Goal: Task Accomplishment & Management: Use online tool/utility

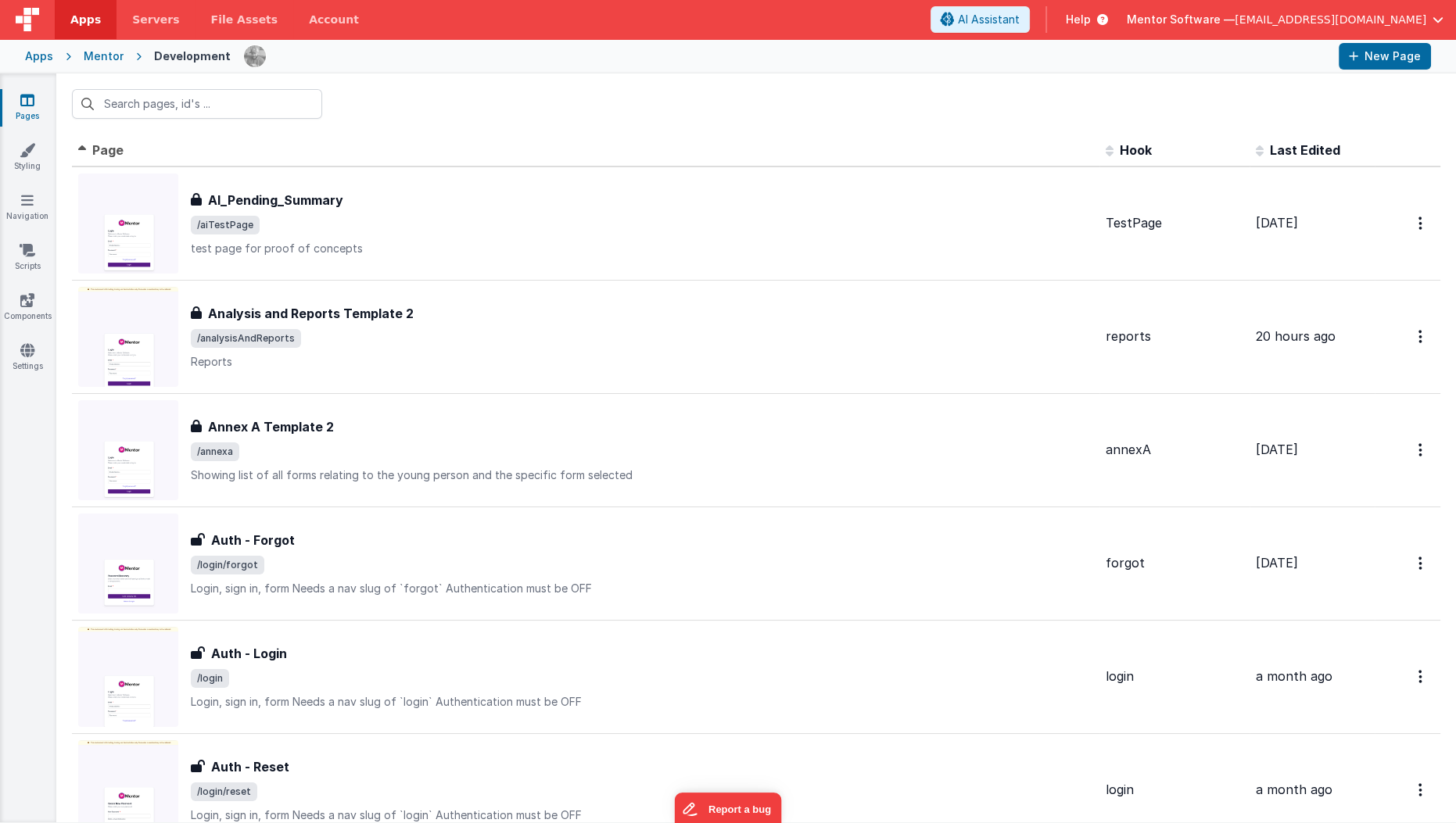
drag, startPoint x: 269, startPoint y: 119, endPoint x: 278, endPoint y: 110, distance: 12.7
click at [278, 110] on div at bounding box center [756, 104] width 1400 height 61
click at [278, 110] on input "text" at bounding box center [197, 104] width 250 height 30
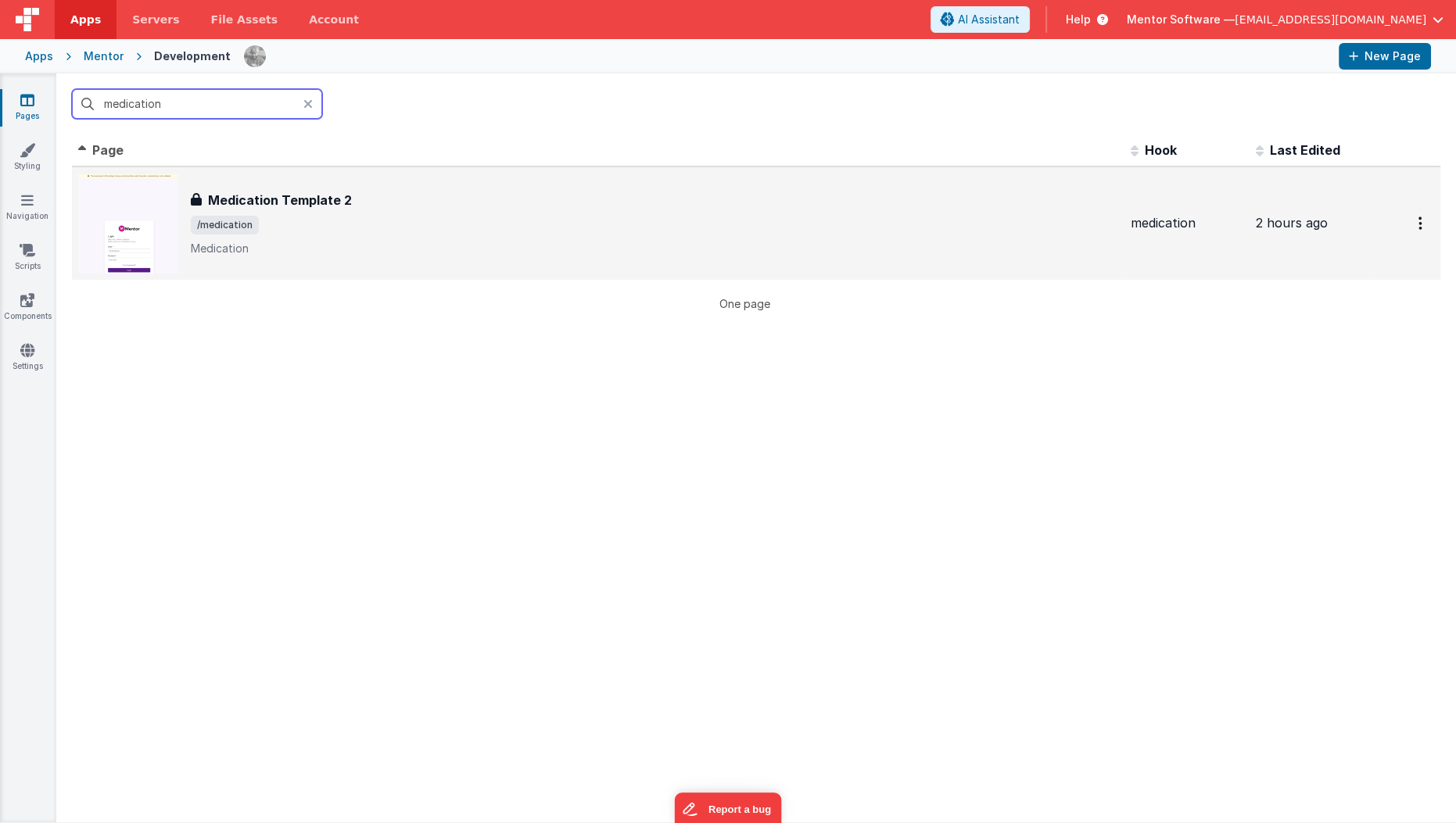
type input "medication"
click at [300, 216] on span "/medication" at bounding box center [654, 225] width 927 height 19
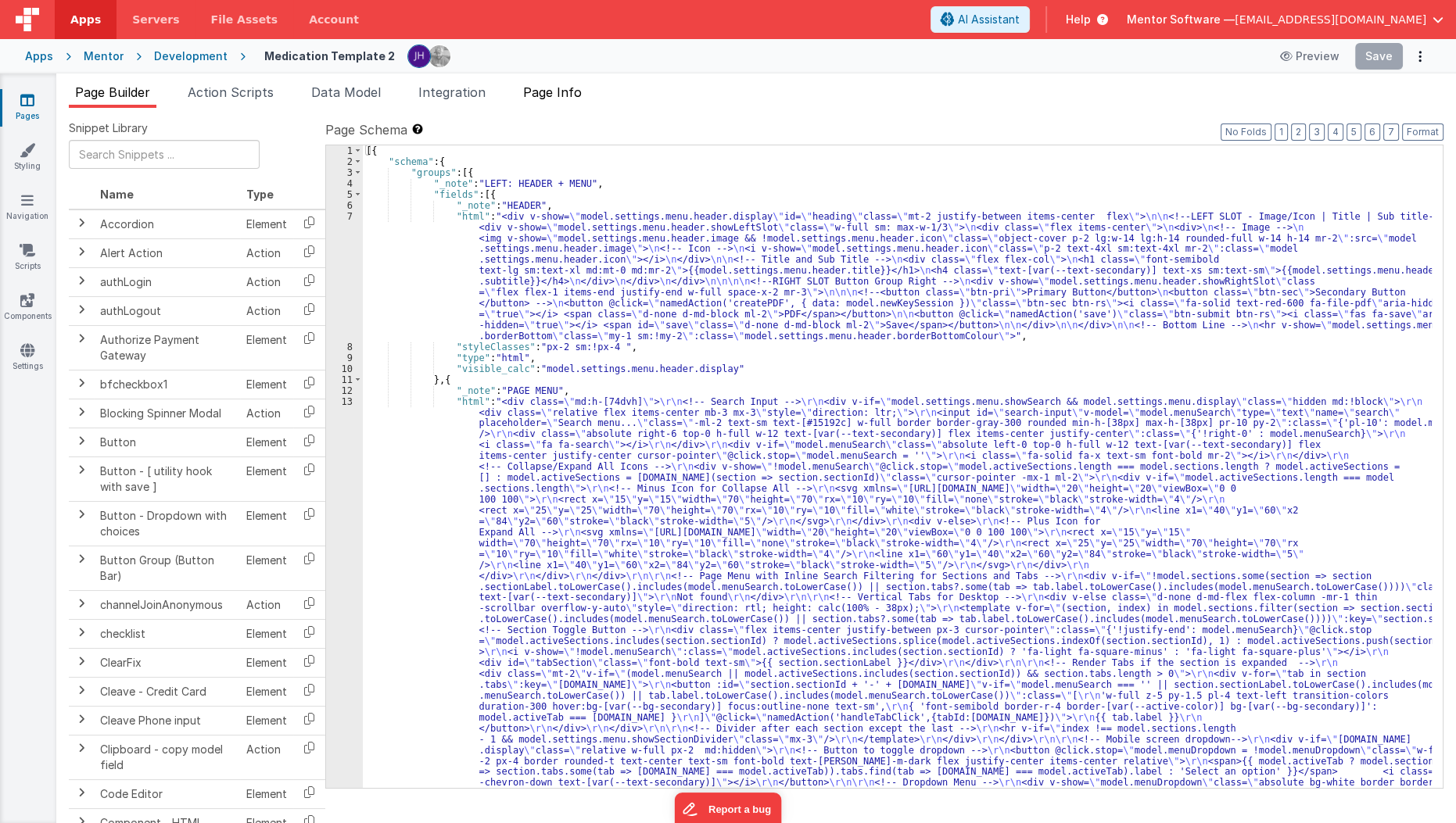
click at [566, 99] on li "Page Info" at bounding box center [552, 95] width 71 height 25
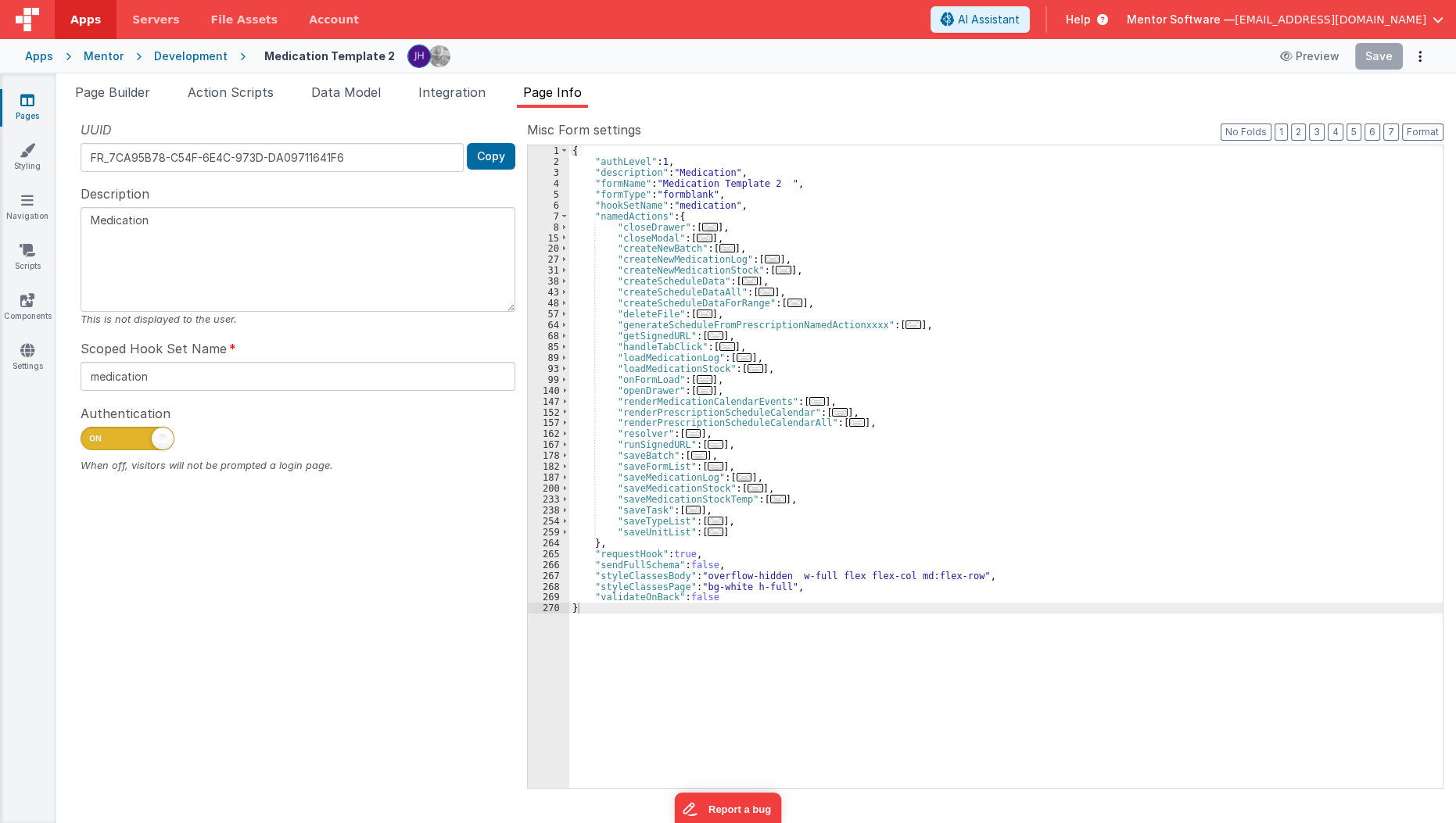
click at [16, 106] on link "Pages" at bounding box center [27, 108] width 56 height 31
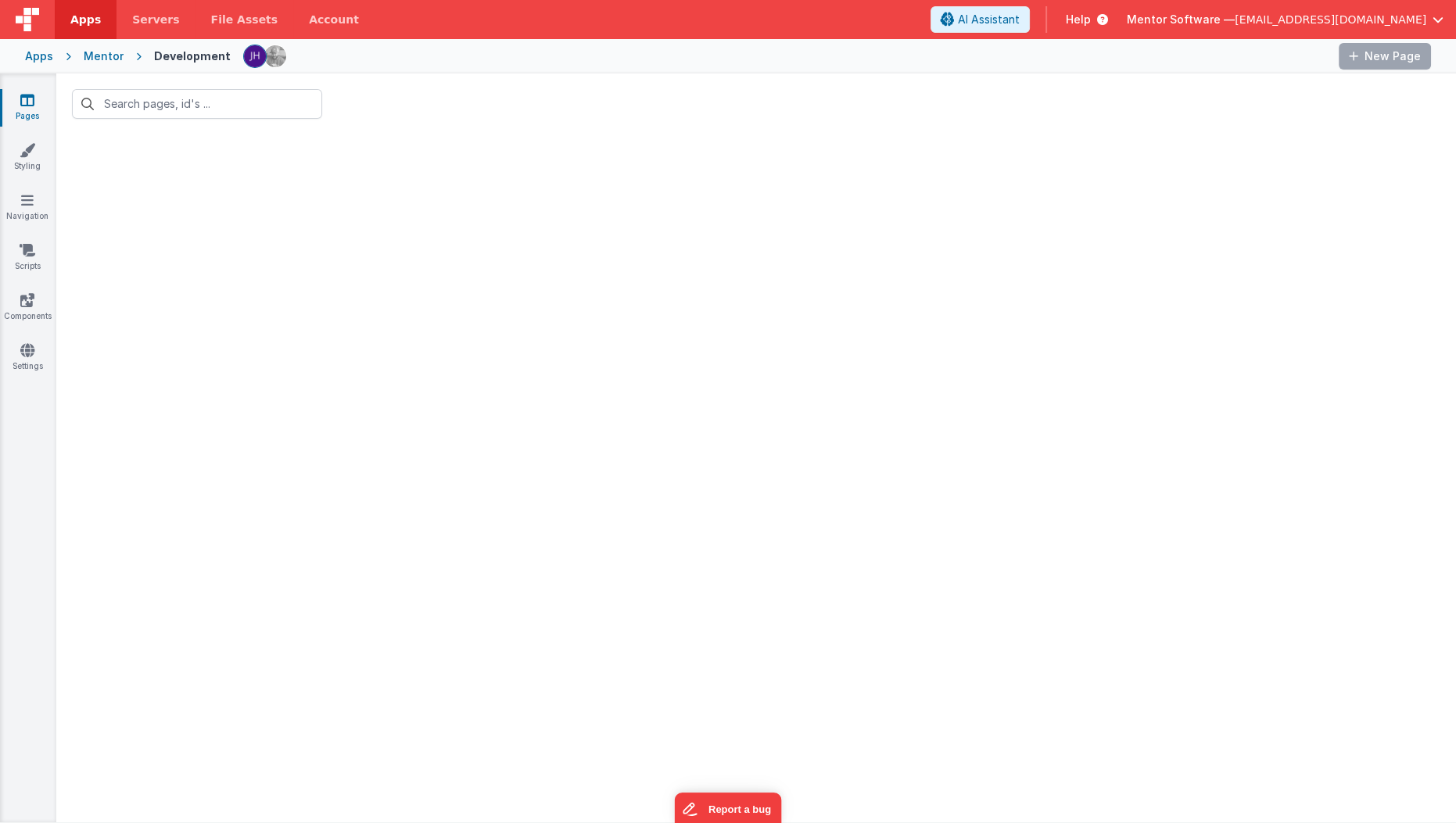
type input "medication"
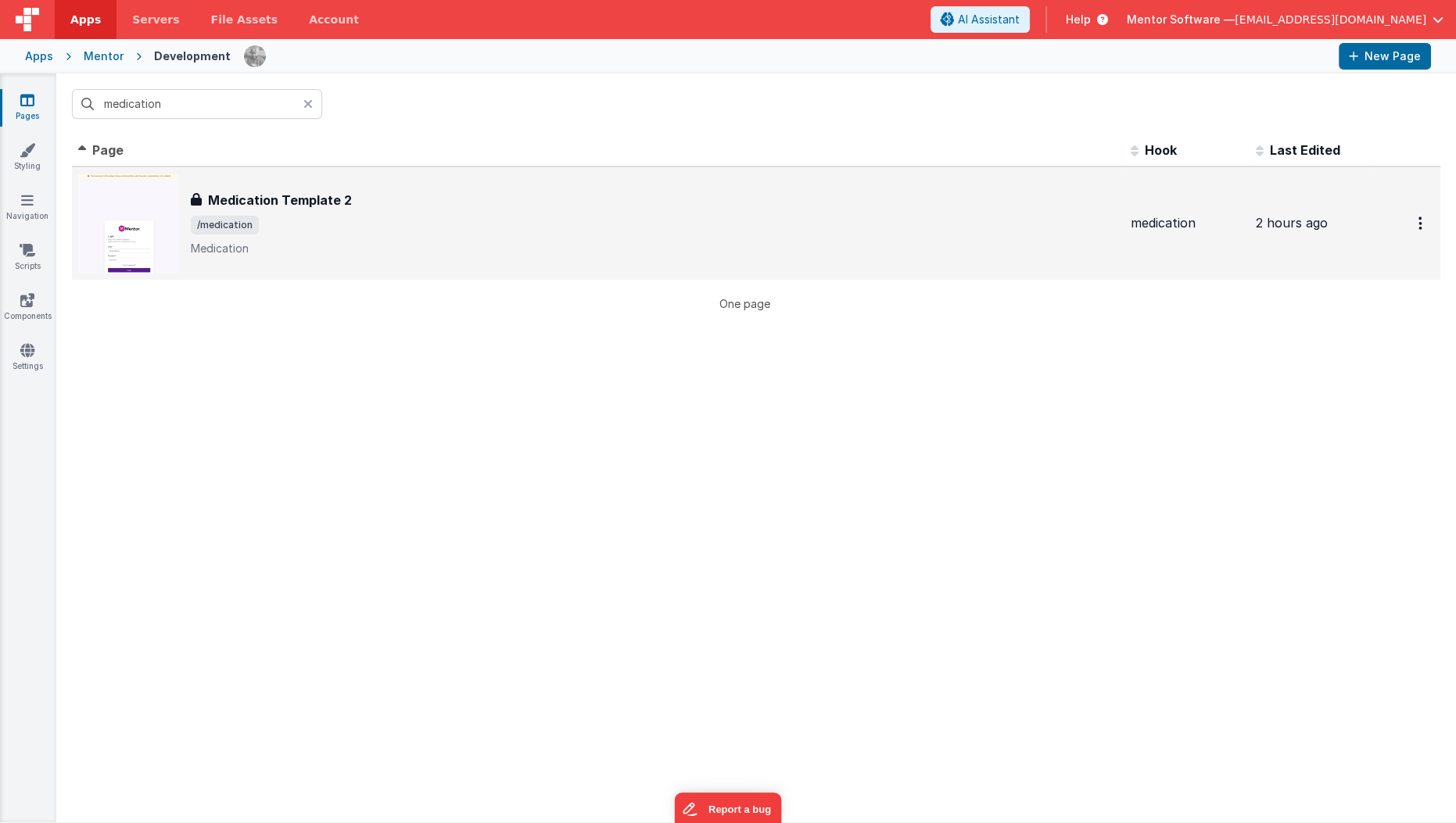
click at [452, 230] on span "/medication" at bounding box center [654, 225] width 927 height 19
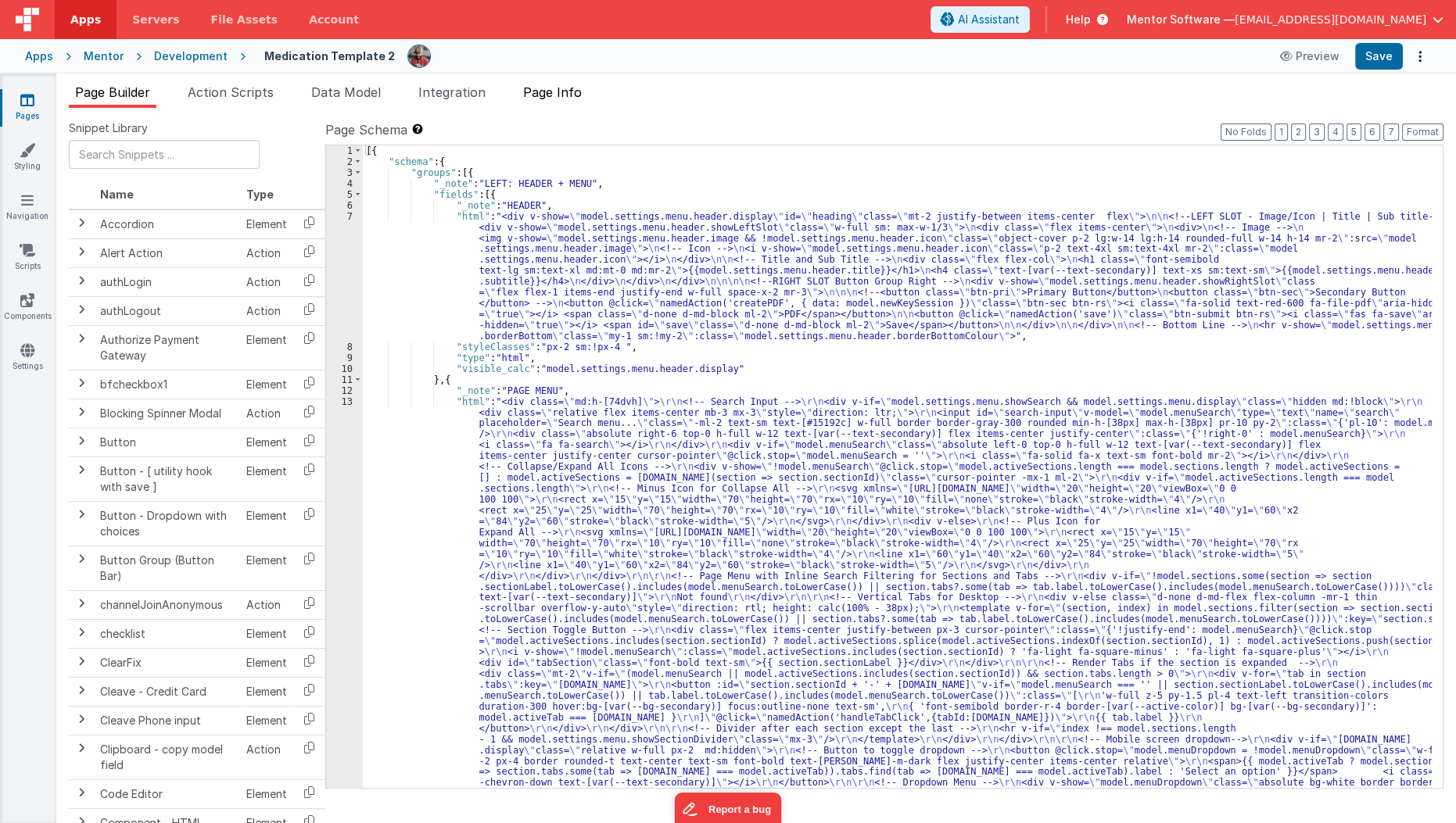
click at [564, 100] on li "Page Info" at bounding box center [552, 95] width 71 height 25
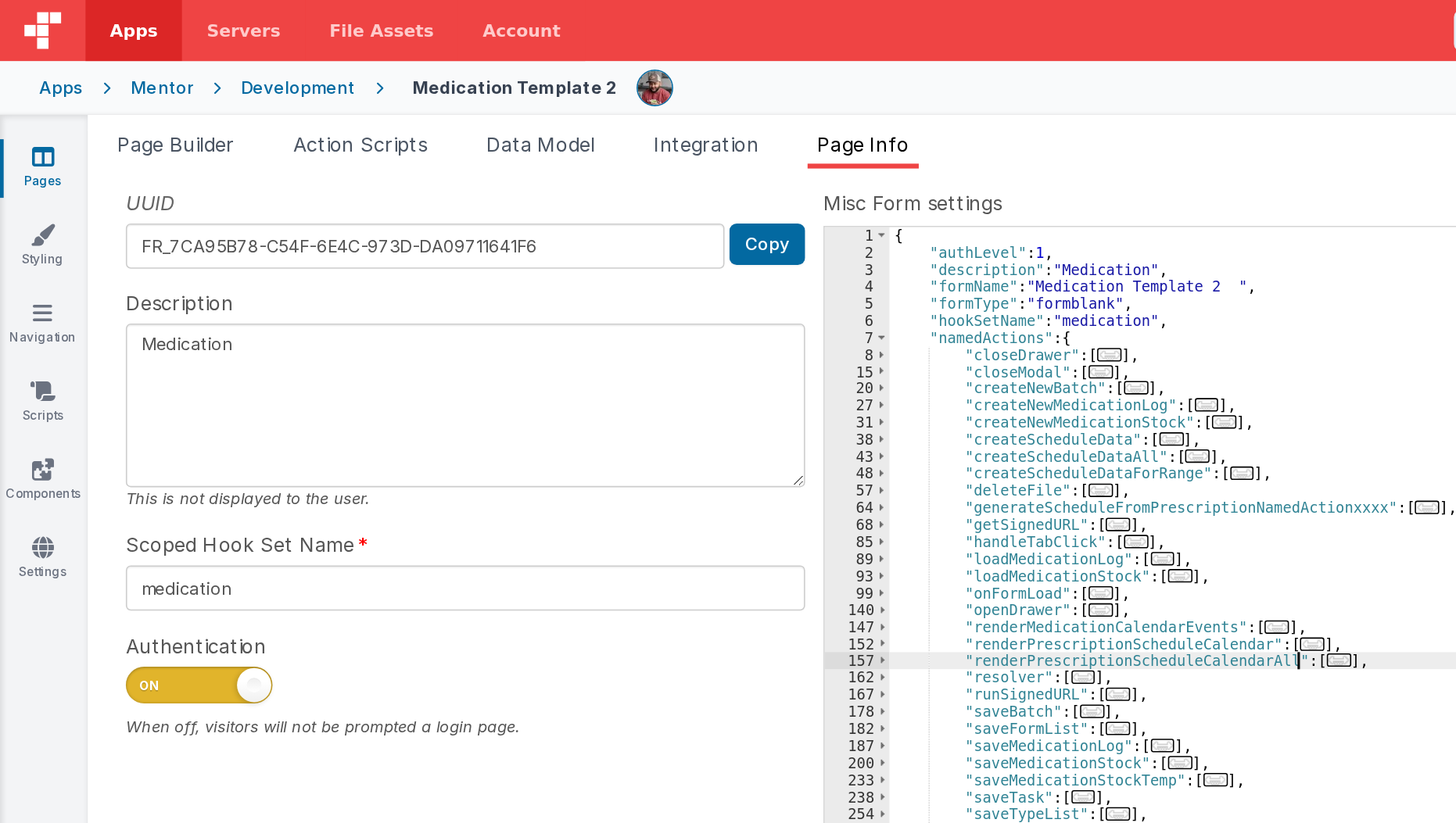
click at [559, 259] on div "1 2 3 4 5 6 7 8 15 20 27 31 38 43 48 57 64 68 85 89 93 99 140 147 152 157 162 1…" at bounding box center [985, 467] width 916 height 644
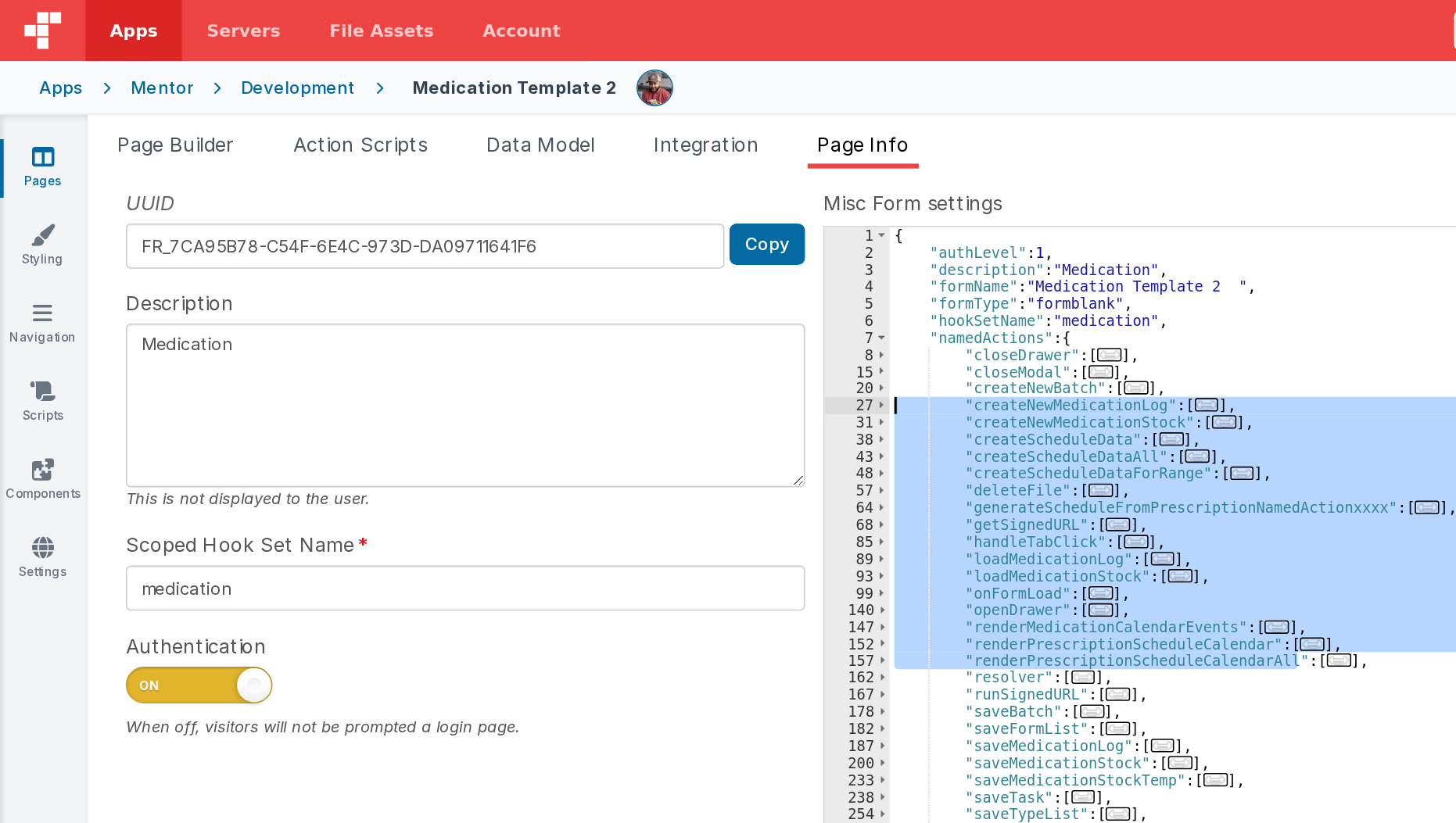
click at [842, 421] on div "{ "authLevel" : 1 , "description" : "Medication" , "formName" : "Medication Tem…" at bounding box center [1006, 467] width 873 height 642
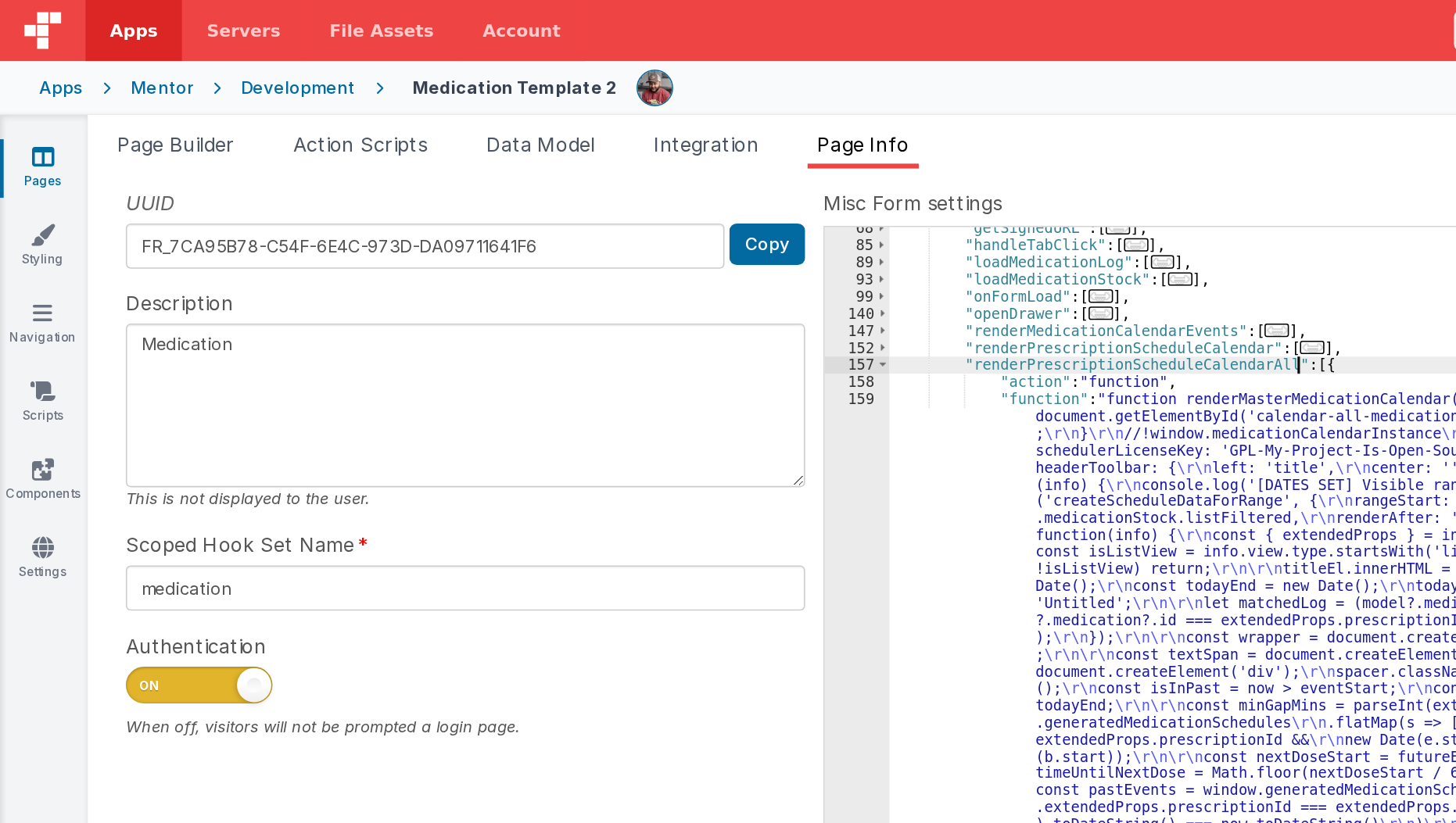
scroll to position [189, 0]
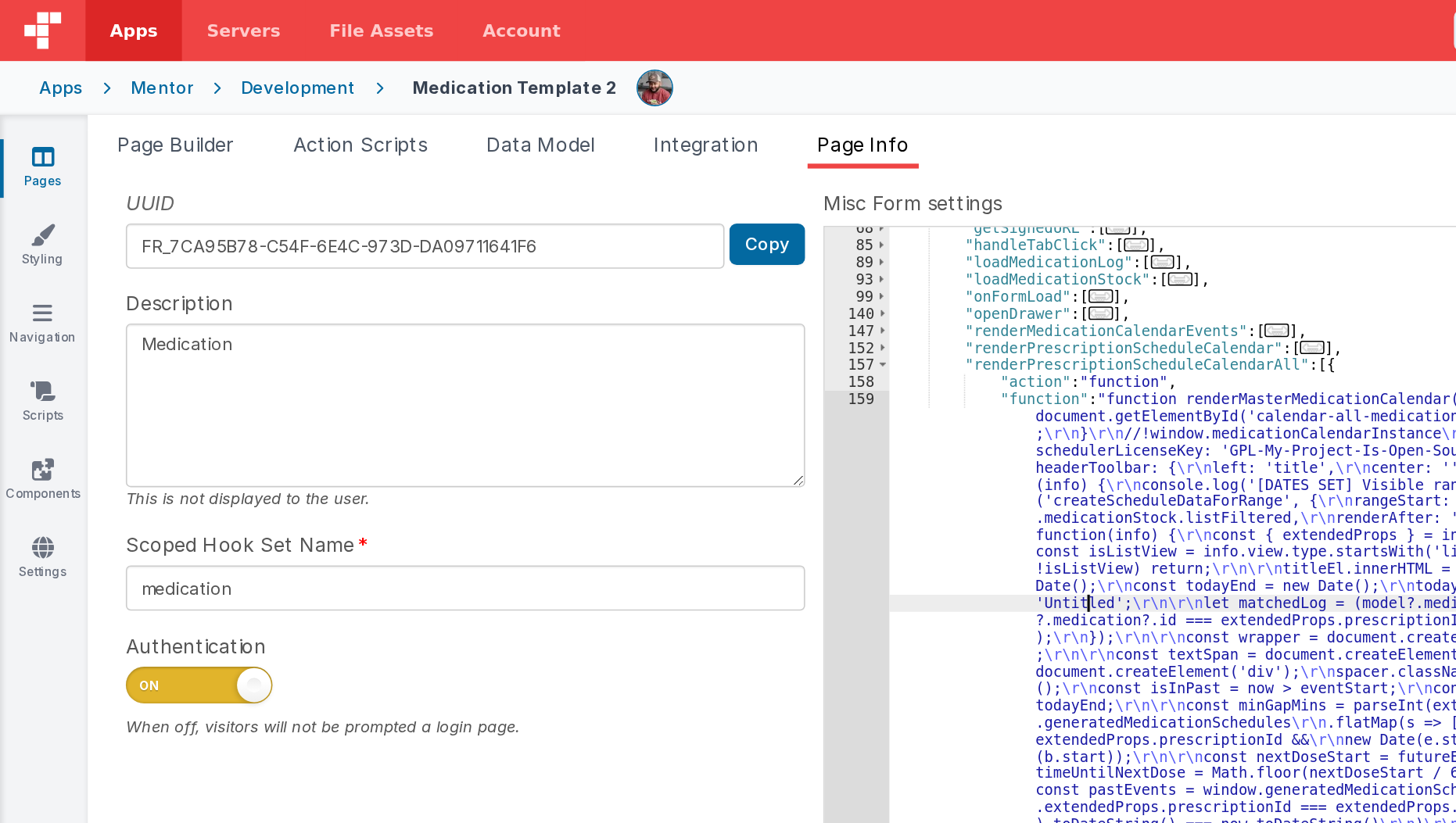
click at [698, 380] on div ""getSignedURL" : [ ... ] , "handleTabClick" : [ ... ] , "loadMedicationLog" : […" at bounding box center [1001, 810] width 863 height 1340
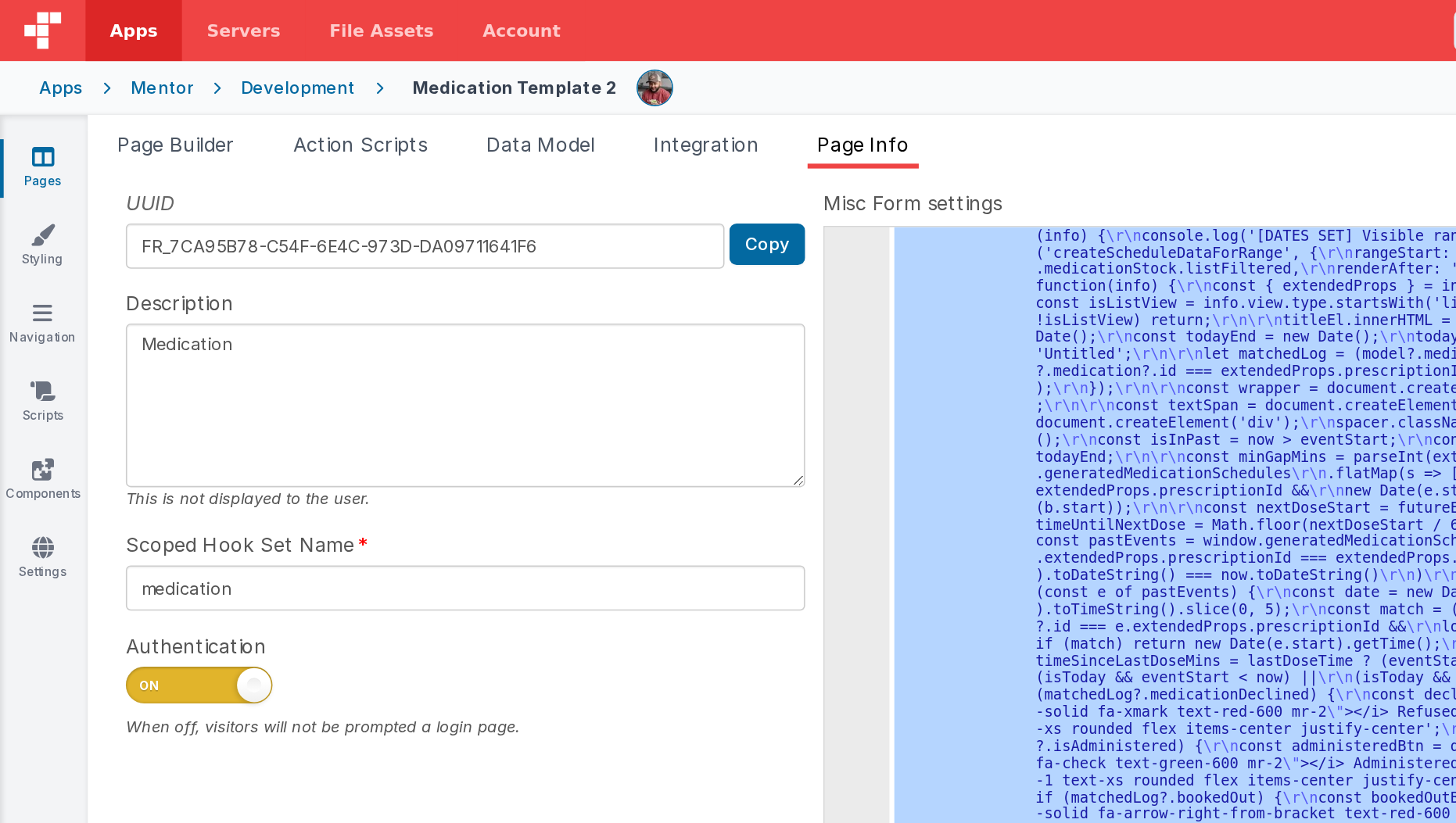
scroll to position [349, 0]
click at [531, 390] on div "159" at bounding box center [548, 434] width 41 height 686
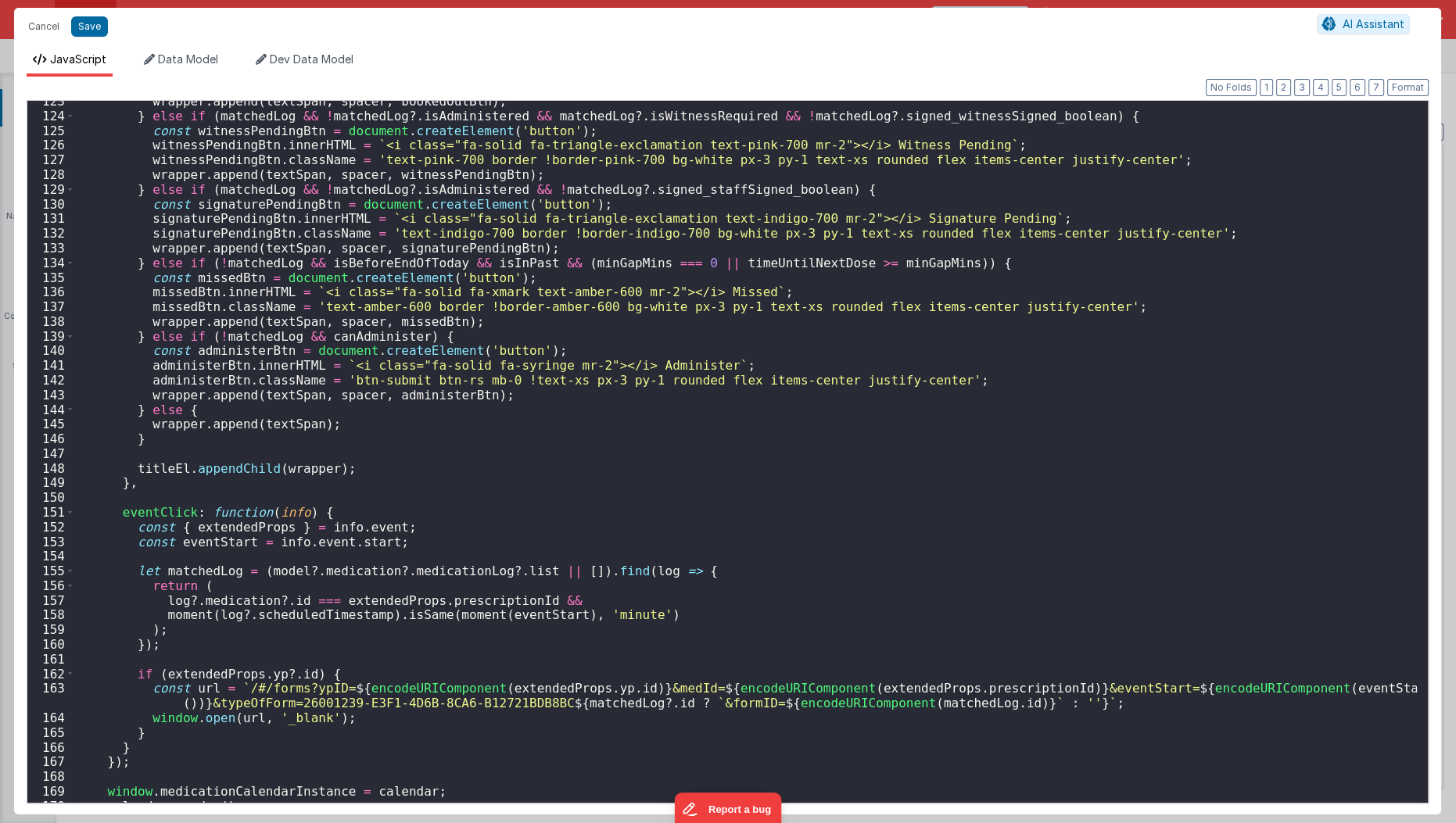
scroll to position [1880, 0]
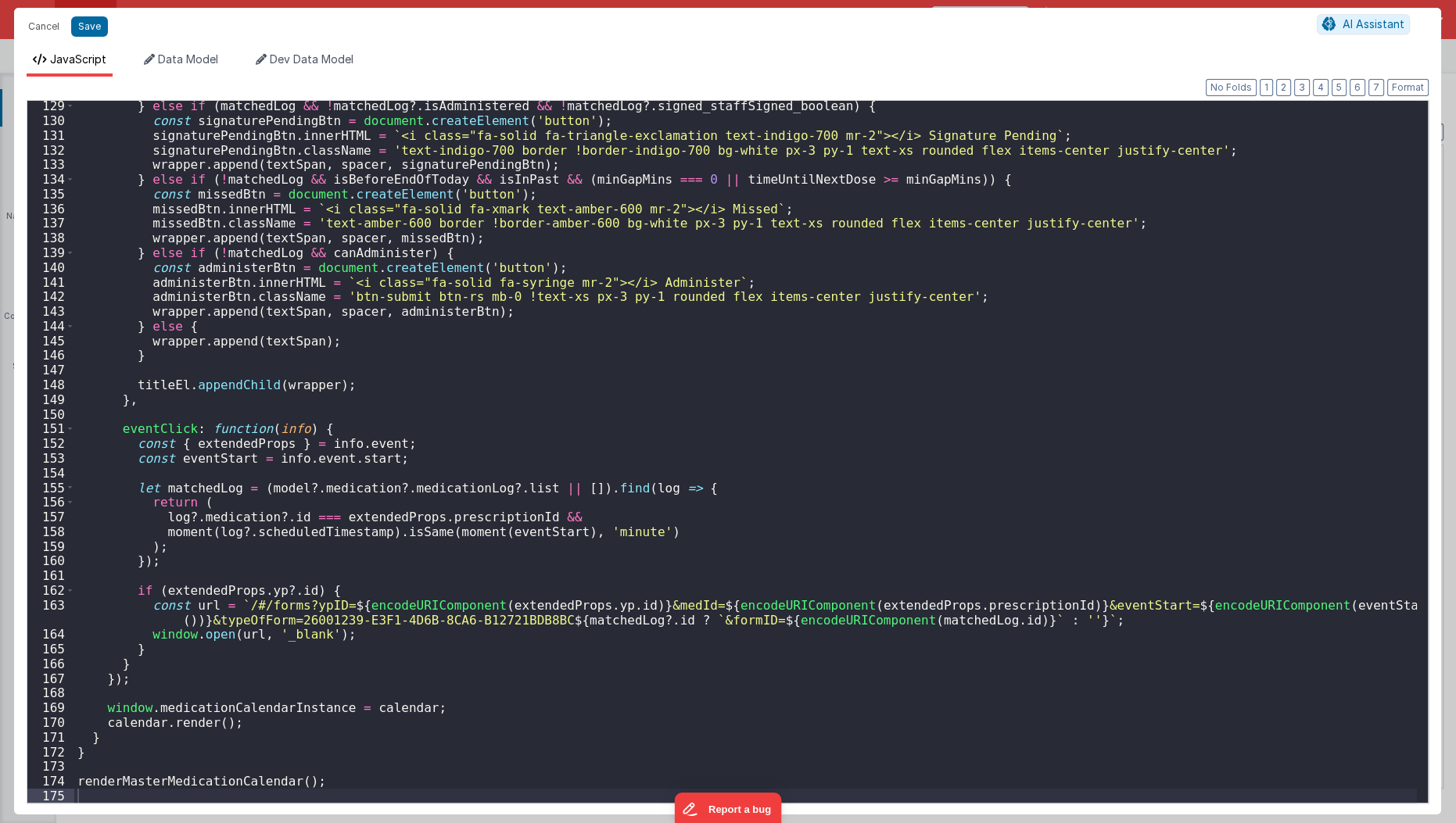
click at [122, 784] on div "} else if ( matchedLog && ! matchedLog ?. isAdministered && ! matchedLog ?. sig…" at bounding box center [746, 464] width 1343 height 732
click at [122, 784] on div "} else if ( matchedLog && ! matchedLog ?. isAdministered && ! matchedLog ?. sig…" at bounding box center [745, 452] width 1343 height 702
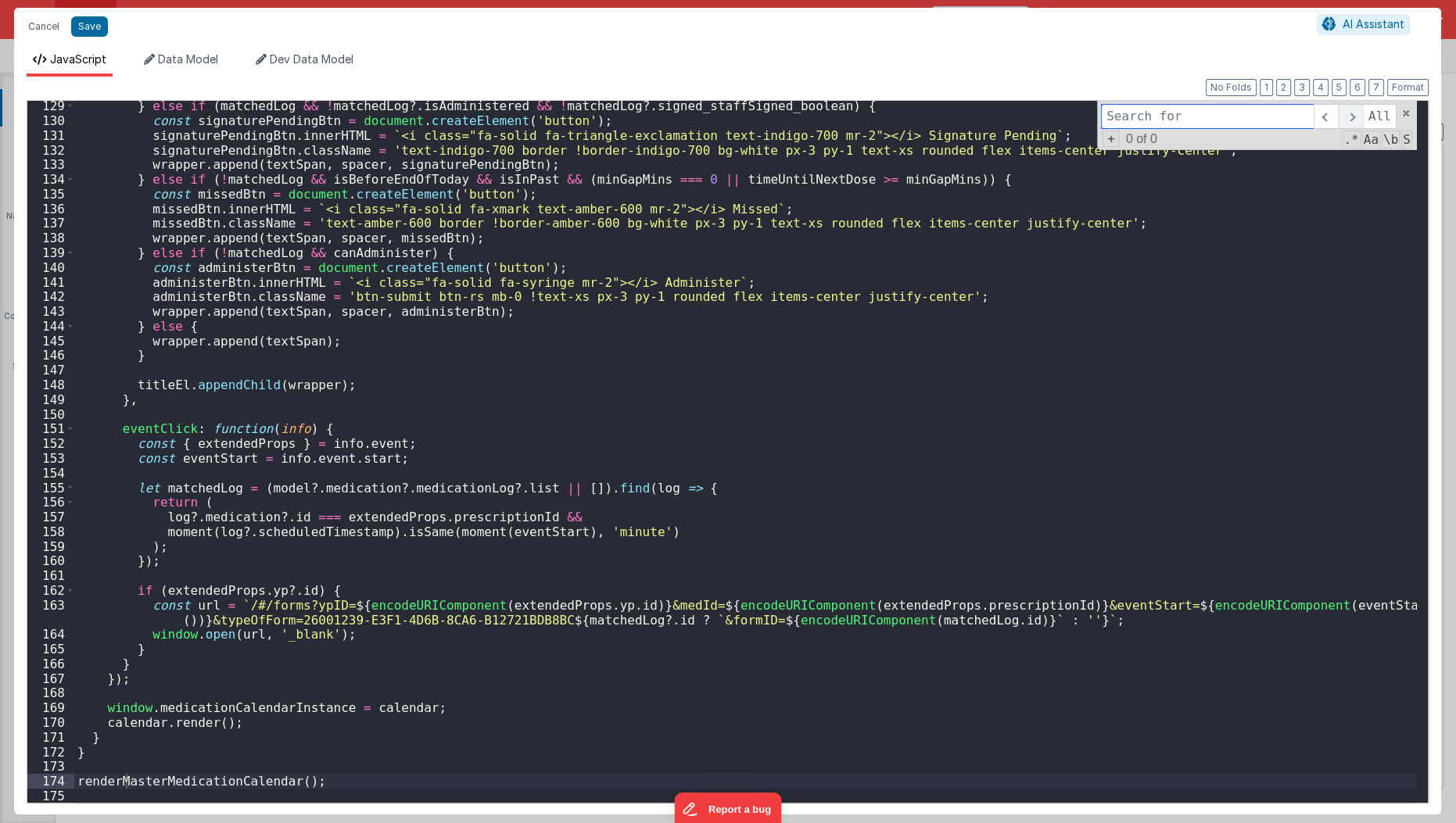
click at [1347, 116] on span at bounding box center [1350, 116] width 24 height 25
click at [1271, 111] on input at bounding box center [1207, 116] width 213 height 25
click at [239, 781] on div "} else if ( matchedLog && ! matchedLog ?. isAdministered && ! matchedLog ?. sig…" at bounding box center [746, 464] width 1343 height 732
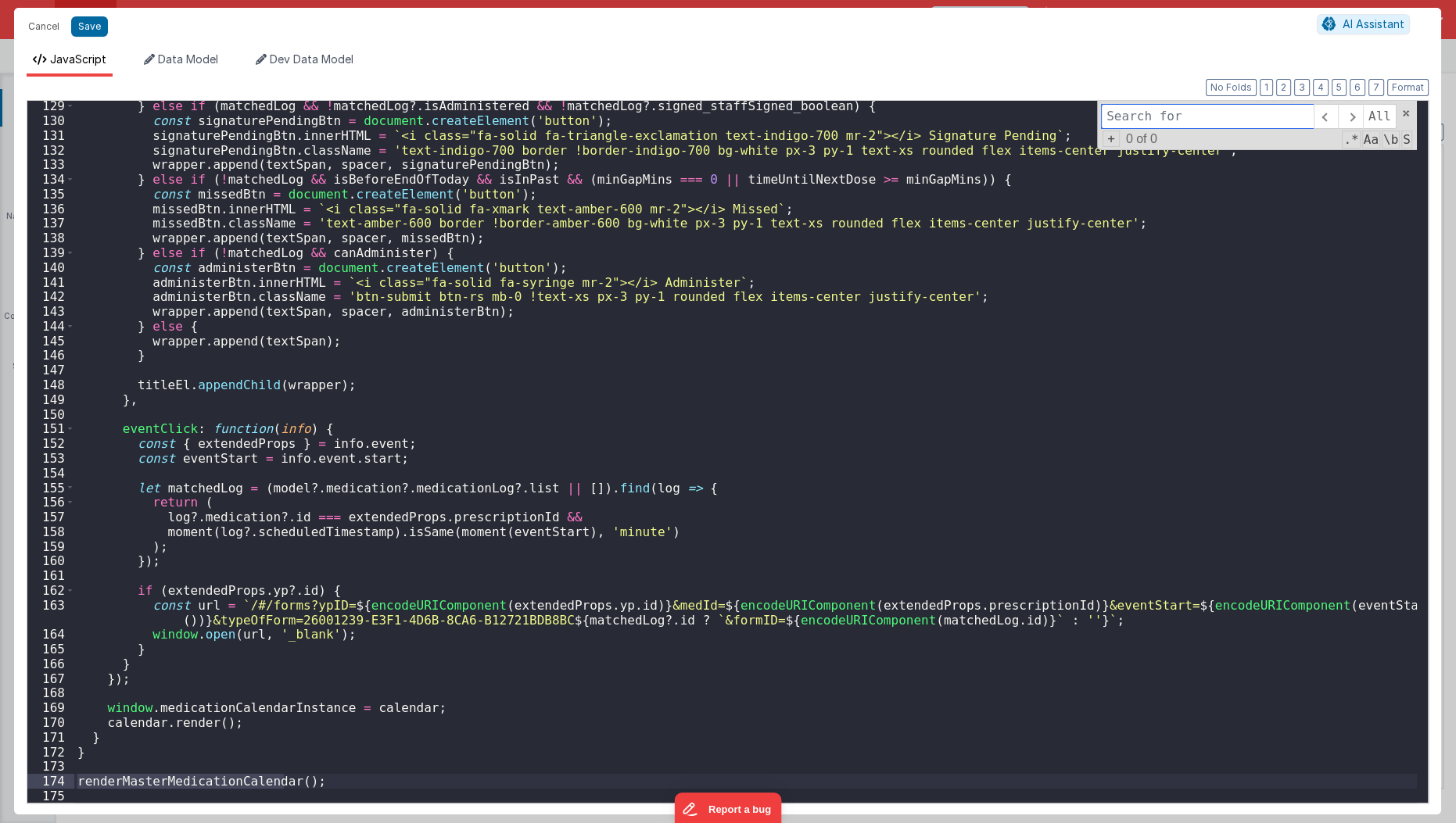
type input "renderMasterMedicationCalendar"
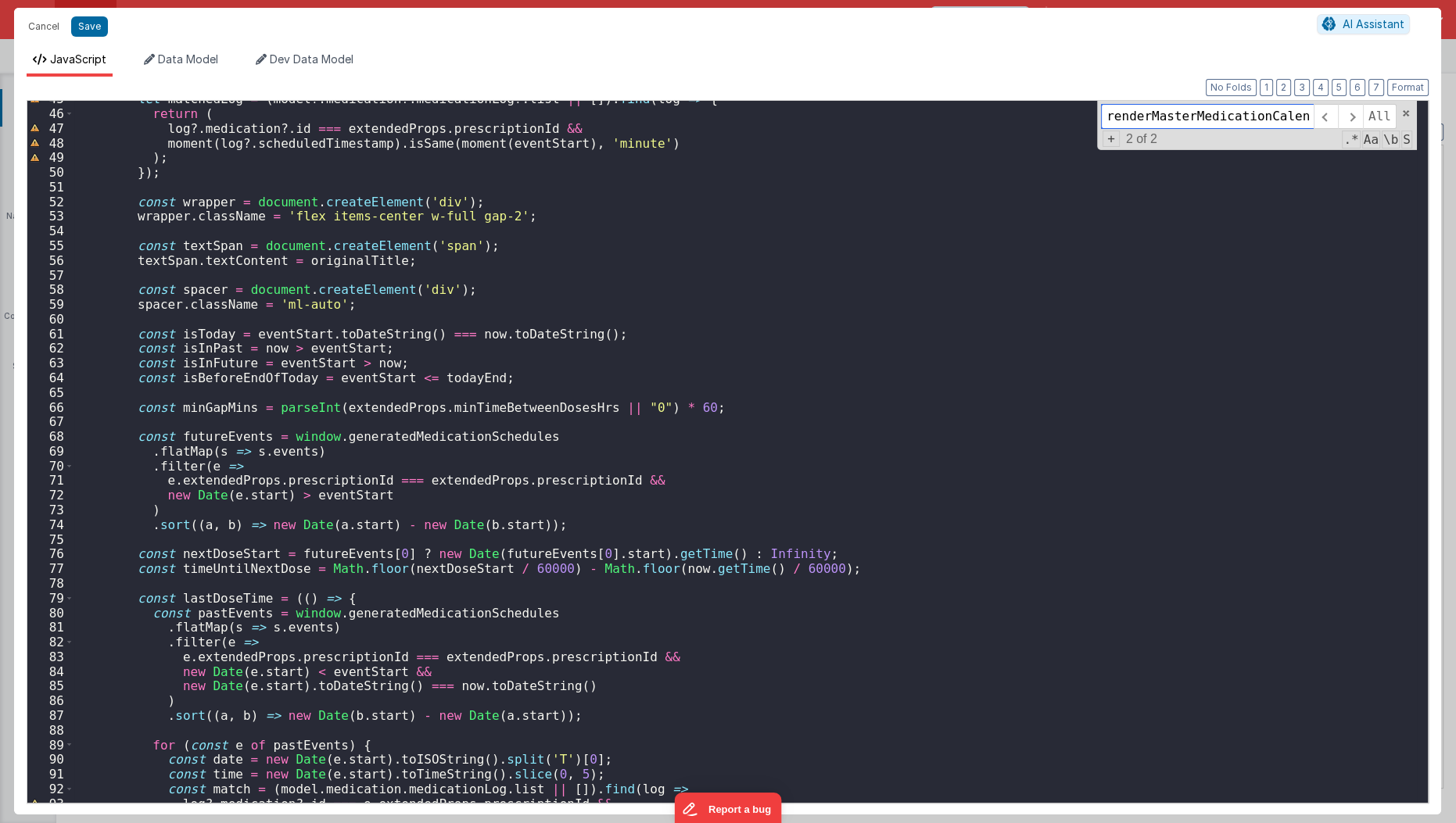
scroll to position [655, 0]
click at [38, 25] on button "Cancel" at bounding box center [44, 27] width 47 height 22
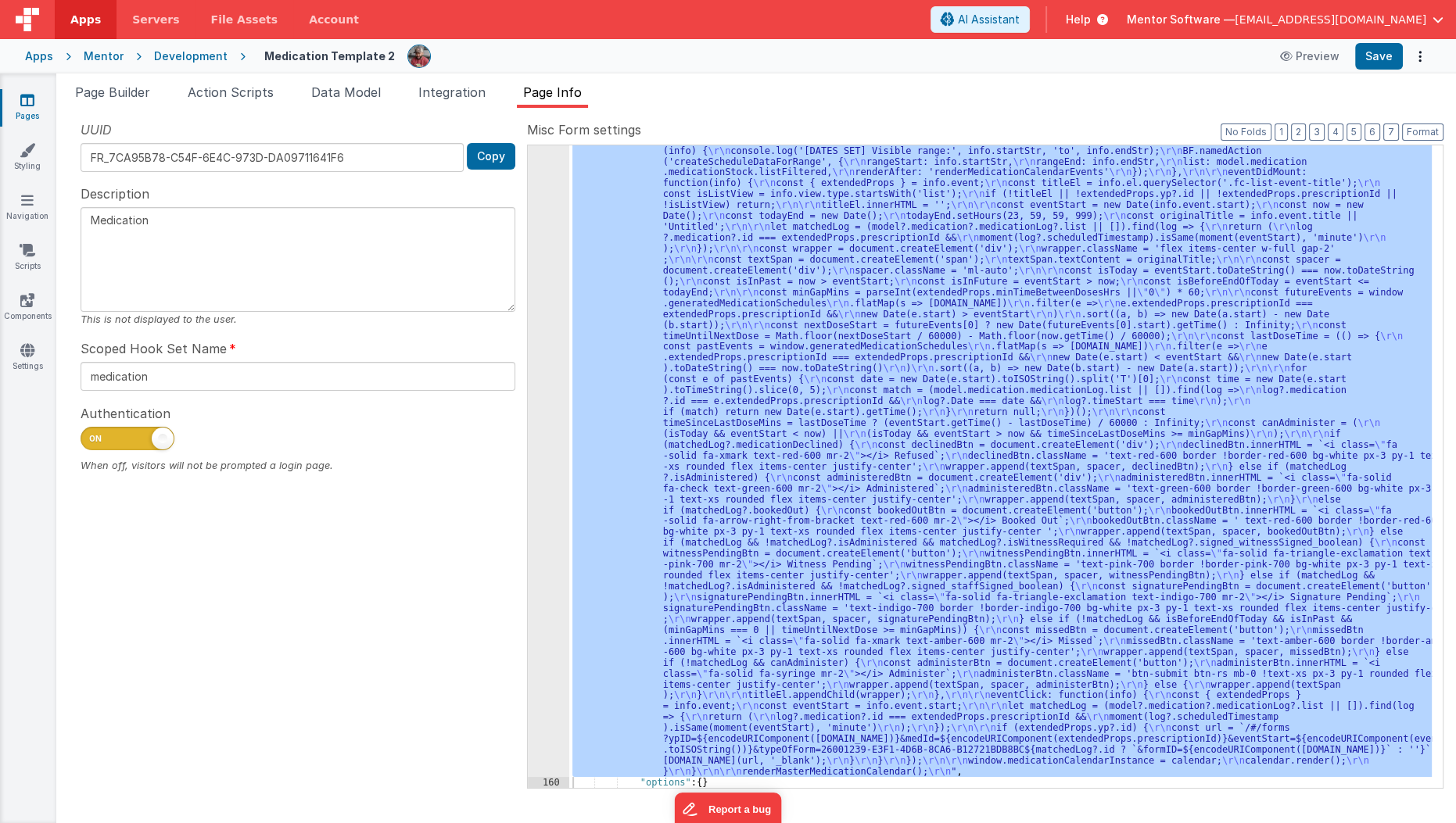
click at [25, 100] on icon at bounding box center [27, 100] width 14 height 16
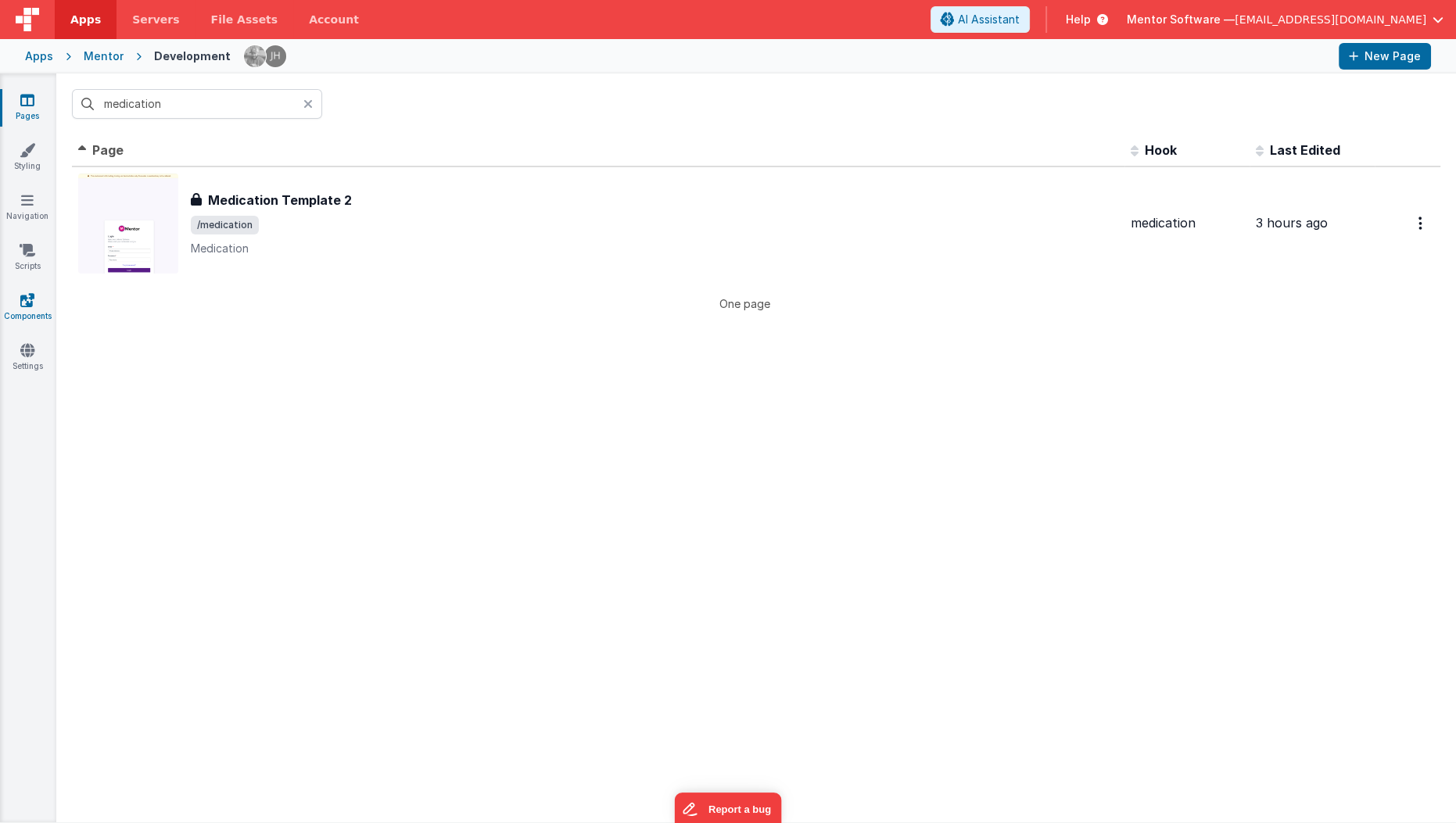
click at [30, 306] on icon at bounding box center [27, 300] width 14 height 16
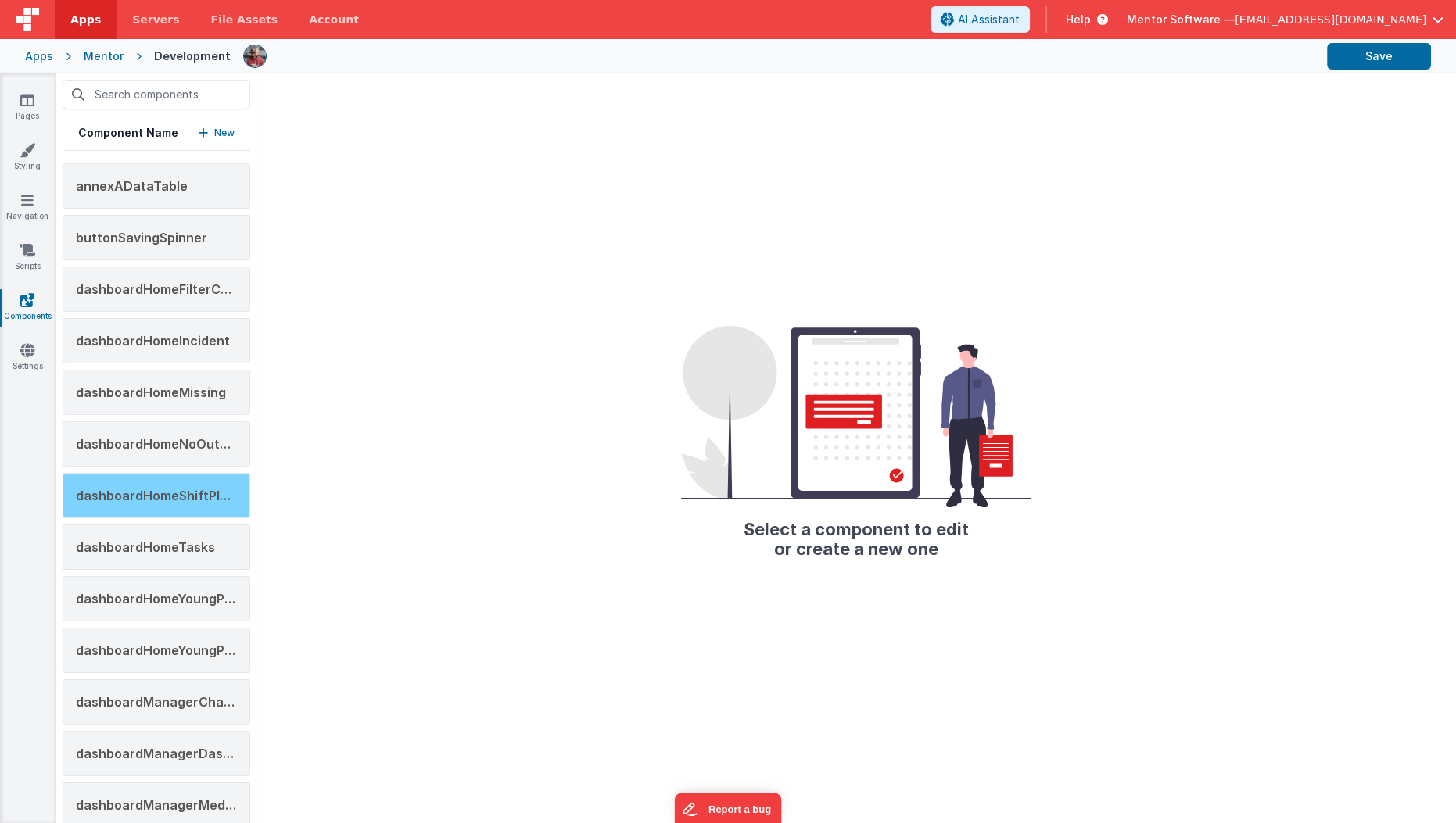
click at [145, 499] on div "dashboardHomeShiftPlans" at bounding box center [156, 496] width 188 height 45
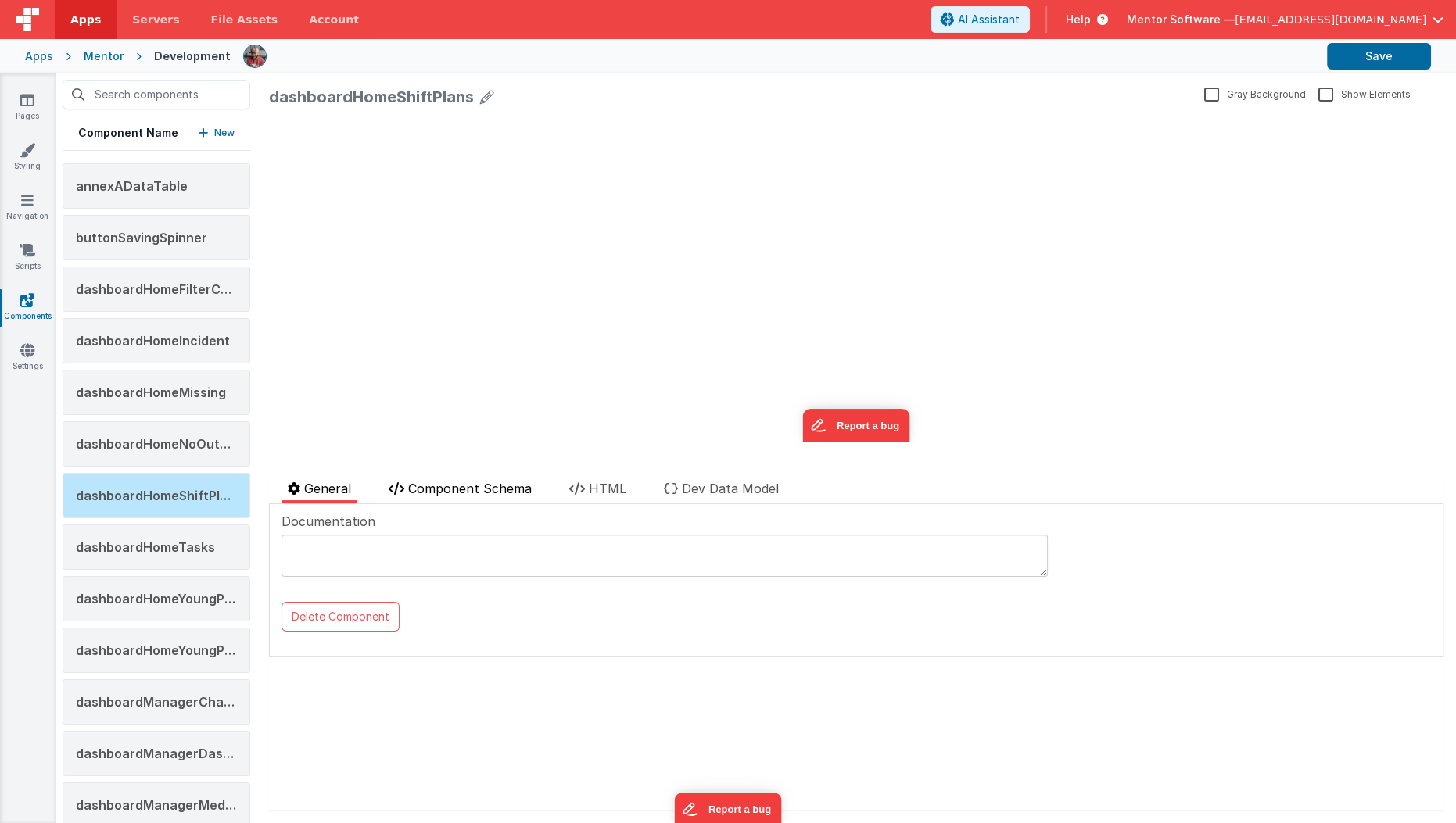
click at [516, 481] on span "Component Schema" at bounding box center [470, 488] width 124 height 16
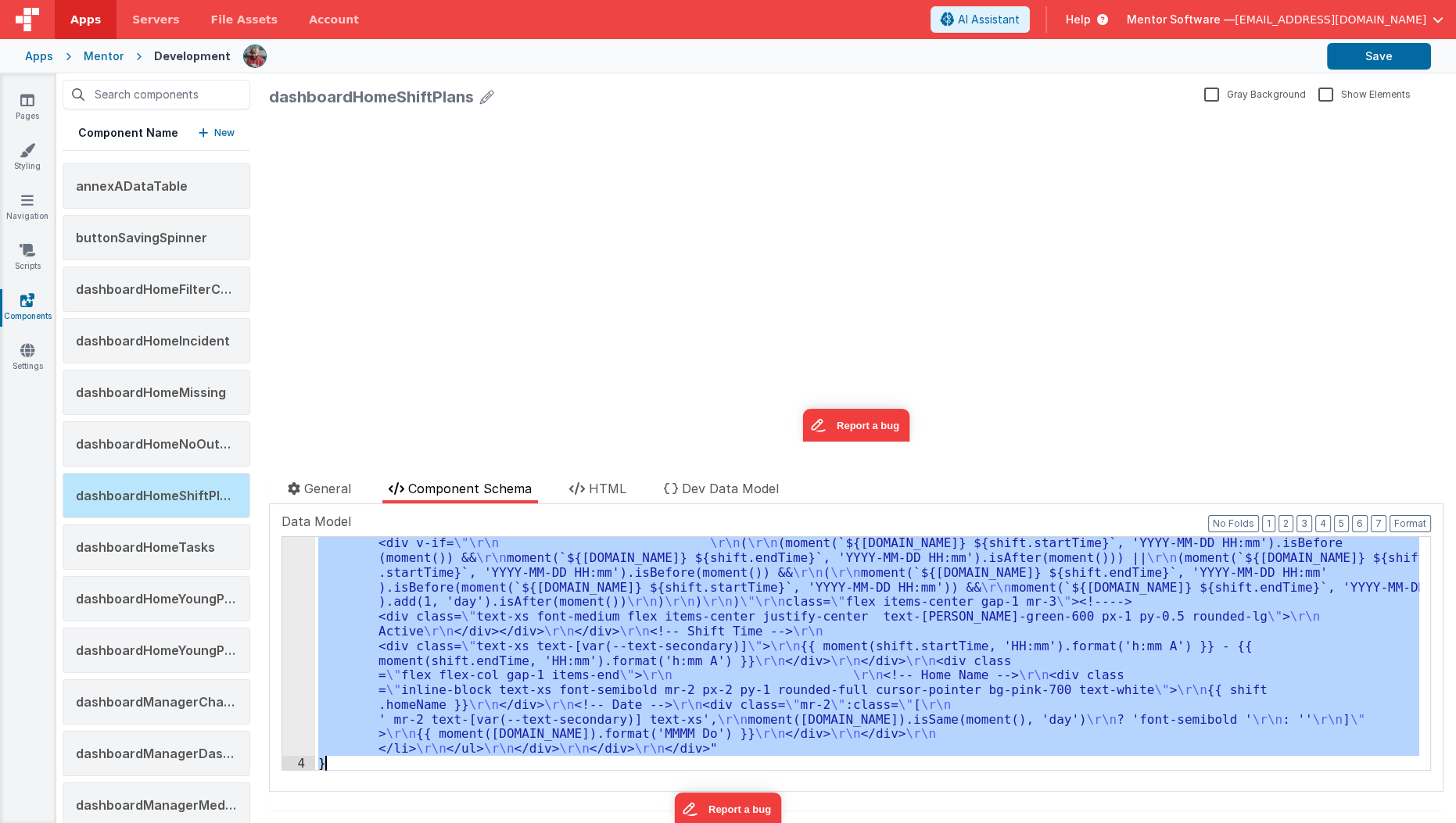
click at [289, 636] on div "3" at bounding box center [299, 550] width 33 height 411
click at [289, 636] on div at bounding box center [728, 411] width 1456 height 823
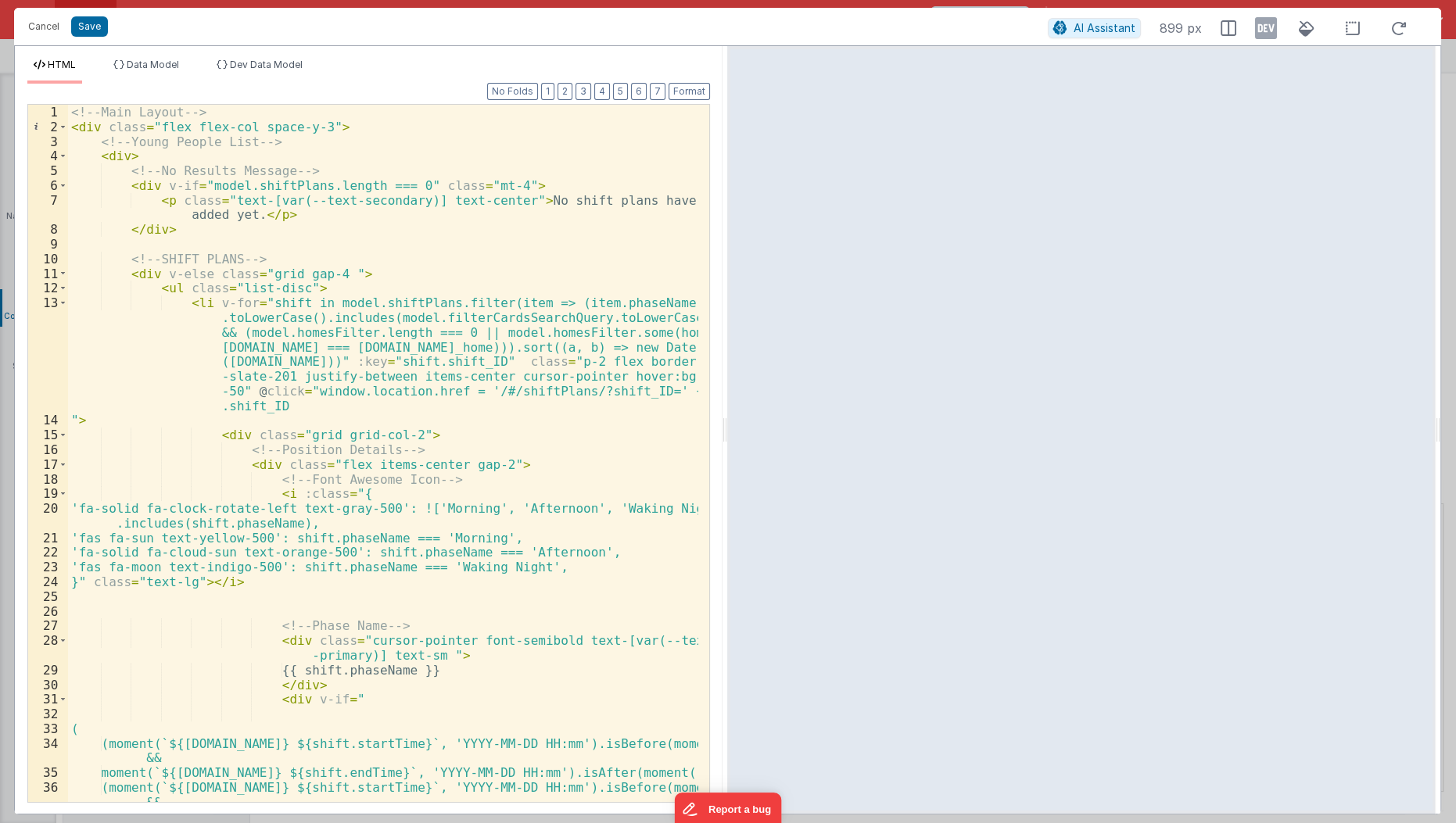
click at [276, 402] on div "<!-- Main Layout --> < div class = "flex flex-col space-y-3" > <!-- Young Peopl…" at bounding box center [384, 469] width 632 height 728
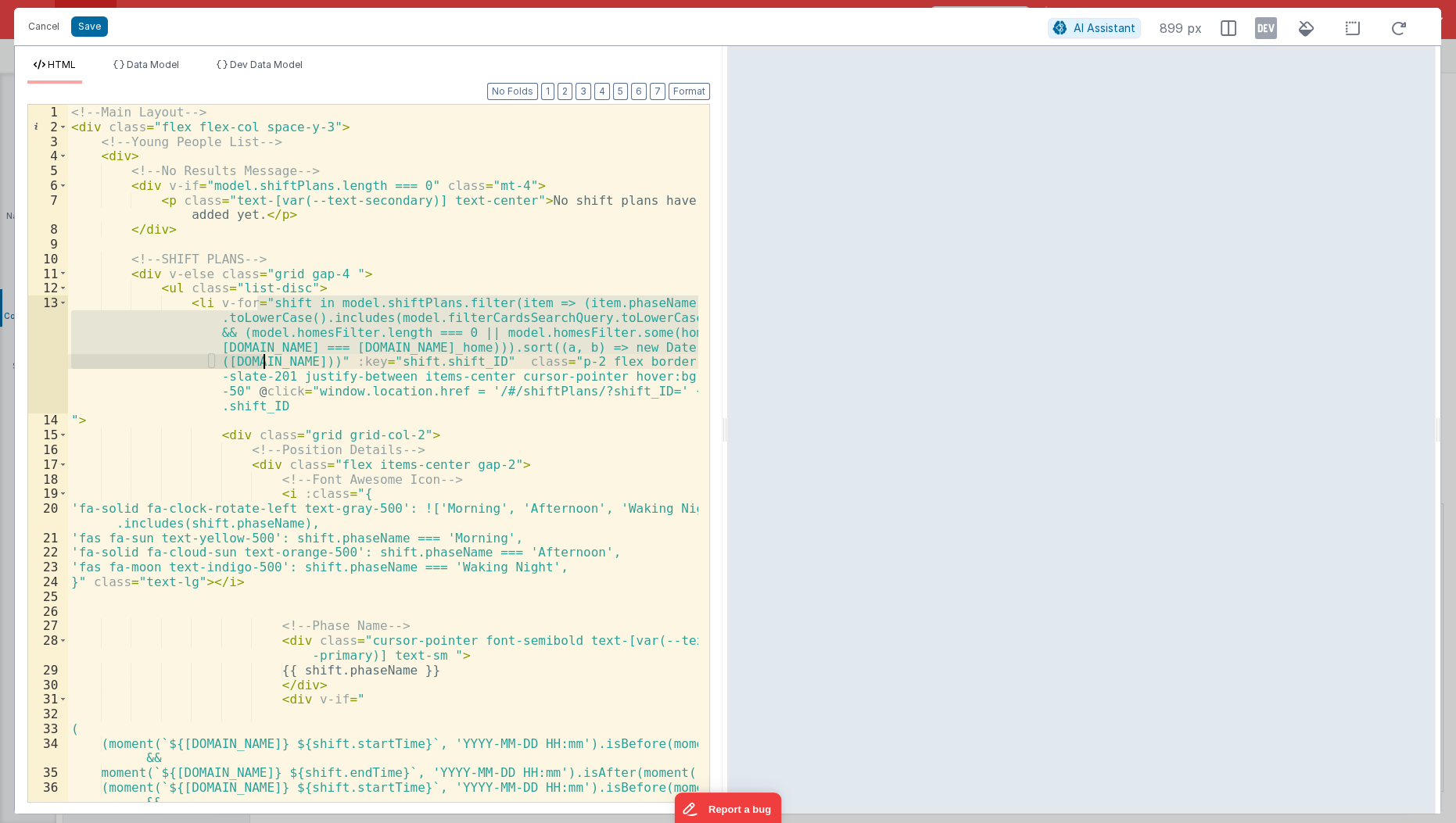
drag, startPoint x: 259, startPoint y: 299, endPoint x: 268, endPoint y: 361, distance: 62.6
click at [268, 361] on div "<!-- Main Layout --> < div class = "flex flex-col space-y-3" > <!-- Young Peopl…" at bounding box center [384, 469] width 632 height 728
click at [301, 459] on div "<!-- Main Layout --> < div class = "flex flex-col space-y-3" > <!-- Young Peopl…" at bounding box center [384, 469] width 632 height 728
drag, startPoint x: 253, startPoint y: 303, endPoint x: 268, endPoint y: 359, distance: 58.0
click at [268, 359] on div "<!-- Main Layout --> < div class = "flex flex-col space-y-3" > <!-- Young Peopl…" at bounding box center [384, 469] width 632 height 728
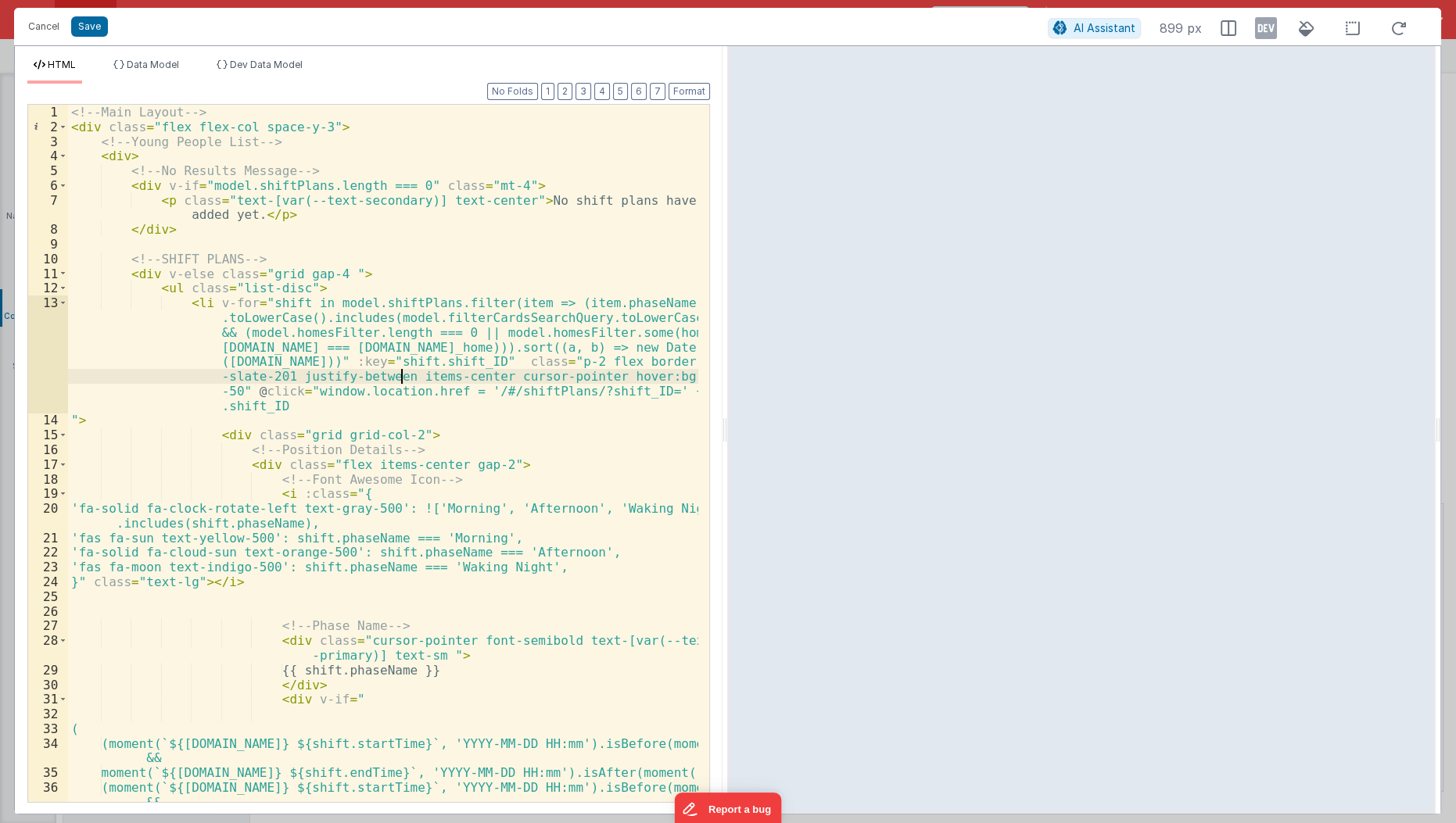
click at [398, 374] on div "<!-- Main Layout --> < div class = "flex flex-col space-y-3" > <!-- Young Peopl…" at bounding box center [384, 469] width 632 height 728
click at [395, 350] on div "<!-- Main Layout --> < div class = "flex flex-col space-y-3" > <!-- Young Peopl…" at bounding box center [384, 469] width 632 height 728
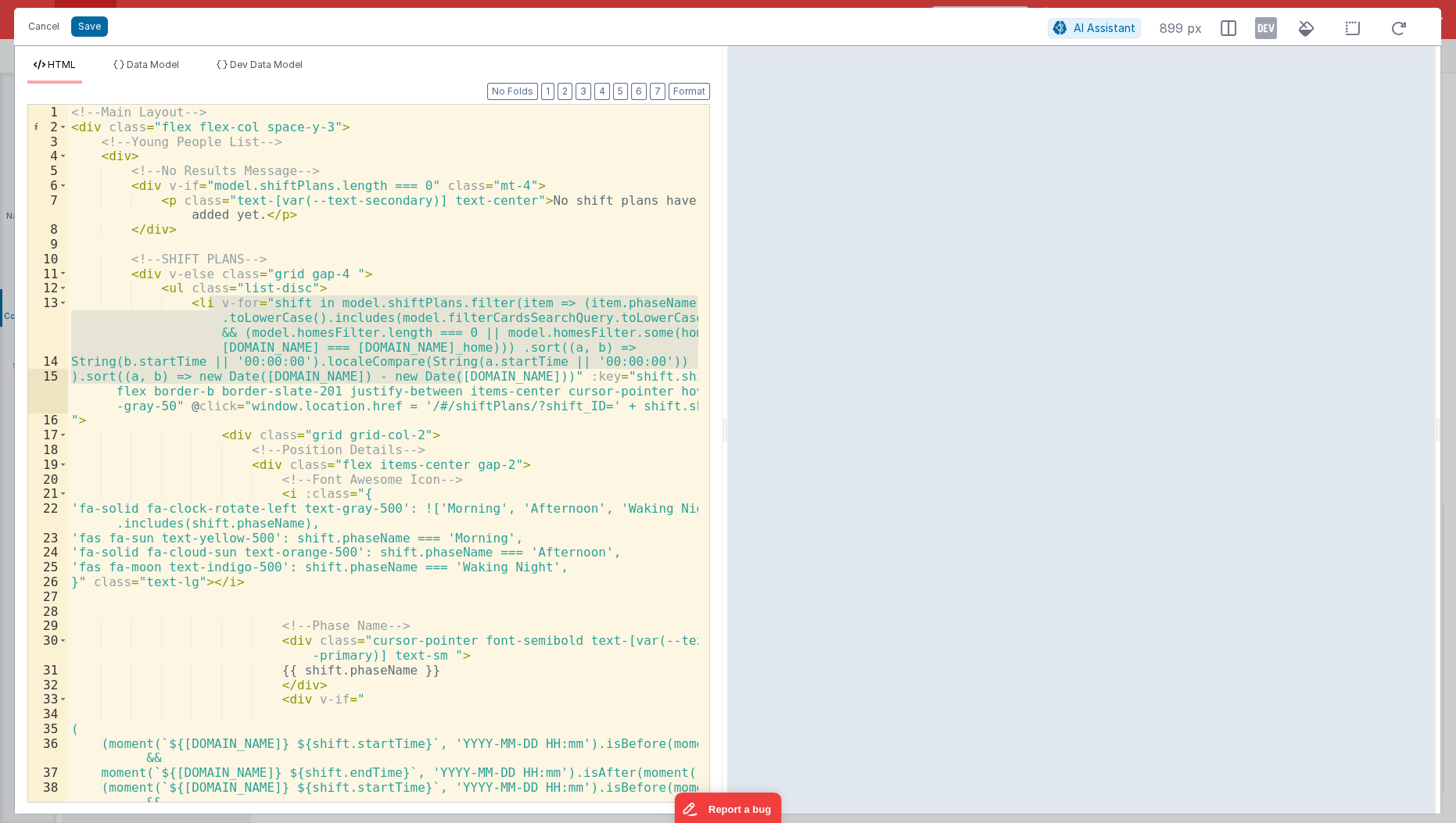
drag, startPoint x: 205, startPoint y: 302, endPoint x: 465, endPoint y: 372, distance: 269.3
click at [465, 372] on div "<!-- Main Layout --> < div class = "flex flex-col space-y-3" > <!-- Young Peopl…" at bounding box center [384, 469] width 632 height 728
click at [287, 382] on div "<!-- Main Layout --> < div class = "flex flex-col space-y-3" > <!-- Young Peopl…" at bounding box center [383, 453] width 630 height 697
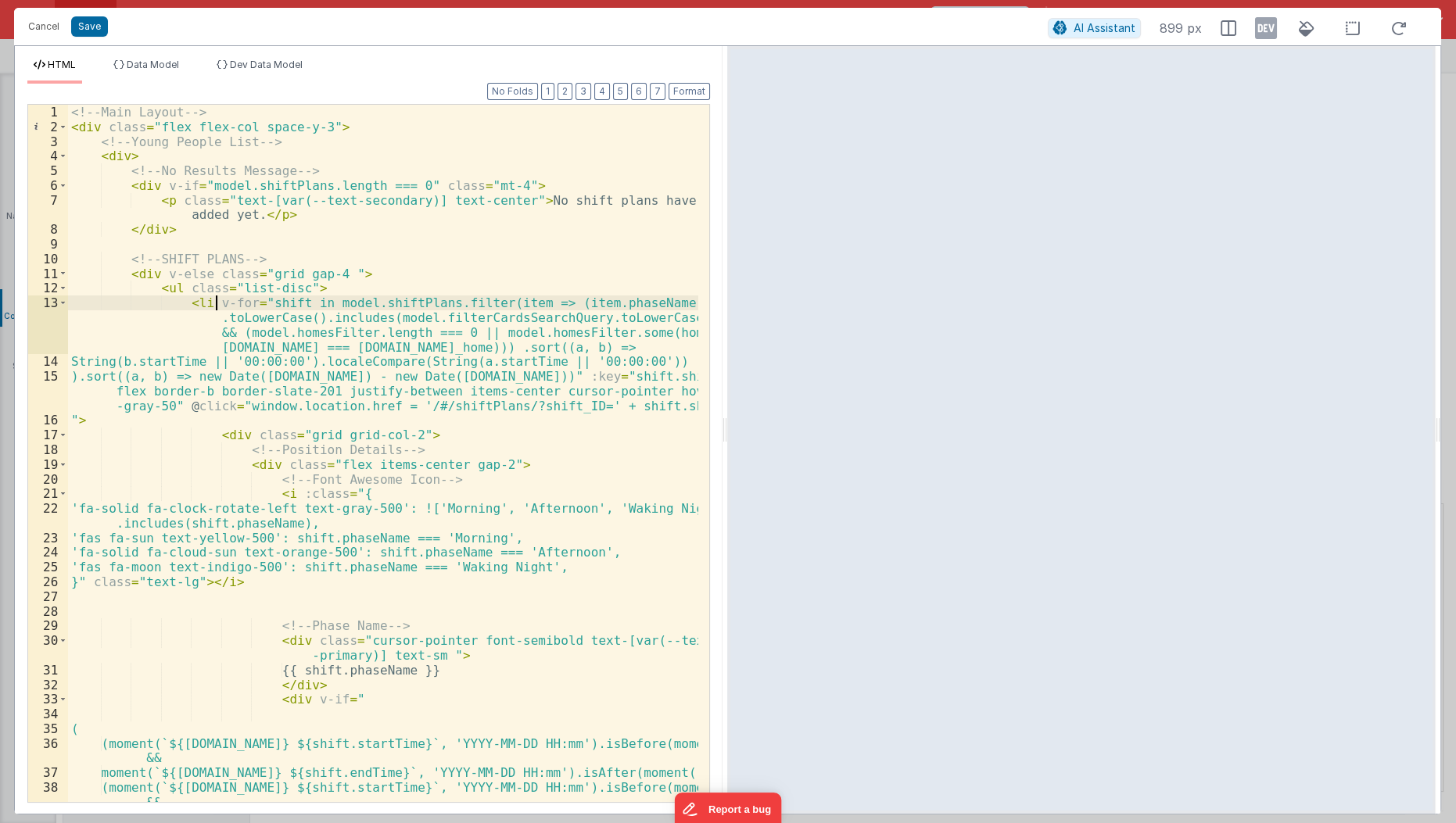
click at [216, 299] on div "<!-- Main Layout --> < div class = "flex flex-col space-y-3" > <!-- Young Peopl…" at bounding box center [384, 469] width 632 height 728
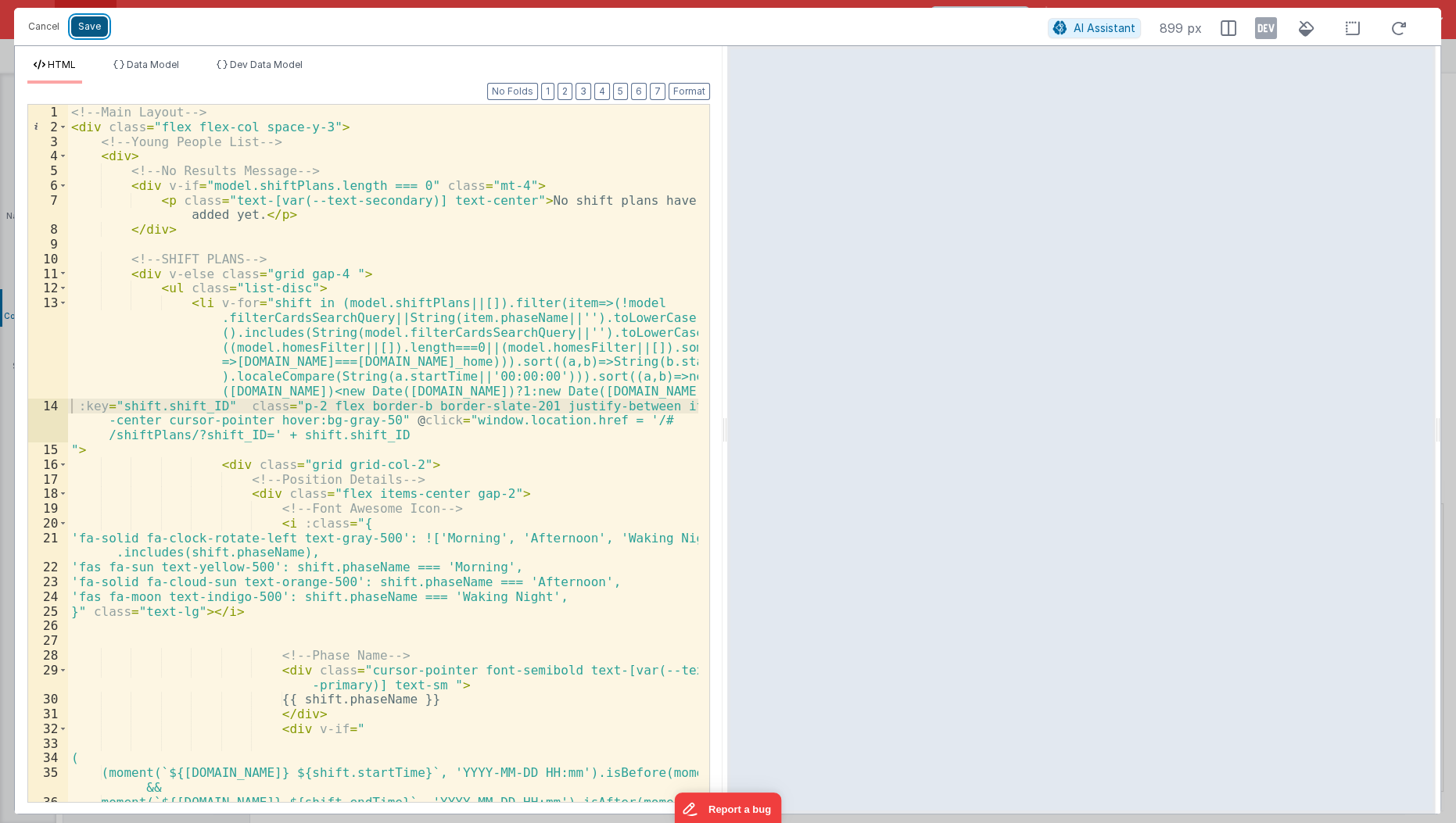
click at [102, 30] on button "Save" at bounding box center [89, 27] width 37 height 20
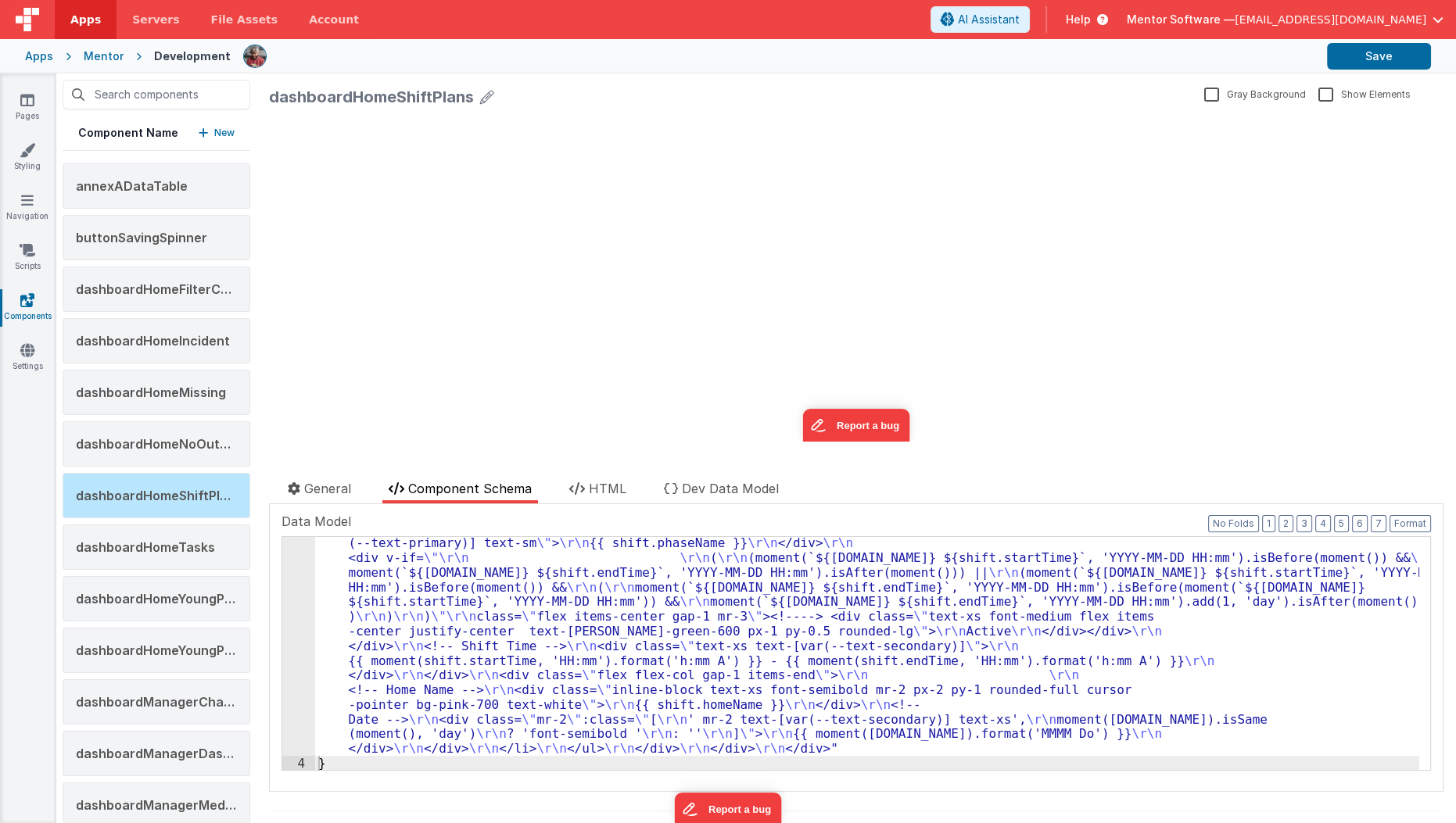
click at [1409, 35] on header "Apps Servers File Assets Account Some FUTURE Slot AI Assistant Help Mentor Soft…" at bounding box center [728, 20] width 1456 height 39
click at [1400, 48] on button "Save" at bounding box center [1379, 56] width 104 height 27
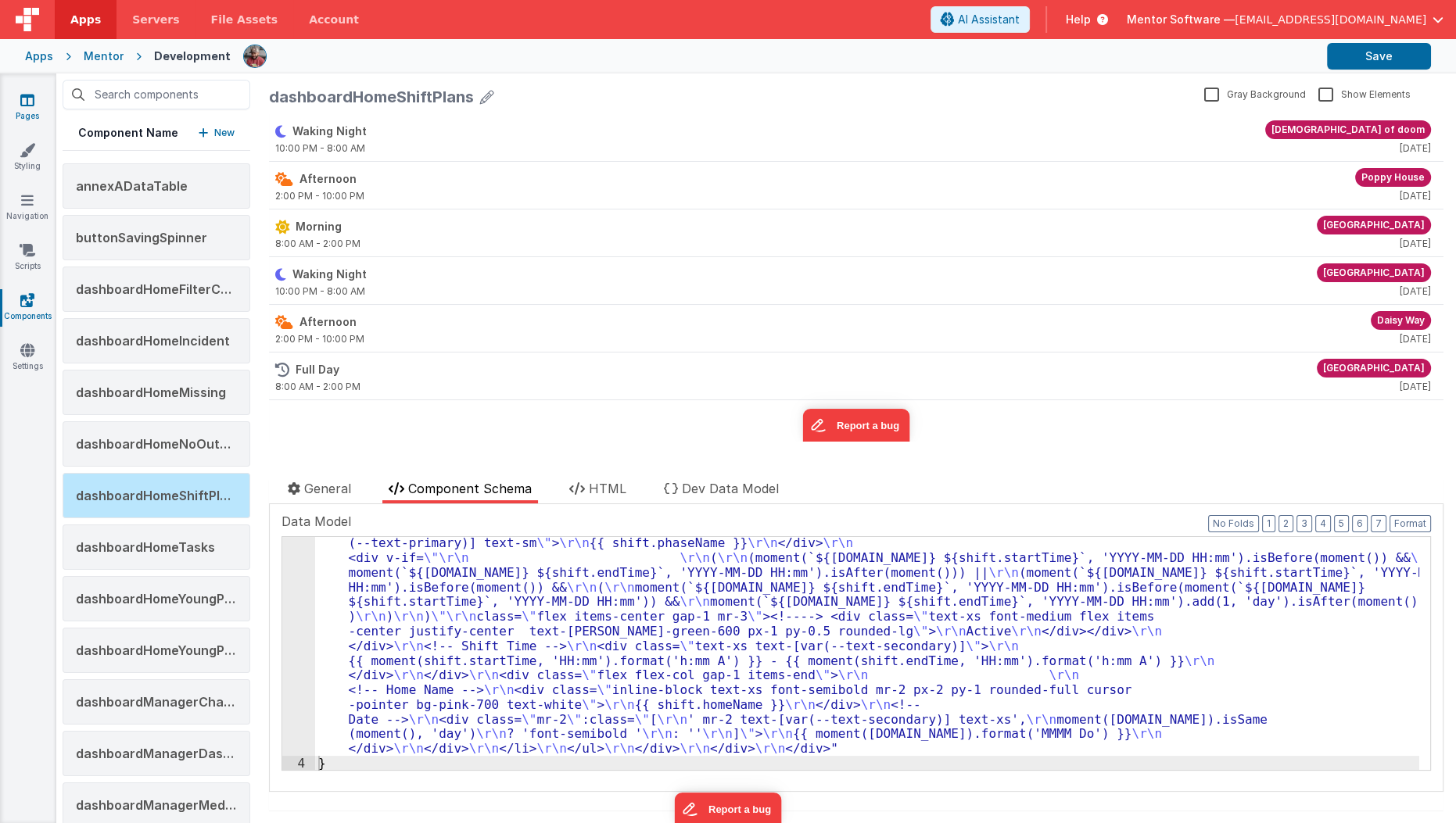
click at [32, 94] on icon at bounding box center [27, 100] width 14 height 16
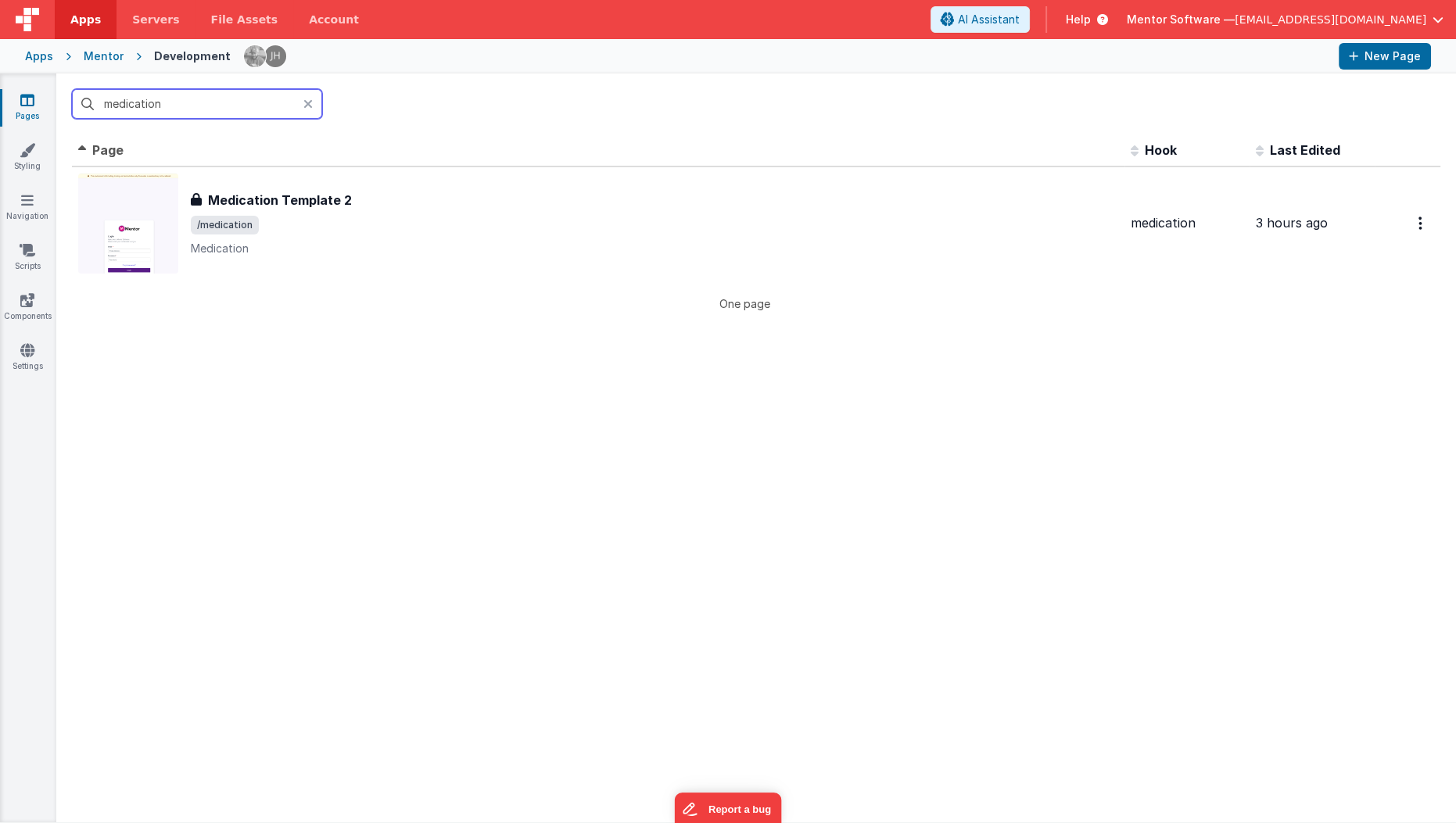
click at [135, 109] on input "medication" at bounding box center [197, 104] width 250 height 30
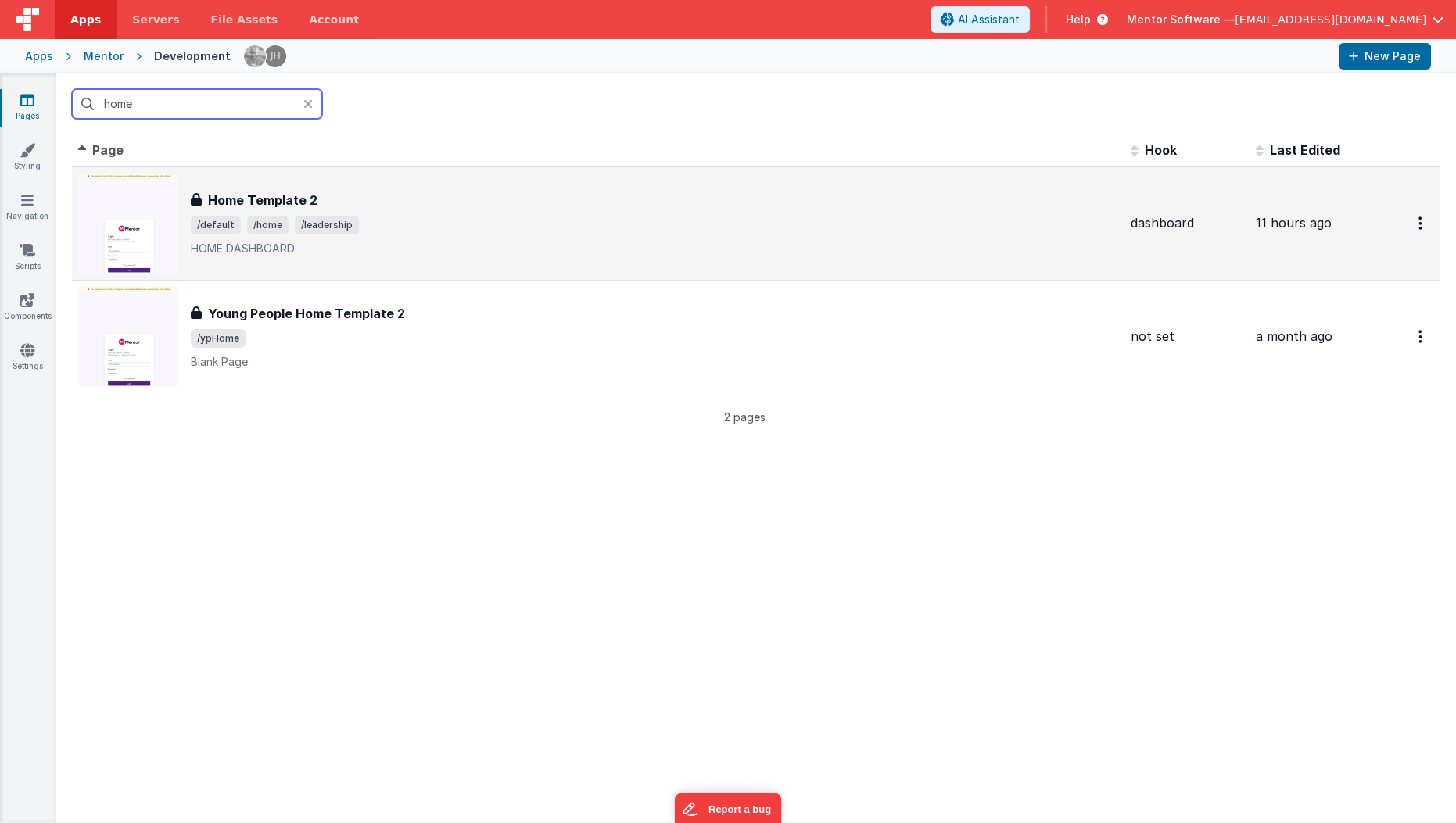
type input "home"
click at [432, 204] on div "Home Template 2" at bounding box center [654, 200] width 927 height 19
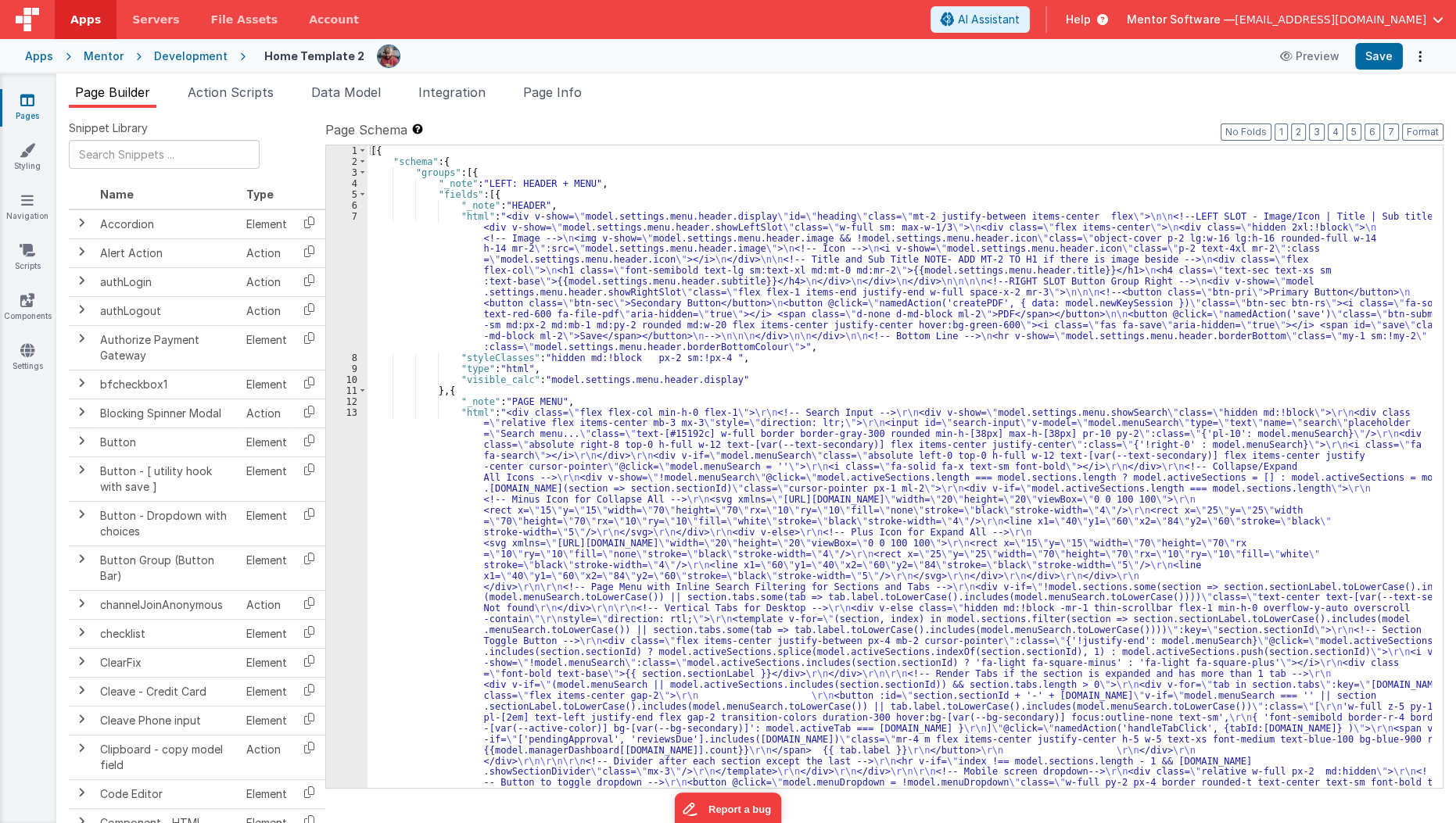
click at [576, 655] on div "[{ "schema" : { "groups" : [{ "_note" : "LEFT: HEADER + MENU" , "fields" : [{ "…" at bounding box center [900, 788] width 1065 height 1285
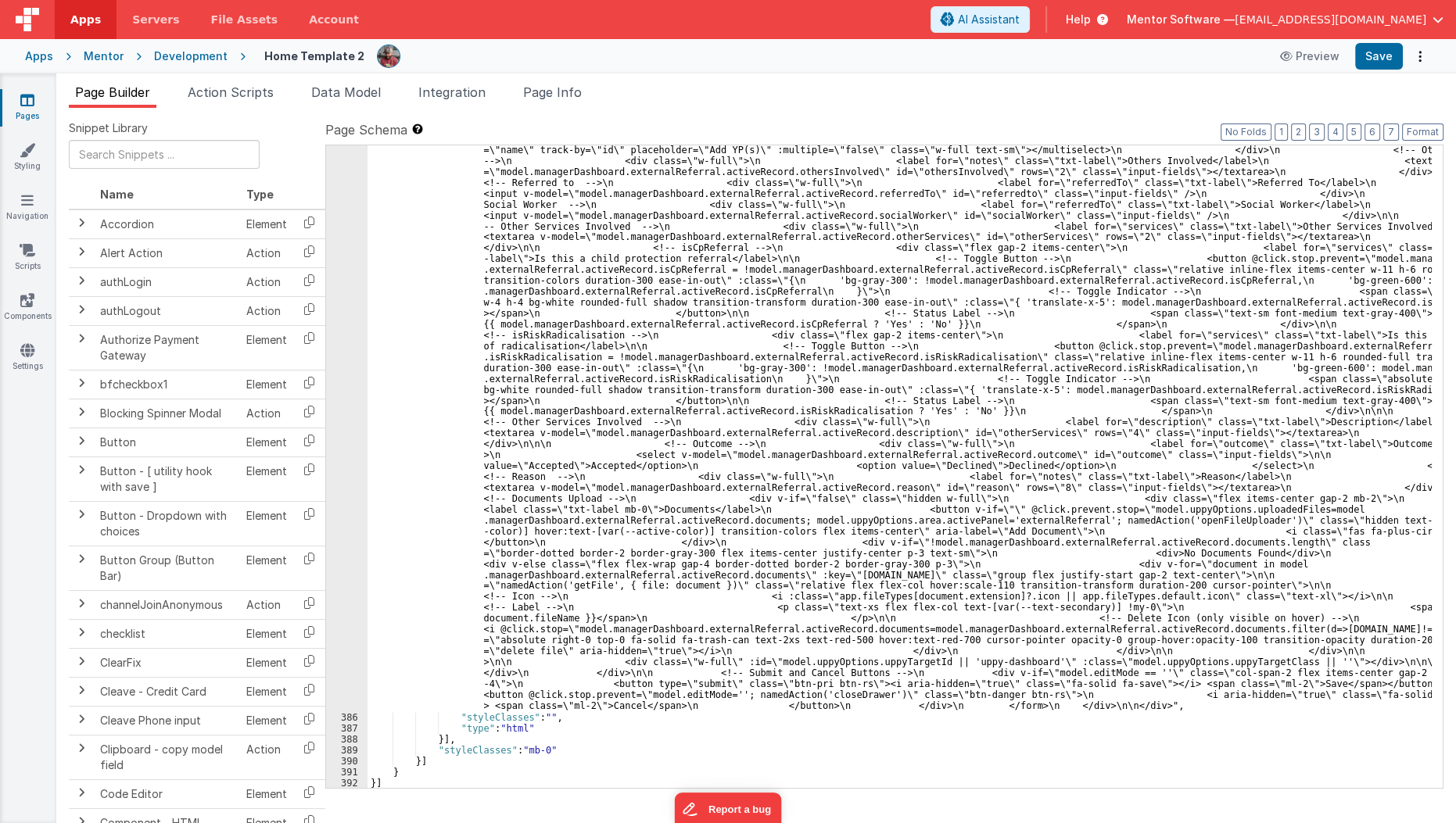
scroll to position [24961, 0]
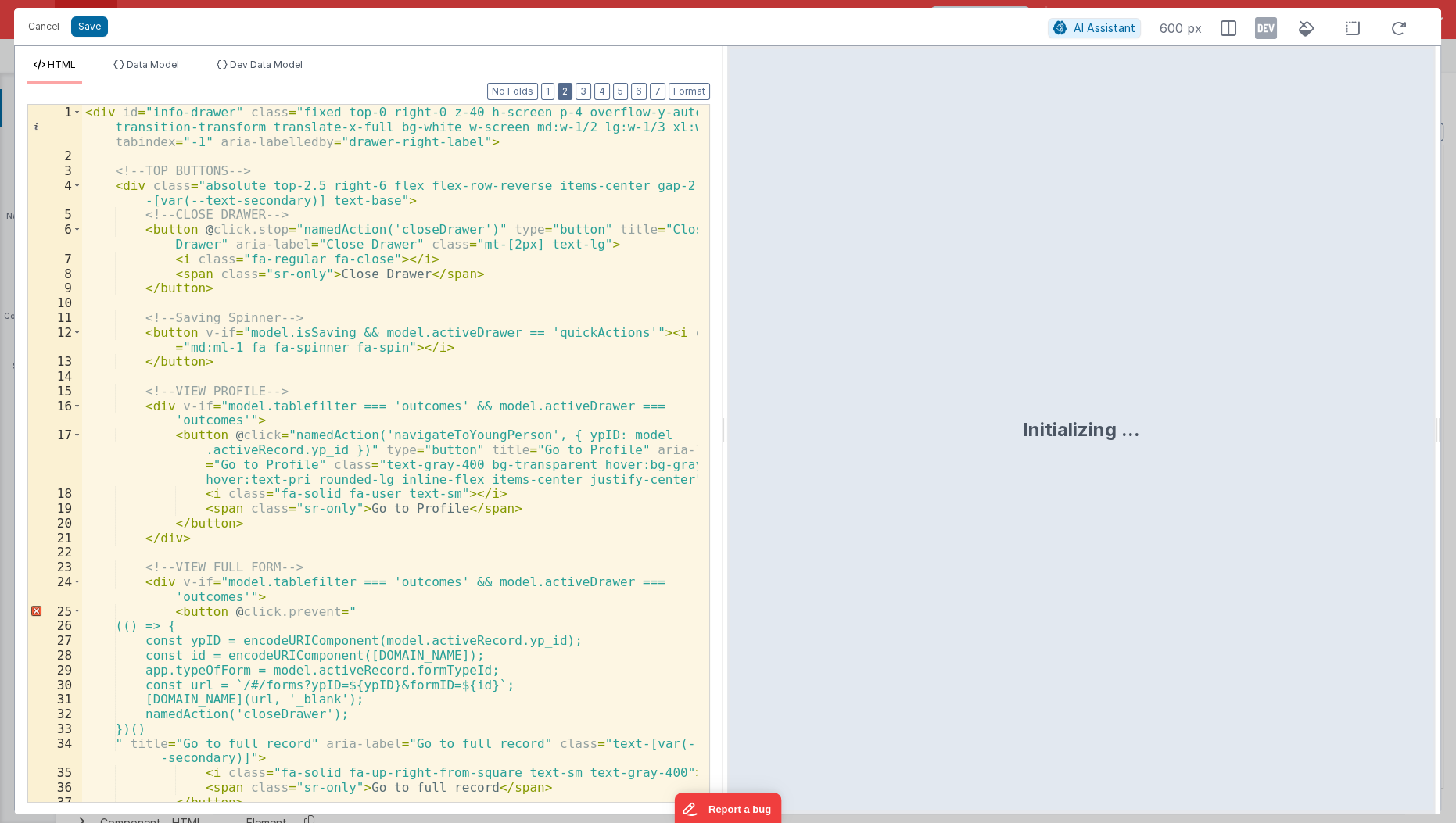
click at [572, 87] on button "2" at bounding box center [565, 91] width 15 height 17
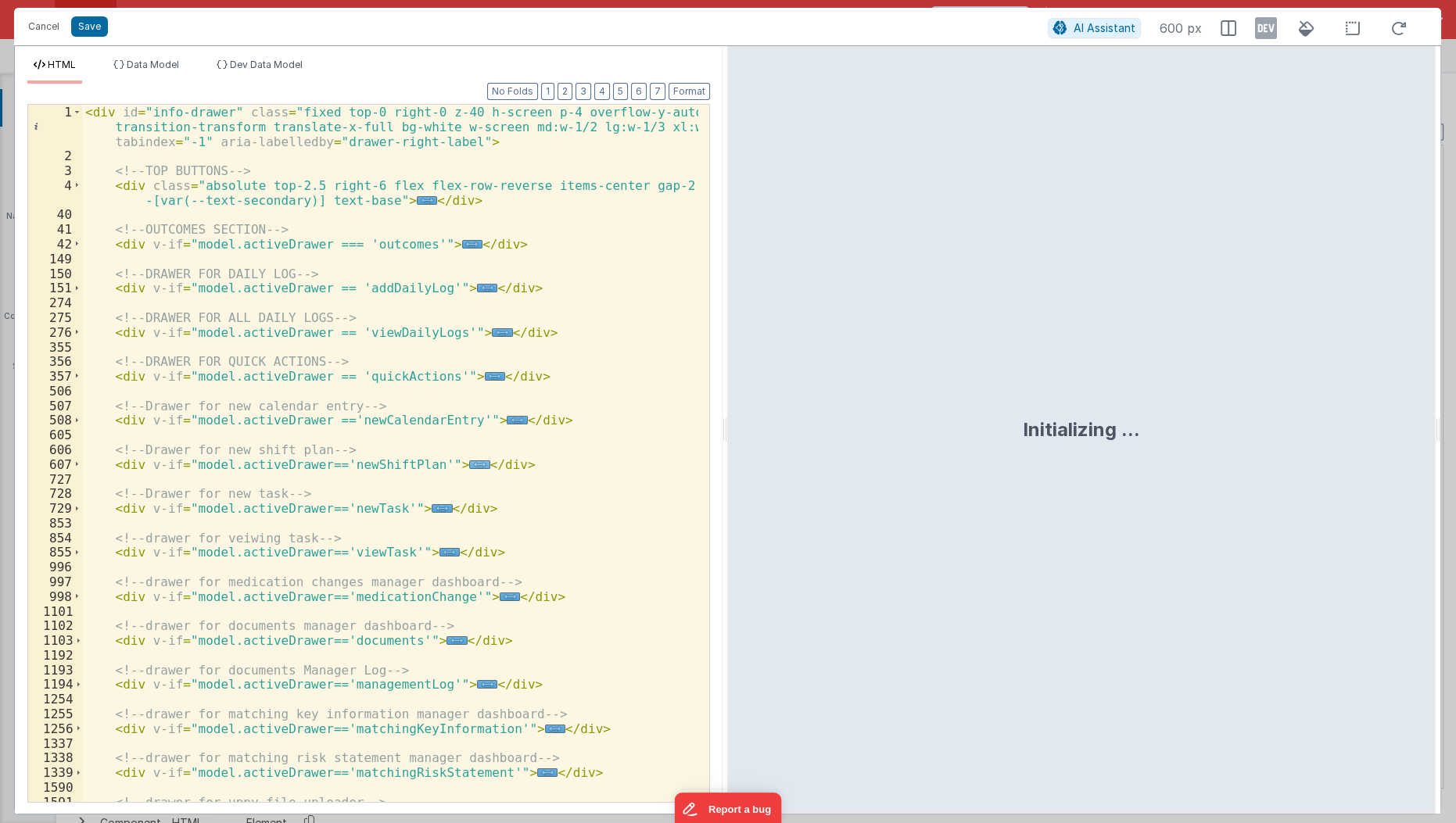
click at [469, 466] on span "..." at bounding box center [479, 464] width 20 height 9
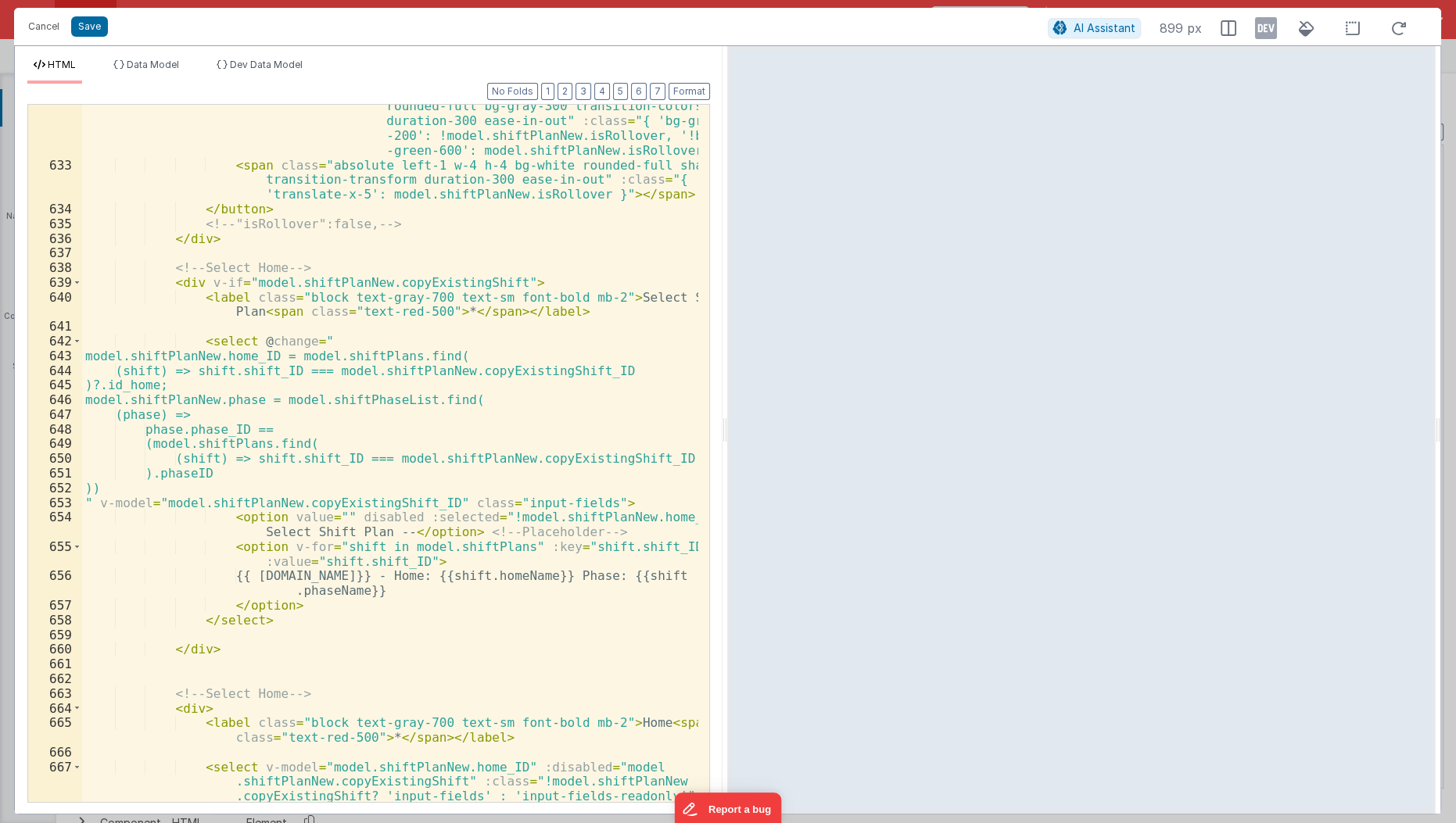
scroll to position [950, 0]
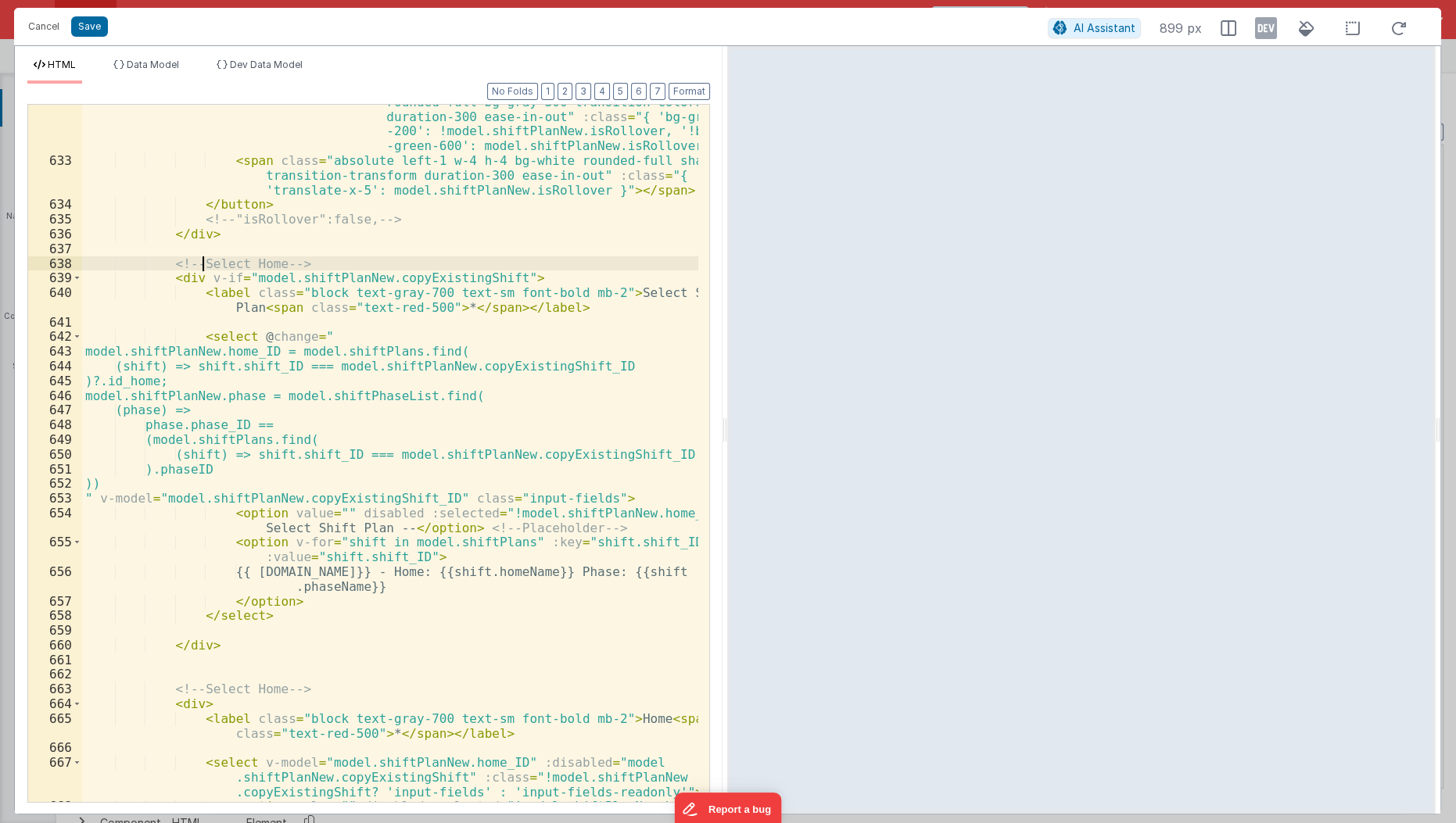
click at [200, 263] on div "" class = "relative inline-flex items-center w-11 h-6 rounded-full bg-gray-300 …" at bounding box center [391, 481] width 618 height 802
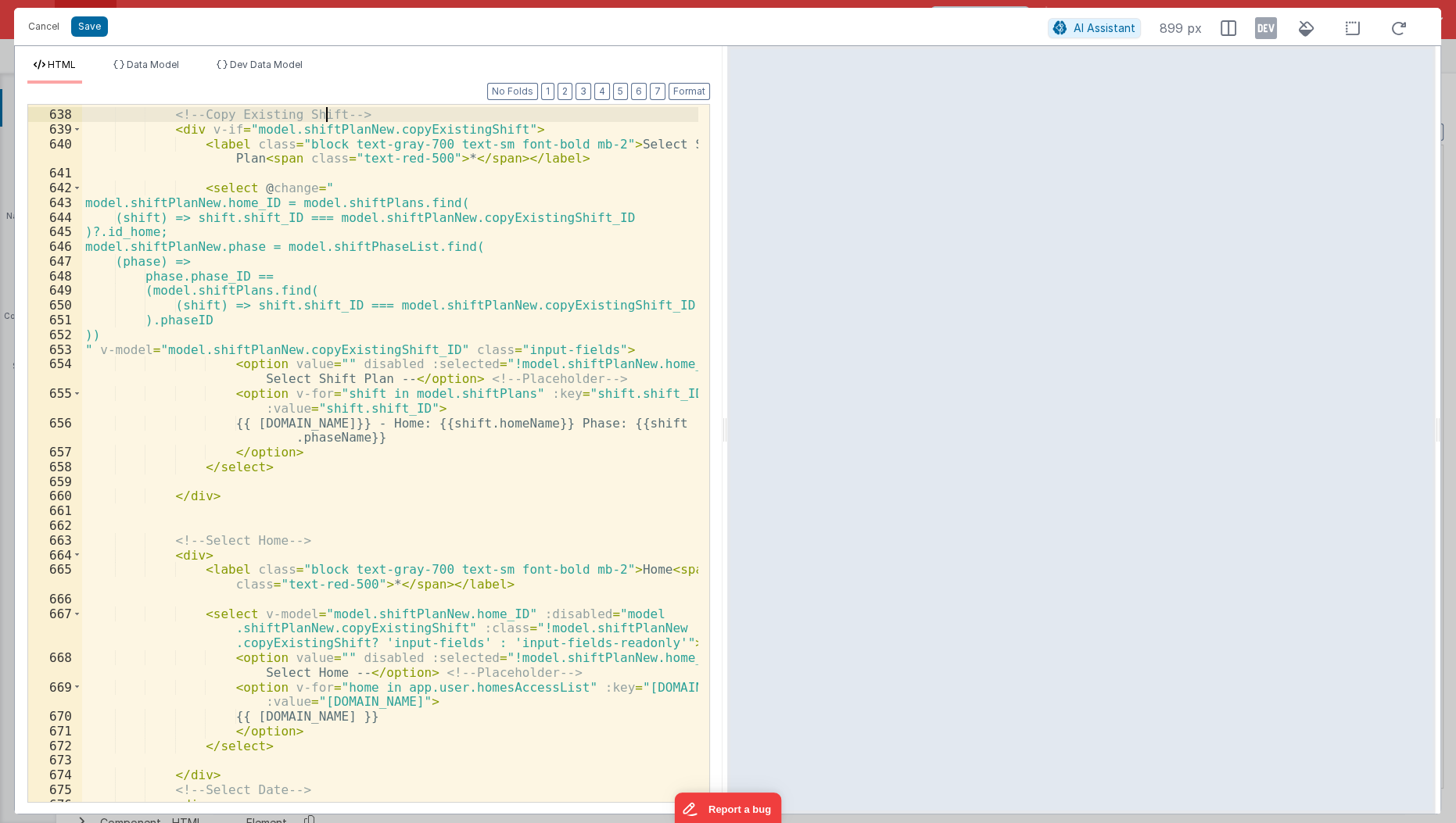
scroll to position [1099, 0]
click at [77, 554] on span at bounding box center [77, 555] width 9 height 15
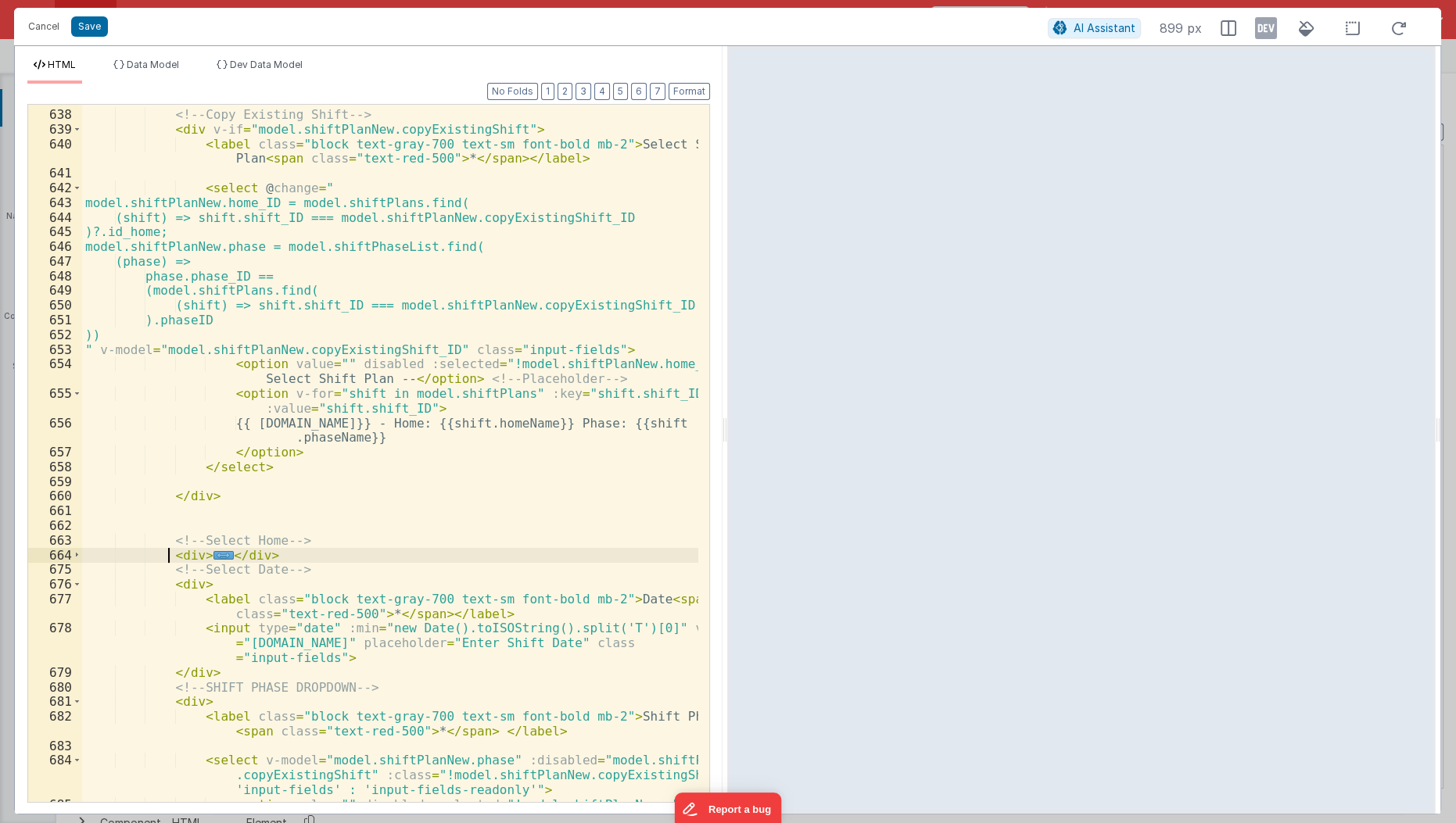
click at [170, 547] on div "<!-- Copy Existing Shift --> < div v-if = "model.shiftPlanNew.copyExistingShift…" at bounding box center [391, 463] width 618 height 742
click at [169, 543] on div "<!-- Copy Existing Shift --> < div v-if = "model.shiftPlanNew.copyExistingShift…" at bounding box center [391, 463] width 618 height 742
click at [160, 549] on div "<!-- Copy Existing Shift --> < div v-if = "model.shiftPlanNew.copyExistingShift…" at bounding box center [391, 463] width 618 height 742
click at [160, 546] on div "<!-- Copy Existing Shift --> < div v-if = "model.shiftPlanNew.copyExistingShift…" at bounding box center [391, 463] width 618 height 742
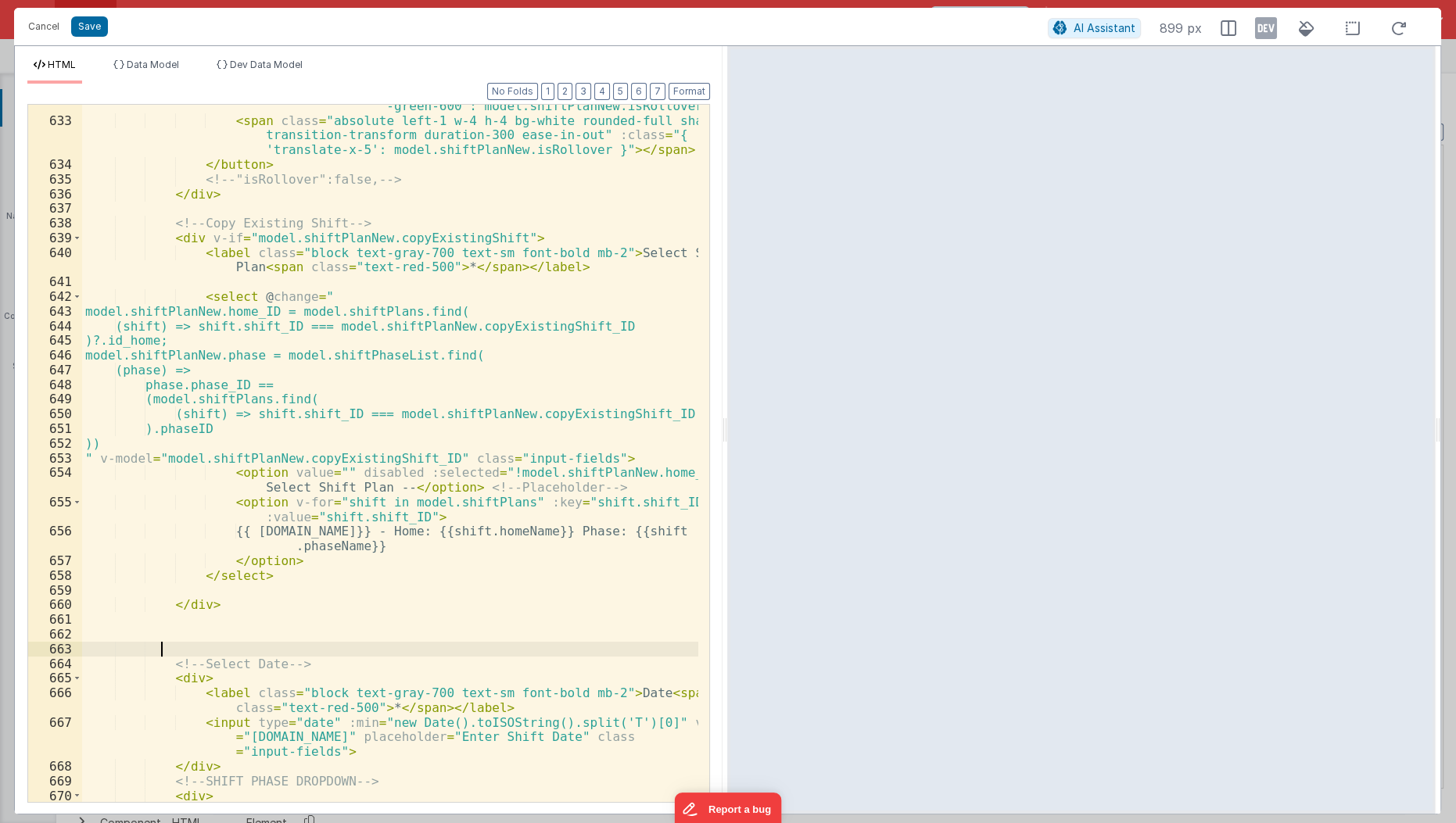
scroll to position [990, 0]
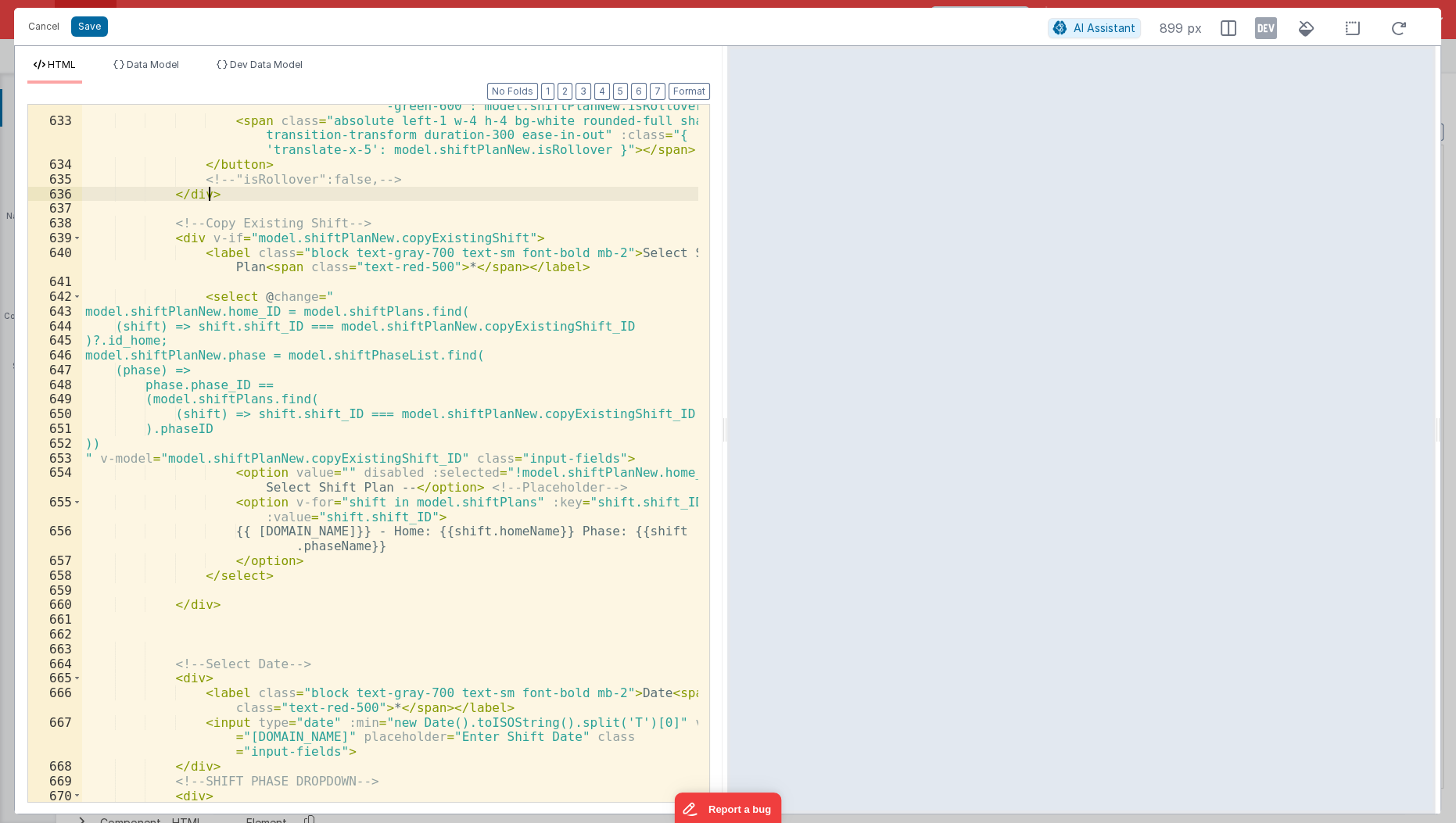
click at [228, 198] on div "" class = "relative inline-flex items-center w-11 h-6 rounded-full bg-gray-300 …" at bounding box center [391, 441] width 618 height 802
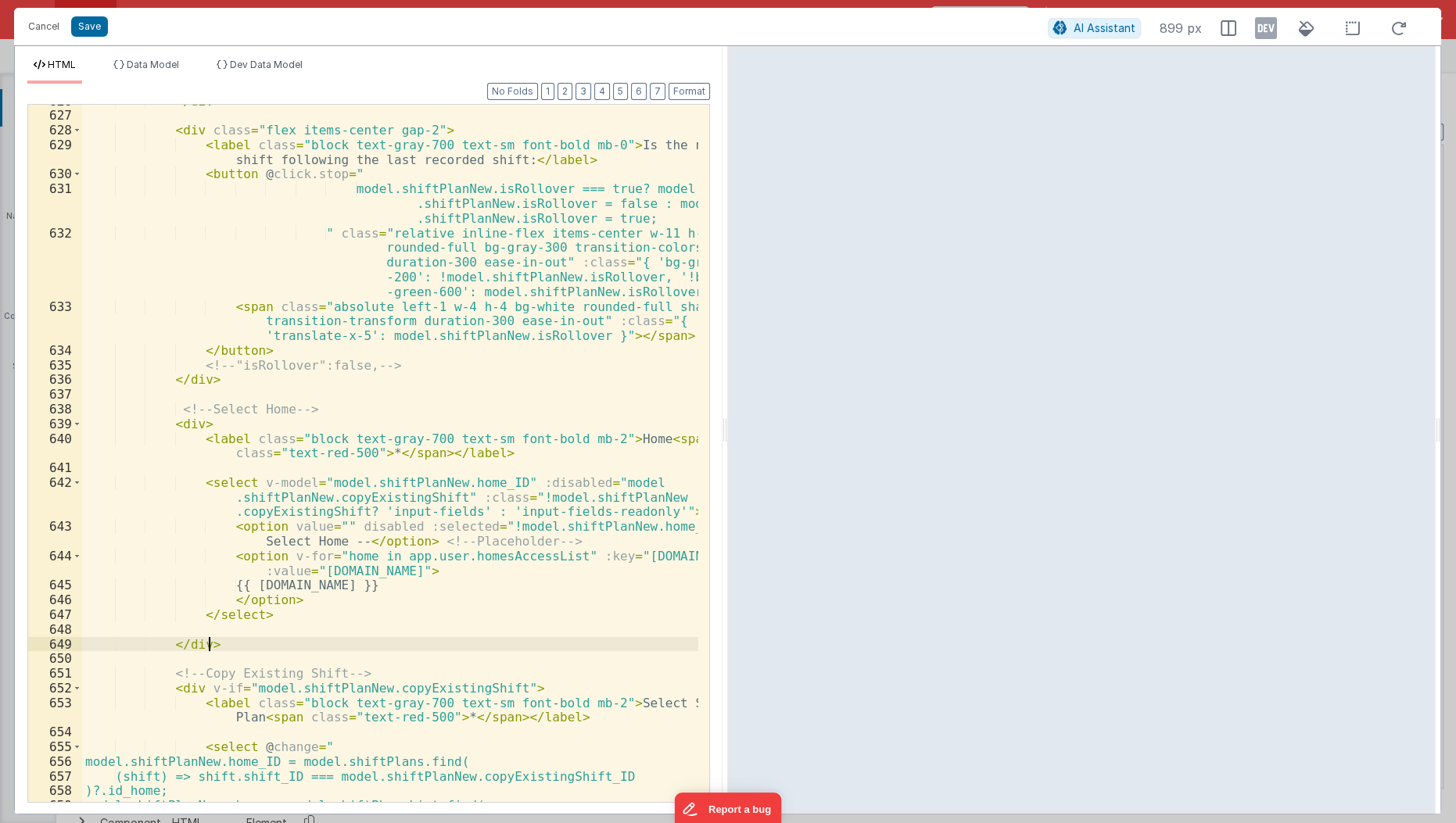
scroll to position [807, 0]
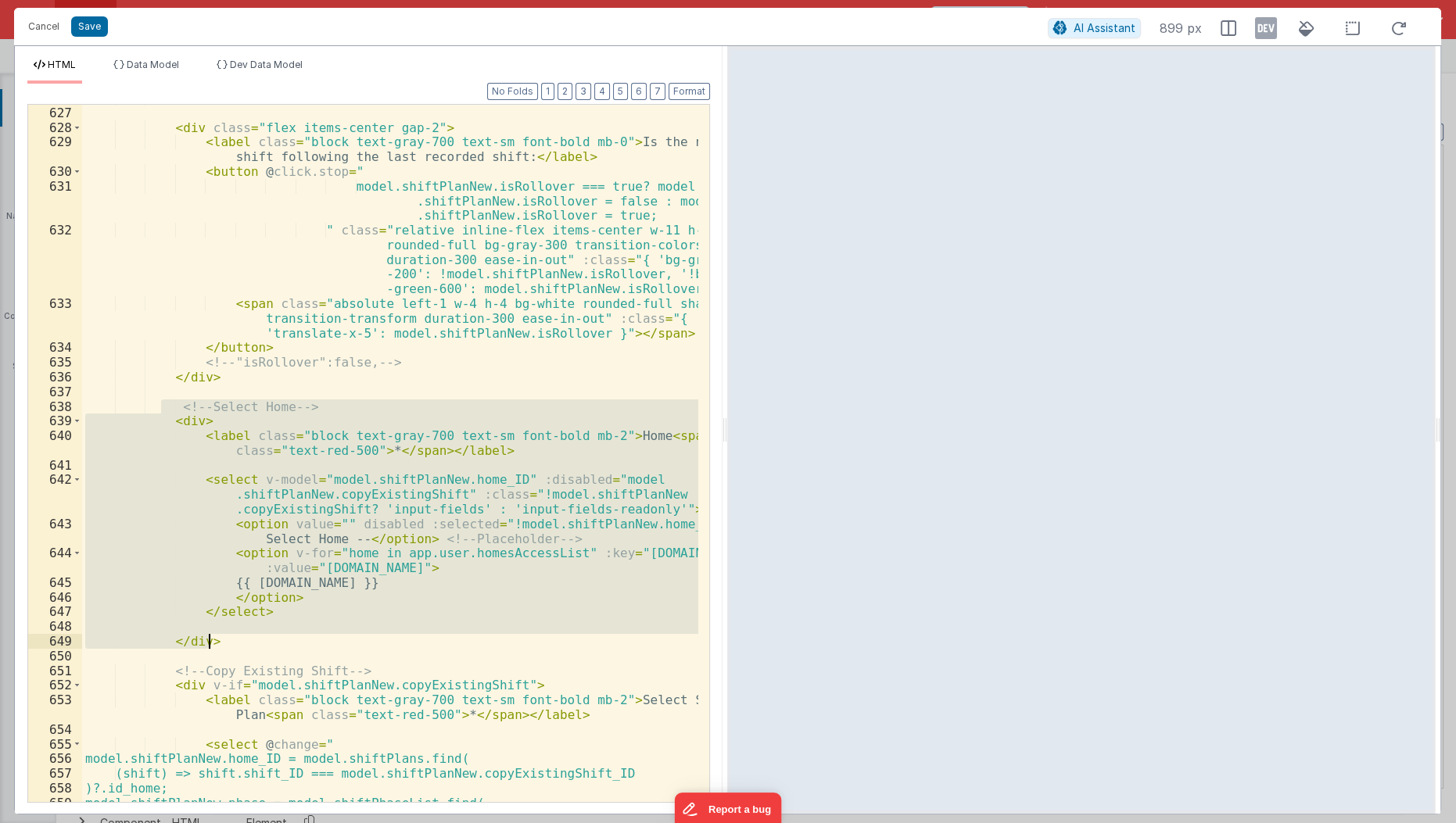
drag, startPoint x: 157, startPoint y: 406, endPoint x: 249, endPoint y: 641, distance: 252.4
click at [249, 641] on div "</ div > < div class = "flex items-center gap-2" > < label class = "block text-…" at bounding box center [391, 455] width 618 height 728
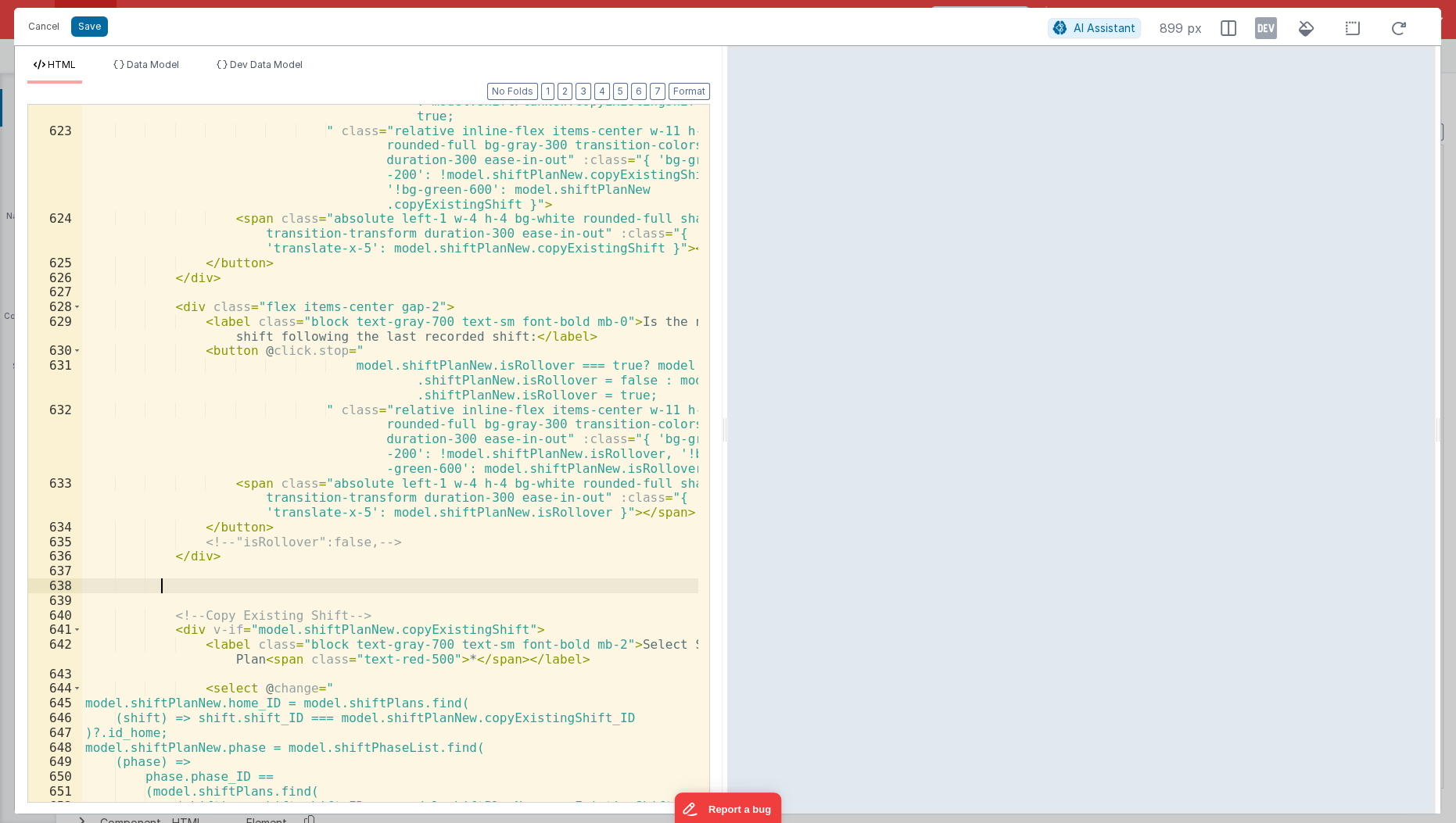
scroll to position [628, 0]
click at [251, 281] on div "model.shiftPlanNew.copyExistingShift === true? model.shiftPlanNew.copyExistingS…" at bounding box center [391, 451] width 618 height 772
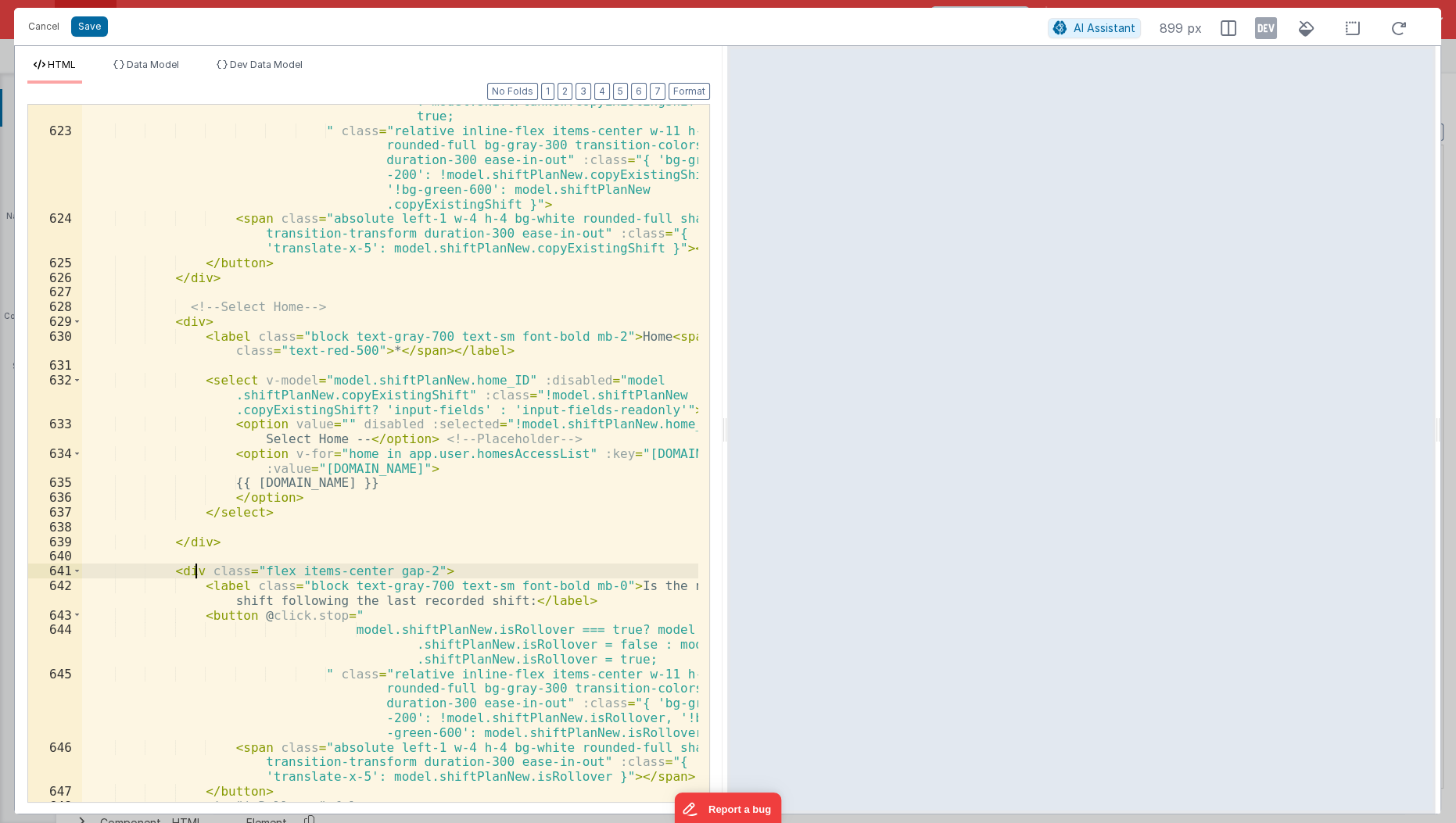
click at [197, 574] on div "model.shiftPlanNew.copyExistingShift === true? model.shiftPlanNew.copyExistingS…" at bounding box center [391, 451] width 618 height 772
click at [321, 374] on div "model.shiftPlanNew.copyExistingShift === true? model.shiftPlanNew.copyExistingS…" at bounding box center [391, 451] width 618 height 772
click at [242, 567] on div "model.shiftPlanNew.copyExistingShift === true? model.shiftPlanNew.copyExistingS…" at bounding box center [391, 451] width 618 height 772
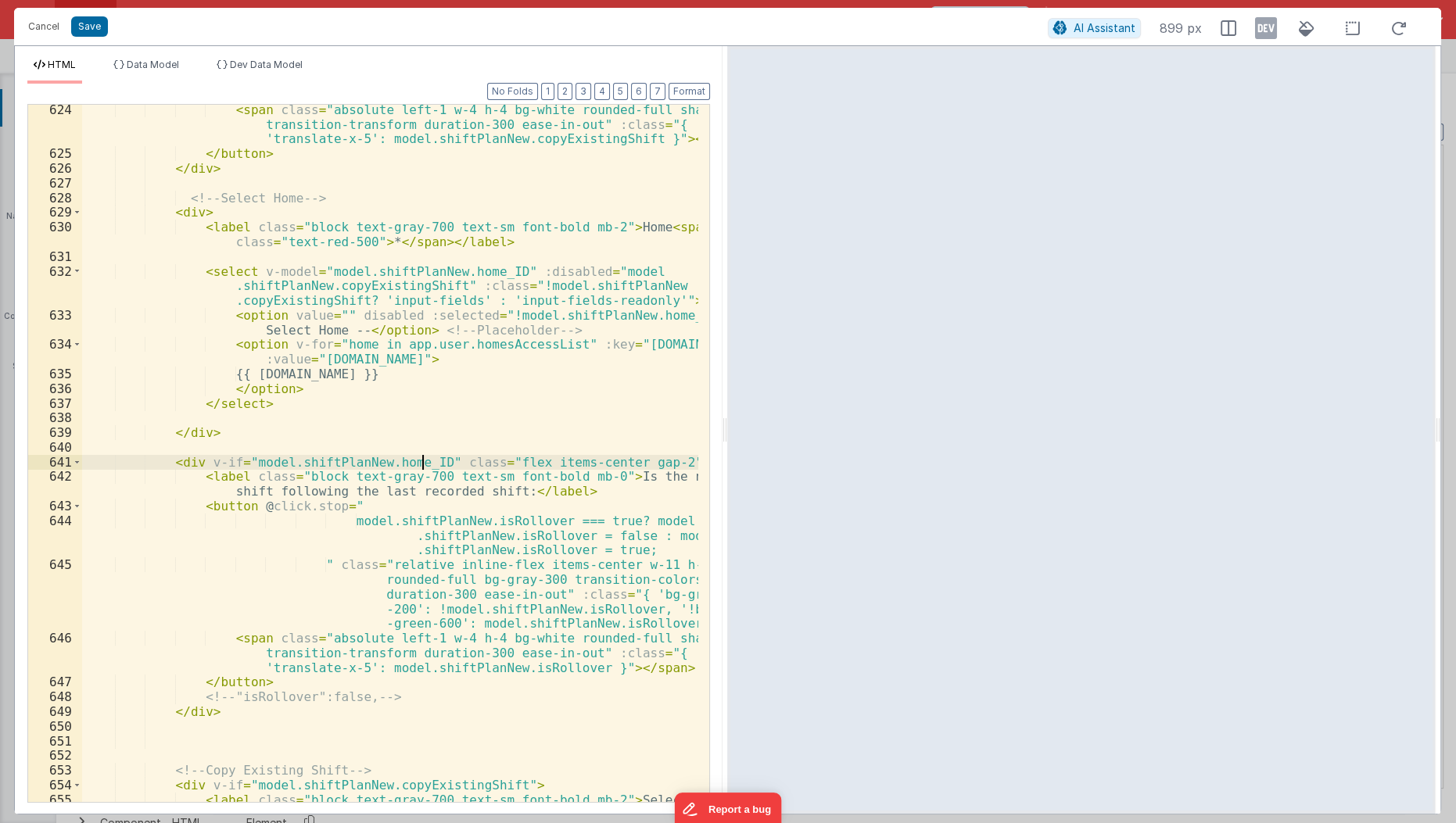
scroll to position [736, 0]
click at [149, 462] on div "< span class = "absolute left-1 w-4 h-4 bg-white rounded-full shadow transition…" at bounding box center [391, 488] width 618 height 772
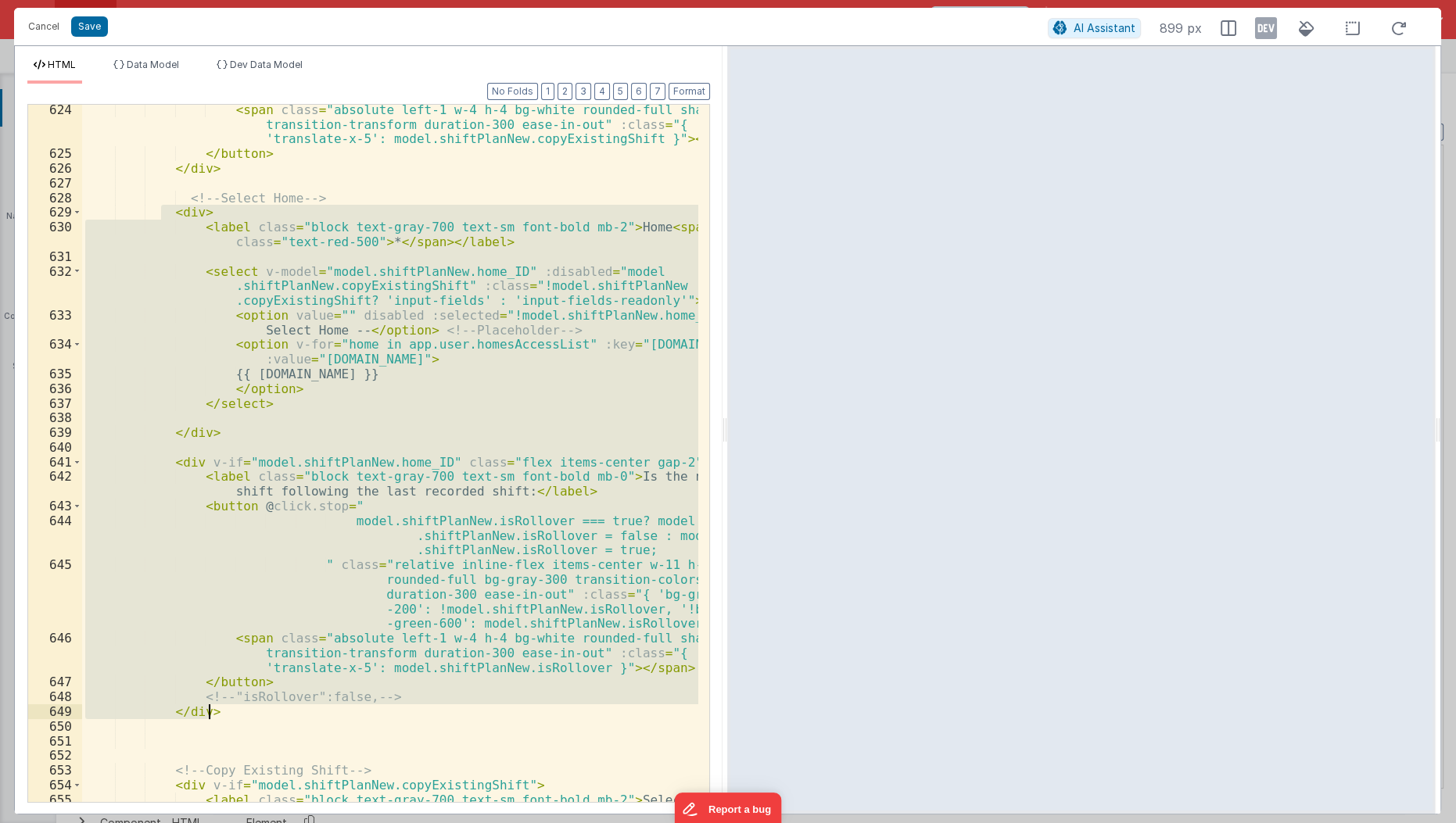
drag, startPoint x: 163, startPoint y: 206, endPoint x: 246, endPoint y: 707, distance: 507.8
click at [246, 707] on div "< span class = "absolute left-1 w-4 h-4 bg-white rounded-full shadow transition…" at bounding box center [391, 488] width 618 height 772
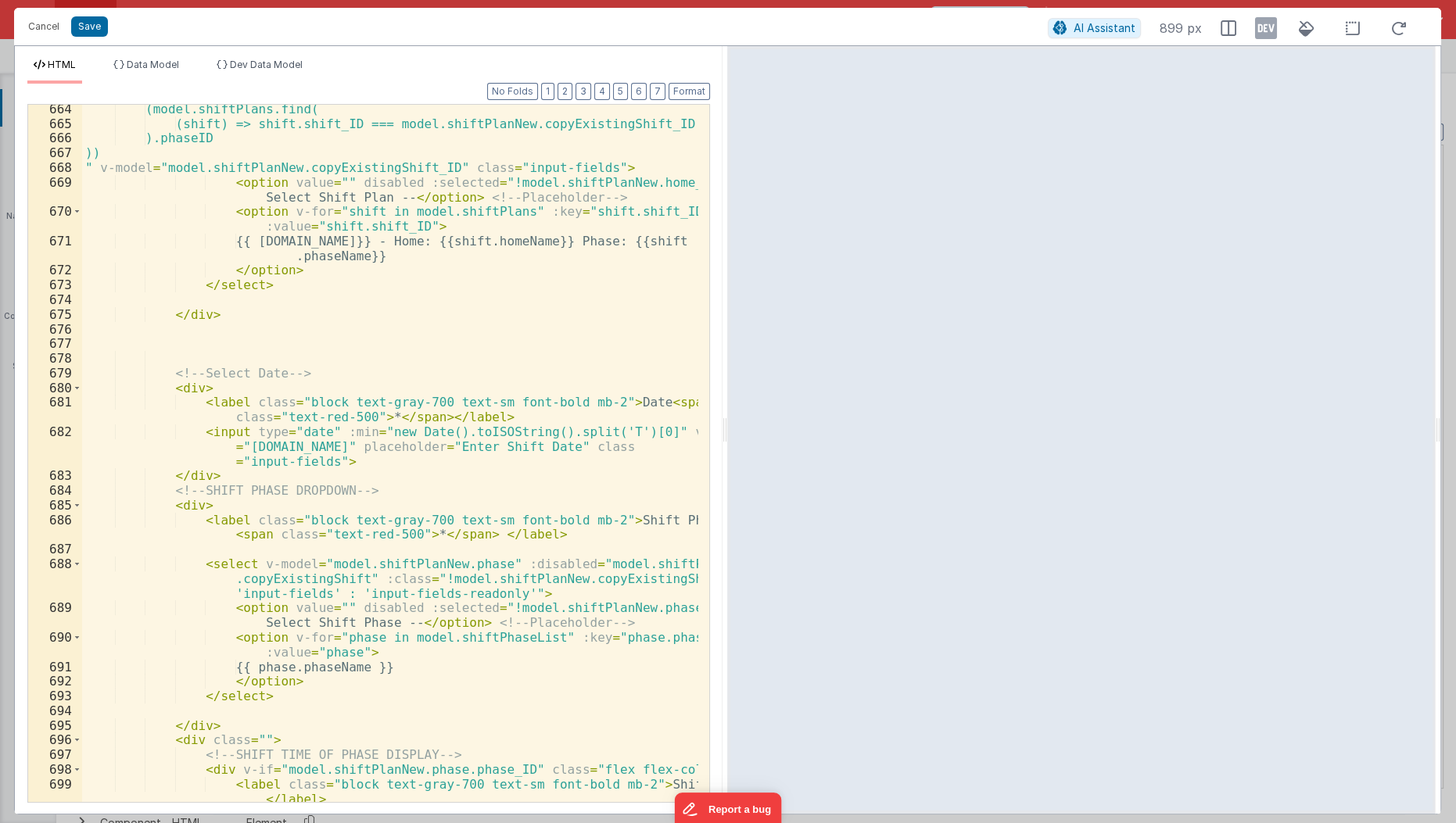
scroll to position [1638, 0]
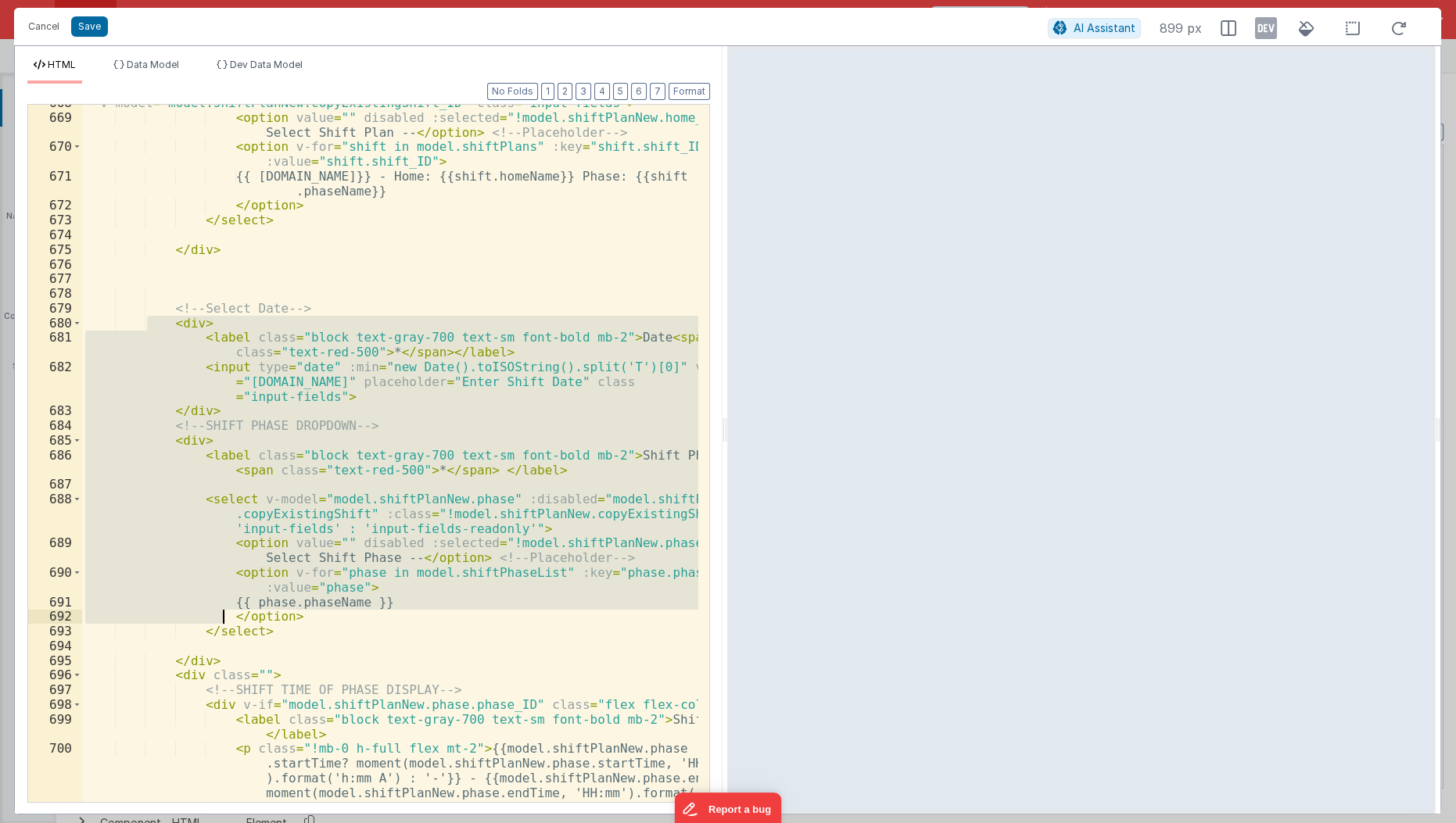
drag, startPoint x: 148, startPoint y: 324, endPoint x: 224, endPoint y: 617, distance: 302.7
click at [224, 617] on div "" v-model = "model.shiftPlanNew.copyExistingShift_ID" class = "input-fields" > …" at bounding box center [391, 488] width 618 height 787
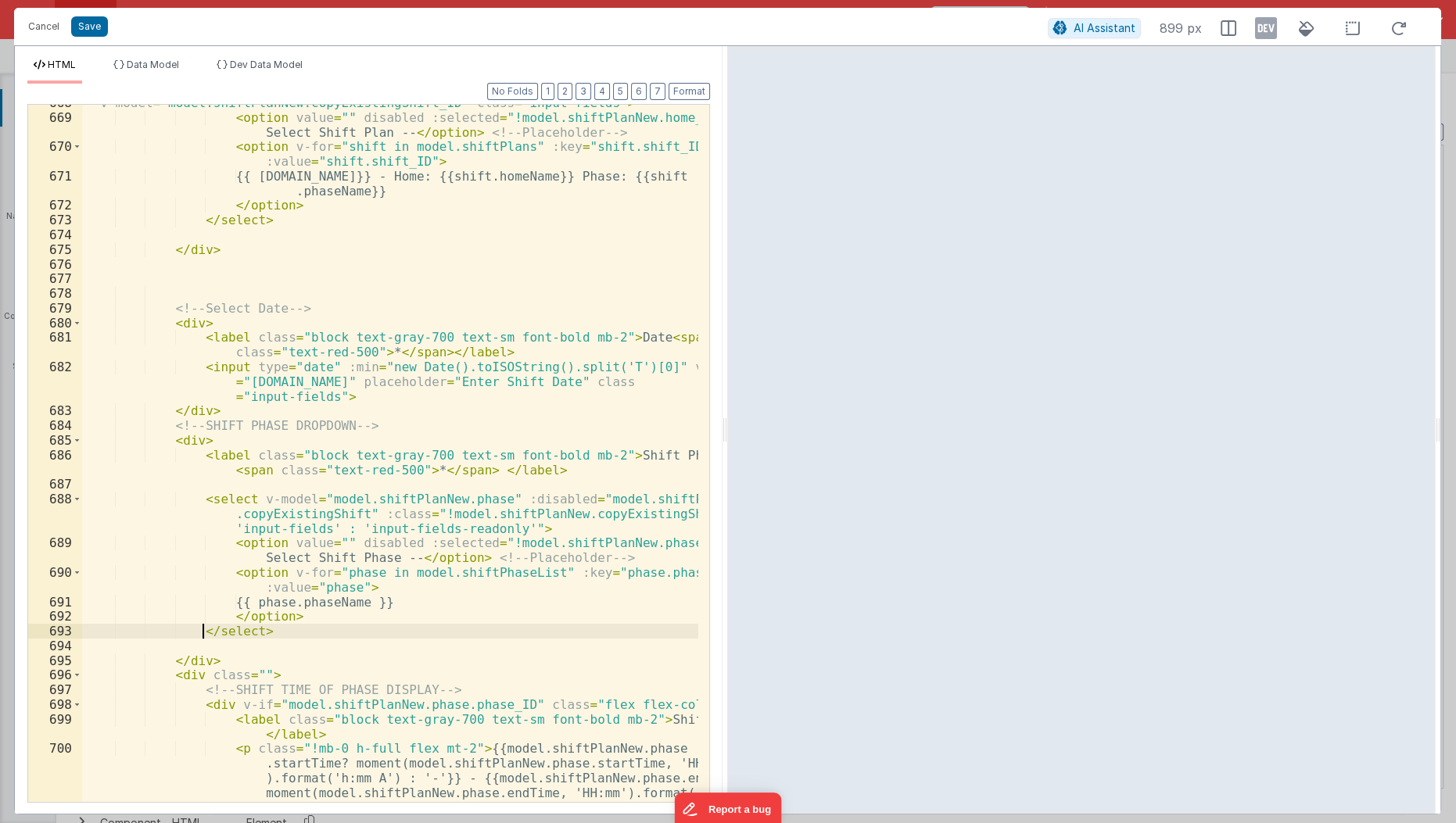
click at [203, 637] on div "" v-model = "model.shiftPlanNew.copyExistingShift_ID" class = "input-fields" > …" at bounding box center [391, 488] width 618 height 787
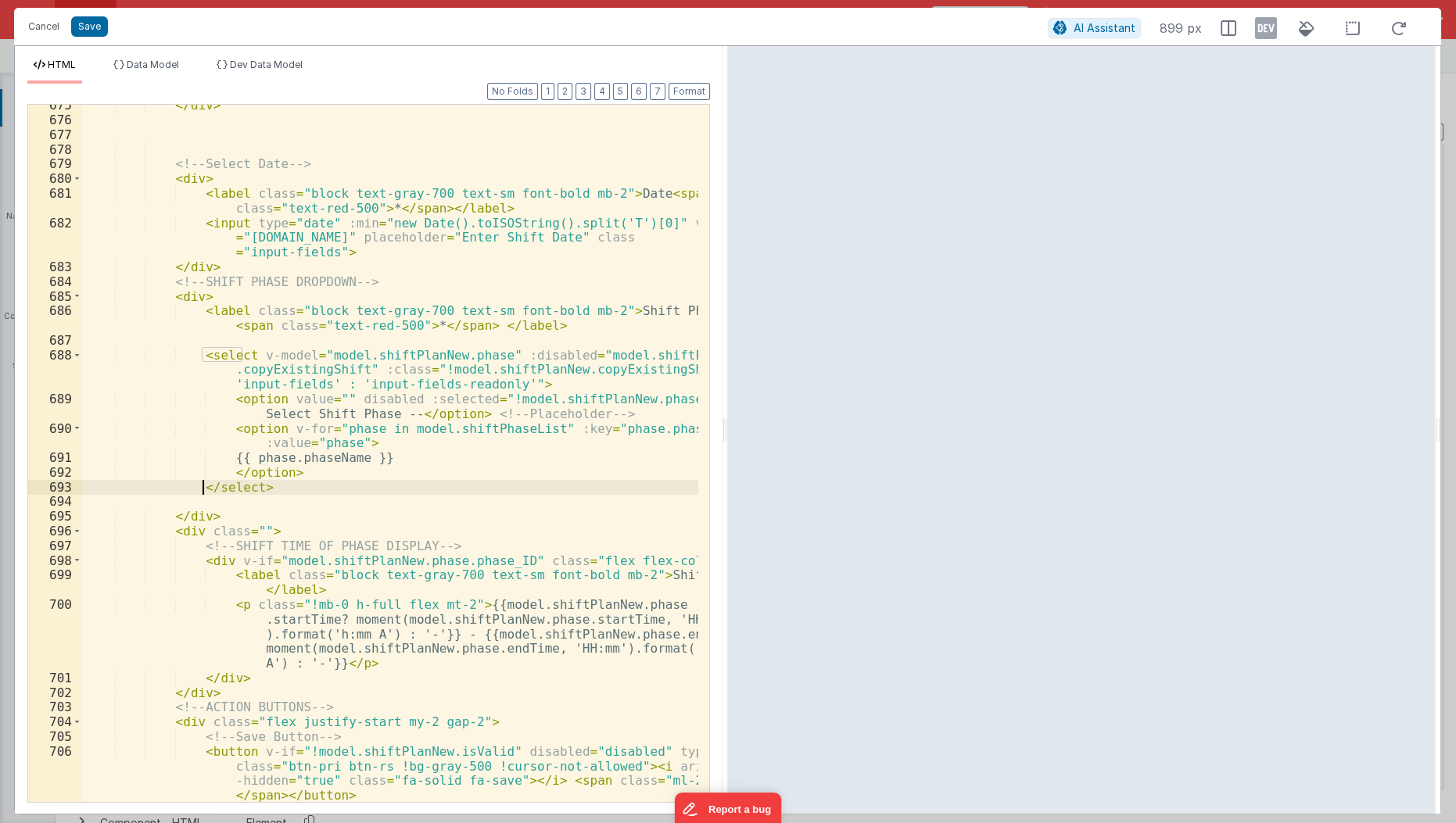
scroll to position [1782, 0]
click at [133, 292] on div "</ div > <!-- Select Date --> < div > < label class = "block text-gray-700 text…" at bounding box center [391, 476] width 618 height 757
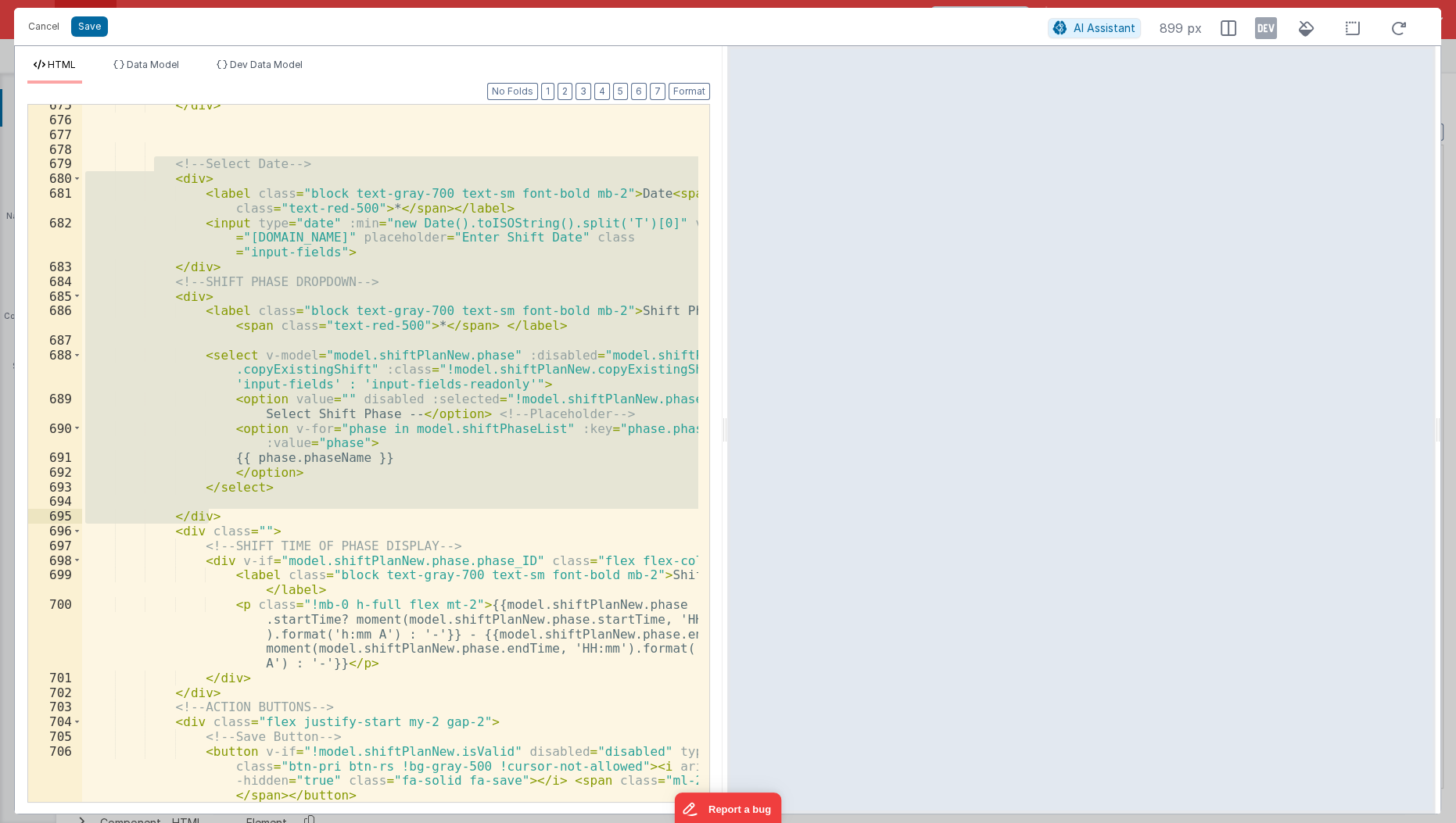
drag, startPoint x: 156, startPoint y: 162, endPoint x: 284, endPoint y: 513, distance: 373.6
click at [284, 513] on div "</ div > <!-- Select Date --> < div > < label class = "block text-gray-700 text…" at bounding box center [391, 476] width 618 height 757
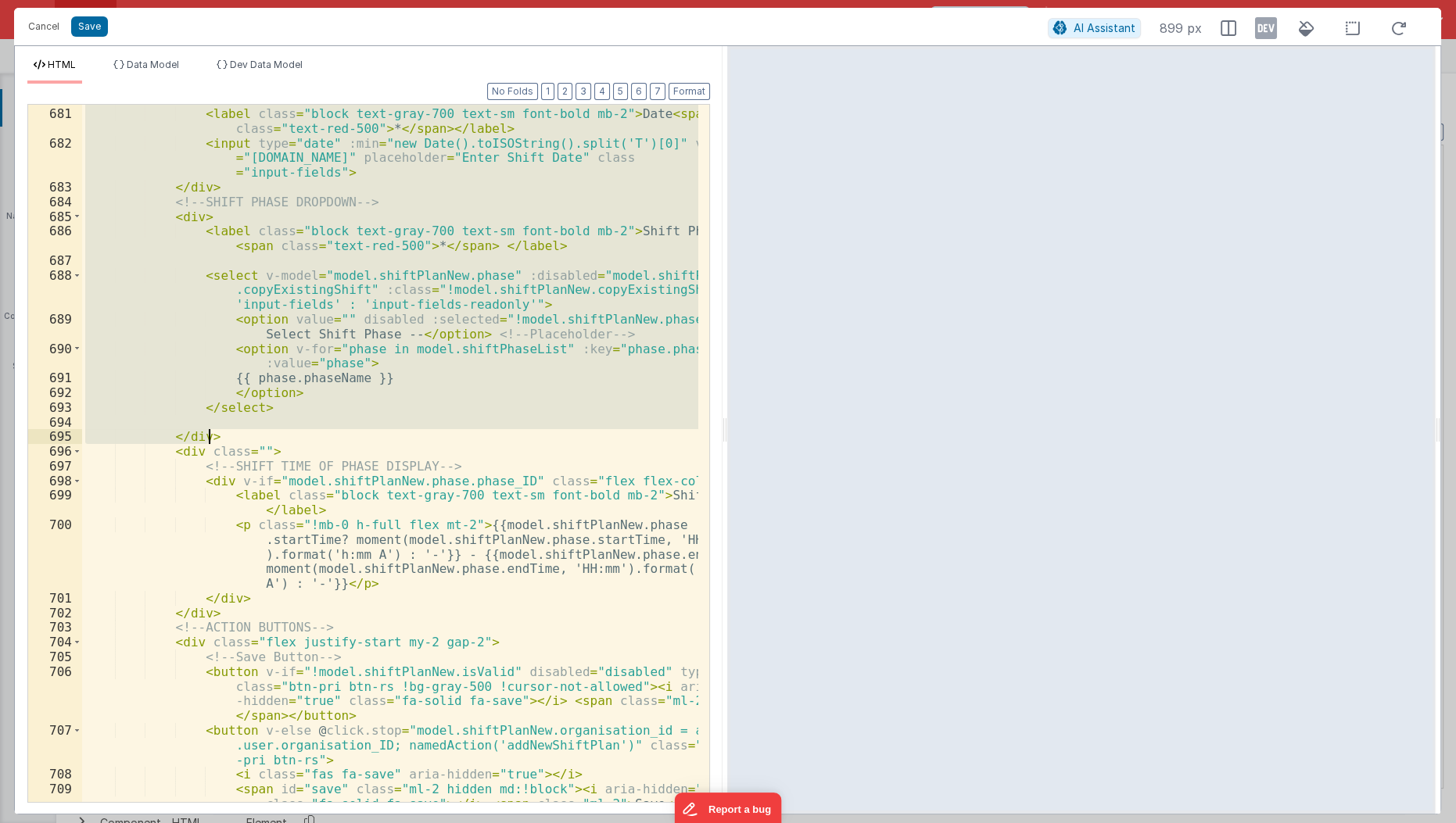
scroll to position [1883, 0]
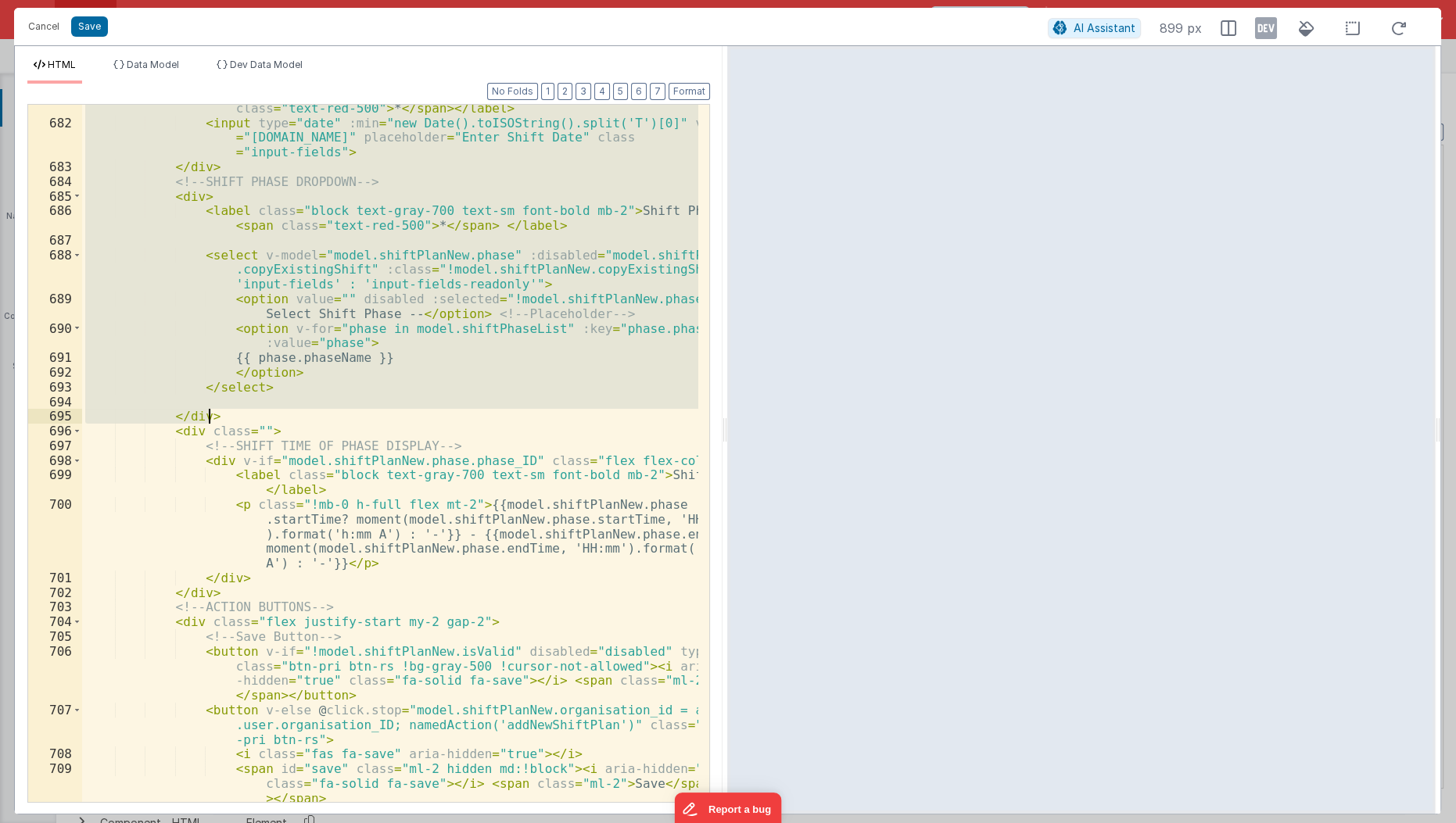
click at [330, 374] on div "< label class = "block text-gray-700 text-sm font-bold mb-2" > Date < span clas…" at bounding box center [390, 453] width 616 height 697
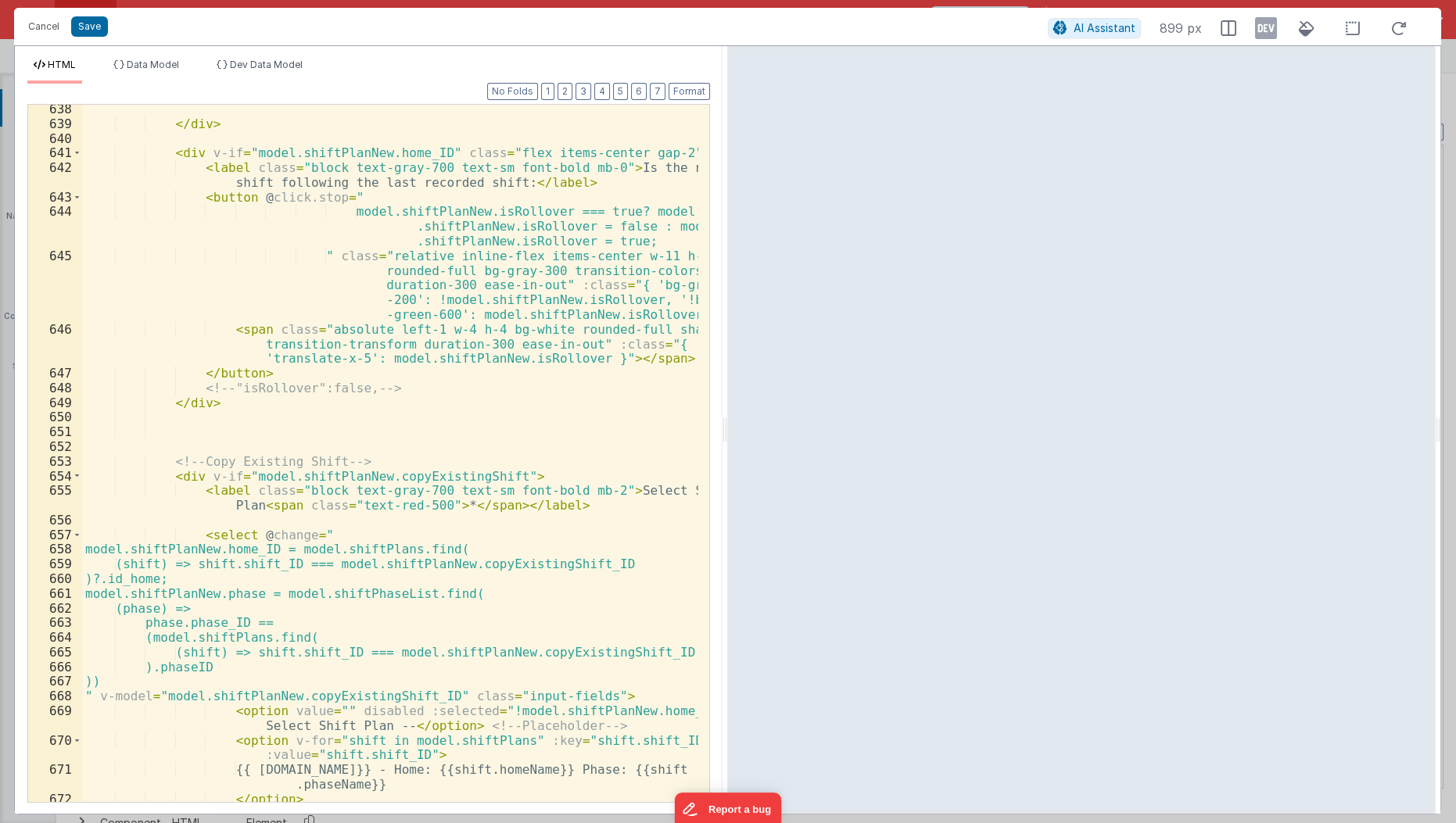
scroll to position [1038, 0]
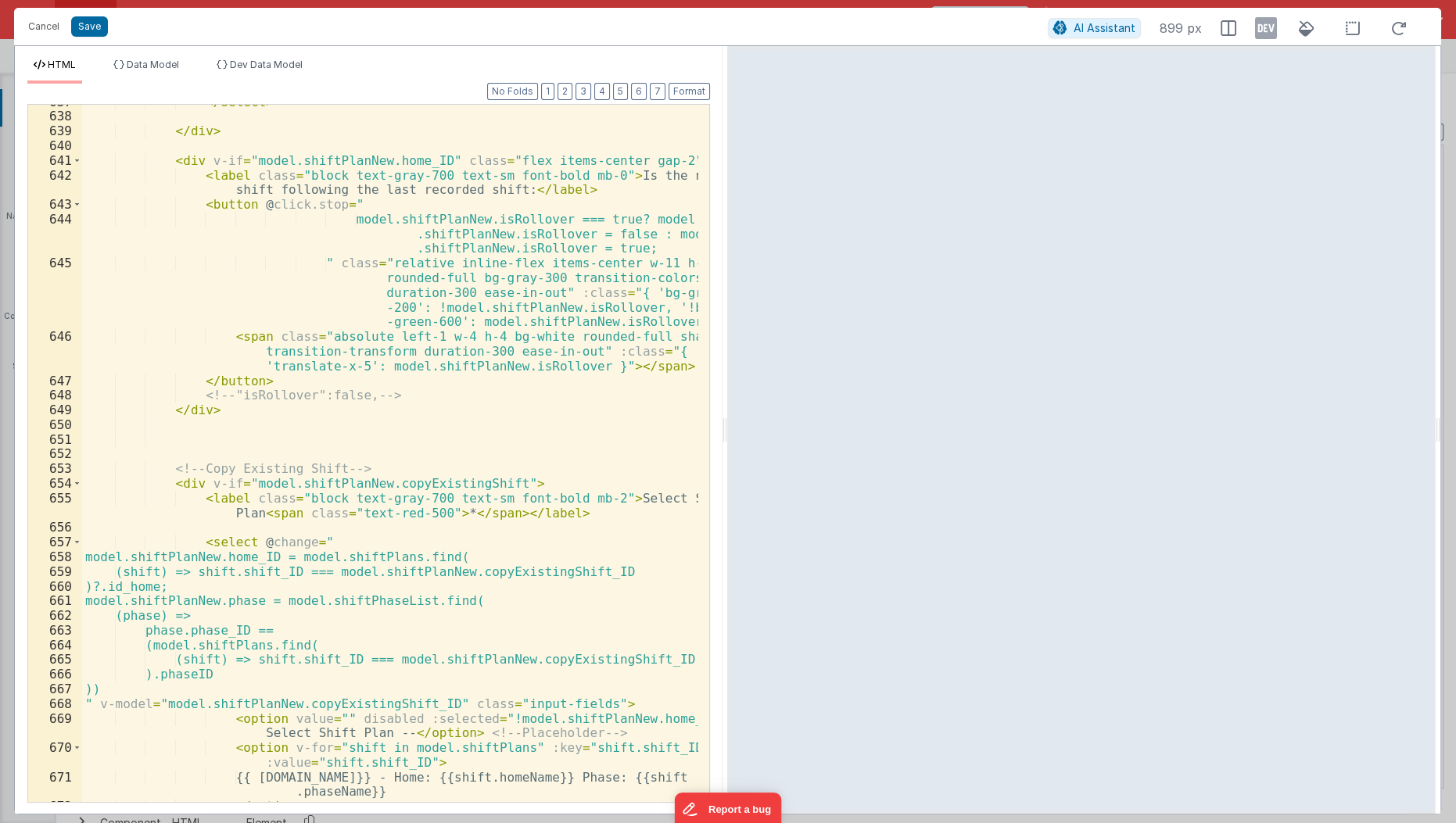
click at [611, 252] on div "</ select > </ div > < div v-if = "model.shiftPlanNew.home_ID" class = "flex it…" at bounding box center [391, 459] width 618 height 728
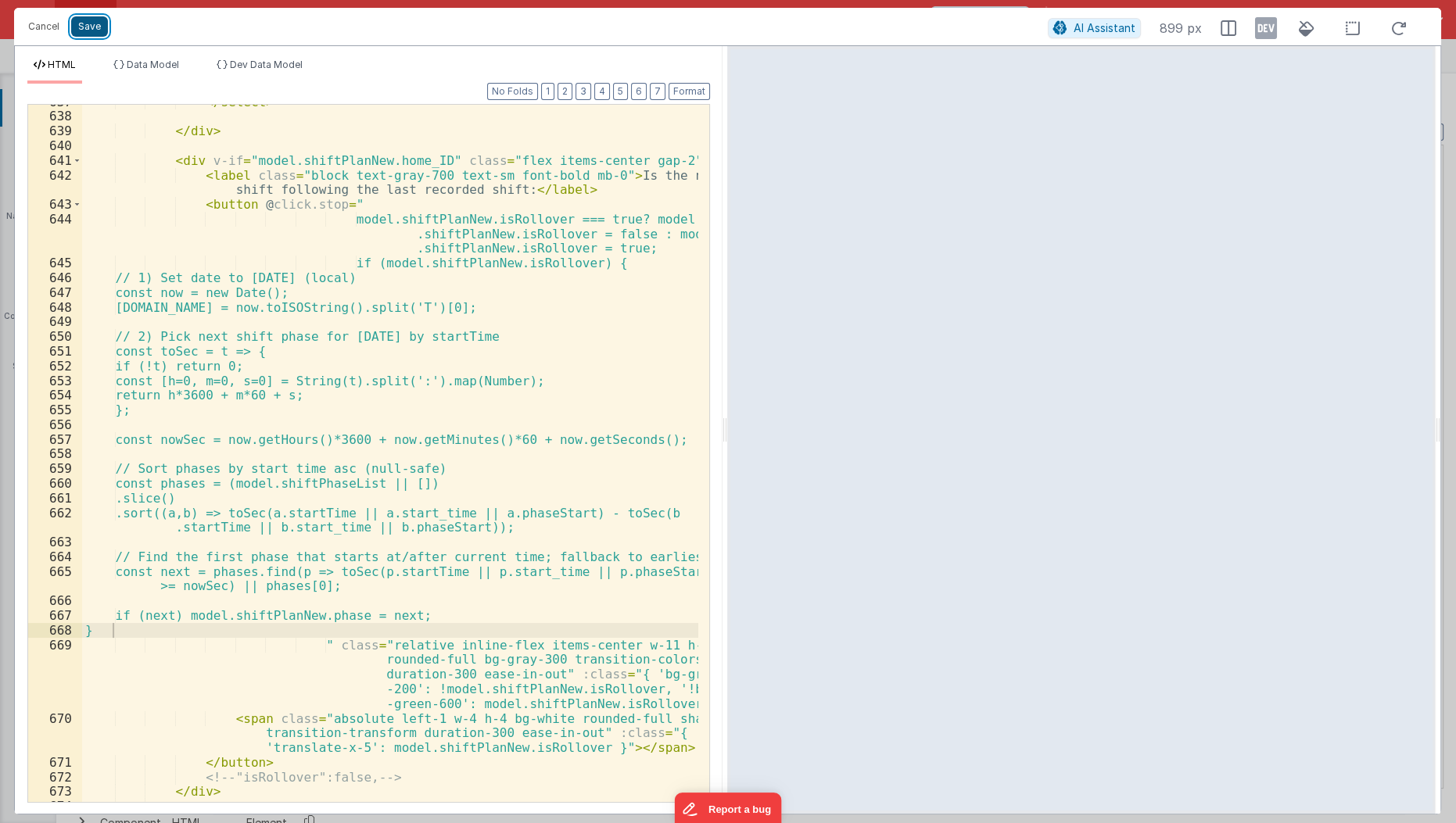
click at [84, 27] on button "Save" at bounding box center [89, 27] width 37 height 20
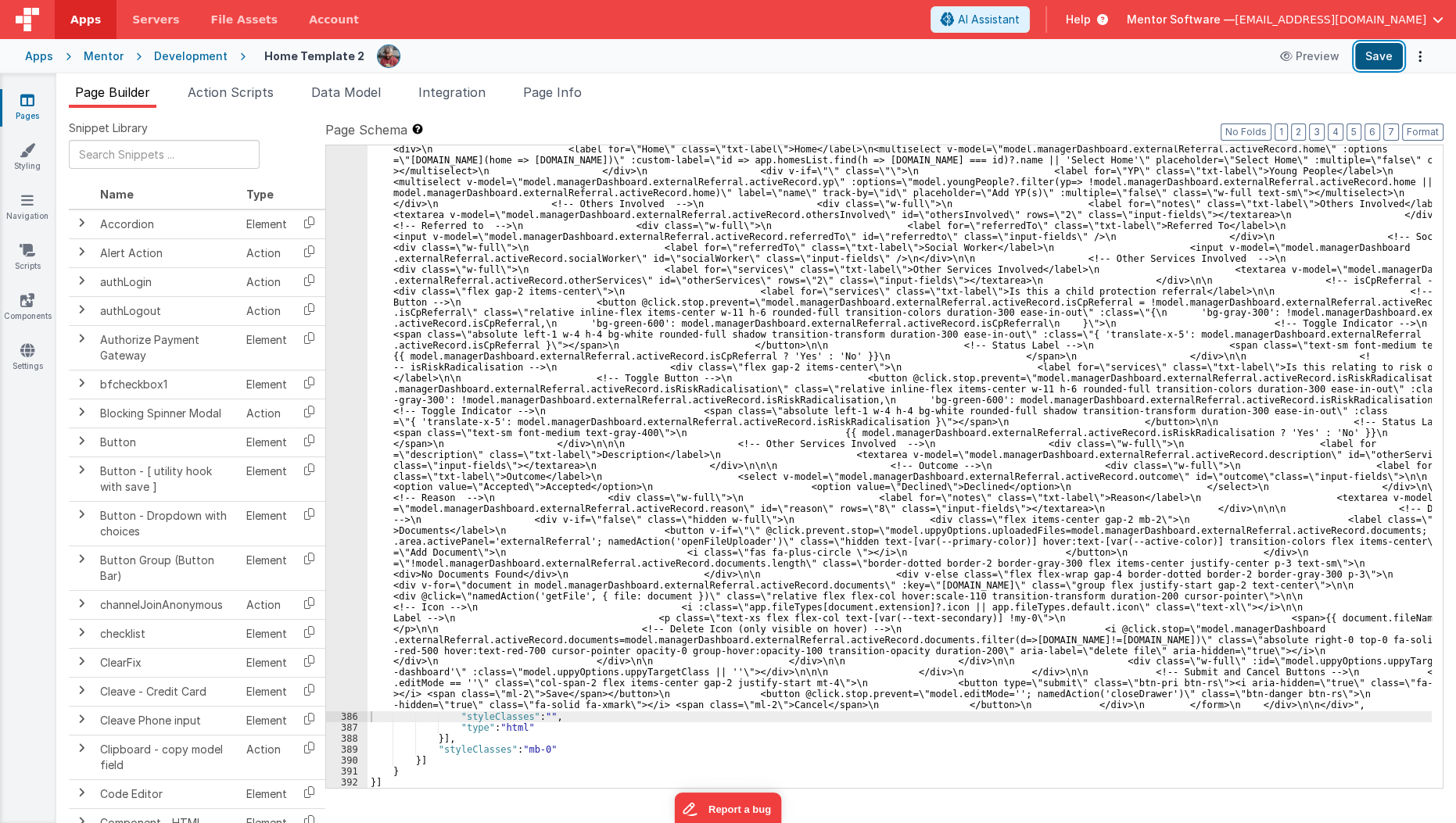
click at [1379, 64] on button "Save" at bounding box center [1379, 56] width 48 height 27
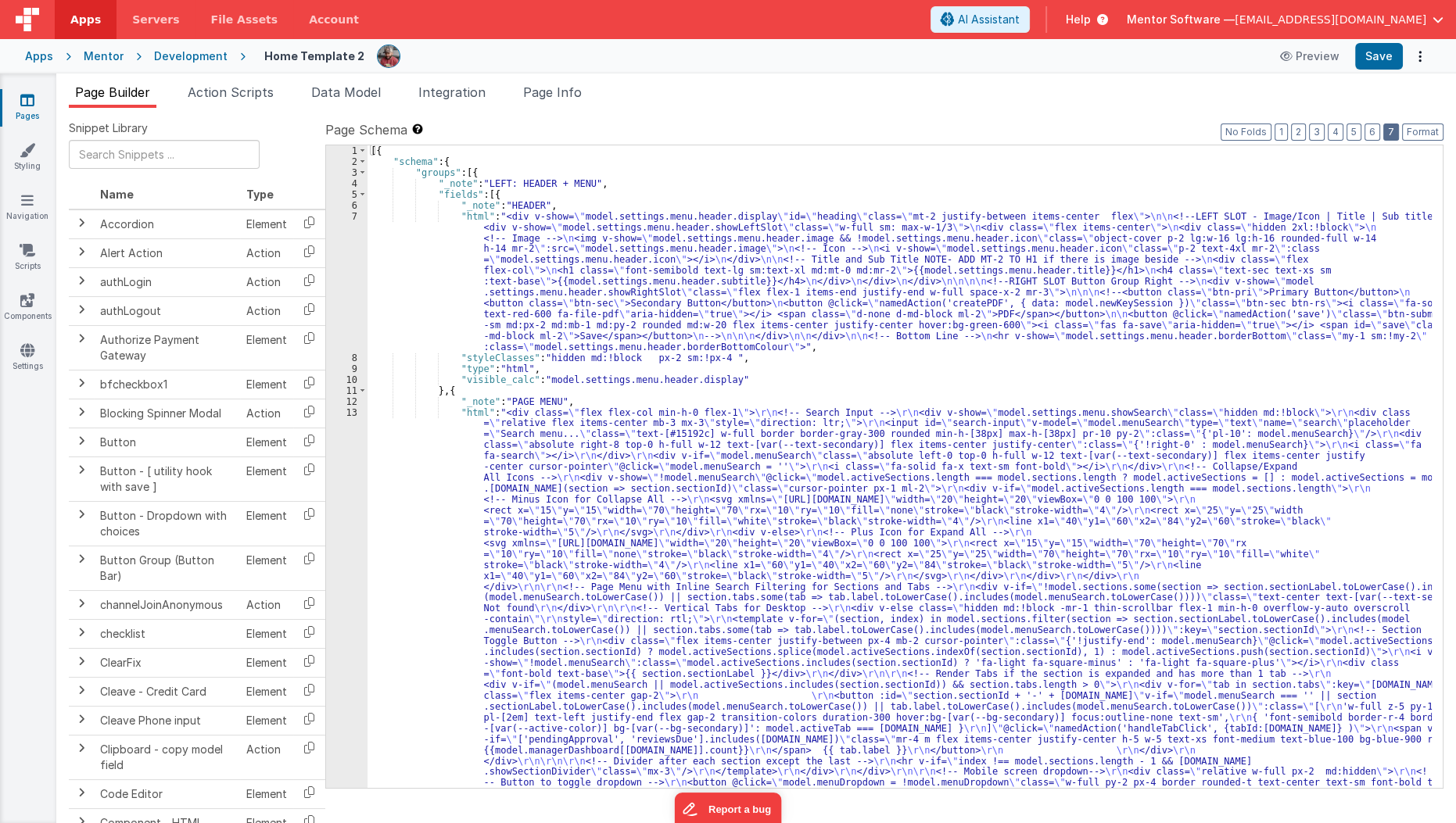
click at [1393, 126] on button "7" at bounding box center [1391, 132] width 16 height 17
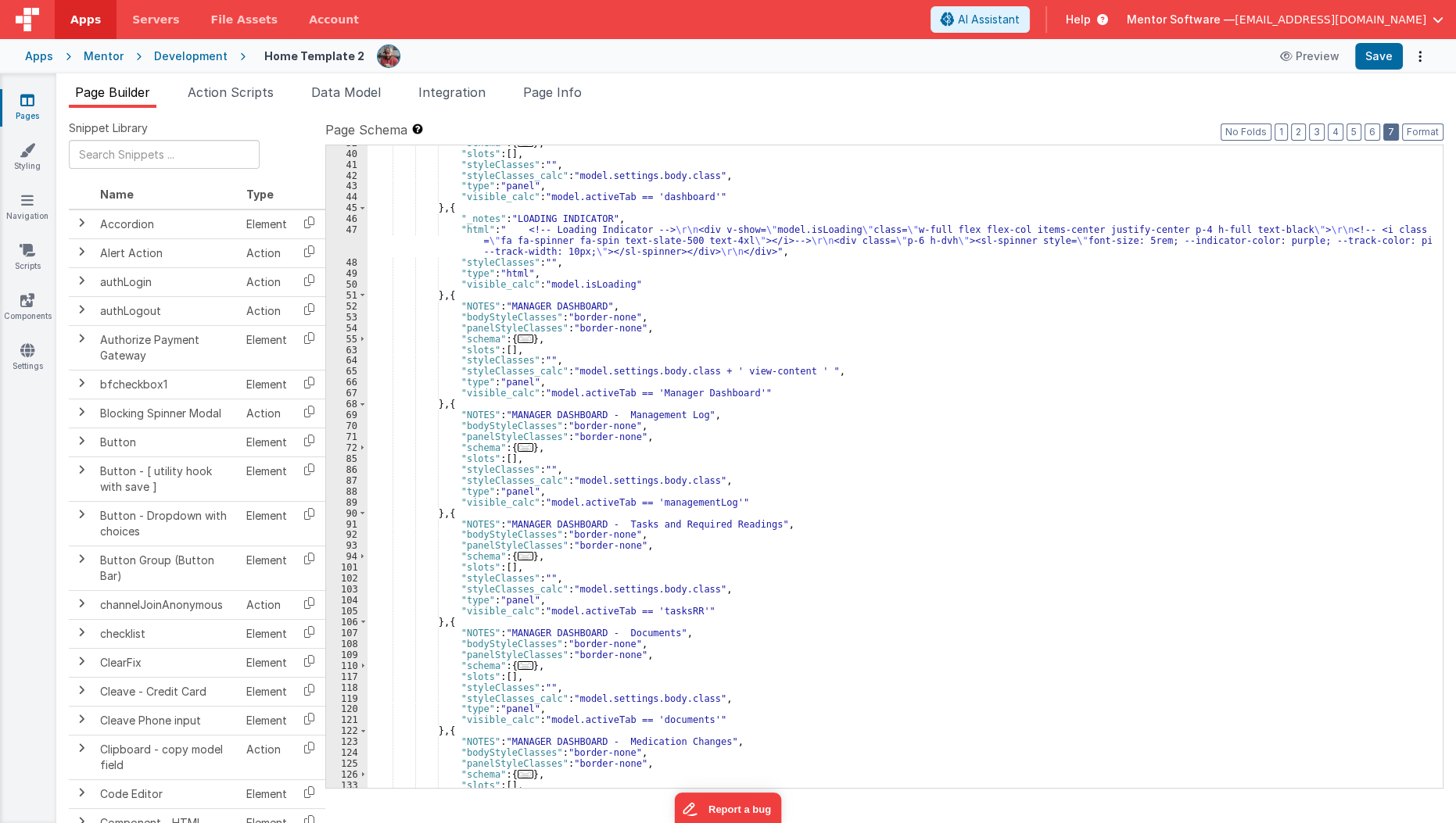
scroll to position [11534, 0]
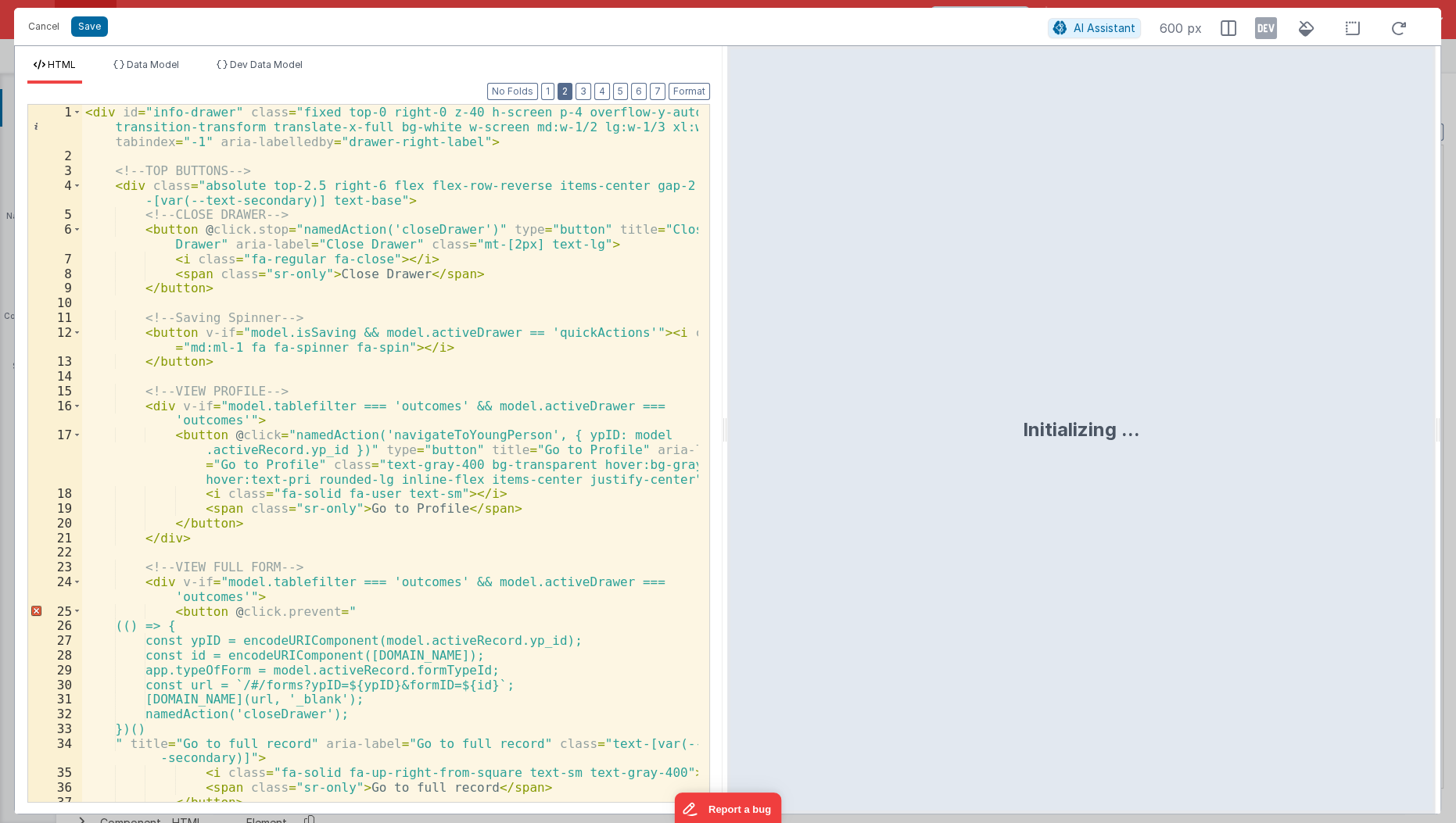
click at [572, 85] on button "2" at bounding box center [565, 91] width 15 height 17
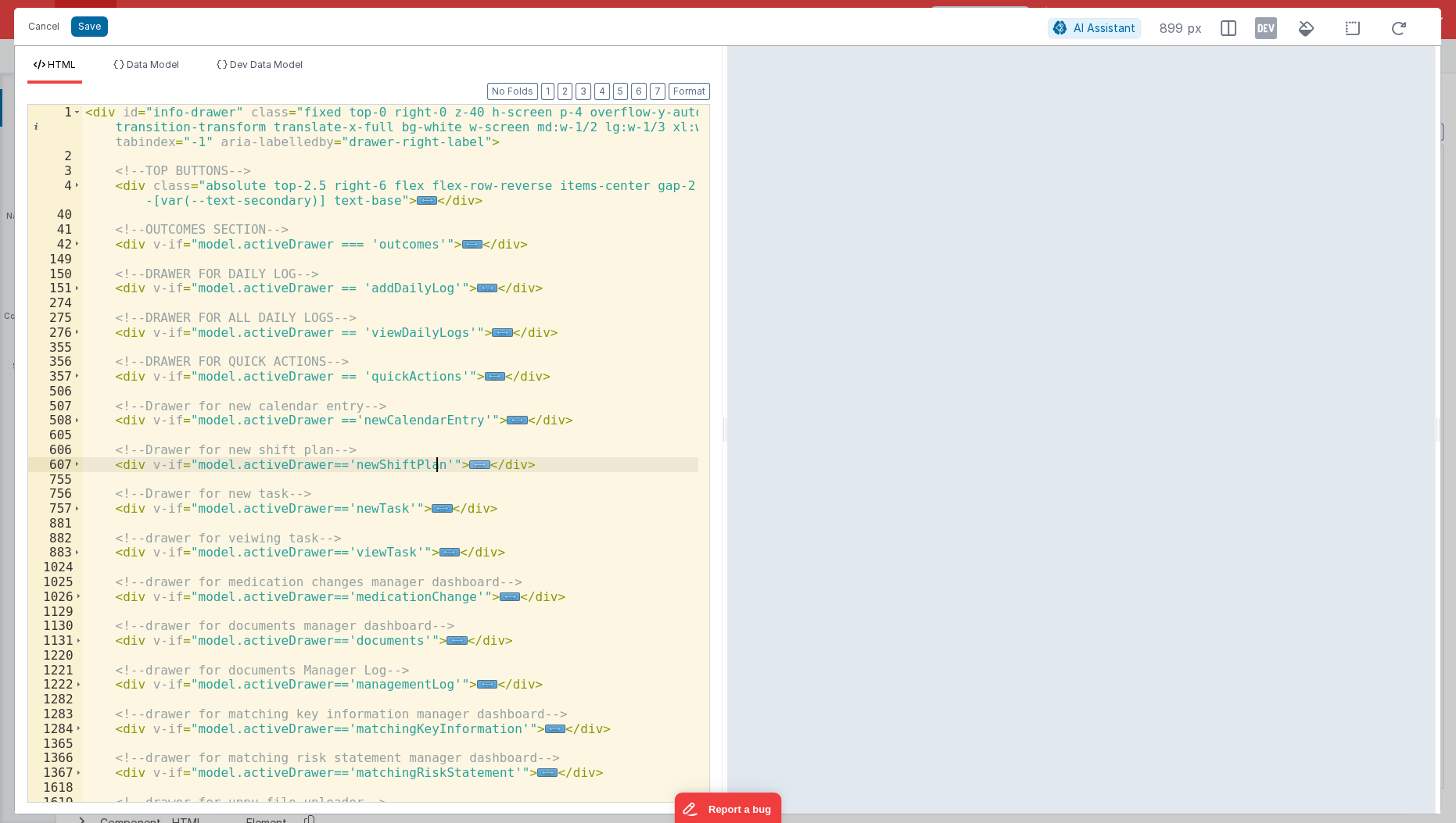
click at [469, 463] on span "..." at bounding box center [479, 464] width 20 height 9
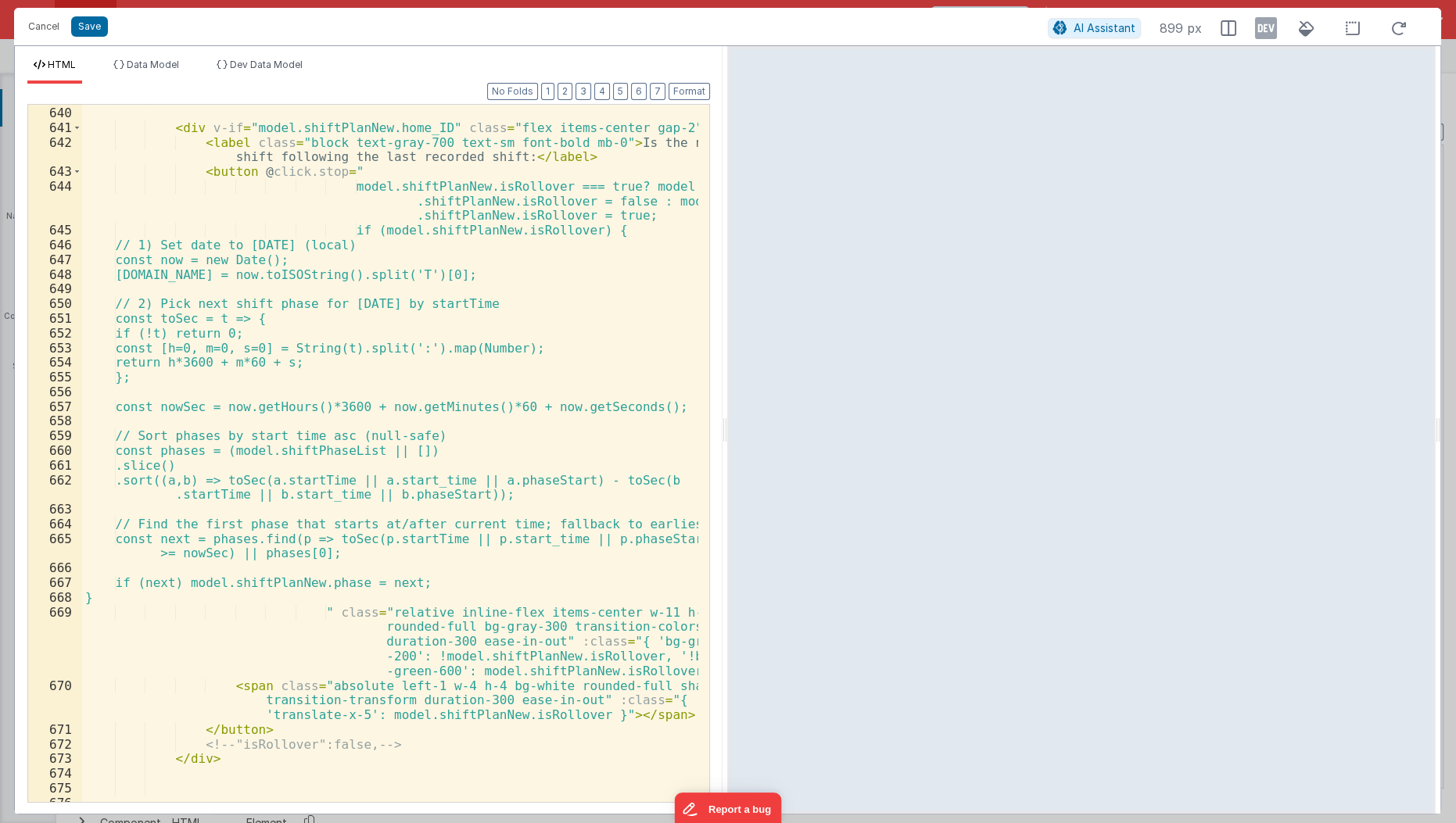
scroll to position [1071, 0]
click at [81, 16] on button "Save" at bounding box center [89, 27] width 37 height 20
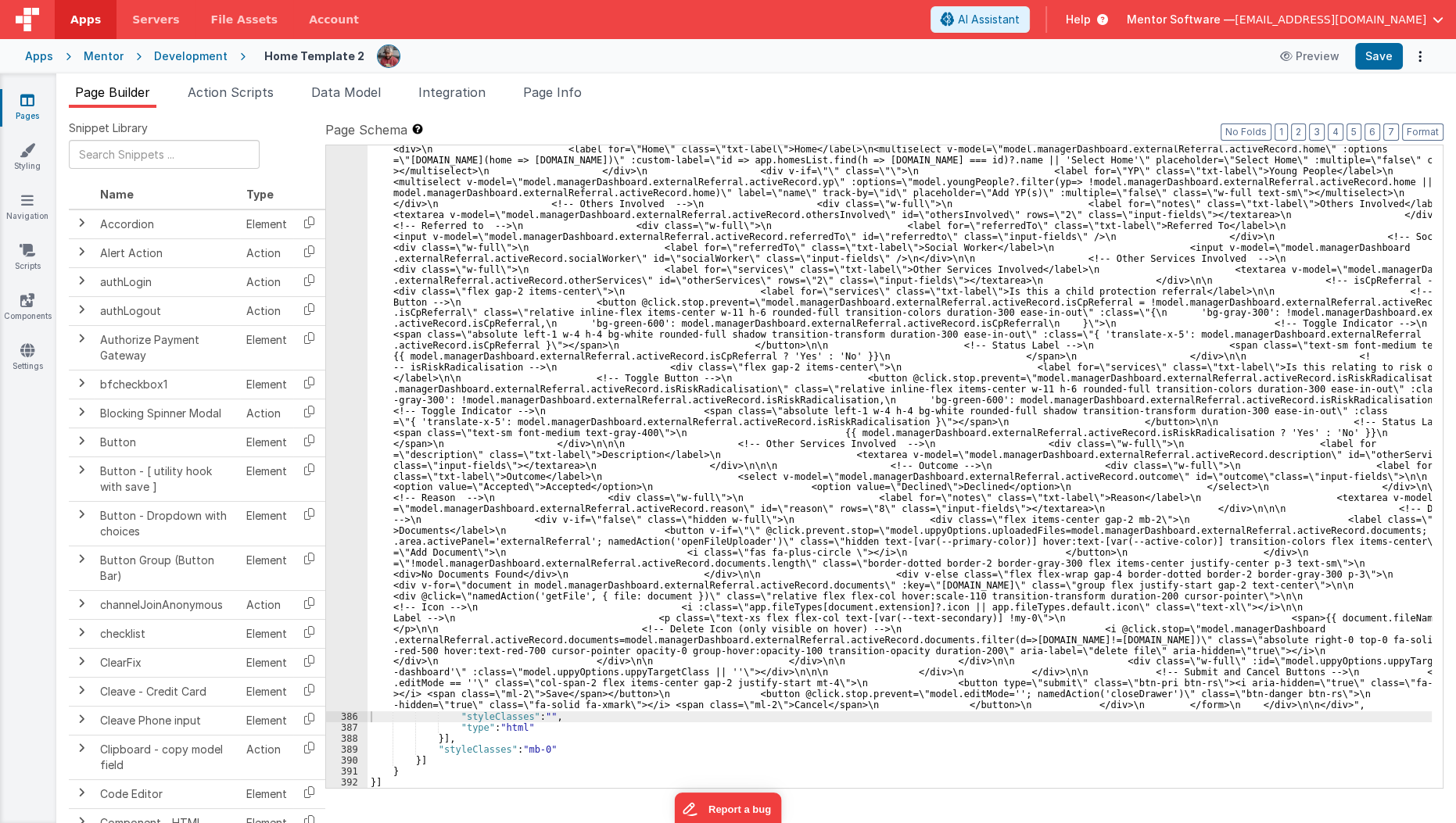
scroll to position [10892, 0]
click at [1381, 65] on button "Save" at bounding box center [1379, 56] width 48 height 27
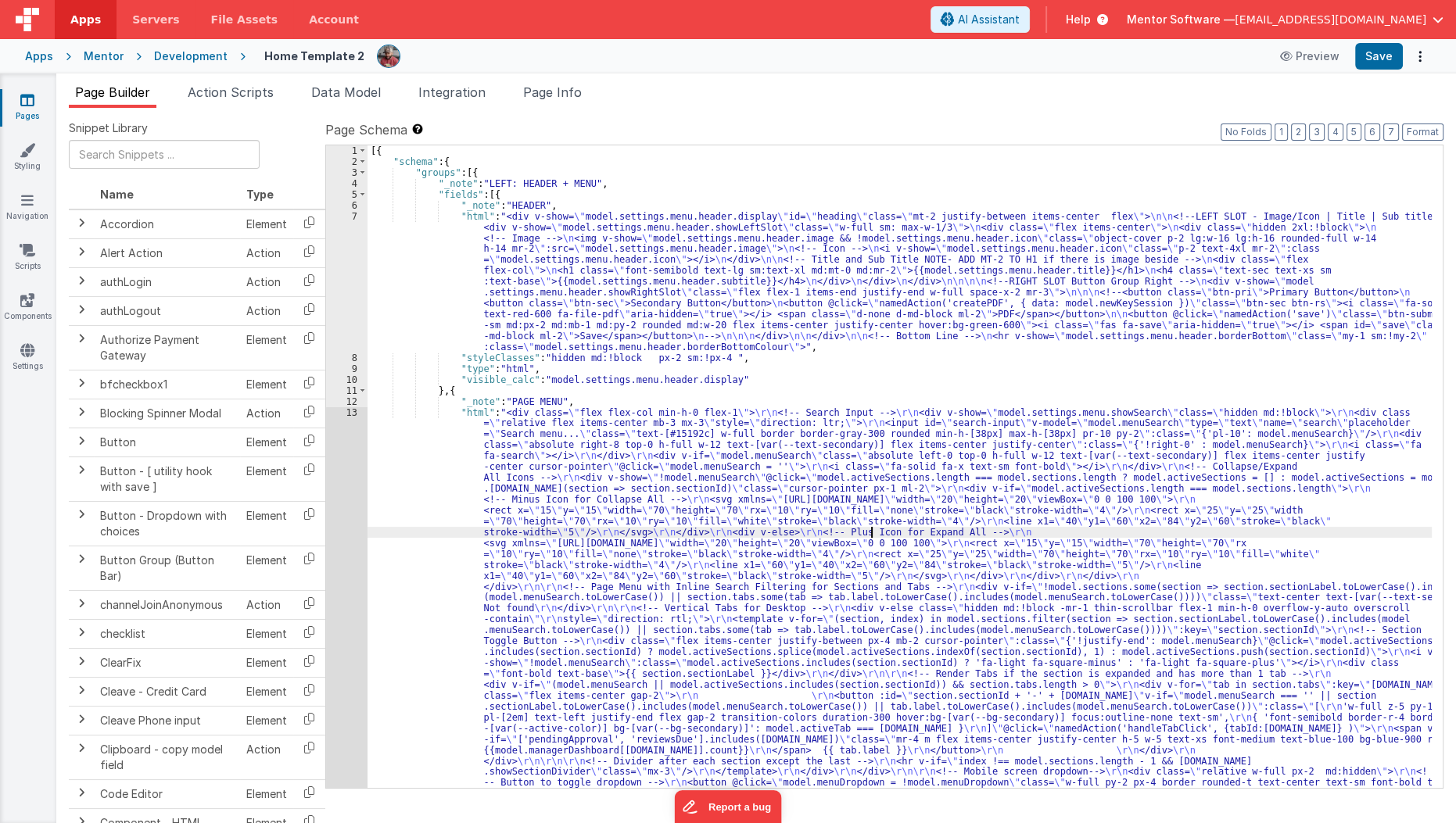
click at [871, 535] on div "[{ "schema" : { "groups" : [{ "_note" : "LEFT: HEADER + MENU" , "fields" : [{ "…" at bounding box center [900, 788] width 1065 height 1285
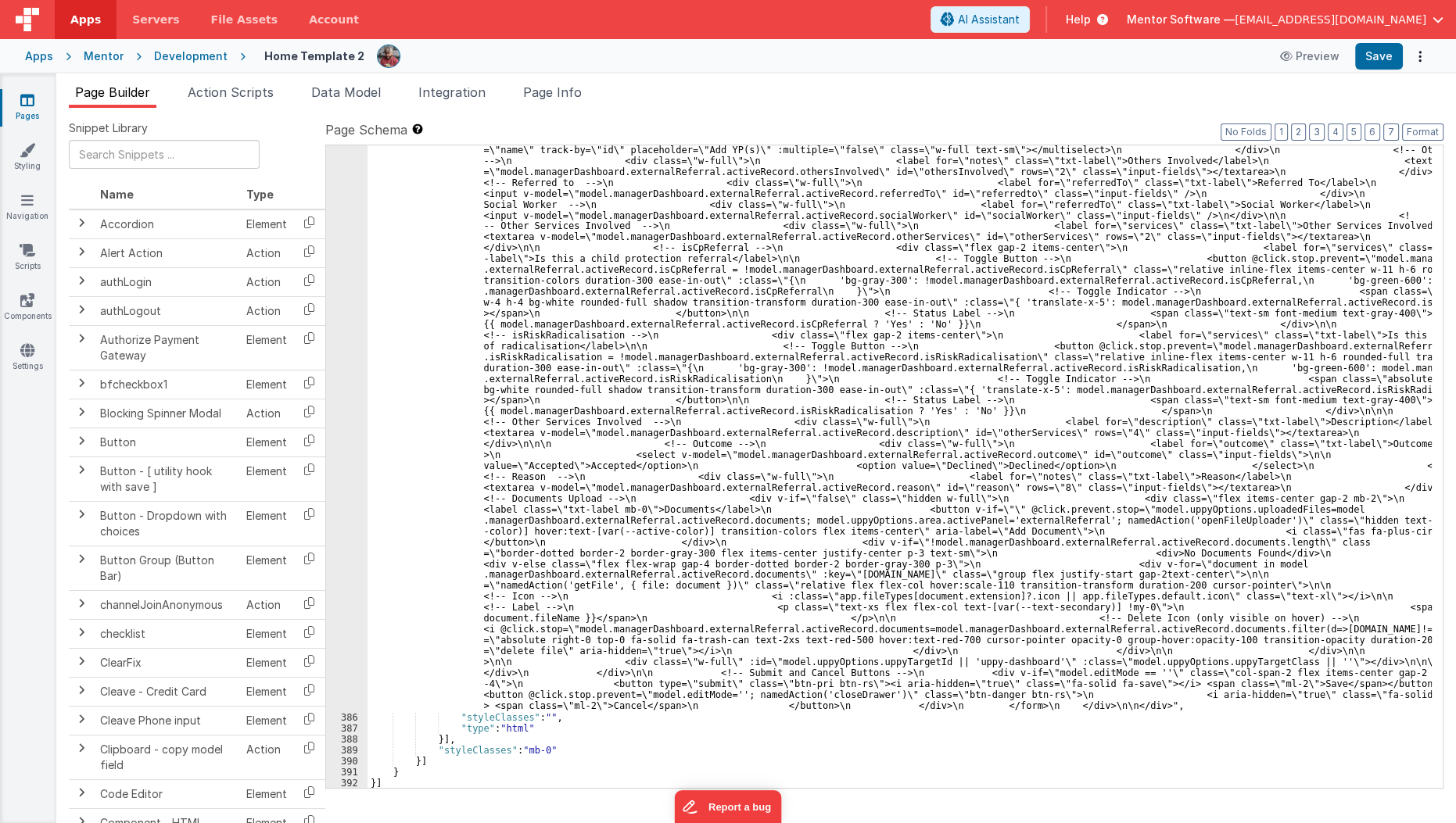
scroll to position [24961, 0]
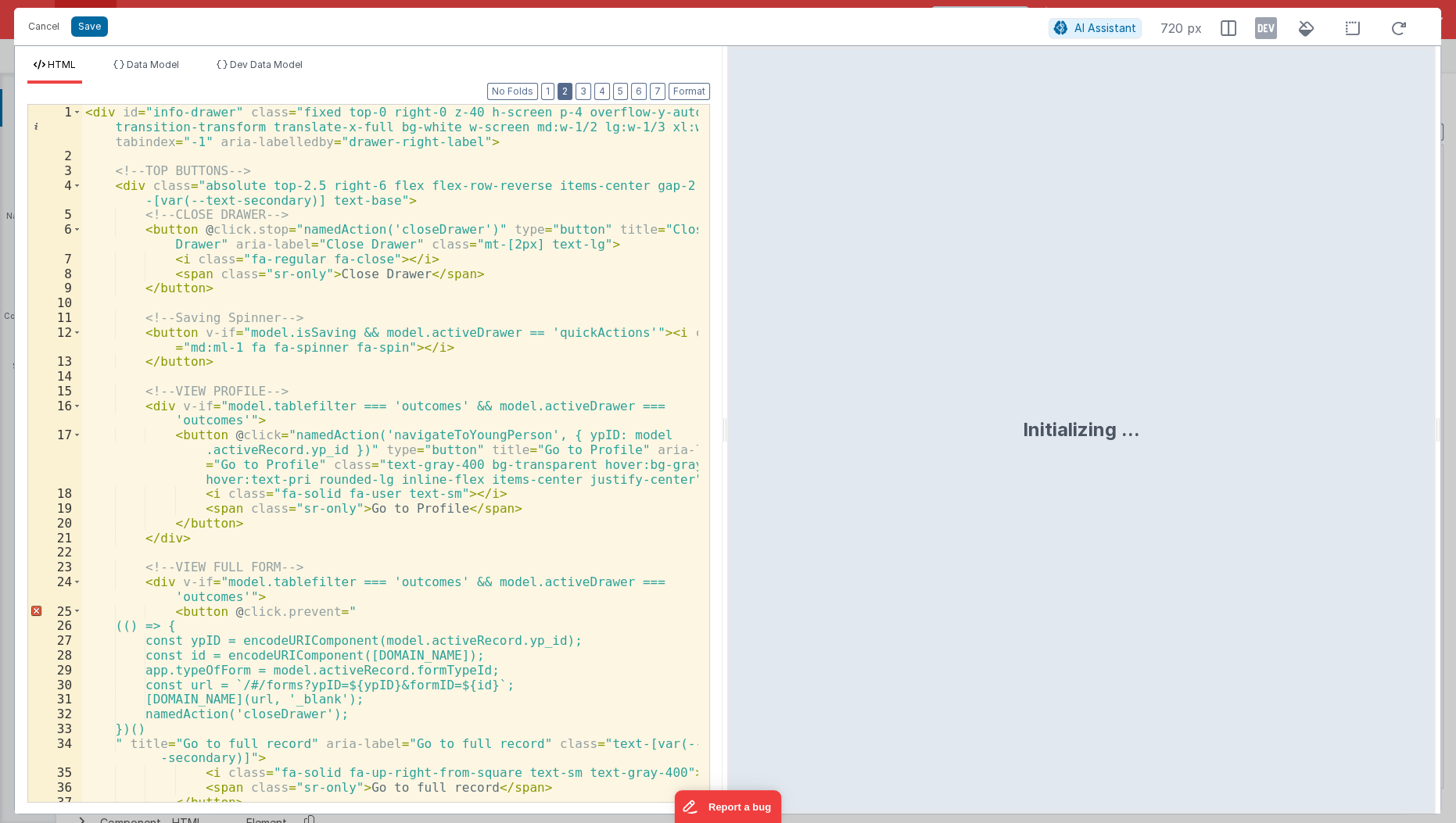
click at [572, 91] on button "2" at bounding box center [565, 91] width 15 height 17
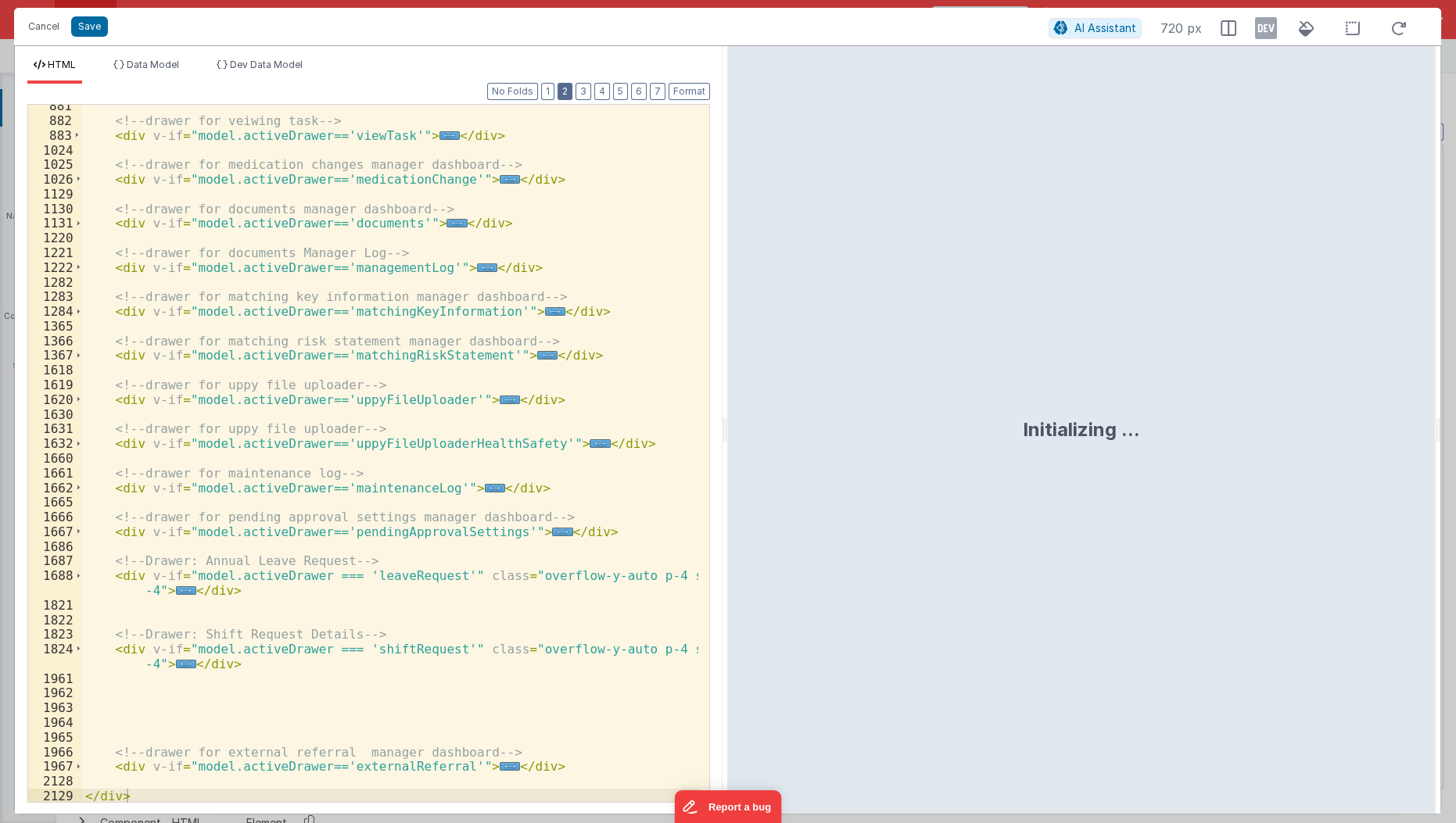
scroll to position [417, 0]
click at [389, 462] on div "<!-- drawer for veiwing task --> < div v-if = "model.activeDrawer=='viewTask'" …" at bounding box center [391, 463] width 618 height 728
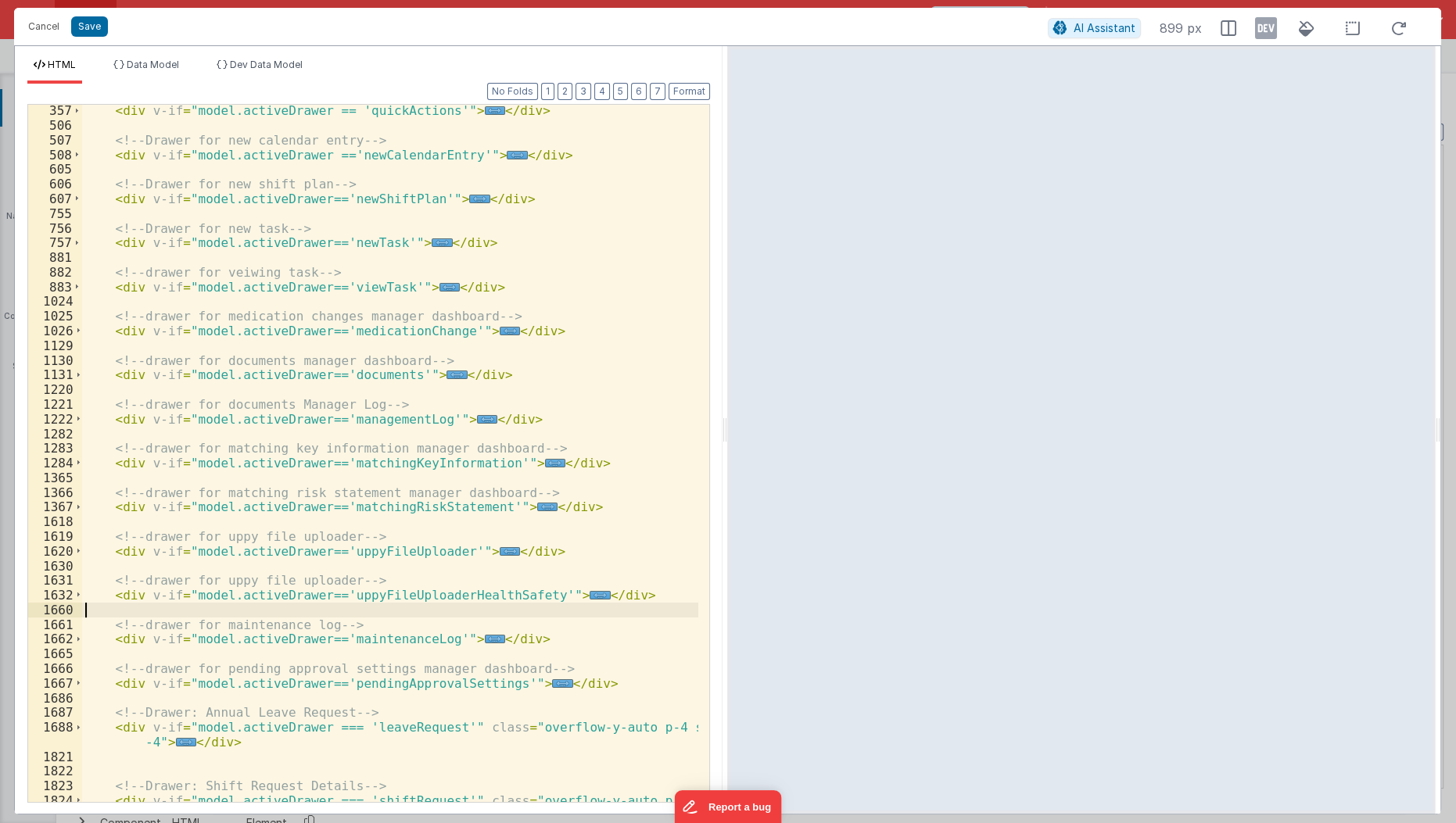
scroll to position [265, 0]
click at [469, 195] on span "..." at bounding box center [479, 199] width 20 height 9
click at [469, 198] on span "..." at bounding box center [479, 199] width 20 height 9
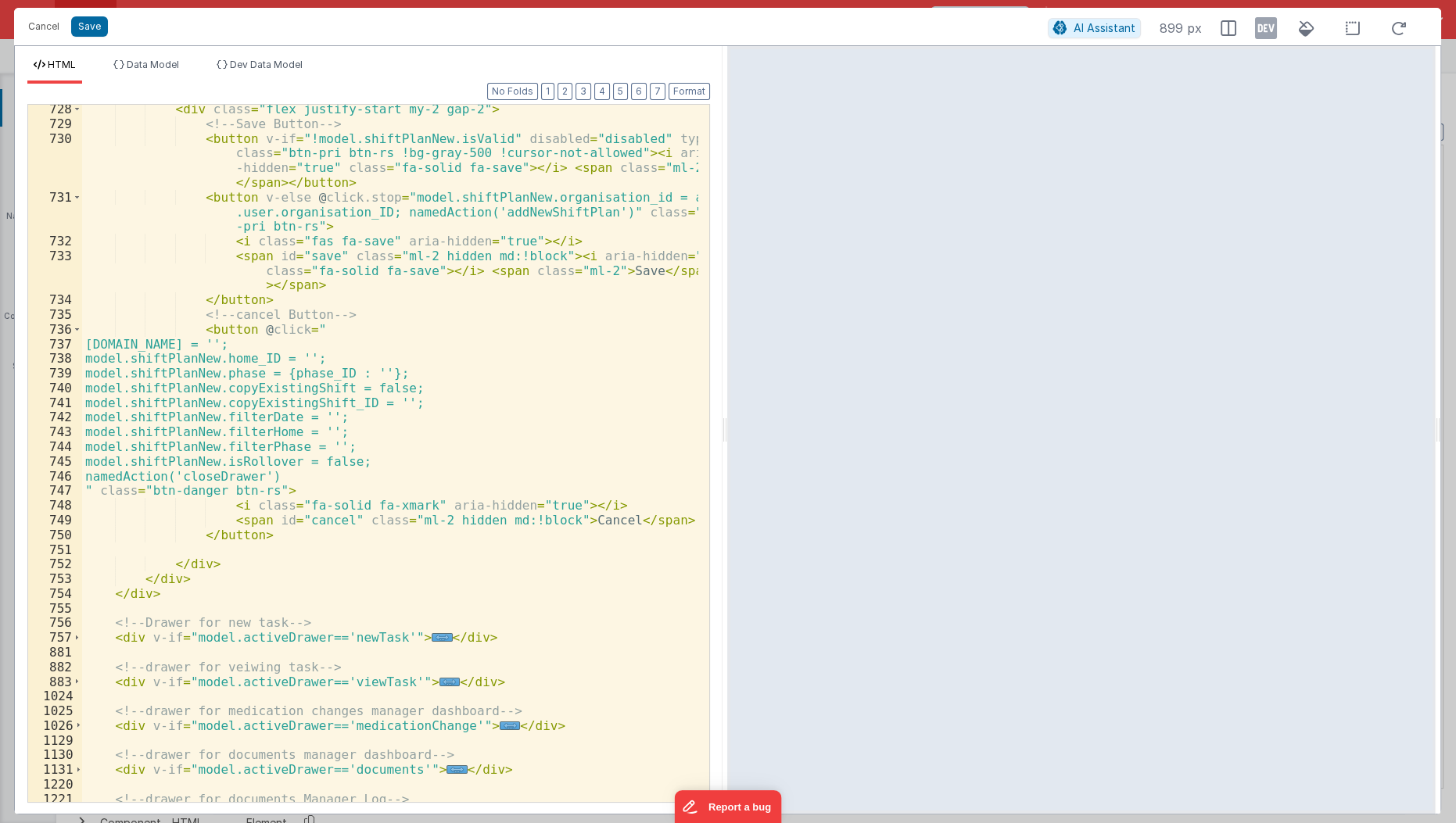
scroll to position [2778, 0]
click at [550, 238] on div "< div class = "flex justify-start my-2 gap-2" > <!-- Save Button --> < button v…" at bounding box center [391, 466] width 618 height 728
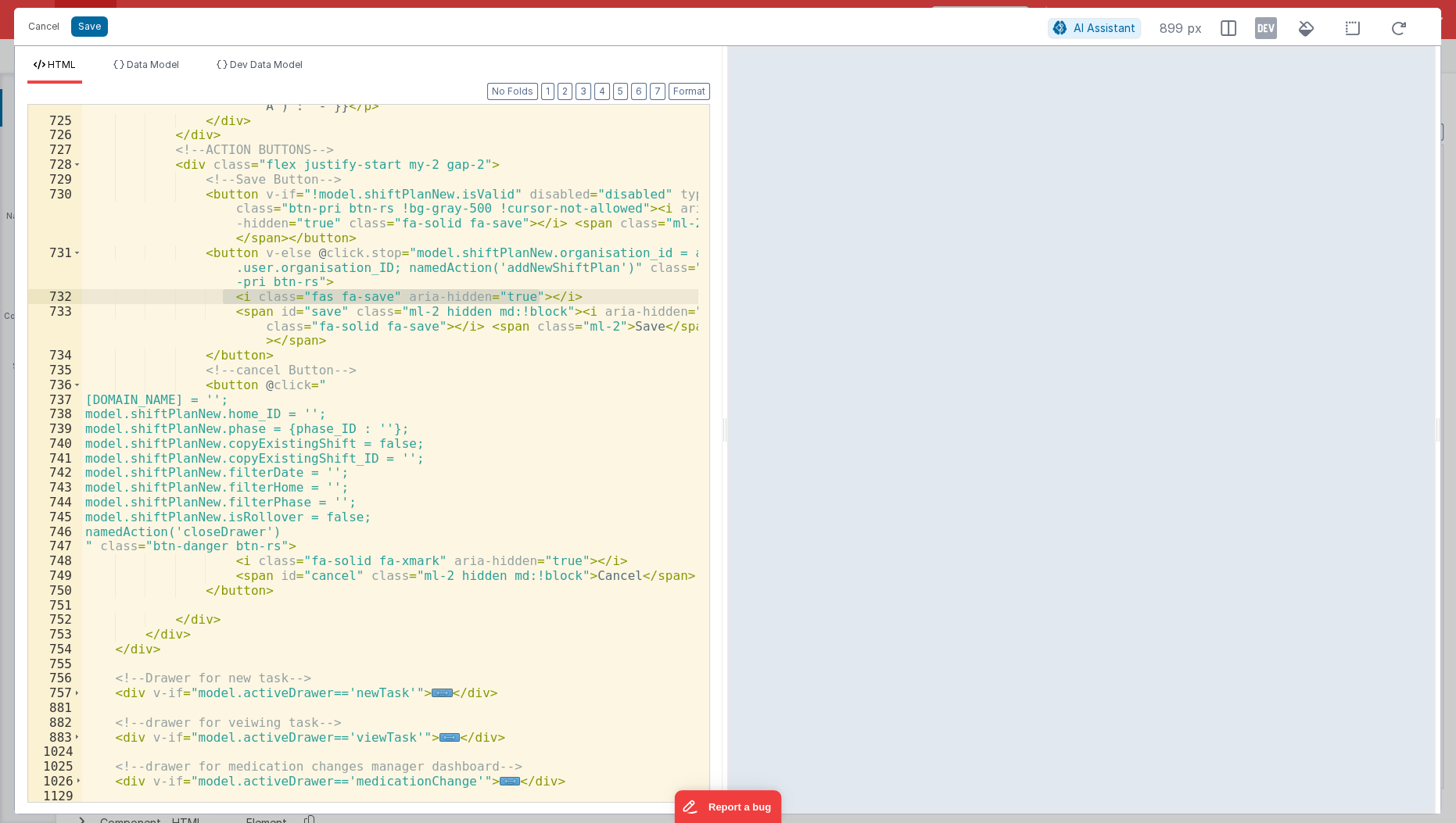
scroll to position [2712, 0]
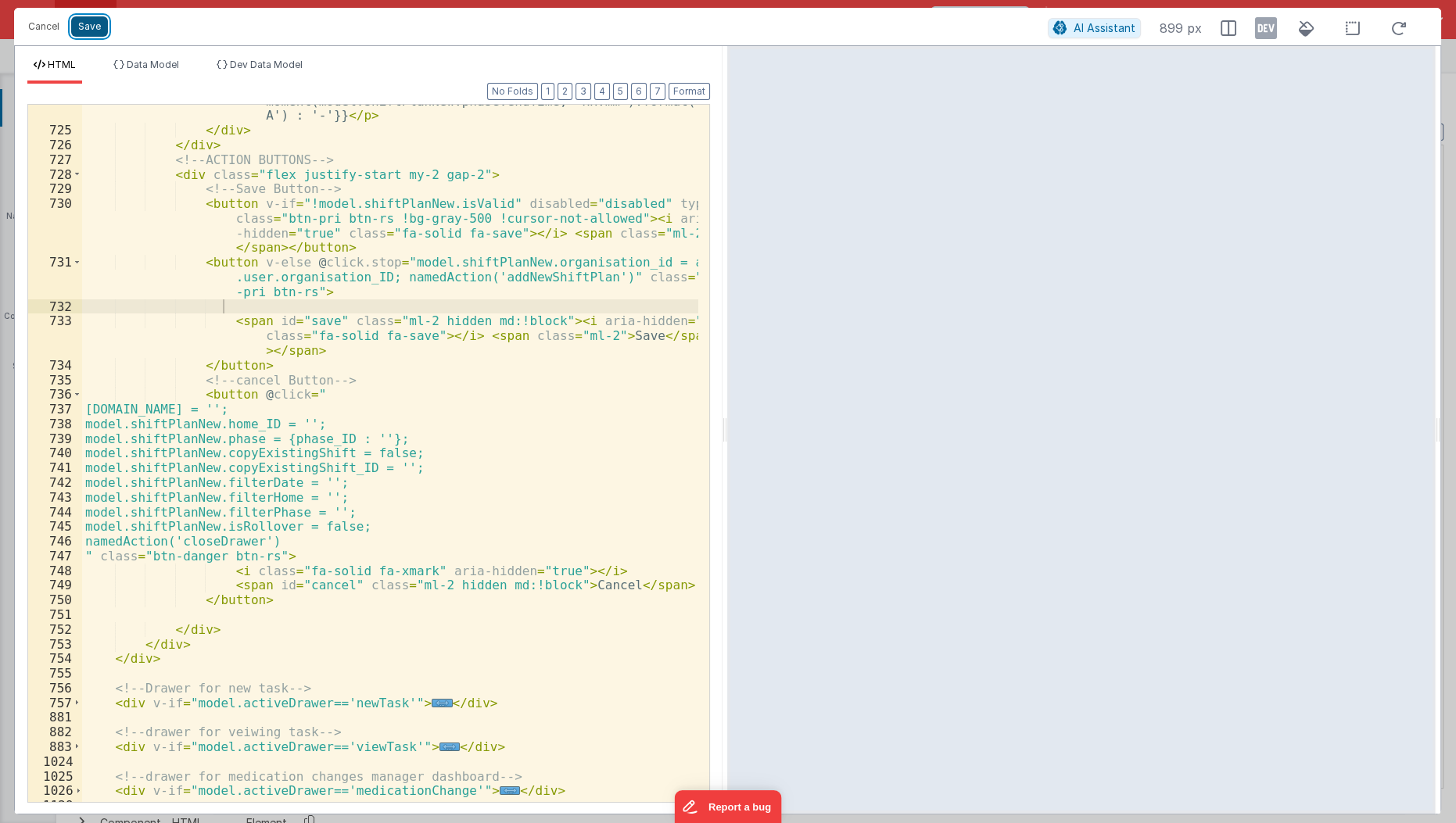
click at [91, 20] on button "Save" at bounding box center [89, 27] width 37 height 20
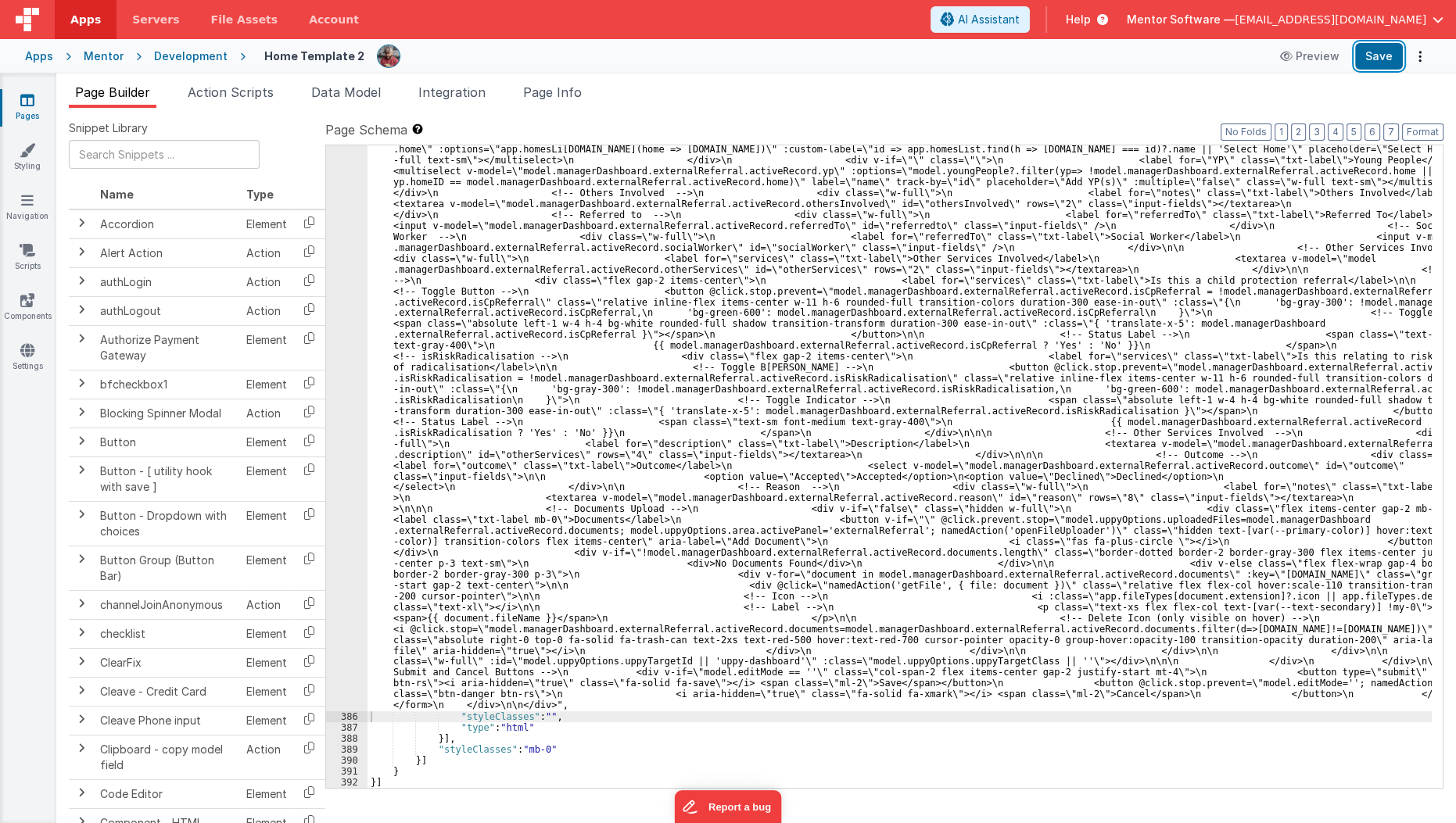
click at [1373, 62] on button "Save" at bounding box center [1379, 56] width 48 height 27
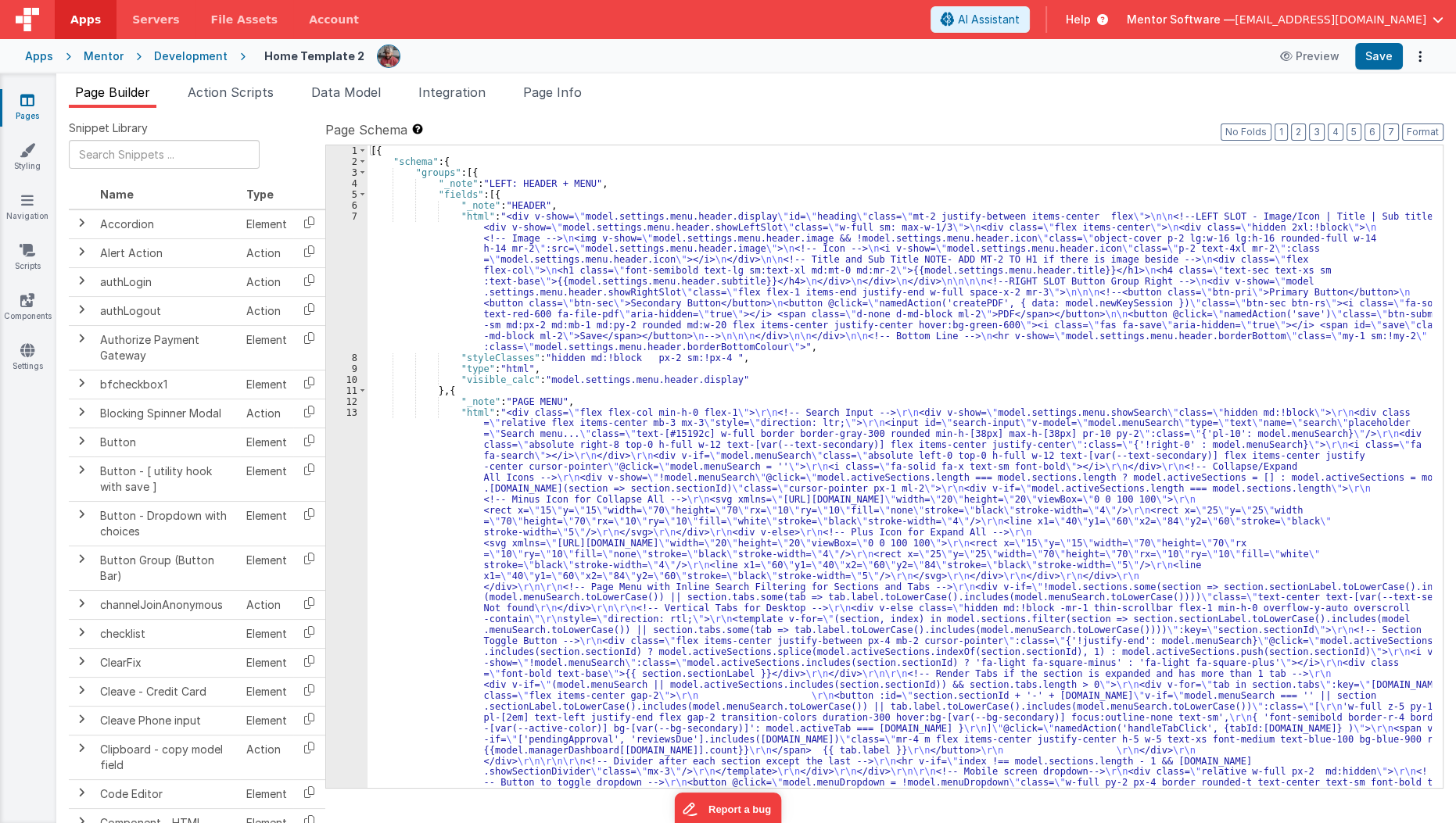
click at [37, 105] on link "Pages" at bounding box center [27, 108] width 56 height 31
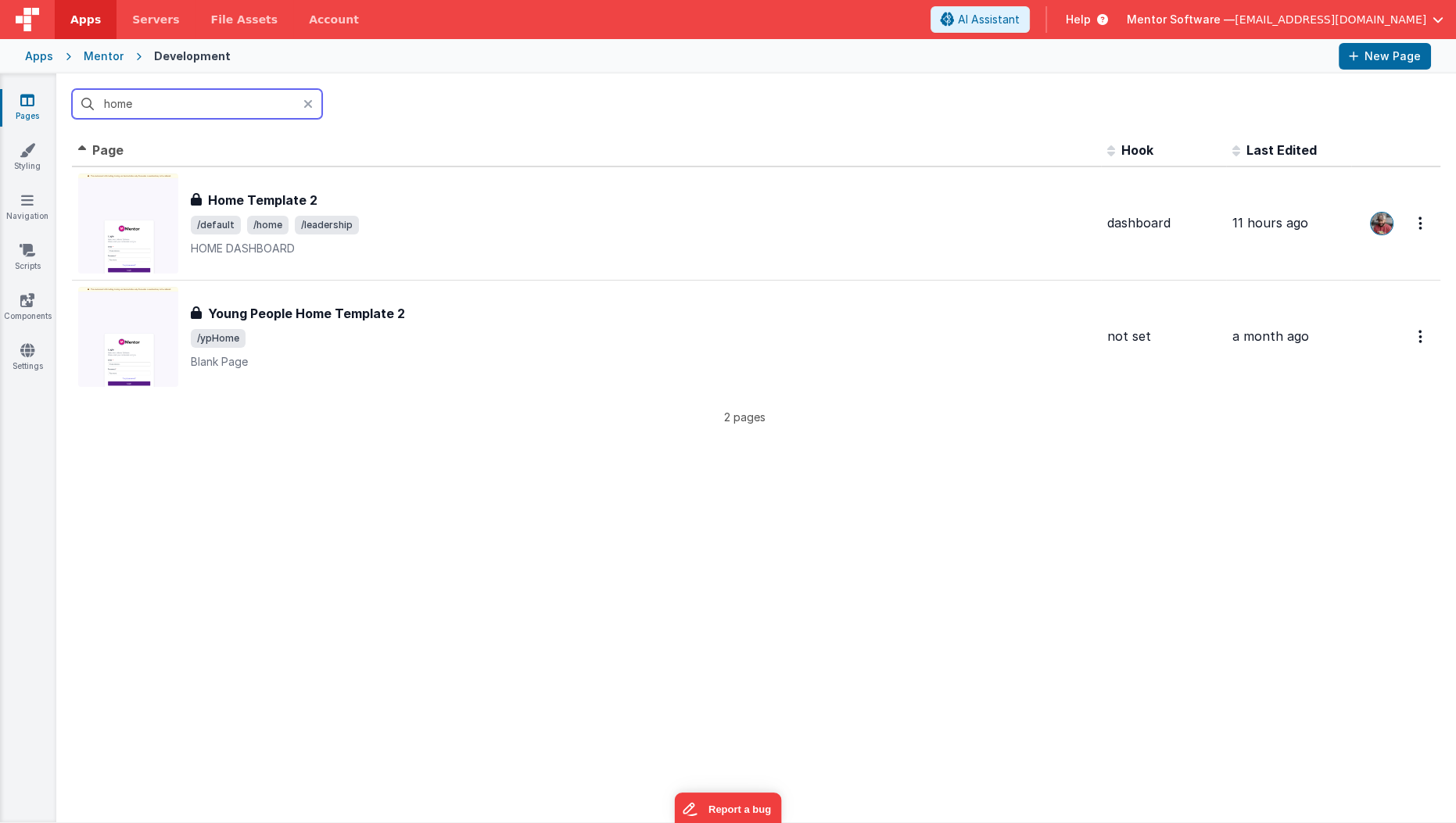
click at [157, 111] on input "home" at bounding box center [197, 104] width 250 height 30
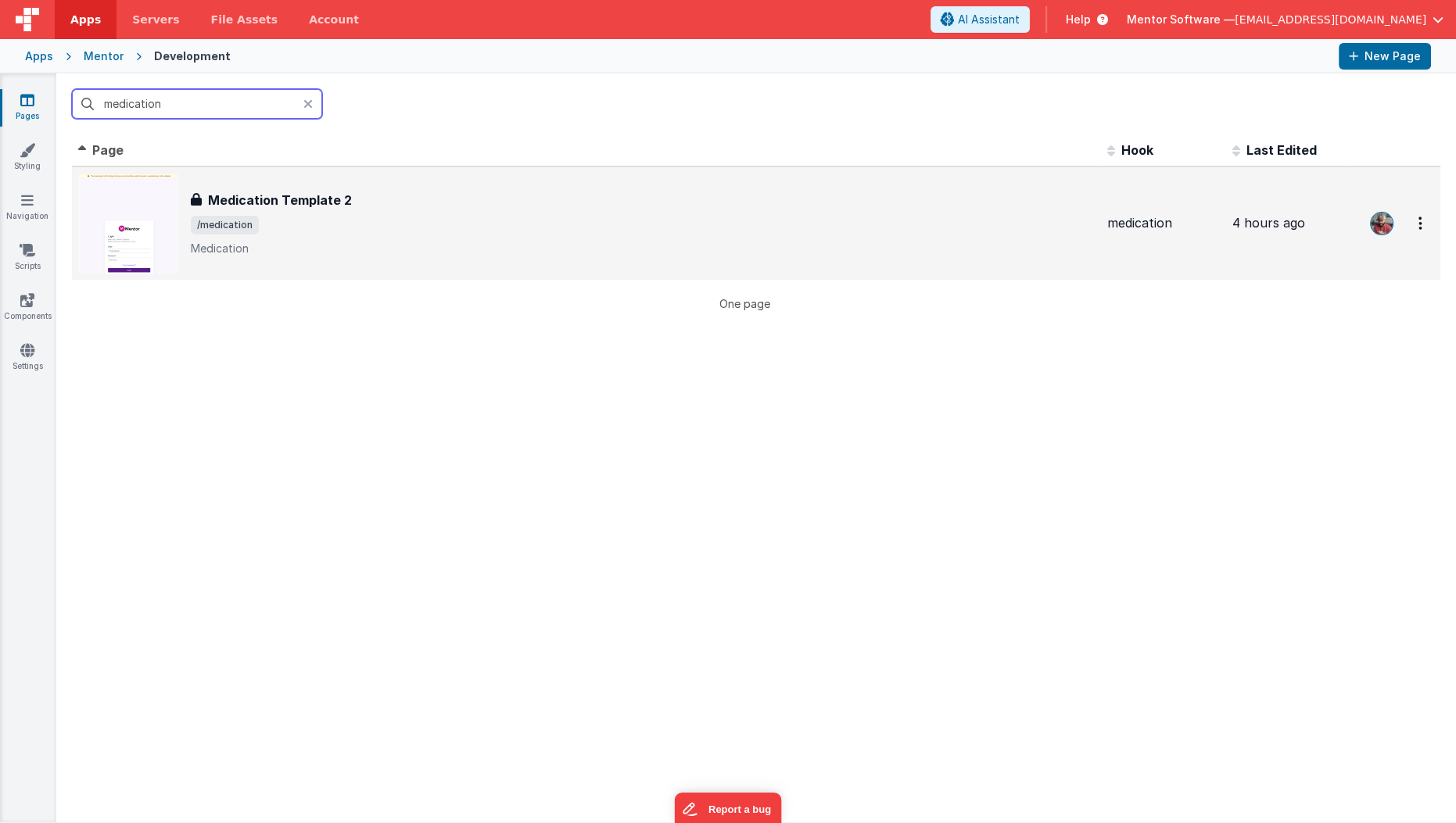
type input "medication"
click at [302, 244] on p "Medication" at bounding box center [654, 249] width 927 height 16
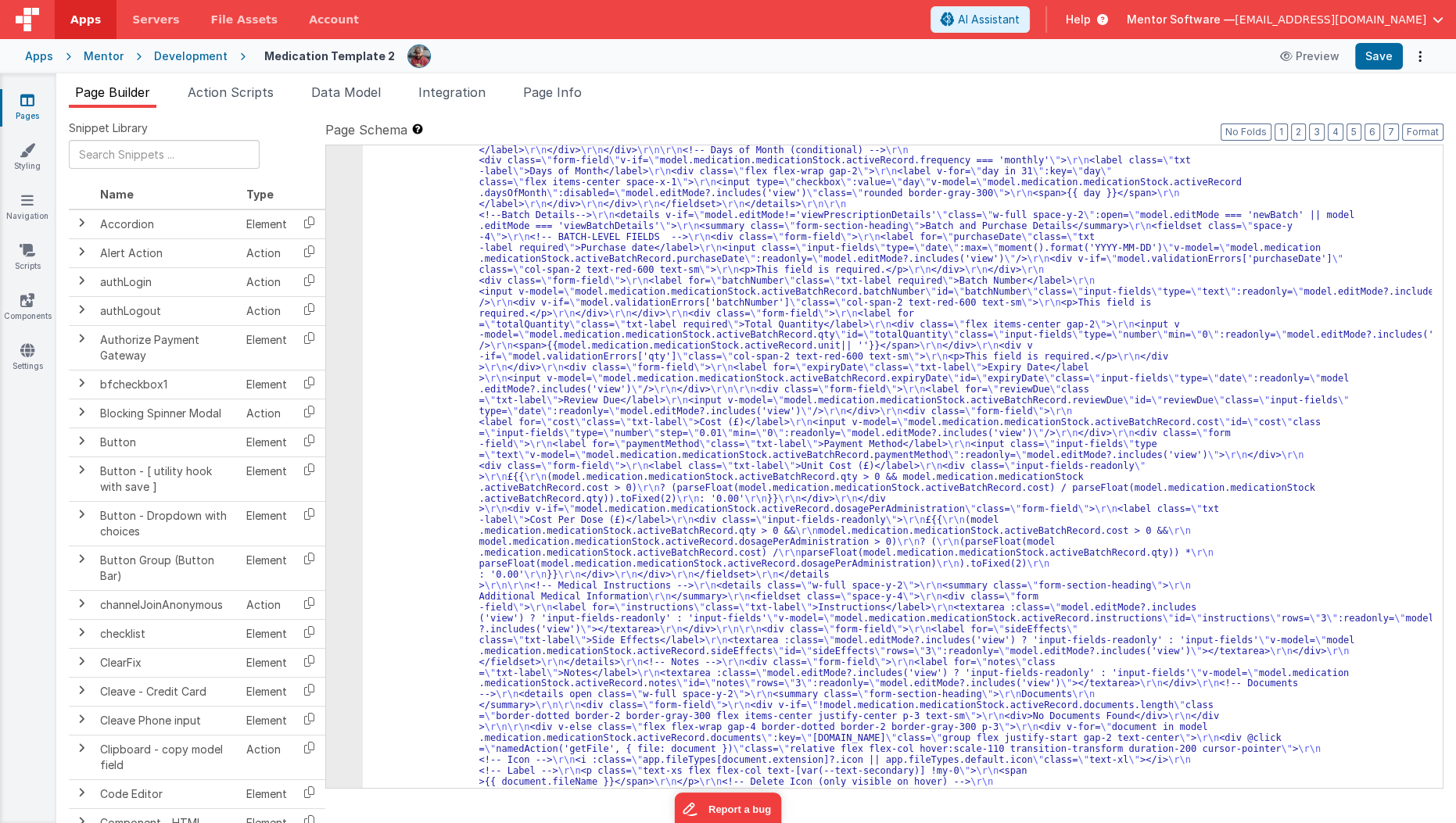
scroll to position [4596, 0]
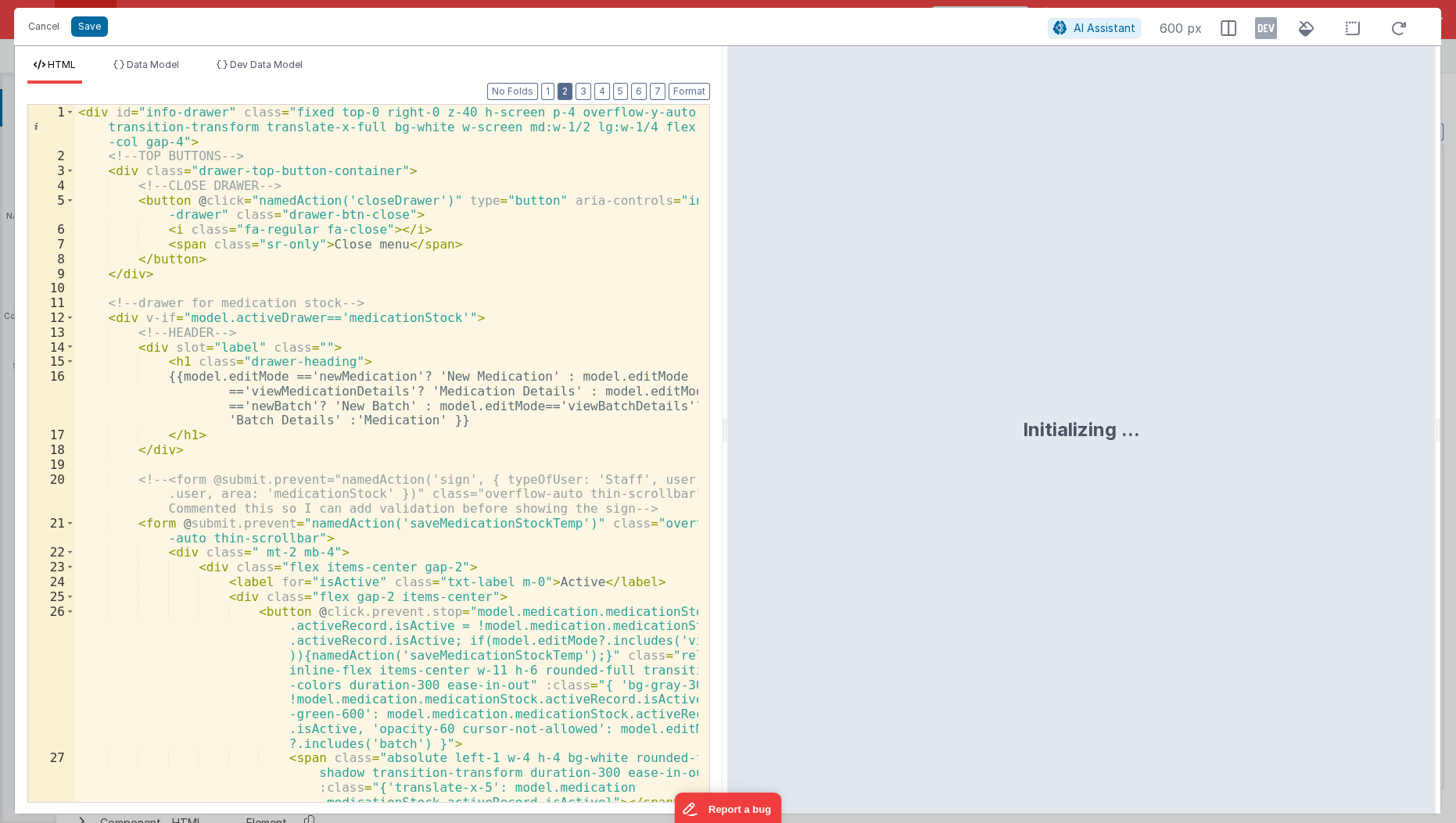
click at [572, 93] on button "2" at bounding box center [565, 91] width 15 height 17
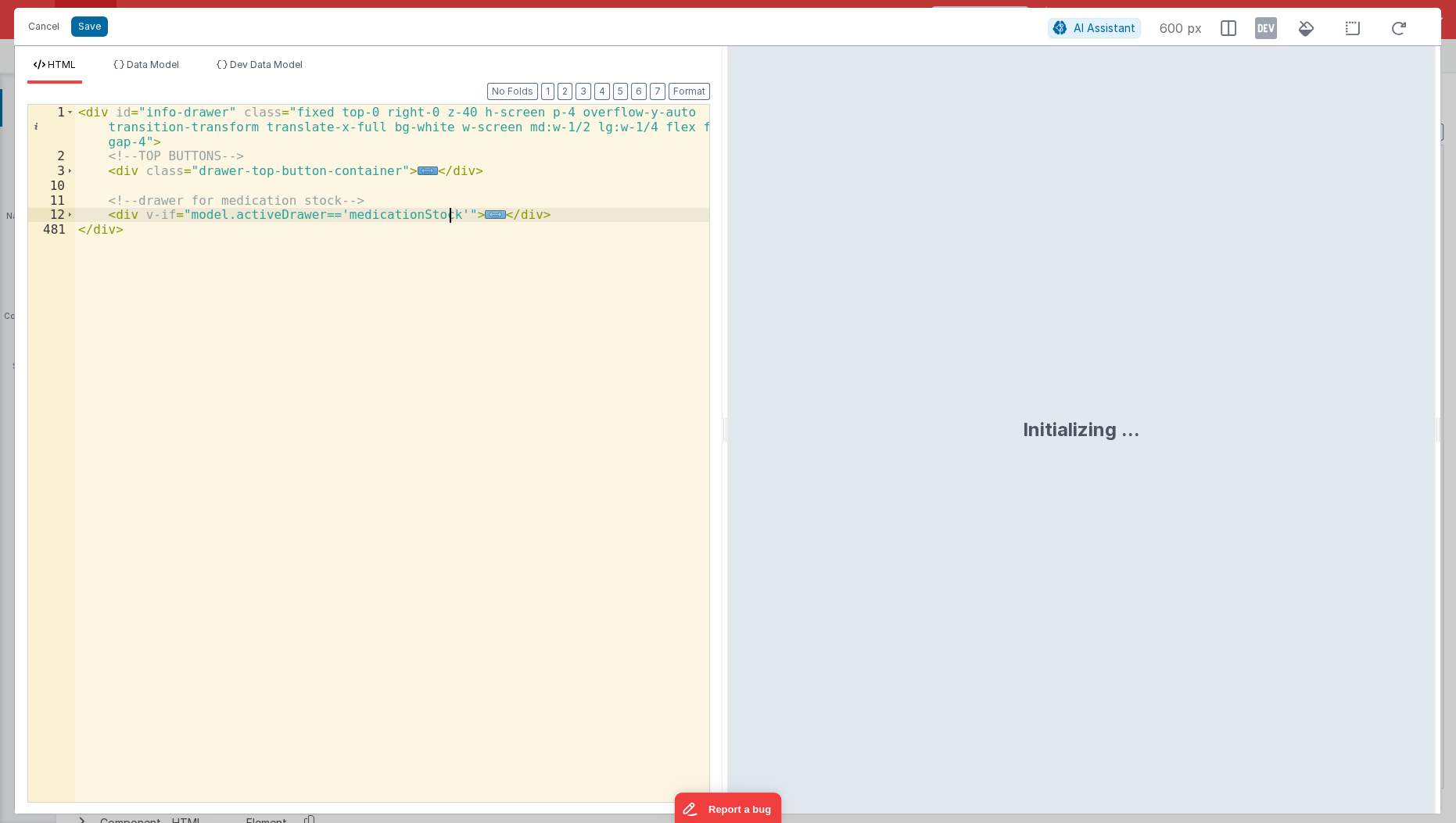
click at [485, 216] on span "..." at bounding box center [495, 214] width 20 height 9
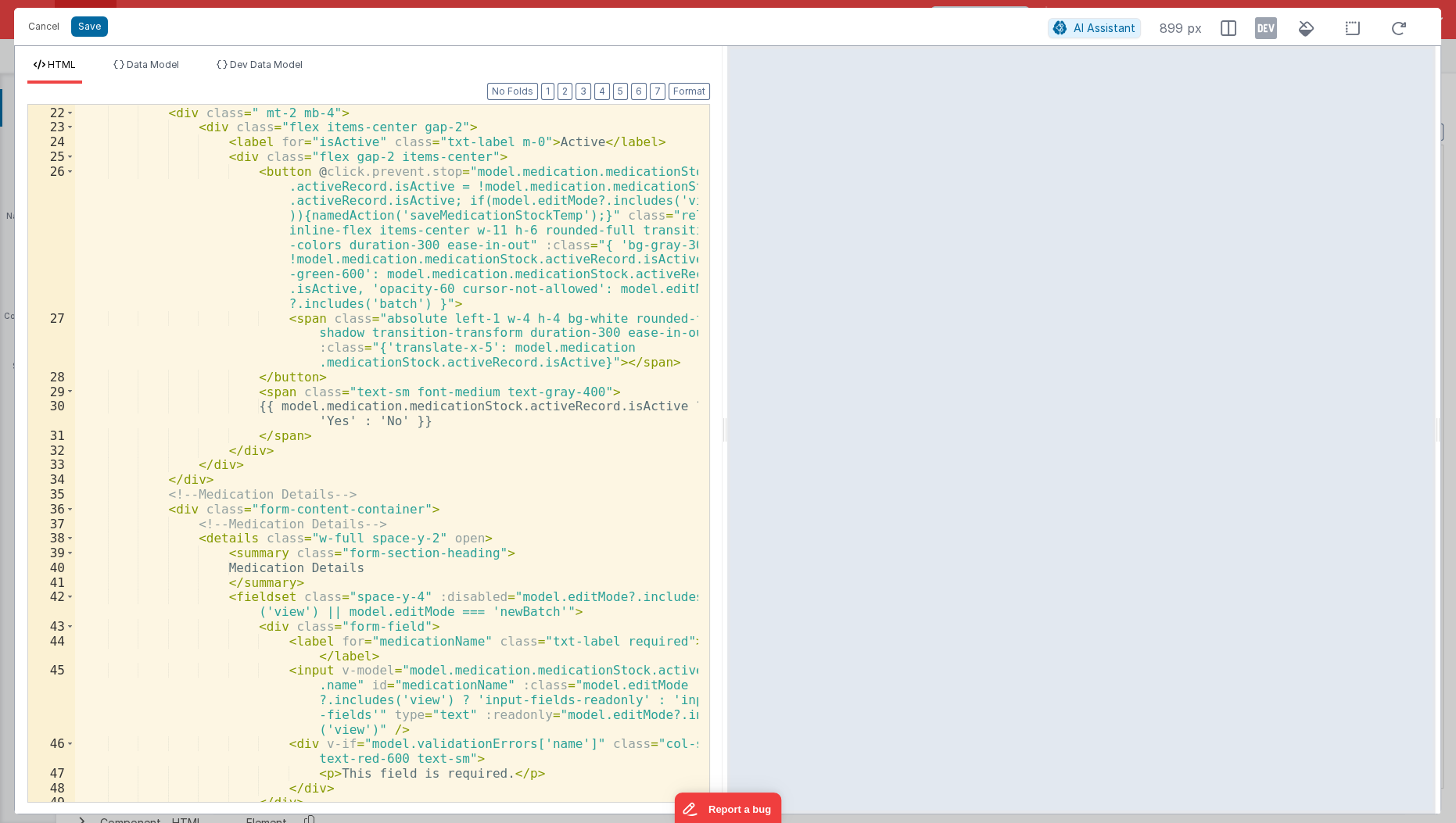
scroll to position [329, 0]
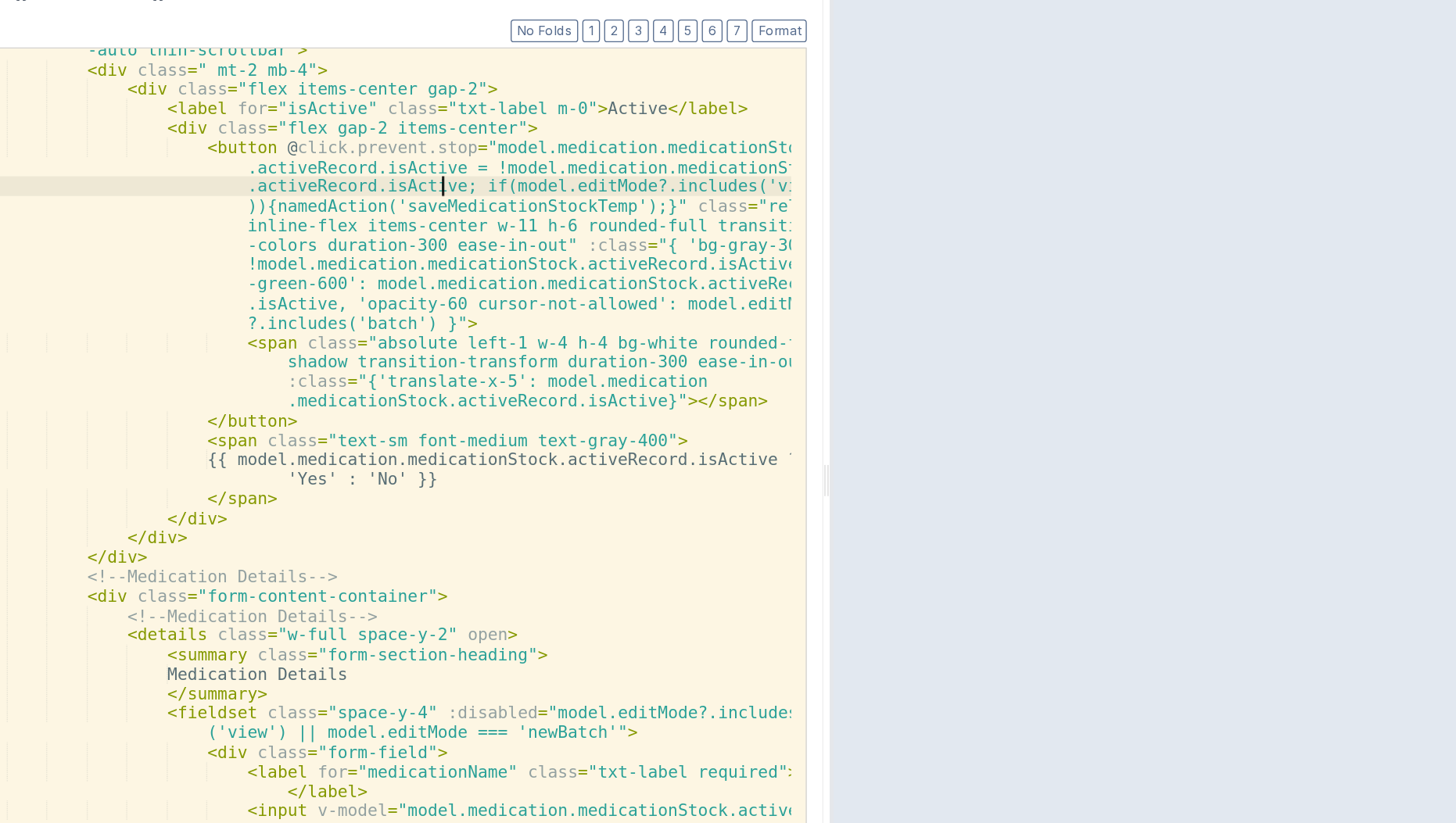
click at [435, 206] on div "< form @ submit.prevent = "namedAction('saveMedicationStockTemp')" class = "ove…" at bounding box center [387, 455] width 625 height 742
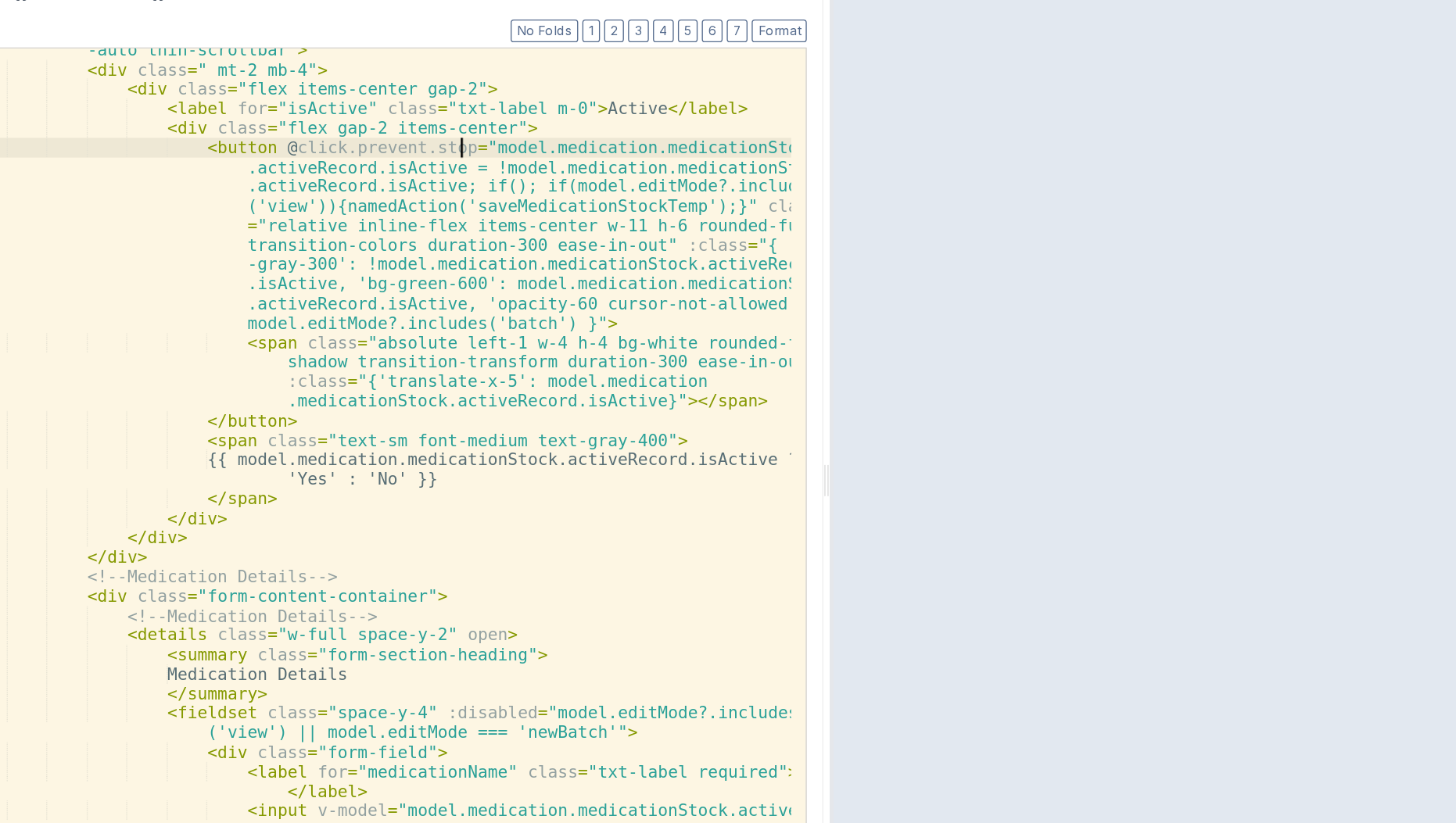
click at [449, 182] on div "< form @ submit.prevent = "namedAction('saveMedicationStockTemp')" class = "ove…" at bounding box center [387, 455] width 625 height 742
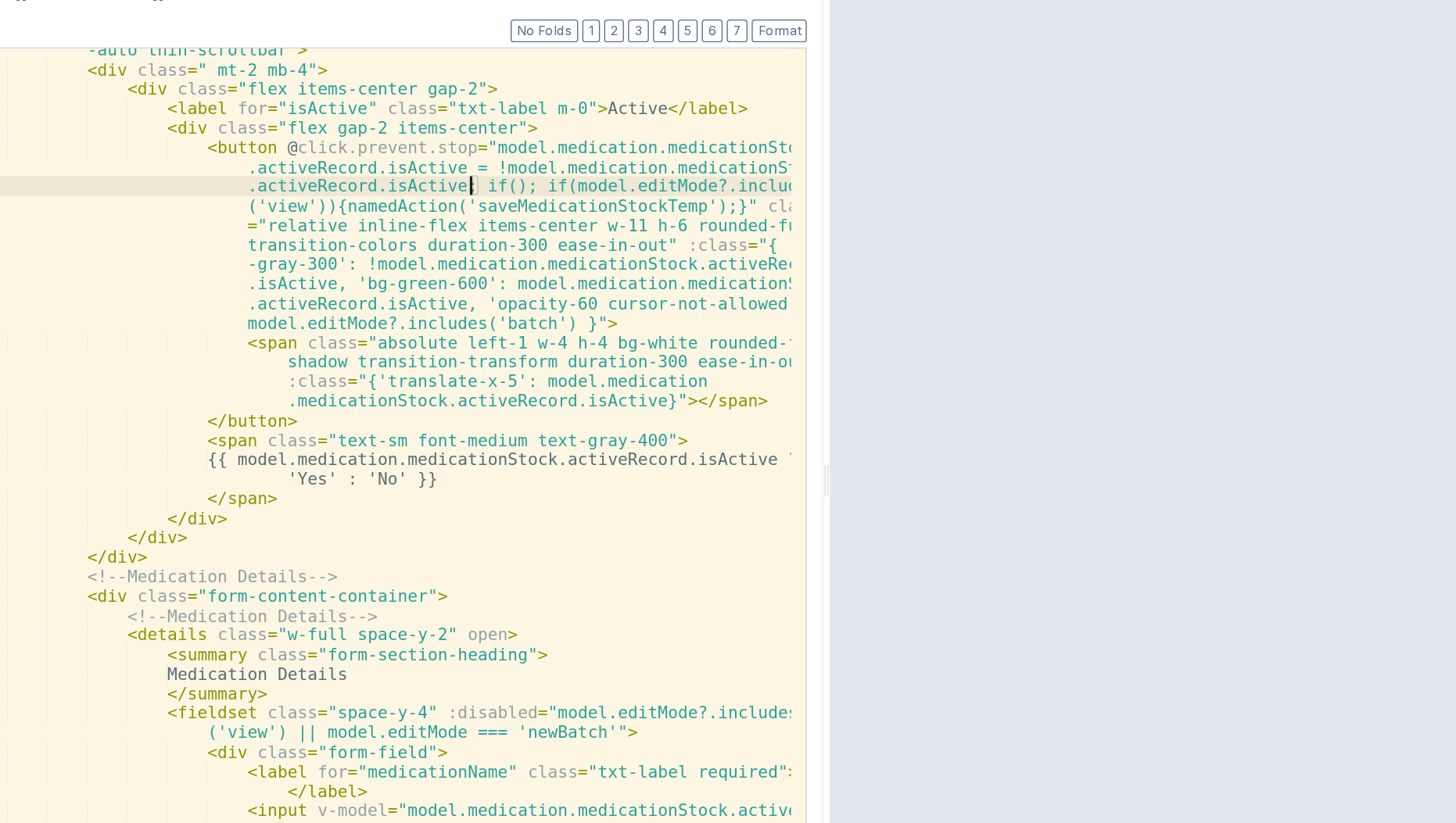
click at [457, 209] on div "< form @ submit.prevent = "namedAction('saveMedicationStockTemp')" class = "ove…" at bounding box center [387, 455] width 625 height 742
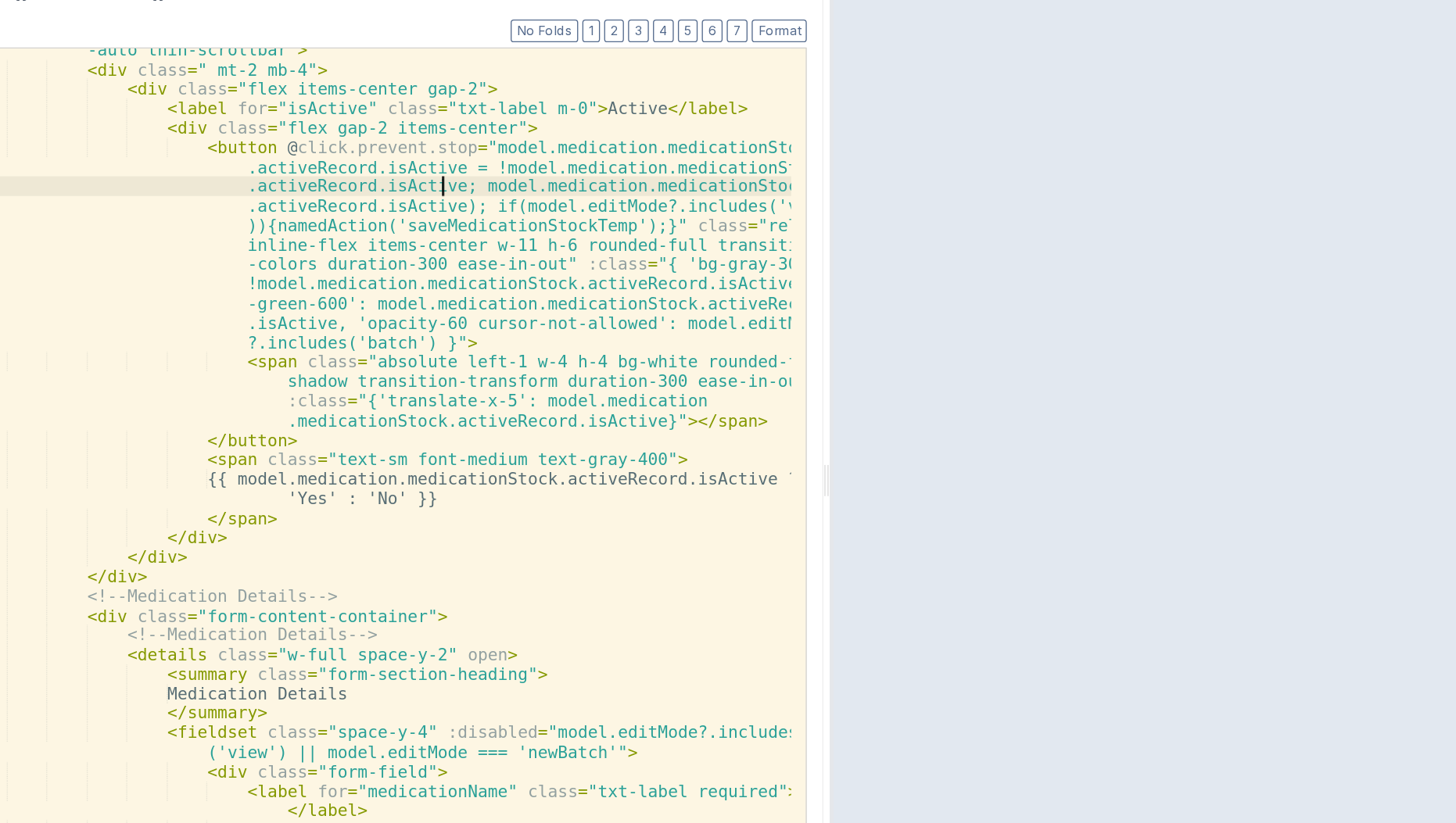
click at [429, 226] on div "< form @ submit.prevent = "namedAction('saveMedicationStockTemp')" class = "ove…" at bounding box center [387, 455] width 625 height 742
click at [438, 210] on div "< form @ submit.prevent = "namedAction('saveMedicationStockTemp')" class = "ove…" at bounding box center [387, 455] width 625 height 742
paste textarea
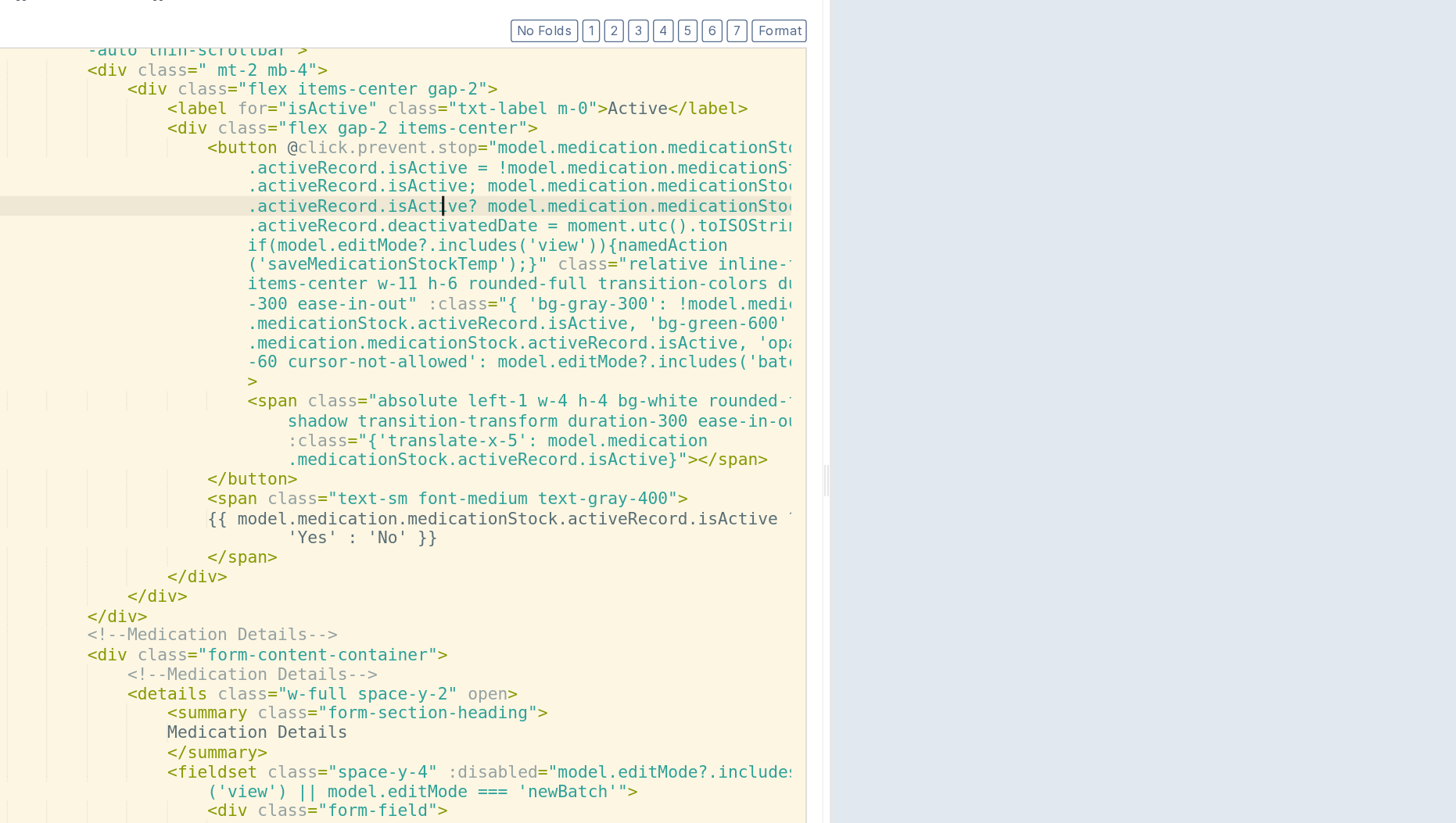
click at [436, 221] on div "< form @ submit.prevent = "namedAction('saveMedicationStockTemp')" class = "ove…" at bounding box center [387, 462] width 625 height 757
click at [663, 239] on div "< form @ submit.prevent = "namedAction('saveMedicationStockTemp')" class = "ove…" at bounding box center [387, 462] width 625 height 757
paste textarea
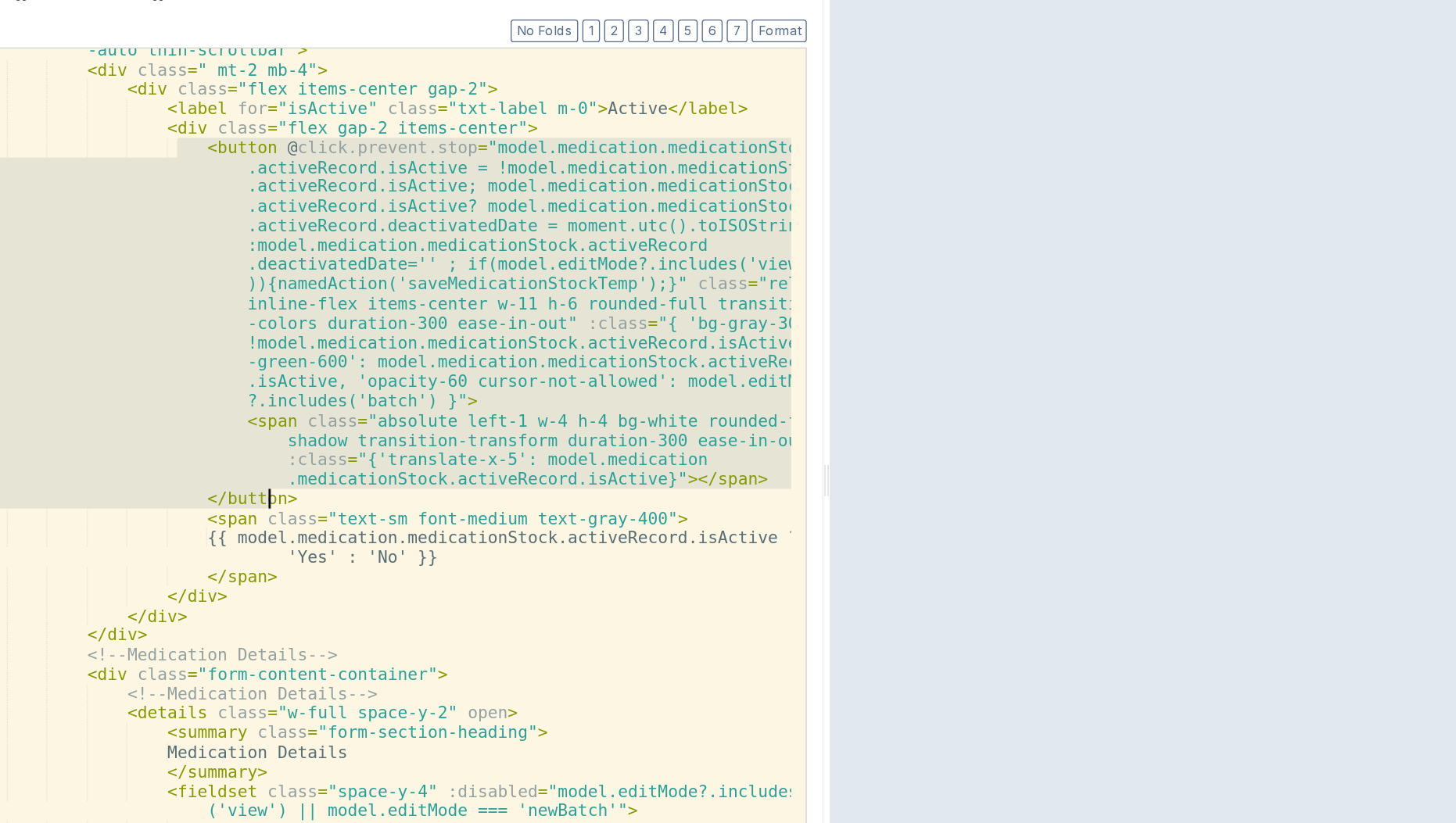
drag, startPoint x: 235, startPoint y: 174, endPoint x: 316, endPoint y: 440, distance: 278.1
click at [316, 440] on div "< form @ submit.prevent = "namedAction('saveMedicationStockTemp')" class = "ove…" at bounding box center [387, 462] width 625 height 757
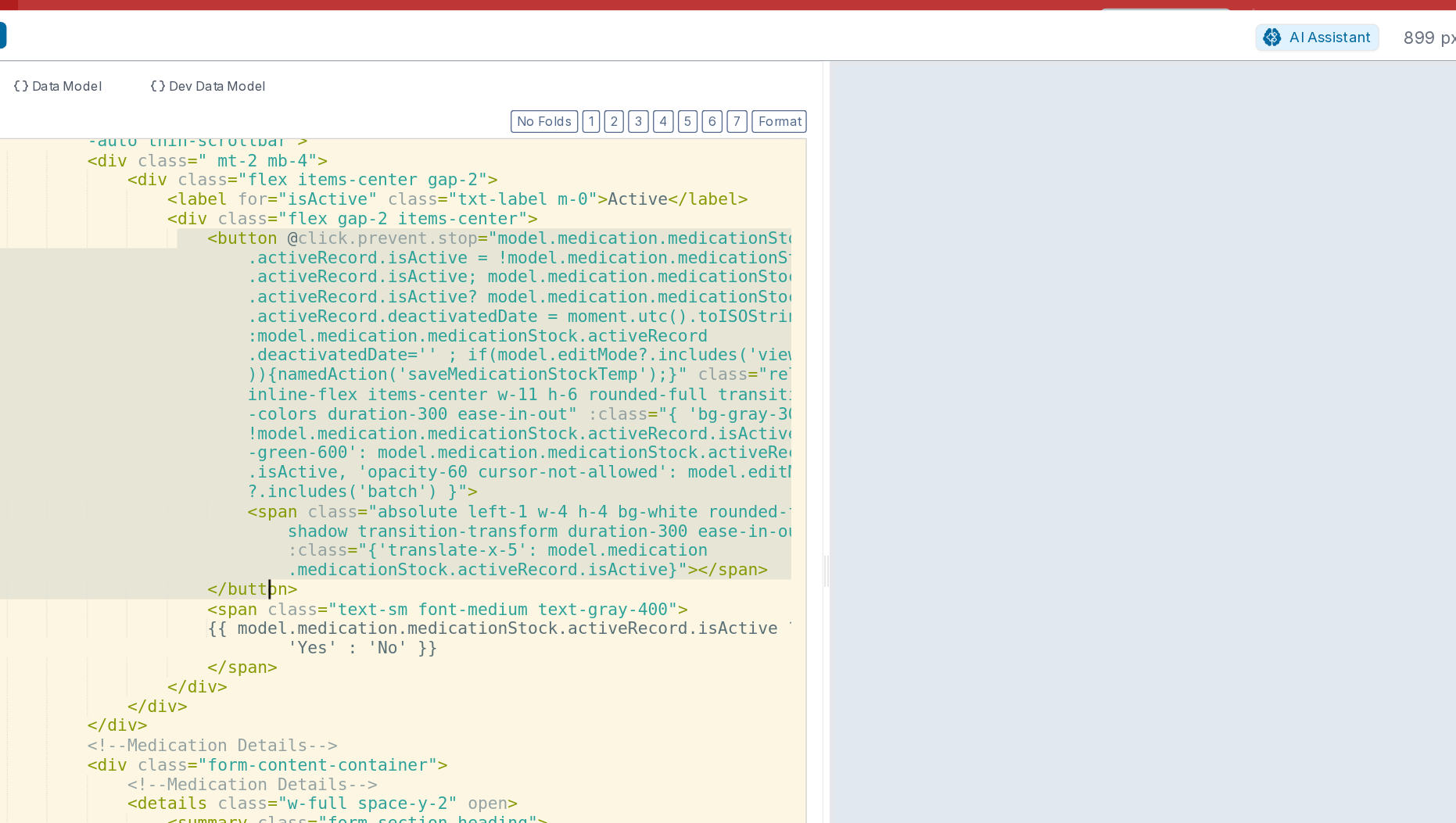
click at [529, 165] on div "< form @ submit.prevent = "namedAction('saveMedicationStockTemp')" class = "ove…" at bounding box center [386, 453] width 623 height 697
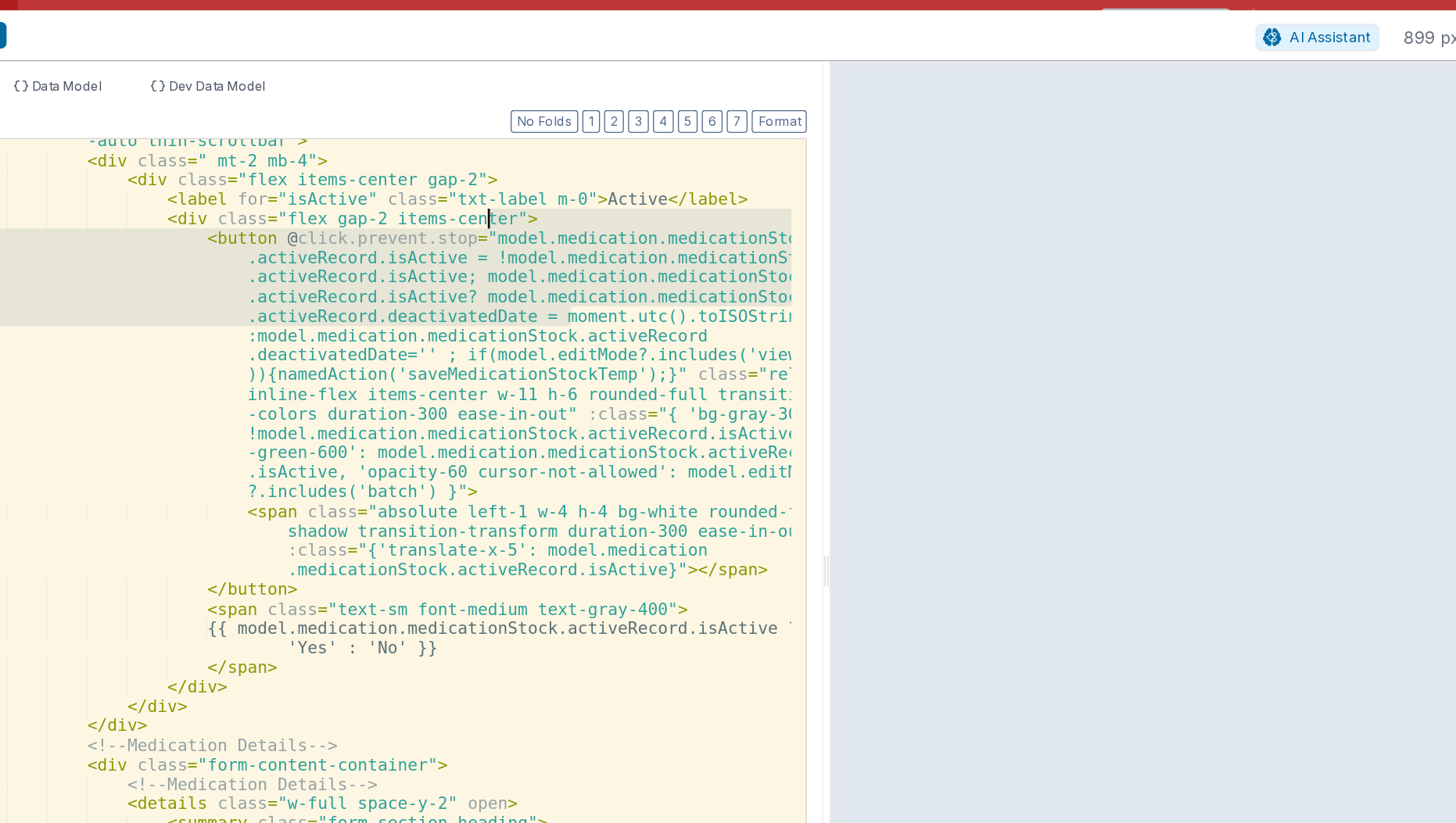
click at [442, 204] on div "< form @ submit.prevent = "namedAction('saveMedicationStockTemp')" class = "ove…" at bounding box center [386, 453] width 623 height 697
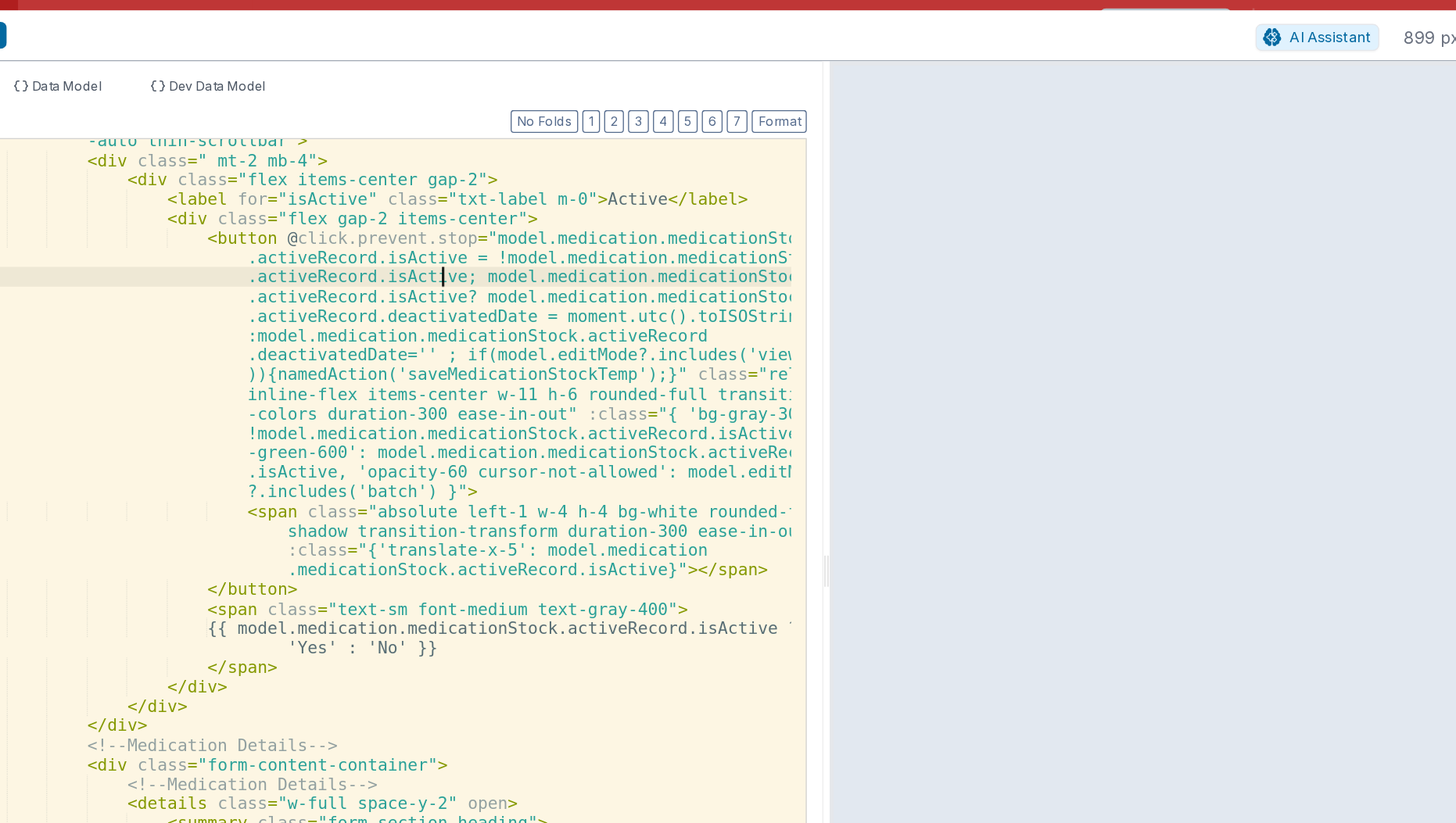
click at [435, 209] on div "< form @ submit.prevent = "namedAction('saveMedicationStockTemp')" class = "ove…" at bounding box center [387, 462] width 625 height 757
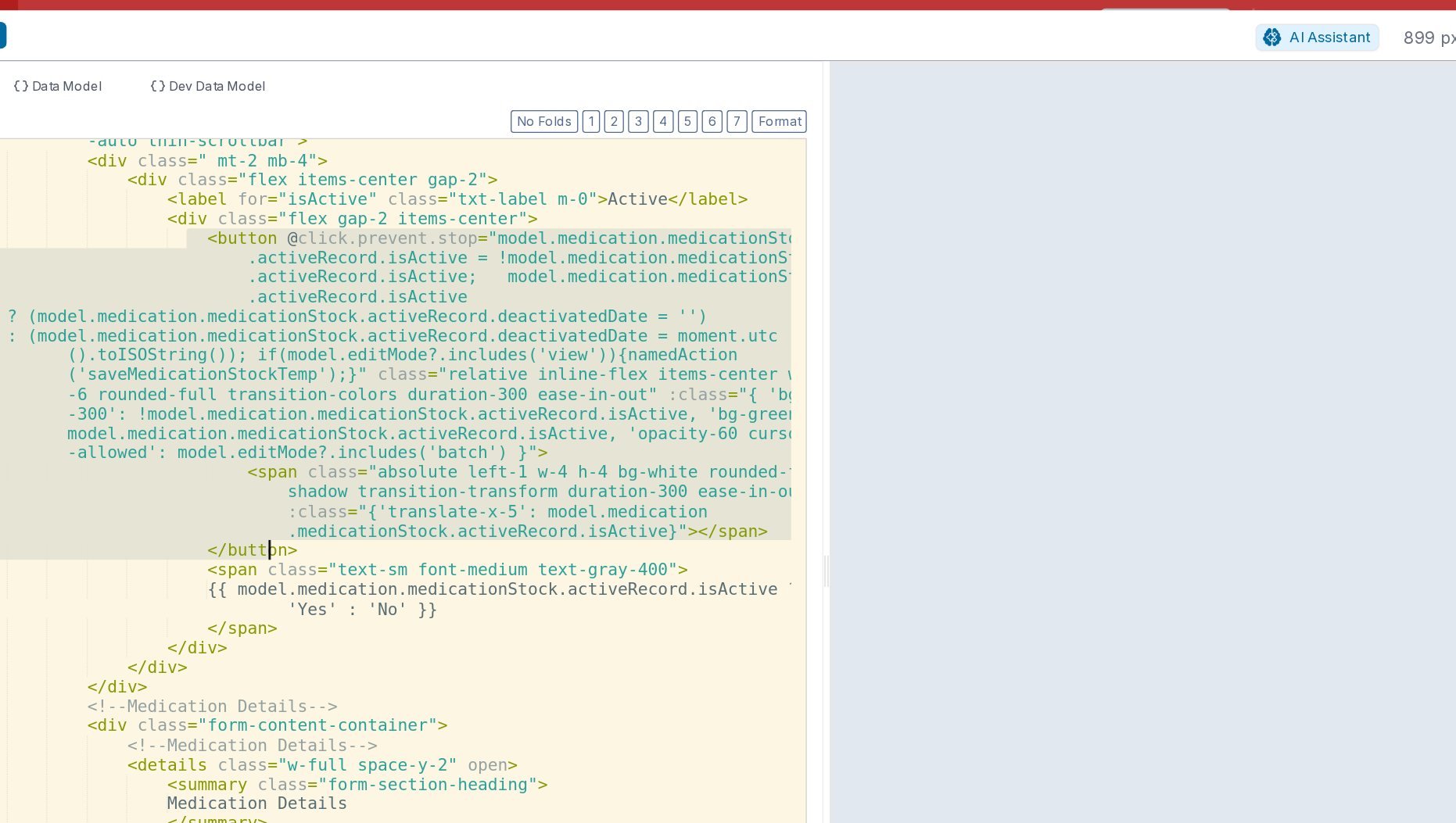
drag, startPoint x: 239, startPoint y: 178, endPoint x: 322, endPoint y: 408, distance: 244.5
click at [322, 408] on div "< form @ submit.prevent = "namedAction('saveMedicationStockTemp')" class = "ove…" at bounding box center [387, 455] width 625 height 742
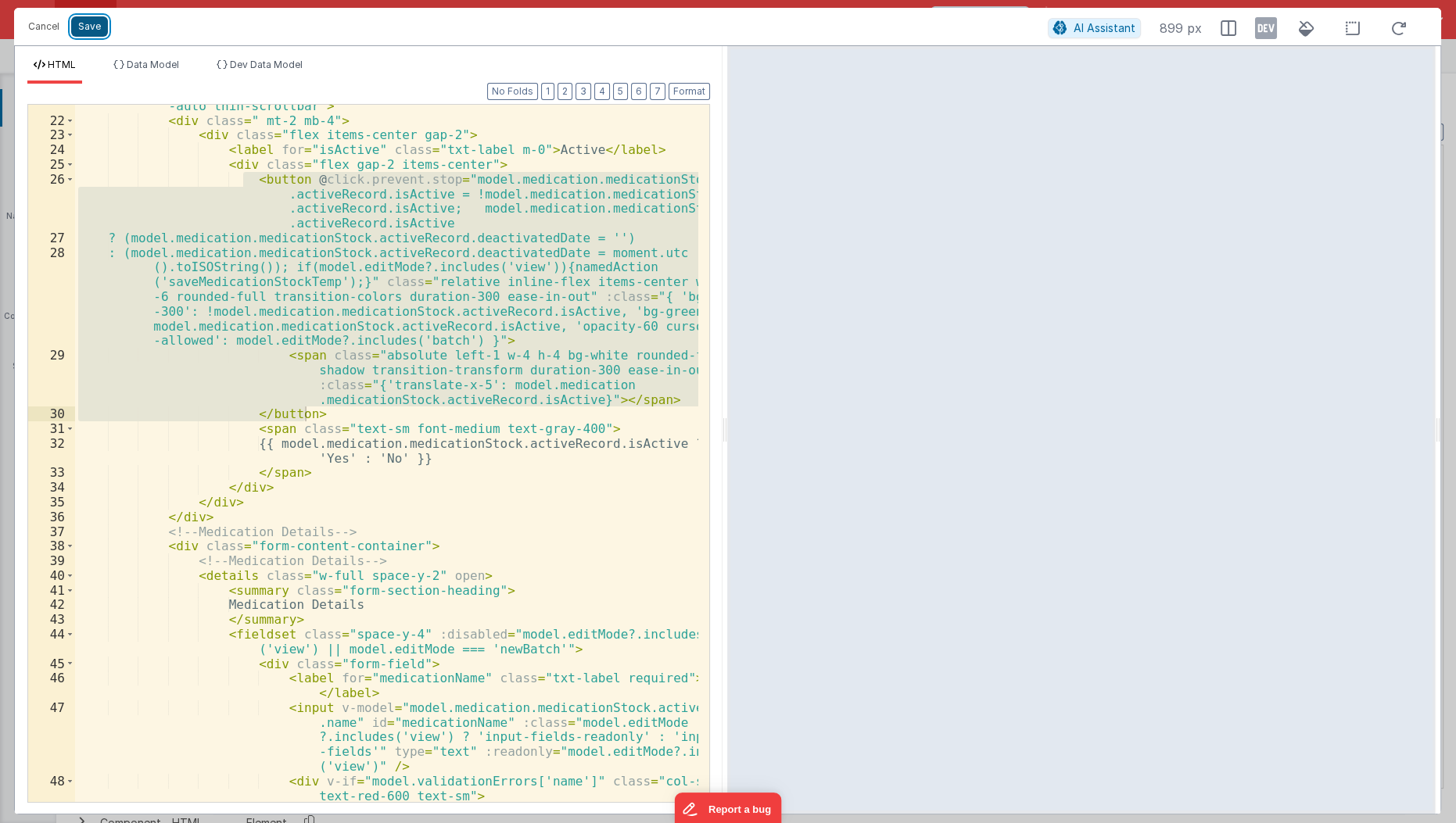
click at [96, 30] on button "Save" at bounding box center [89, 27] width 37 height 20
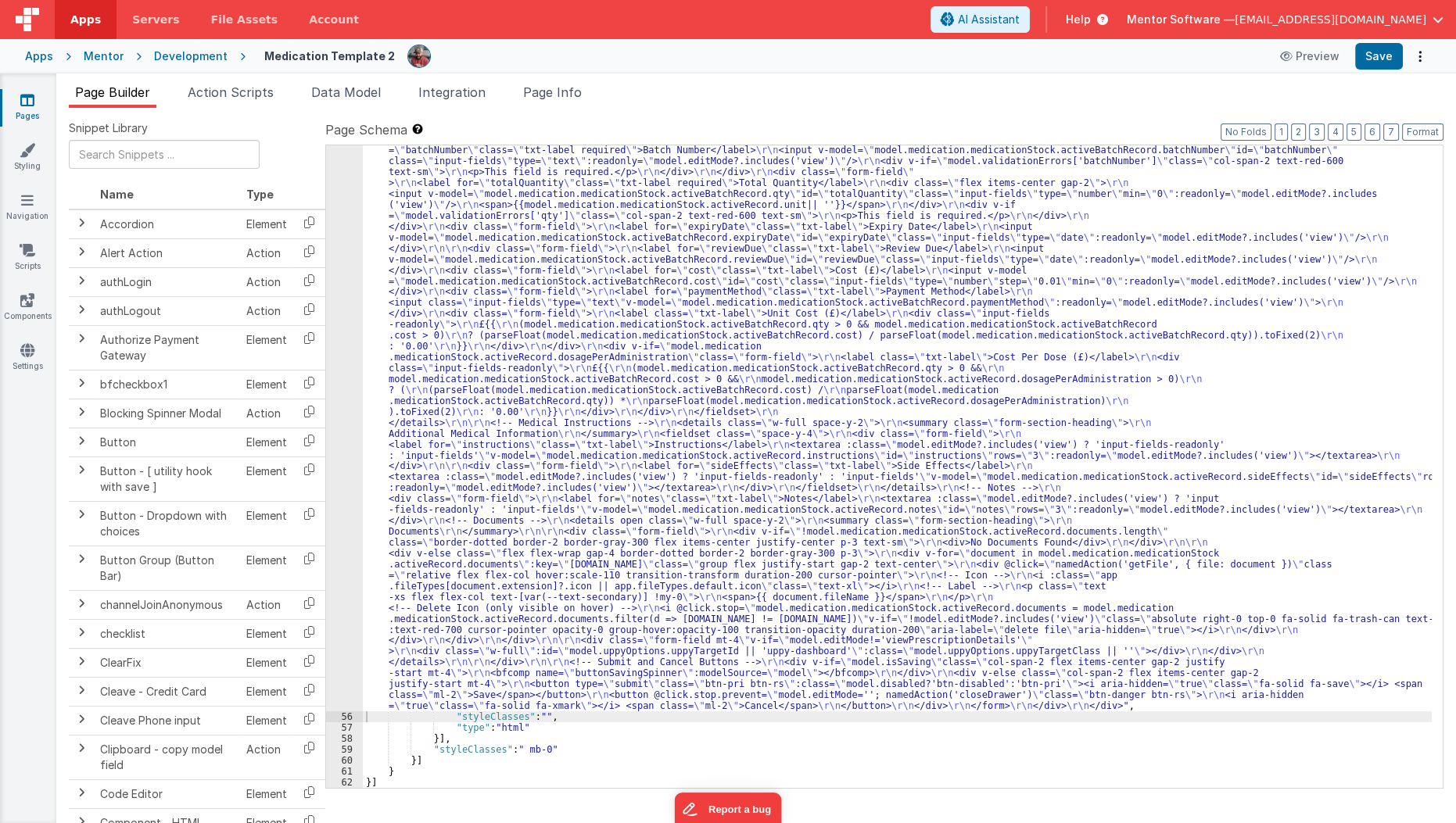
scroll to position [4400, 0]
click at [1376, 66] on button "Save" at bounding box center [1379, 56] width 48 height 27
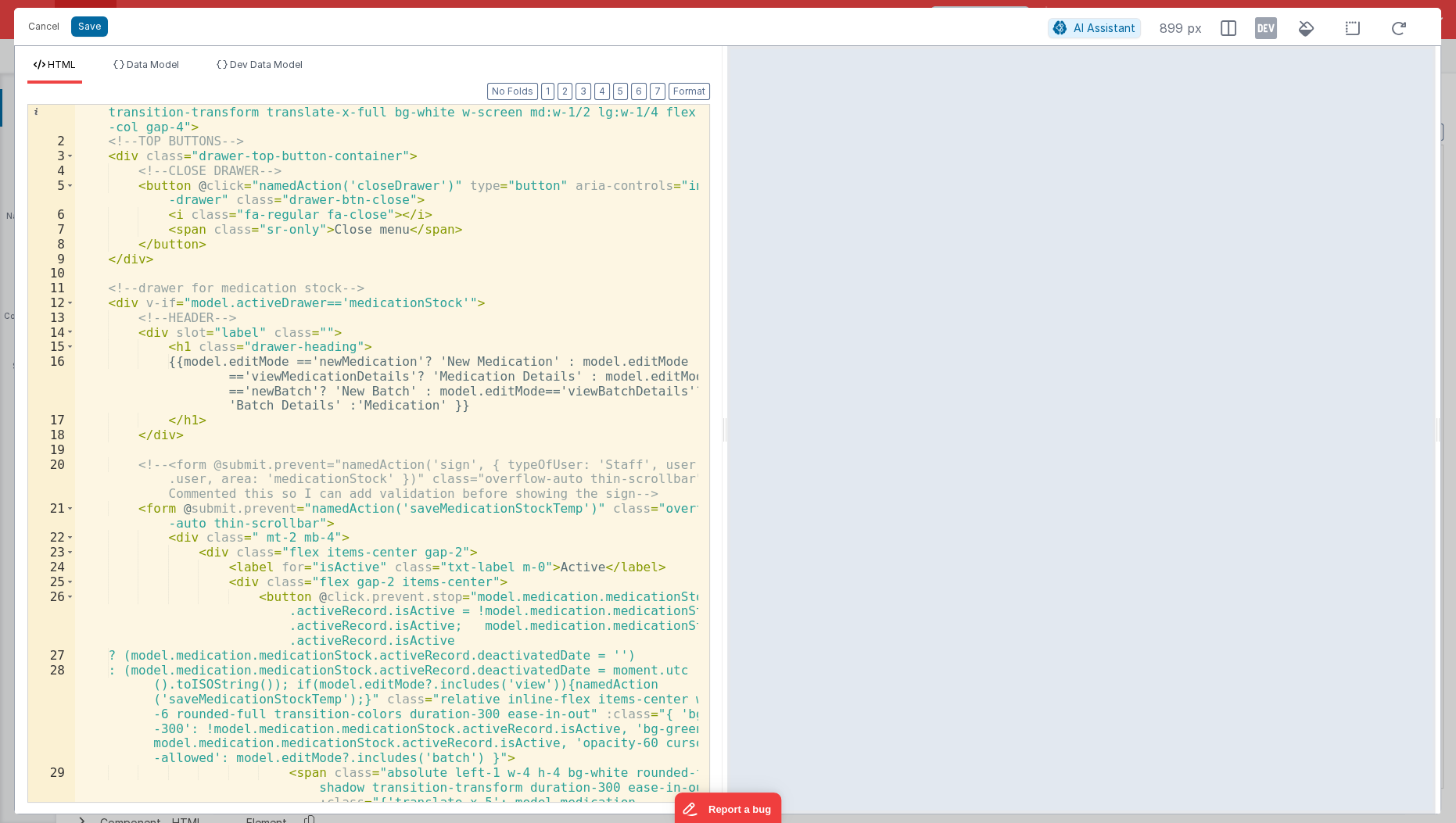
scroll to position [127, 0]
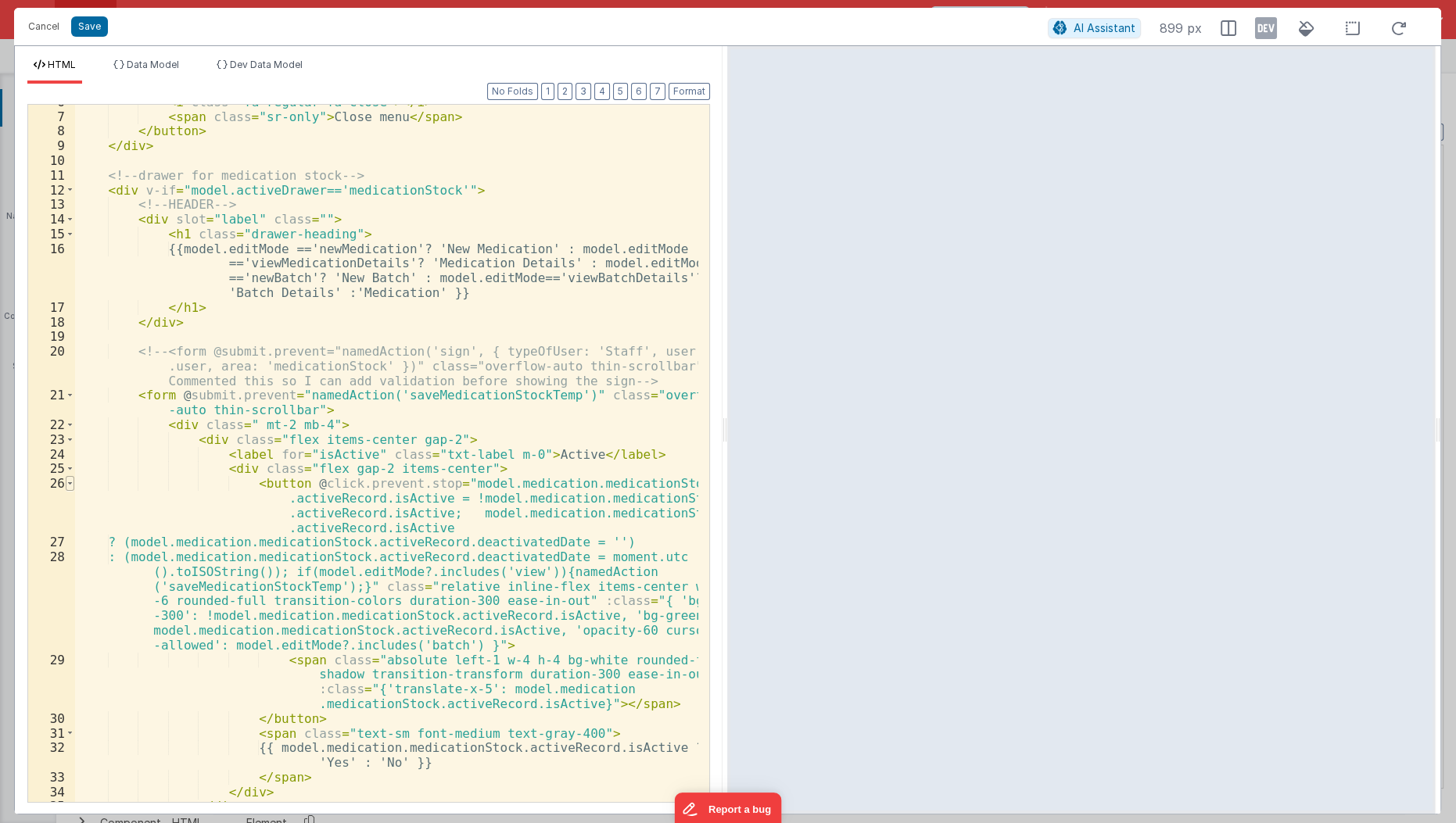
click at [68, 482] on span at bounding box center [70, 483] width 9 height 15
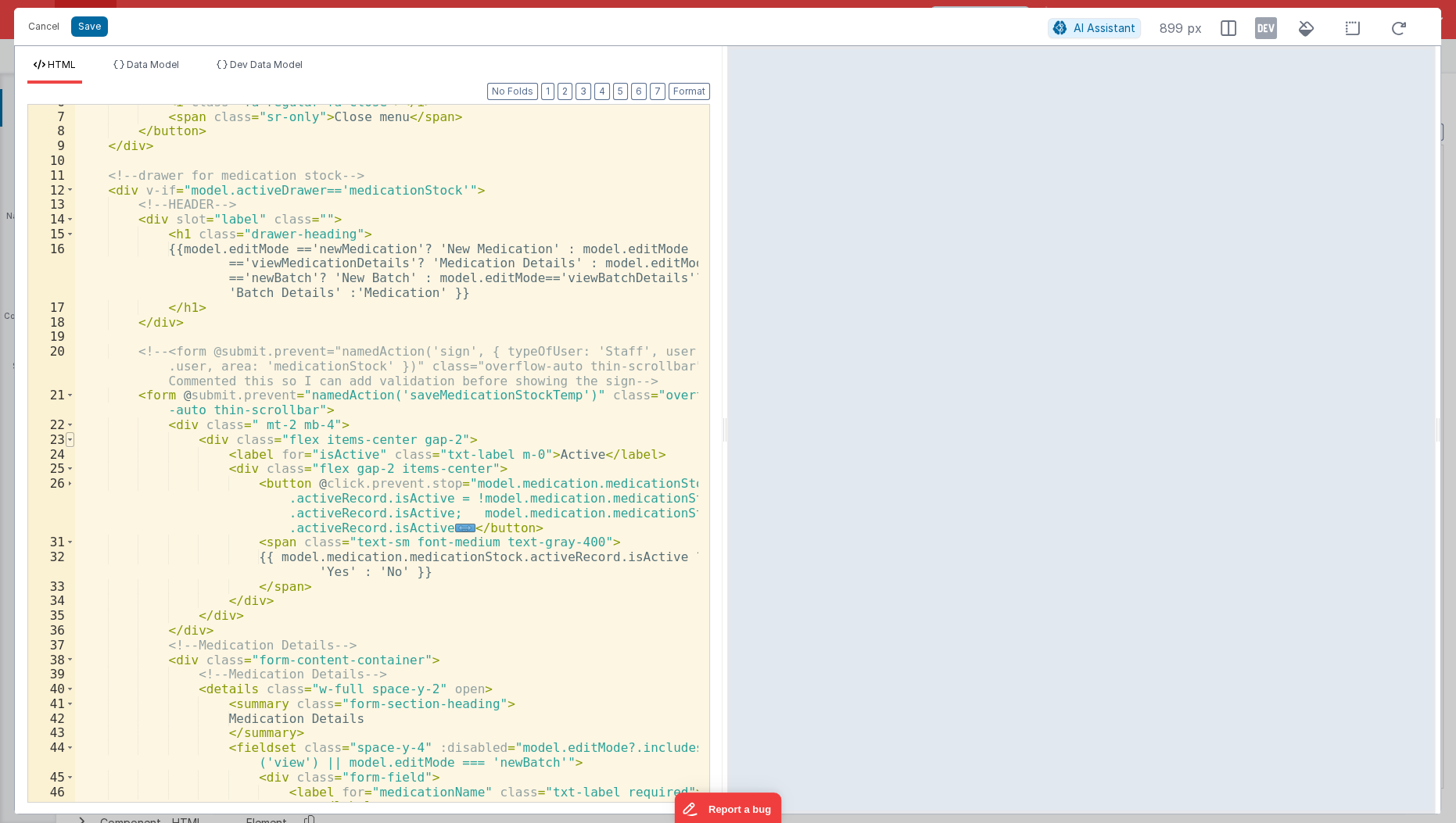
click at [70, 442] on span at bounding box center [70, 439] width 9 height 15
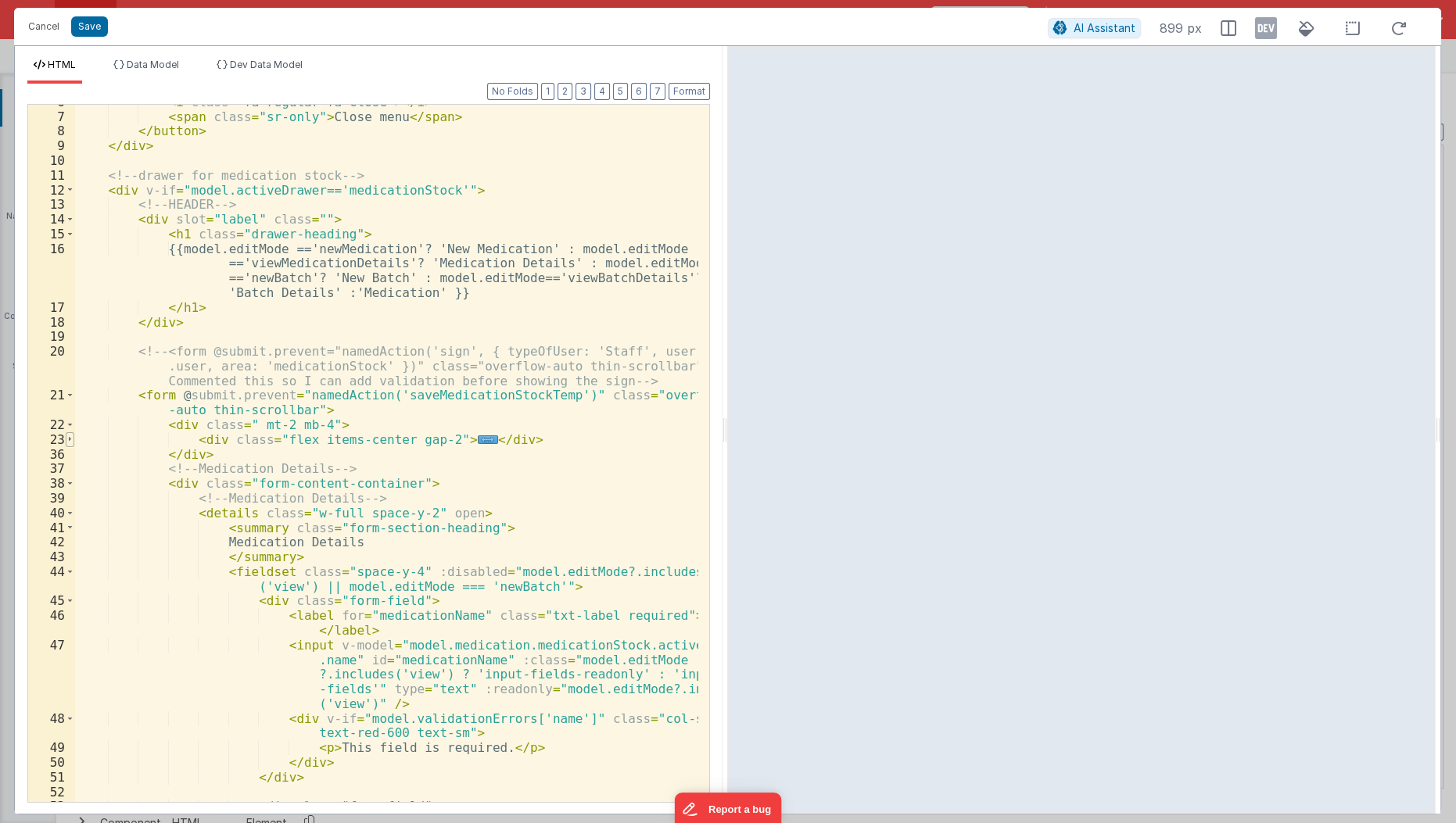
click at [70, 442] on span at bounding box center [70, 439] width 9 height 15
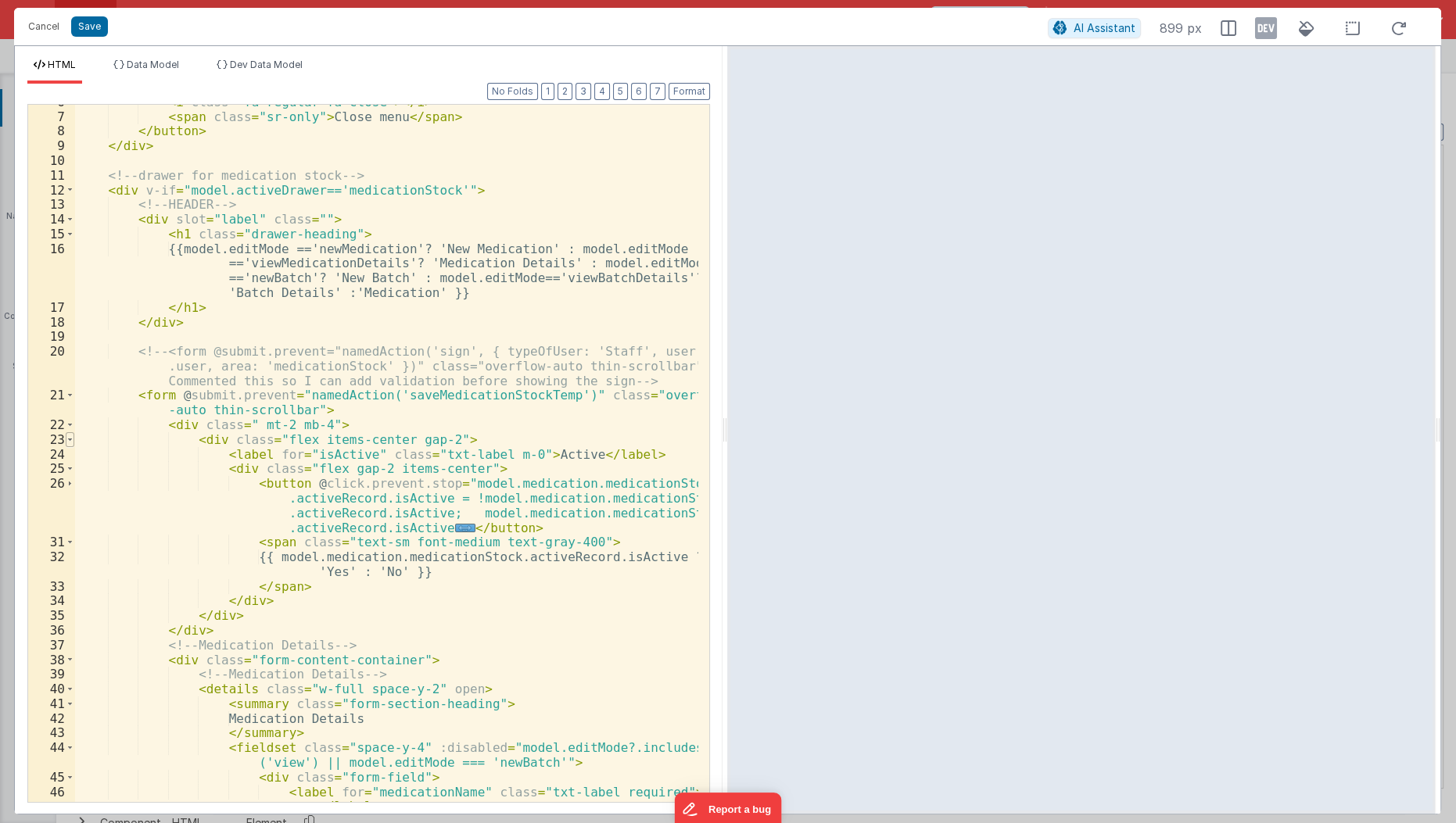
click at [70, 442] on span at bounding box center [70, 439] width 9 height 15
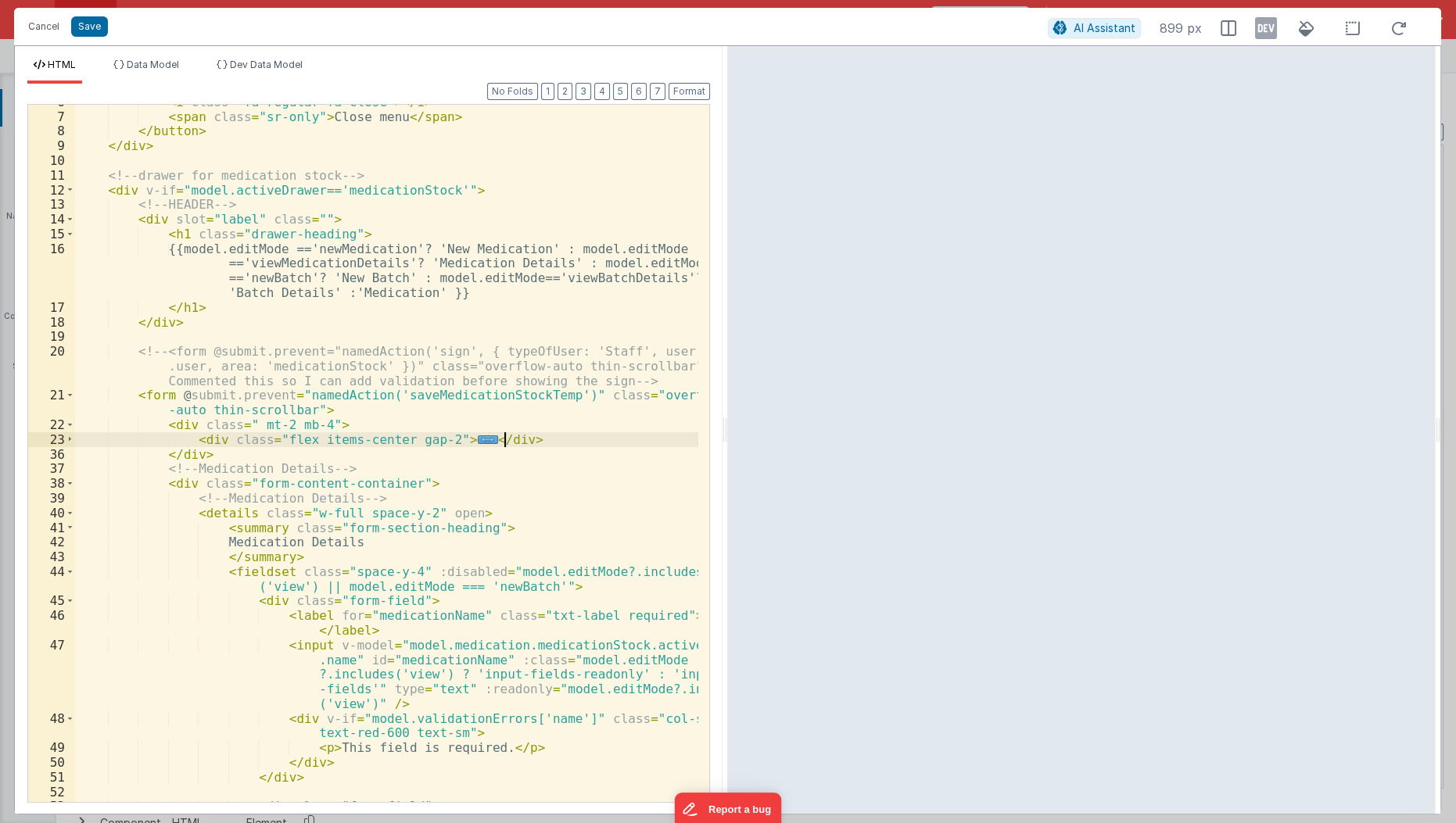
click at [525, 435] on div "< i class = "fa-regular fa-close" > </ i > < span class = "sr-only" > Close men…" at bounding box center [387, 459] width 625 height 728
click at [511, 439] on div "< i class = "fa-regular fa-close" > </ i > < span class = "sr-only" > Close men…" at bounding box center [387, 459] width 625 height 728
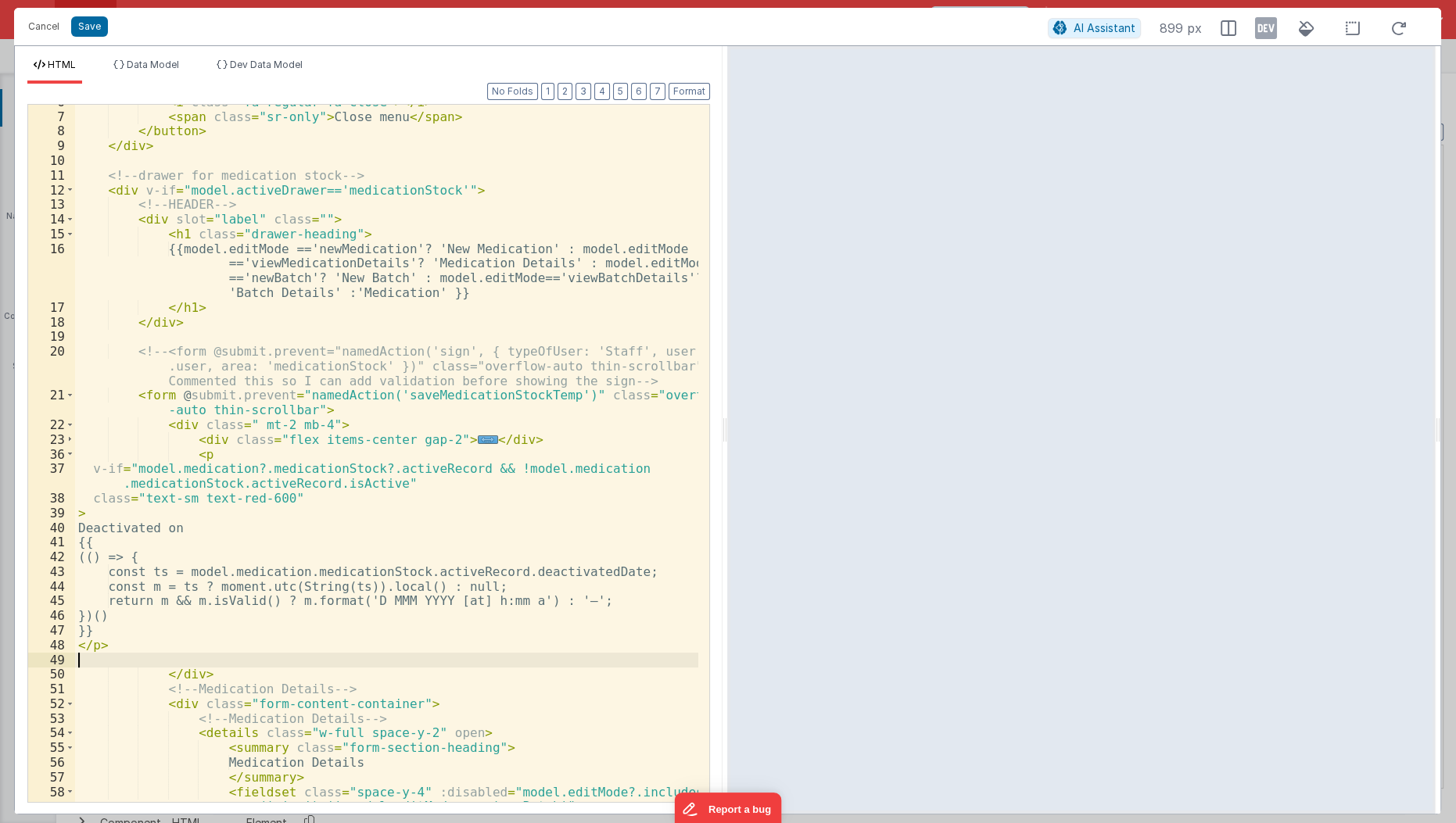
click at [184, 497] on div "< i class = "fa-regular fa-close" > </ i > < span class = "sr-only" > Close men…" at bounding box center [387, 466] width 625 height 742
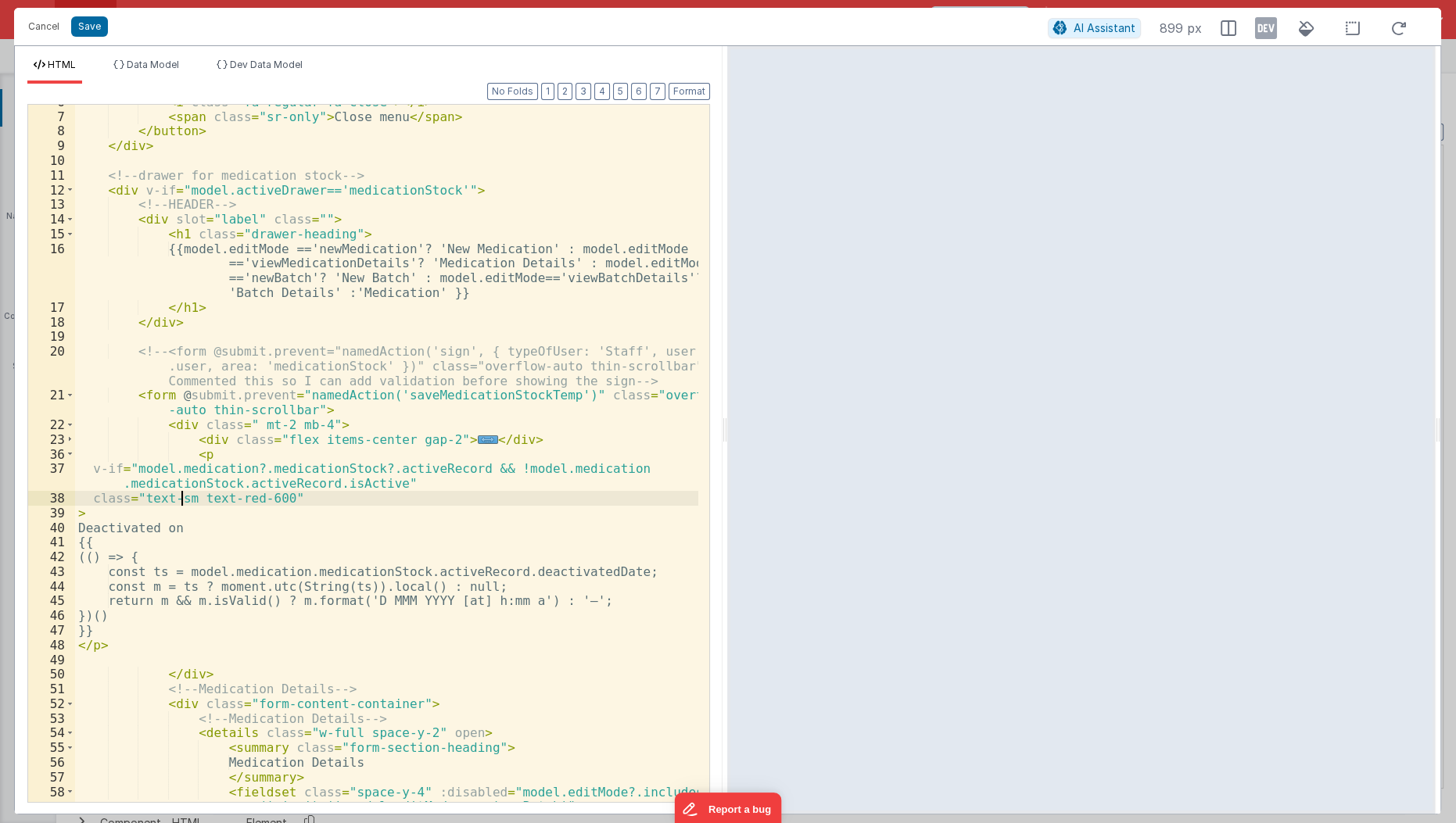
click at [184, 497] on div "< i class = "fa-regular fa-close" > </ i > < span class = "sr-only" > Close men…" at bounding box center [387, 466] width 625 height 742
click at [85, 36] on button "Save" at bounding box center [89, 27] width 37 height 20
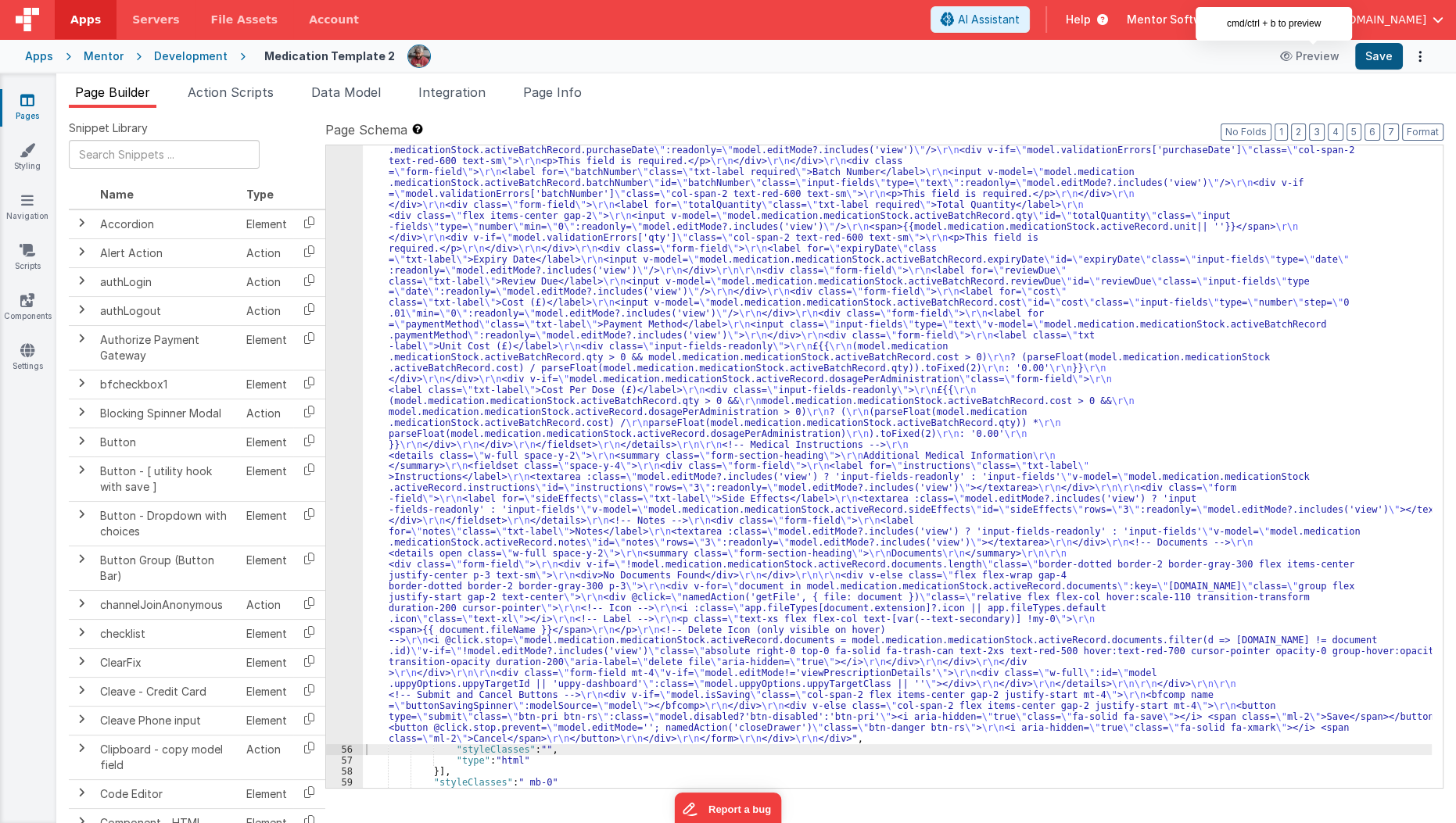
scroll to position [4401, 0]
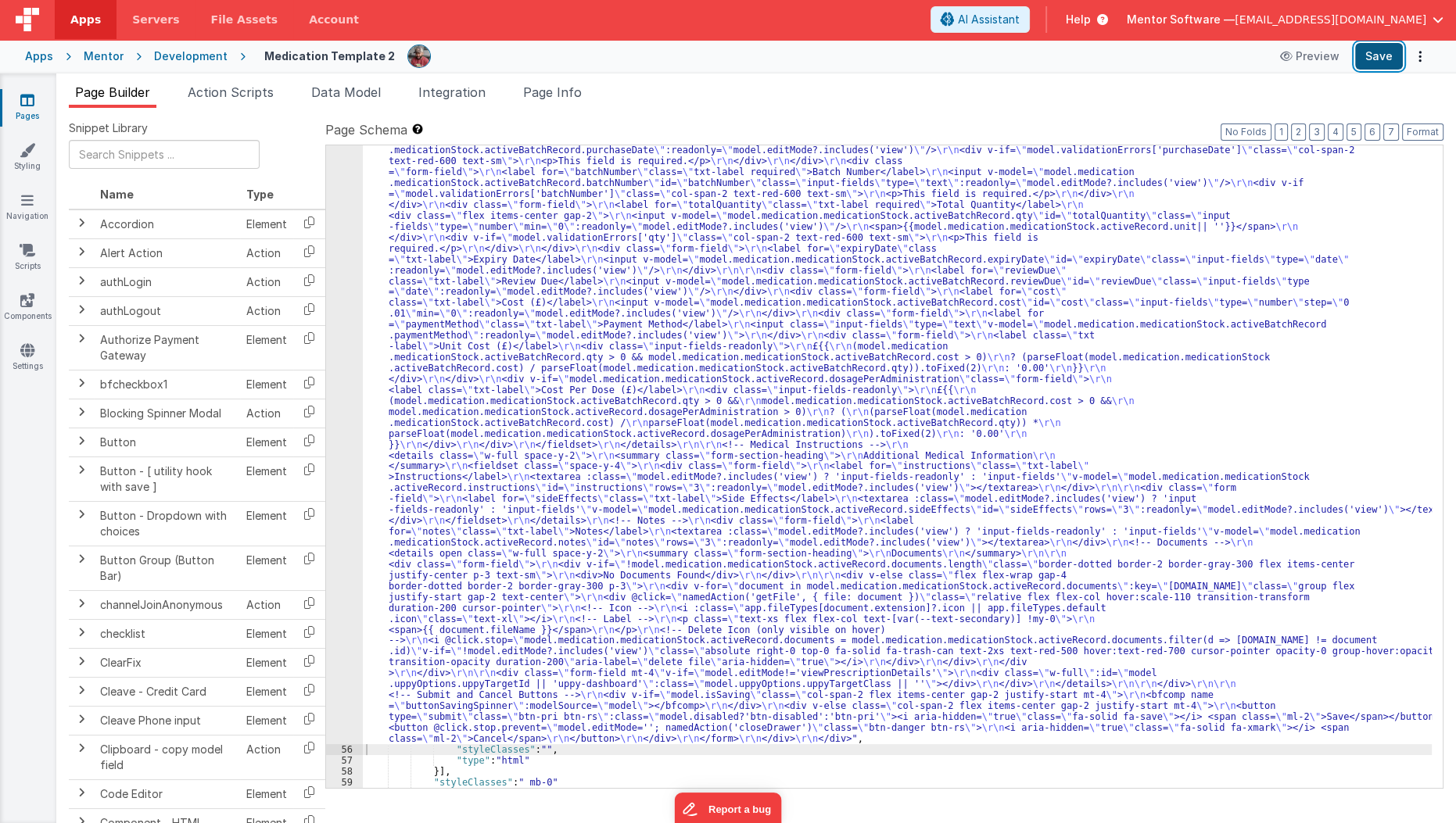
click at [1386, 58] on button "Save" at bounding box center [1379, 56] width 48 height 27
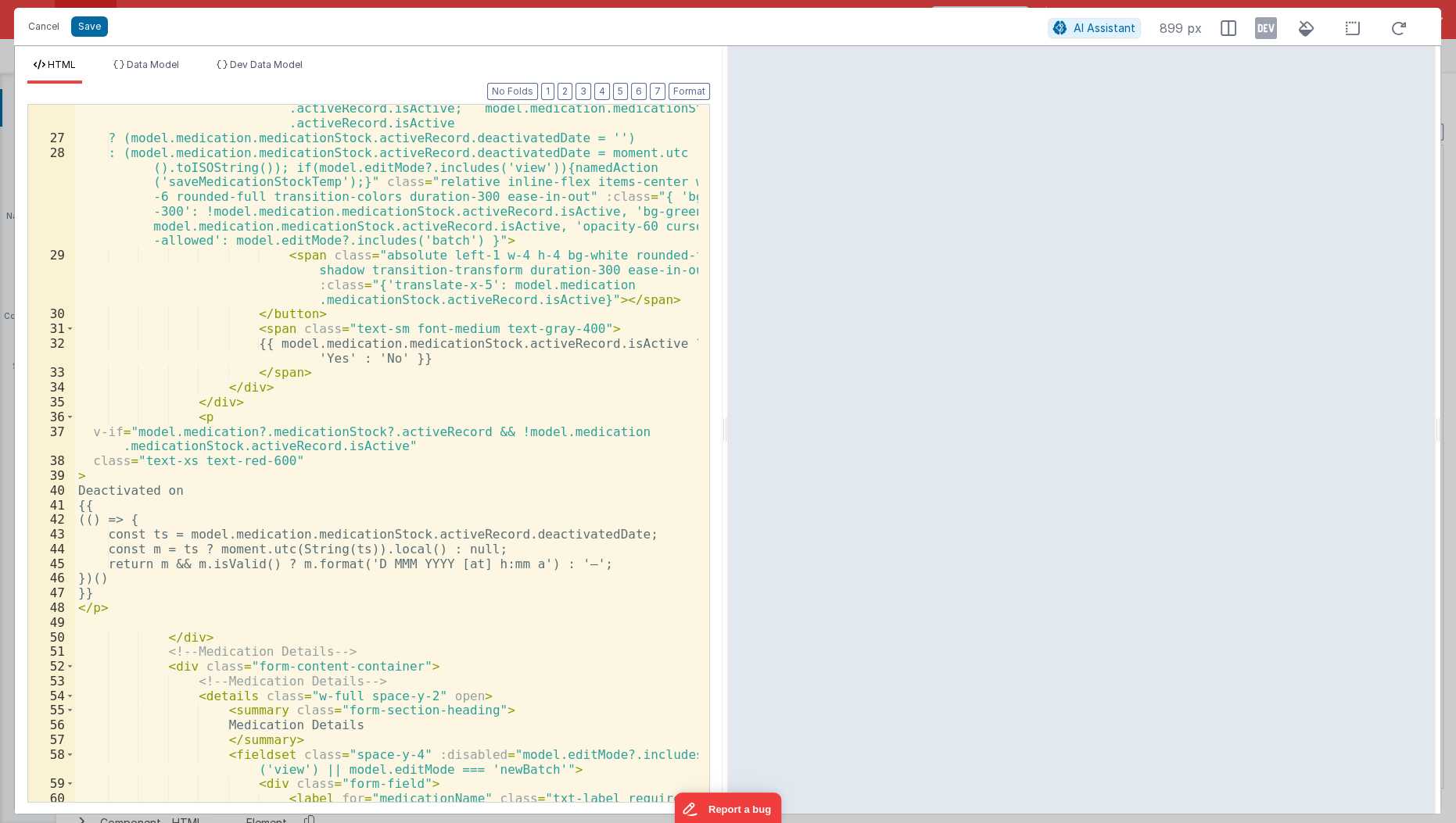
scroll to position [532, 0]
click at [375, 444] on div "< button @ click.prevent.stop = "model.medication.medicationStock .activeRecord…" at bounding box center [387, 465] width 625 height 787
click at [280, 467] on div "< button @ click.prevent.stop = "model.medication.medicationStock .activeRecord…" at bounding box center [387, 465] width 625 height 787
click at [95, 27] on button "Save" at bounding box center [89, 27] width 37 height 20
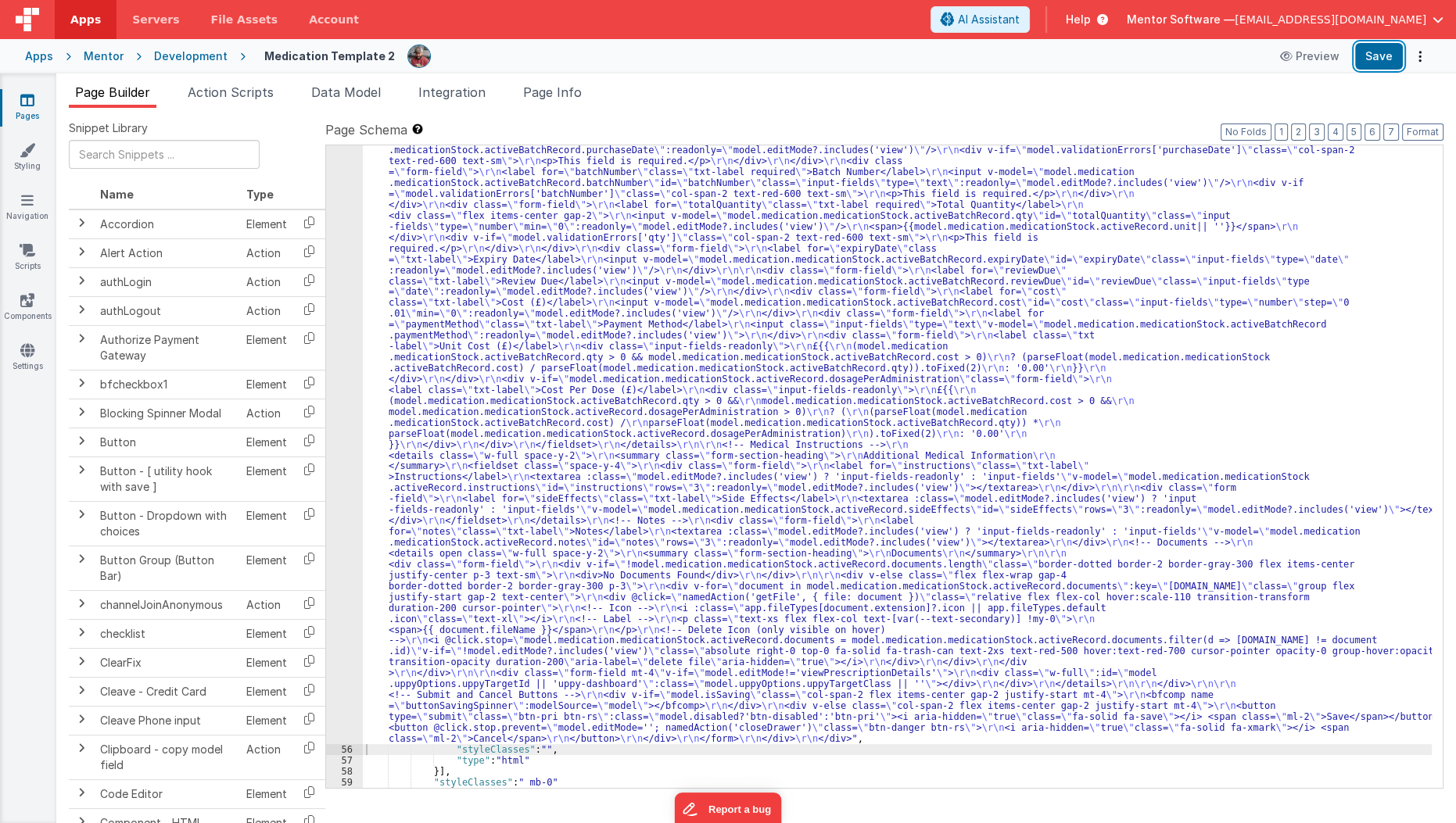
click at [1376, 59] on button "Save" at bounding box center [1379, 56] width 48 height 27
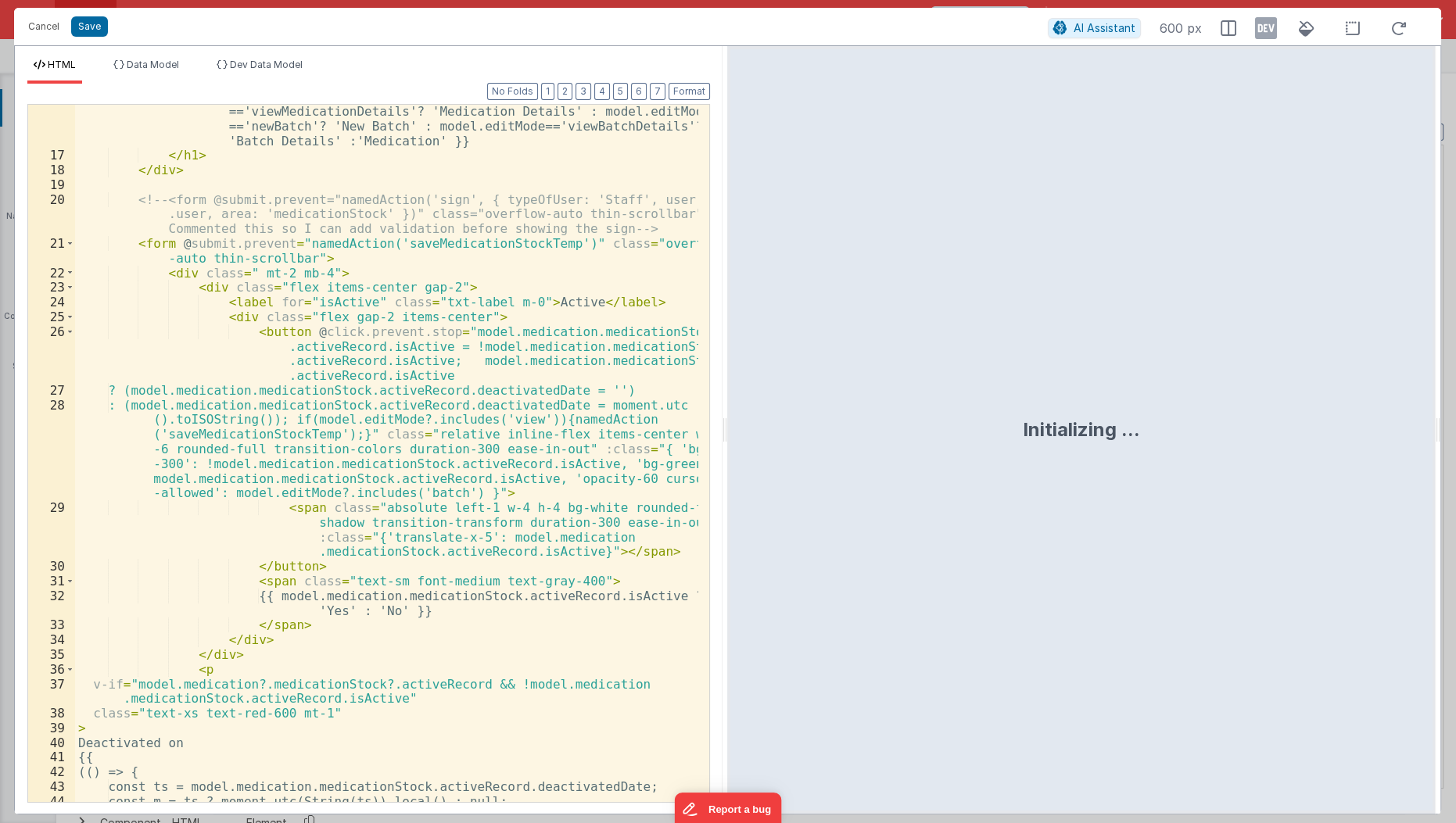
scroll to position [280, 0]
click at [583, 404] on div "{{model.editMode =='newMedication'? 'New Medication' : model.editMode =='viewMe…" at bounding box center [387, 475] width 625 height 772
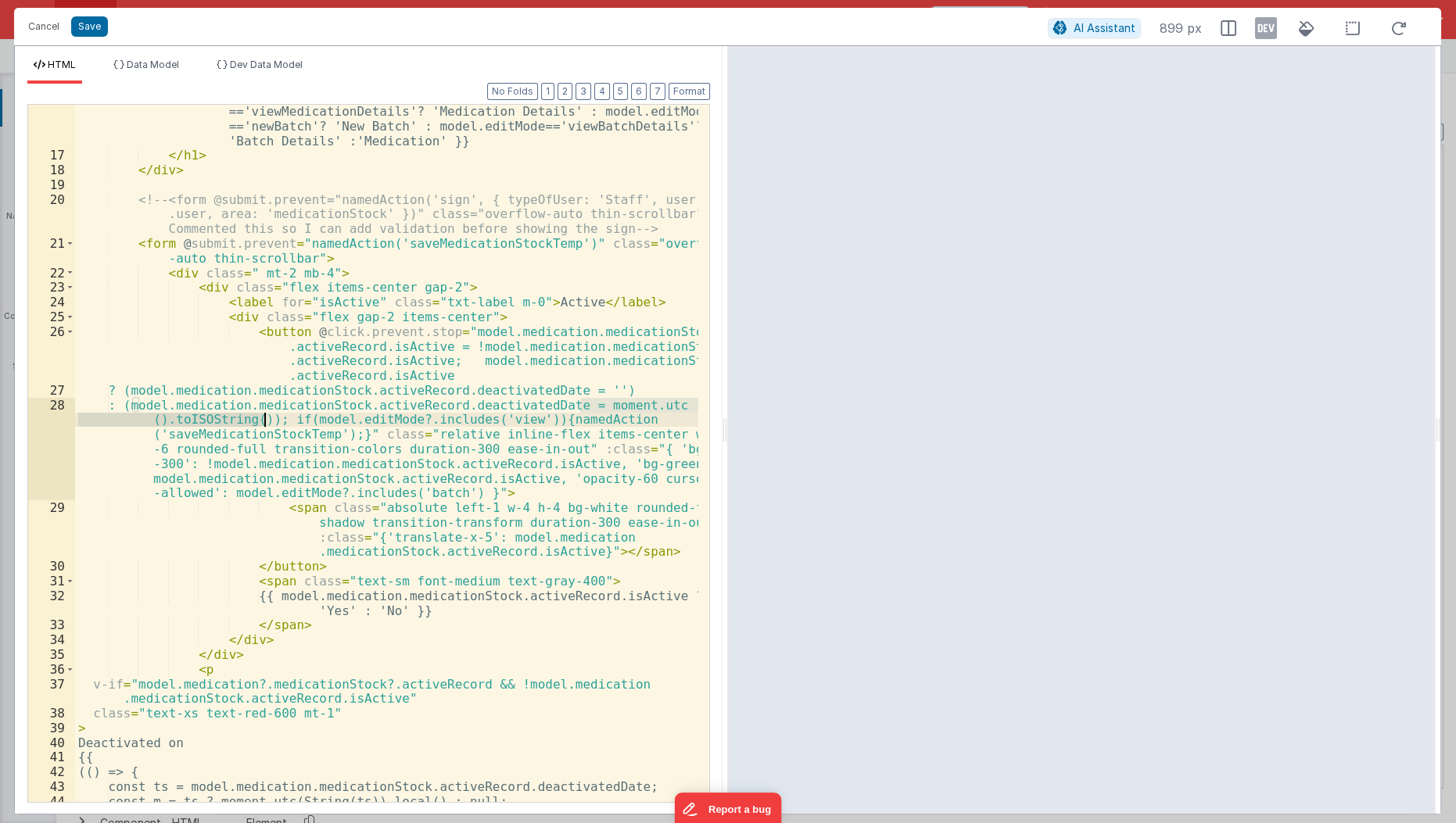
drag, startPoint x: 581, startPoint y: 404, endPoint x: 265, endPoint y: 415, distance: 316.2
click at [265, 415] on div "{{model.editMode =='newMedication'? 'New Medication' : model.editMode =='viewMe…" at bounding box center [387, 475] width 625 height 772
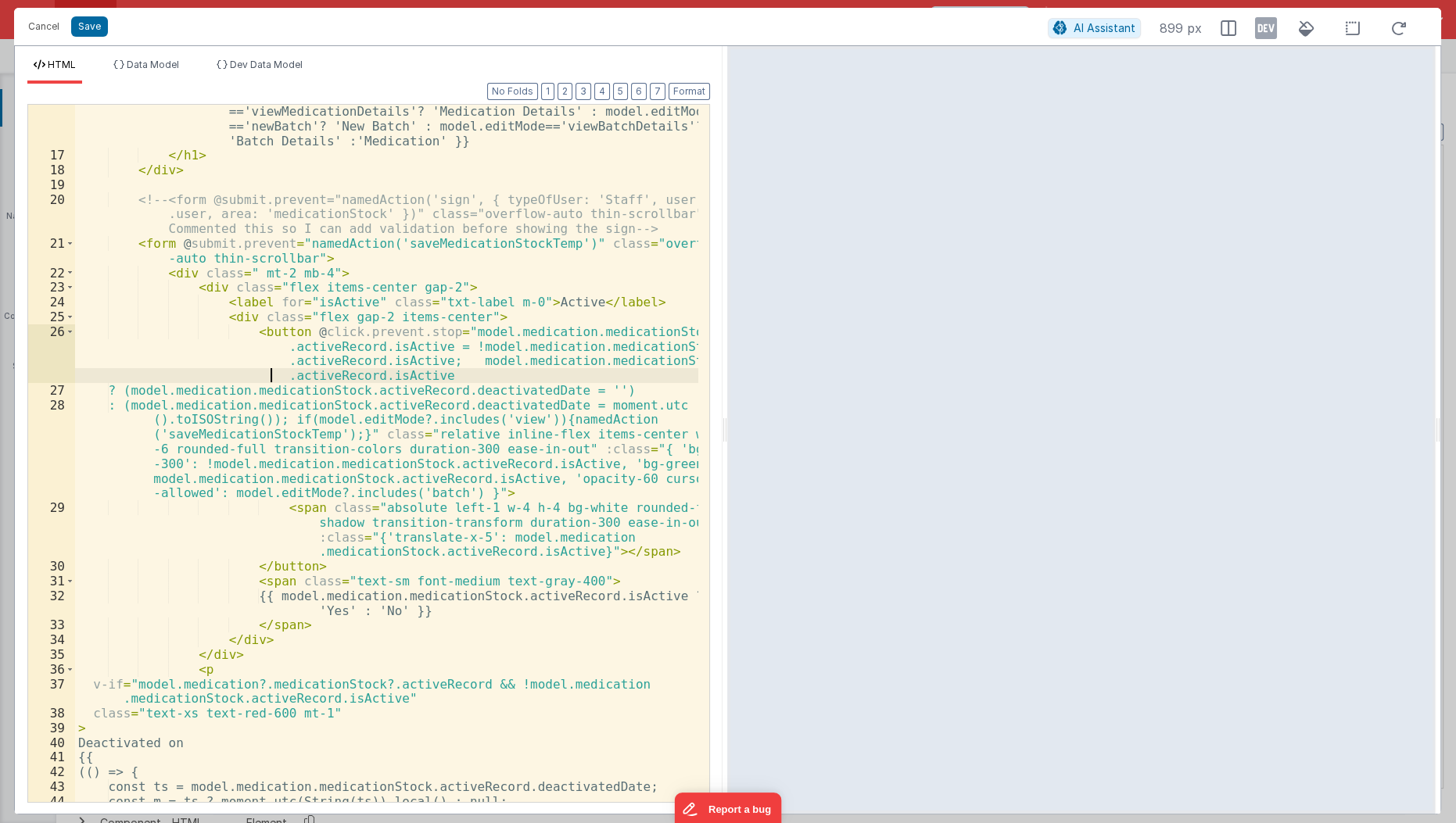
click at [237, 374] on div "{{model.editMode =='newMedication'? 'New Medication' : model.editMode =='viewMe…" at bounding box center [387, 475] width 625 height 772
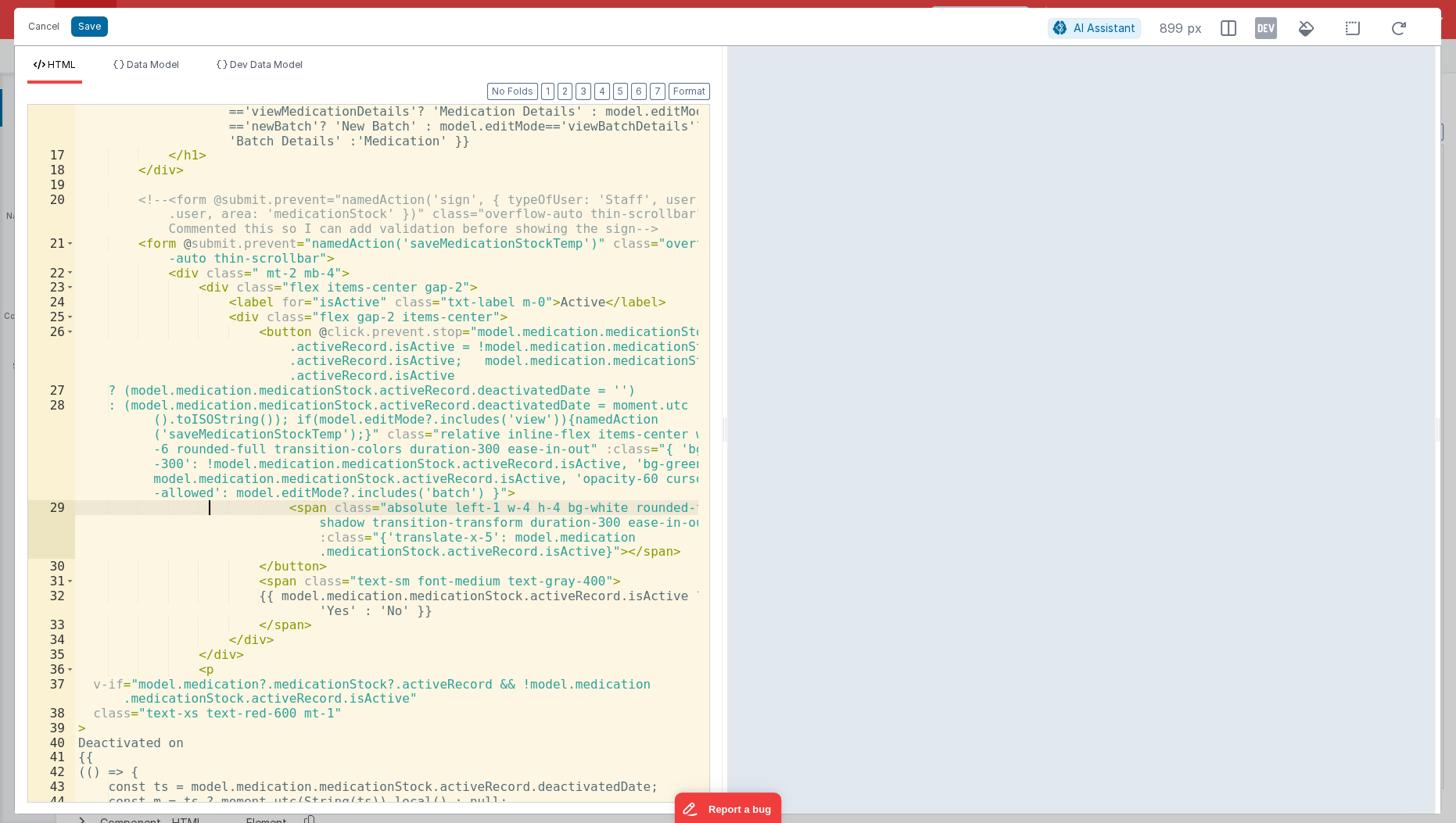
click at [209, 513] on div "{{model.editMode =='newMedication'? 'New Medication' : model.editMode =='viewMe…" at bounding box center [387, 475] width 625 height 772
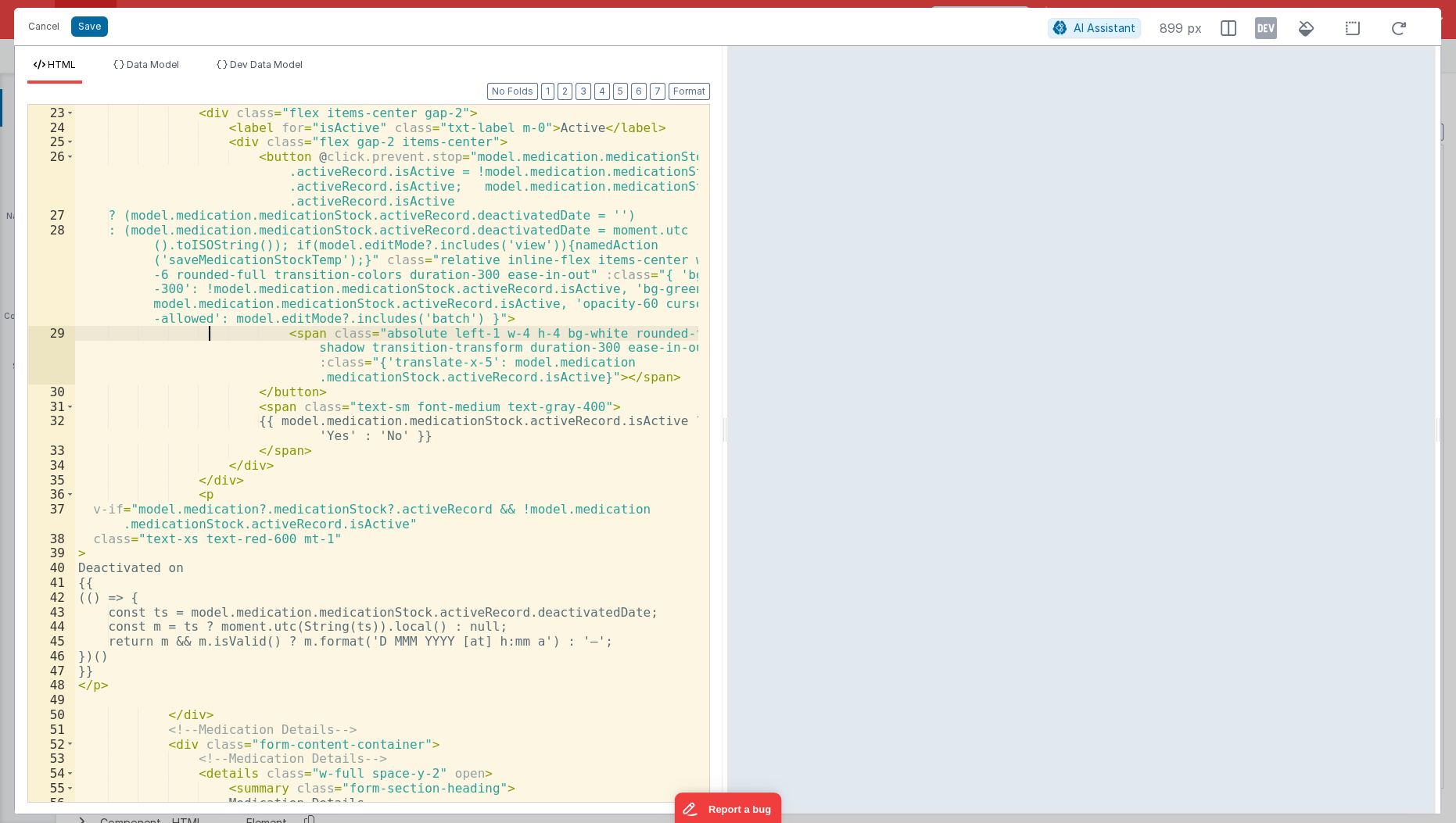
scroll to position [522, 0]
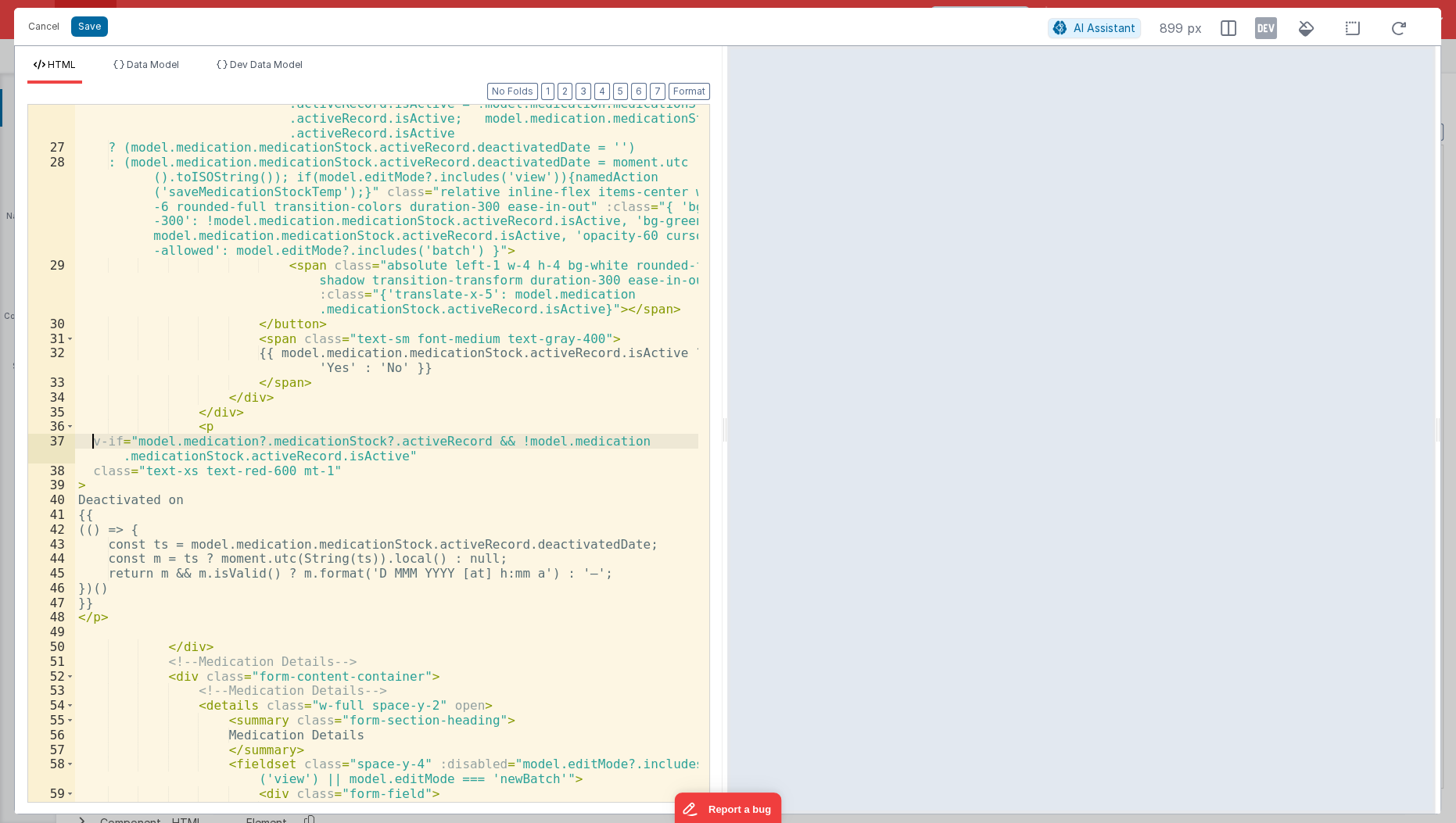
click at [93, 433] on div "< button @ click.prevent.stop = "model.medication.medicationStock .activeRecord…" at bounding box center [387, 474] width 625 height 787
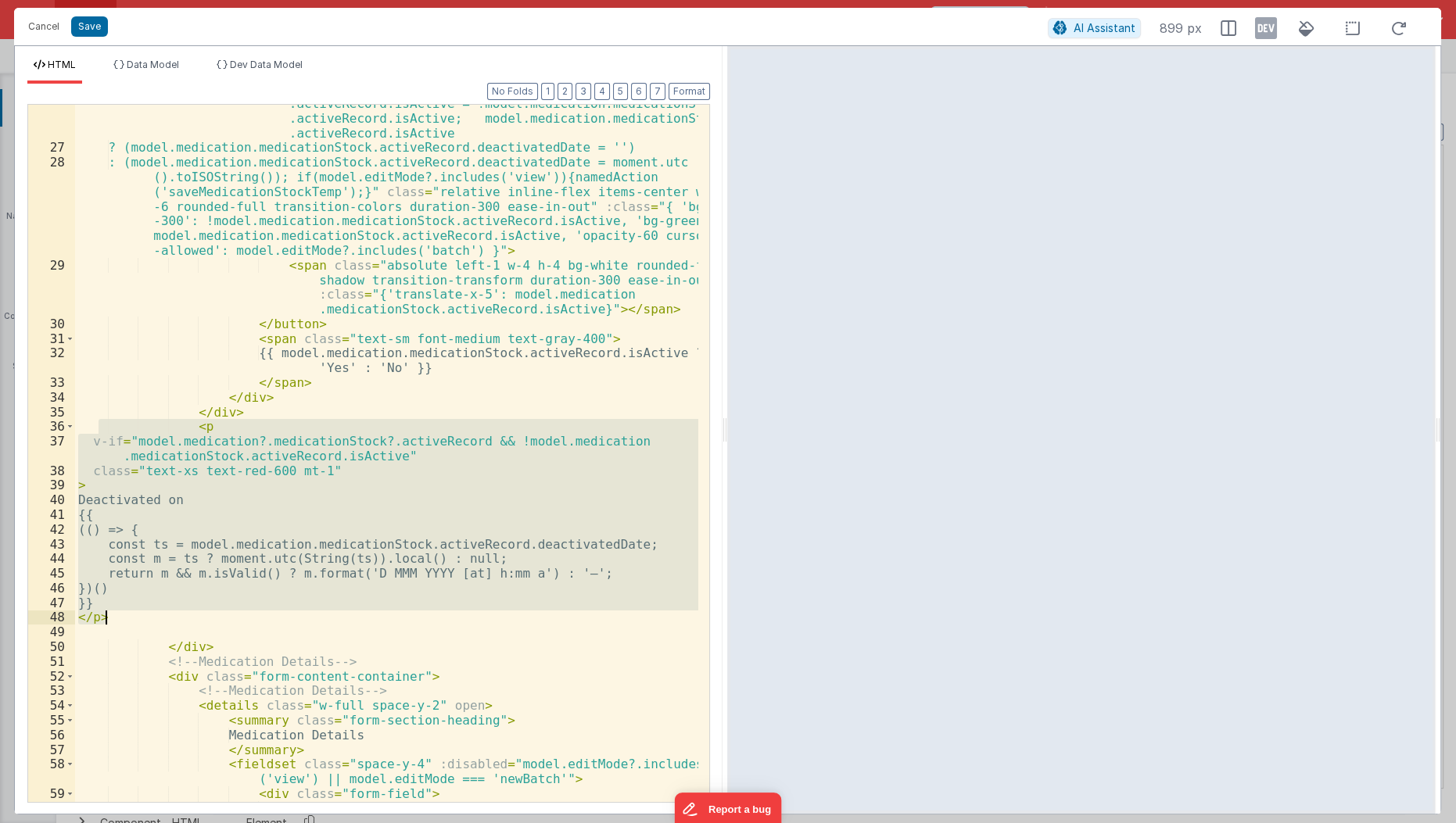
drag, startPoint x: 99, startPoint y: 419, endPoint x: 120, endPoint y: 623, distance: 205.1
click at [120, 623] on div "< button @ click.prevent.stop = "model.medication.medicationStock .activeRecord…" at bounding box center [387, 474] width 625 height 787
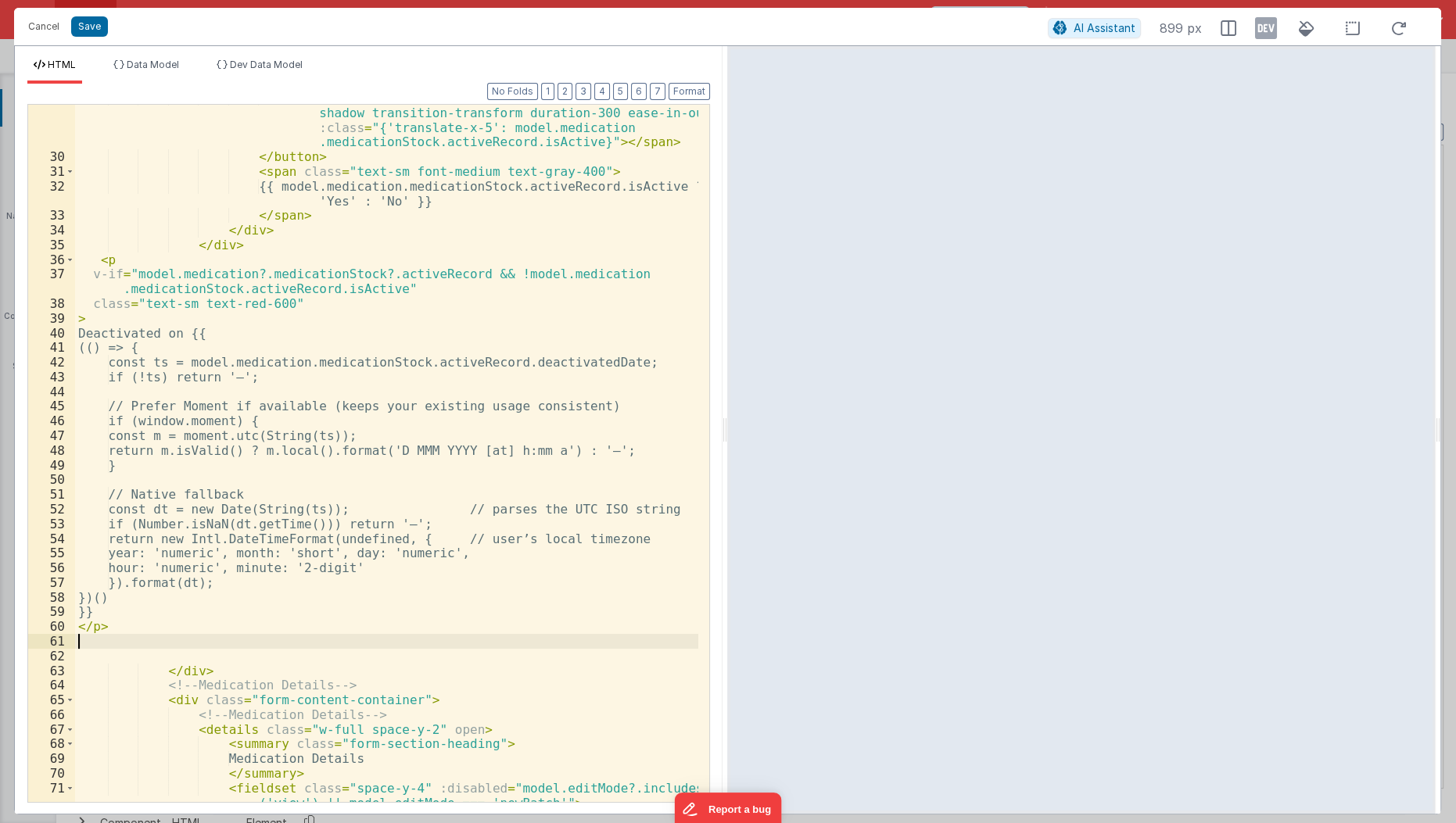
scroll to position [716, 0]
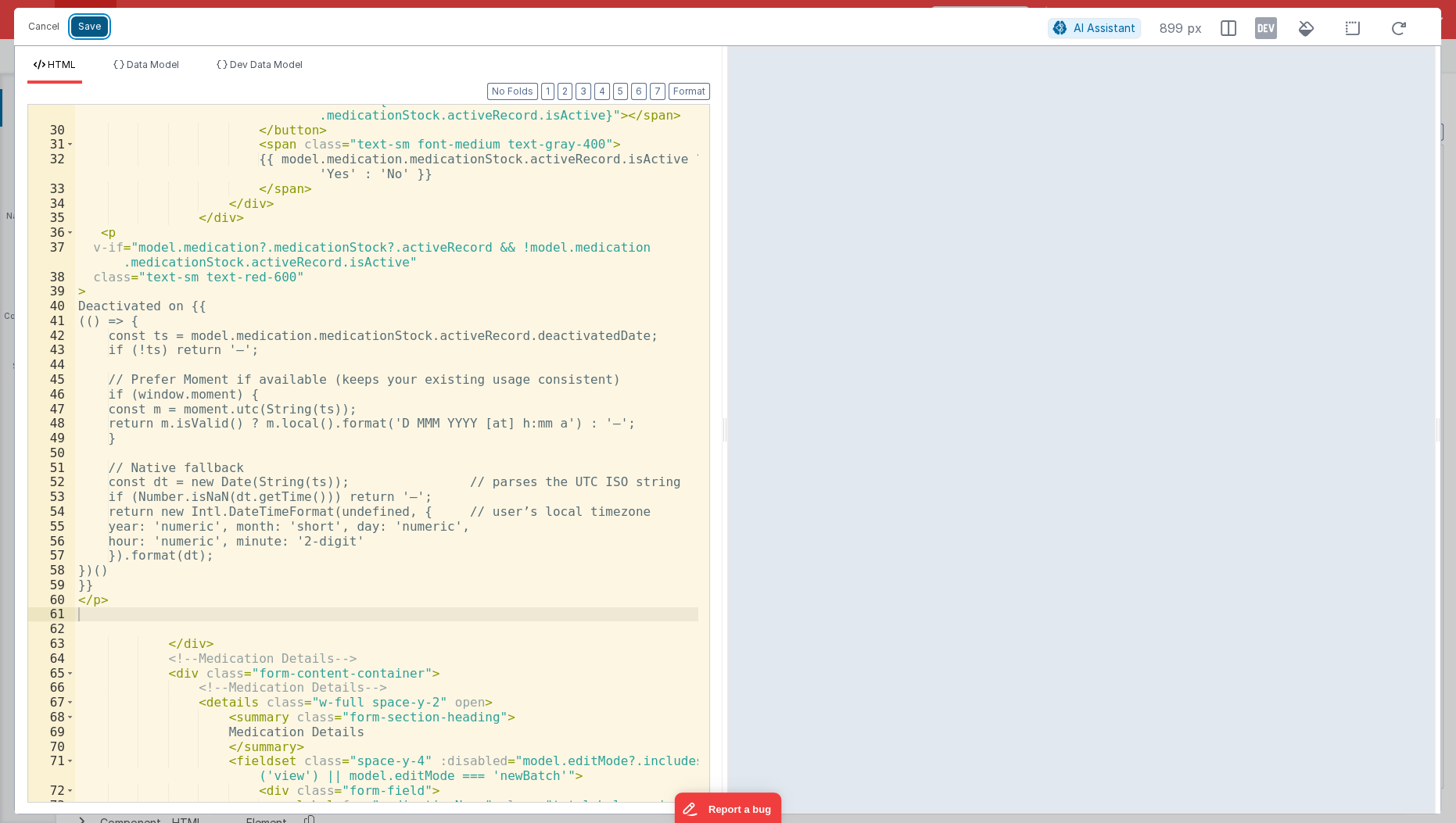
click at [83, 29] on button "Save" at bounding box center [89, 27] width 37 height 20
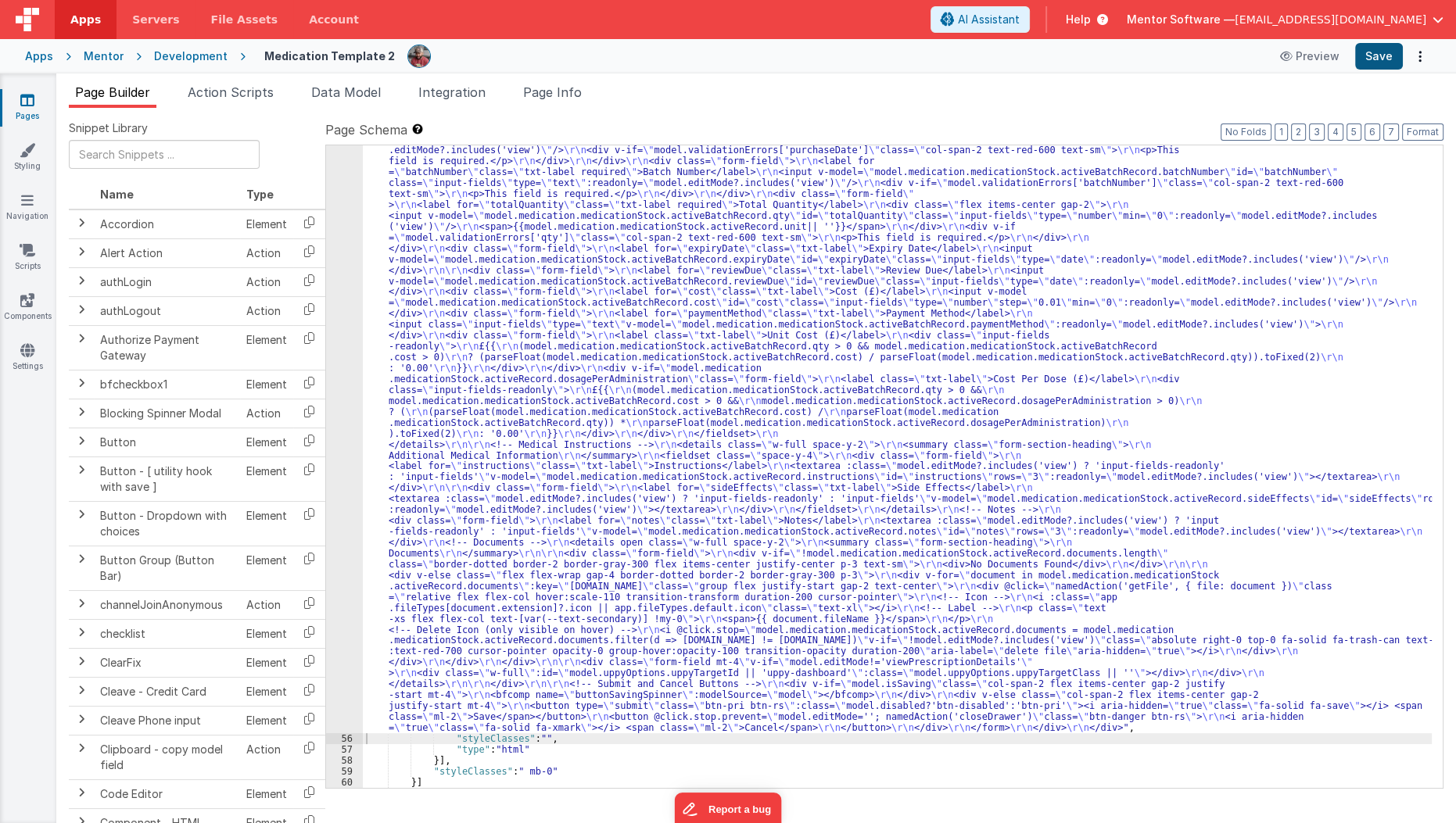
scroll to position [4433, 0]
click at [1359, 57] on button "Save" at bounding box center [1379, 56] width 48 height 27
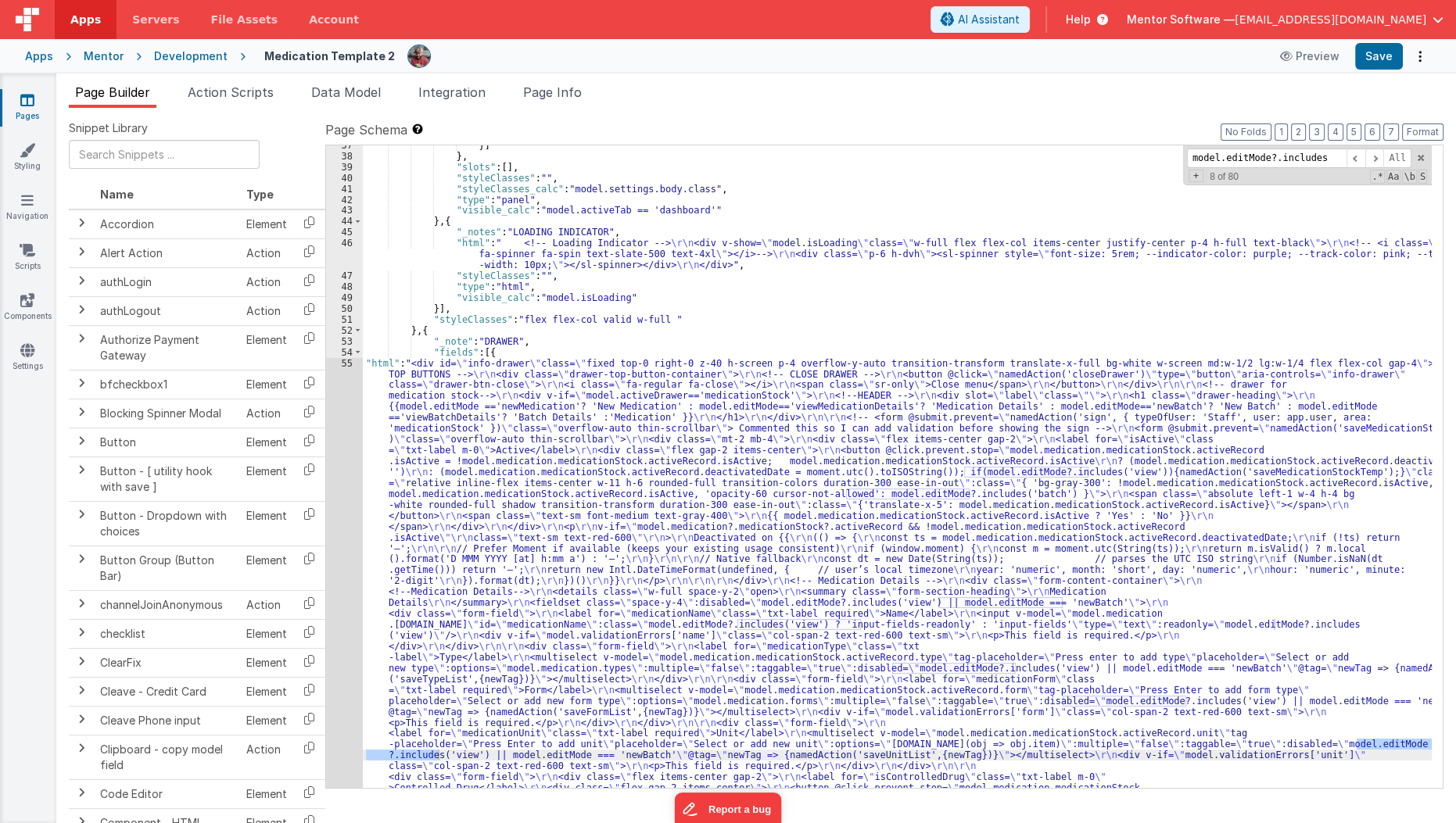
scroll to position [2837, 0]
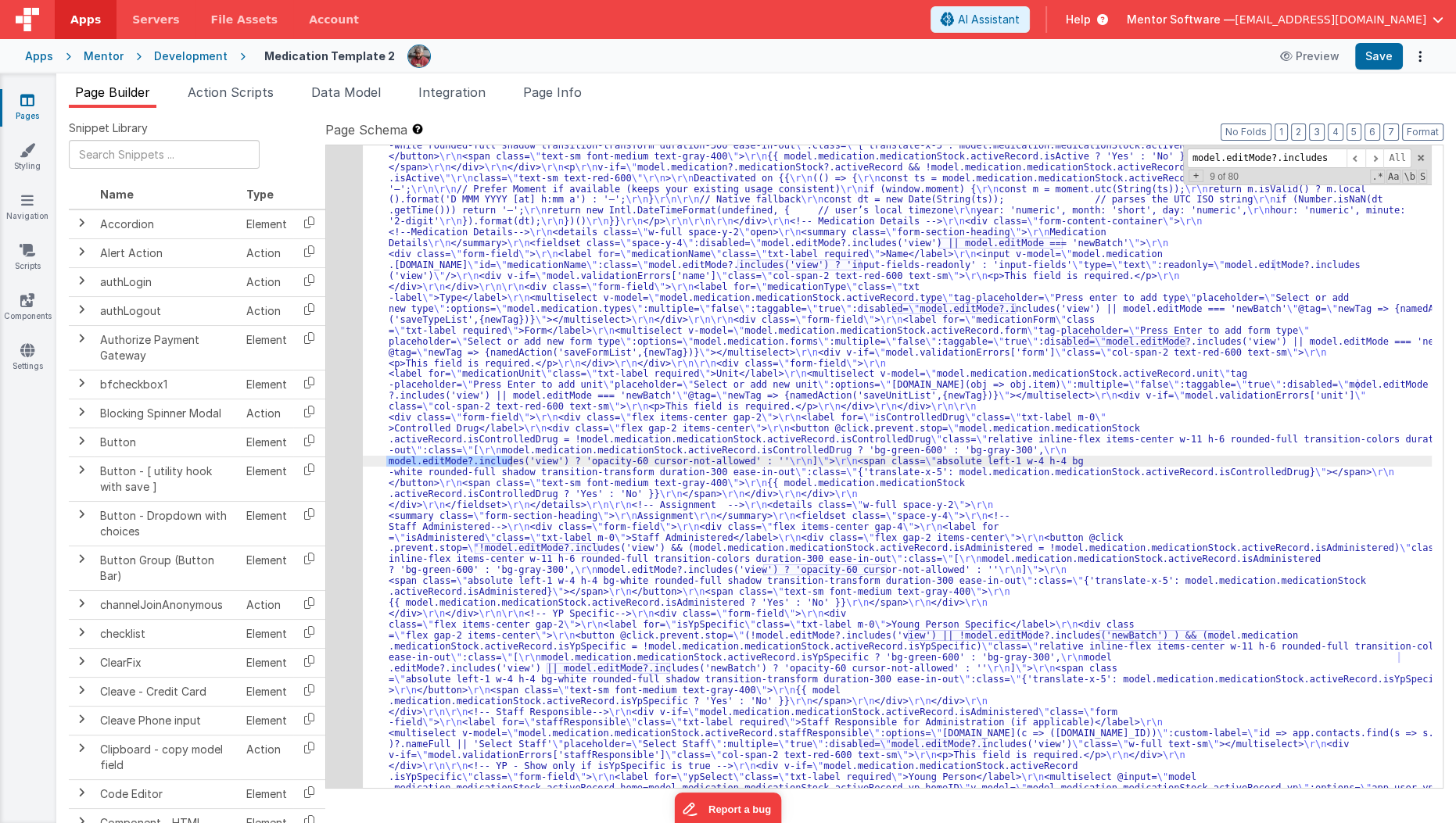
type input "model.editMode?.includes"
click at [565, 95] on span "Page Info" at bounding box center [552, 92] width 59 height 16
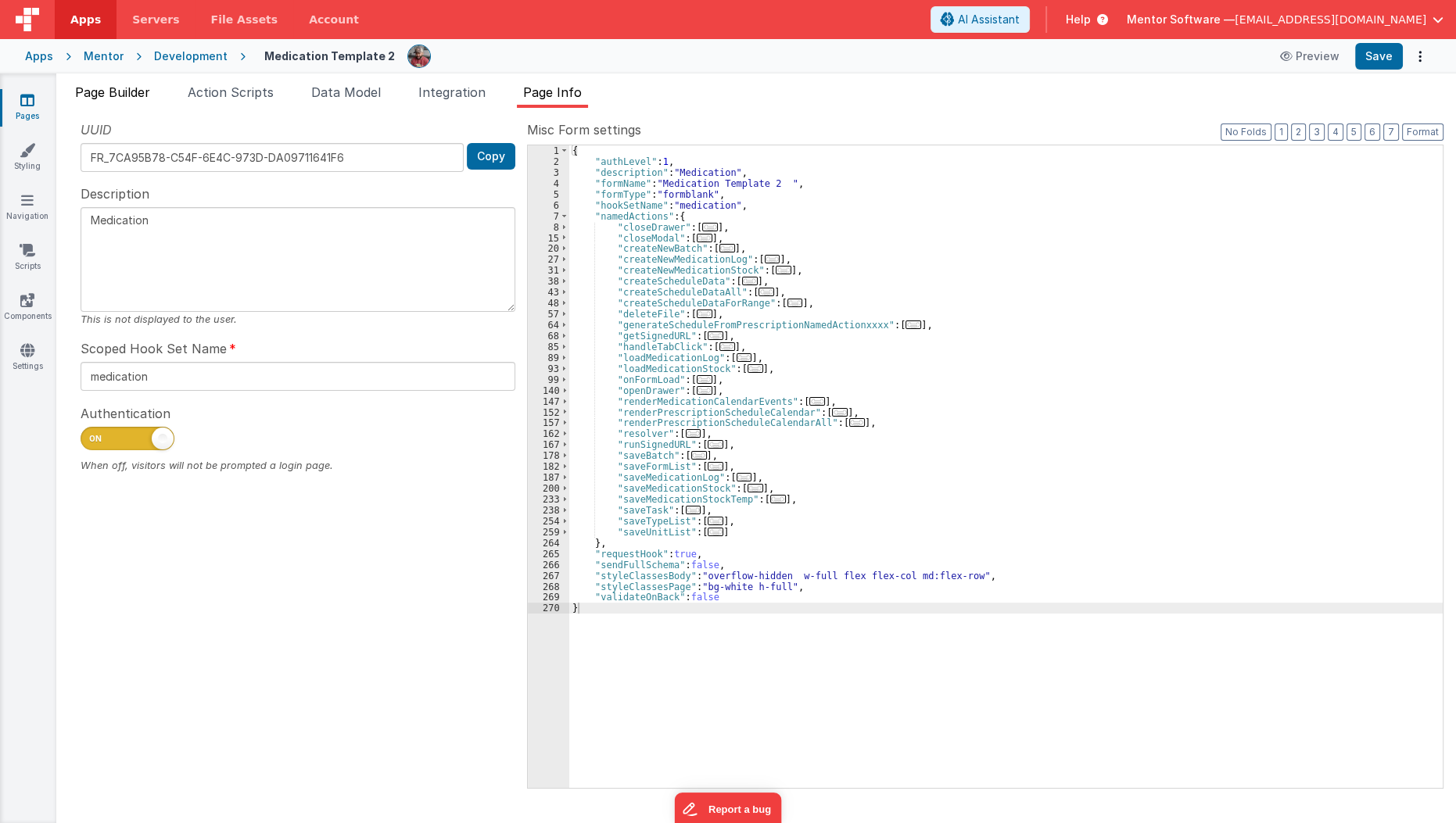
click at [116, 93] on span "Page Builder" at bounding box center [113, 92] width 75 height 16
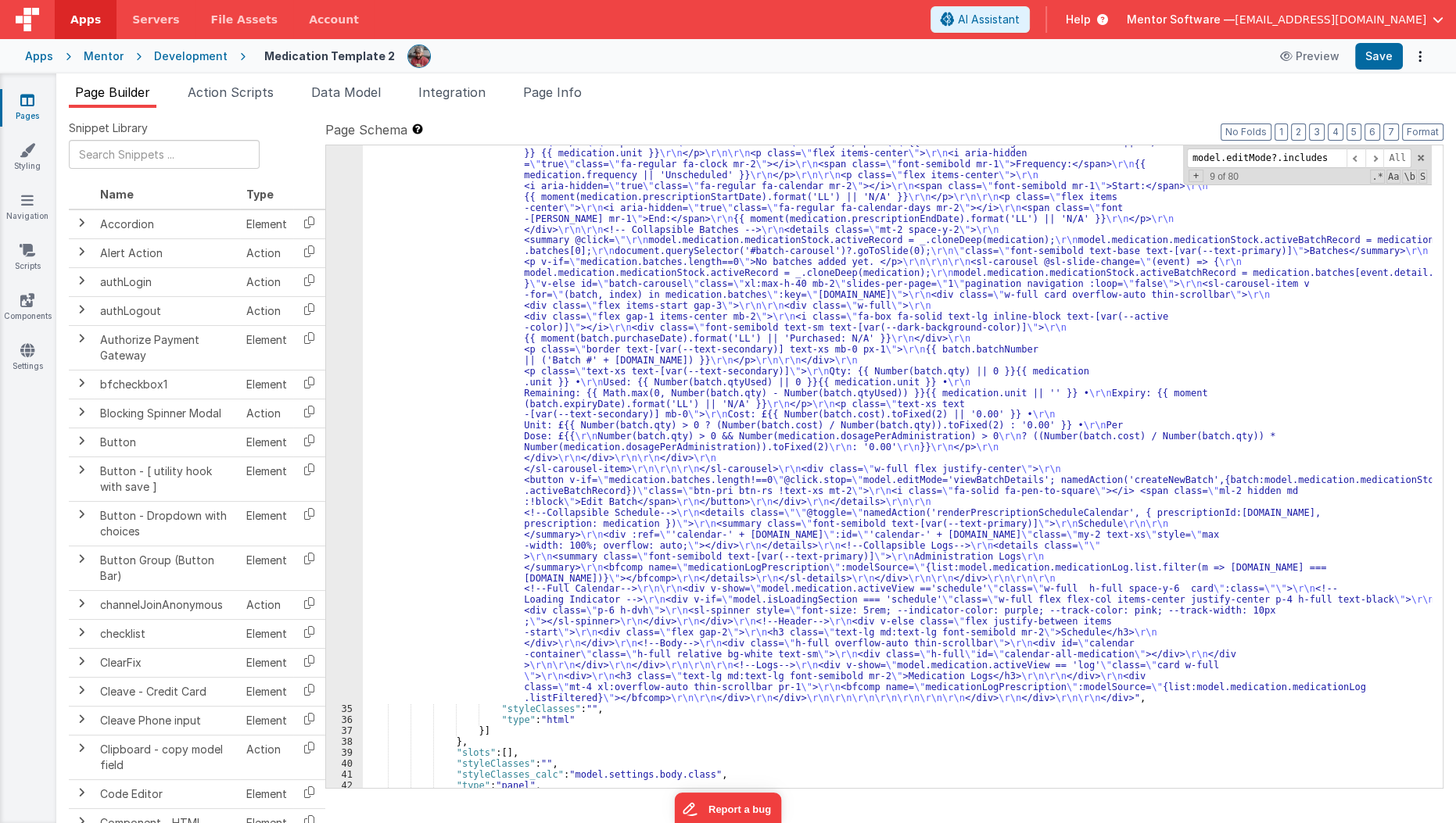
scroll to position [1870, 0]
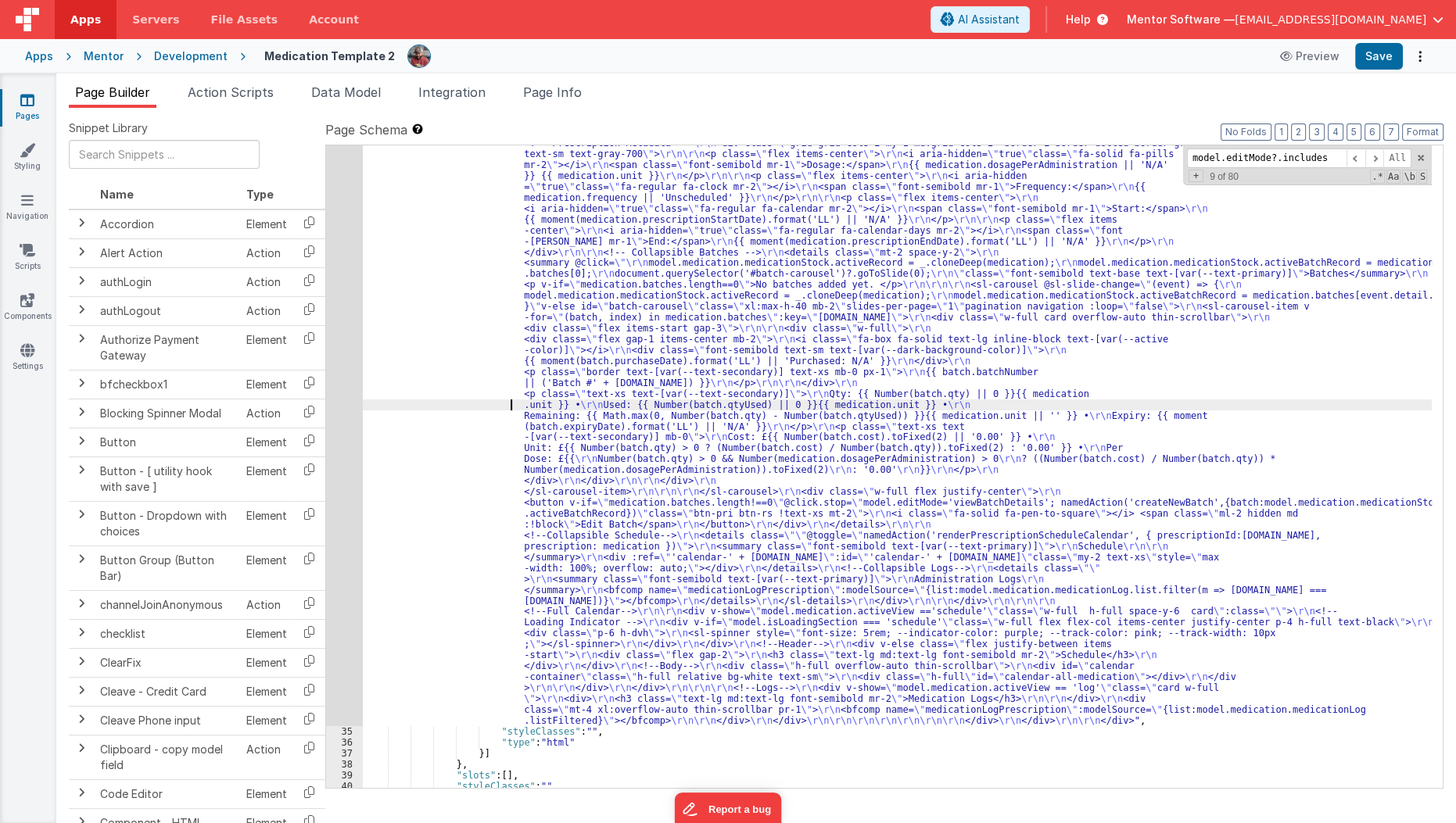
click at [446, 404] on div ""html" : "<div class= \" flex flex-col gap-4 lg:flex-row \" style= \" height: c…" at bounding box center [898, 464] width 1070 height 1829
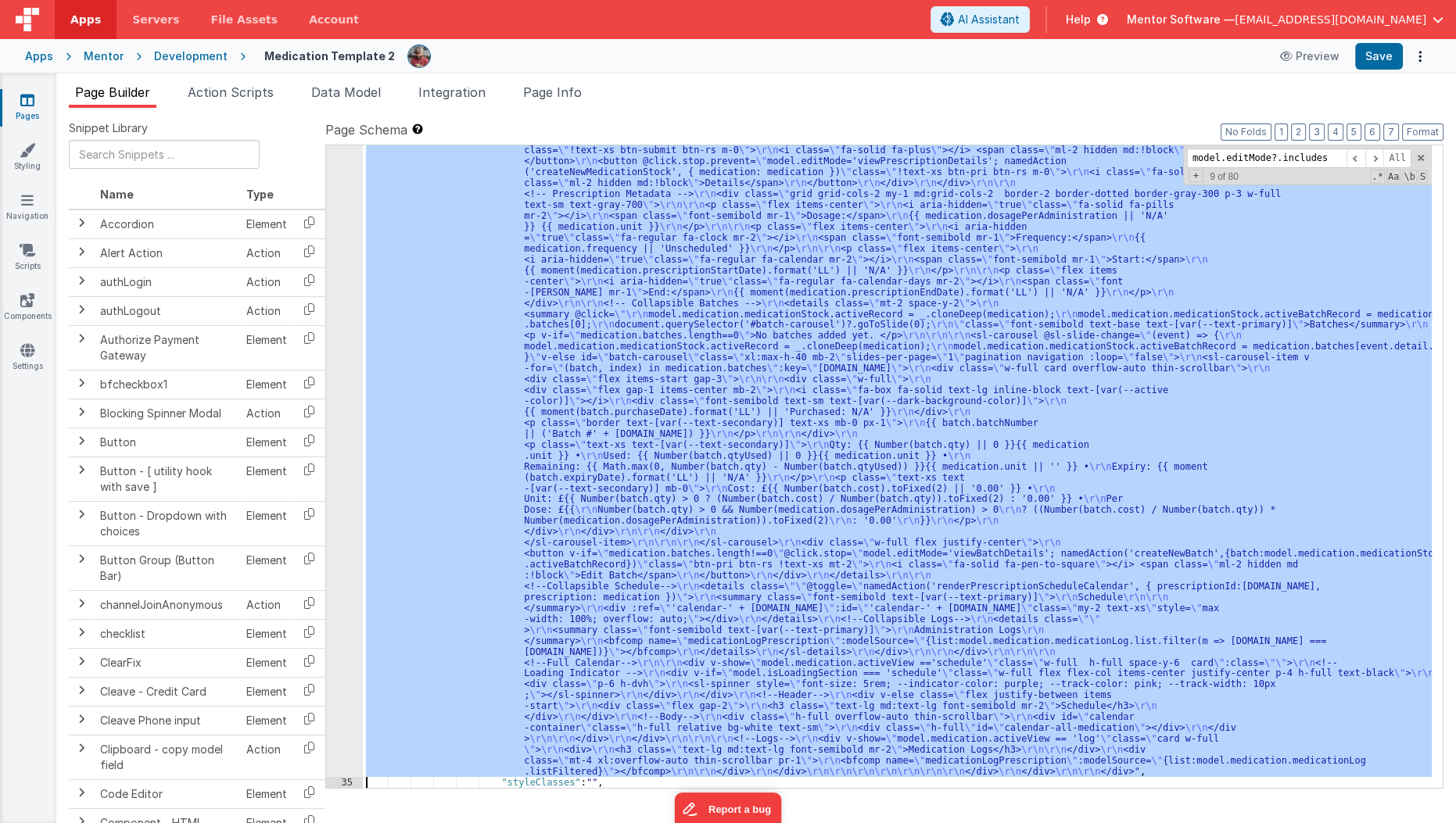
scroll to position [1819, 0]
click at [342, 464] on div "34 35 36 37 38 39 40 41 42 43 44 45 46 47 48 49 50 51 52 53 54 55 56 57 58 59 6…" at bounding box center [344, 515] width 37 height 1829
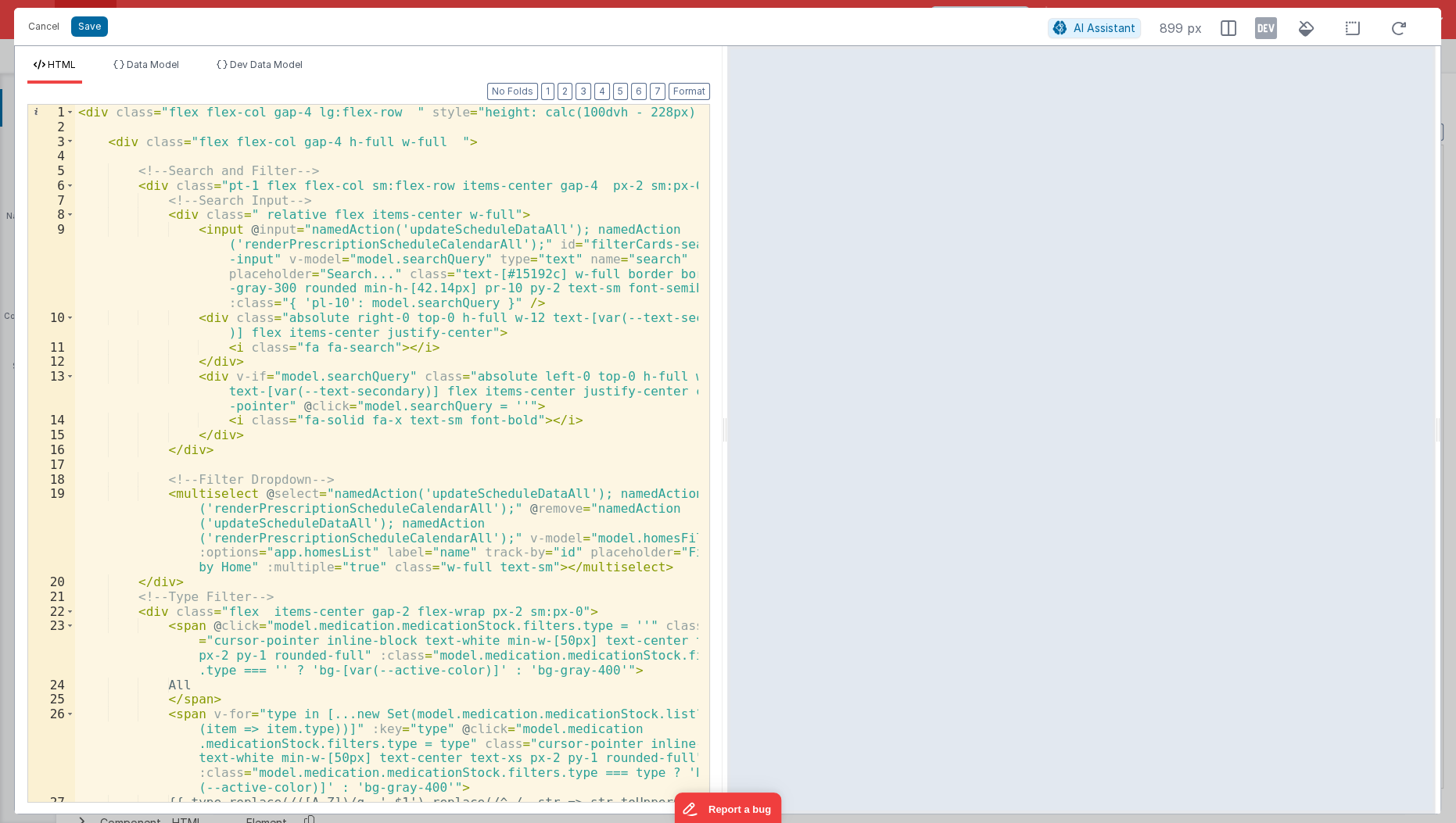
drag, startPoint x: 700, startPoint y: 226, endPoint x: 517, endPoint y: 427, distance: 271.8
click at [517, 427] on div "< div class = "flex flex-col gap-4 lg:flex-row " style = "height: calc(100dvh -…" at bounding box center [387, 476] width 625 height 742
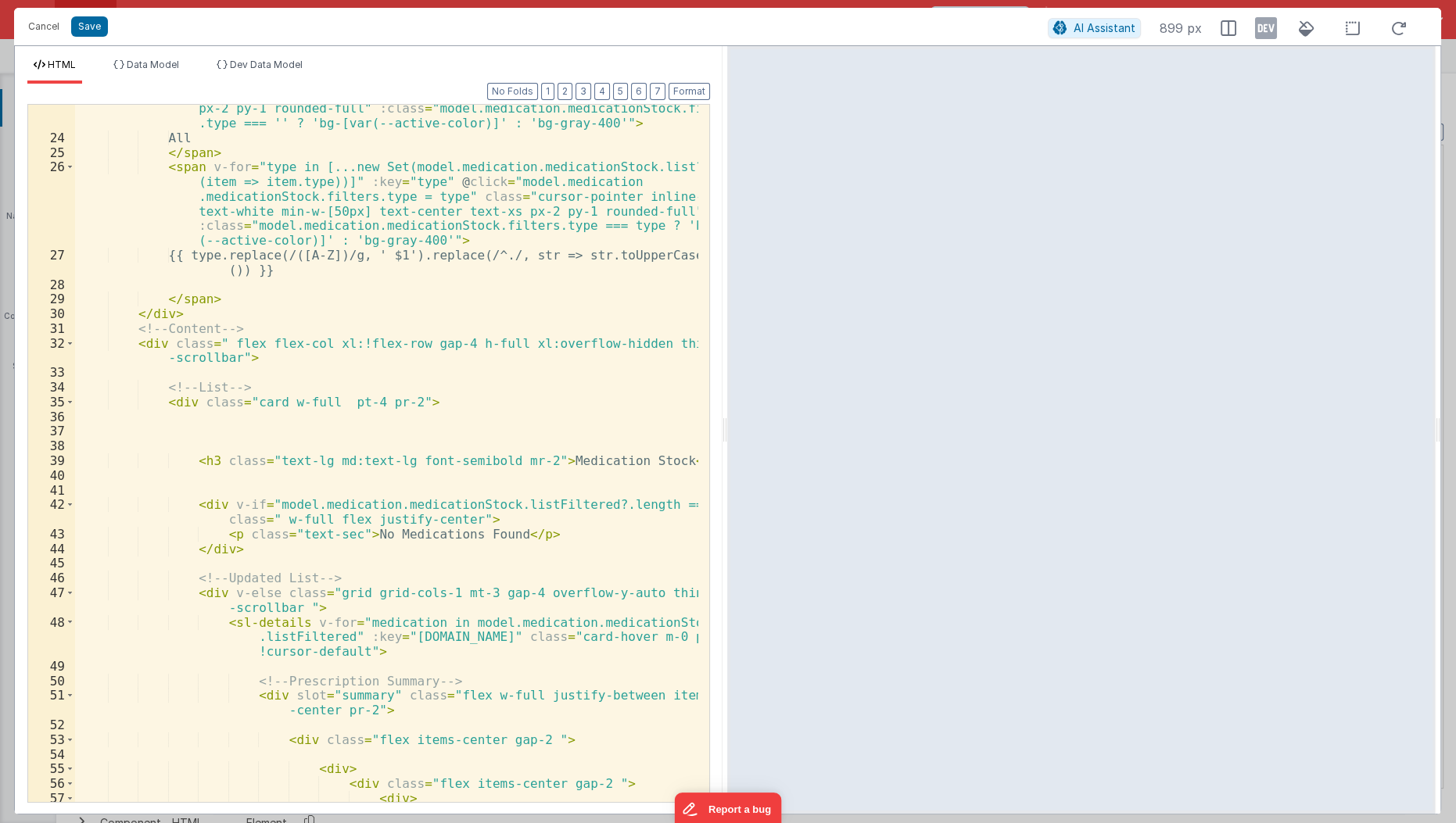
scroll to position [546, 0]
click at [530, 382] on div "< span @ click = "model.medication.medicationStock.filters.type = ''" class = "…" at bounding box center [387, 458] width 625 height 772
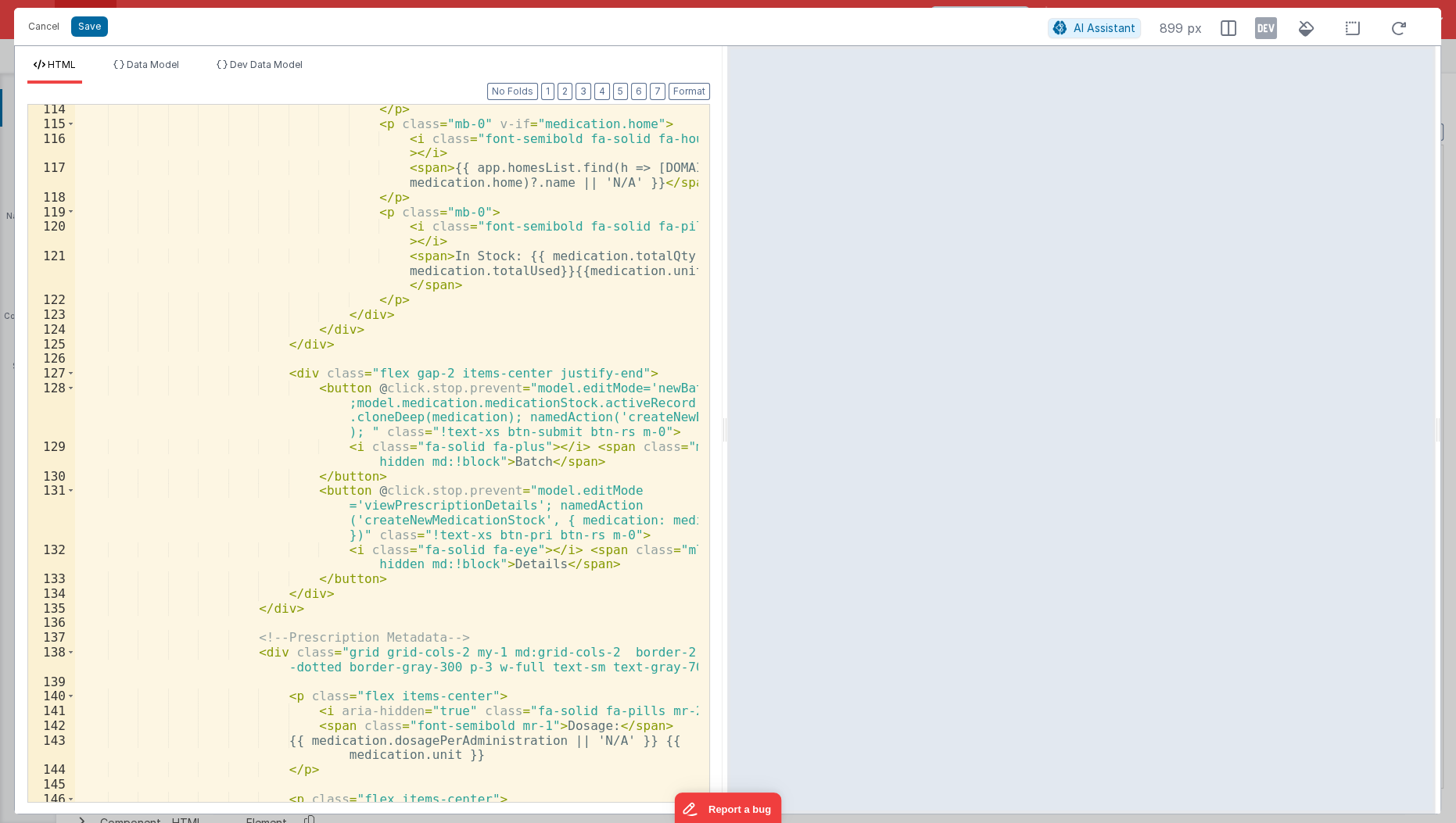
scroll to position [2304, 0]
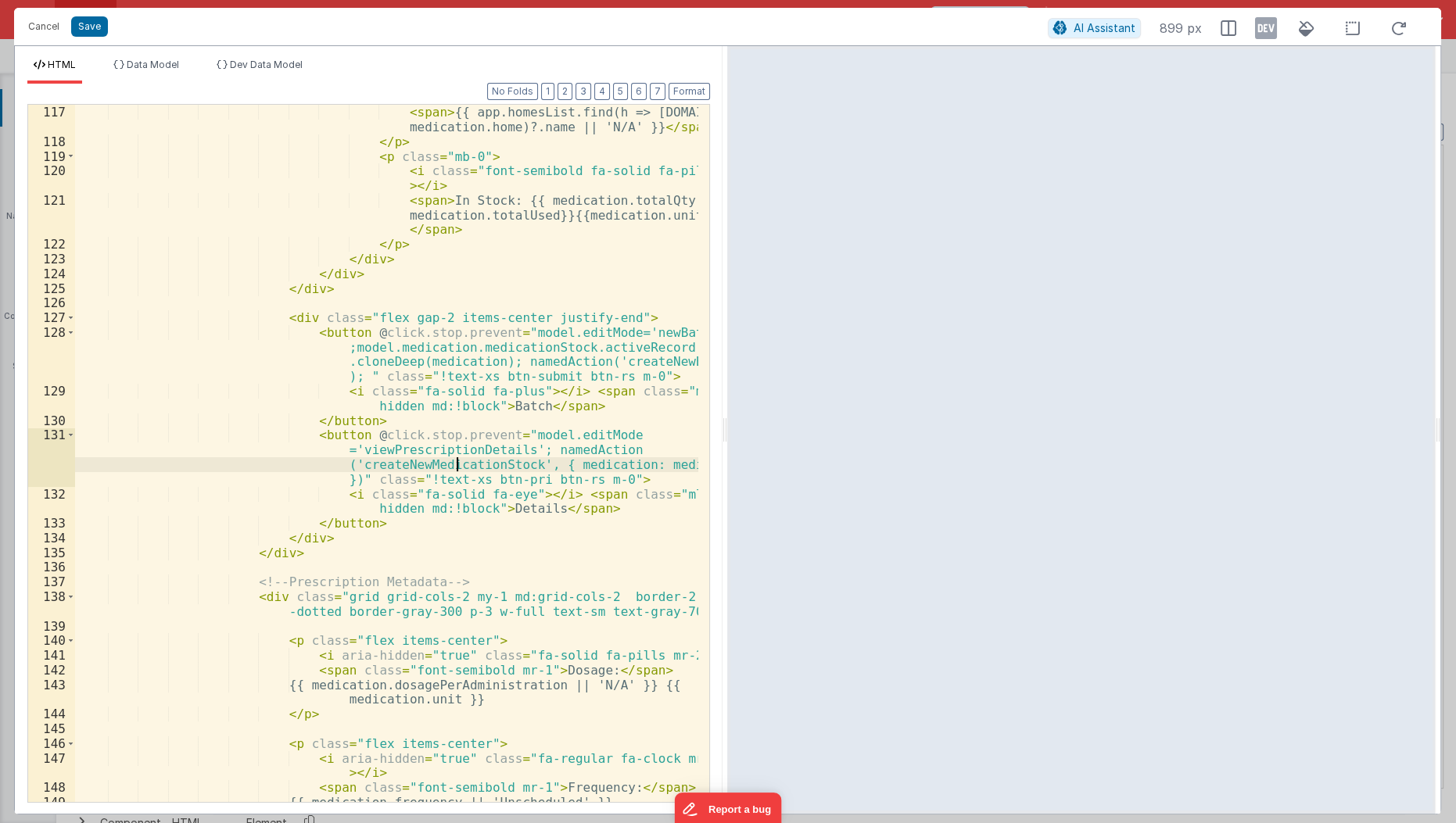
click at [456, 459] on div "< i class = "font-semibold fa-solid fa-house" > </ i > < span > {{ app.homesLis…" at bounding box center [387, 447] width 625 height 742
click at [48, 27] on button "Cancel" at bounding box center [44, 27] width 47 height 22
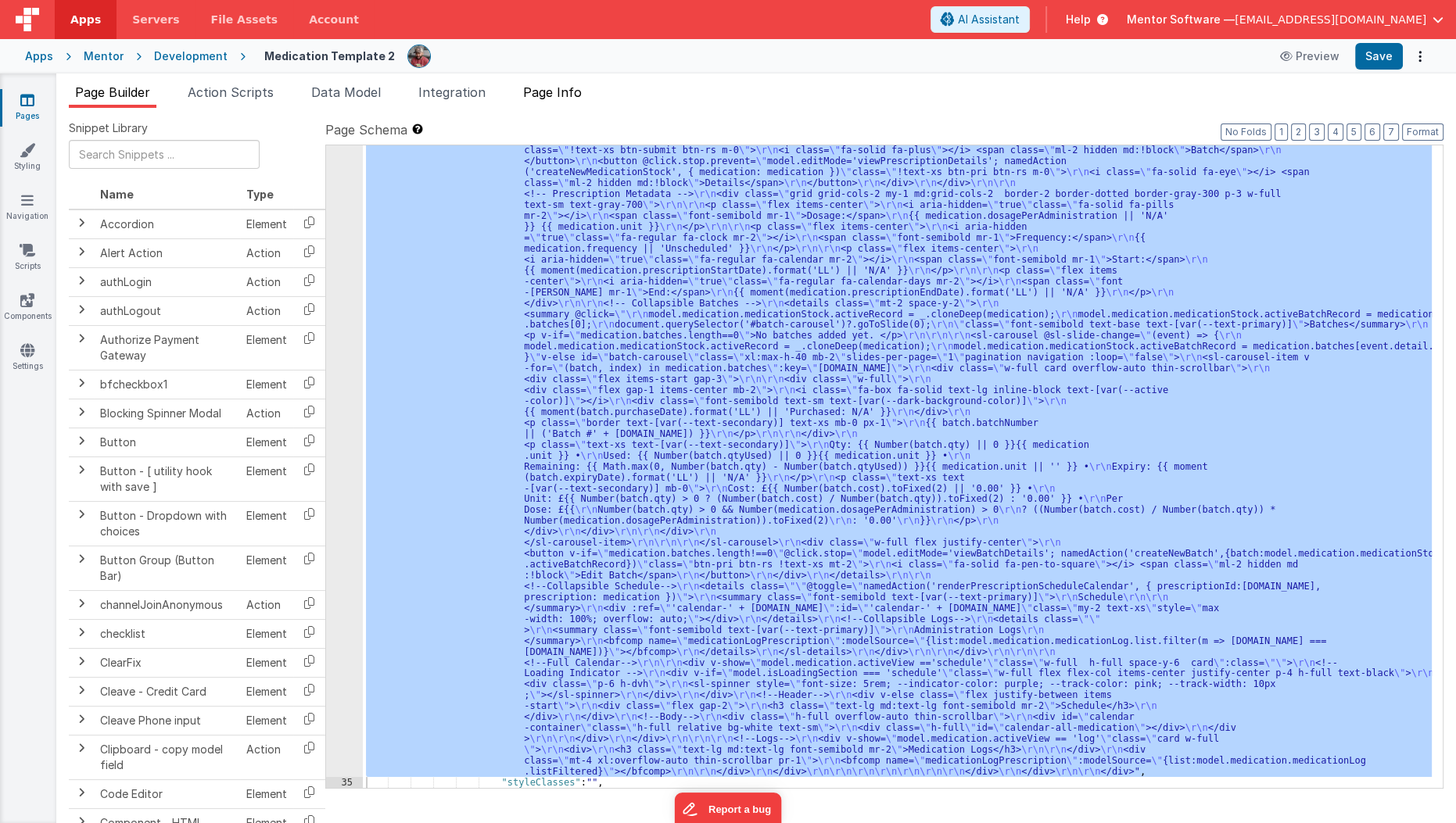
click at [570, 89] on span "Page Info" at bounding box center [552, 92] width 59 height 16
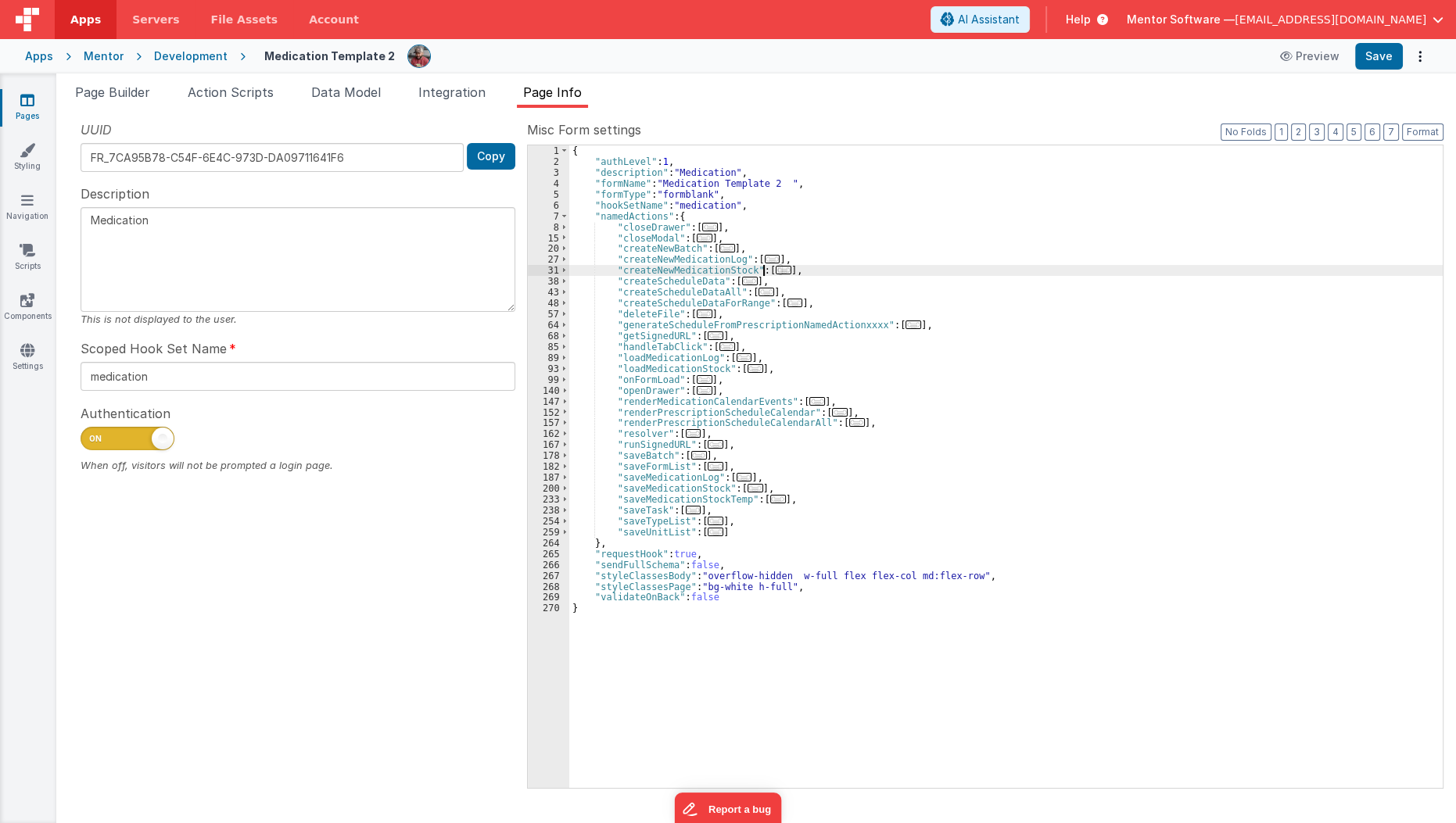
click at [776, 270] on span "..." at bounding box center [784, 270] width 16 height 9
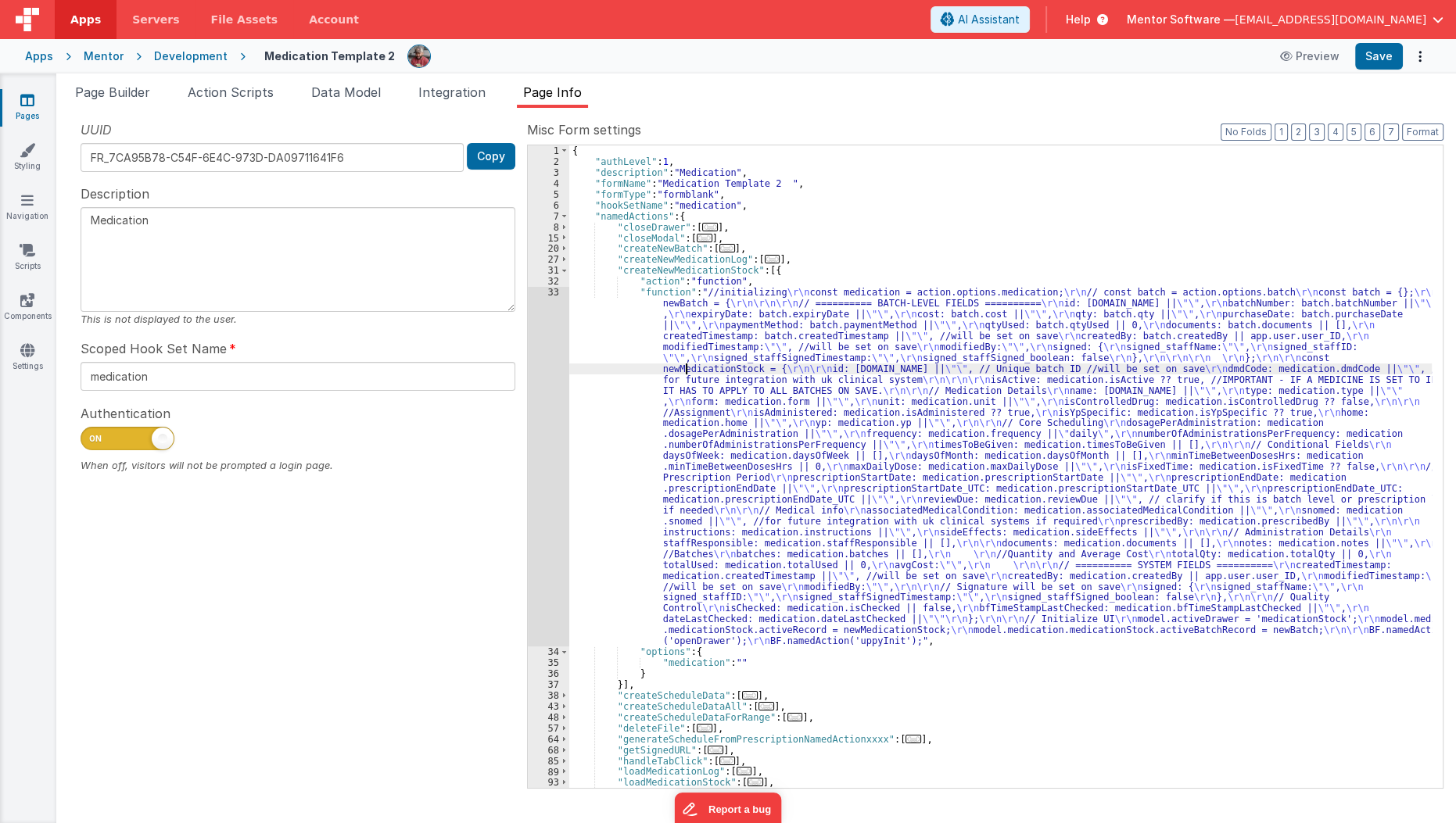
click at [687, 366] on div "{ "authLevel" : 1 , "description" : "Medication" , "formName" : "Medication Tem…" at bounding box center [1001, 478] width 863 height 664
click at [547, 409] on div "33" at bounding box center [548, 467] width 41 height 360
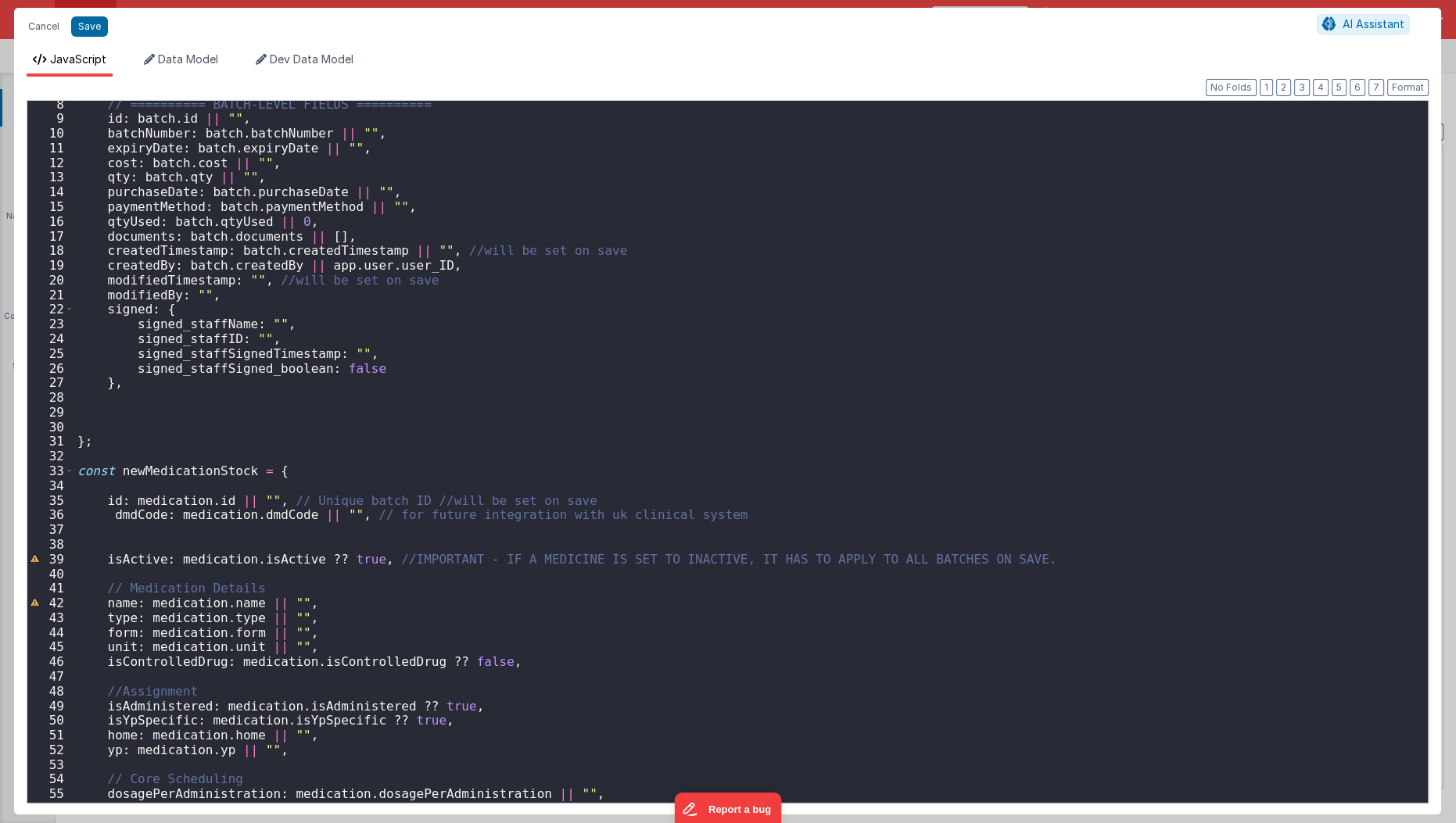
scroll to position [233, 0]
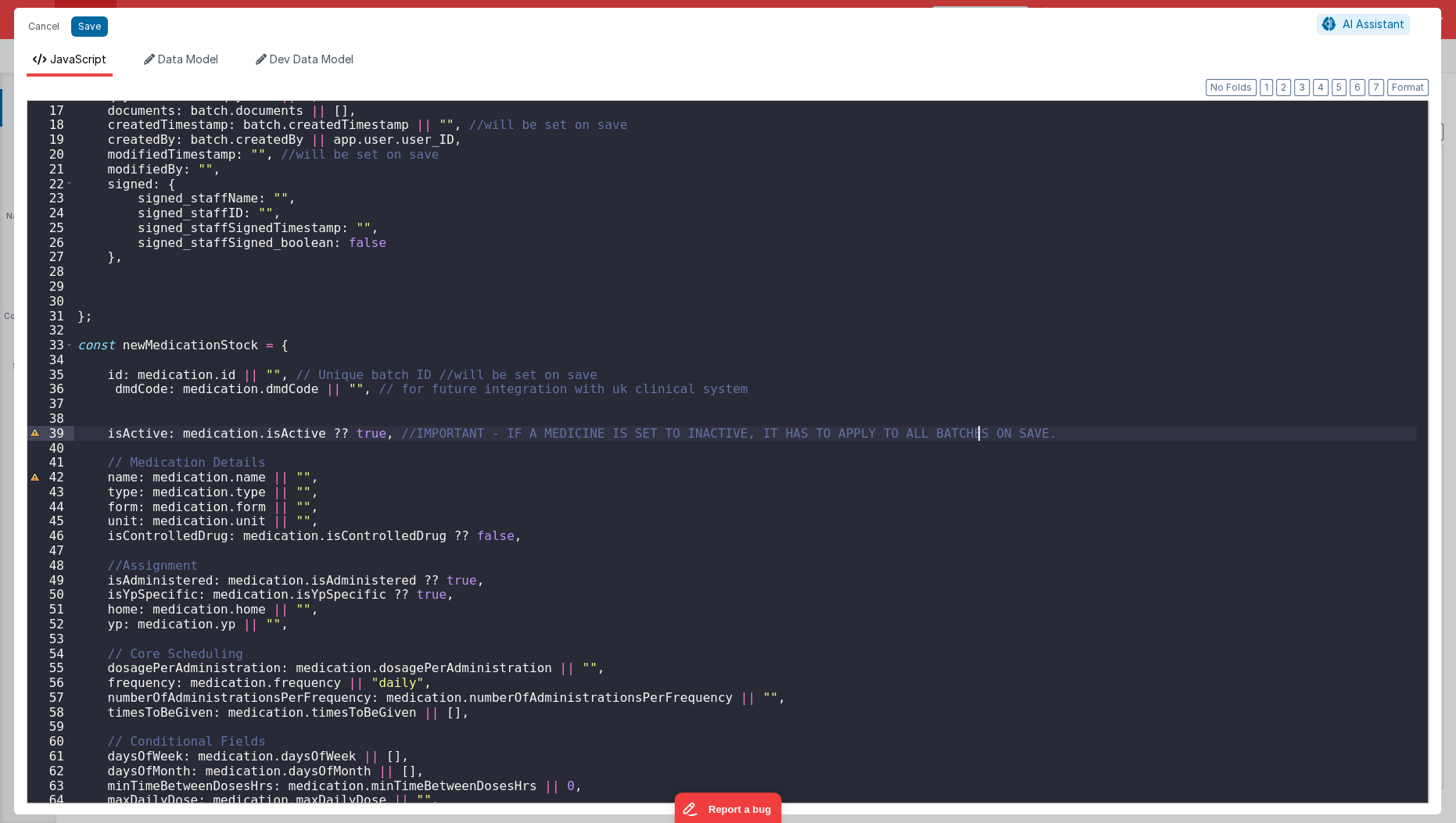
click at [1020, 435] on div "qtyUsed : batch . qtyUsed || 0 , documents : batch . documents || [ ] , created…" at bounding box center [746, 454] width 1343 height 732
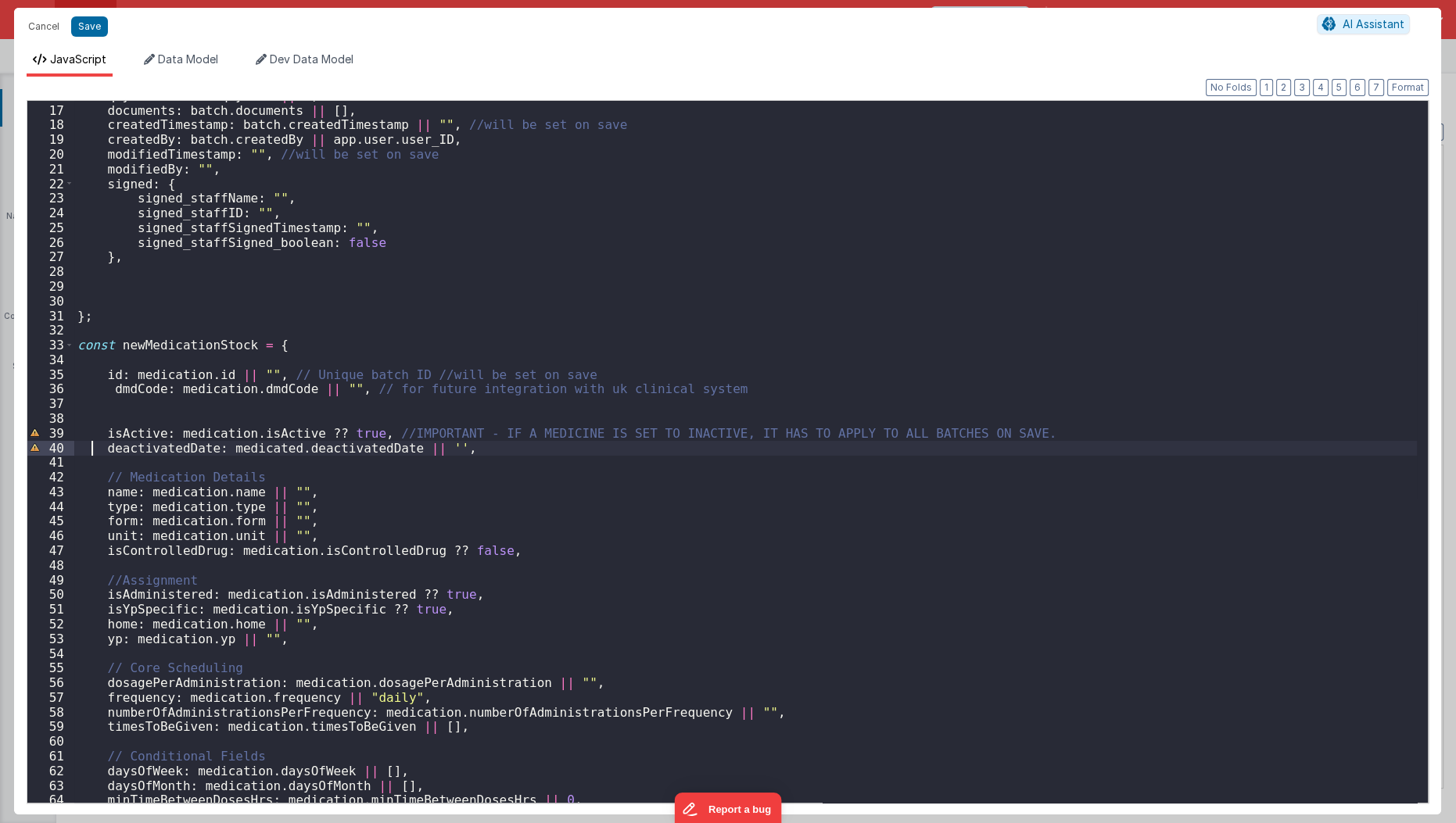
click at [92, 453] on div "qtyUsed : batch . qtyUsed || 0 , documents : batch . documents || [ ] , created…" at bounding box center [746, 454] width 1343 height 732
click at [218, 435] on div "qtyUsed : batch . qtyUsed || 0 , documents : batch . documents || [ ] , created…" at bounding box center [746, 454] width 1343 height 732
click at [272, 445] on div "qtyUsed : batch . qtyUsed || 0 , documents : batch . documents || [ ] , created…" at bounding box center [746, 454] width 1343 height 732
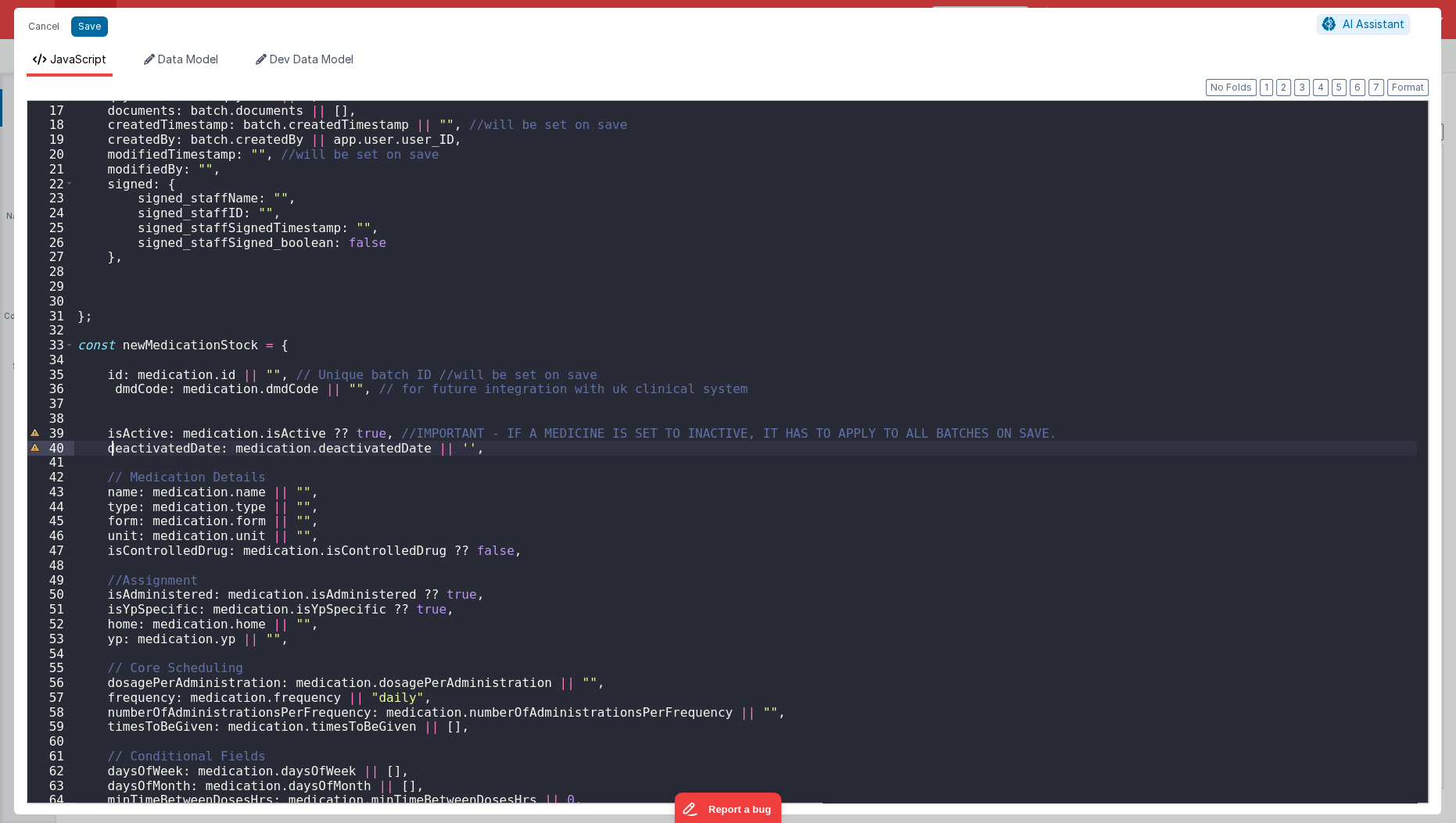
click at [109, 452] on div "qtyUsed : batch . qtyUsed || 0 , documents : batch . documents || [ ] , created…" at bounding box center [746, 454] width 1343 height 732
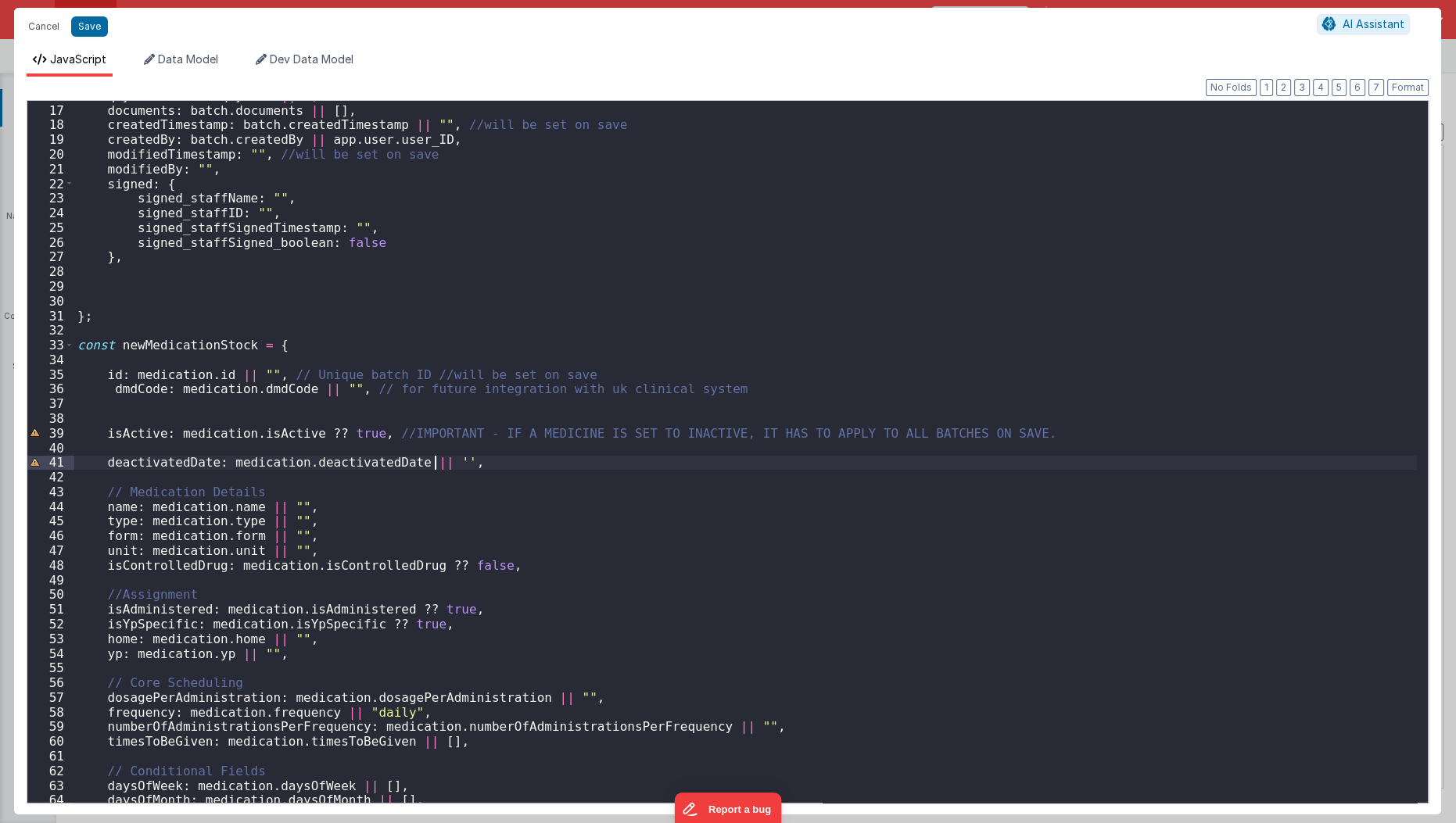
click at [437, 462] on div "qtyUsed : batch . qtyUsed || 0 , documents : batch . documents || [ ] , created…" at bounding box center [746, 454] width 1343 height 732
click at [460, 504] on div "qtyUsed : batch . qtyUsed || 0 , documents : batch . documents || [ ] , created…" at bounding box center [746, 454] width 1343 height 732
click at [88, 23] on button "Save" at bounding box center [89, 27] width 37 height 20
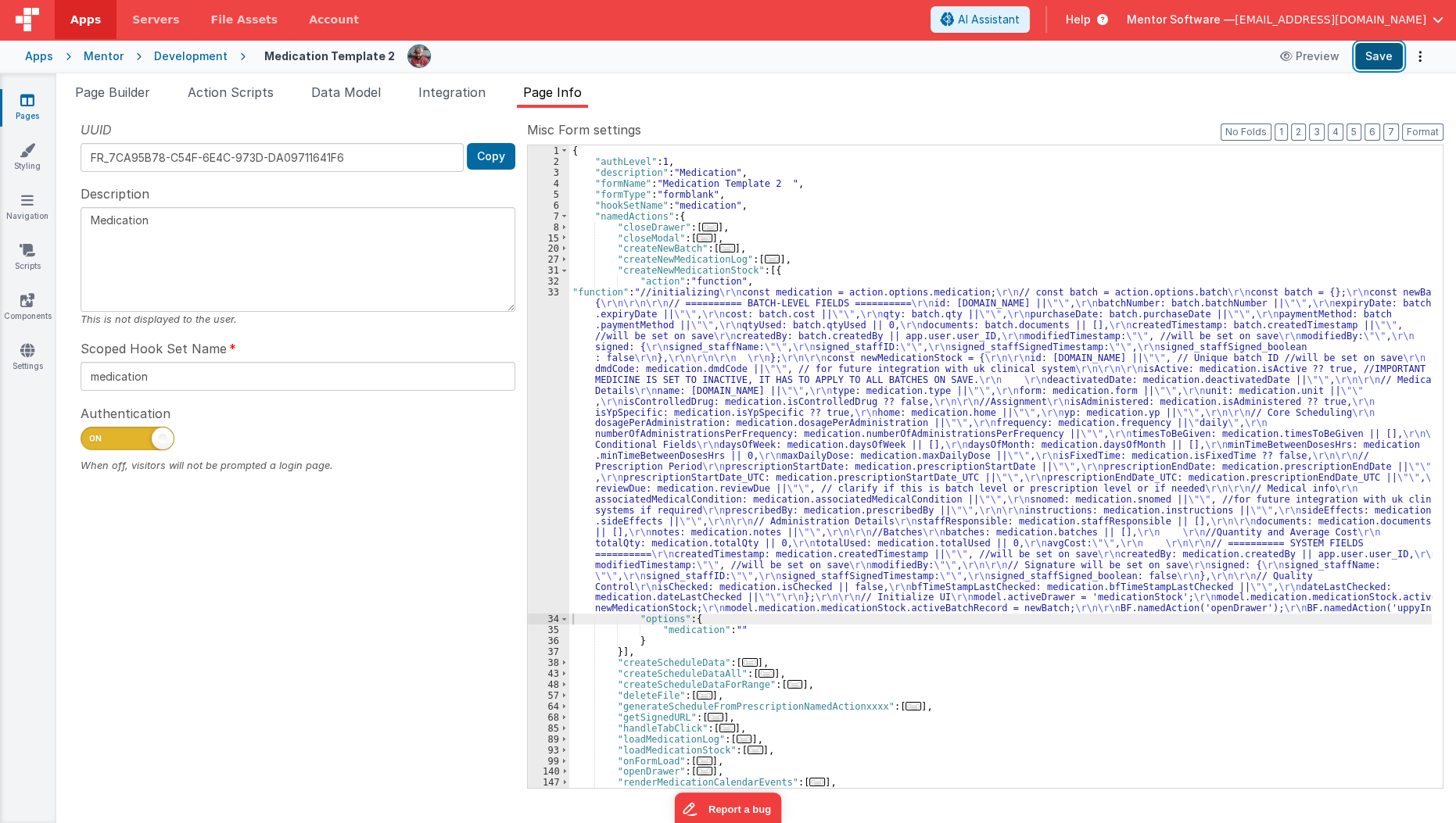
click at [1379, 58] on button "Save" at bounding box center [1379, 56] width 48 height 27
click at [1373, 64] on button "Save" at bounding box center [1379, 56] width 48 height 27
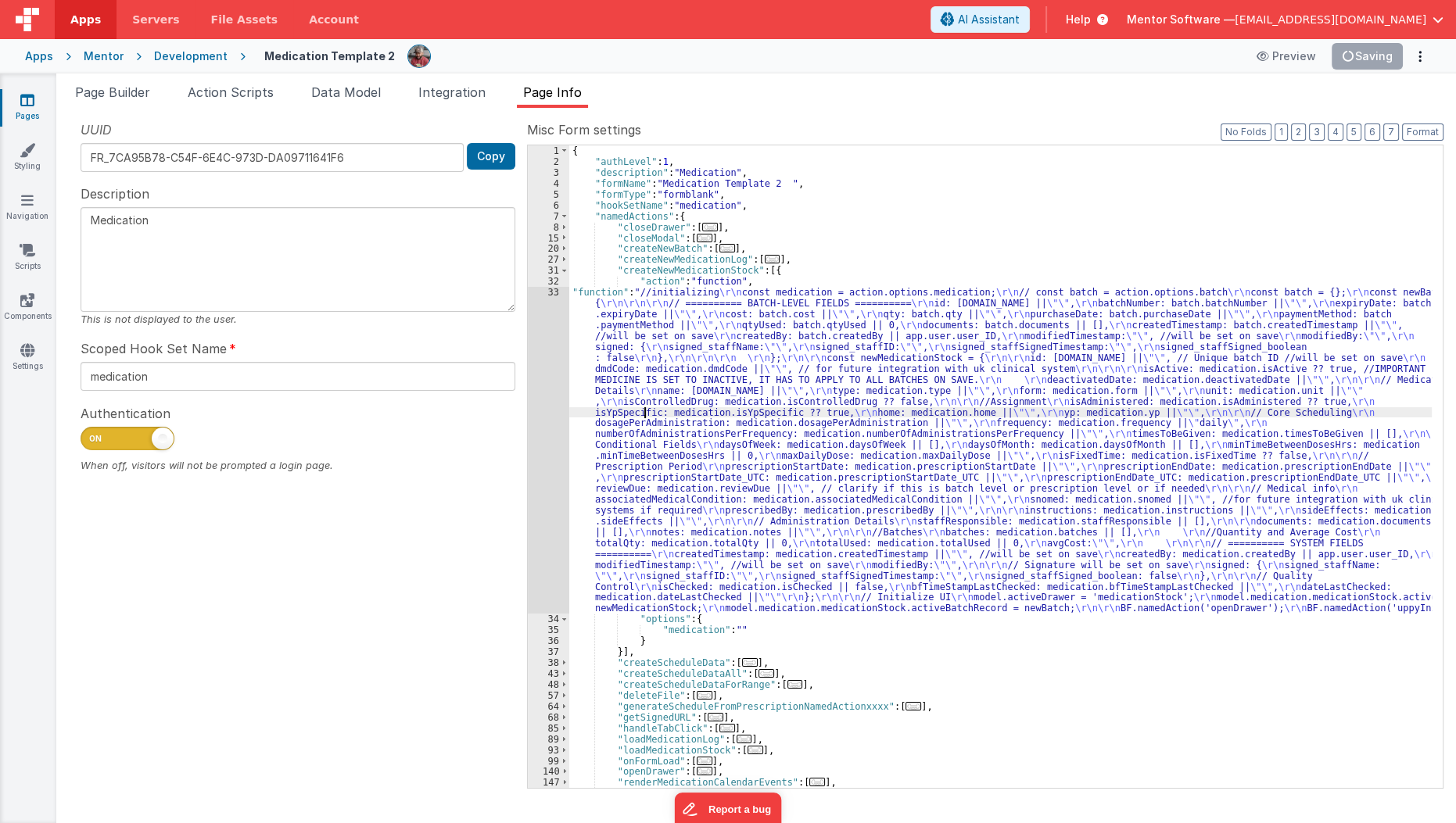
click at [642, 413] on div "{ "authLevel" : 1 , "description" : "Medication" , "formName" : "Medication Tem…" at bounding box center [1001, 478] width 863 height 664
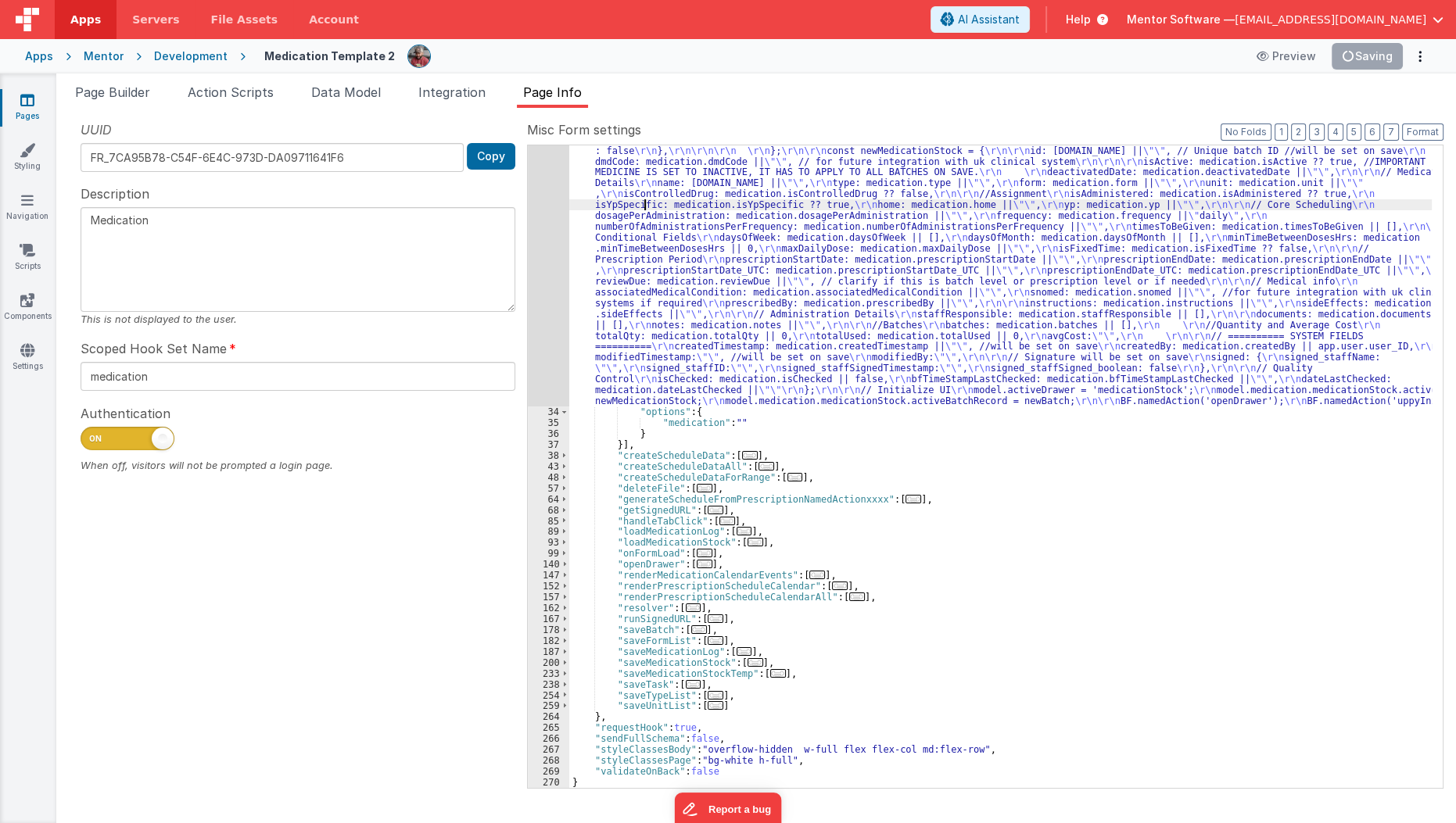
scroll to position [206, 0]
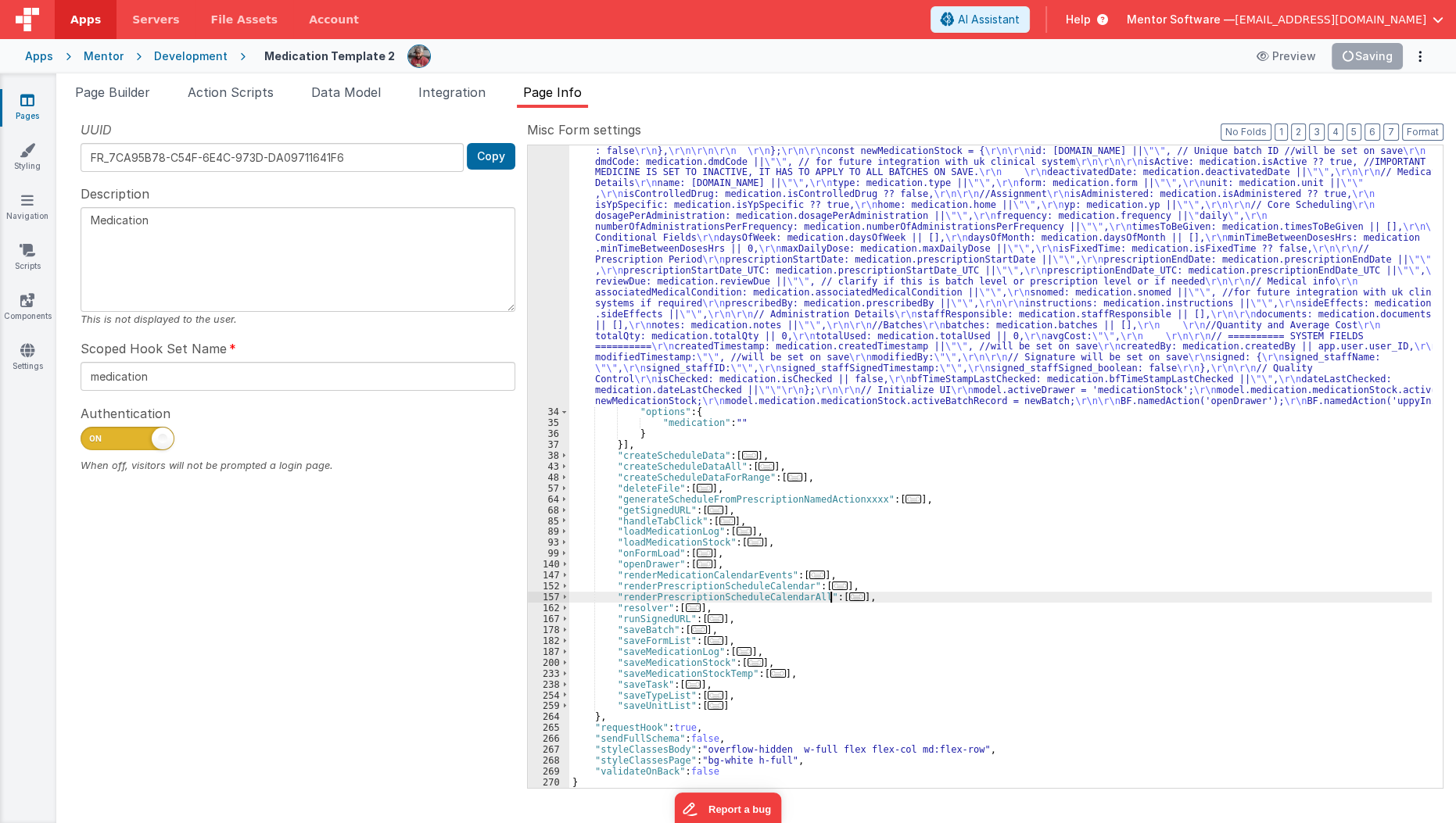
click at [849, 598] on span "..." at bounding box center [857, 596] width 16 height 9
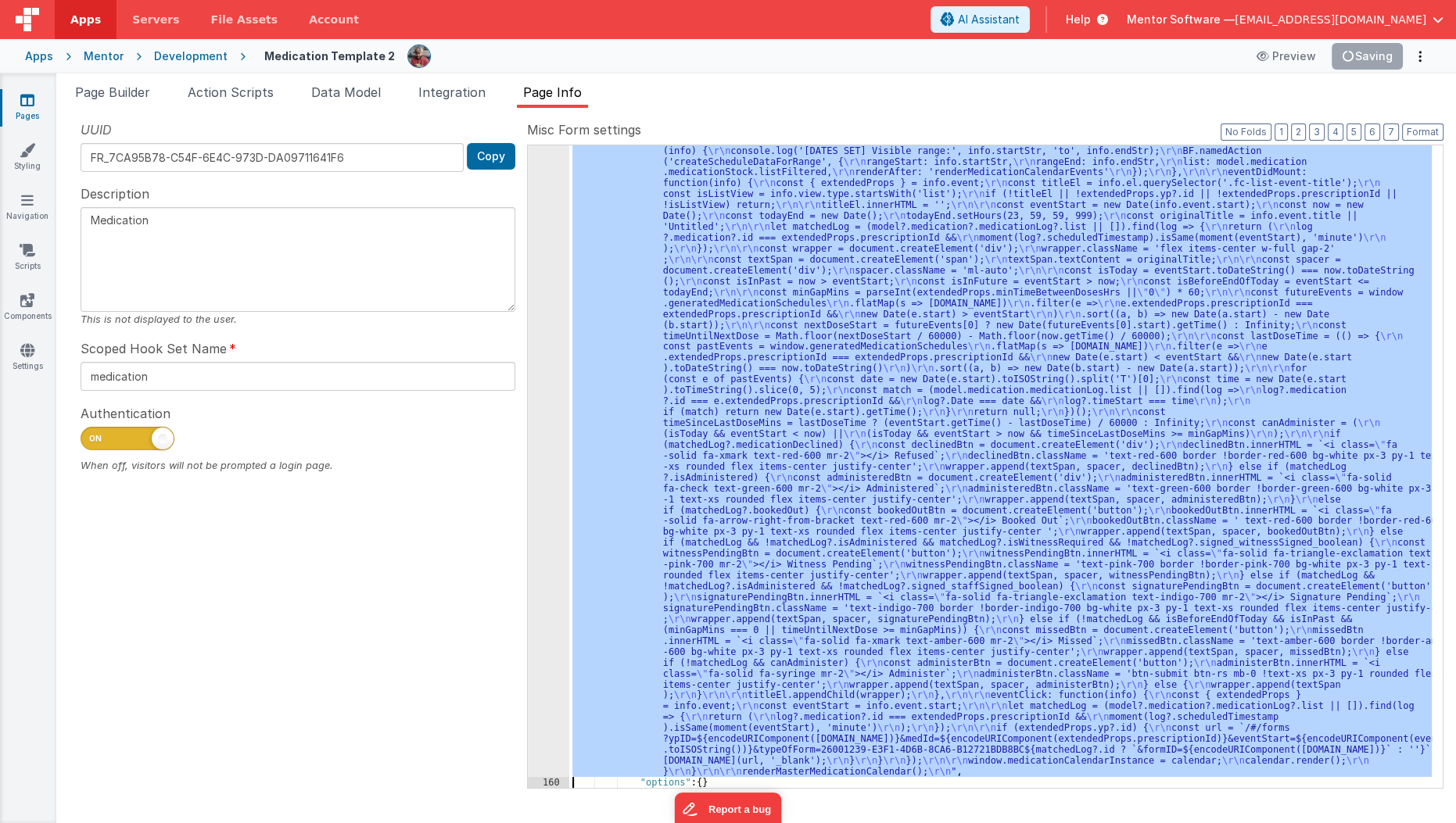
scroll to position [730, 0]
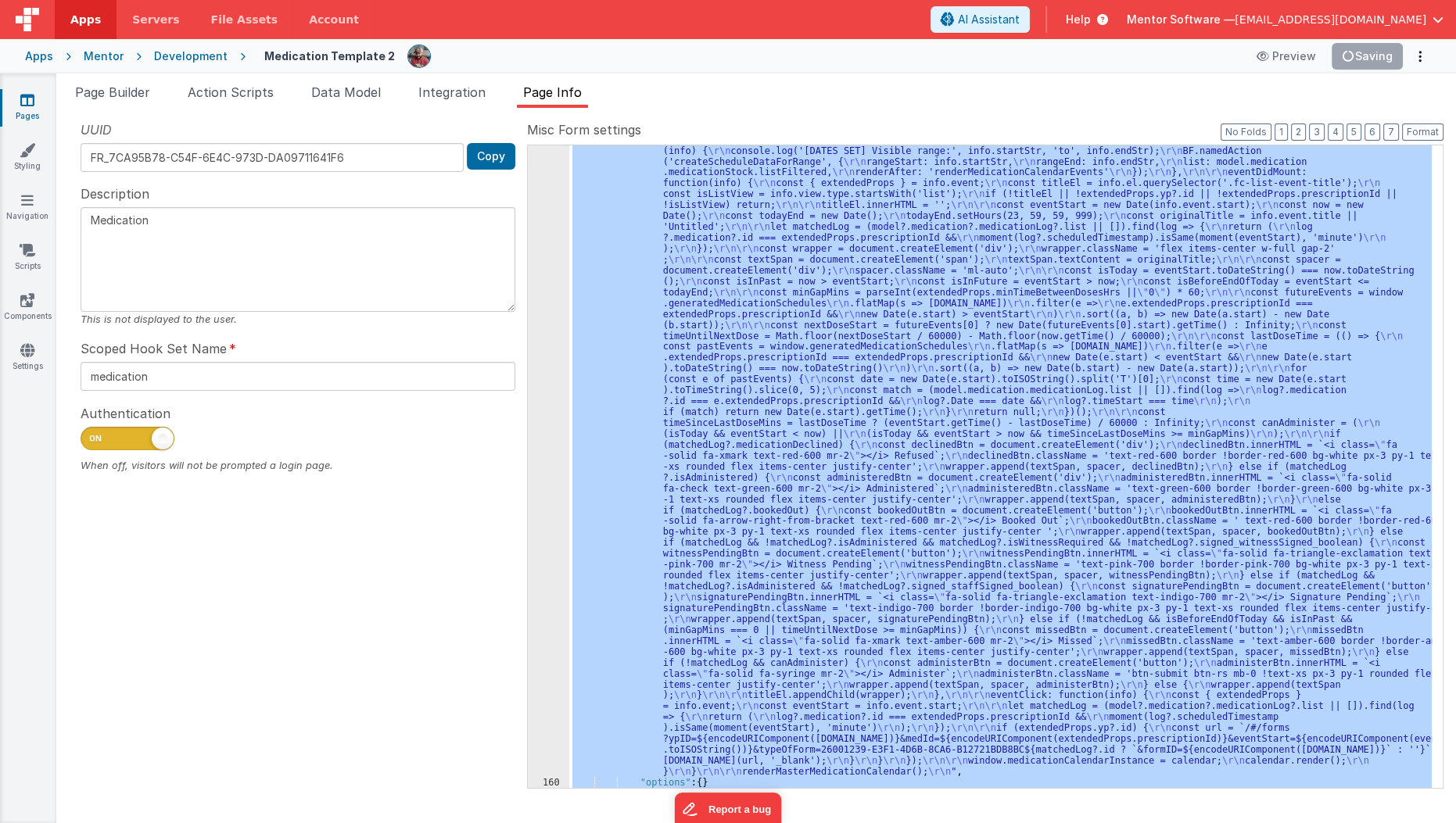
click at [555, 670] on div "159" at bounding box center [548, 434] width 41 height 686
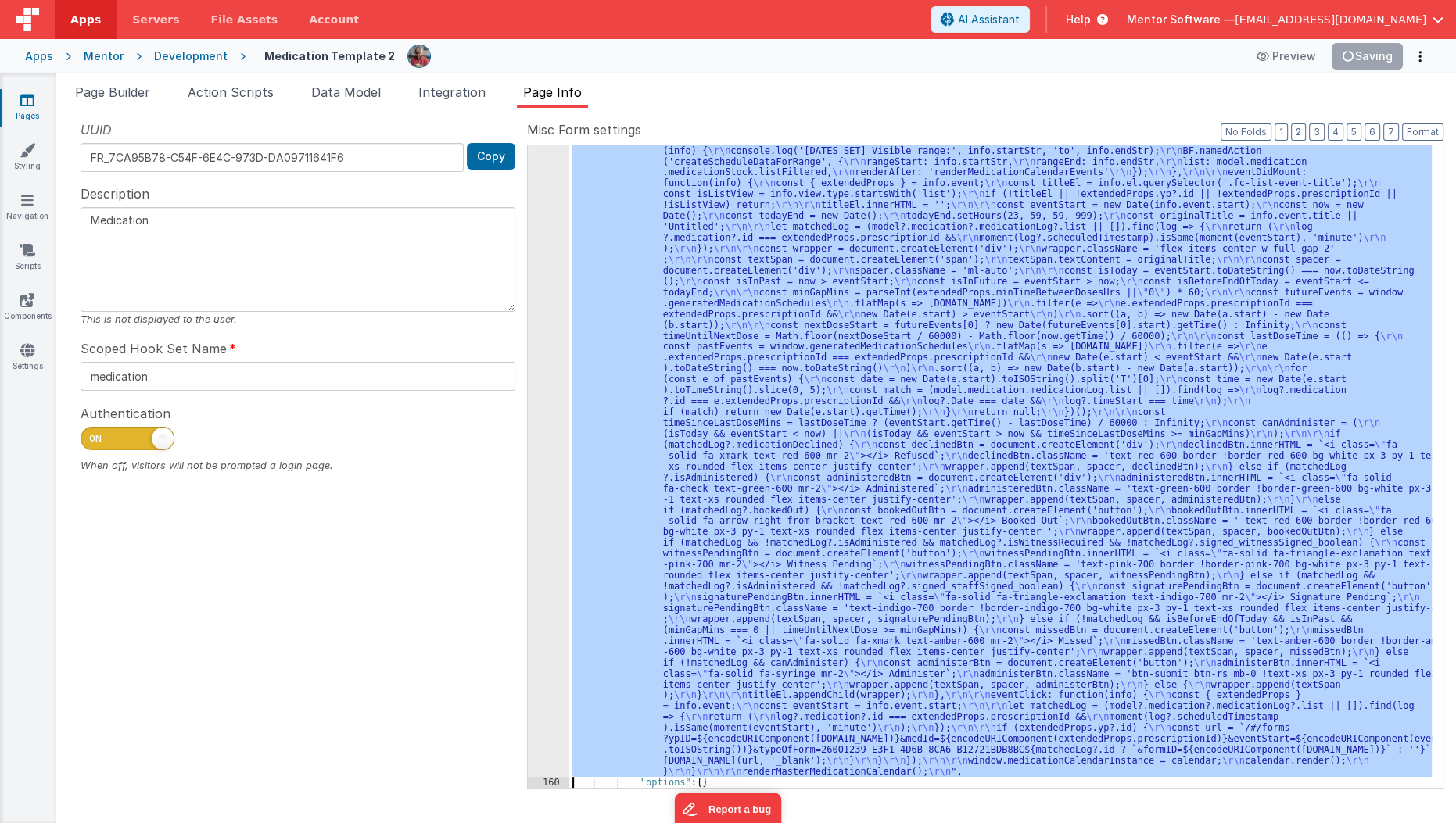
click at [555, 670] on div "159" at bounding box center [548, 434] width 41 height 686
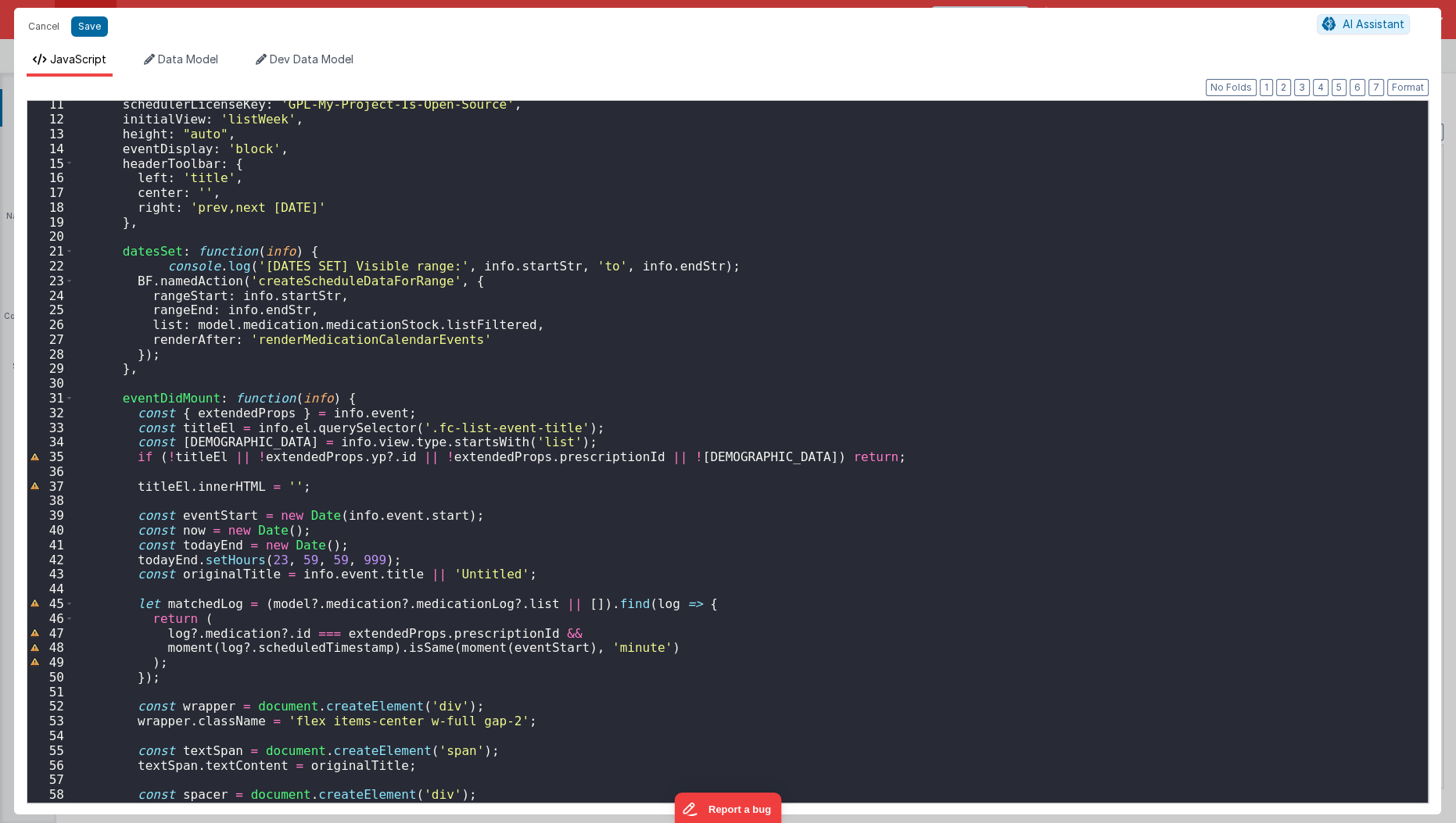
scroll to position [166, 0]
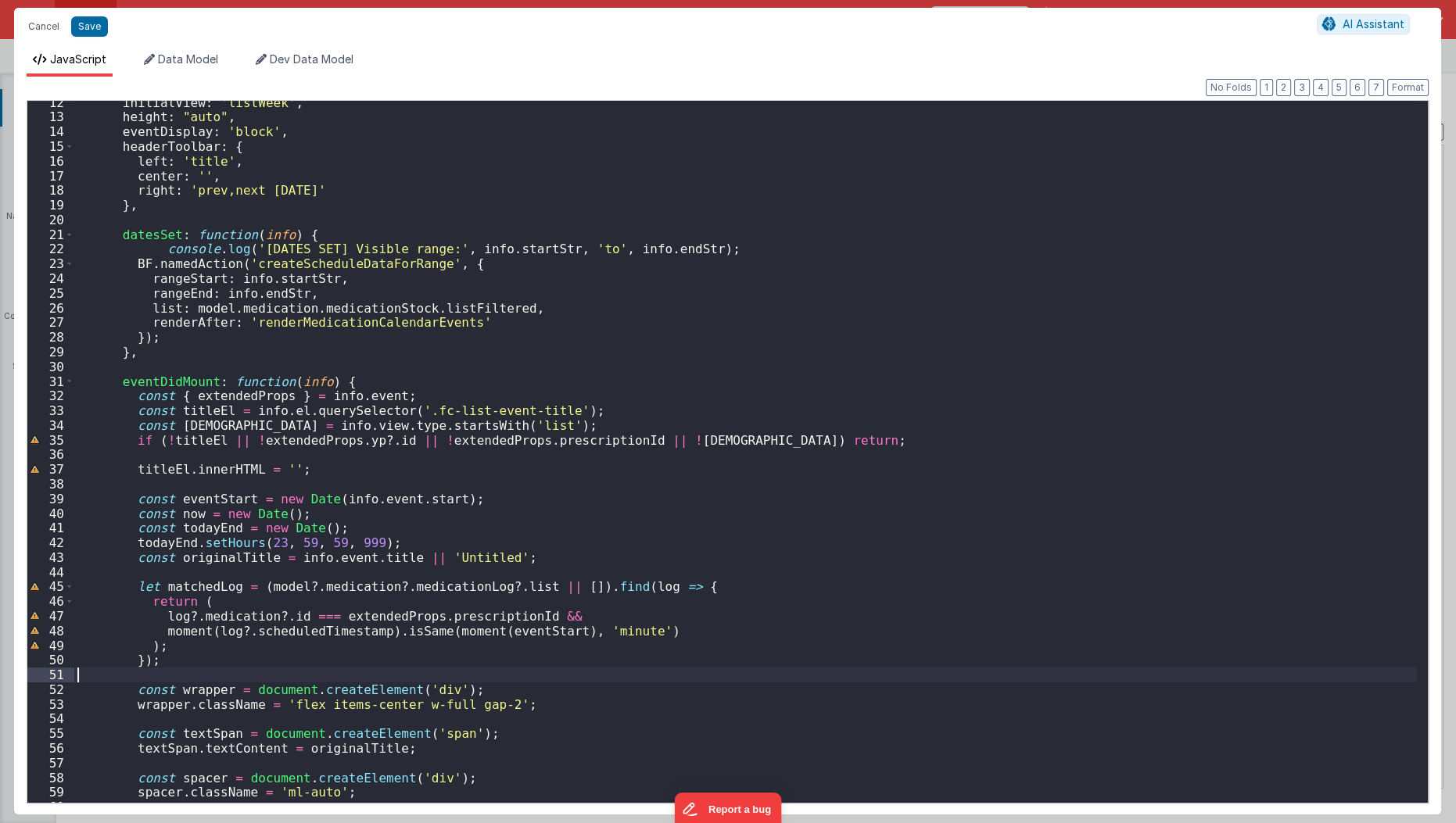
click at [555, 670] on div "initialView : 'listWeek' , height : "auto" , eventDisplay : 'block' , headerToo…" at bounding box center [746, 461] width 1343 height 732
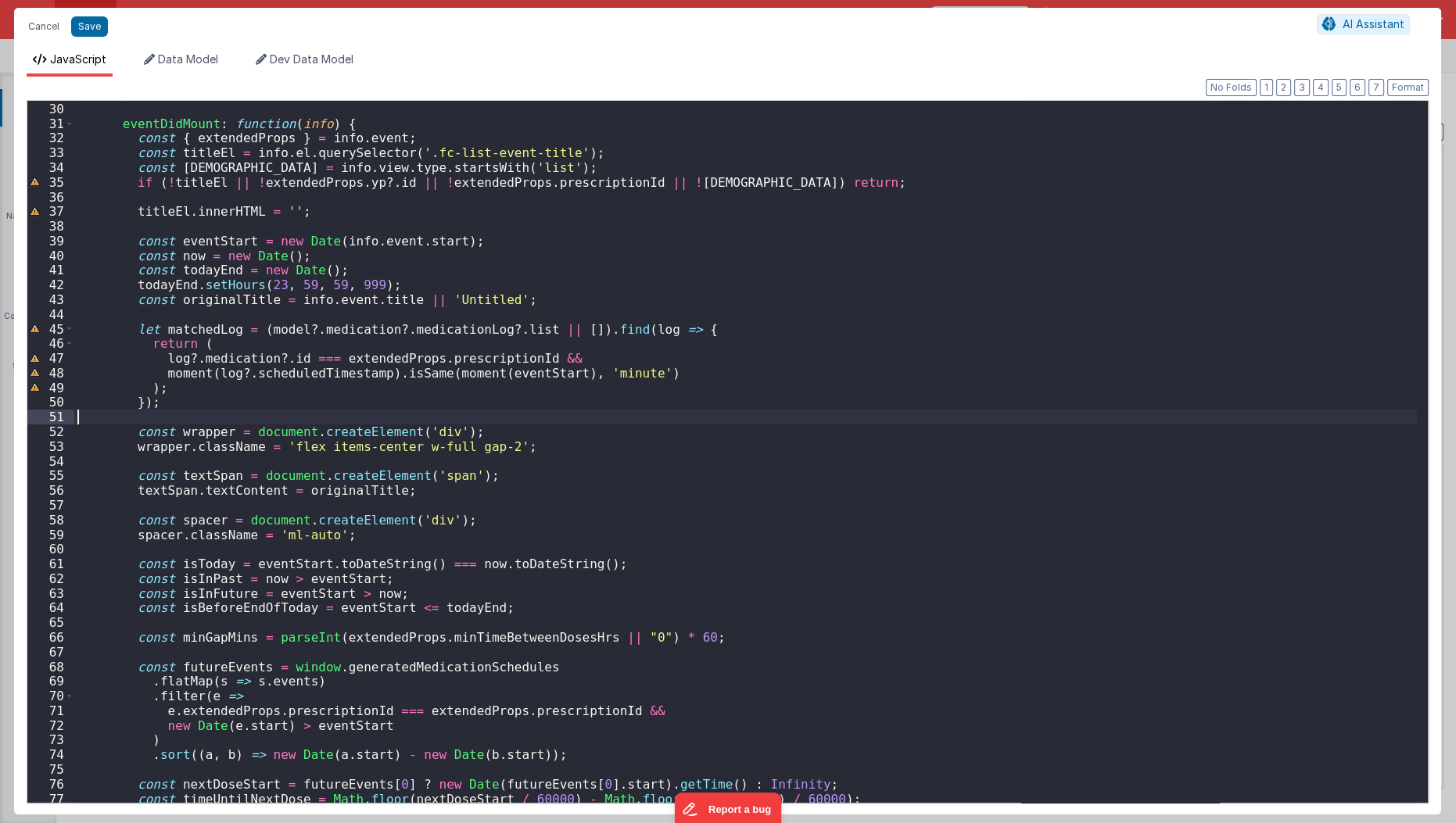
scroll to position [417, 0]
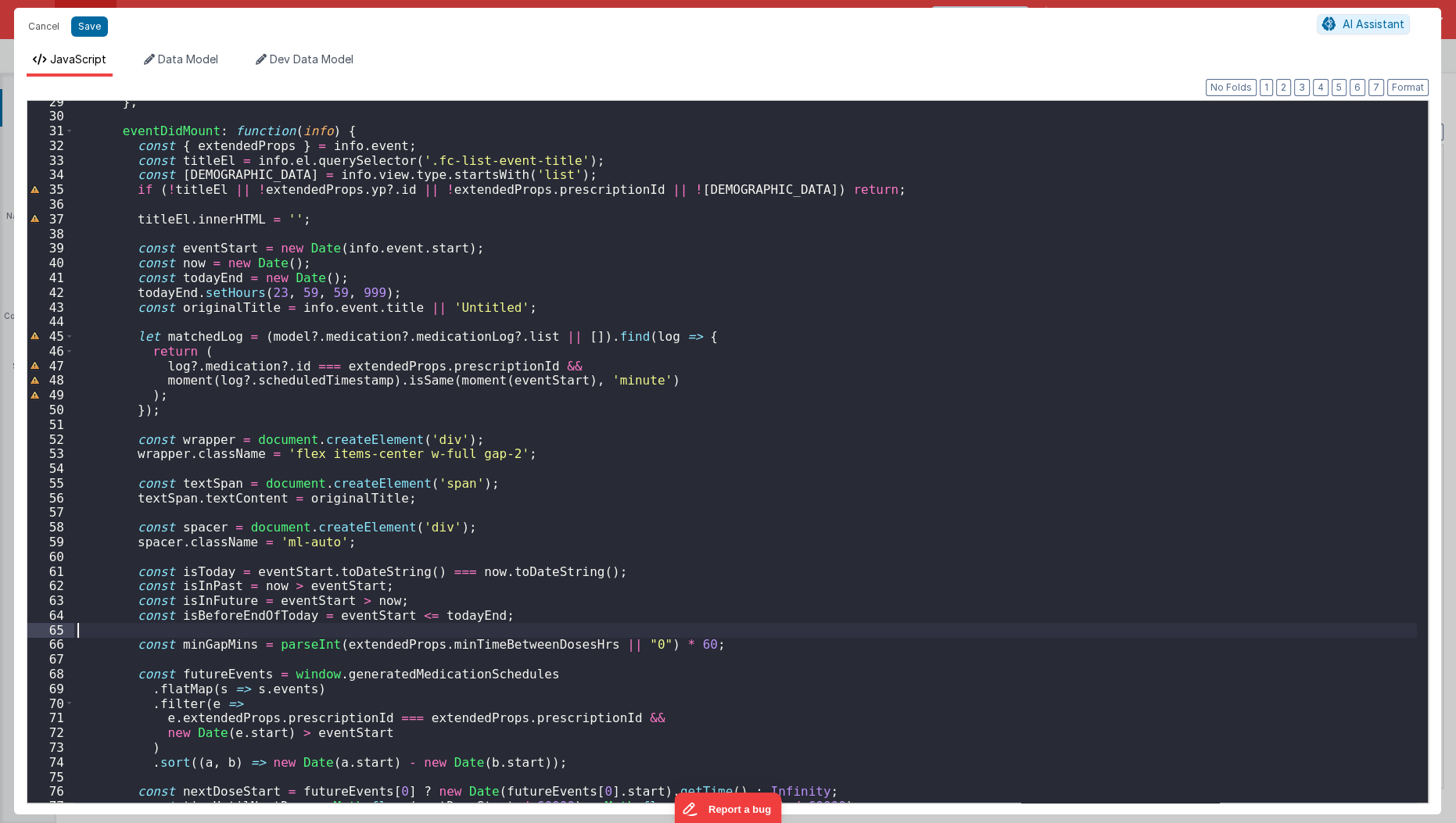
click at [590, 624] on div "} , eventDidMount : function ( info ) { const { extendedProps } = info . event …" at bounding box center [746, 460] width 1343 height 732
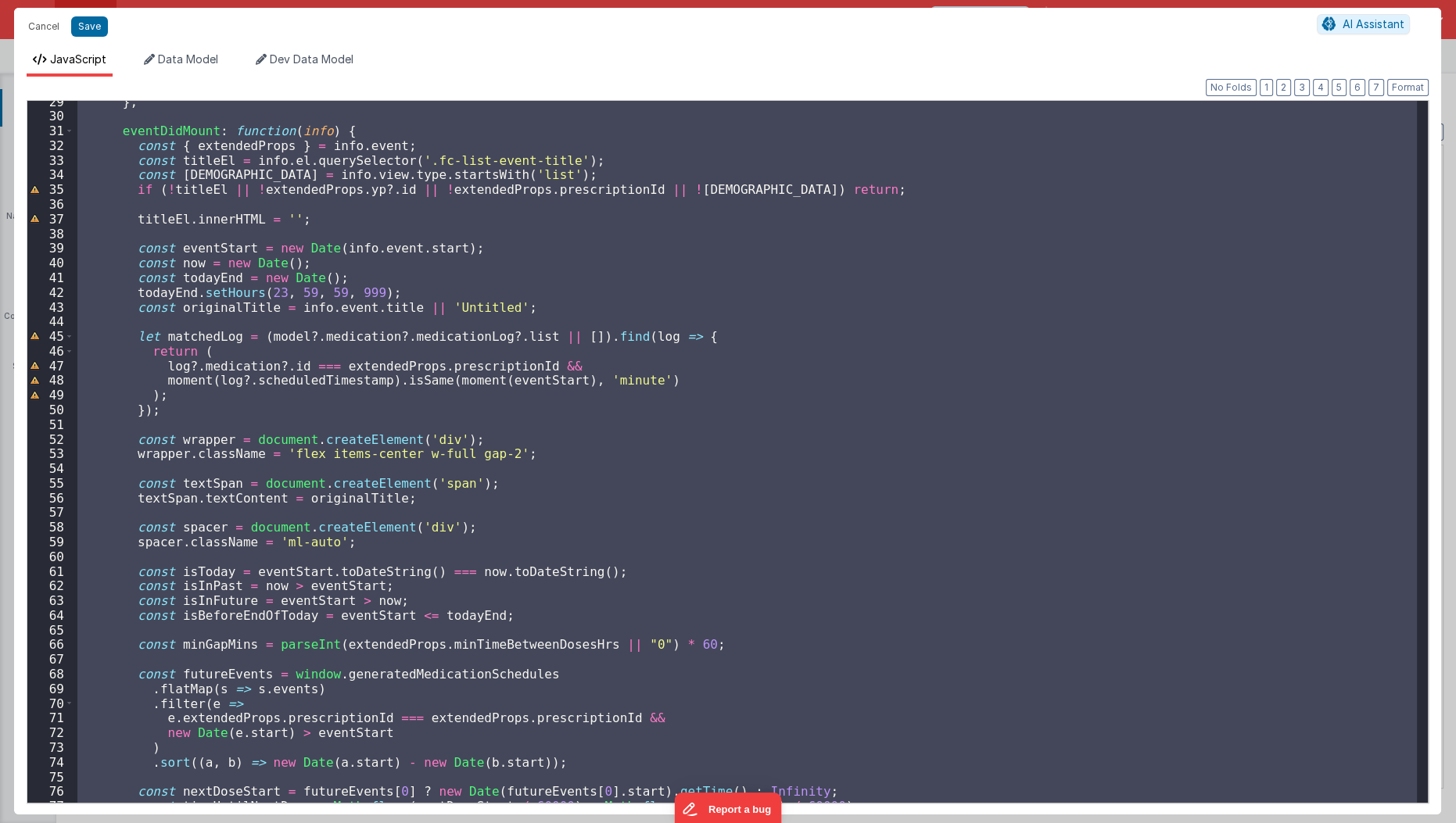
click at [337, 392] on div "} , eventDidMount : function ( info ) { const { extendedProps } = info . event …" at bounding box center [745, 452] width 1343 height 702
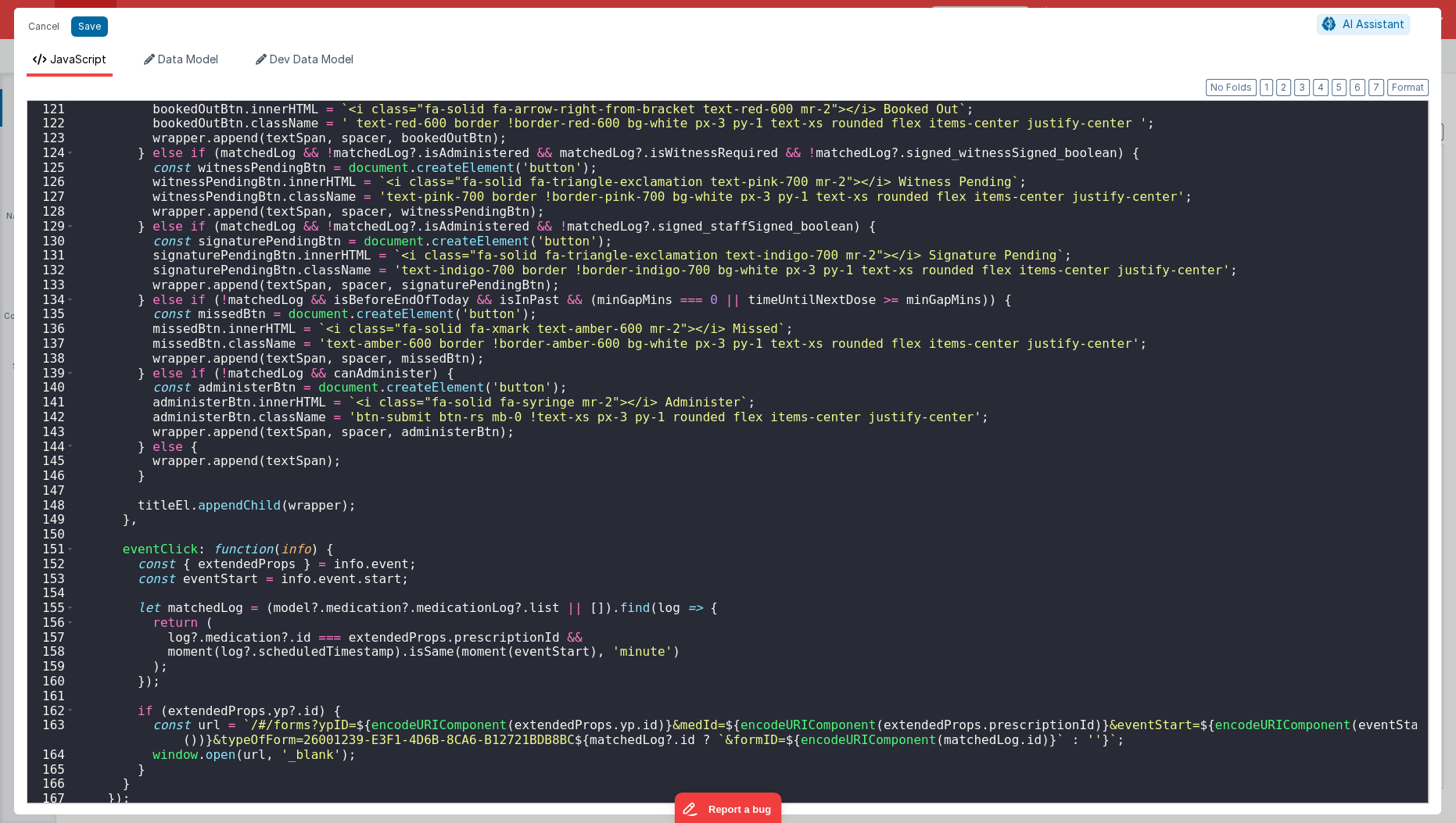
scroll to position [1880, 0]
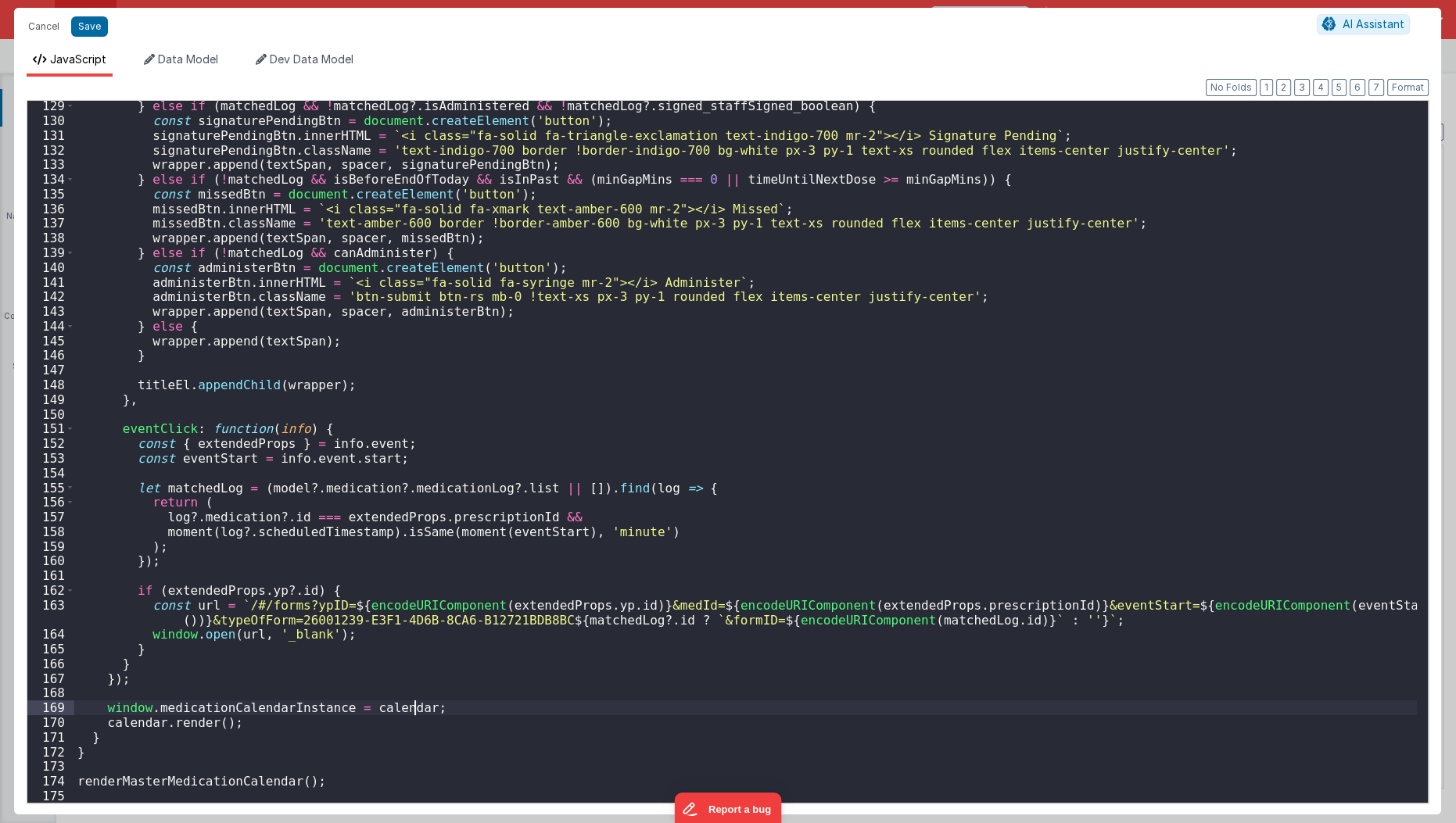
click at [453, 709] on div "} else if ( matchedLog && ! matchedLog ?. isAdministered && ! matchedLog ?. sig…" at bounding box center [746, 464] width 1343 height 732
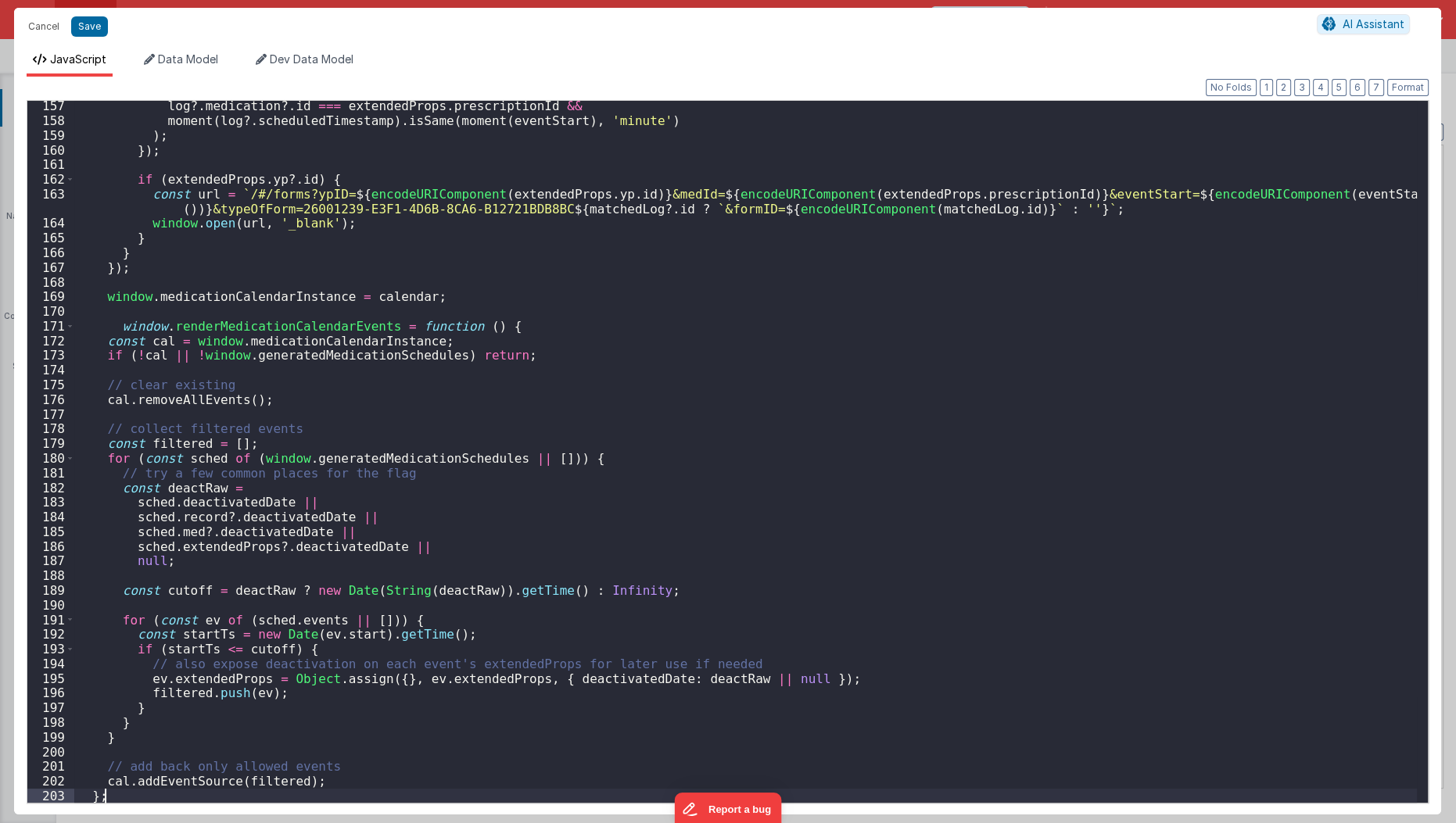
scroll to position [2292, 0]
click at [453, 709] on div "log ?. medication ?. id === extendedProps . prescriptionId && moment ( log ?. s…" at bounding box center [746, 464] width 1343 height 732
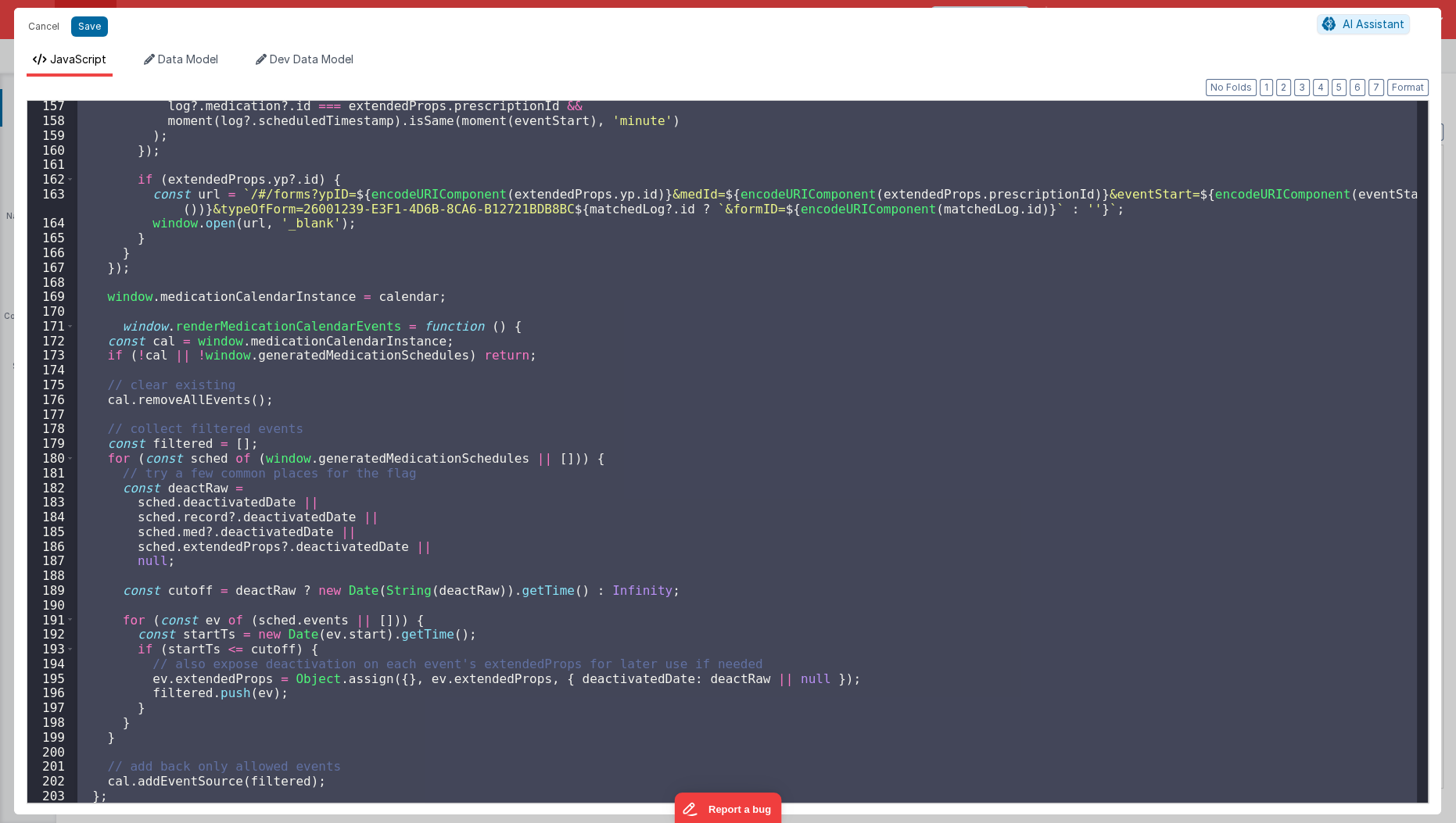
click at [224, 386] on div "log ?. medication ?. id === extendedProps . prescriptionId && moment ( log ?. s…" at bounding box center [745, 452] width 1343 height 702
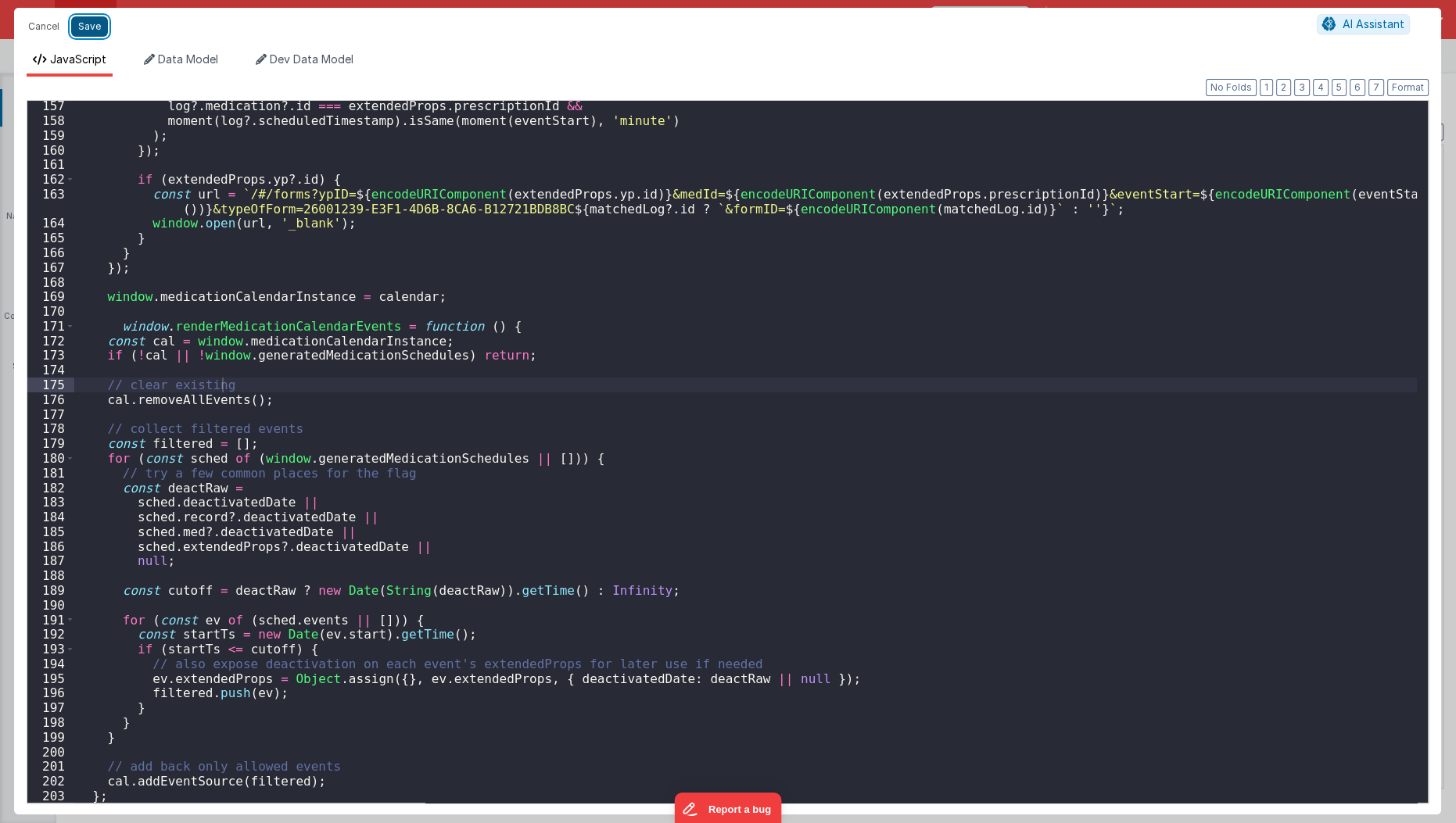
click at [83, 18] on button "Save" at bounding box center [89, 27] width 37 height 20
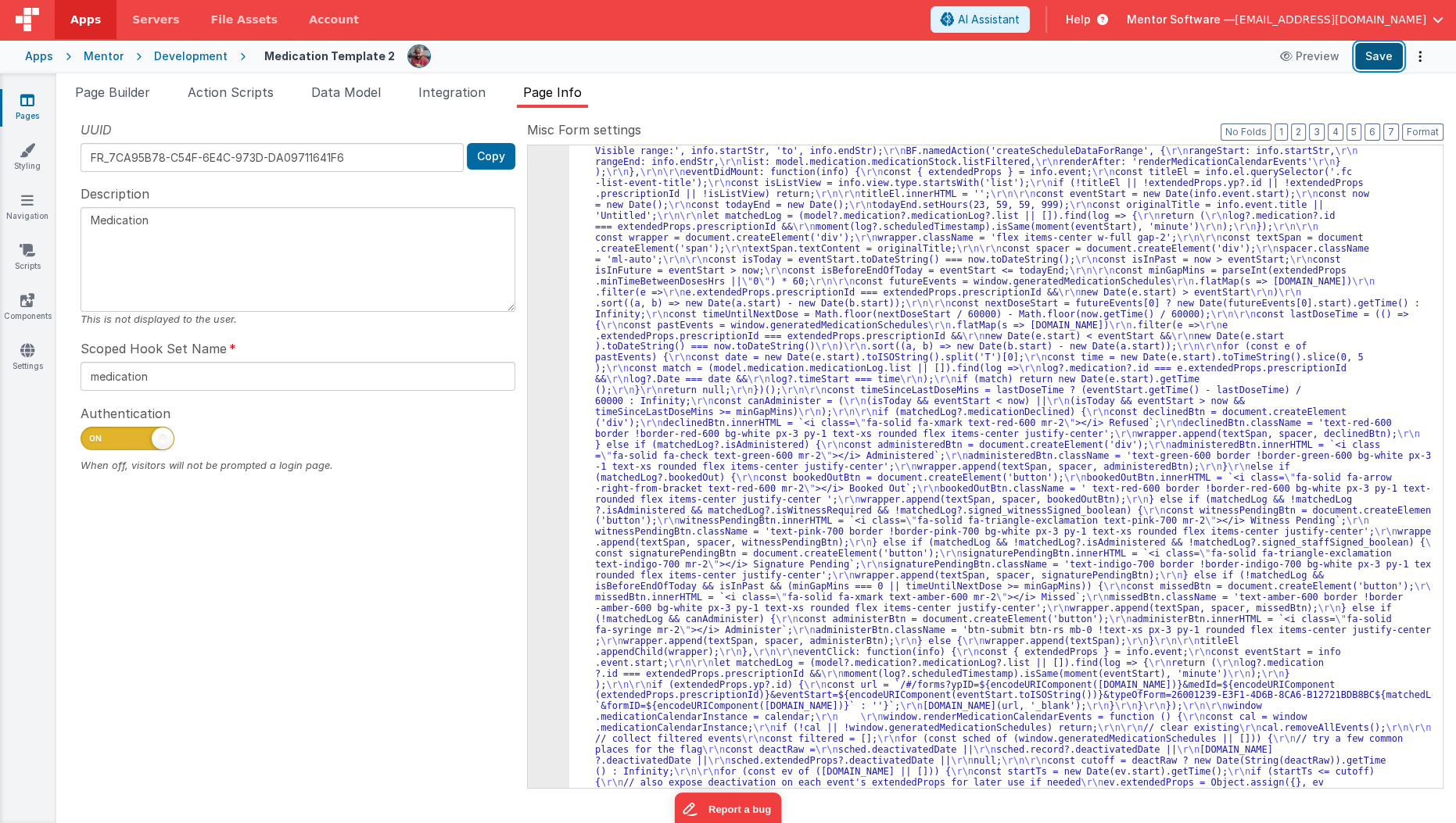
click at [1395, 58] on button "Save" at bounding box center [1379, 56] width 48 height 27
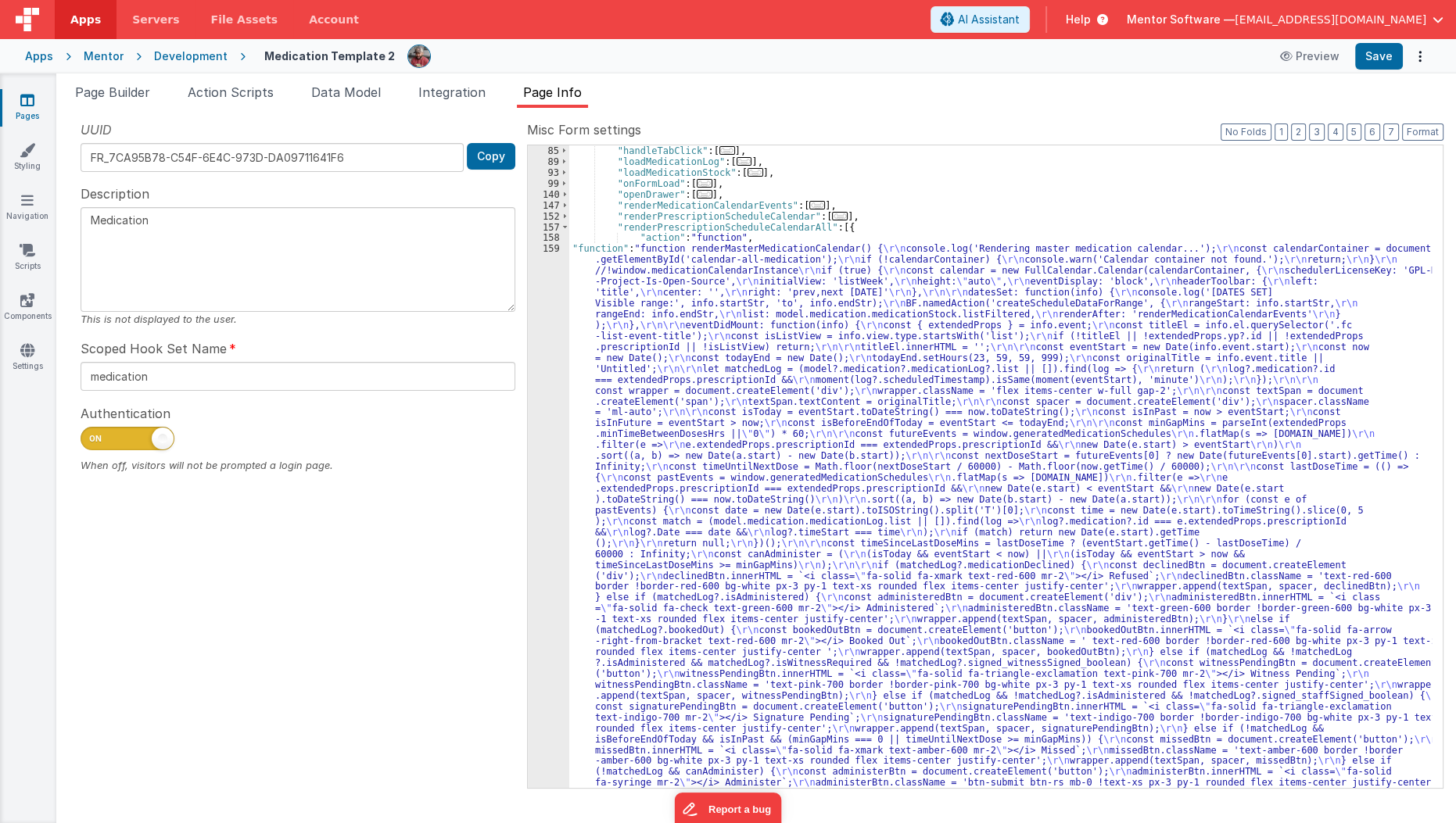
scroll to position [577, 0]
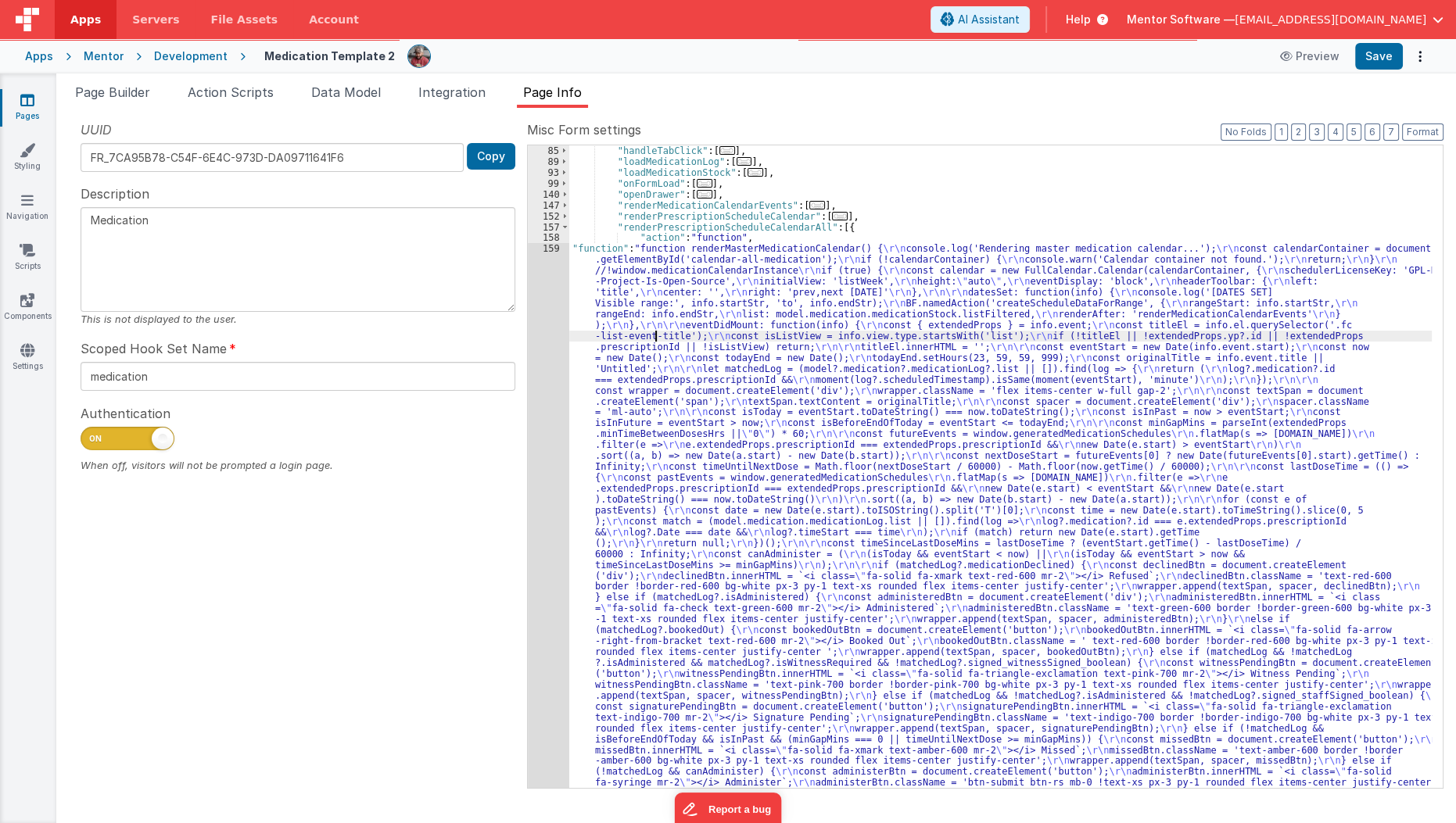
click at [657, 339] on div ""handleTabClick" : [ ... ] , "loadMedicationLog" : [ ... ] , "loadMedicationSto…" at bounding box center [1001, 832] width 863 height 1372
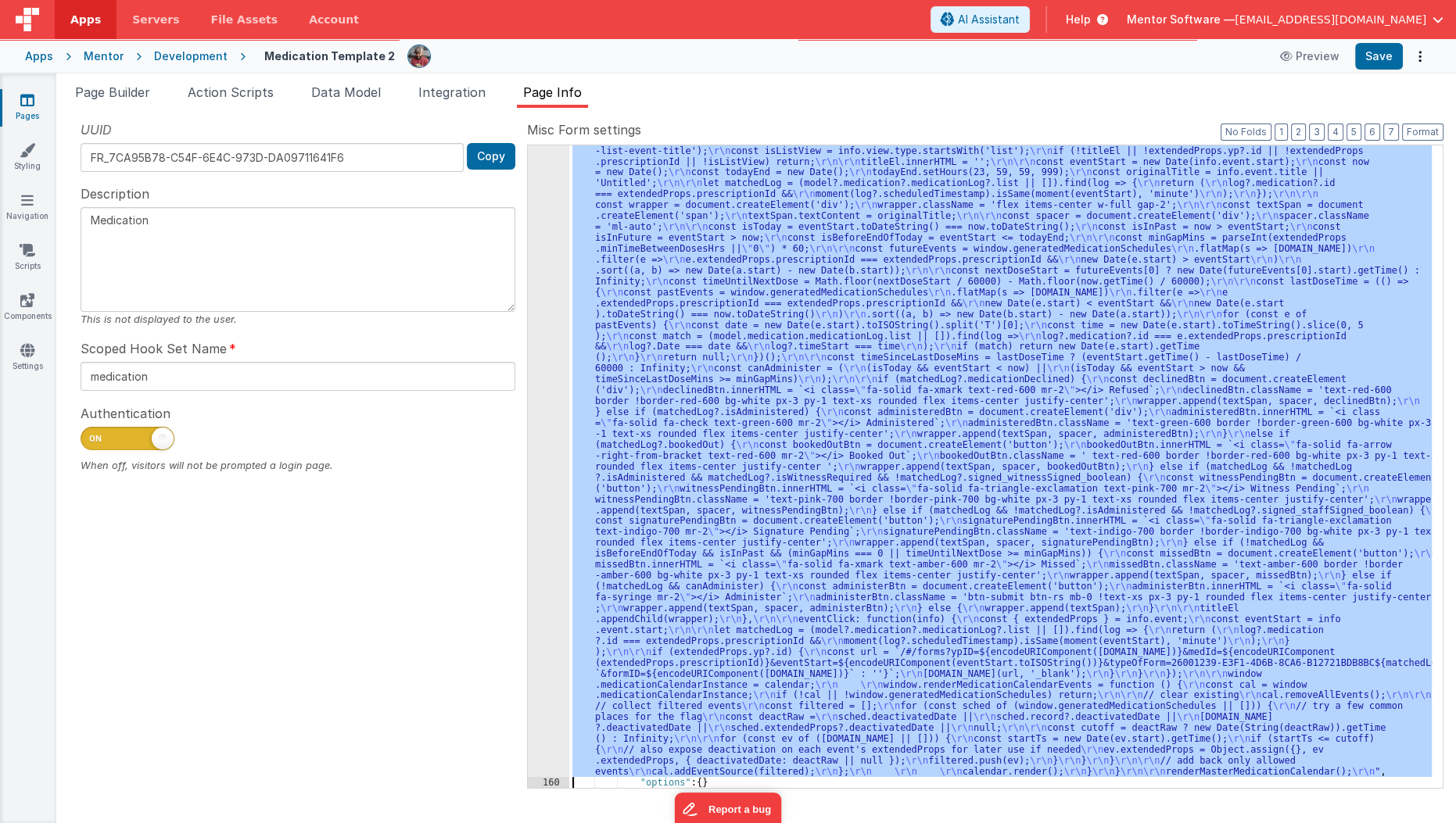
click at [540, 359] on div "159" at bounding box center [548, 417] width 41 height 719
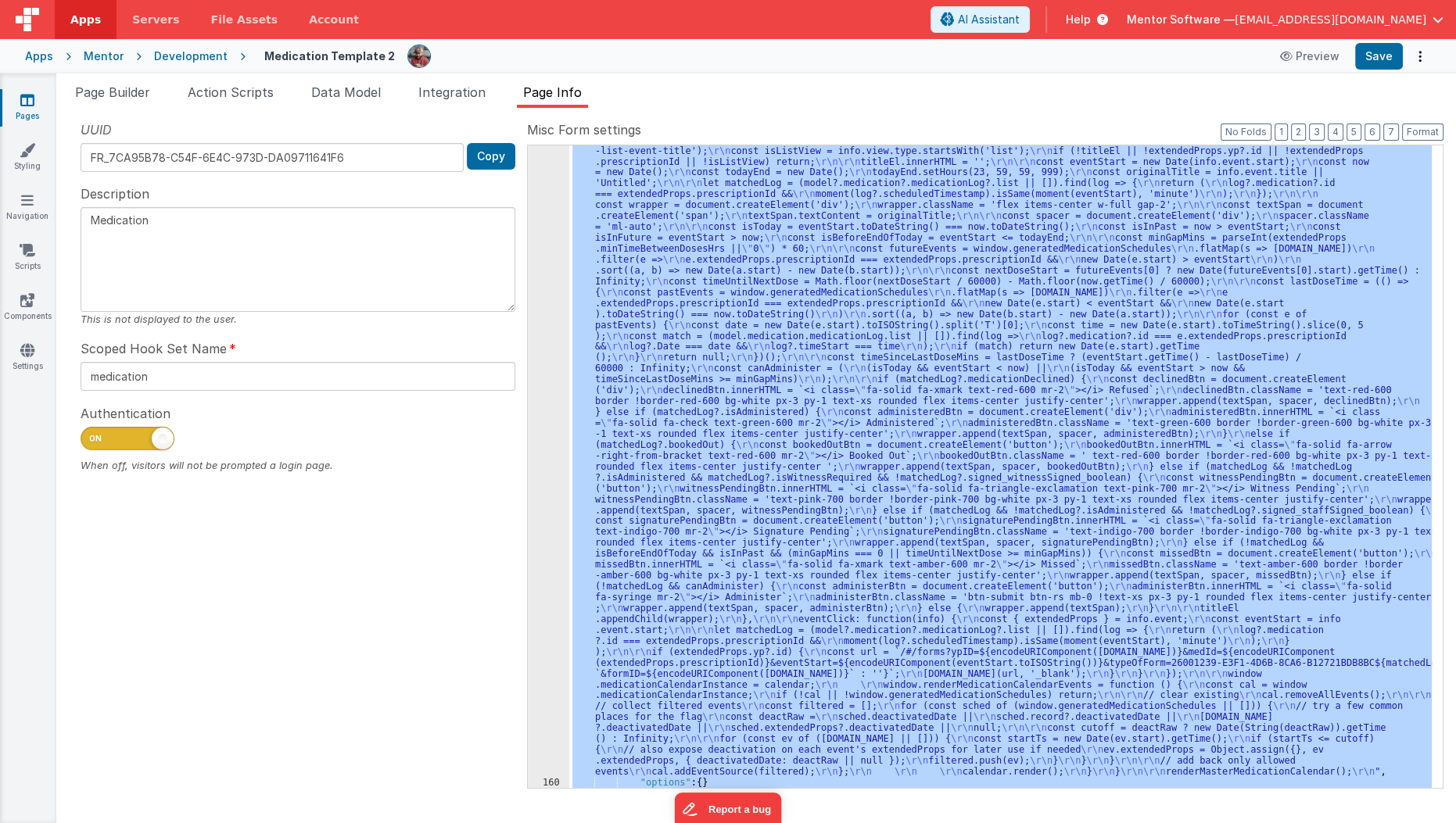
click at [540, 359] on div "159" at bounding box center [548, 417] width 41 height 719
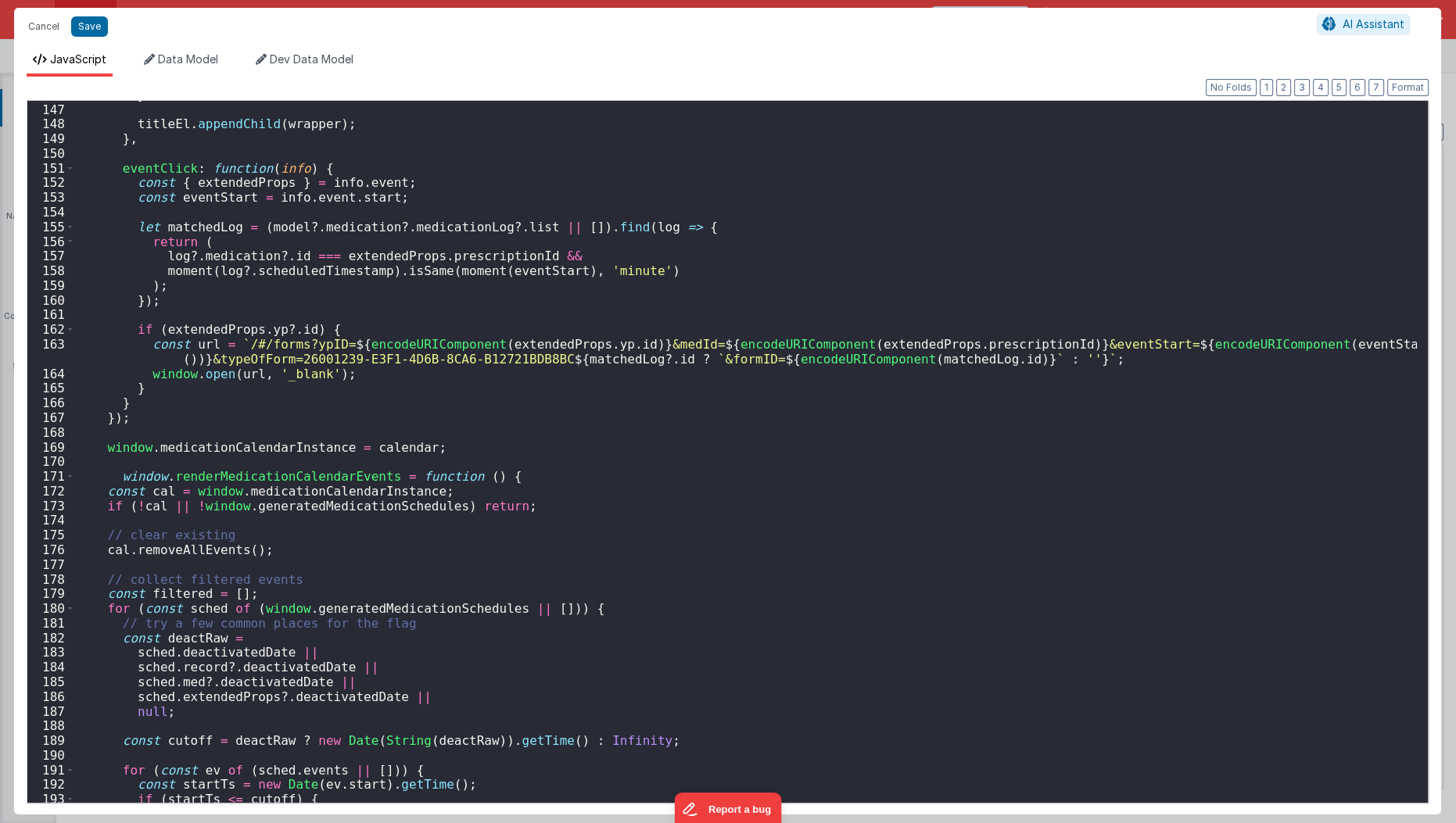
scroll to position [2246, 0]
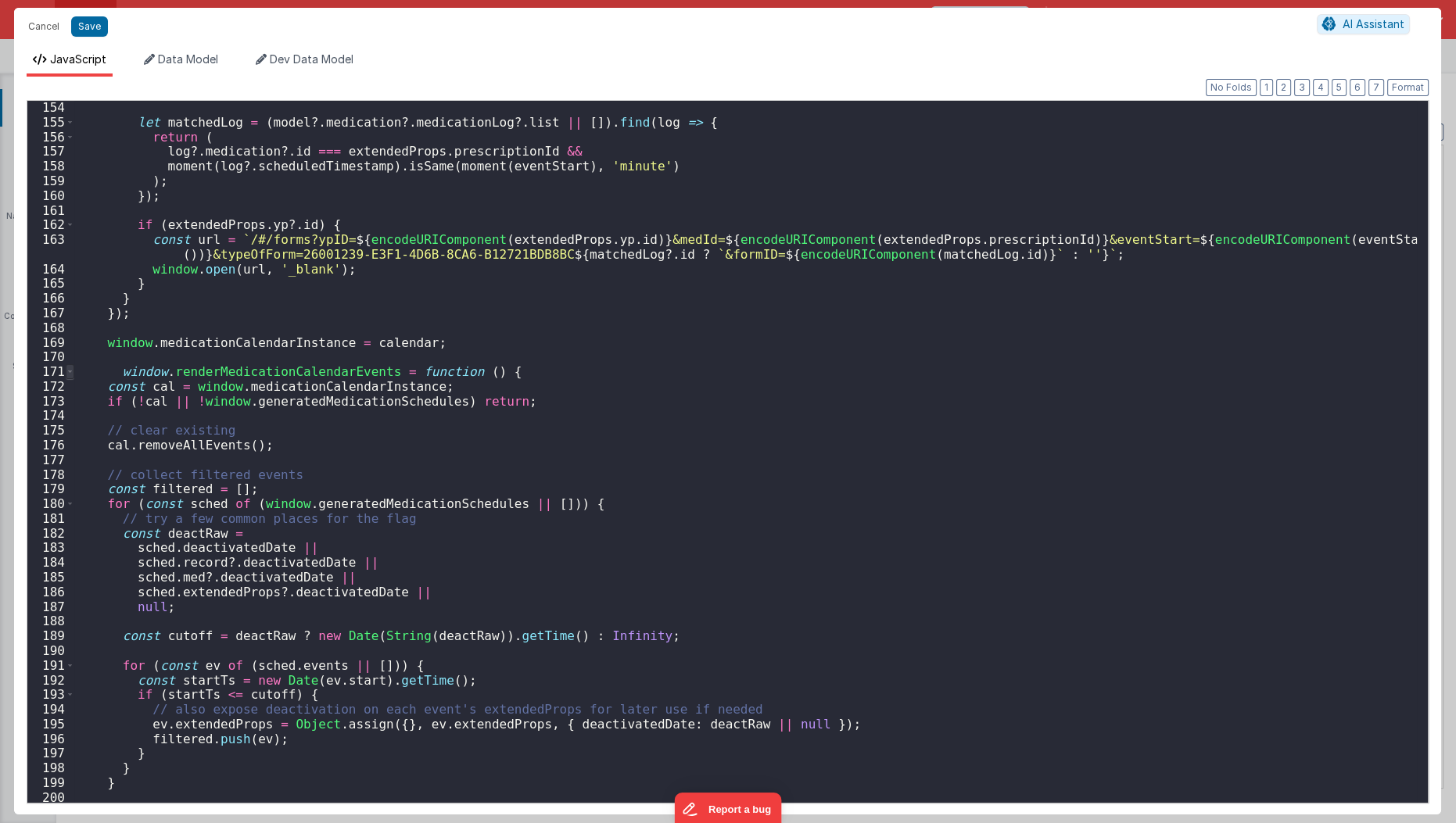
click at [67, 370] on span at bounding box center [70, 371] width 9 height 15
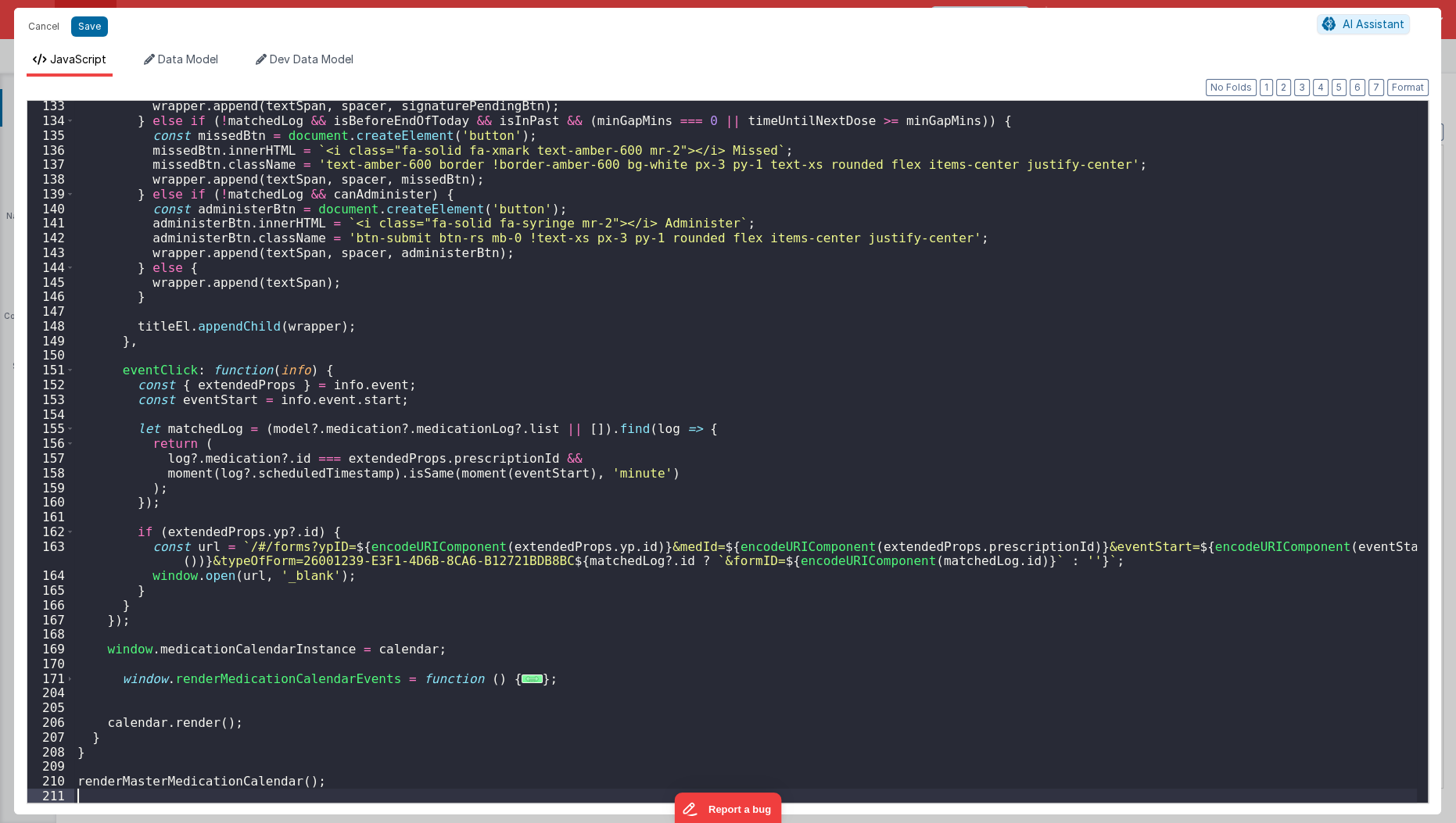
scroll to position [1940, 0]
click at [113, 681] on div "wrapper . append ( textSpan , spacer , signaturePendingBtn ) ; } else if ( ! ma…" at bounding box center [746, 464] width 1343 height 732
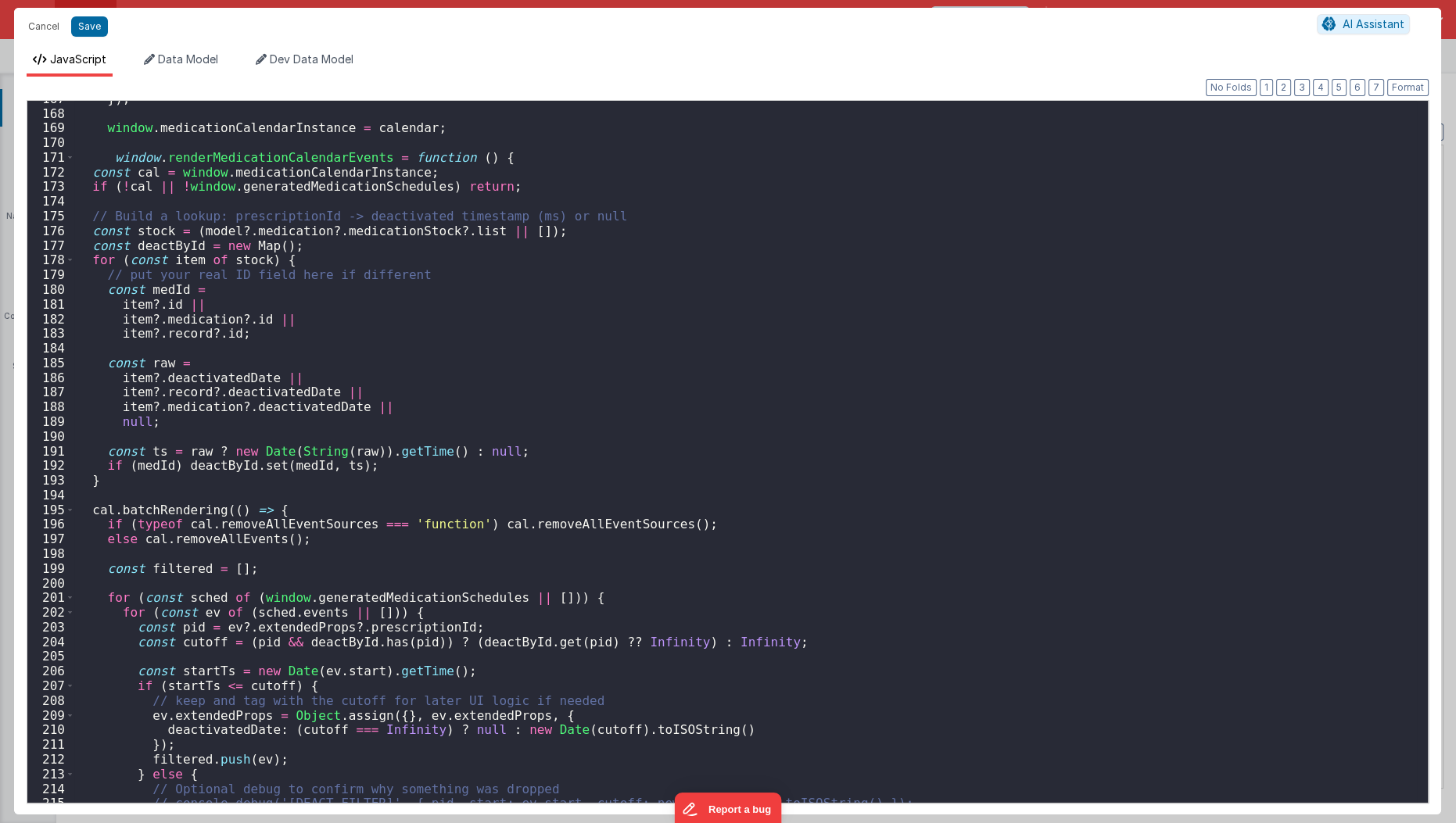
scroll to position [2460, 0]
click at [119, 152] on div "}) ; window . medicationCalendarInstance = calendar ; window . renderMedication…" at bounding box center [746, 457] width 1343 height 732
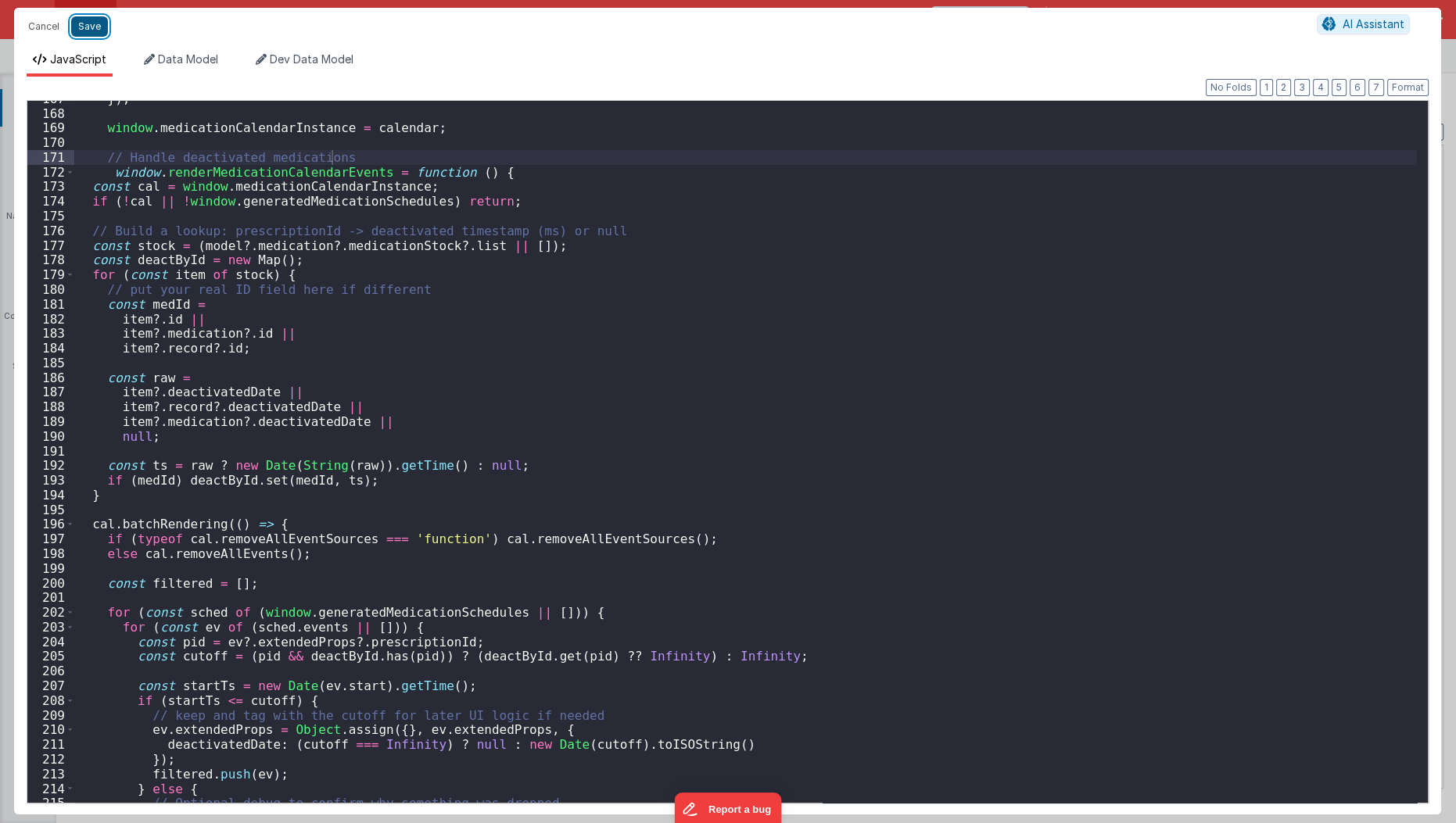
click at [79, 26] on button "Save" at bounding box center [89, 27] width 37 height 20
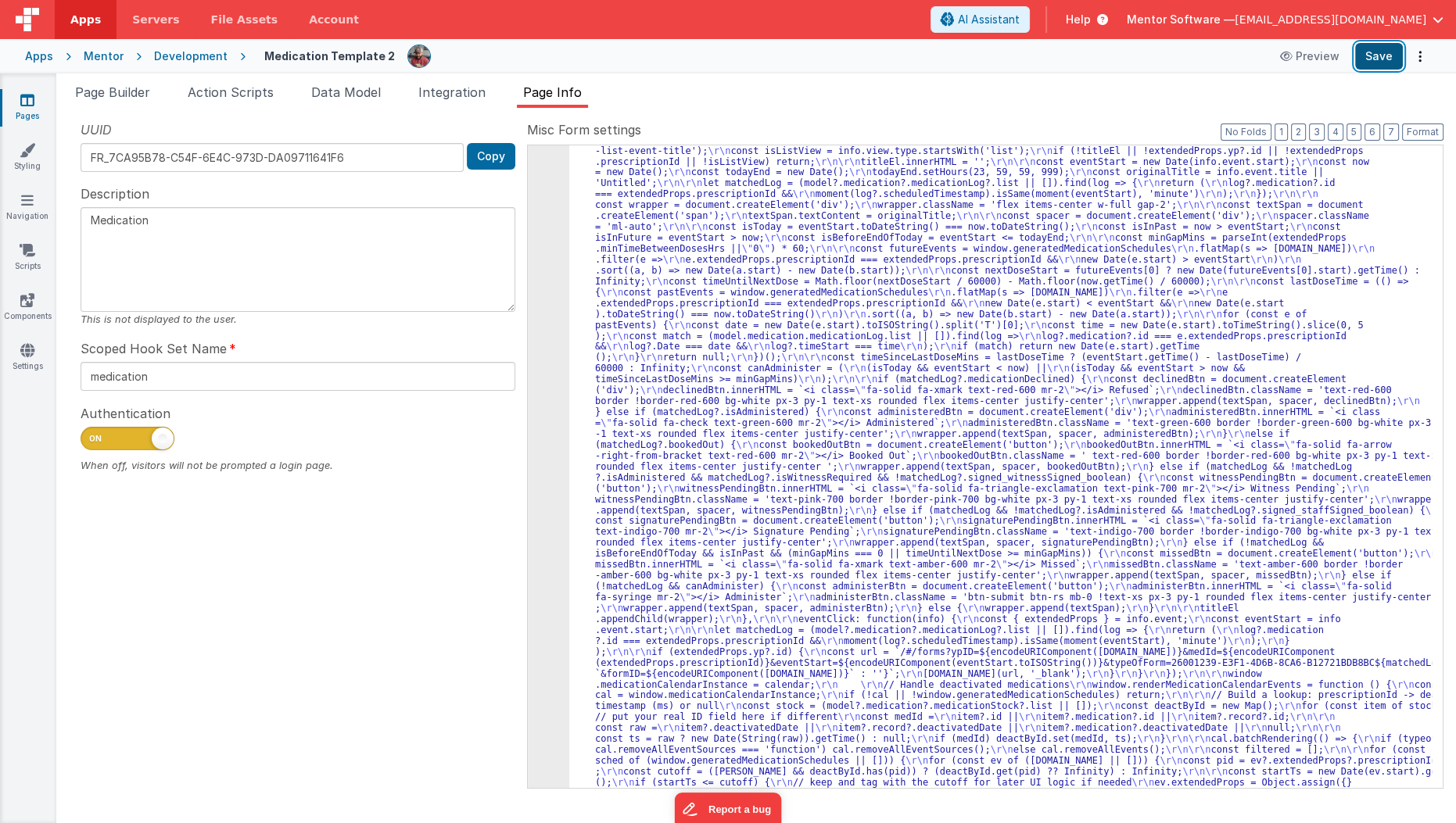
click at [1368, 57] on button "Save" at bounding box center [1379, 56] width 48 height 27
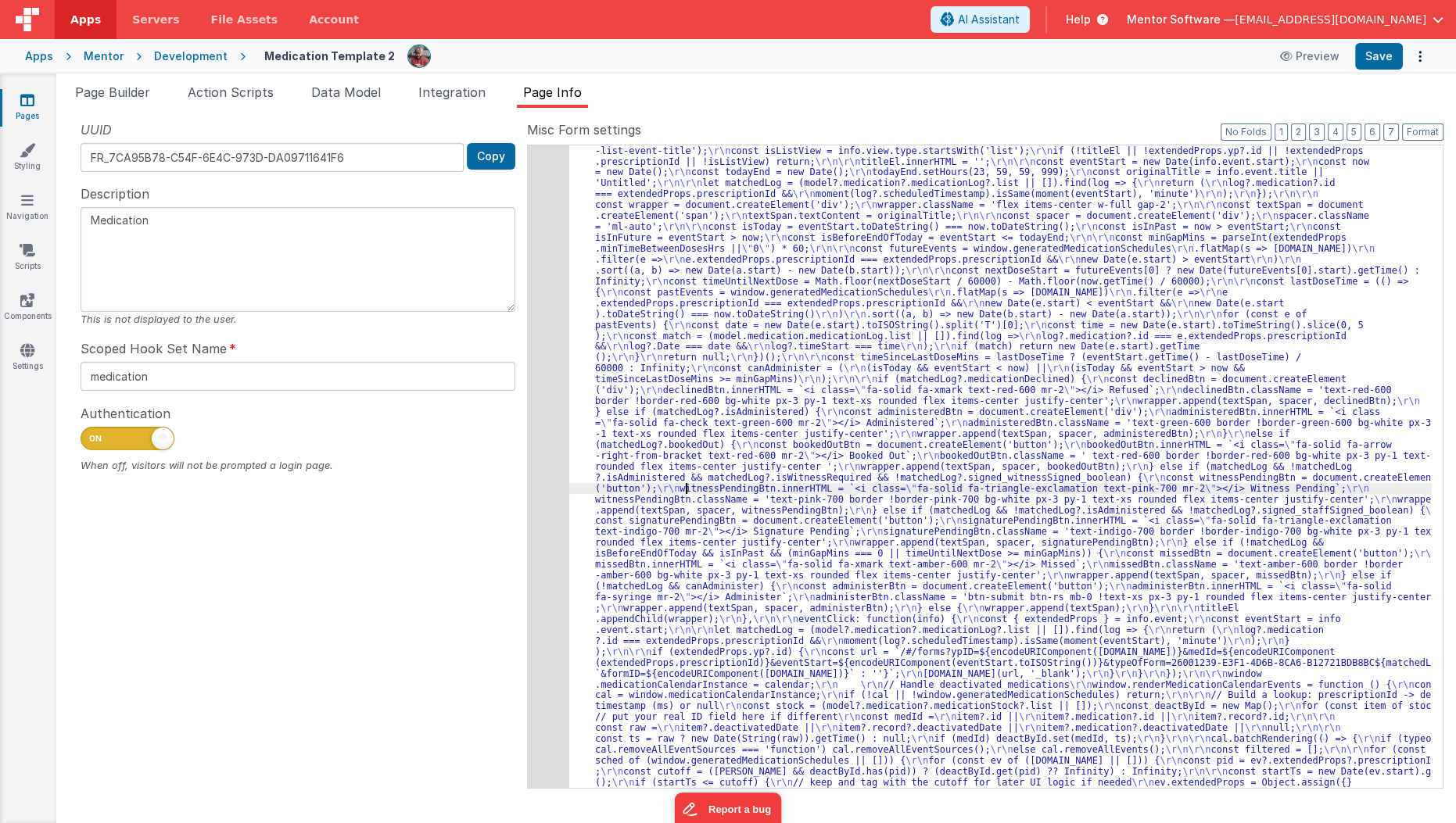
click at [538, 511] on div "159" at bounding box center [548, 445] width 41 height 774
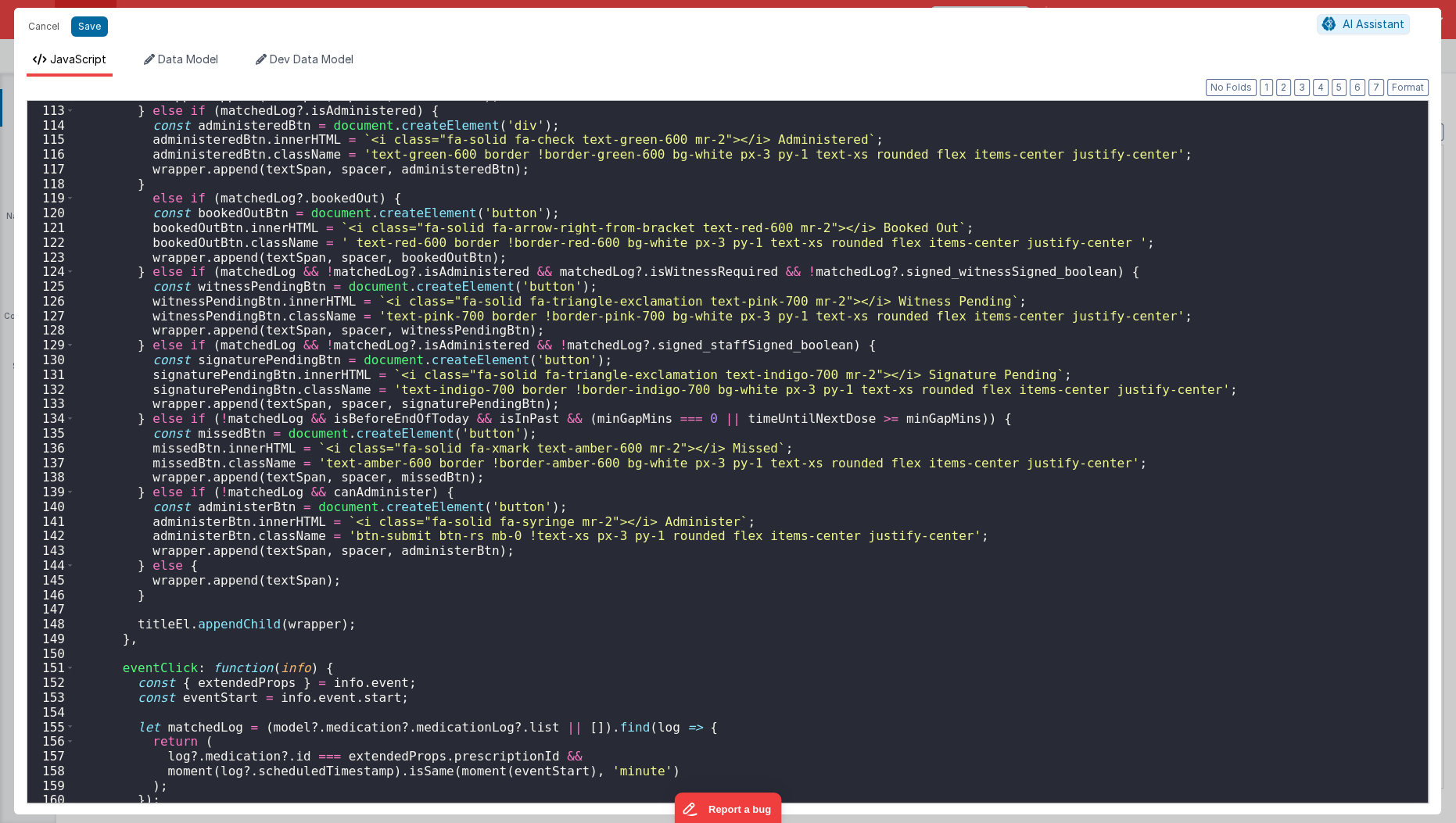
scroll to position [1885, 0]
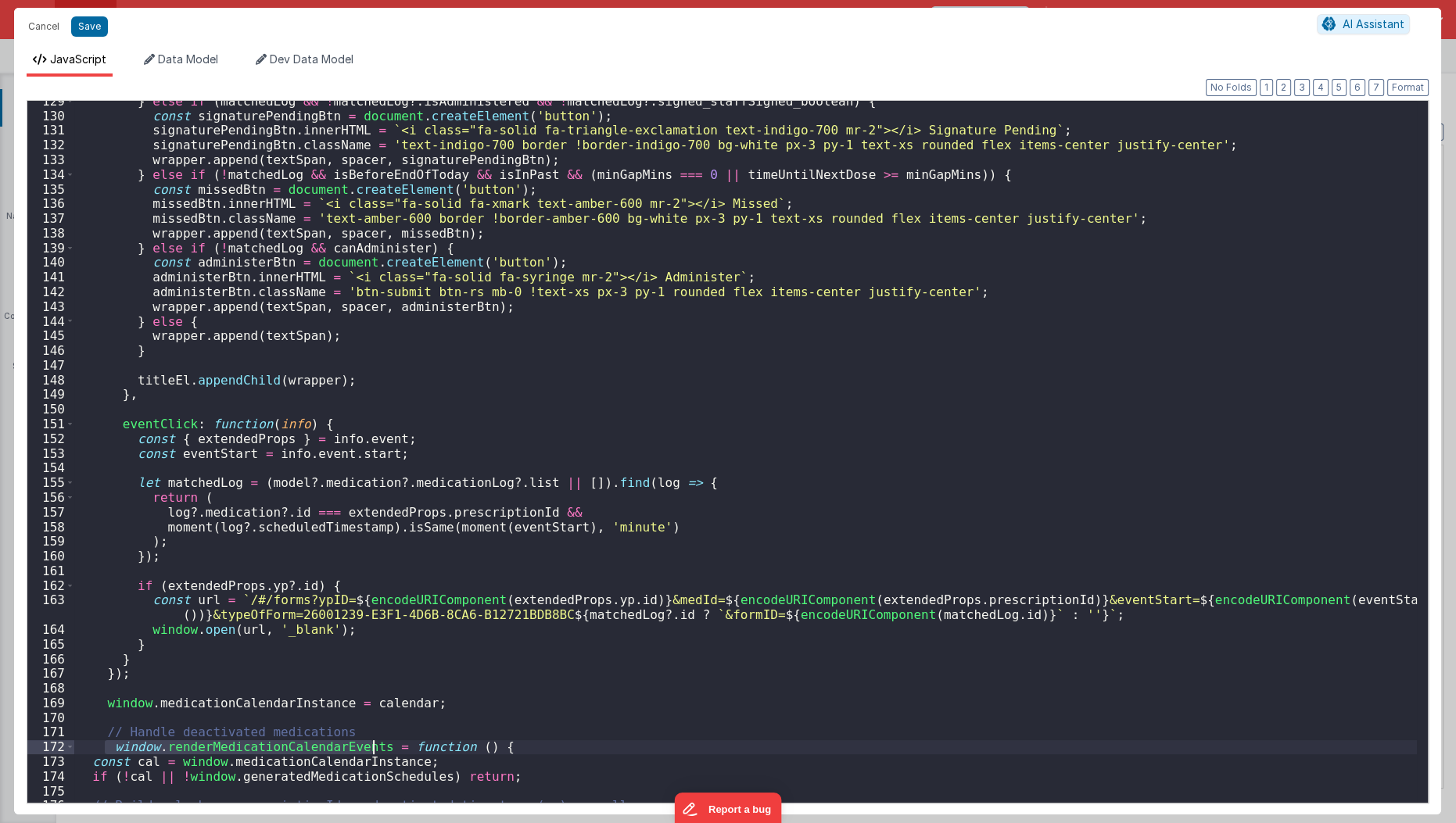
drag, startPoint x: 108, startPoint y: 743, endPoint x: 374, endPoint y: 741, distance: 266.0
click at [374, 741] on div "} else if ( matchedLog && ! matchedLog ?. isAdministered && ! matchedLog ?. sig…" at bounding box center [746, 460] width 1343 height 732
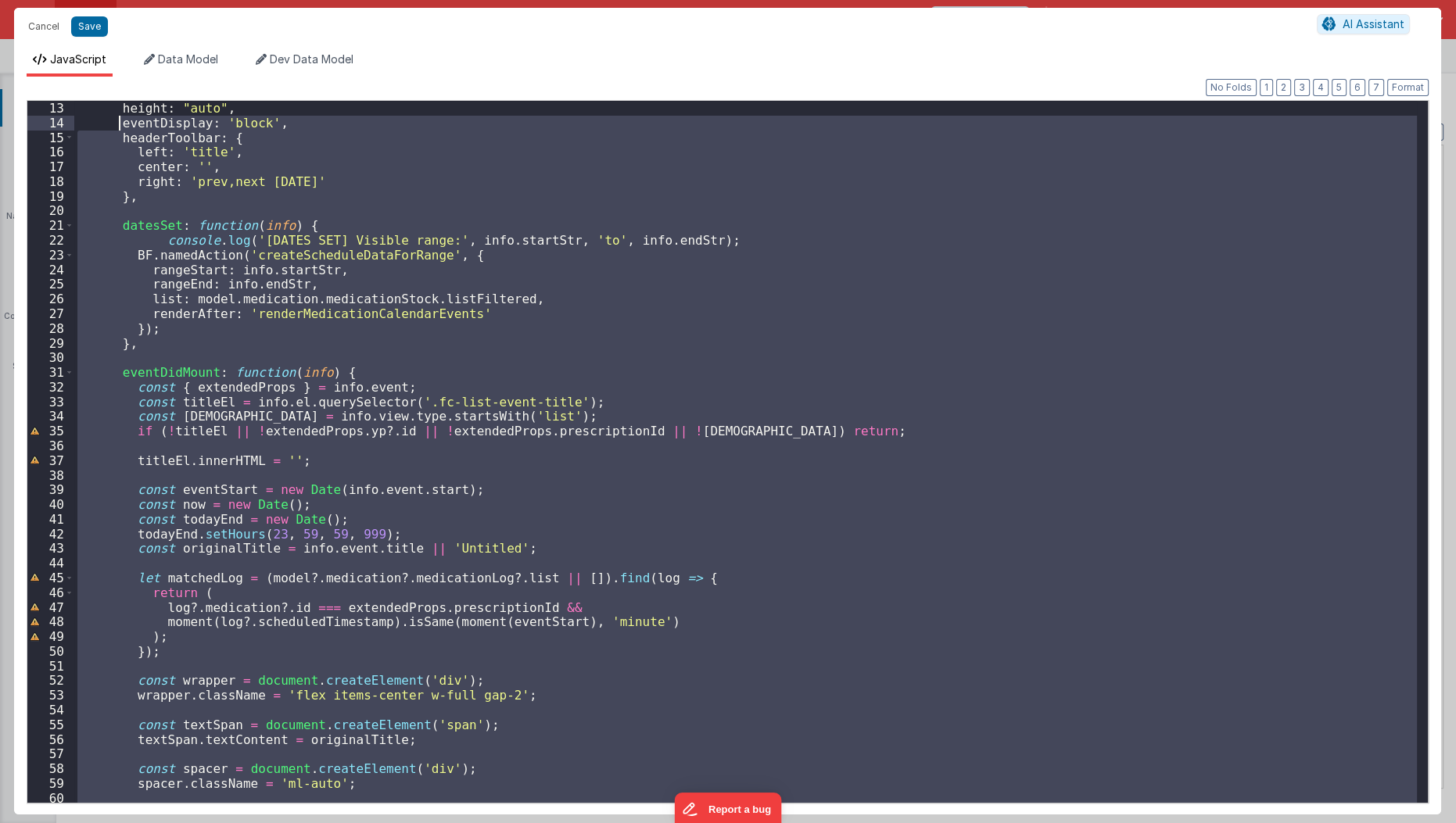
scroll to position [176, 0]
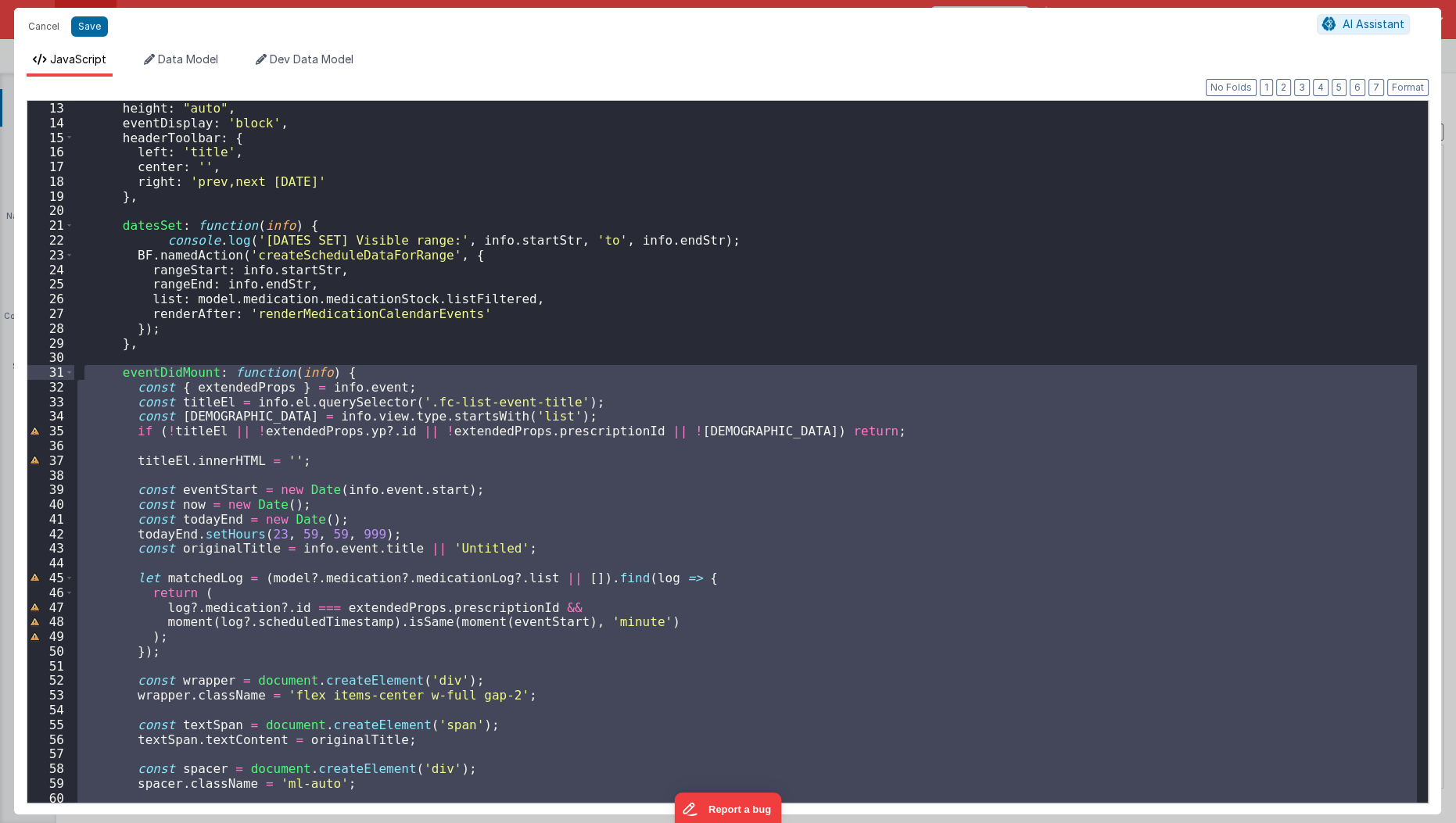
drag, startPoint x: 170, startPoint y: 567, endPoint x: 85, endPoint y: 367, distance: 217.3
click at [85, 367] on div "height : "auto" , eventDisplay : 'block' , headerToolbar : { left : 'title' , c…" at bounding box center [746, 467] width 1343 height 732
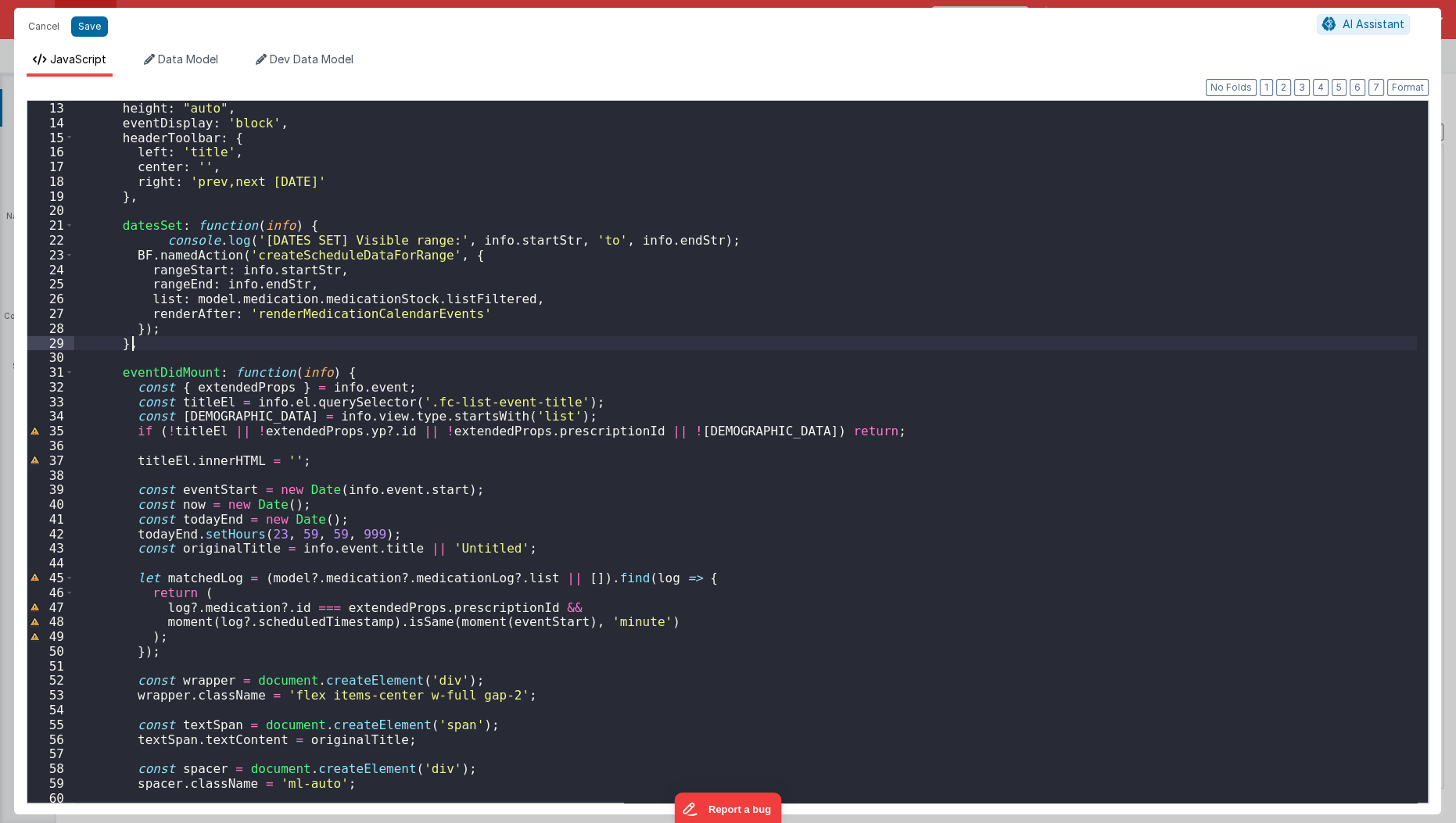
click at [357, 340] on div "height : "auto" , eventDisplay : 'block' , headerToolbar : { left : 'title' , c…" at bounding box center [746, 467] width 1343 height 732
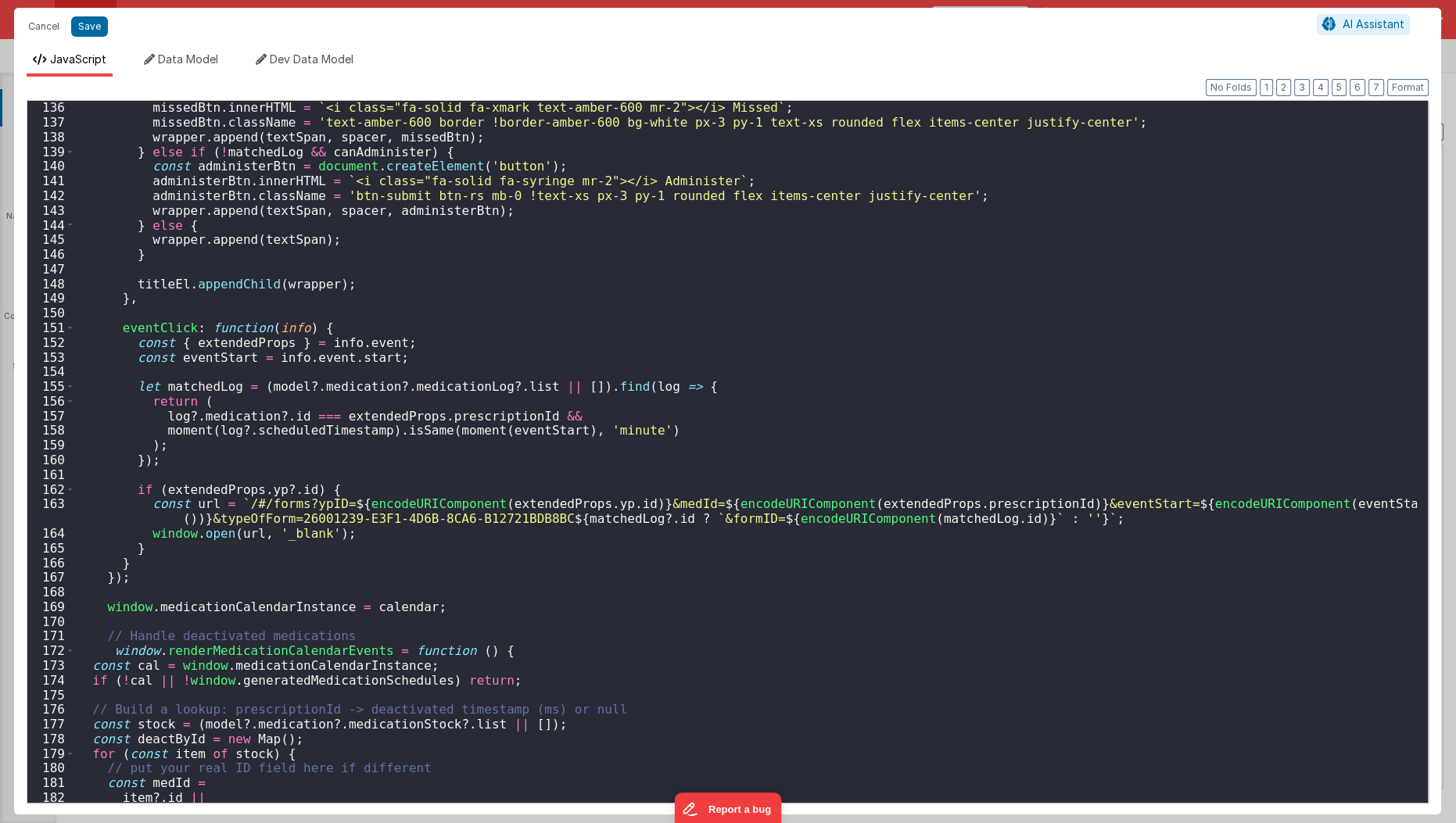
scroll to position [2168, 0]
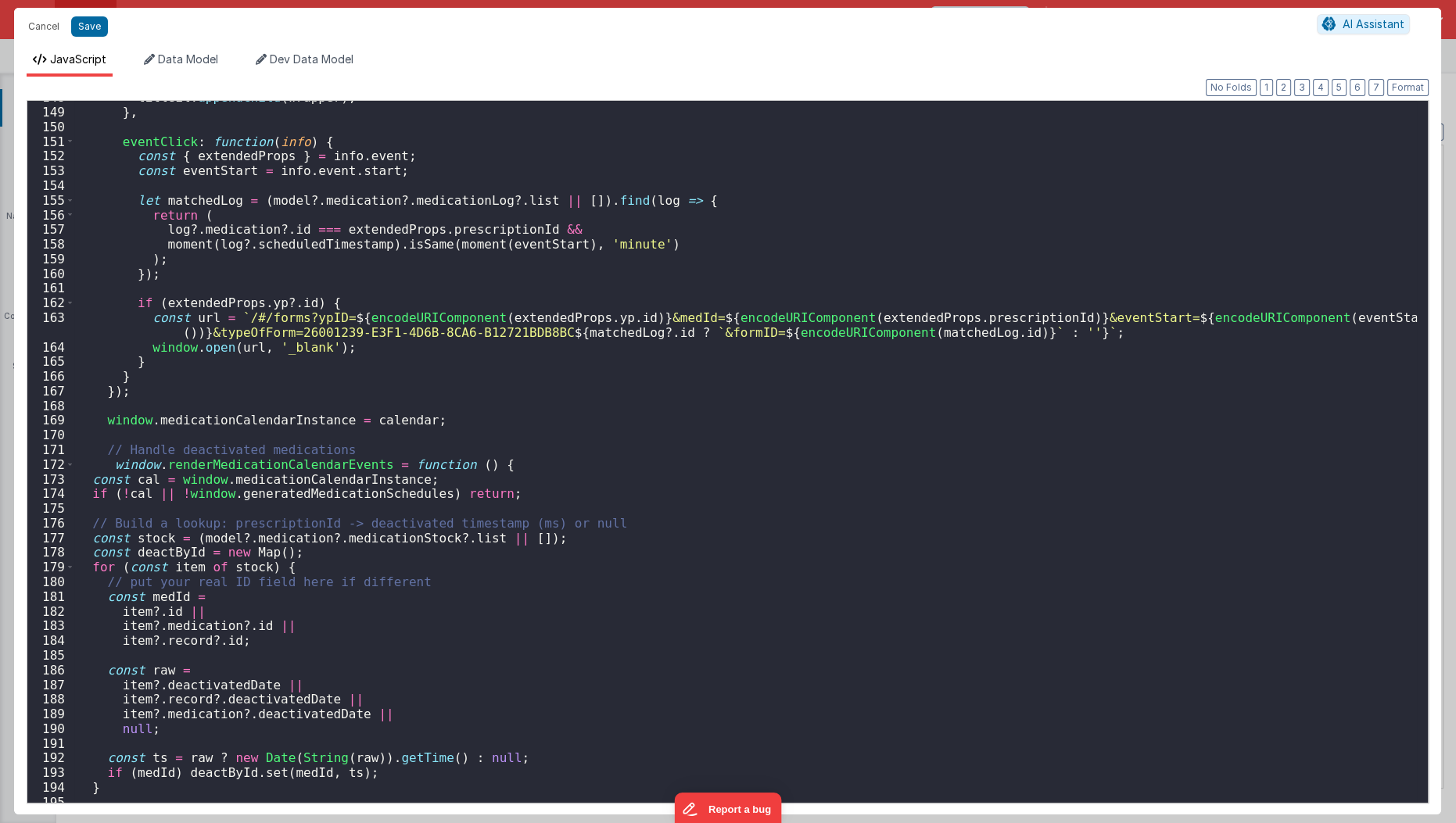
click at [66, 464] on span at bounding box center [70, 464] width 9 height 15
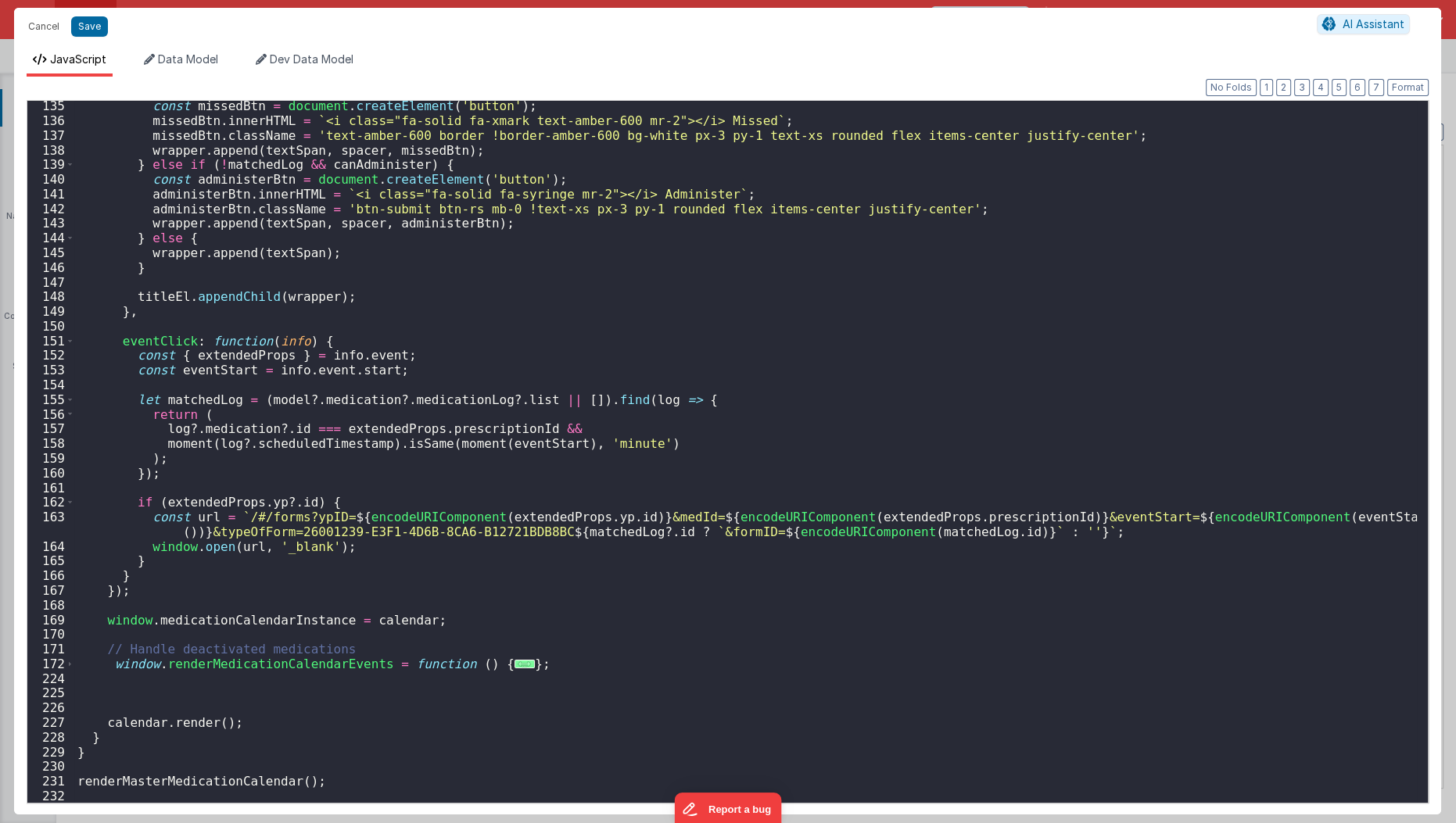
click at [91, 643] on div "const missedBtn = document . createElement ( 'button' ) ; missedBtn . innerHTML…" at bounding box center [746, 464] width 1343 height 732
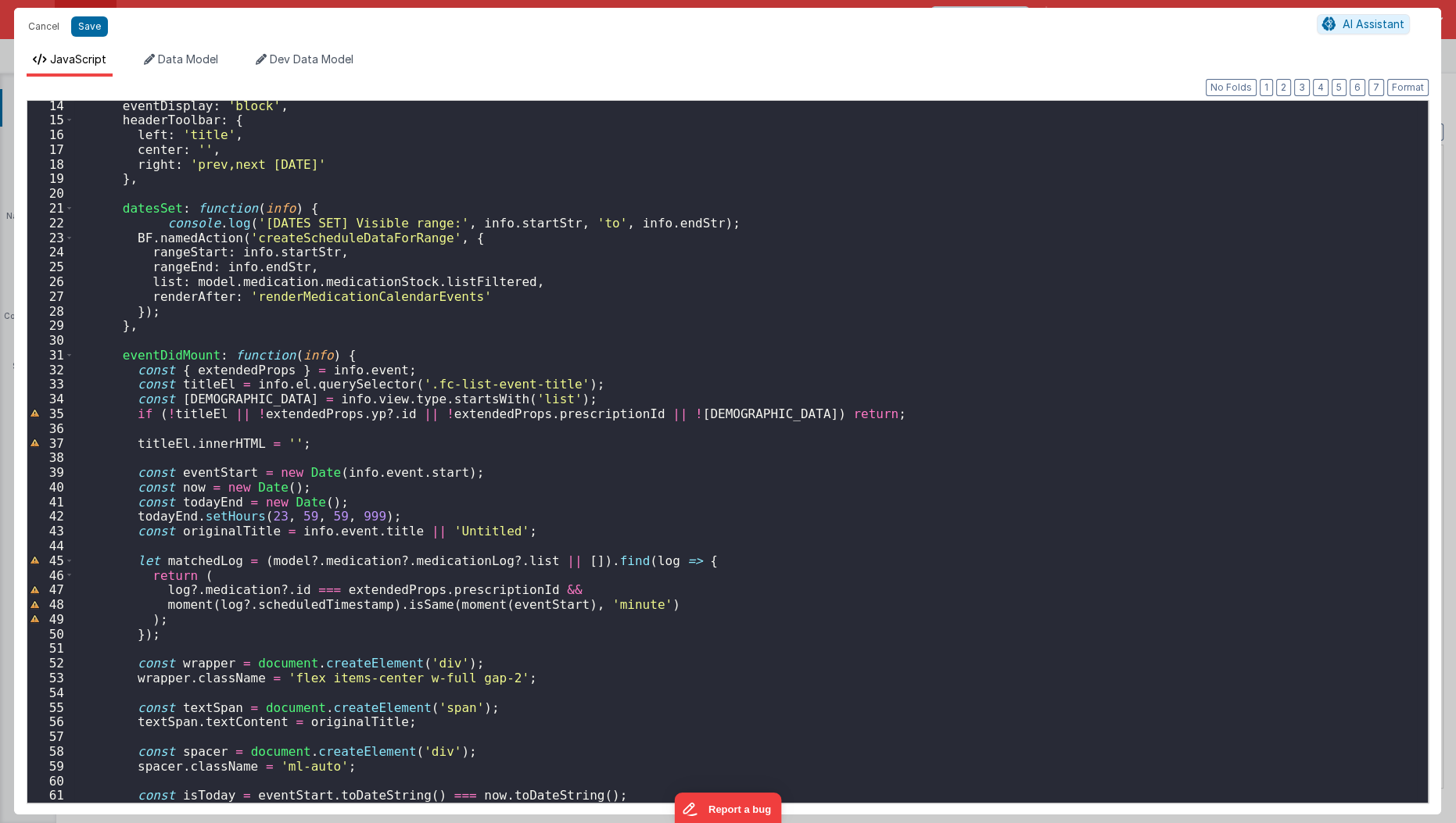
scroll to position [217, 0]
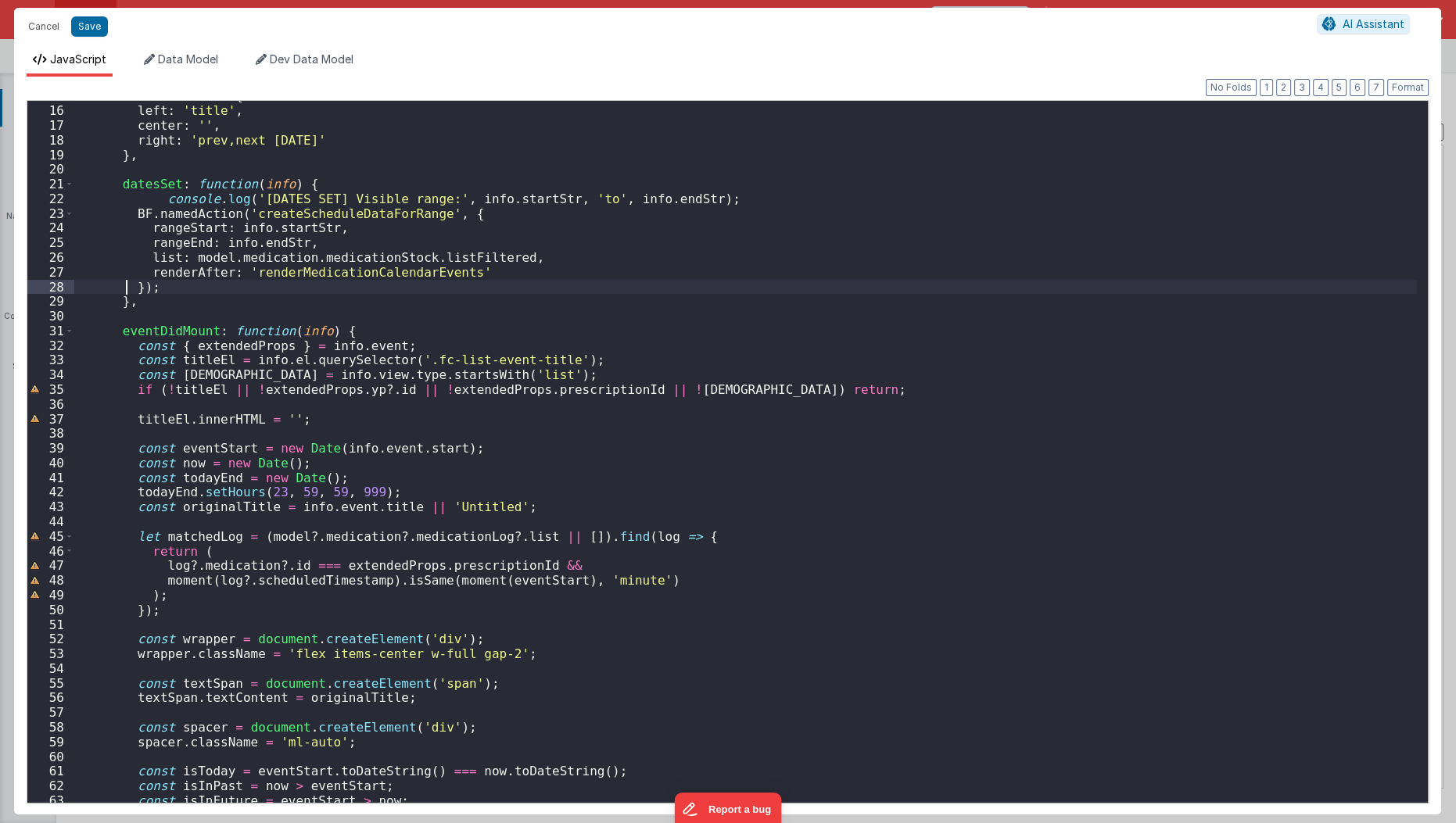
click at [124, 285] on div "headerToolbar : { left : 'title' , center : '' , right : 'prev,next today' } , …" at bounding box center [746, 454] width 1343 height 732
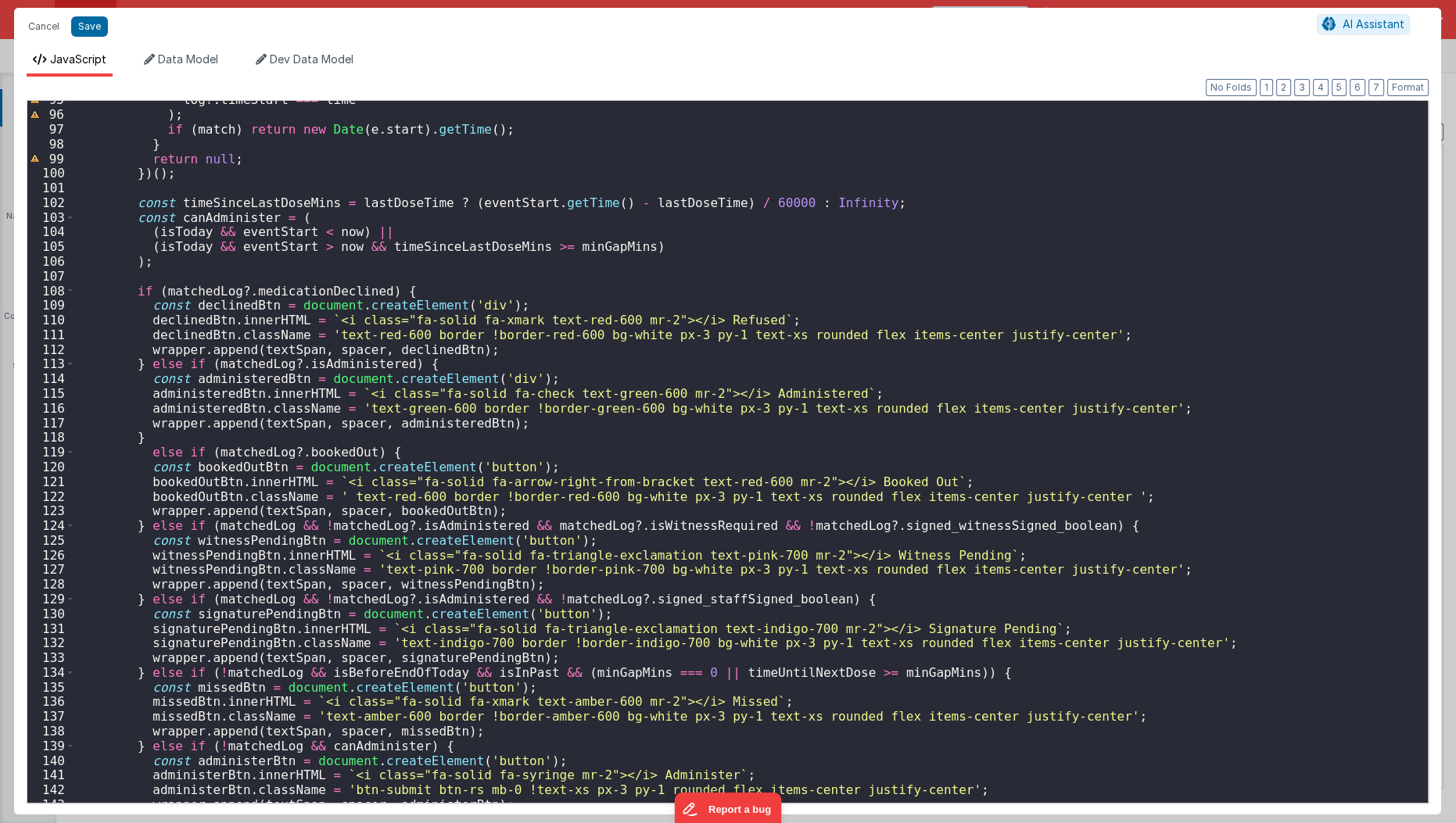
scroll to position [1388, 0]
click at [124, 285] on div "log ?. timeStart === time ) ; if ( match ) return new Date ( e . start ) . getT…" at bounding box center [746, 458] width 1343 height 732
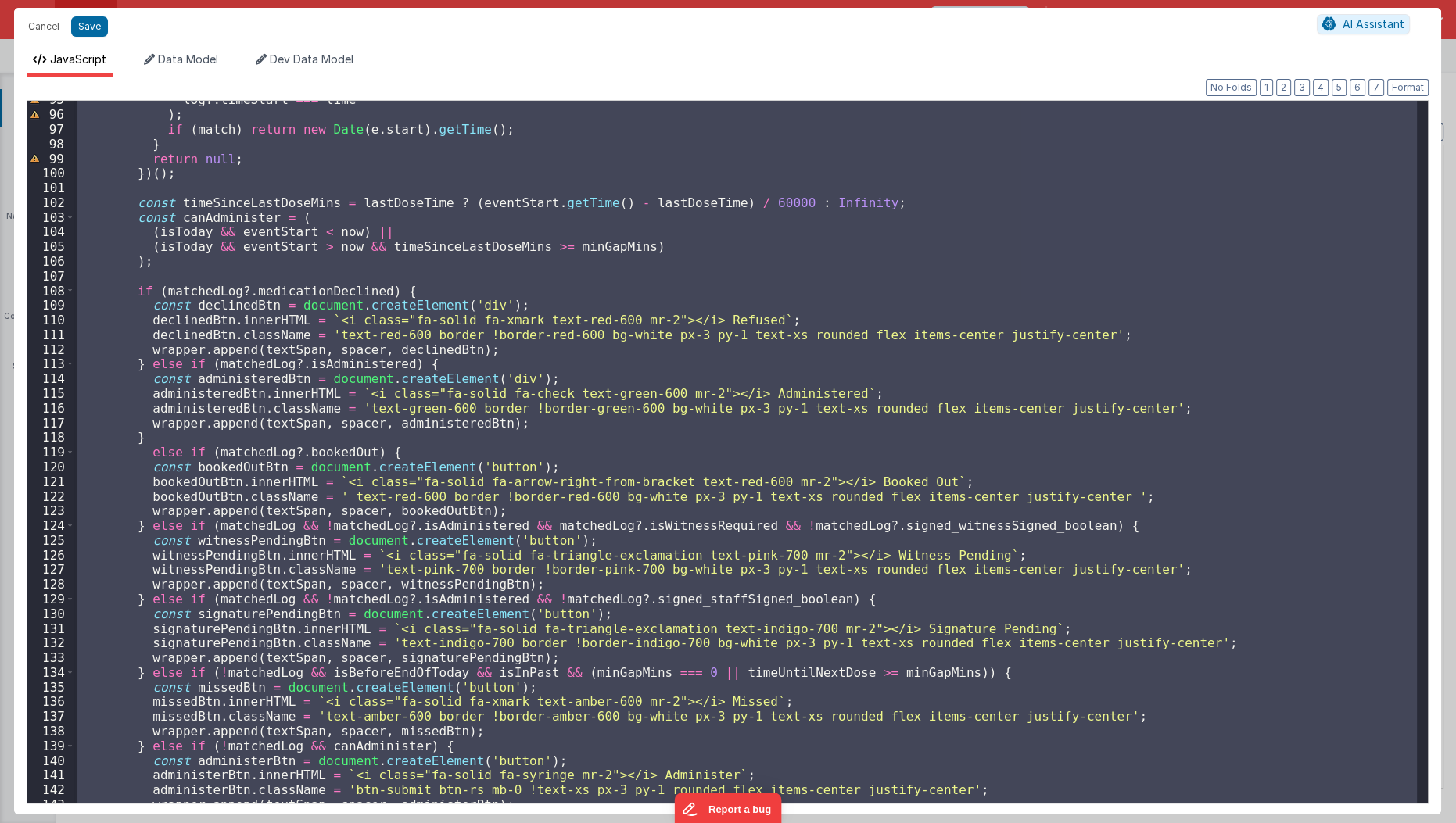
click at [188, 242] on div "log ?. timeStart === time ) ; if ( match ) return new Date ( e . start ) . getT…" at bounding box center [745, 452] width 1343 height 702
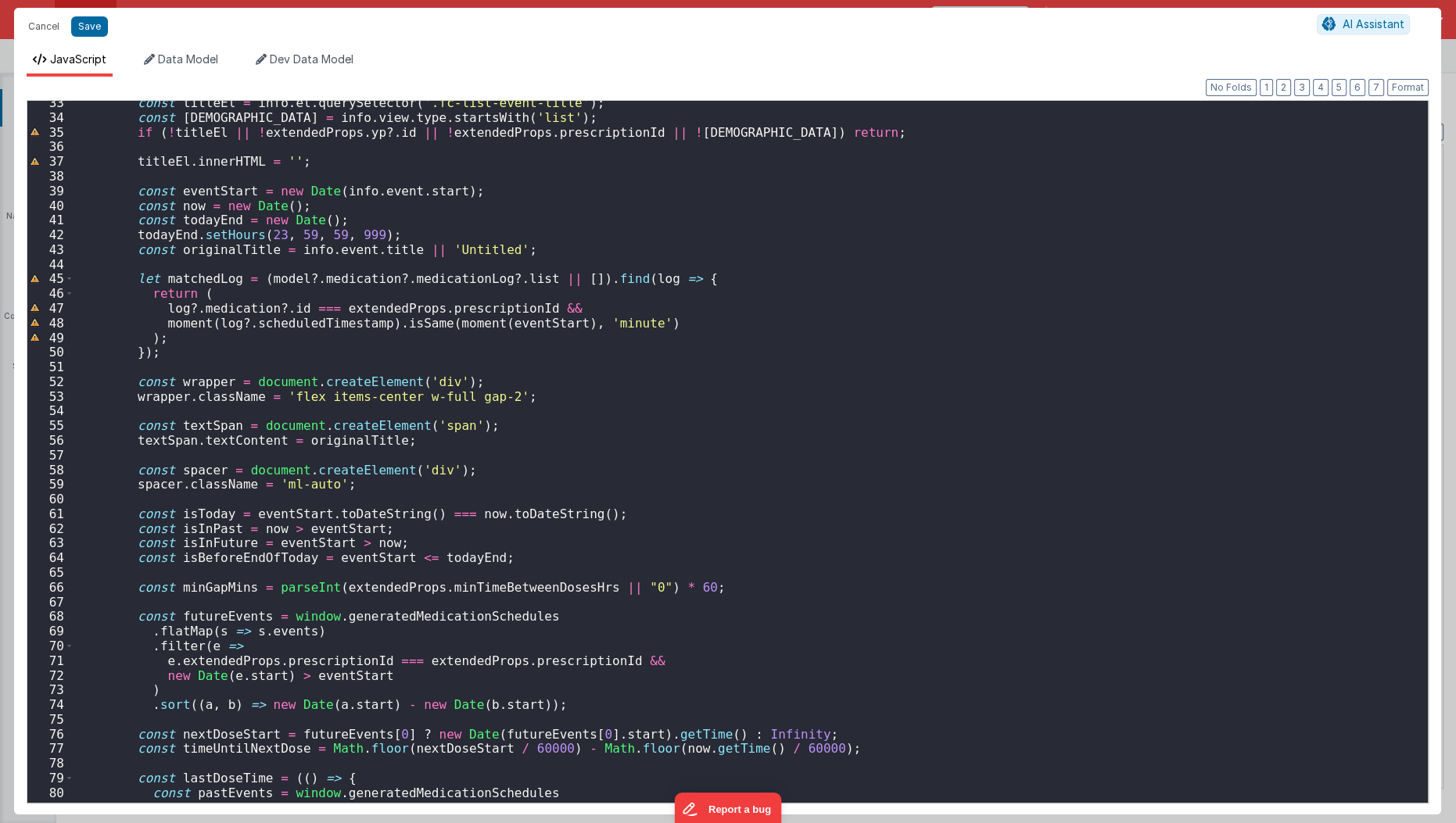
scroll to position [388, 0]
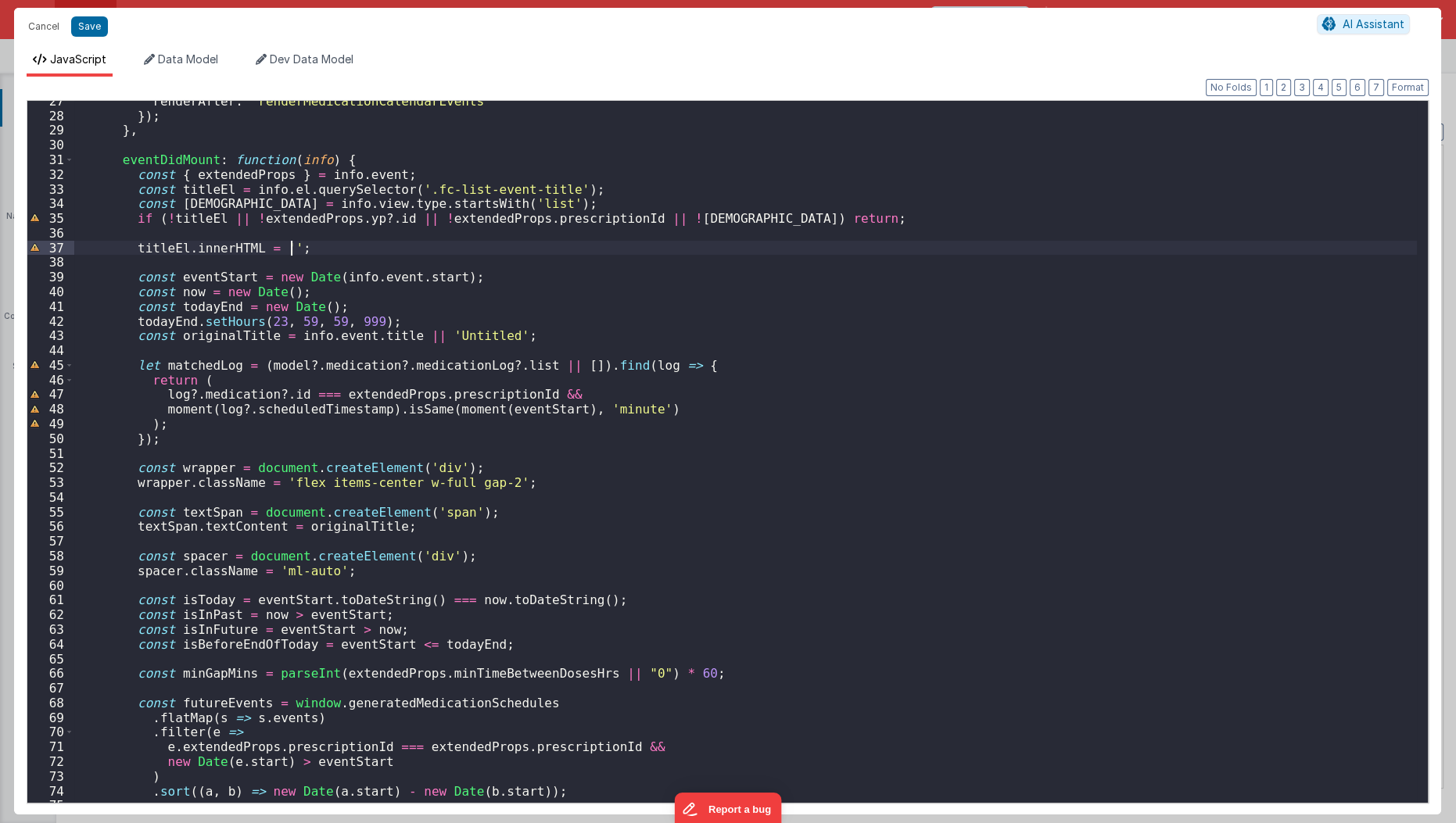
click at [333, 248] on div "renderAfter : 'renderMedicationCalendarEvents' }) ; } , eventDidMount : functio…" at bounding box center [746, 460] width 1343 height 732
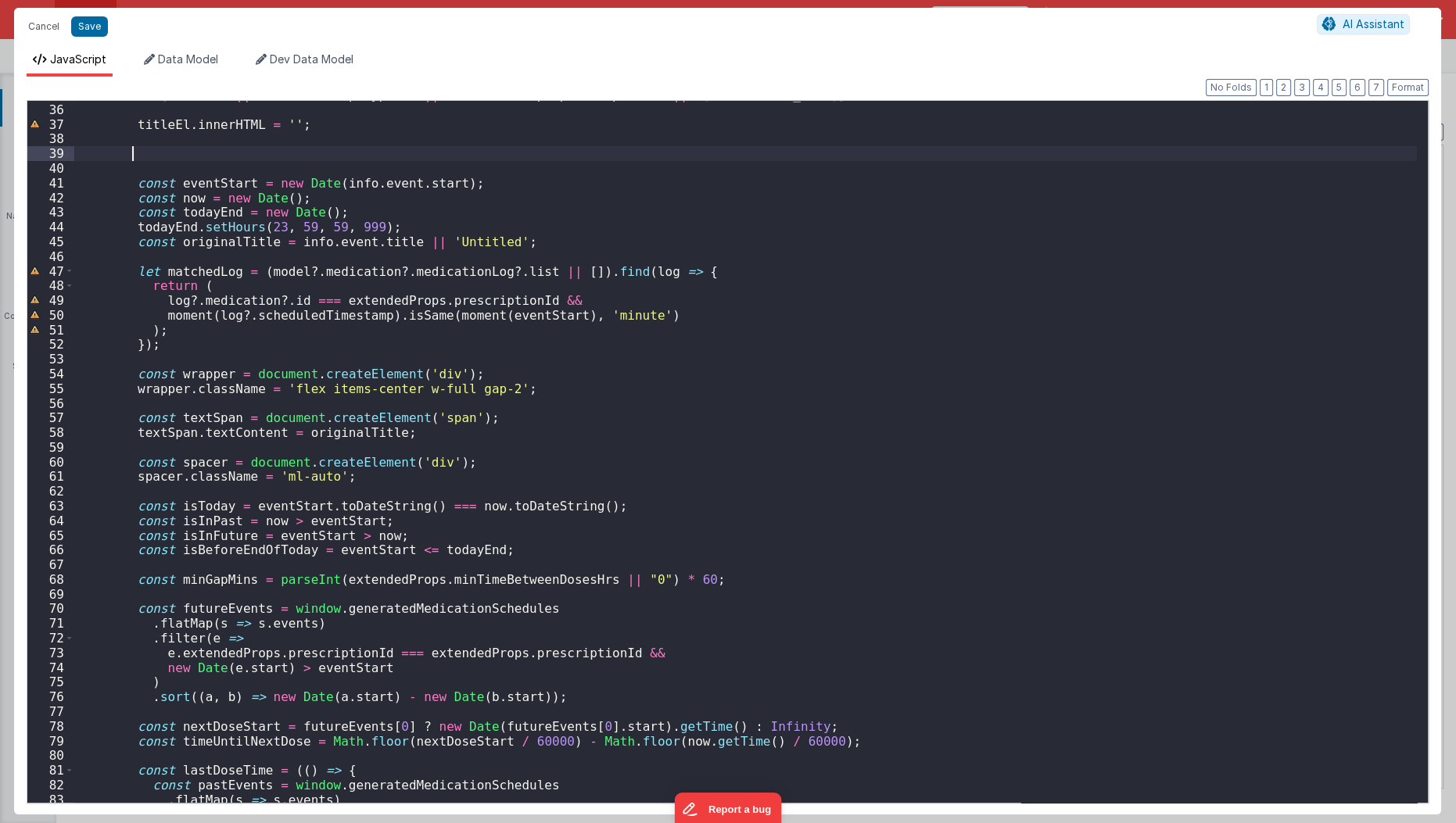
scroll to position [512, 0]
click at [341, 177] on div "if ( ! titleEl || ! extendedProps . yp ?. id || ! extendedProps . prescriptionI…" at bounding box center [746, 453] width 1343 height 732
click at [353, 163] on div "if ( ! titleEl || ! extendedProps . yp ?. id || ! extendedProps . prescriptionI…" at bounding box center [746, 453] width 1343 height 732
click at [432, 355] on div "if ( ! titleEl || ! extendedProps . yp ?. id || ! extendedProps . prescriptionI…" at bounding box center [746, 453] width 1343 height 732
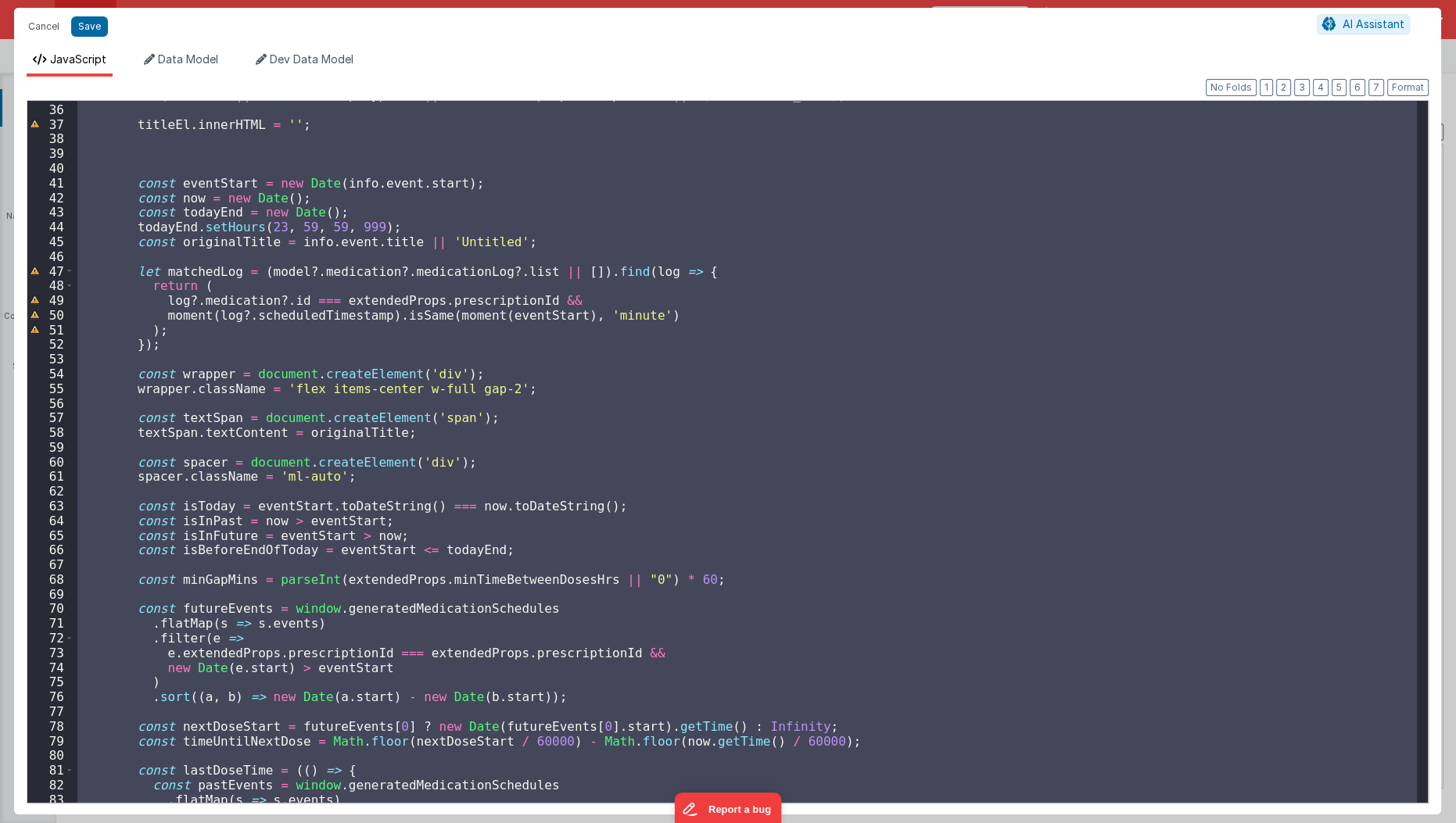
click at [325, 269] on div "if ( ! titleEl || ! extendedProps . yp ?. id || ! extendedProps . prescriptionI…" at bounding box center [745, 452] width 1343 height 702
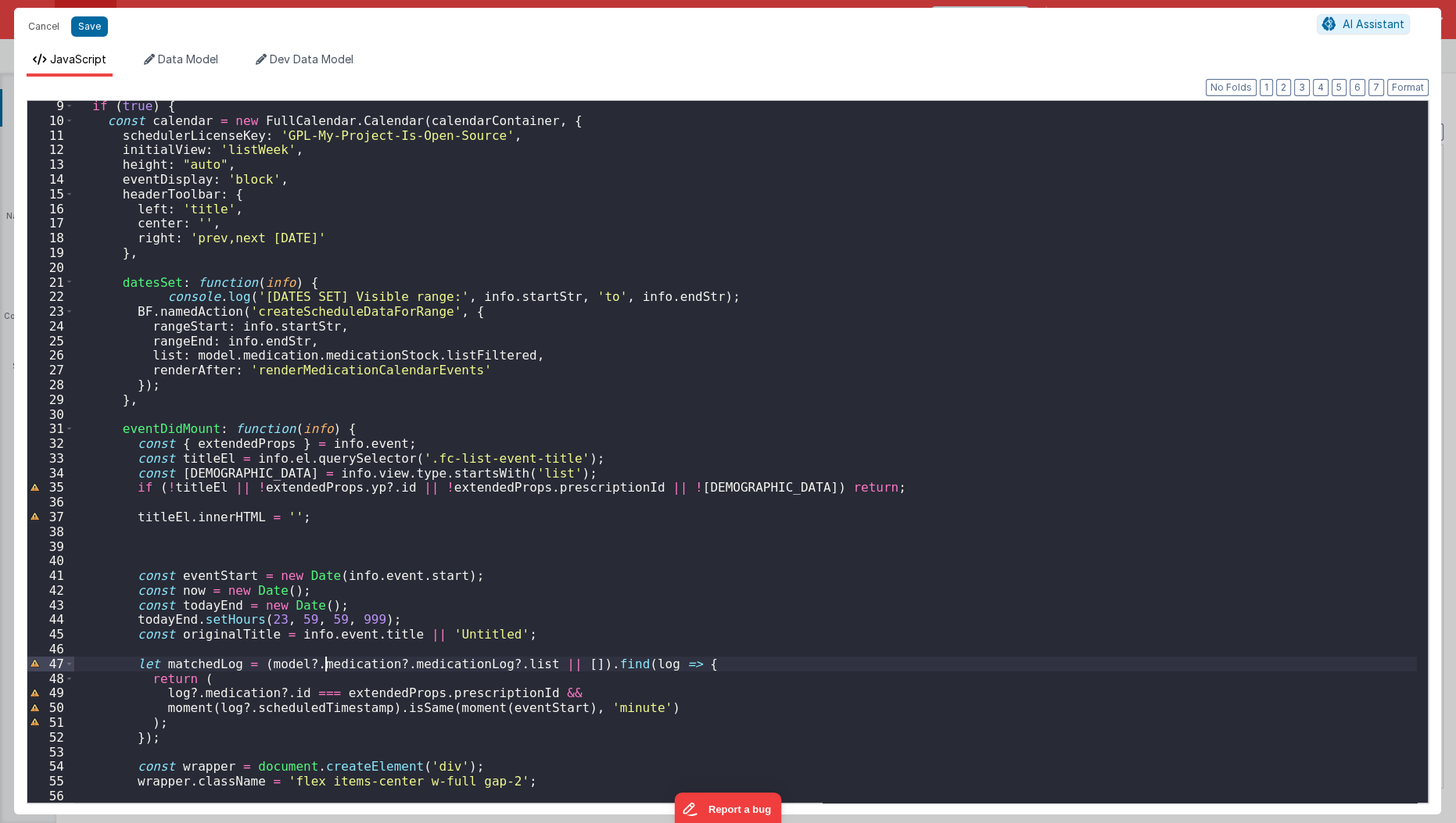
scroll to position [48, 0]
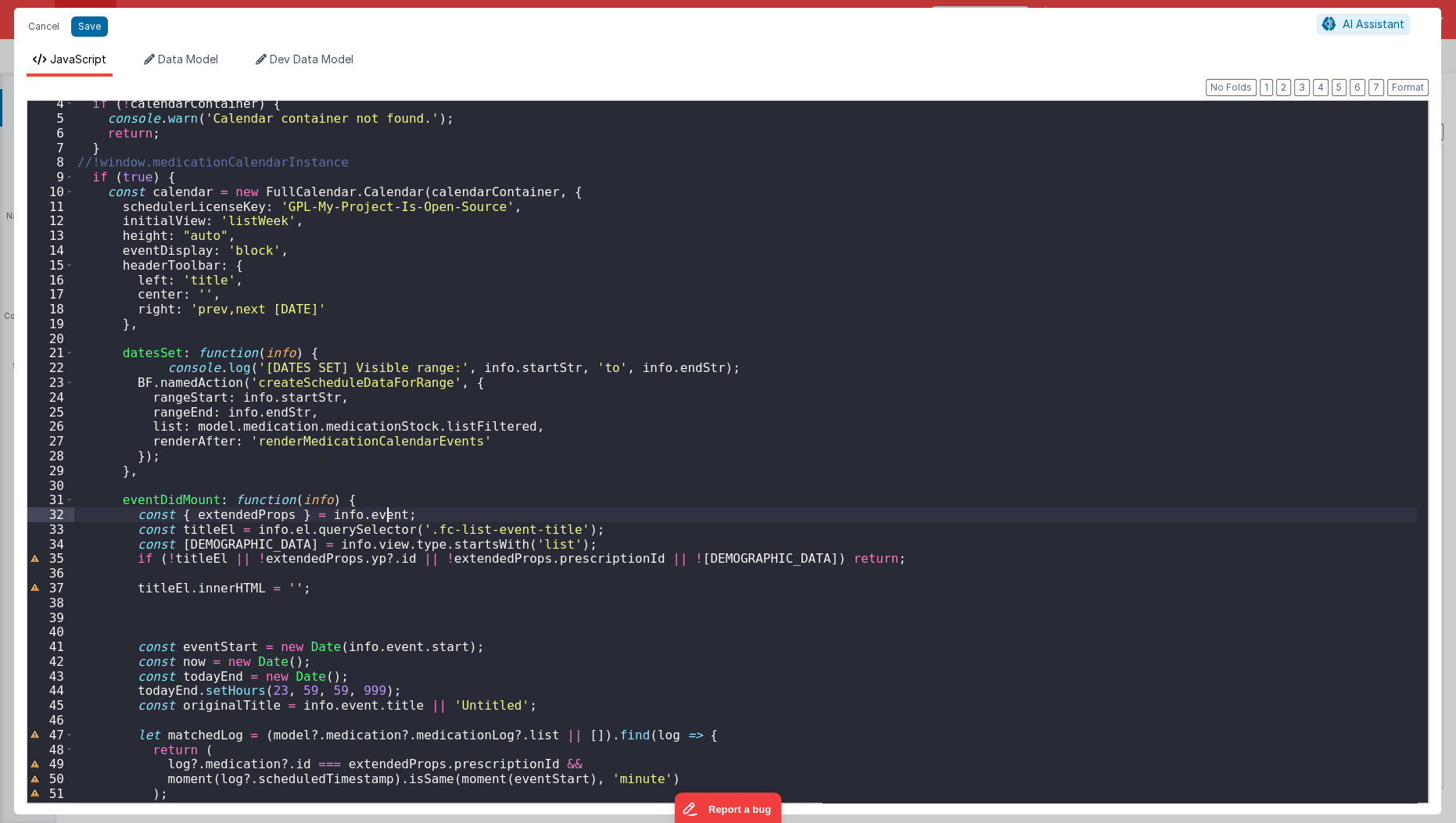
click at [416, 516] on div "if ( ! calendarContainer ) { console . warn ( 'Calendar container not found.' )…" at bounding box center [746, 462] width 1343 height 732
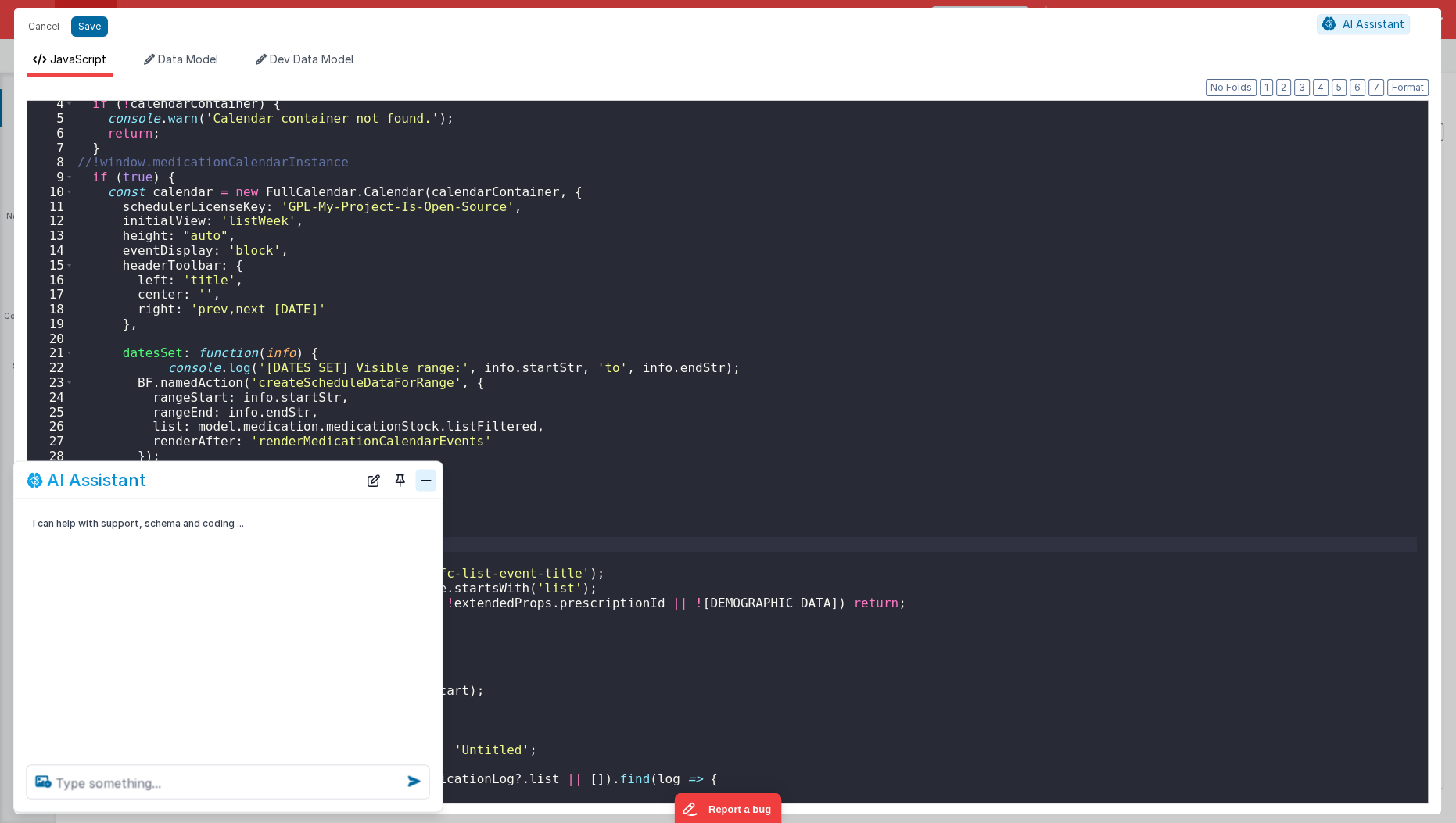
click at [429, 488] on button "Close" at bounding box center [426, 480] width 20 height 22
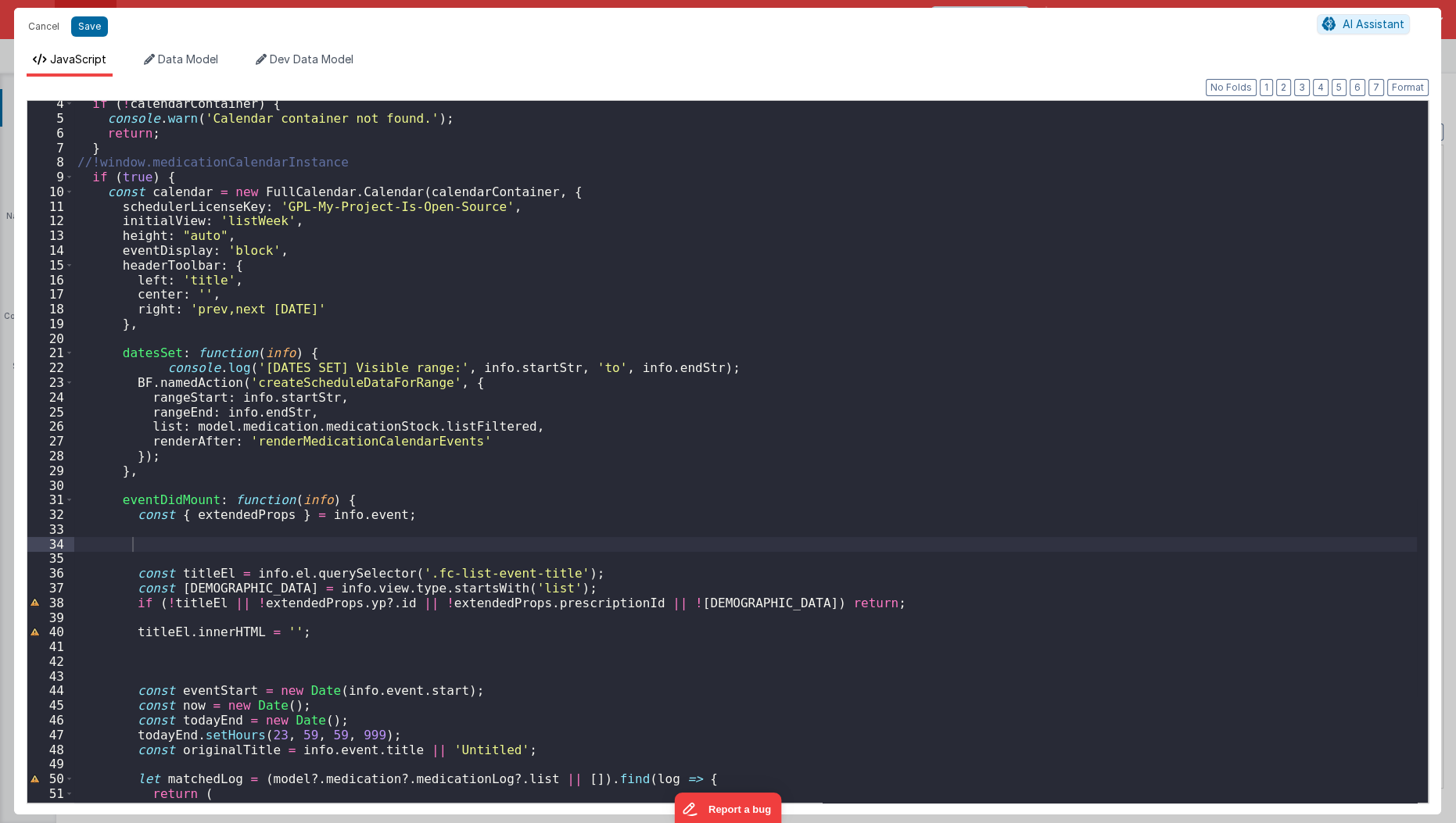
click at [231, 550] on div "if ( ! calendarContainer ) { console . warn ( 'Calendar container not found.' )…" at bounding box center [746, 462] width 1343 height 732
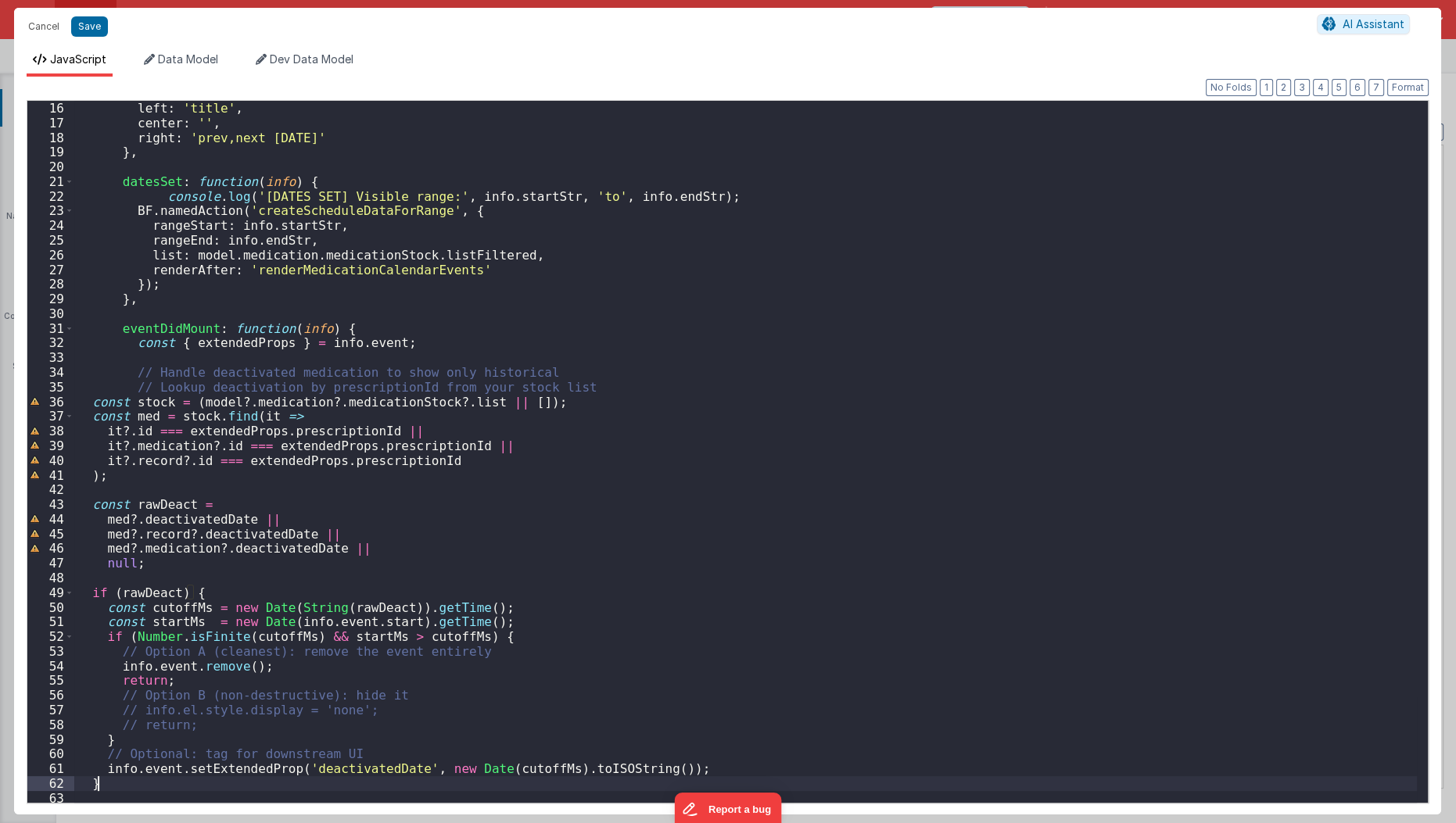
scroll to position [455, 0]
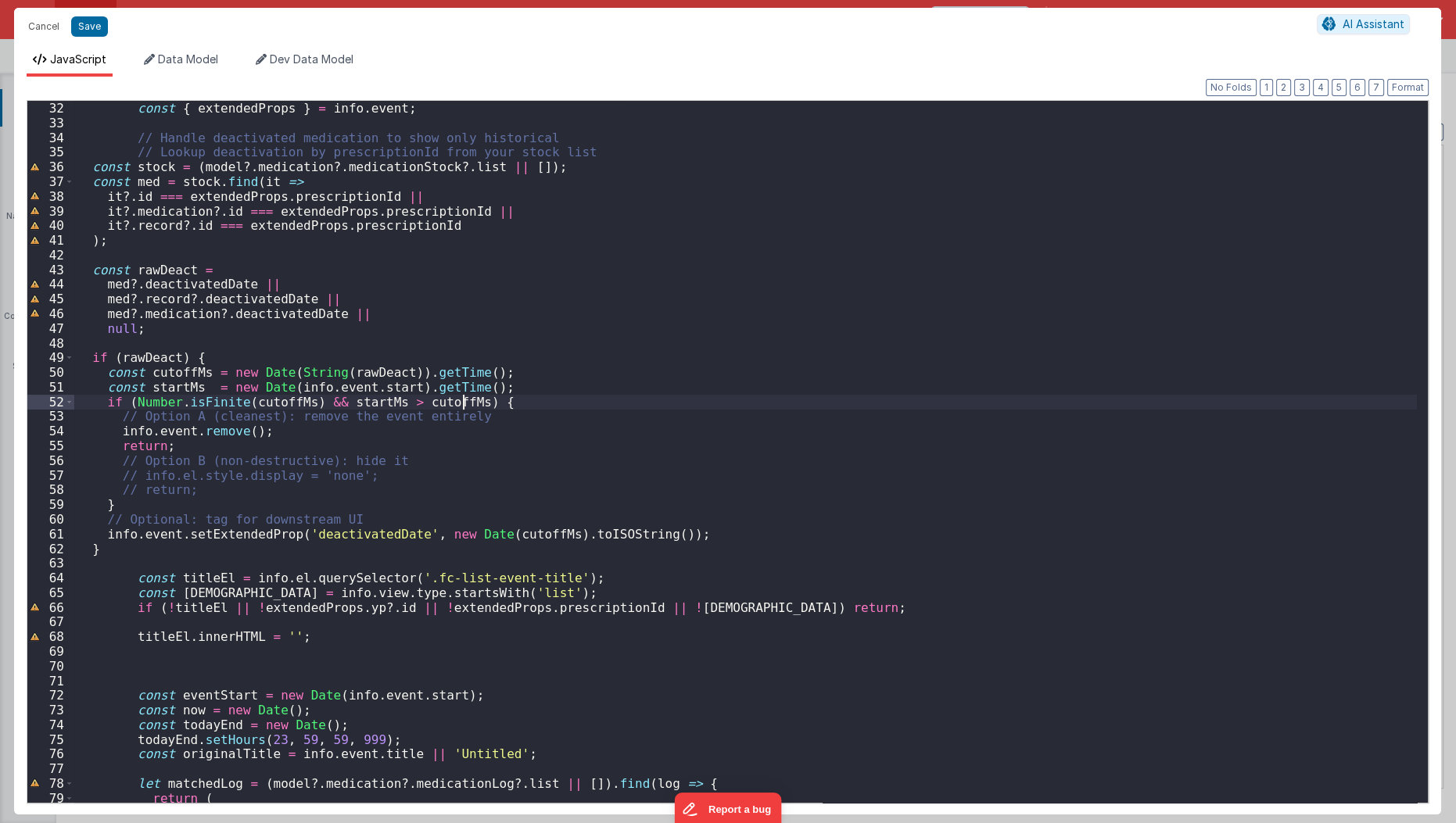
click at [461, 407] on div "eventDidMount : function ( info ) { const { extendedProps } = info . event ; //…" at bounding box center [746, 452] width 1343 height 732
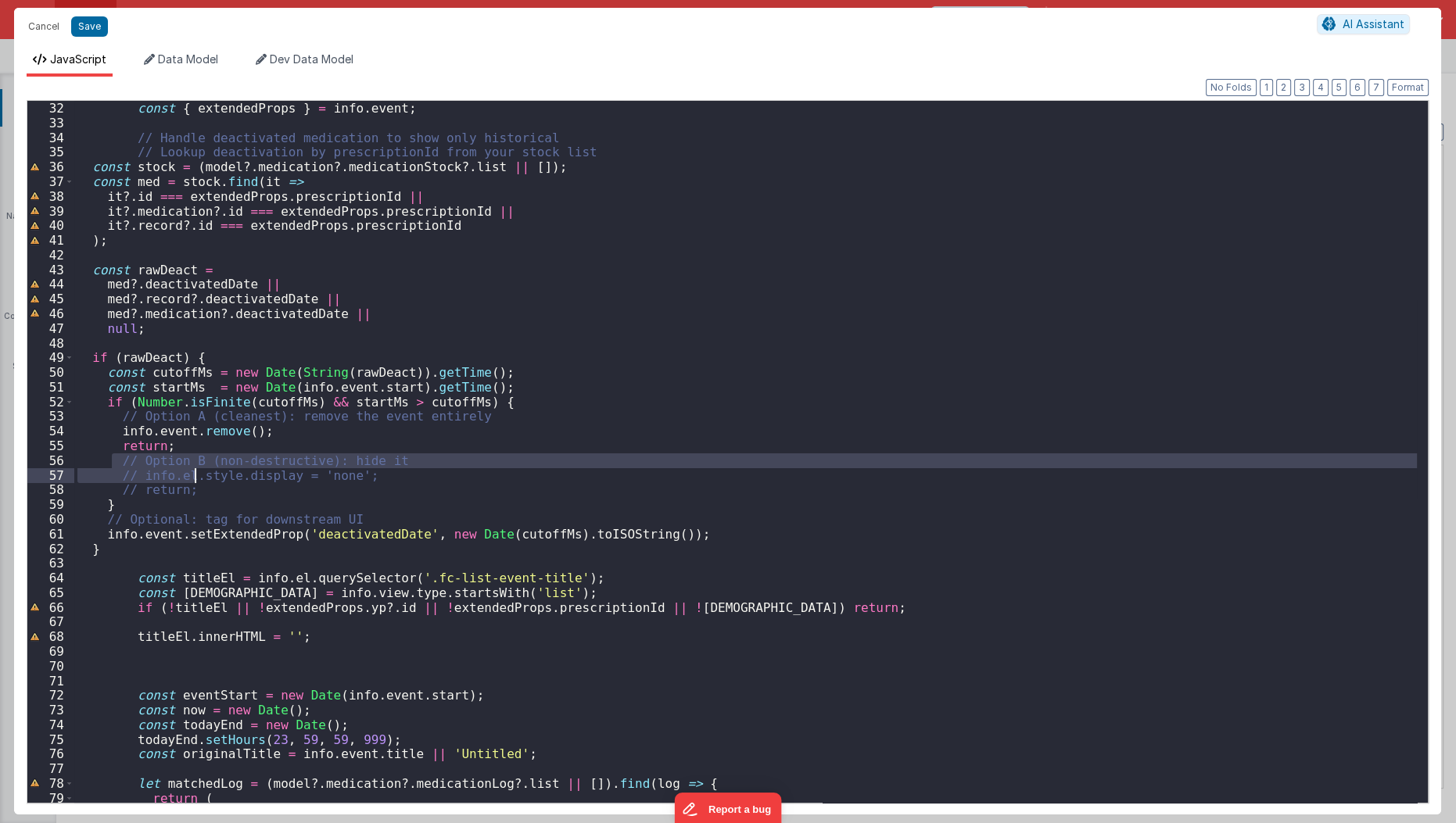
drag, startPoint x: 113, startPoint y: 457, endPoint x: 192, endPoint y: 480, distance: 82.3
click at [192, 480] on div "eventDidMount : function ( info ) { const { extendedProps } = info . event ; //…" at bounding box center [746, 452] width 1343 height 732
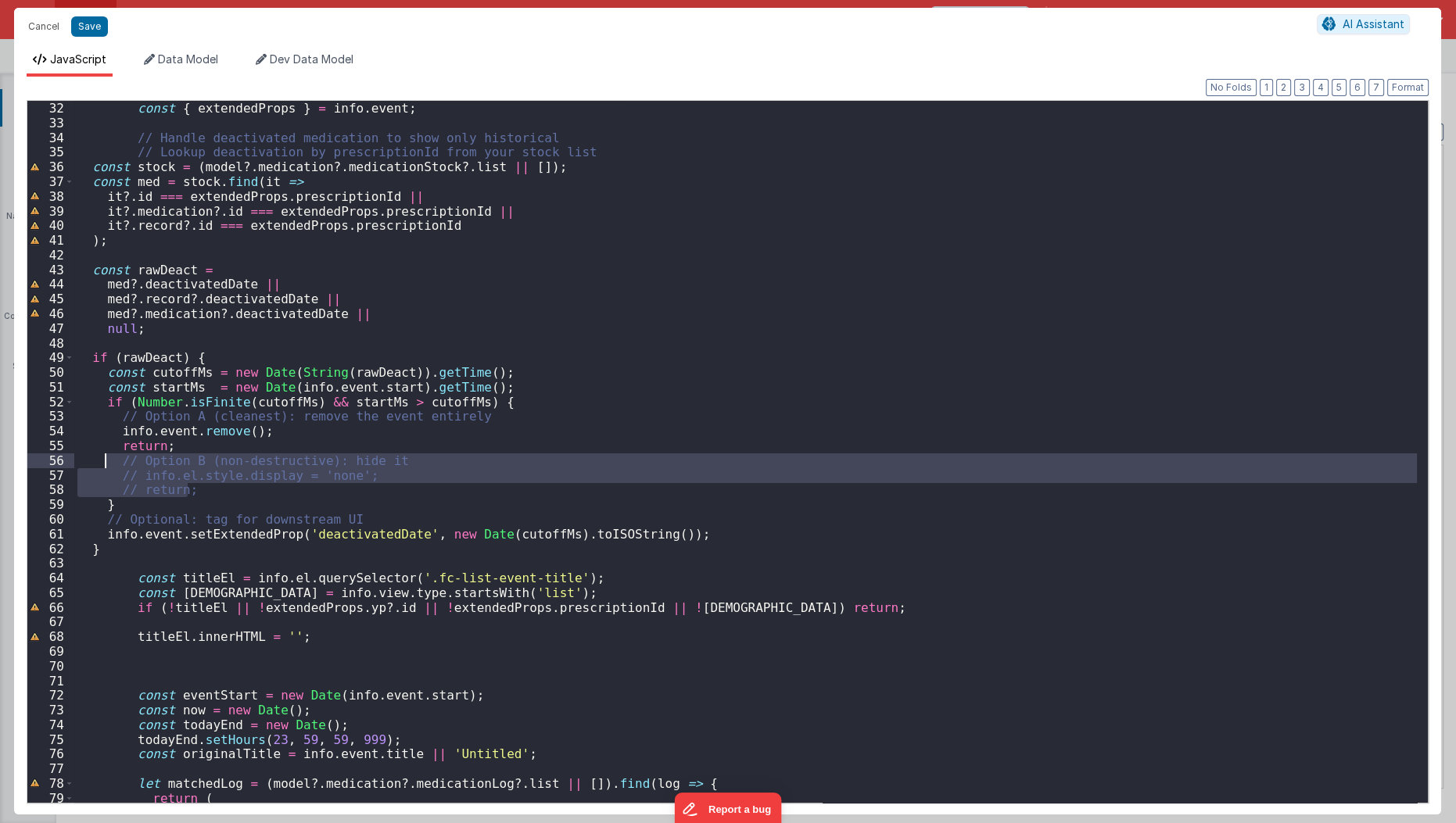
drag, startPoint x: 204, startPoint y: 492, endPoint x: 106, endPoint y: 456, distance: 104.4
click at [106, 456] on div "eventDidMount : function ( info ) { const { extendedProps } = info . event ; //…" at bounding box center [746, 452] width 1343 height 732
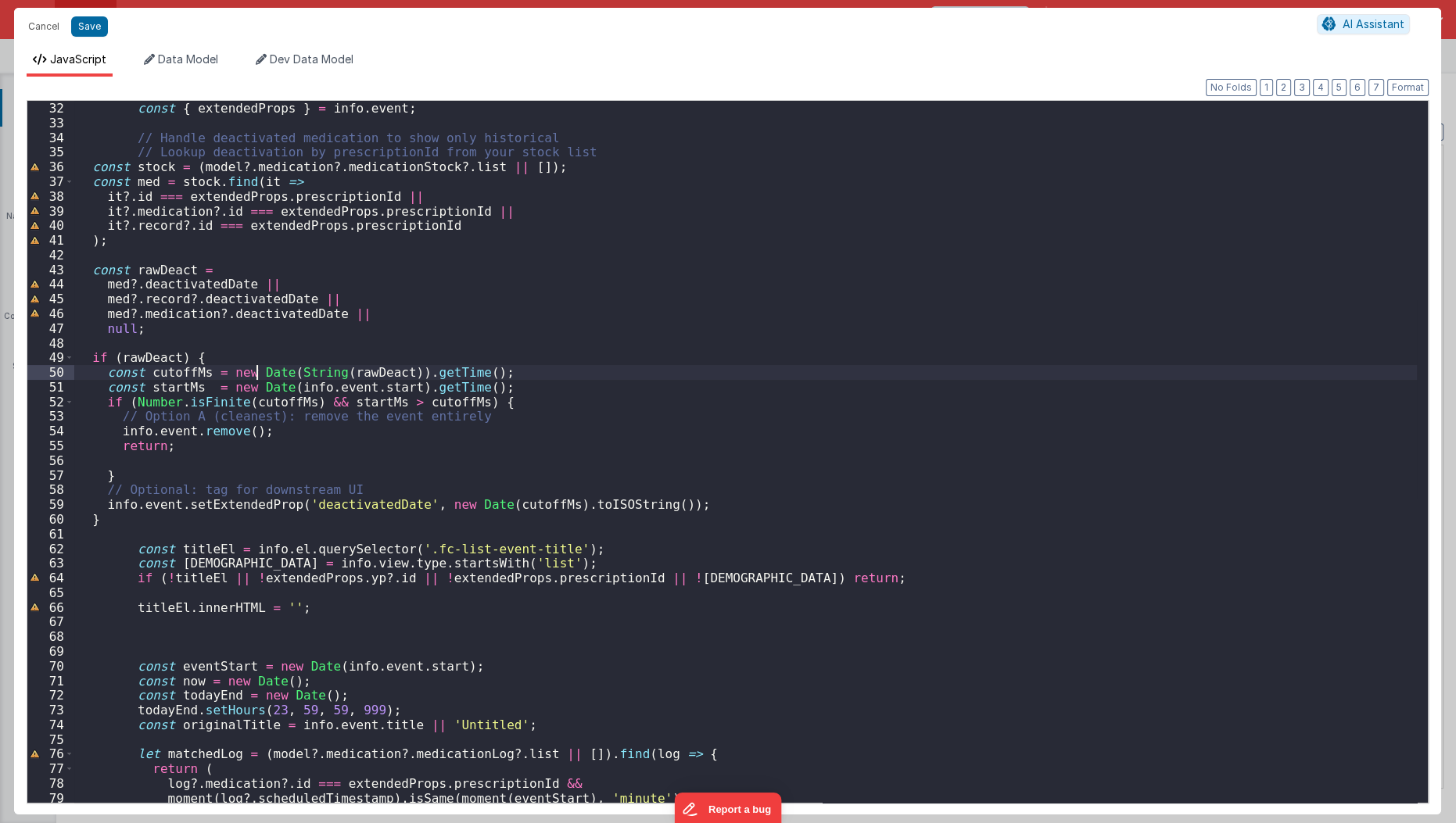
click at [257, 368] on div "eventDidMount : function ( info ) { const { extendedProps } = info . event ; //…" at bounding box center [746, 452] width 1343 height 732
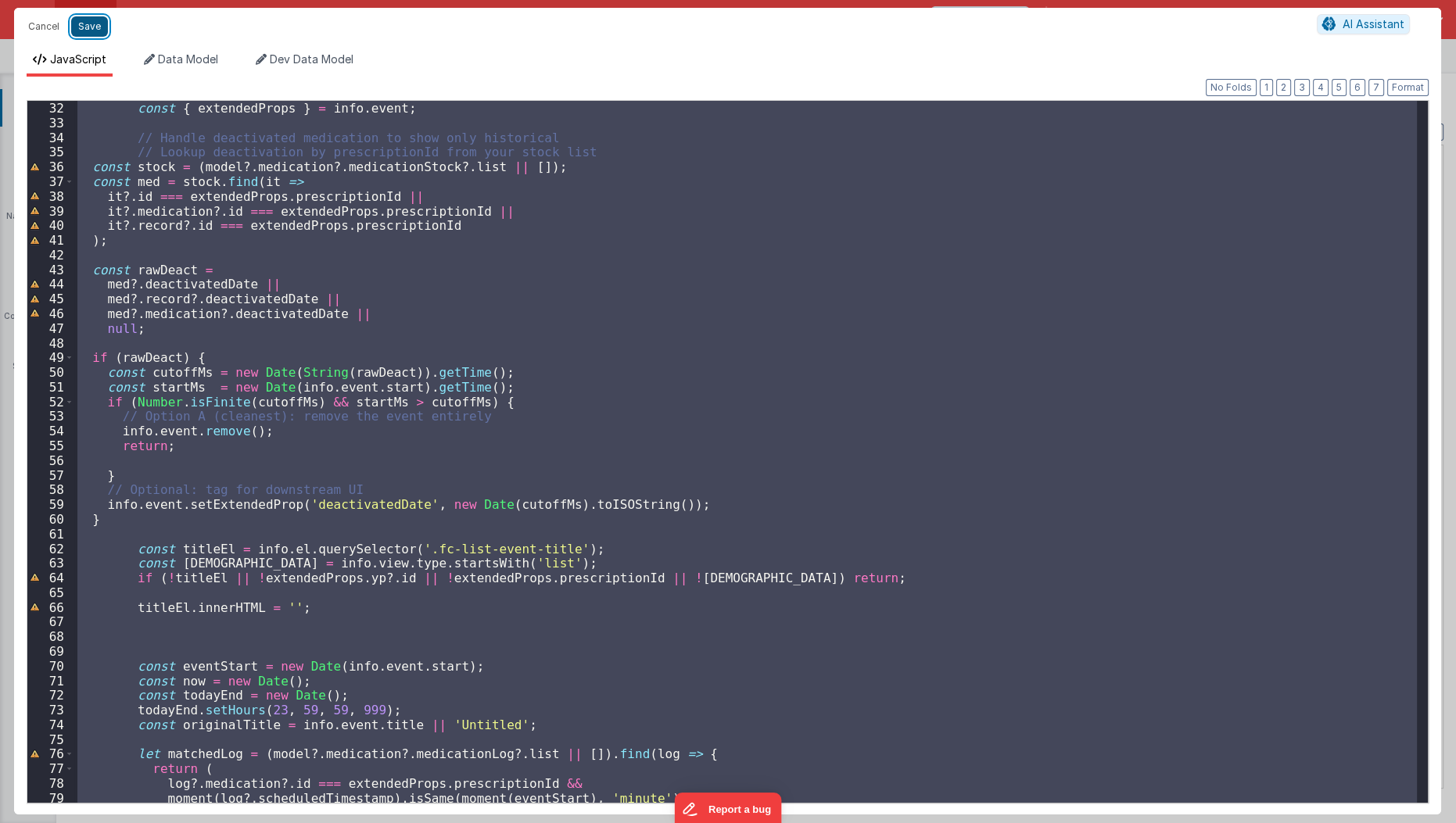
click at [90, 20] on button "Save" at bounding box center [89, 27] width 37 height 20
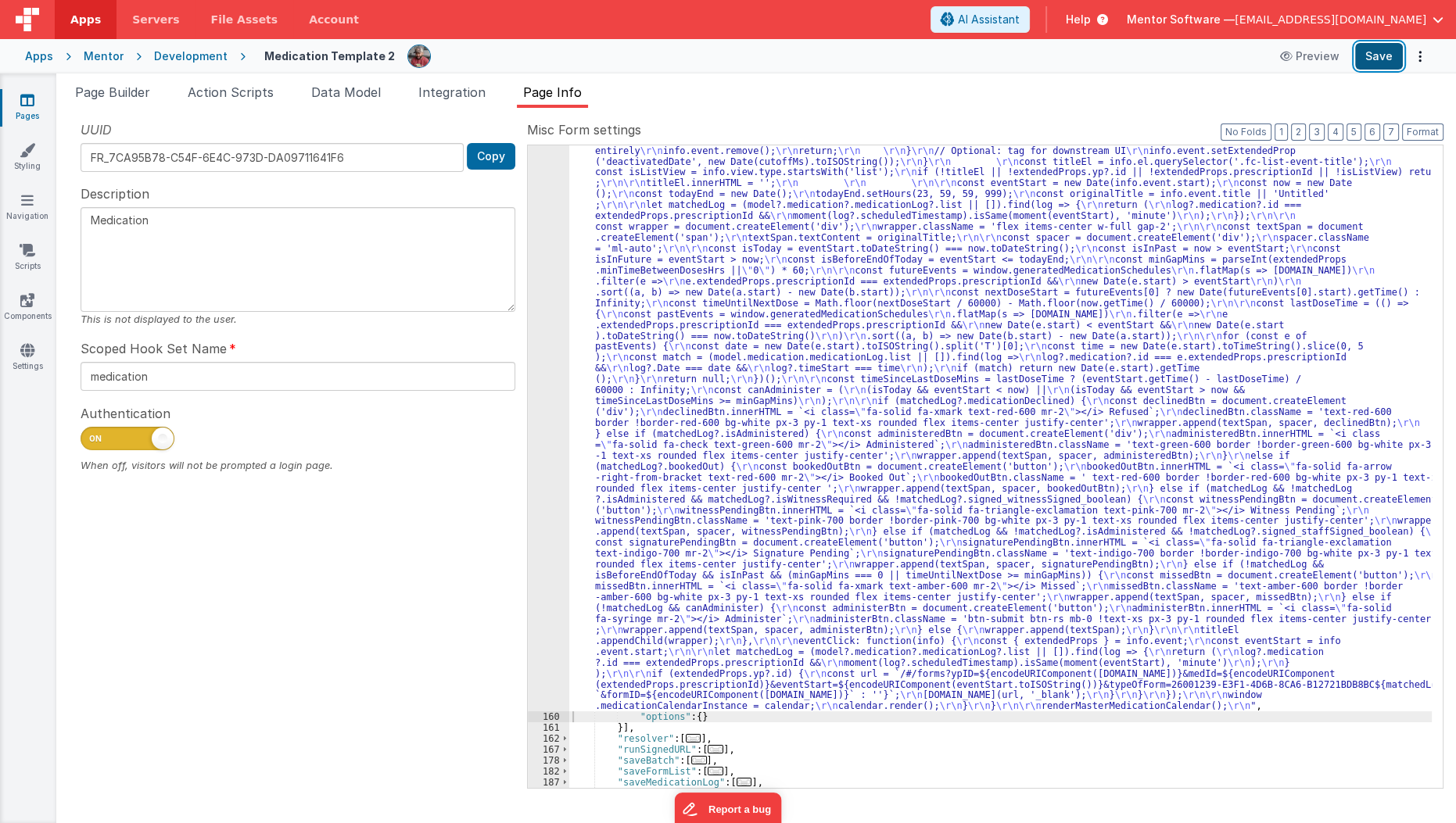
click at [1383, 58] on button "Save" at bounding box center [1379, 56] width 48 height 27
click at [543, 361] on div "159" at bounding box center [548, 357] width 41 height 708
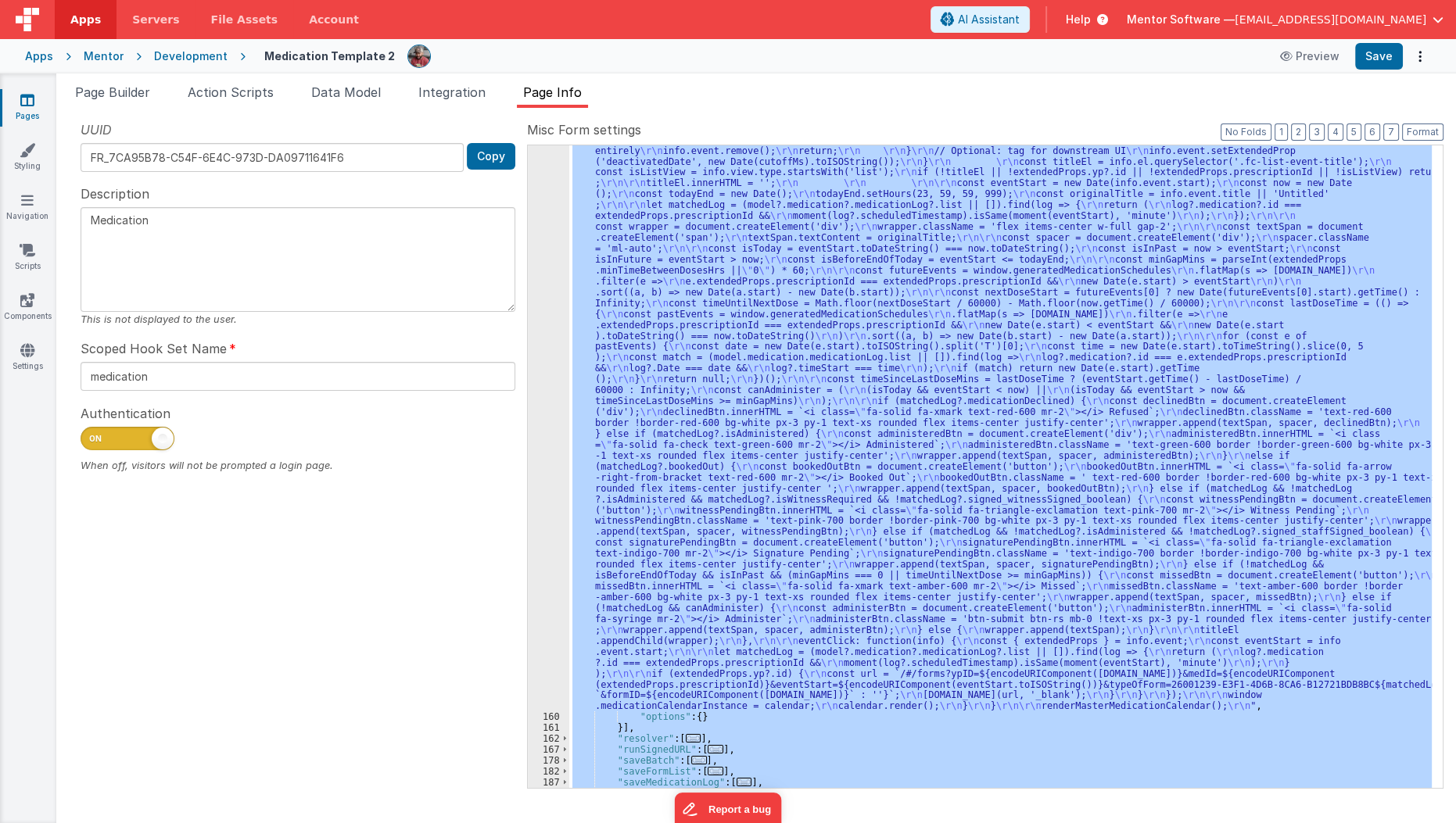
click at [543, 361] on div "159" at bounding box center [548, 357] width 41 height 708
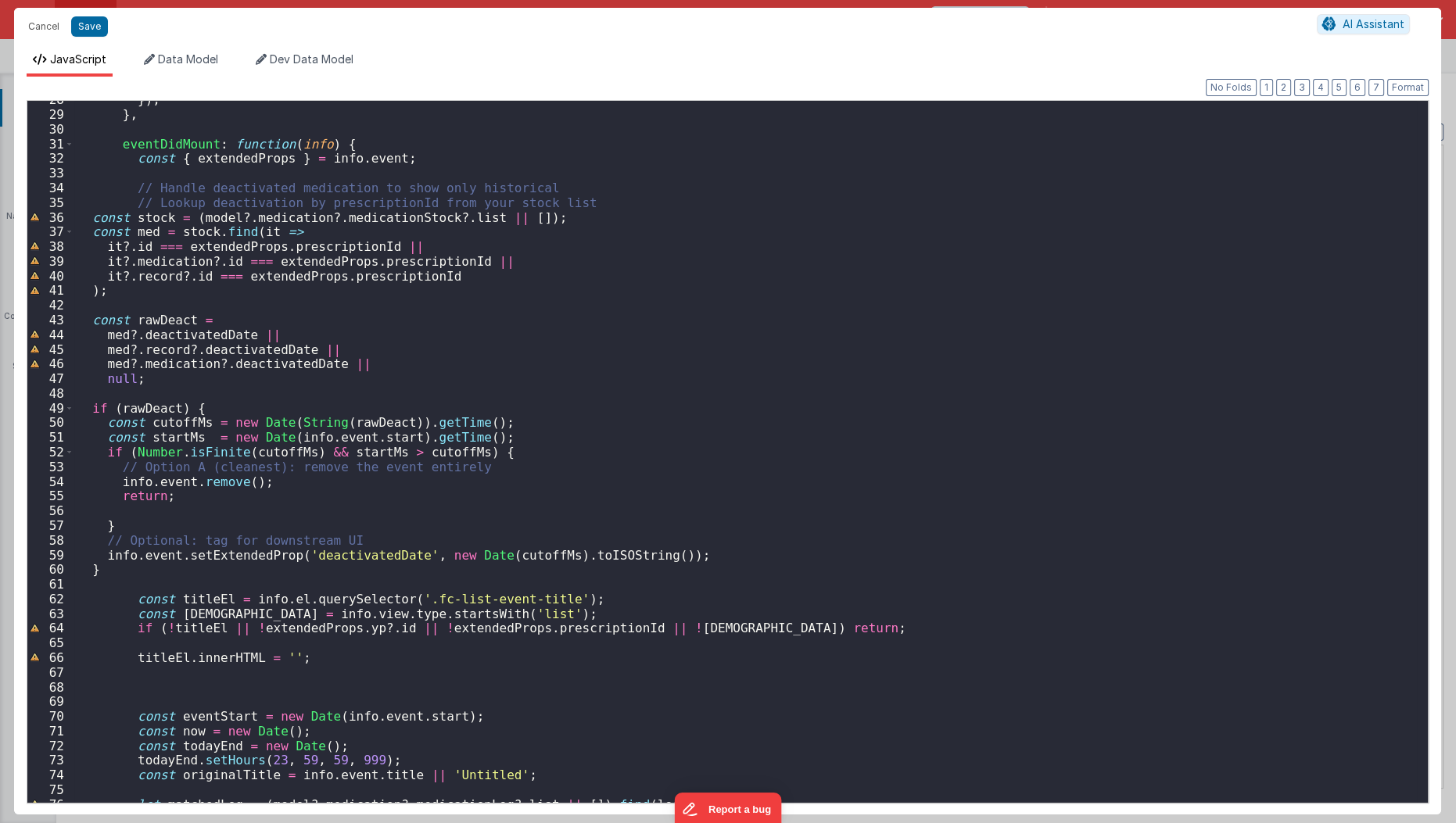
scroll to position [405, 0]
click at [543, 361] on div "}) ; } , eventDidMount : function ( info ) { const { extendedProps } = info . e…" at bounding box center [746, 458] width 1343 height 732
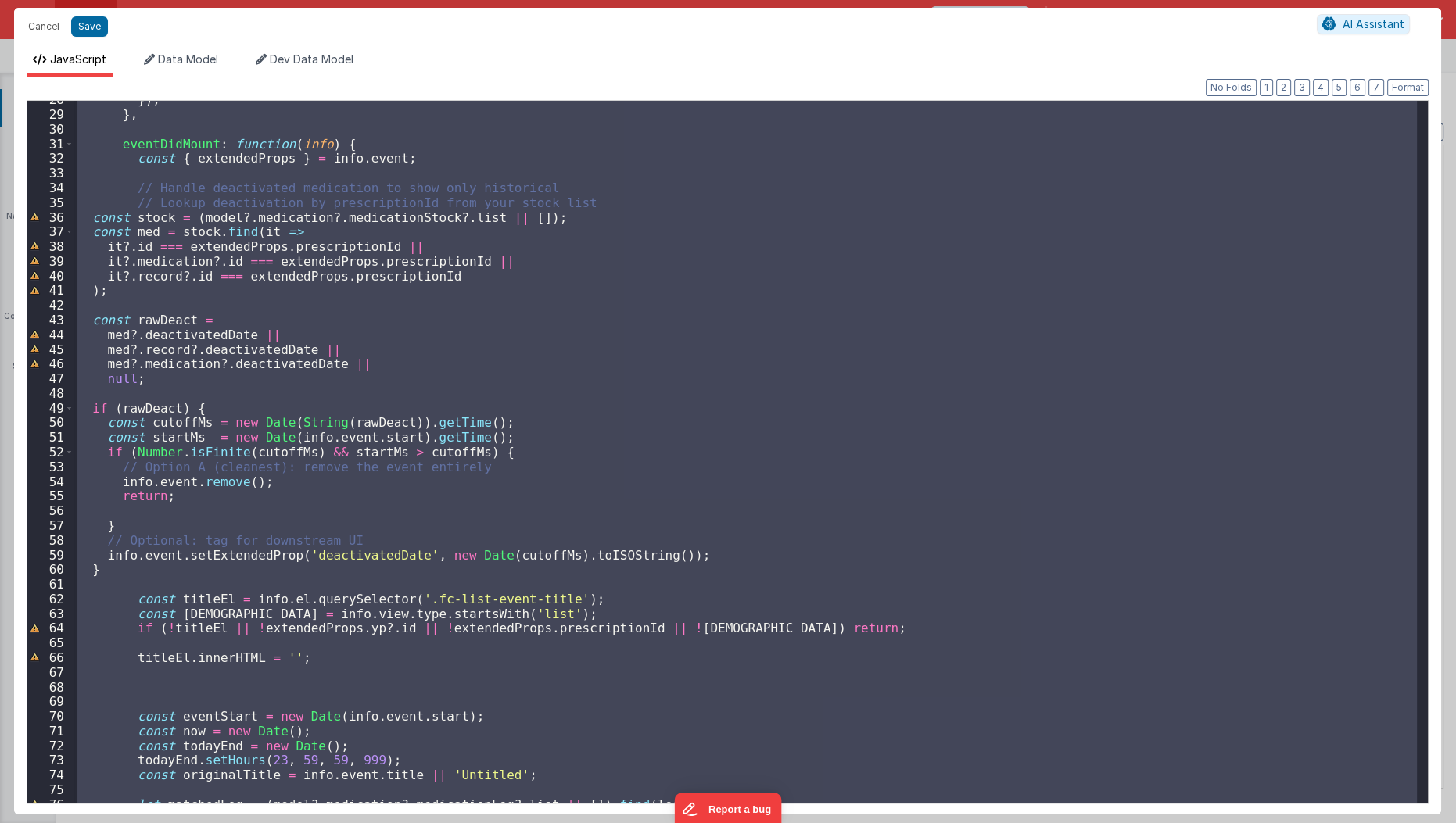
click at [431, 424] on div "}) ; } , eventDidMount : function ( info ) { const { extendedProps } = info . e…" at bounding box center [745, 452] width 1343 height 702
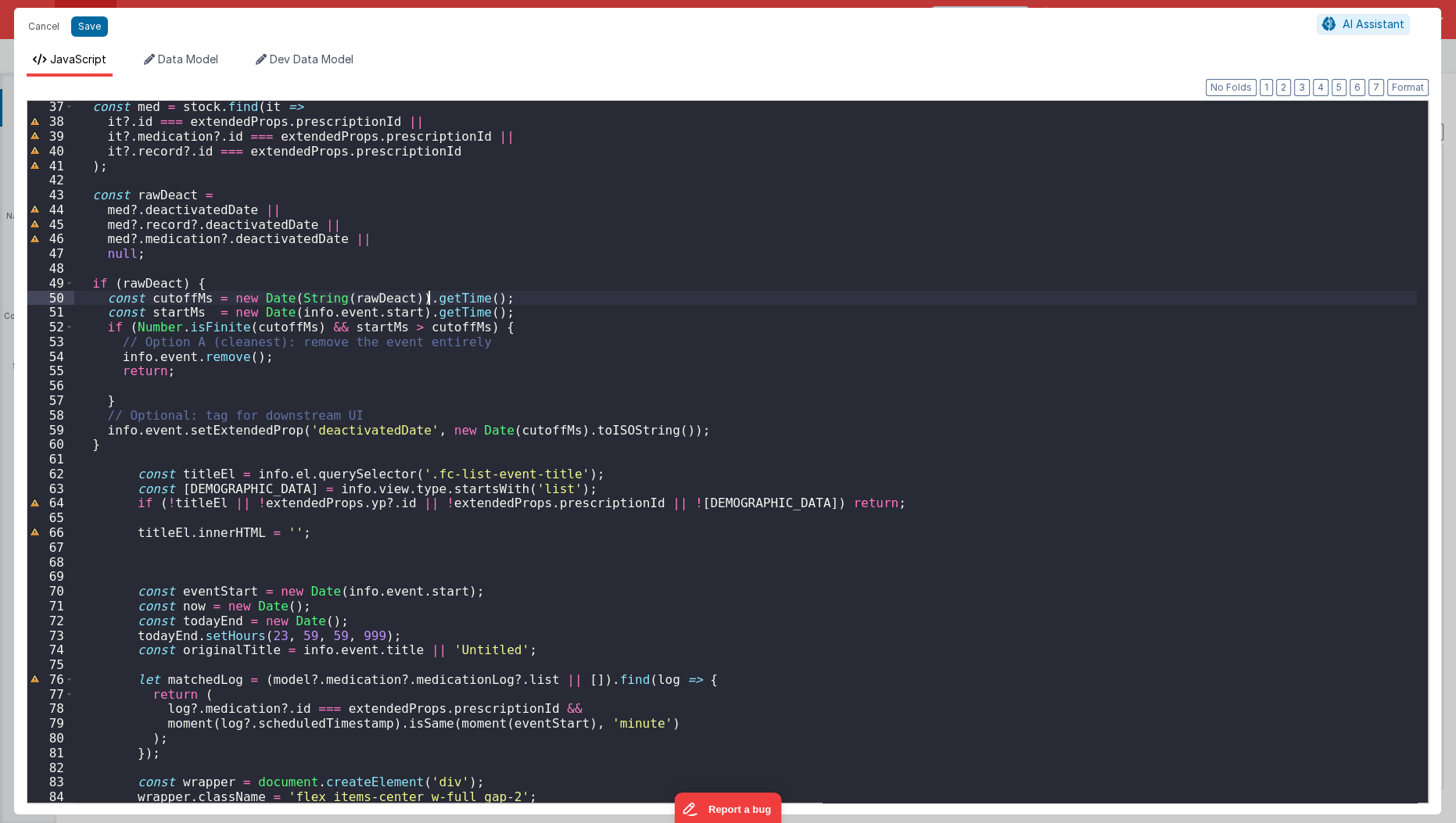
scroll to position [537, 0]
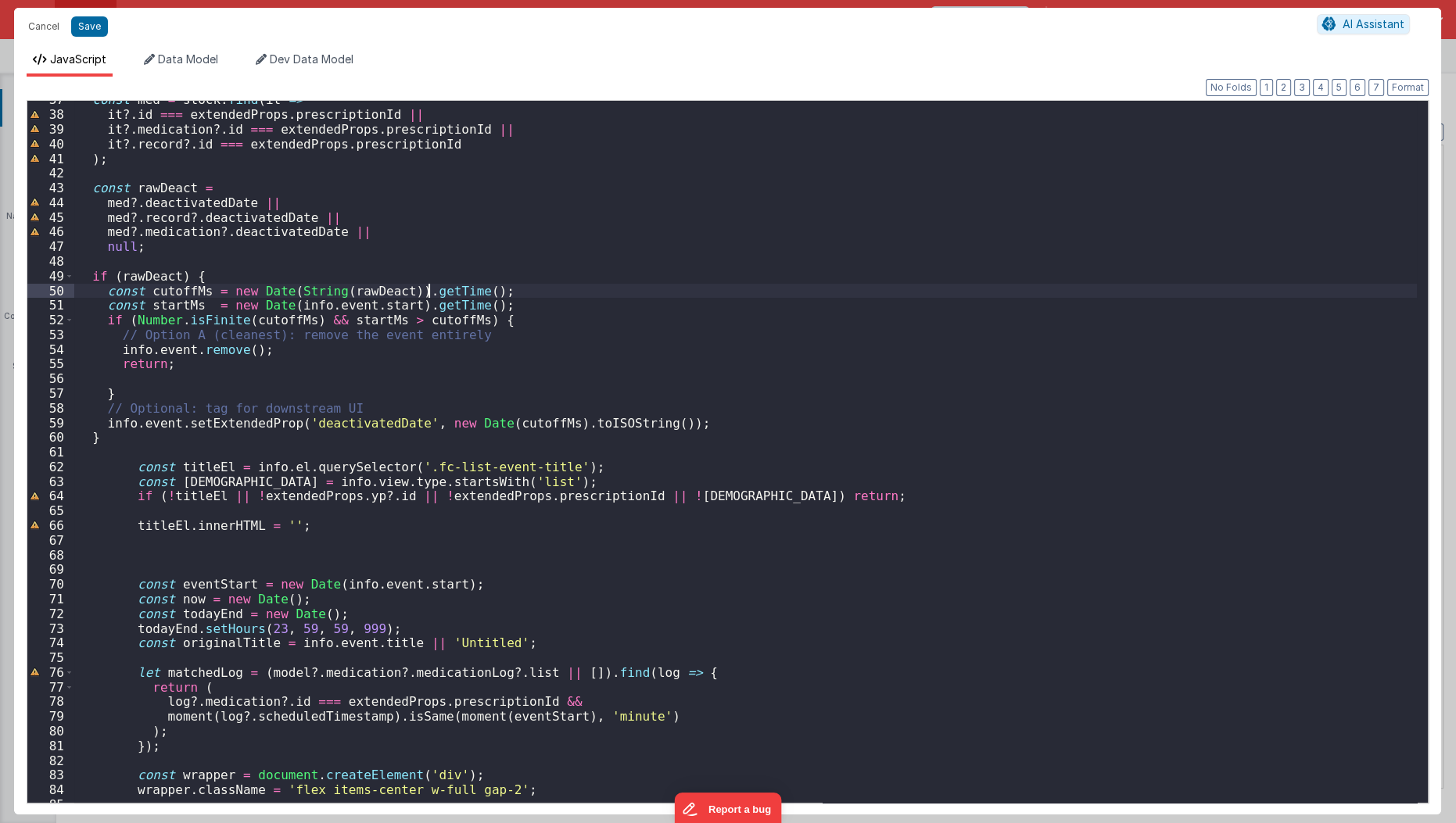
click at [431, 424] on div "const med = stock . find ( it => it ?. id === extendedProps . prescriptionId ||…" at bounding box center [746, 458] width 1343 height 732
click at [410, 442] on div "const med = stock . find ( it => it ?. id === extendedProps . prescriptionId ||…" at bounding box center [746, 458] width 1343 height 732
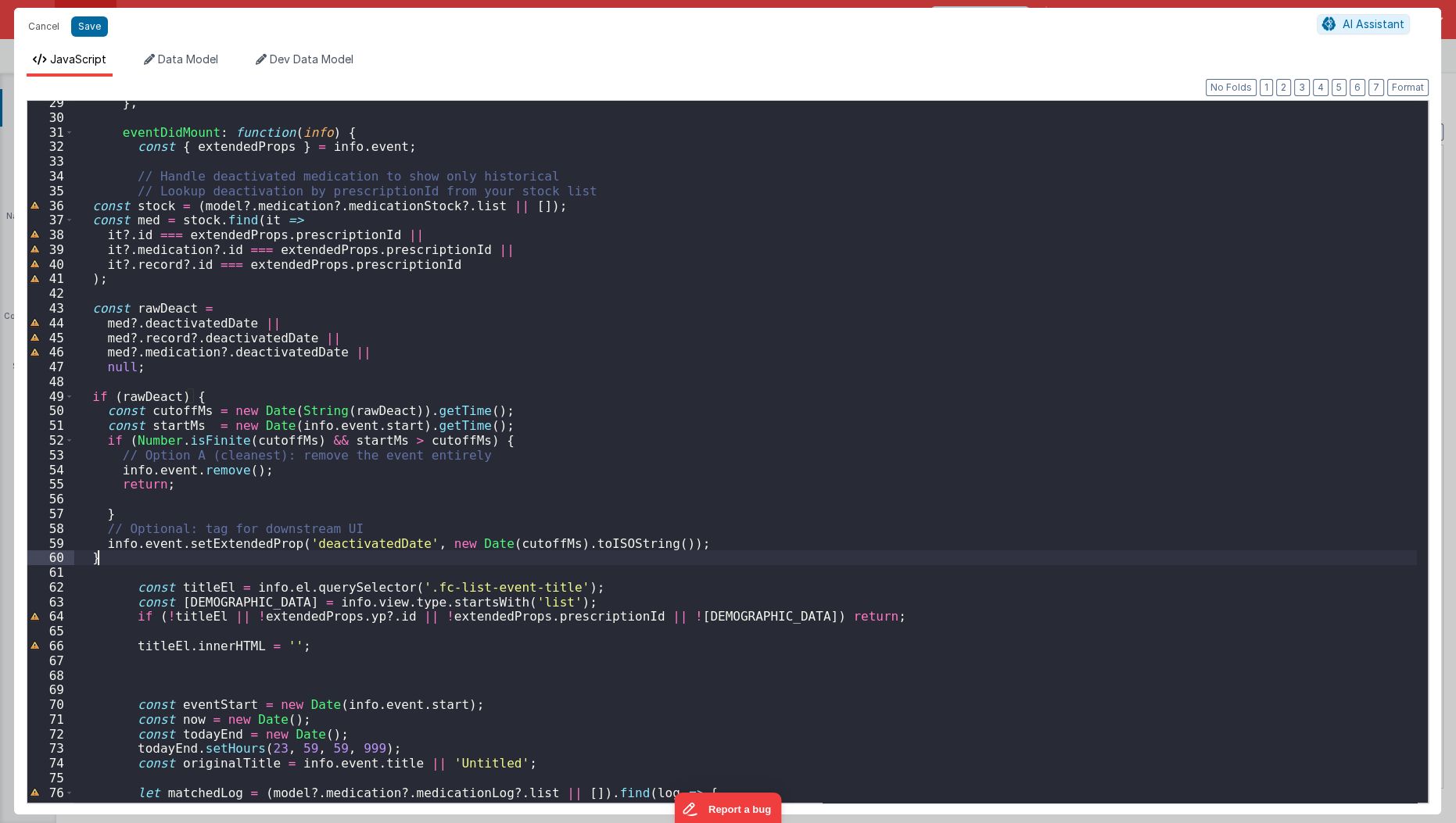
scroll to position [416, 0]
click at [389, 361] on div "} , eventDidMount : function ( info ) { const { extendedProps } = info . event …" at bounding box center [746, 461] width 1343 height 732
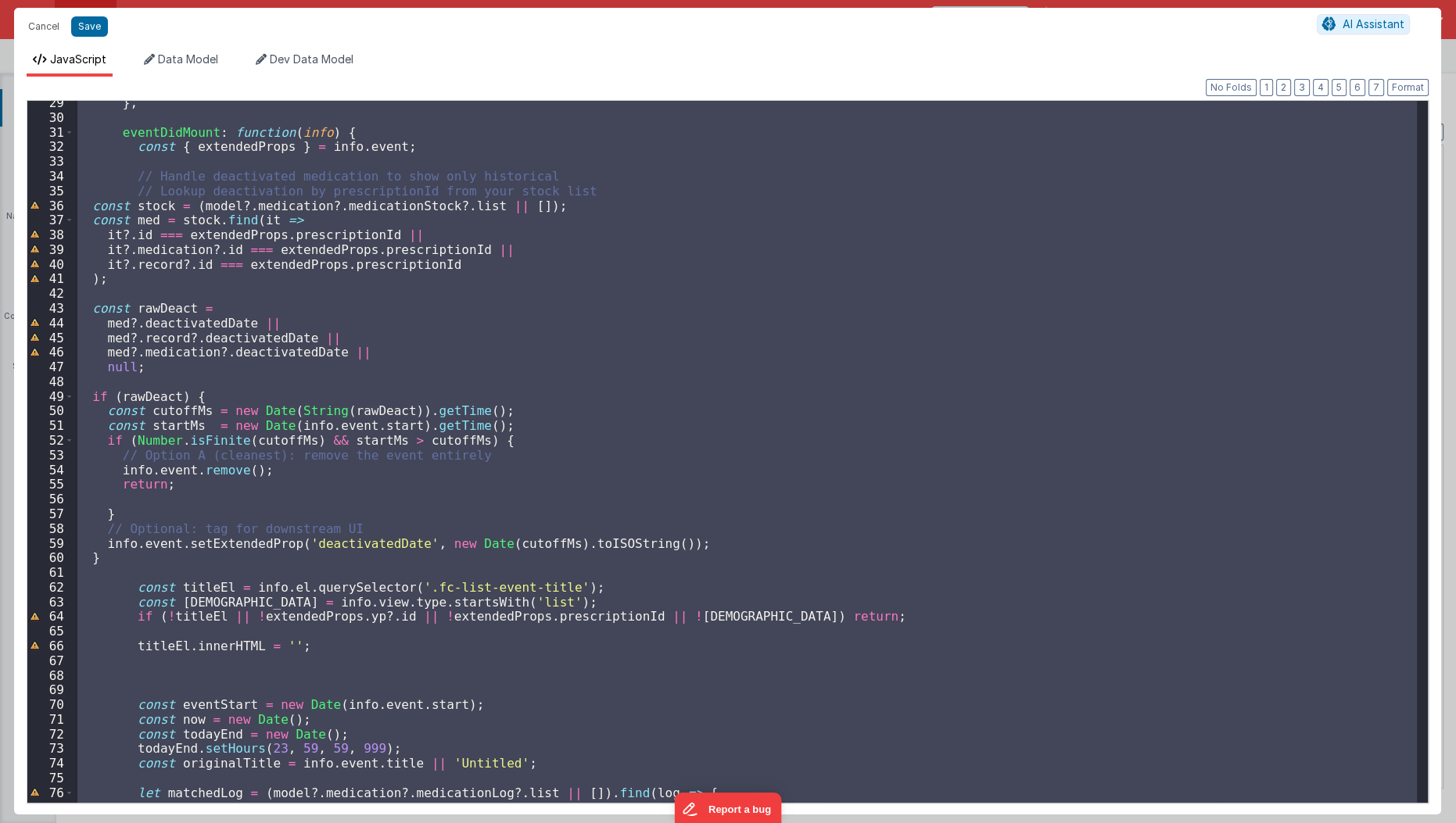
click at [417, 408] on div "} , eventDidMount : function ( info ) { const { extendedProps } = info . event …" at bounding box center [745, 452] width 1343 height 702
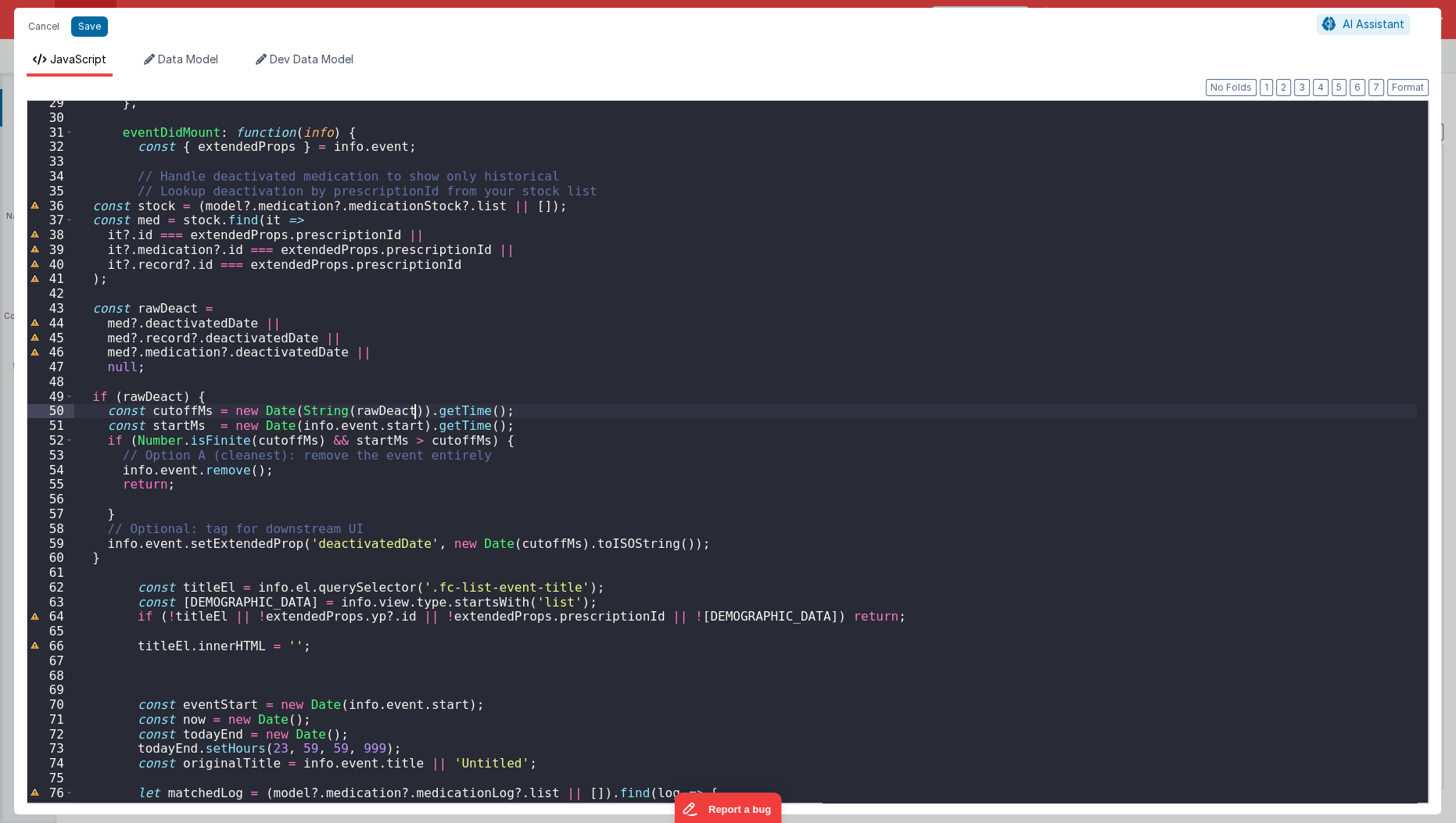
scroll to position [419, 0]
click at [486, 320] on div "} , eventDidMount : function ( info ) { const { extendedProps } = info . event …" at bounding box center [746, 458] width 1343 height 732
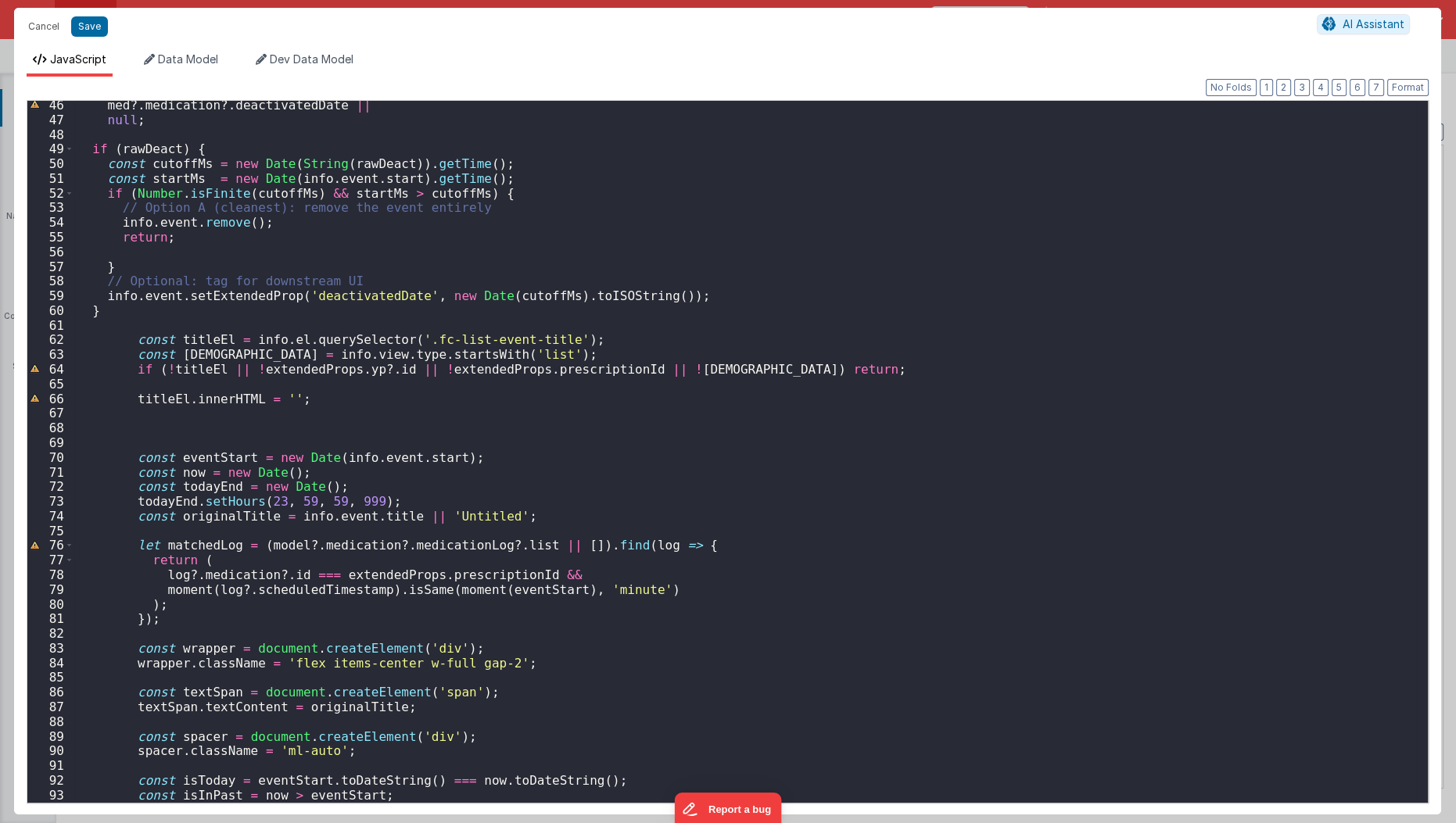
scroll to position [671, 0]
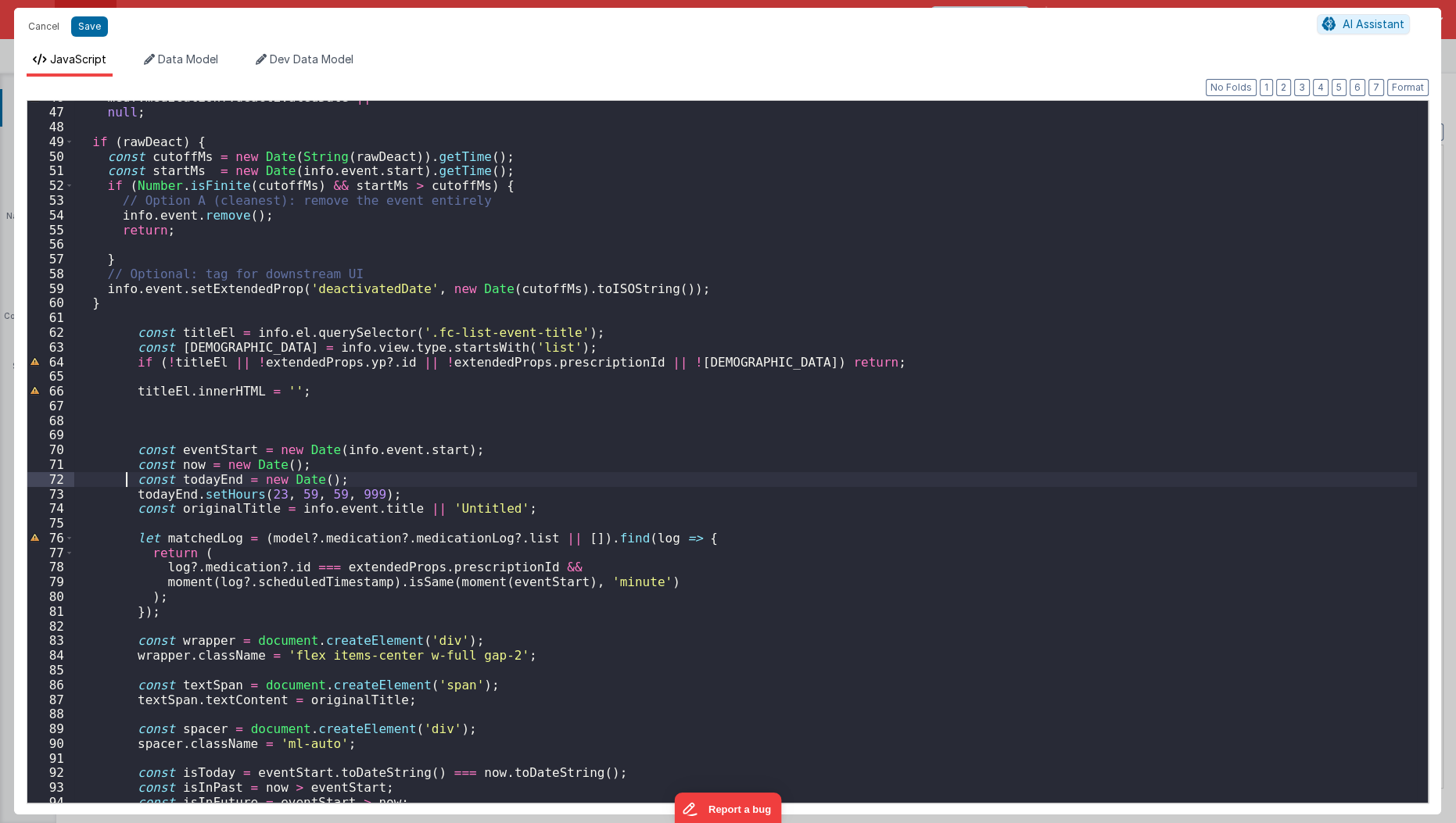
click at [124, 474] on div "med ?. medication ?. deactivatedDate || null ; if ( rawDeact ) { const cutoffMs…" at bounding box center [746, 456] width 1343 height 732
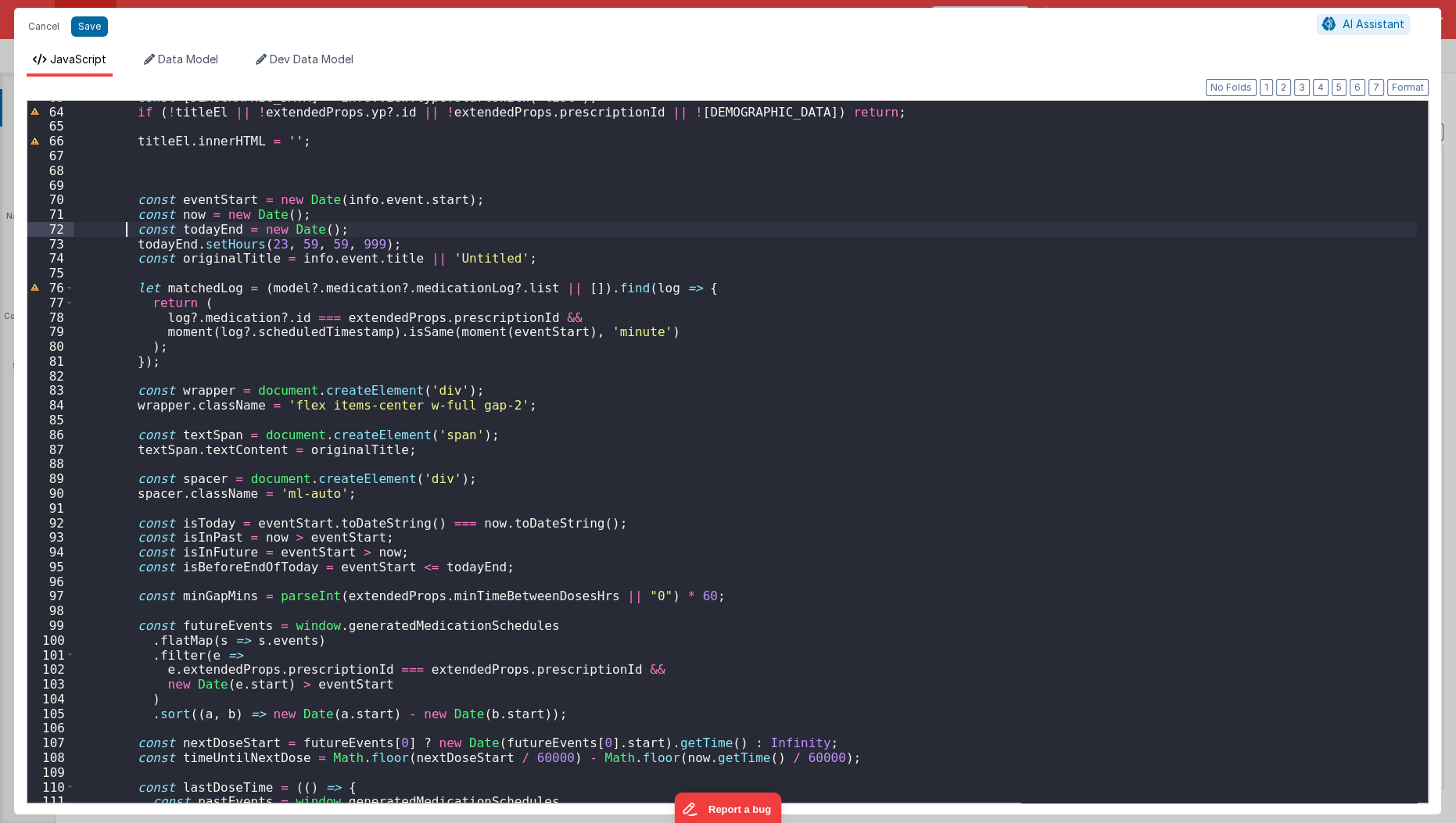
scroll to position [905, 0]
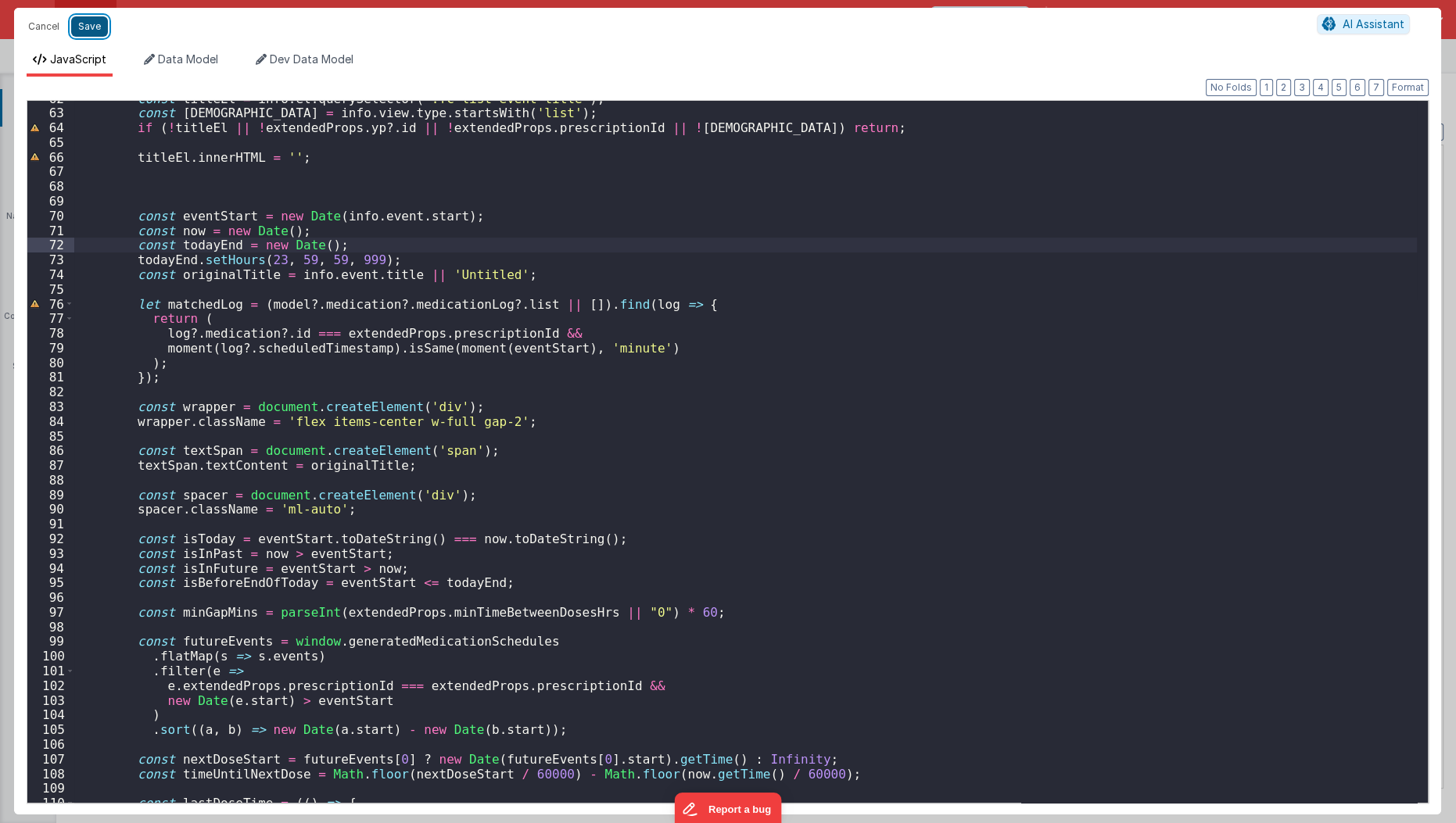
click at [86, 29] on button "Save" at bounding box center [89, 27] width 37 height 20
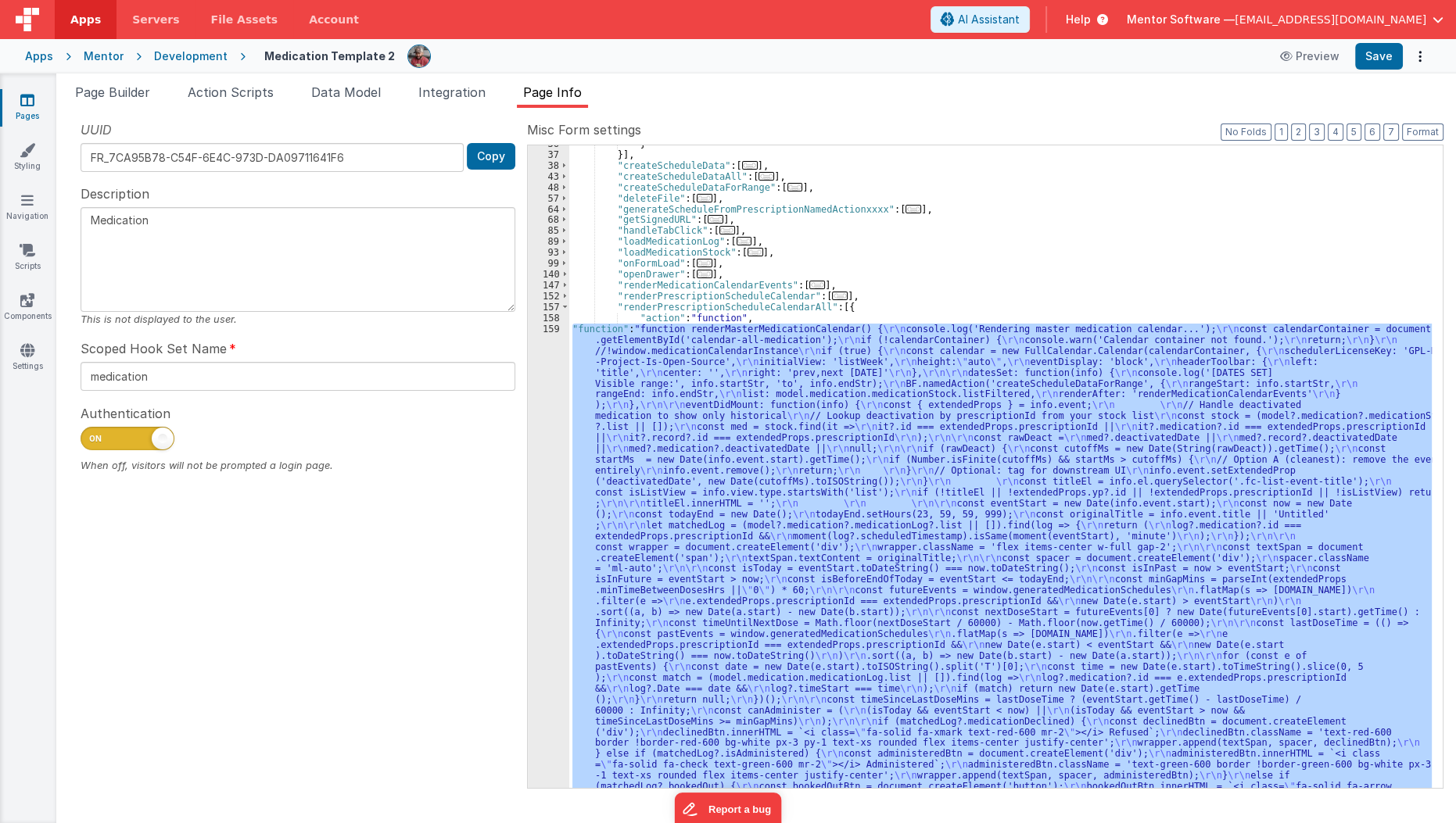
scroll to position [497, 0]
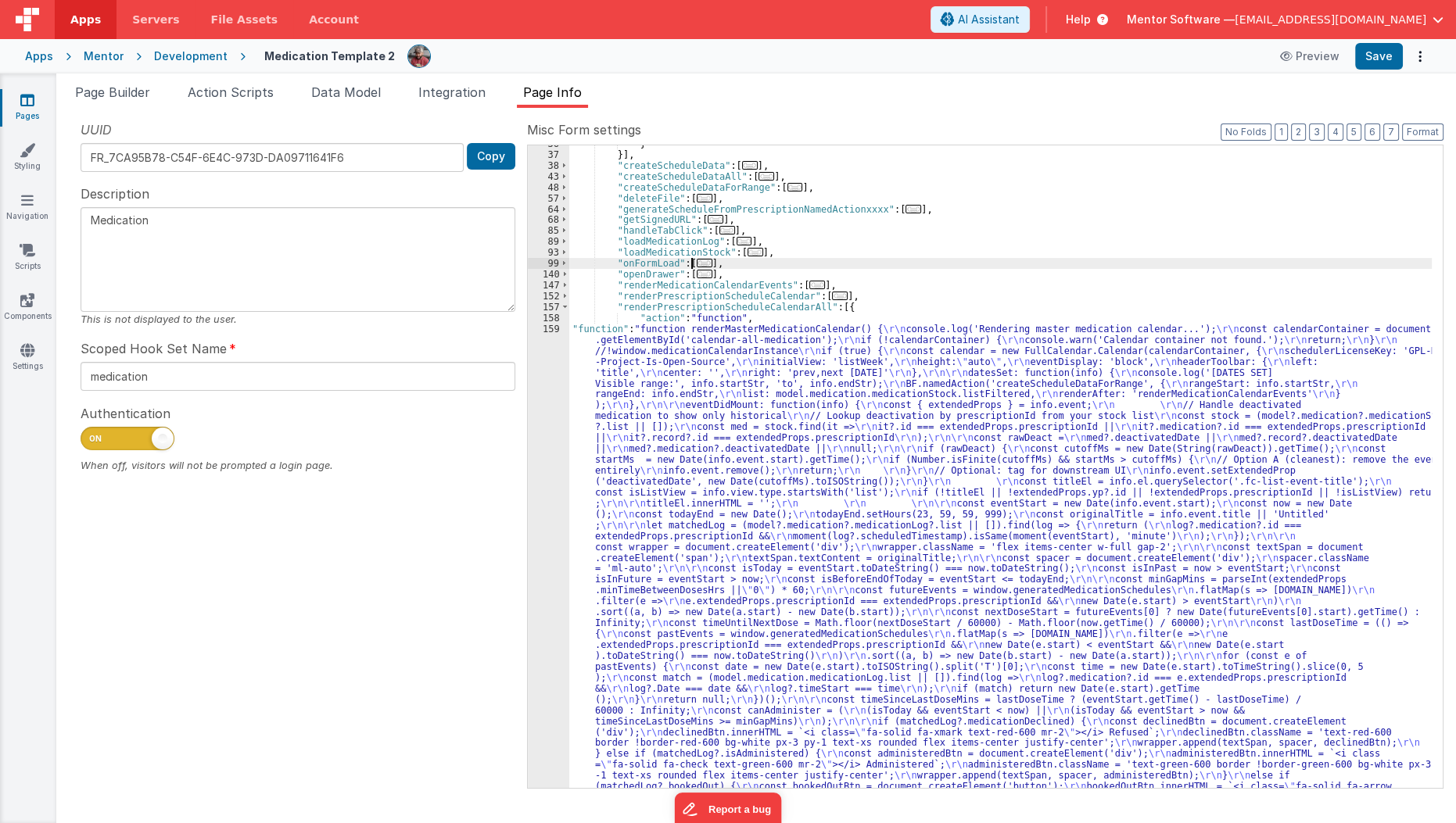
click at [697, 263] on span "..." at bounding box center [705, 263] width 16 height 9
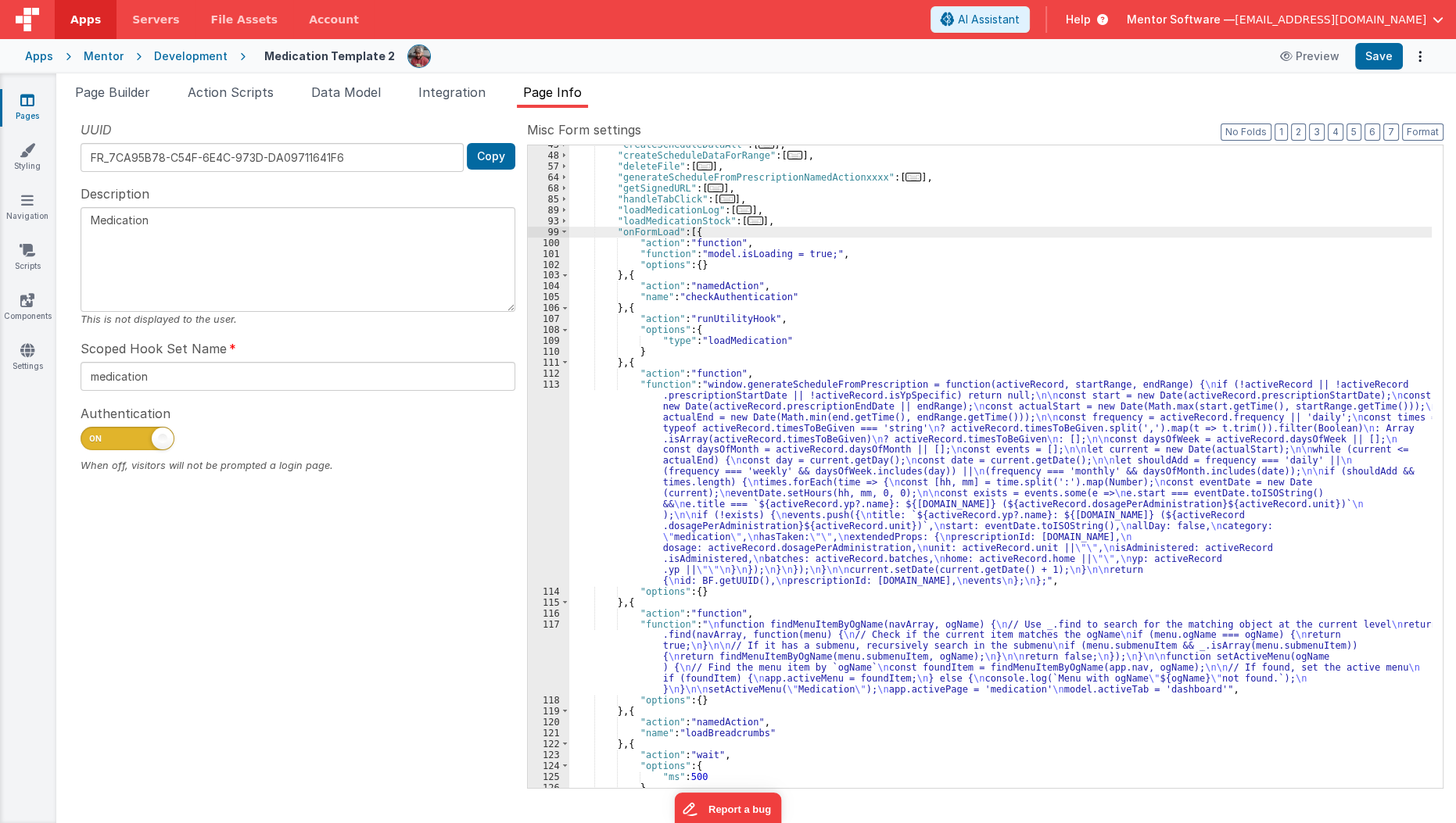
scroll to position [672, 0]
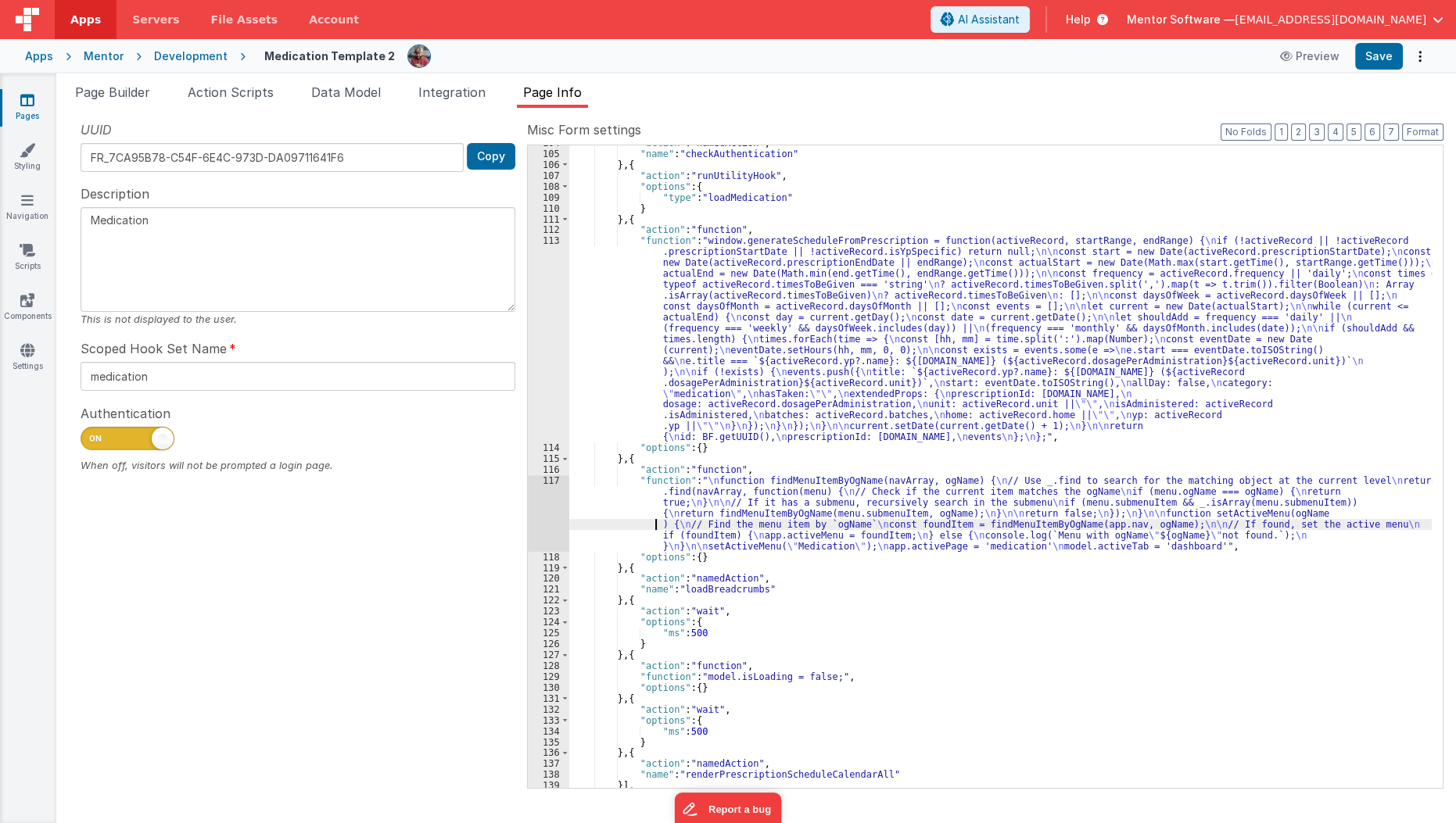
click at [647, 528] on div ""action" : "namedAction" , "name" : "checkAuthentication" } , { "action" : "run…" at bounding box center [1001, 470] width 863 height 664
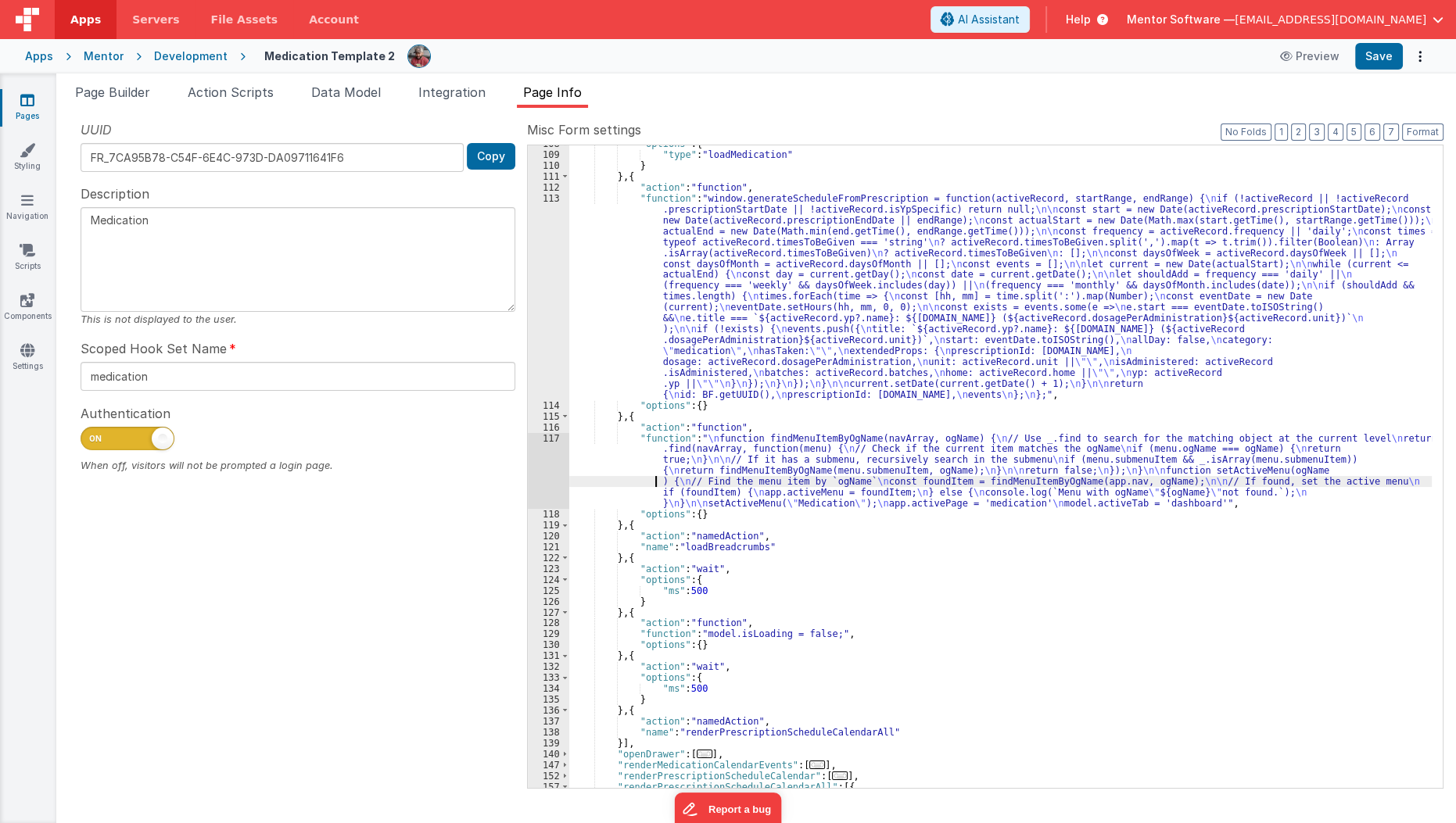
scroll to position [706, 0]
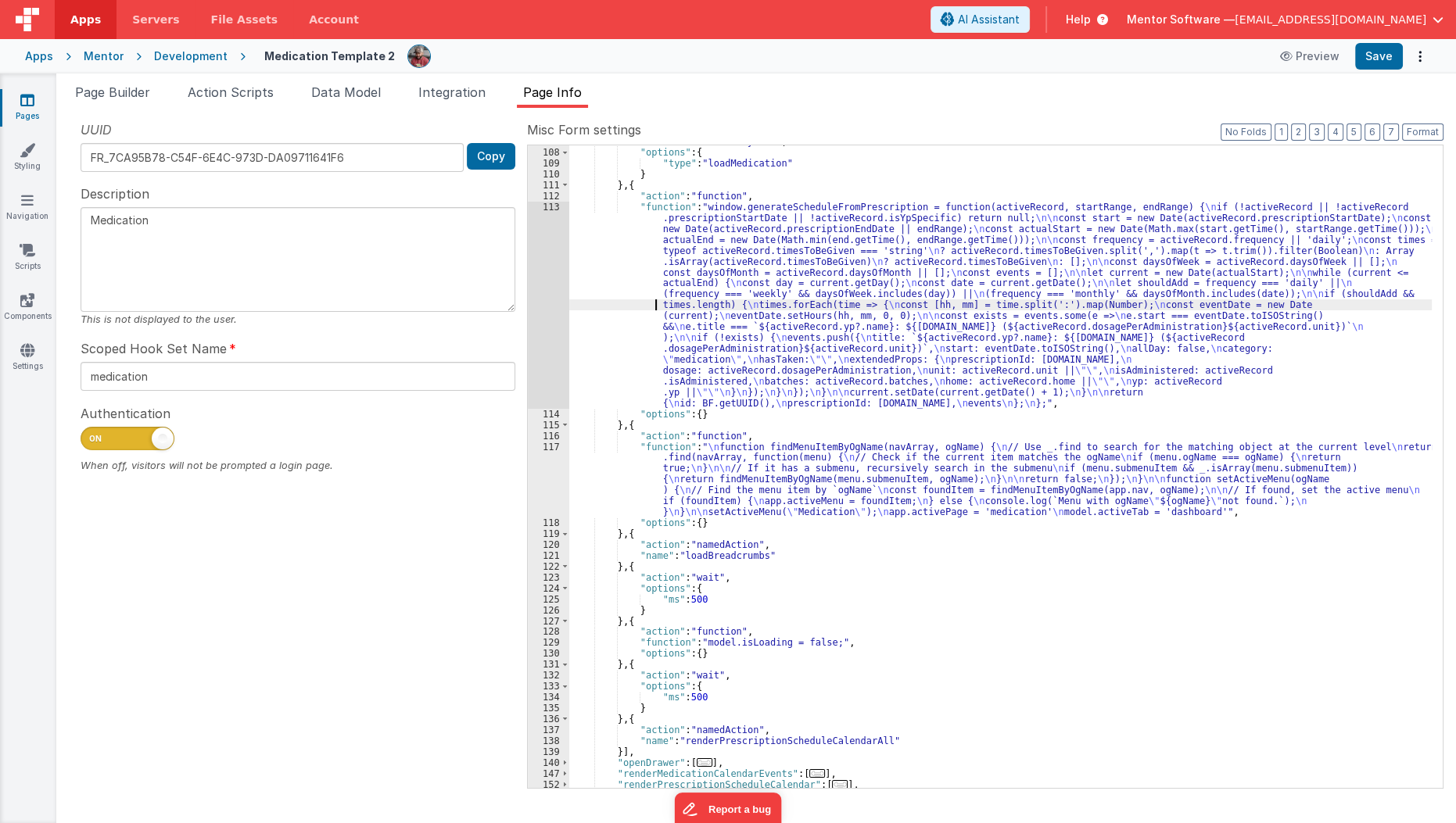
click at [629, 301] on div ""action" : "runUtilityHook" , "options" : { "type" : "loadMedication" } } , { "…" at bounding box center [1001, 468] width 863 height 664
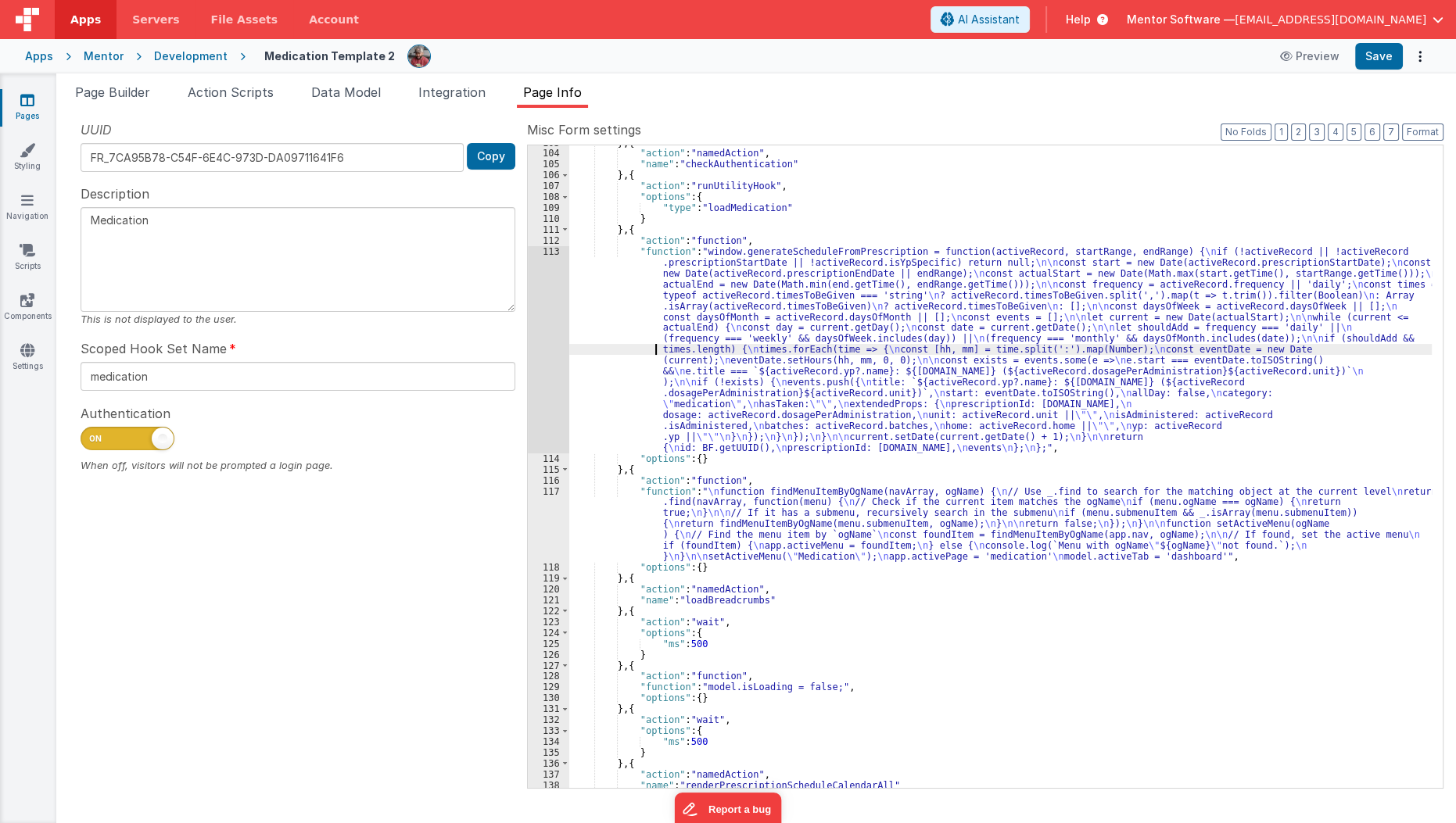
scroll to position [596, 0]
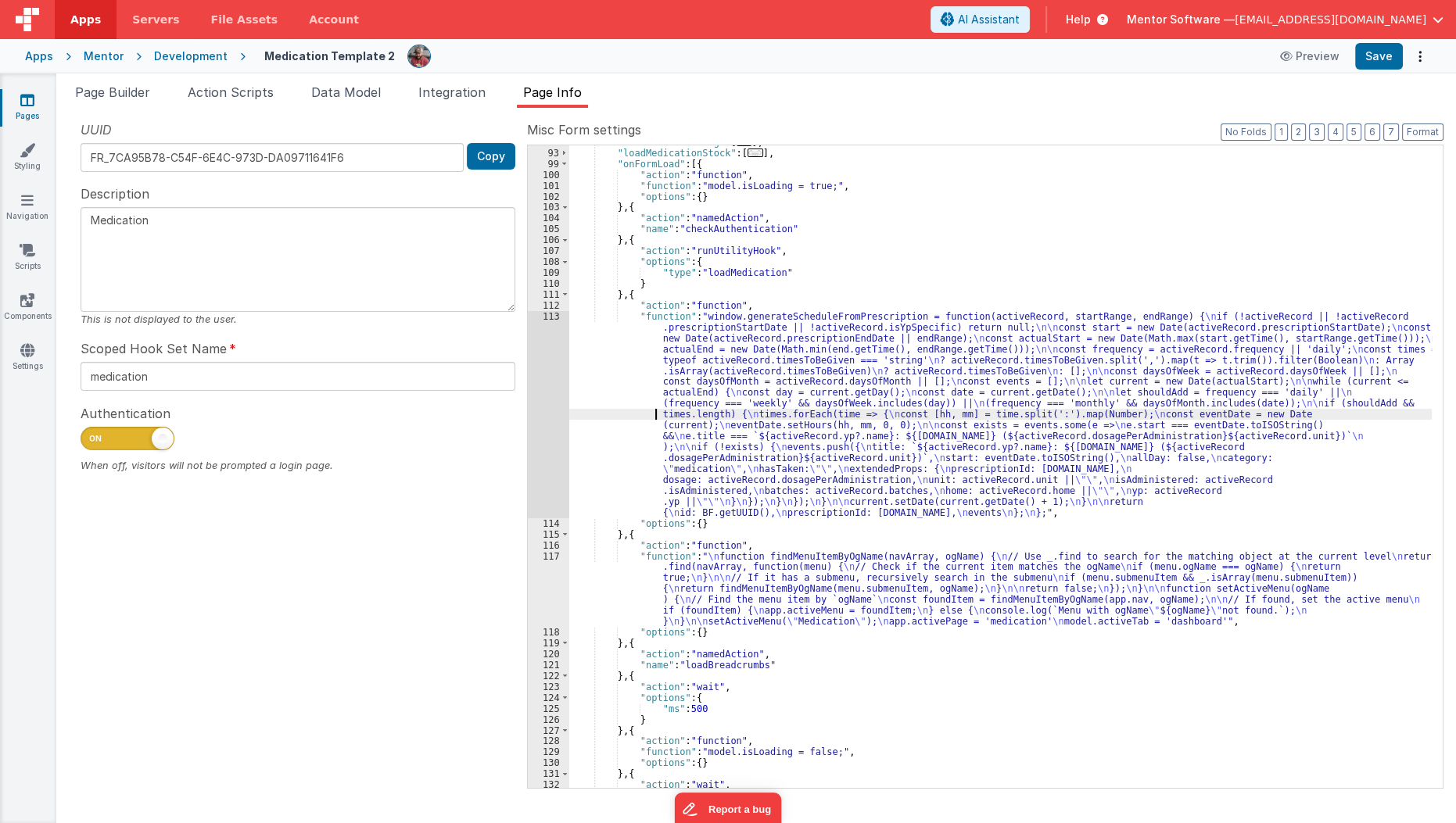
click at [543, 395] on div "113" at bounding box center [548, 414] width 41 height 207
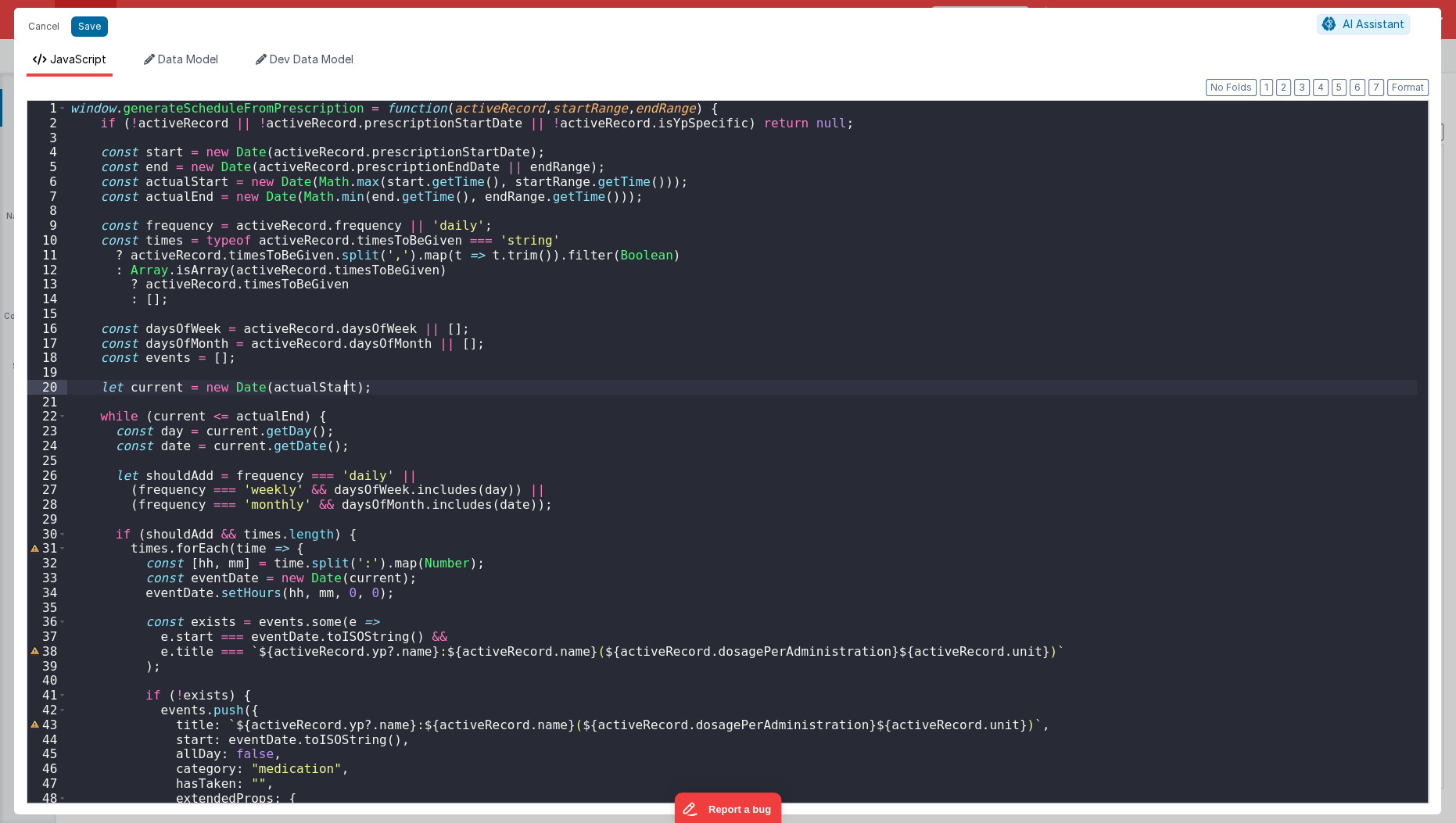
click at [600, 387] on div "window . generateScheduleFromPrescription = function ( activeRecord , startRang…" at bounding box center [742, 467] width 1350 height 732
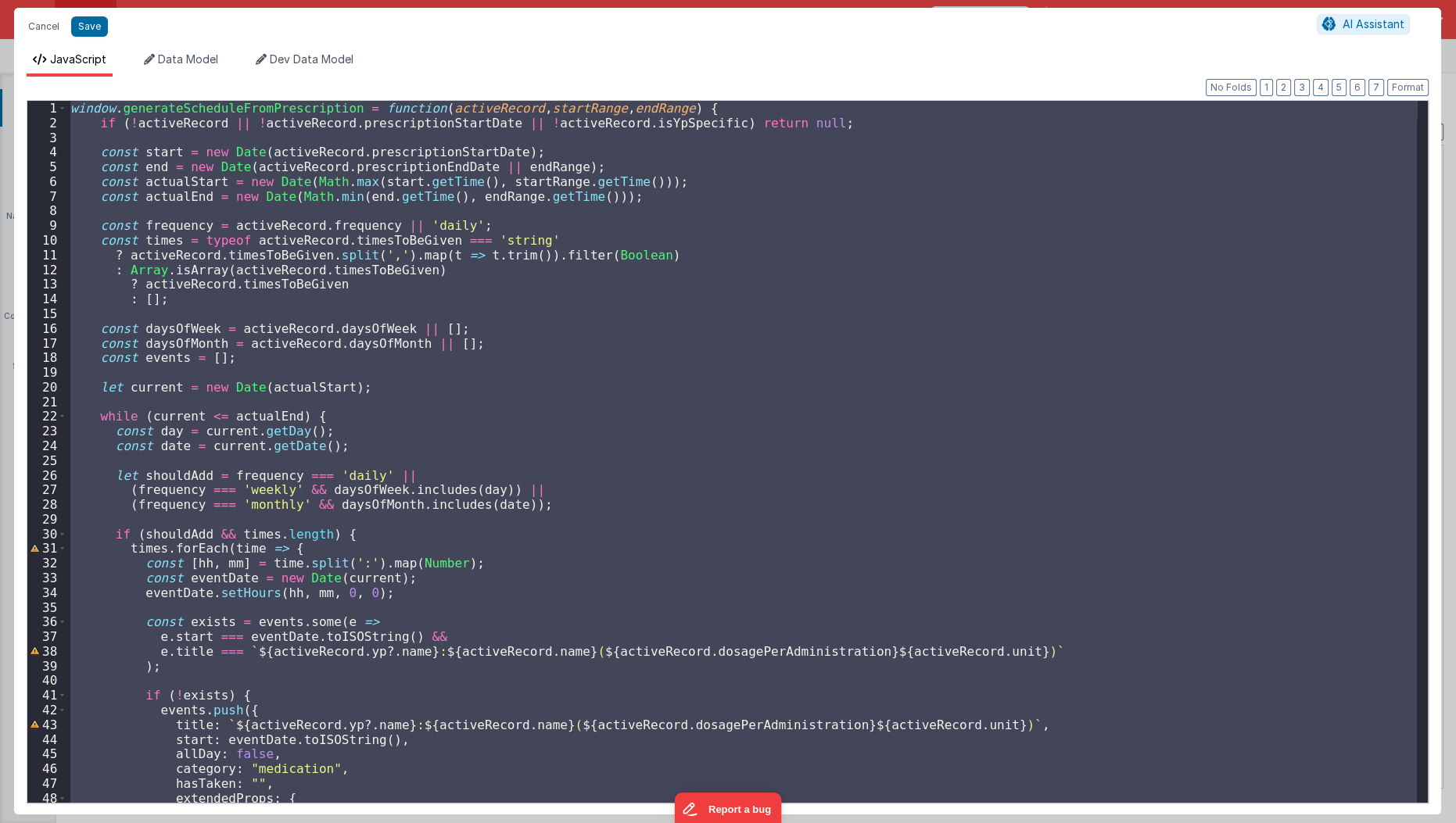
click at [406, 467] on div "window . generateScheduleFromPrescription = function ( activeRecord , startRang…" at bounding box center [742, 452] width 1350 height 702
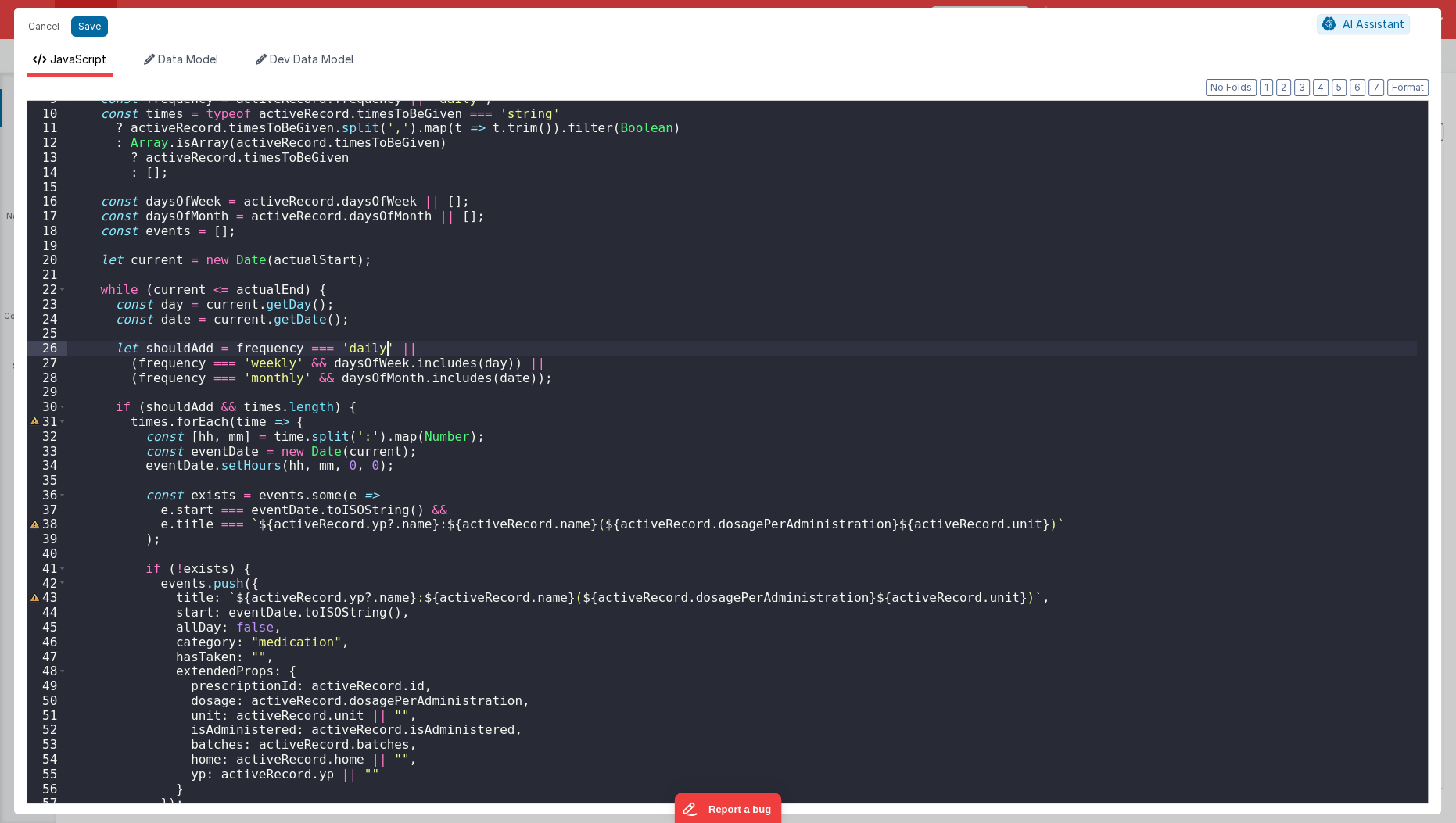
scroll to position [325, 0]
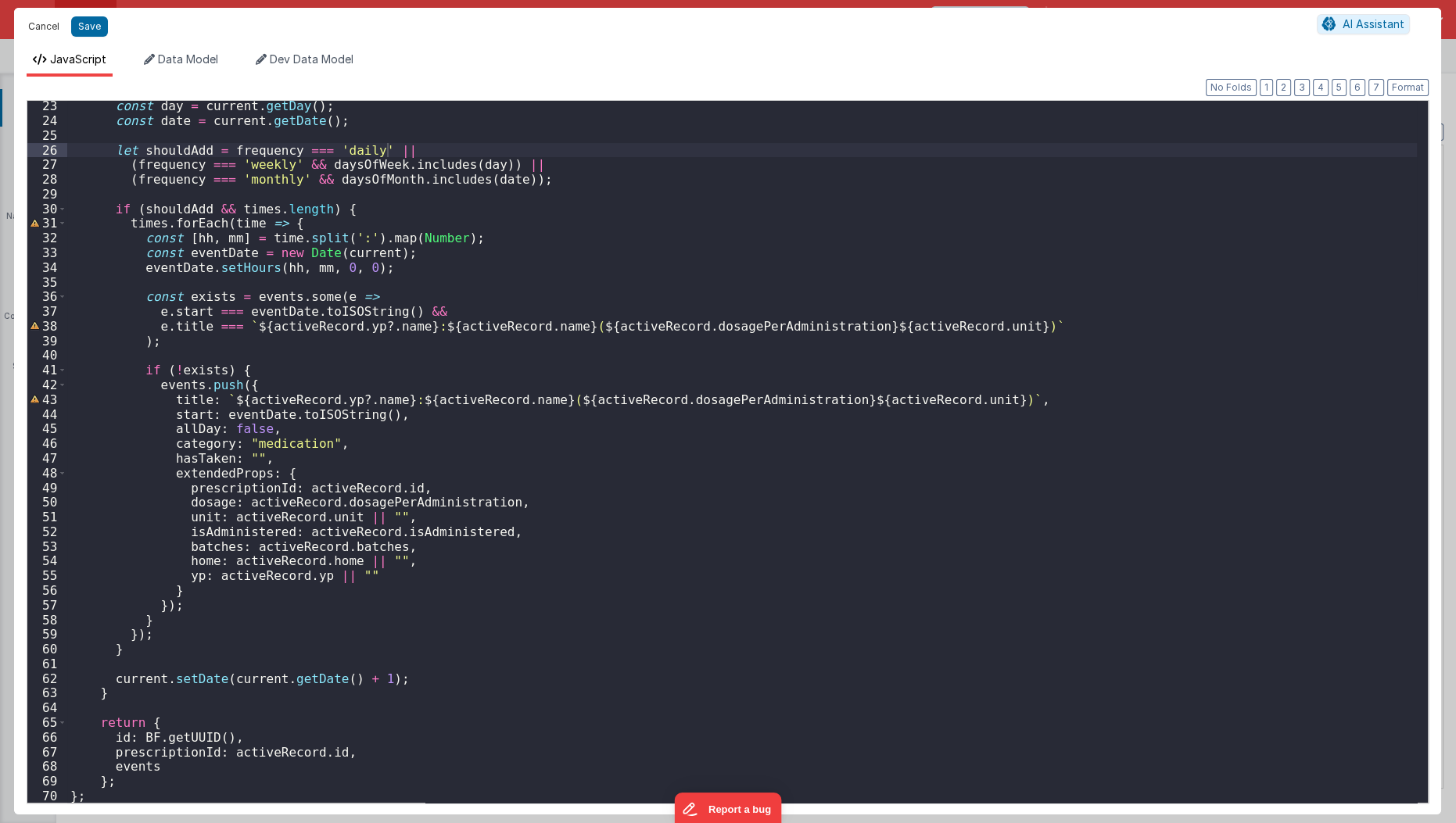
click at [39, 19] on button "Cancel" at bounding box center [44, 27] width 47 height 22
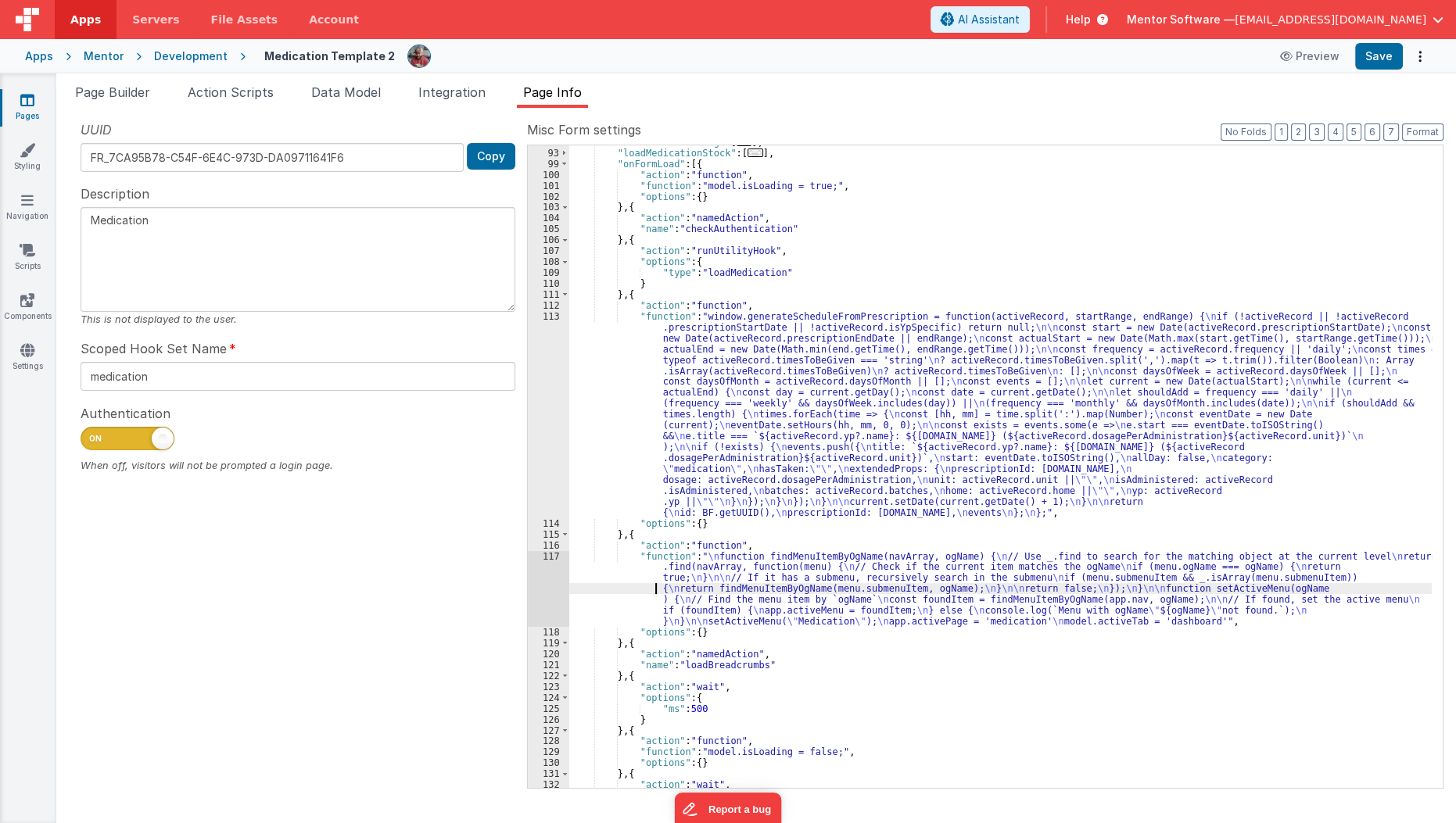
click at [622, 584] on div ""loadMedicationLog" : [ ... ] , "loadMedicationStock" : [ ... ] , "onFormLoad" …" at bounding box center [1001, 469] width 863 height 664
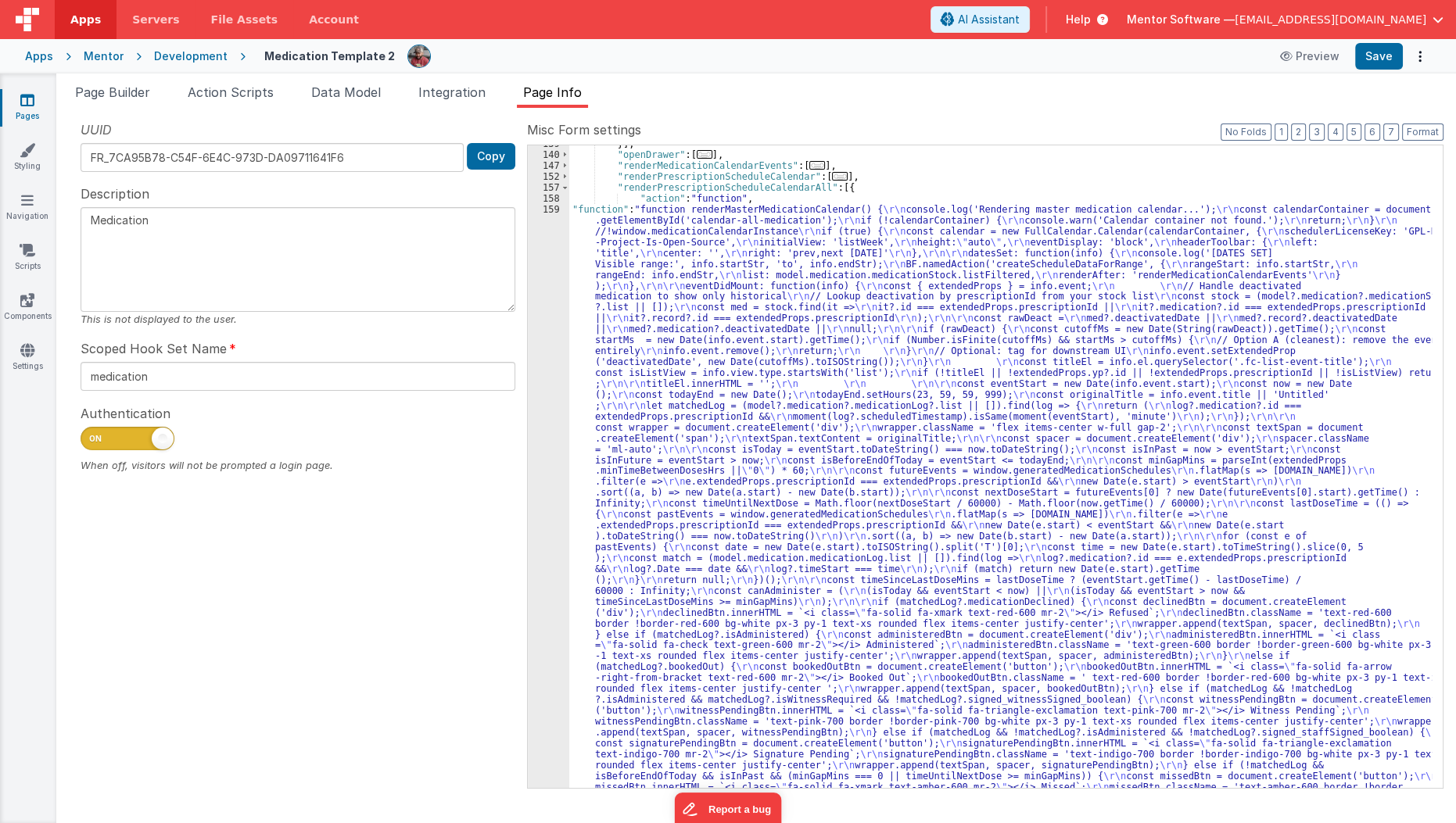
scroll to position [1314, 0]
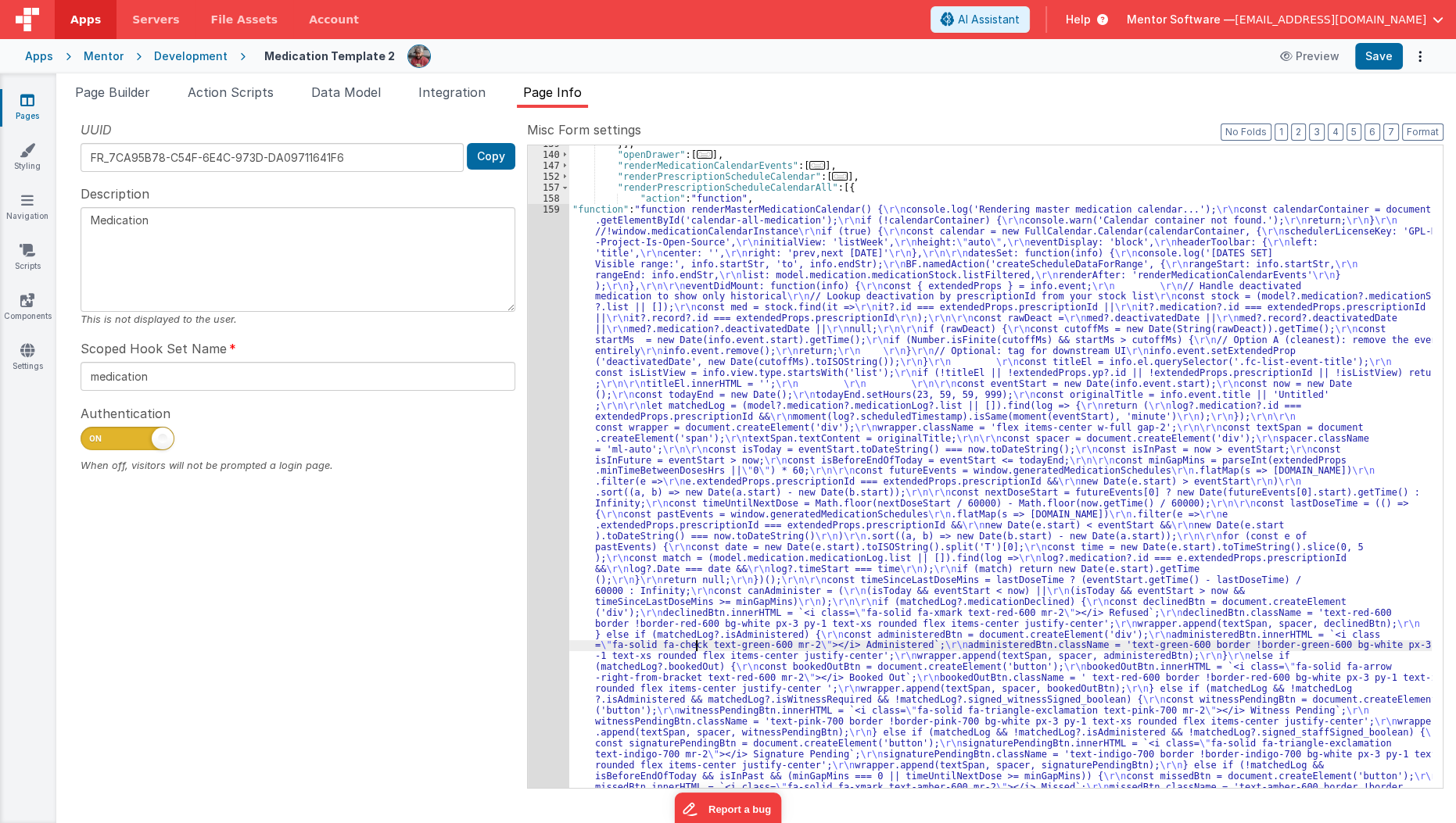
click at [695, 646] on div "}] , "openDrawer" : [ ... ] , "renderMedicationCalendarEvents" : [ ... ] , "ren…" at bounding box center [1001, 819] width 863 height 1362
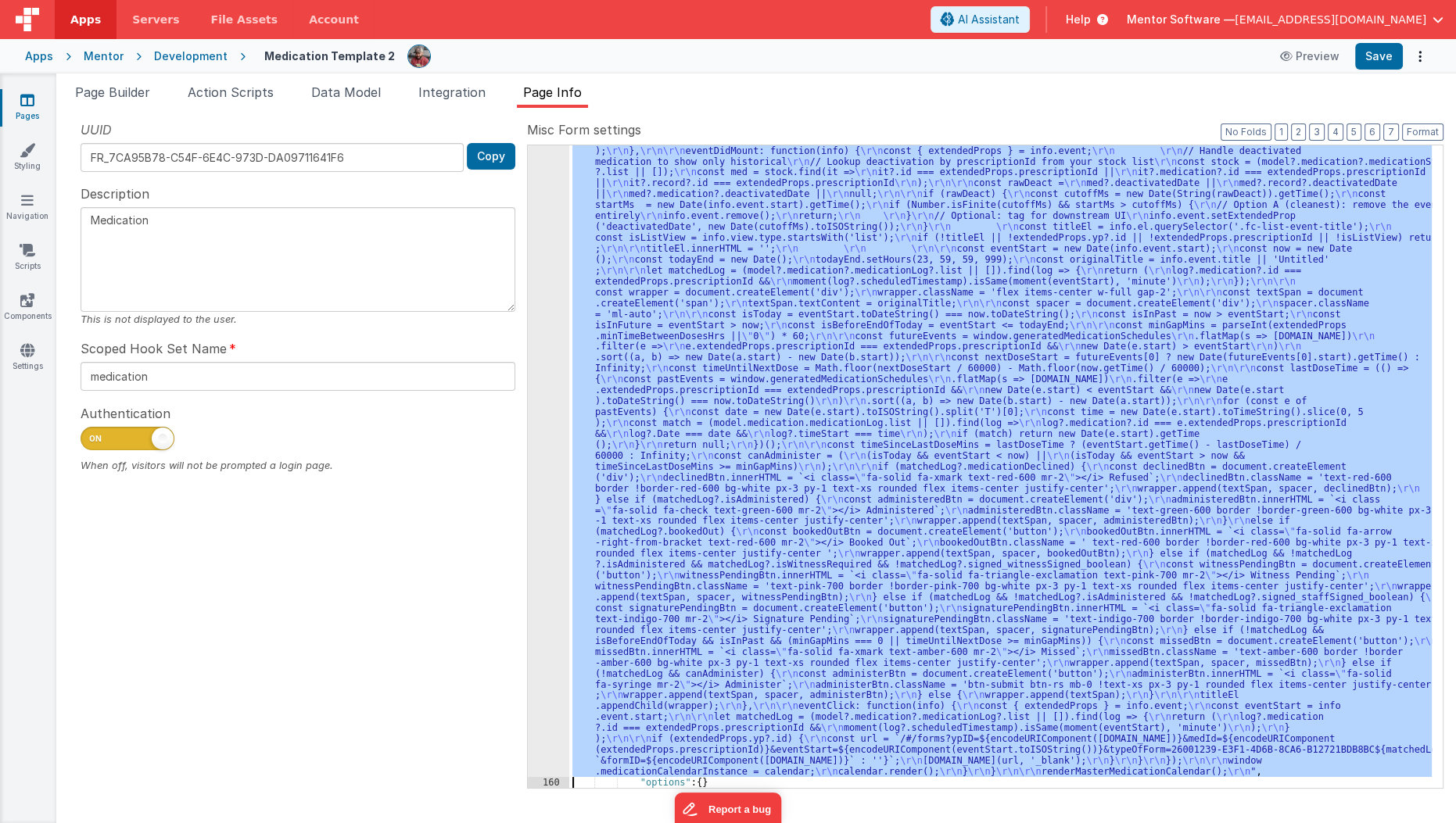
click at [545, 660] on div "159" at bounding box center [548, 423] width 41 height 708
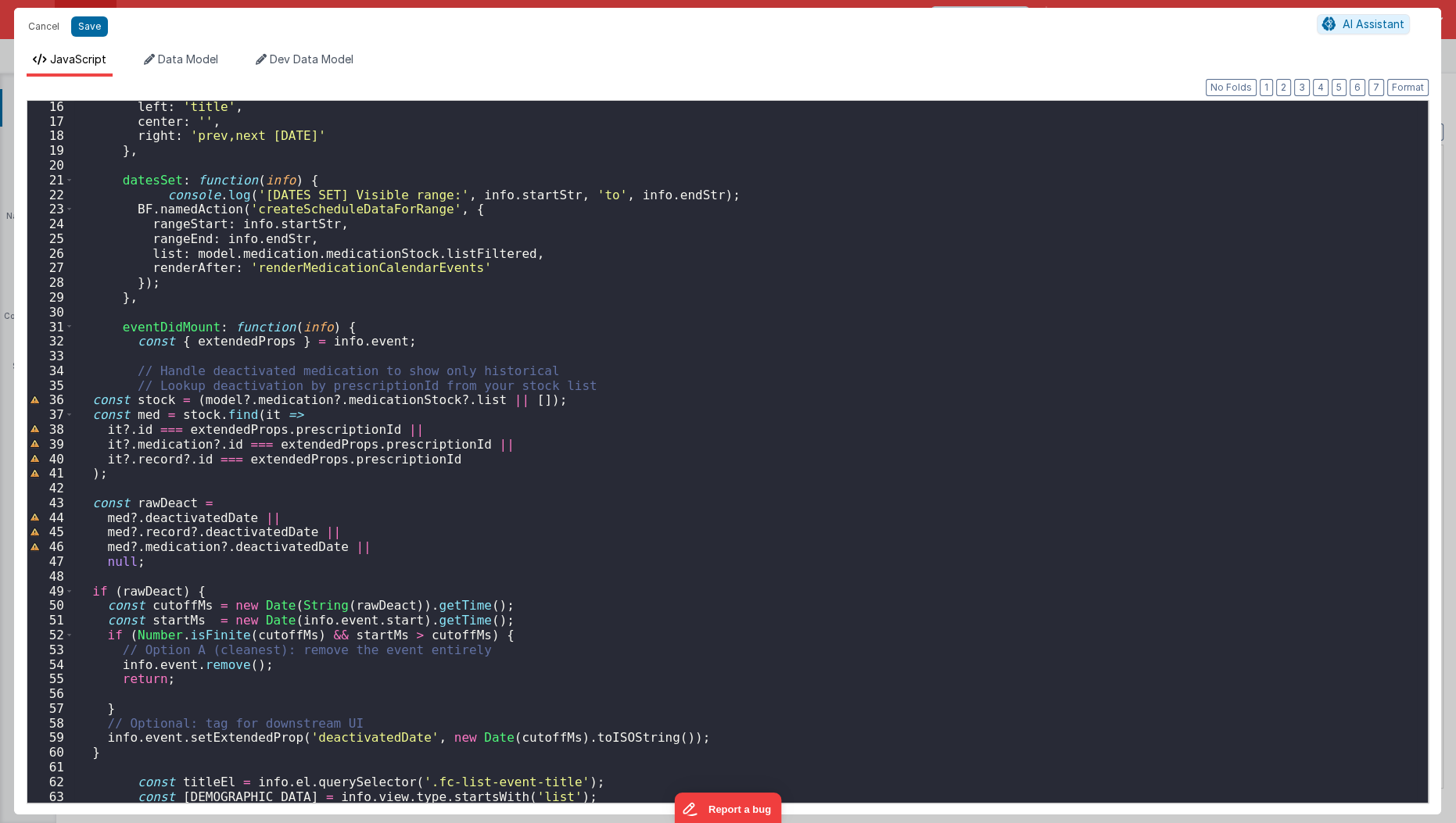
scroll to position [322, 0]
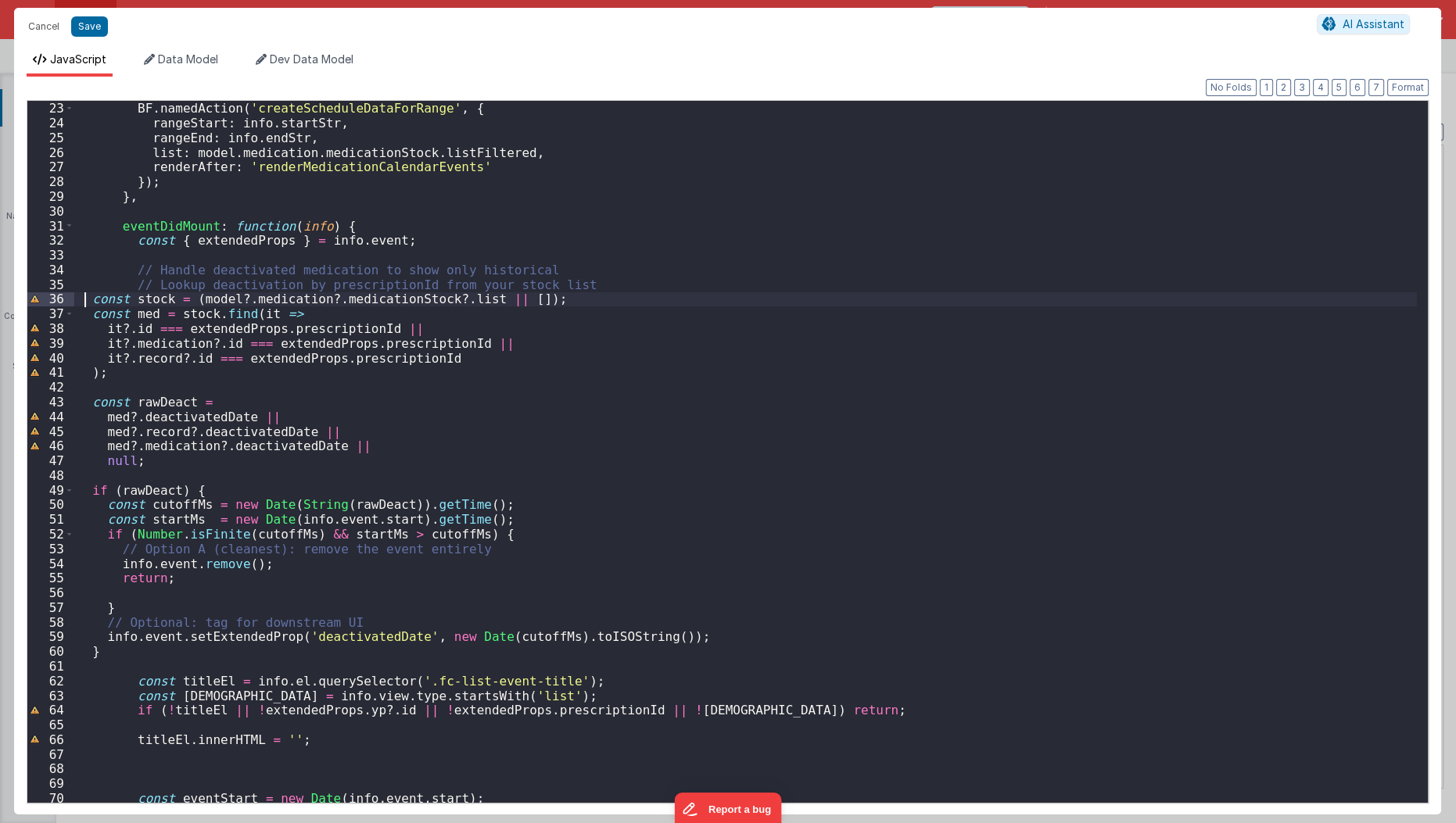
click at [87, 293] on div "console . log ( '[DATES SET] Visible range:' , info . startStr , 'to' , info . …" at bounding box center [746, 453] width 1343 height 732
click at [91, 277] on div "console . log ( '[DATES SET] Visible range:' , info . startStr , 'to' , info . …" at bounding box center [746, 453] width 1343 height 732
click at [95, 272] on div "console . log ( '[DATES SET] Visible range:' , info . startStr , 'to' , info . …" at bounding box center [746, 453] width 1343 height 732
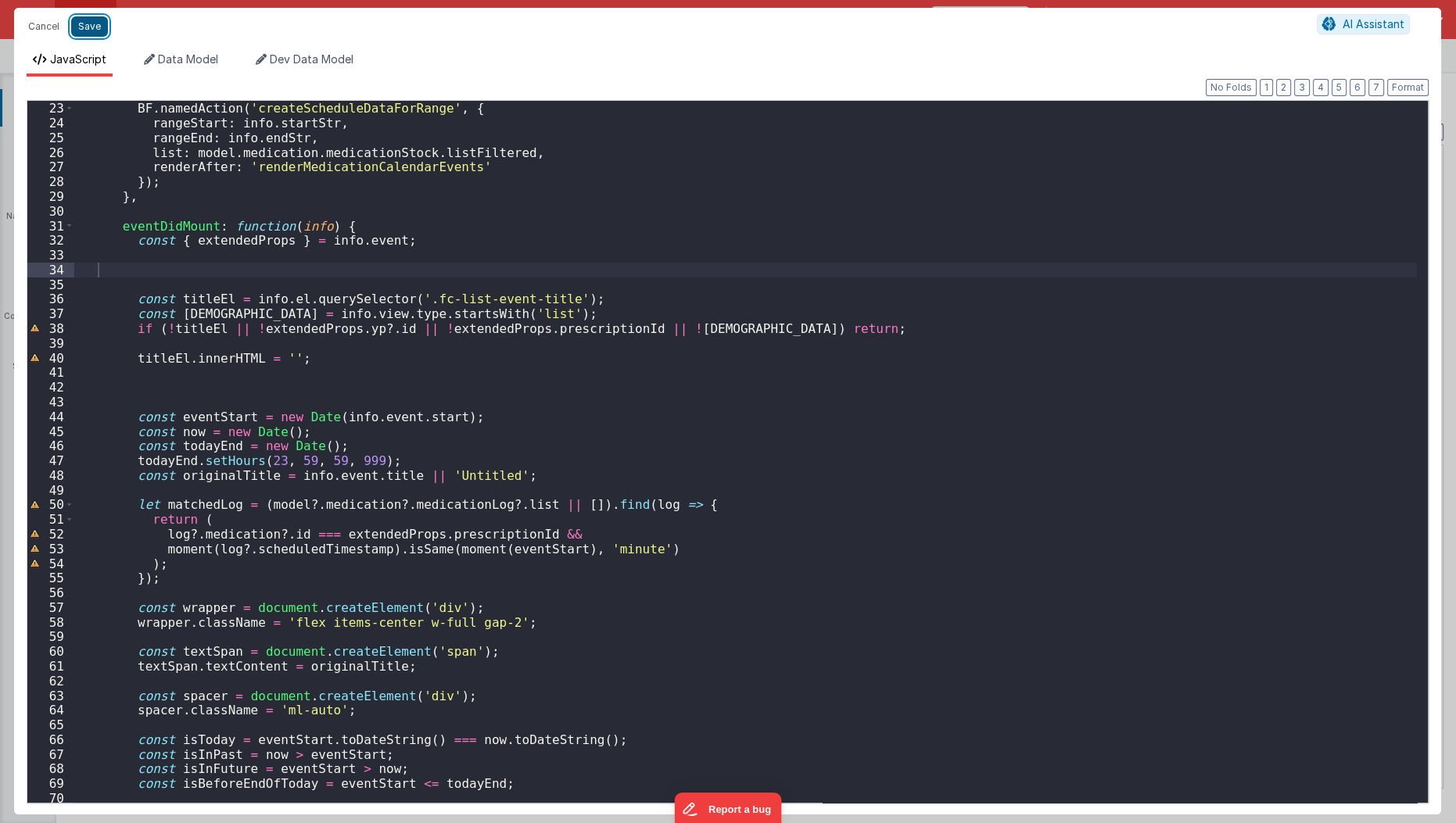
click at [84, 18] on button "Save" at bounding box center [89, 27] width 37 height 20
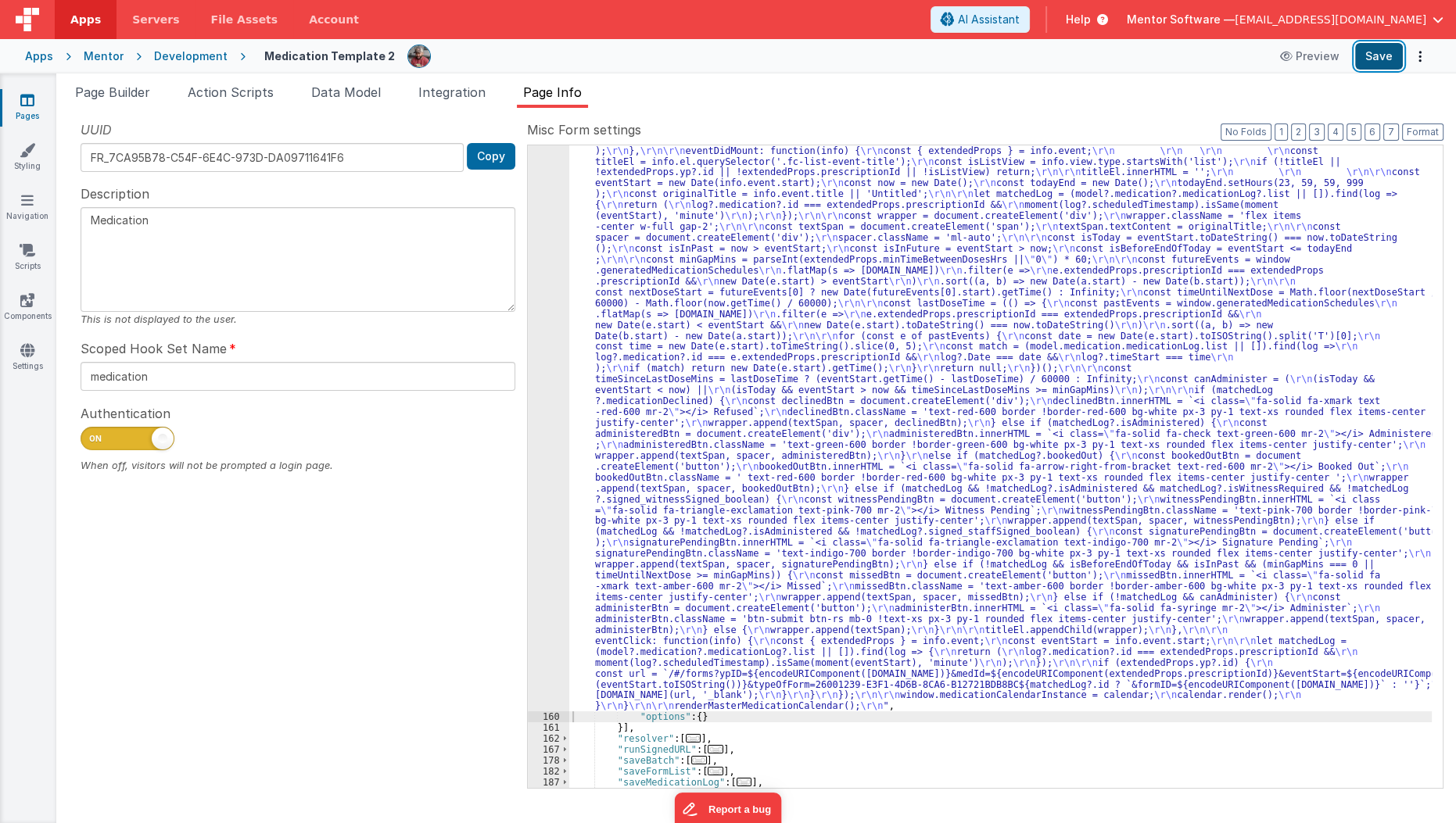
click at [1384, 58] on button "Save" at bounding box center [1379, 56] width 48 height 27
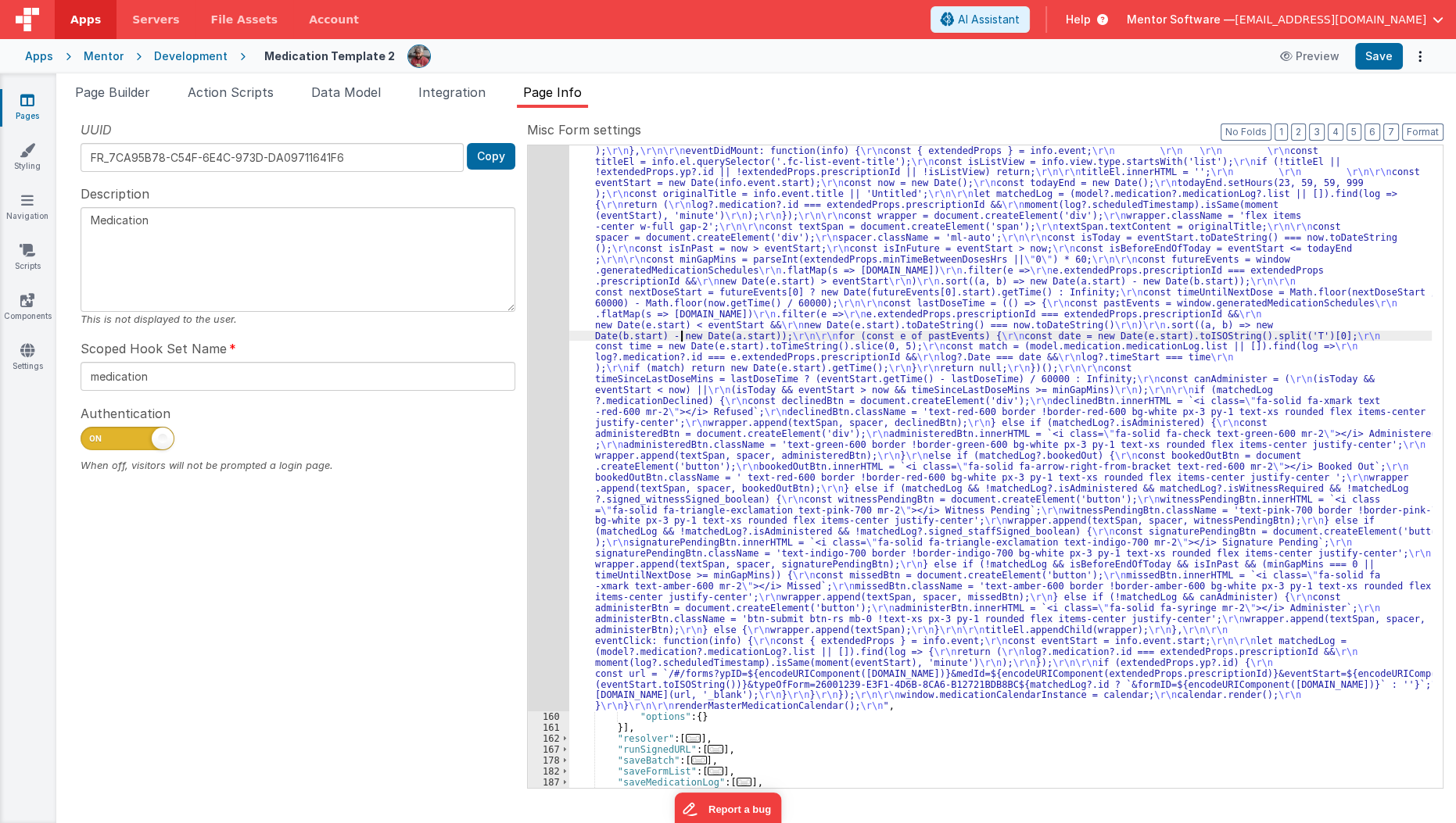
click at [683, 337] on div ""function" : "function renderMasterMedicationCalendar() { \r\n console.log('Ren…" at bounding box center [1001, 717] width 863 height 1296
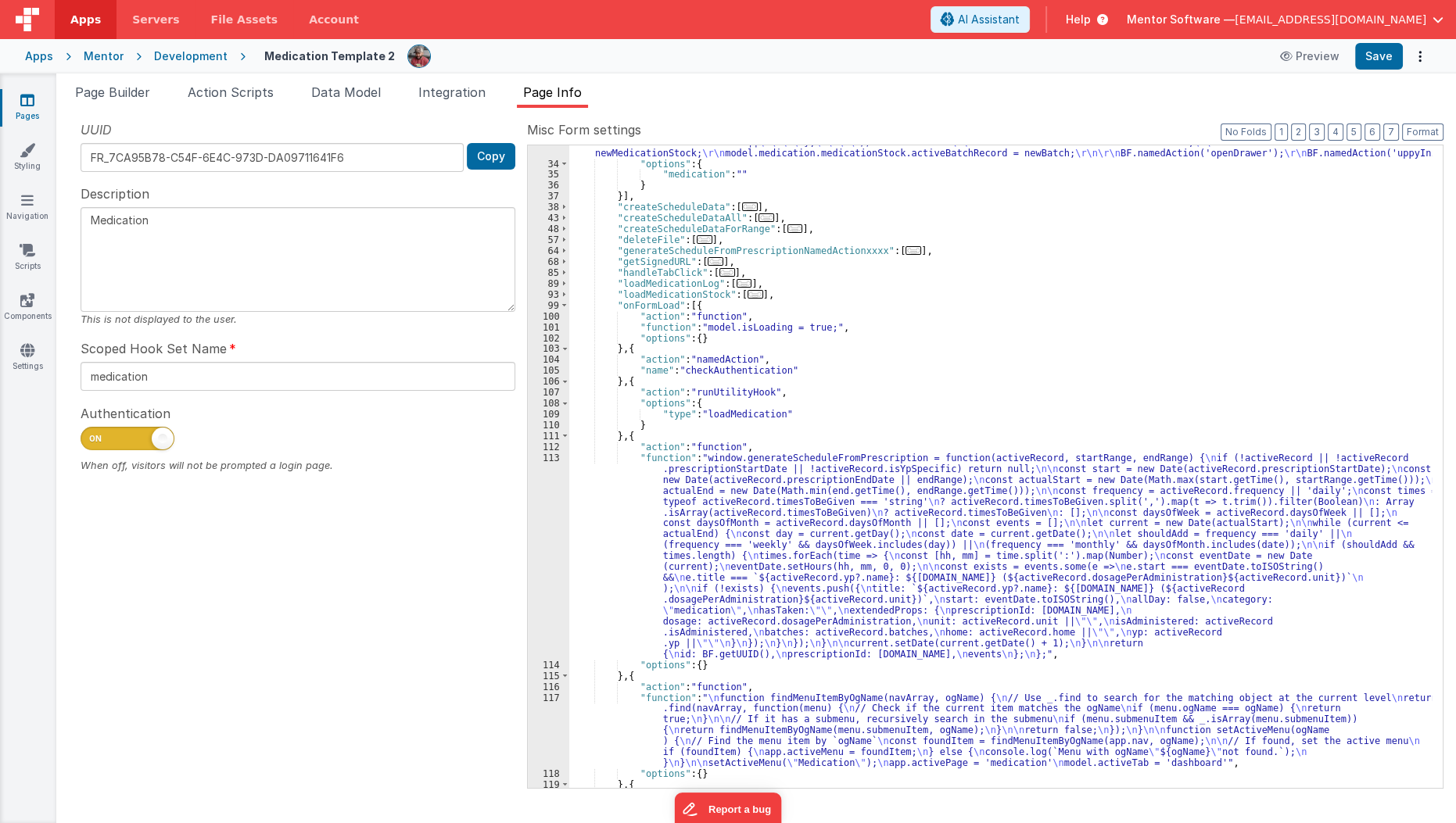
scroll to position [456, 0]
click at [621, 504] on div ""function" : "//initializing \r\n const medication = action.options.medication;…" at bounding box center [1001, 321] width 863 height 980
click at [542, 517] on div "113" at bounding box center [548, 556] width 41 height 207
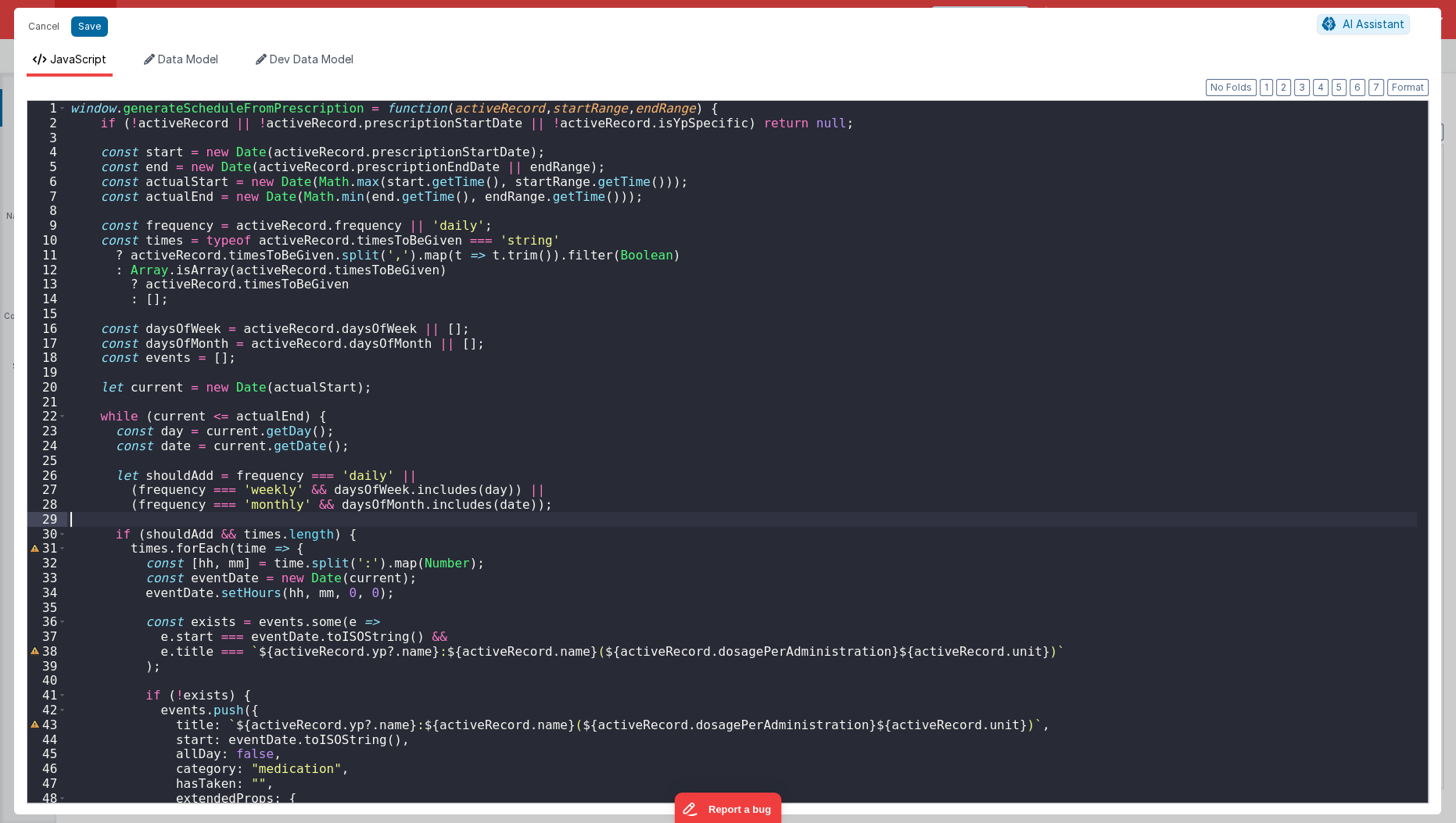
click at [542, 517] on div "window . generateScheduleFromPrescription = function ( activeRecord , startRang…" at bounding box center [742, 467] width 1350 height 732
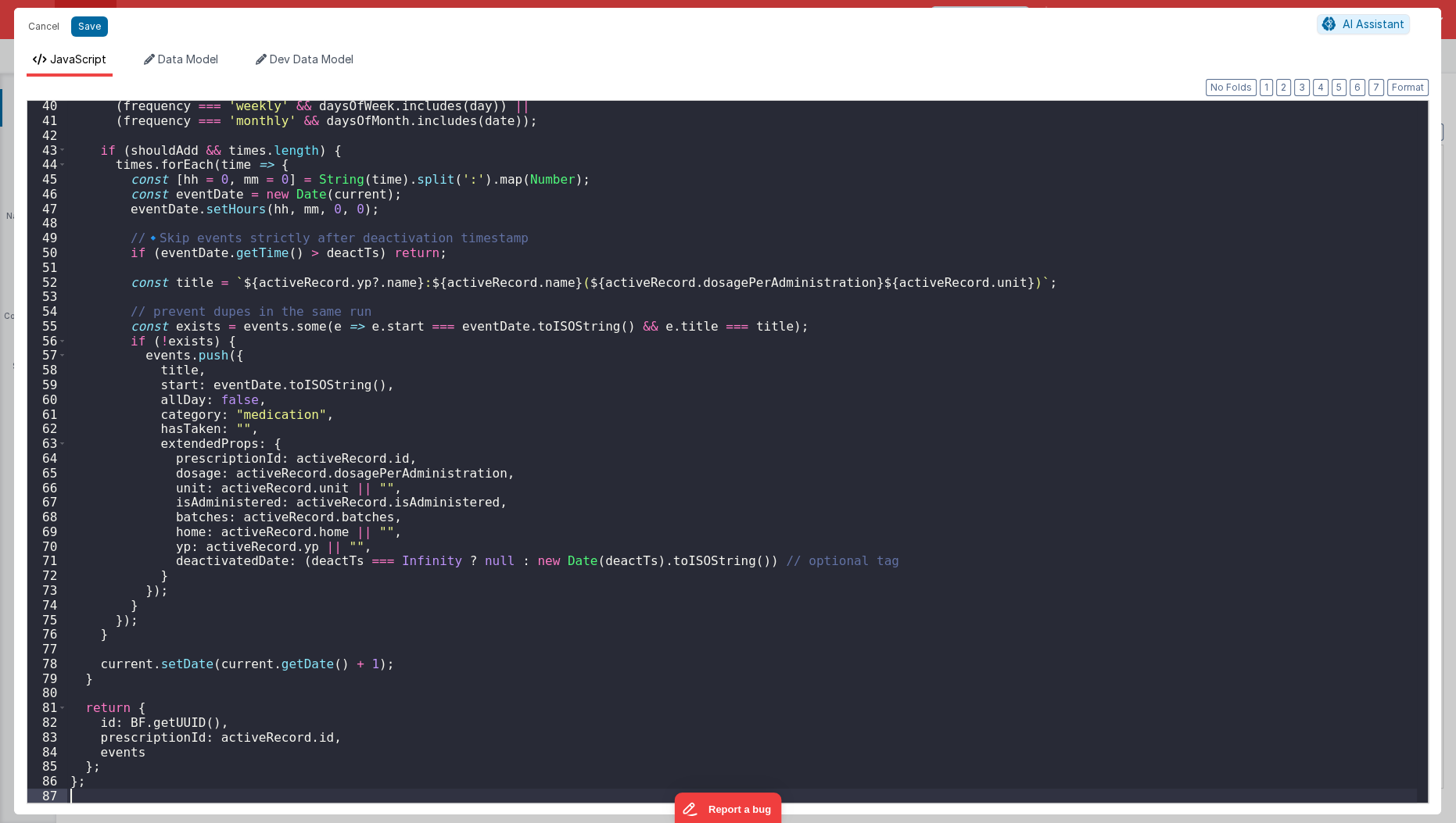
scroll to position [574, 0]
click at [88, 27] on button "Save" at bounding box center [89, 27] width 37 height 20
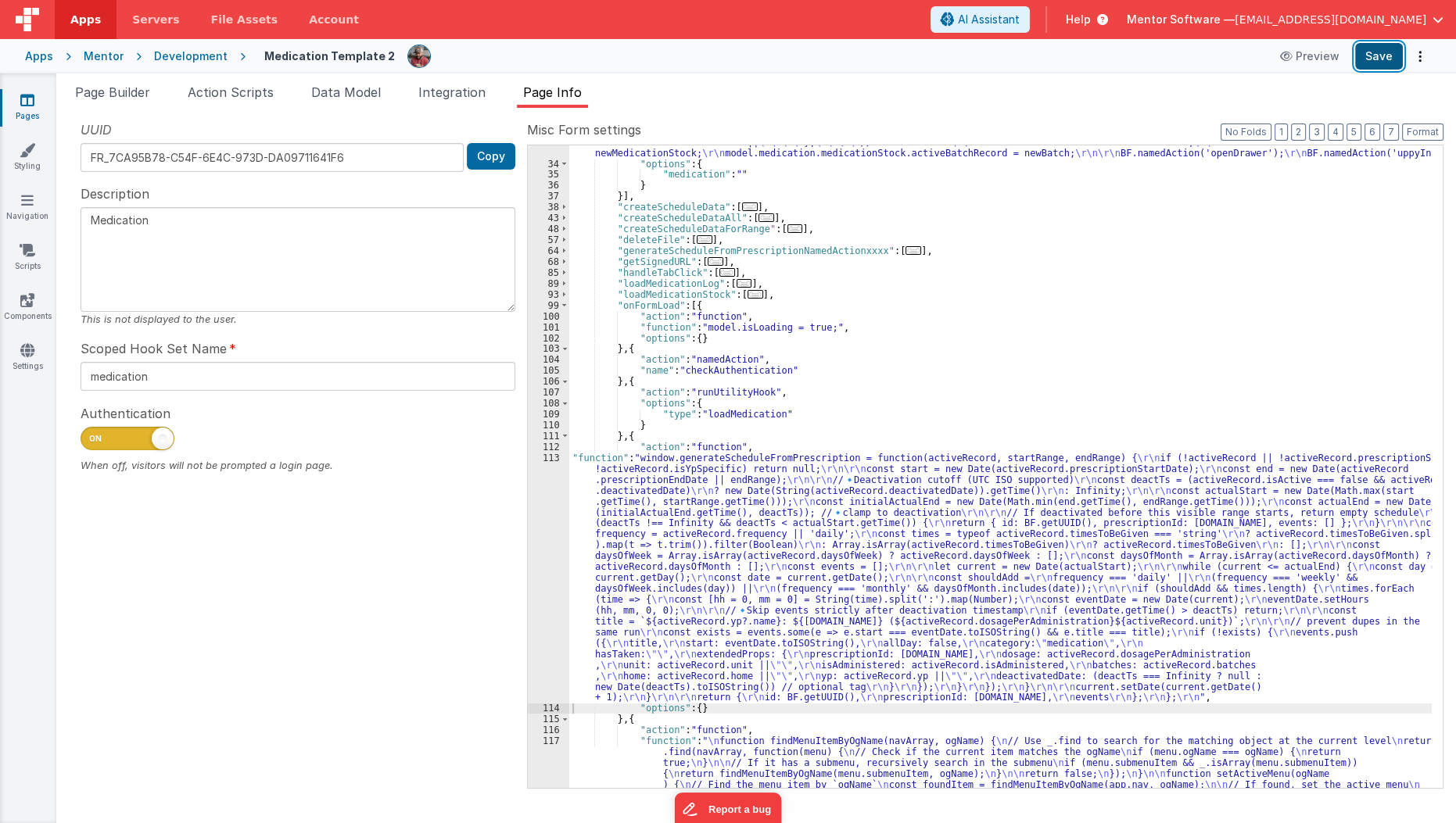
click at [1365, 48] on button "Save" at bounding box center [1379, 56] width 48 height 27
click at [97, 102] on li "Page Builder" at bounding box center [113, 95] width 88 height 25
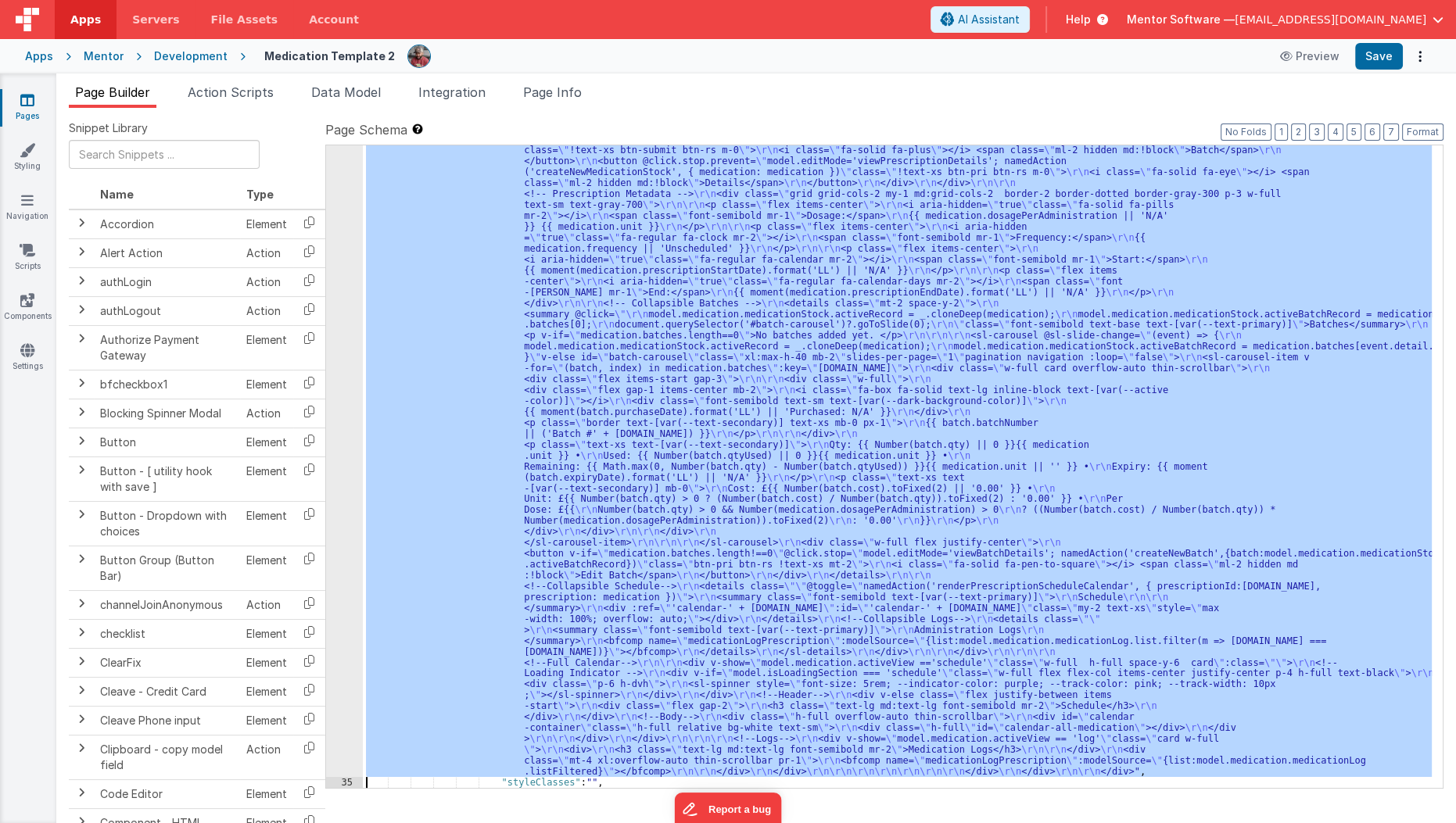
click at [540, 431] on div ""html" : "<div class= \" flex flex-col gap-4 lg:flex-row \" style= \" height: c…" at bounding box center [897, 467] width 1069 height 642
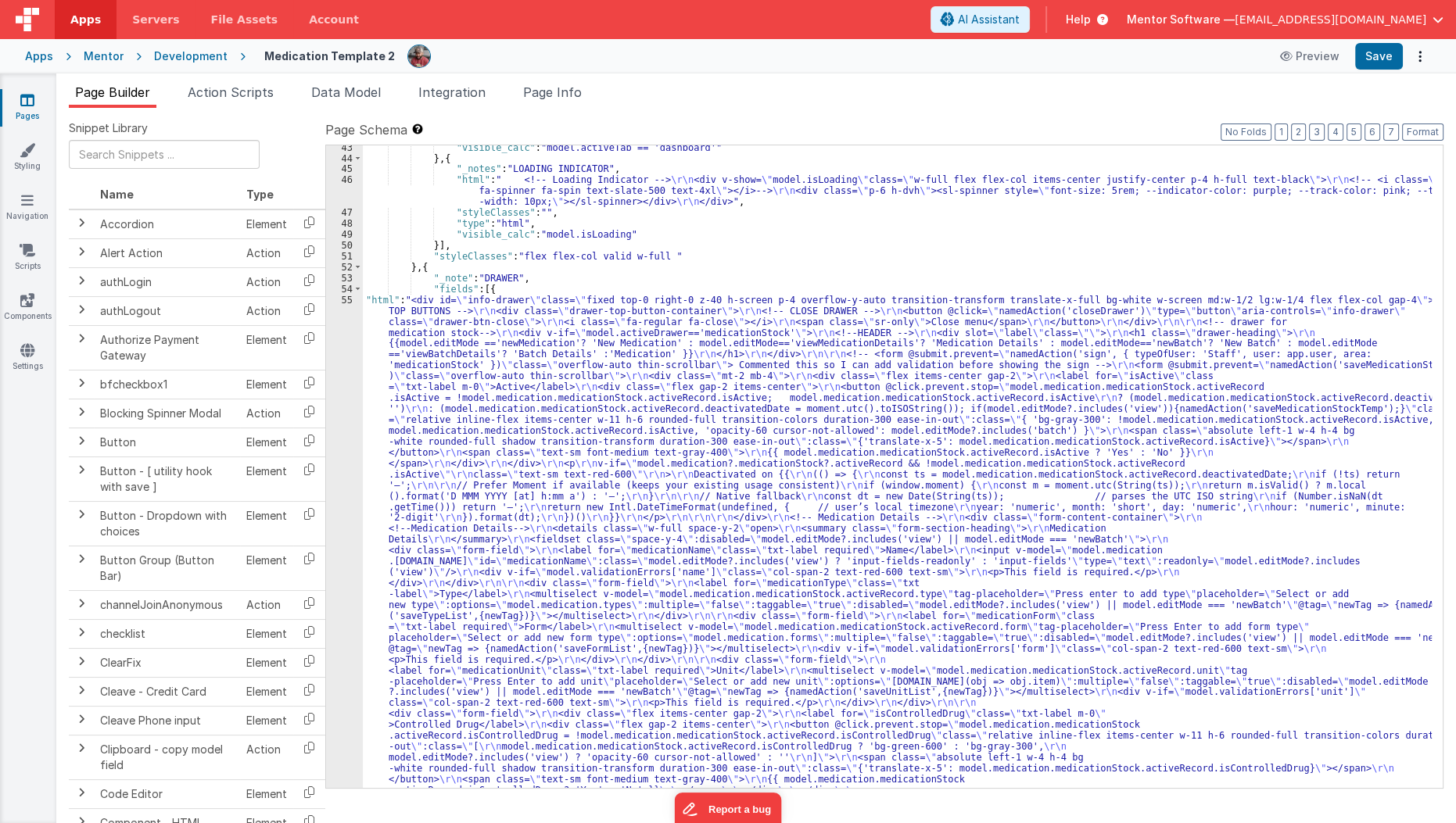
scroll to position [2541, 0]
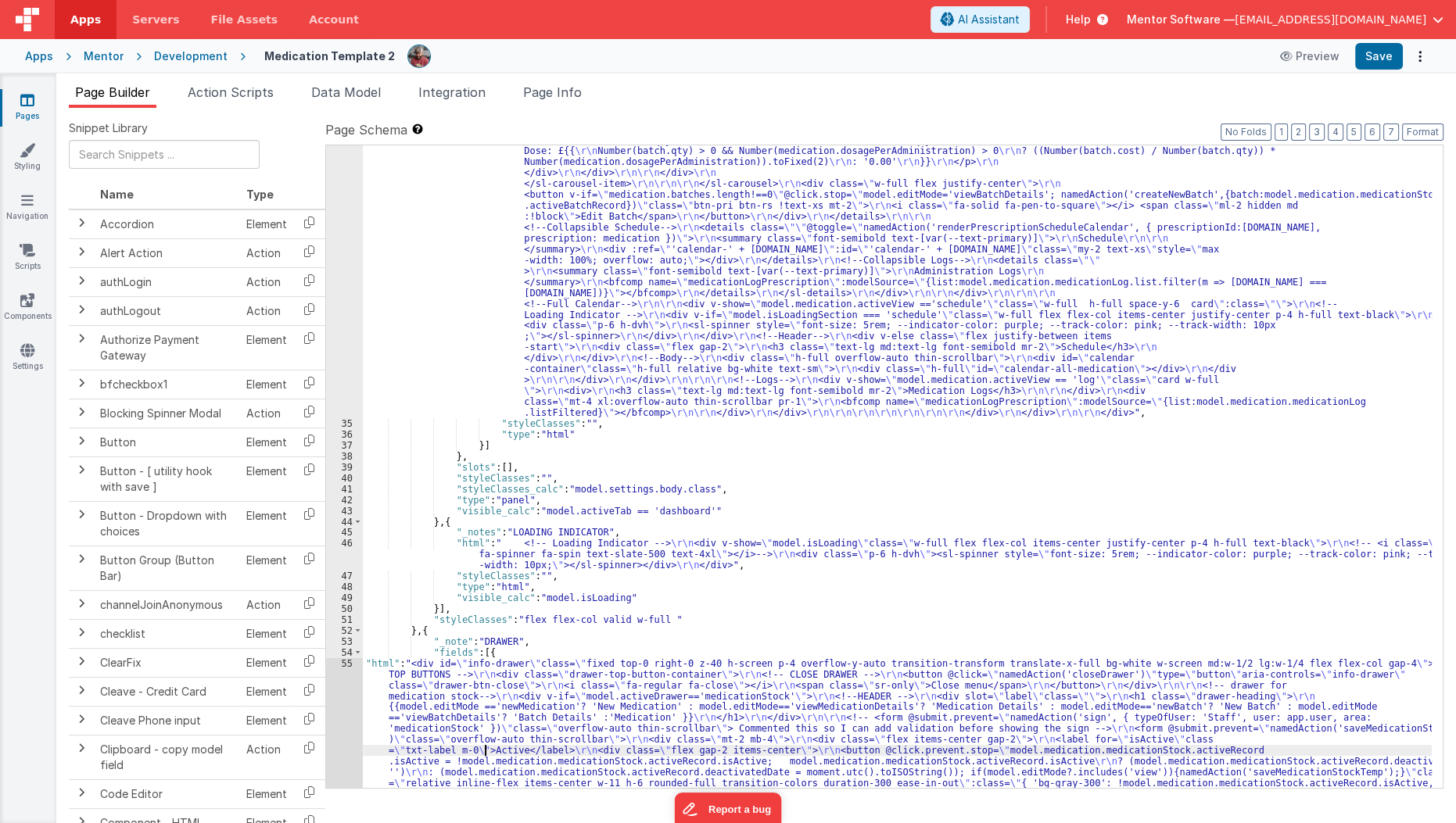
scroll to position [2143, 0]
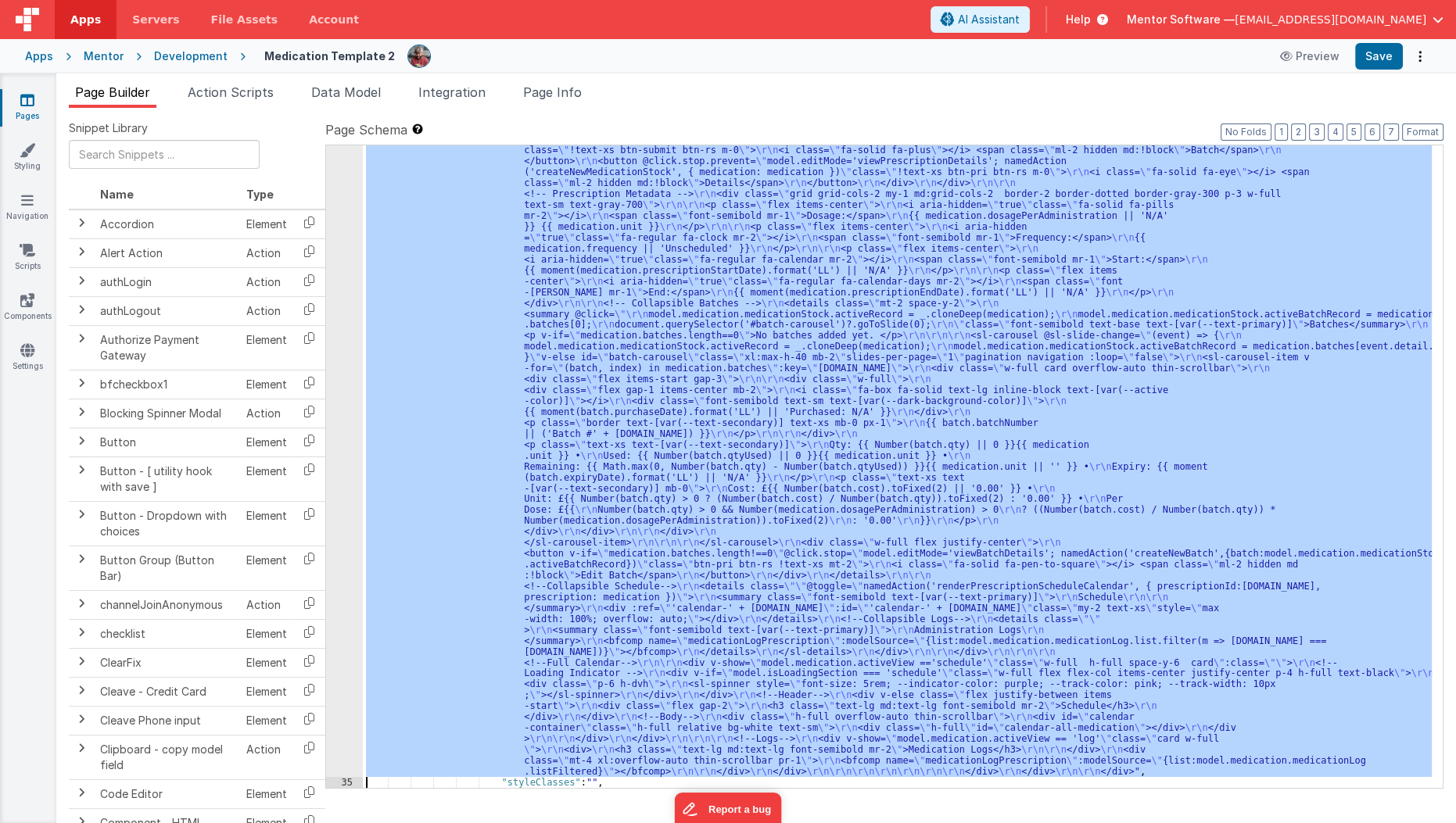
scroll to position [1819, 0]
click at [338, 551] on div "34 35 36 37 38 39 40 41 42 43 44 45 46 47 48 49 50 51 52 53 54 55 56 57 58 59 6…" at bounding box center [344, 515] width 37 height 1829
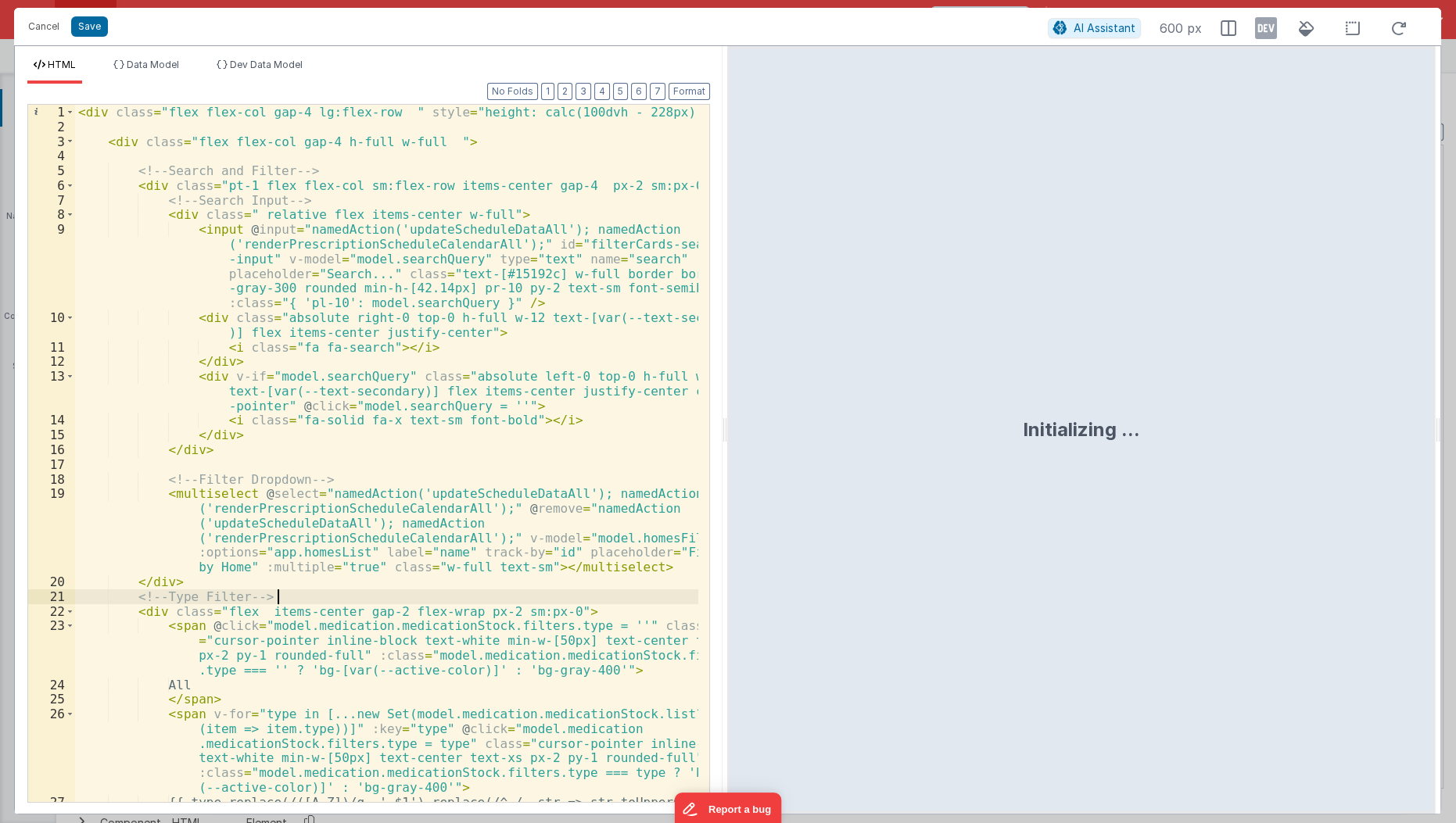
click at [357, 594] on div "< div class = "flex flex-col gap-4 lg:flex-row " style = "height: calc(100dvh -…" at bounding box center [387, 476] width 625 height 742
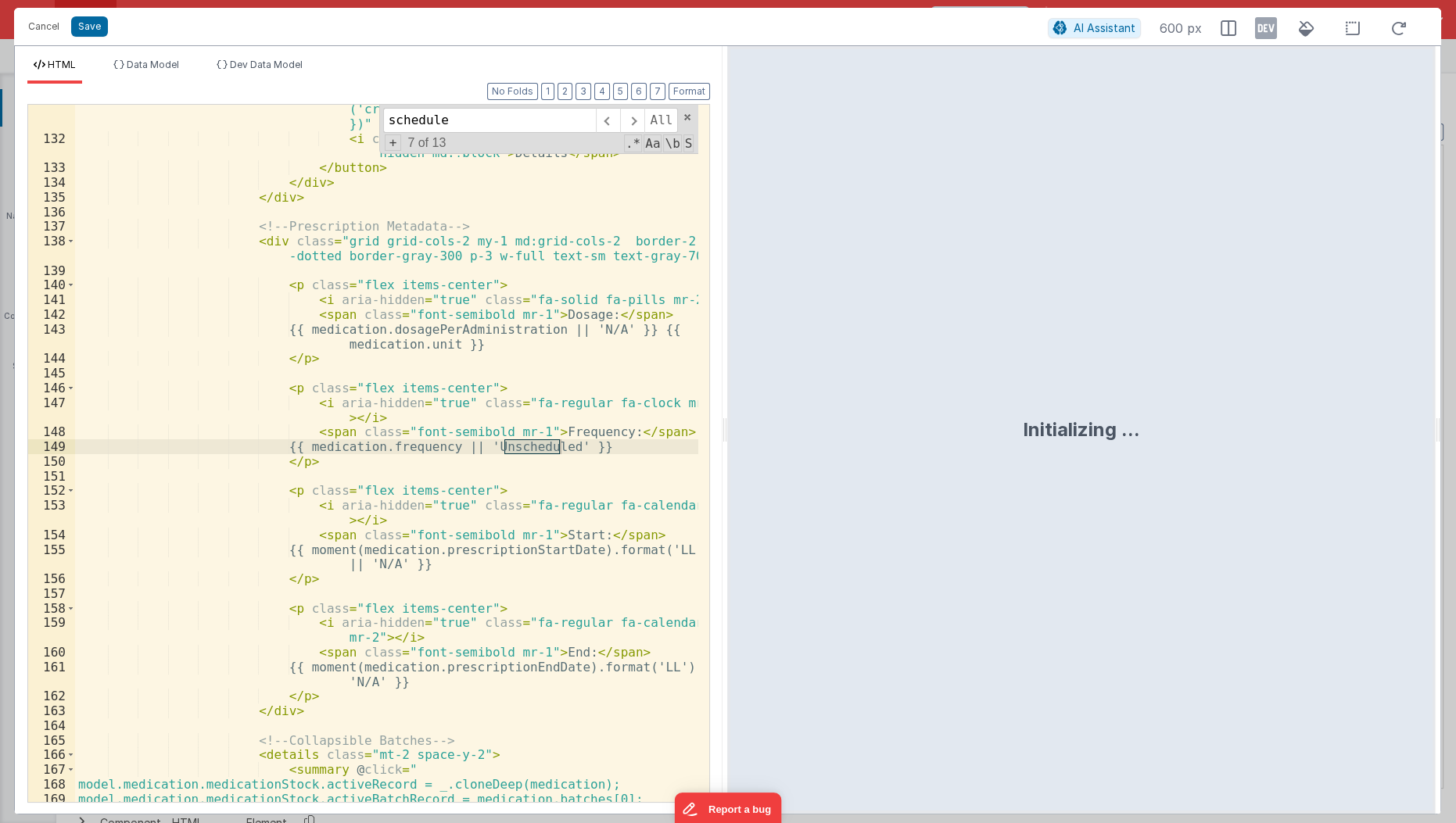
scroll to position [4231, 0]
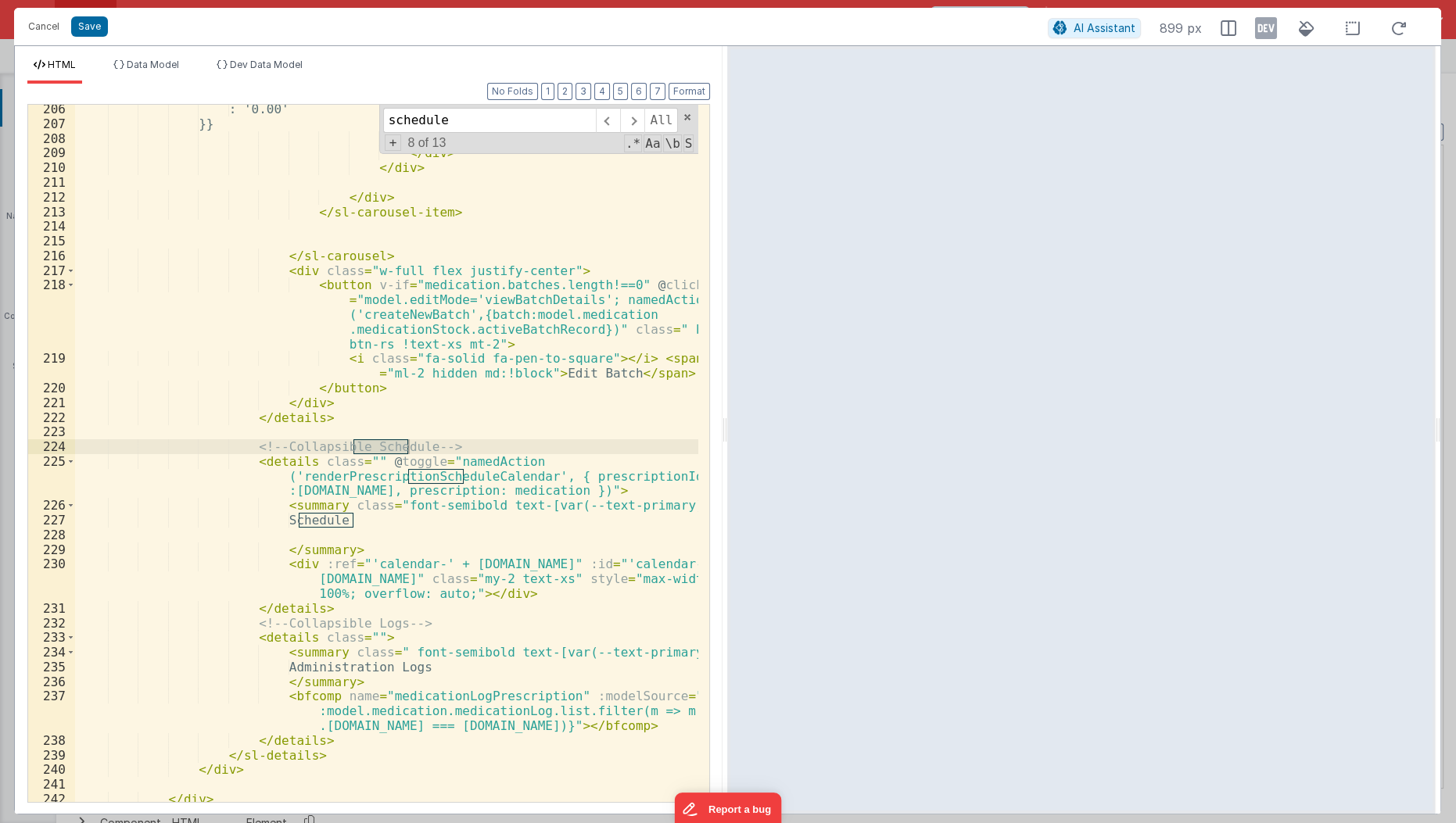
type input "schedule"
click at [428, 581] on div ": '0.00' }} </ p > </ div > </ div > </ div > </ sl-carousel-item > </ sl-carou…" at bounding box center [387, 466] width 625 height 728
click at [446, 474] on div ": '0.00' }} </ p > </ div > </ div > </ div > </ sl-carousel-item > </ sl-carou…" at bounding box center [387, 466] width 625 height 728
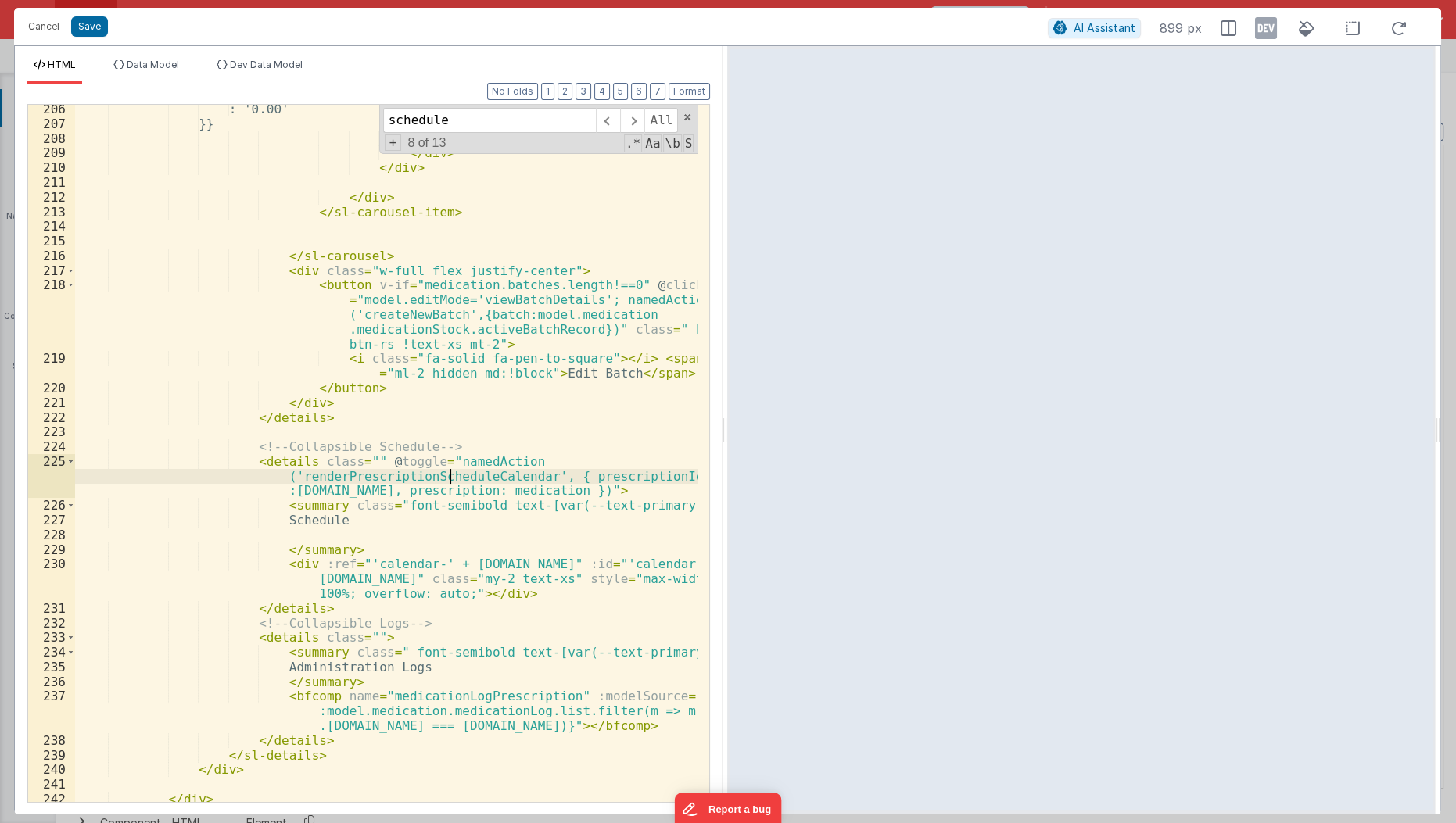
click at [446, 474] on div ": '0.00' }} </ p > </ div > </ div > </ div > </ sl-carousel-item > </ sl-carou…" at bounding box center [387, 466] width 625 height 728
click at [48, 20] on button "Cancel" at bounding box center [44, 27] width 47 height 22
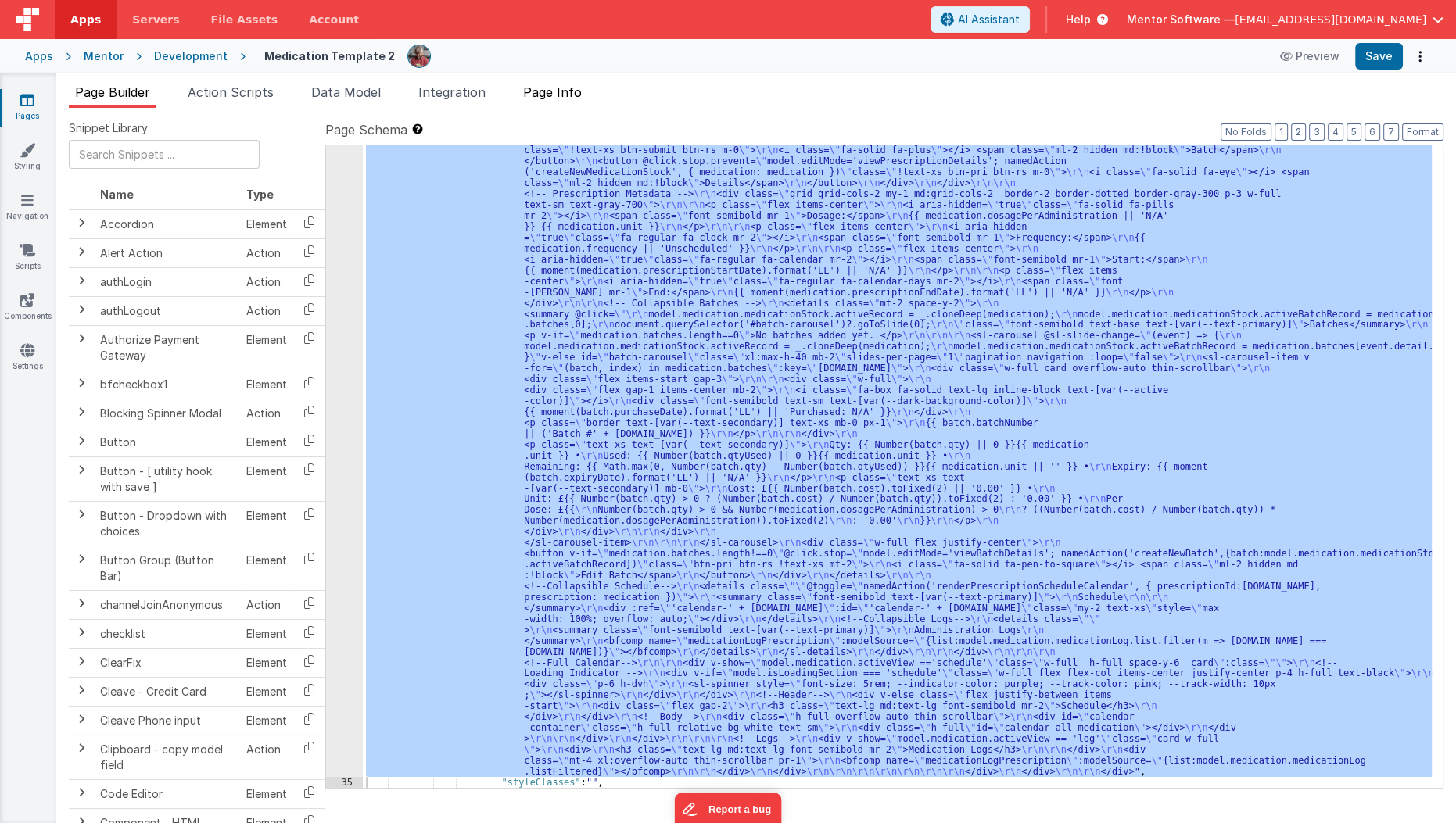
click at [570, 100] on li "Page Info" at bounding box center [552, 95] width 71 height 25
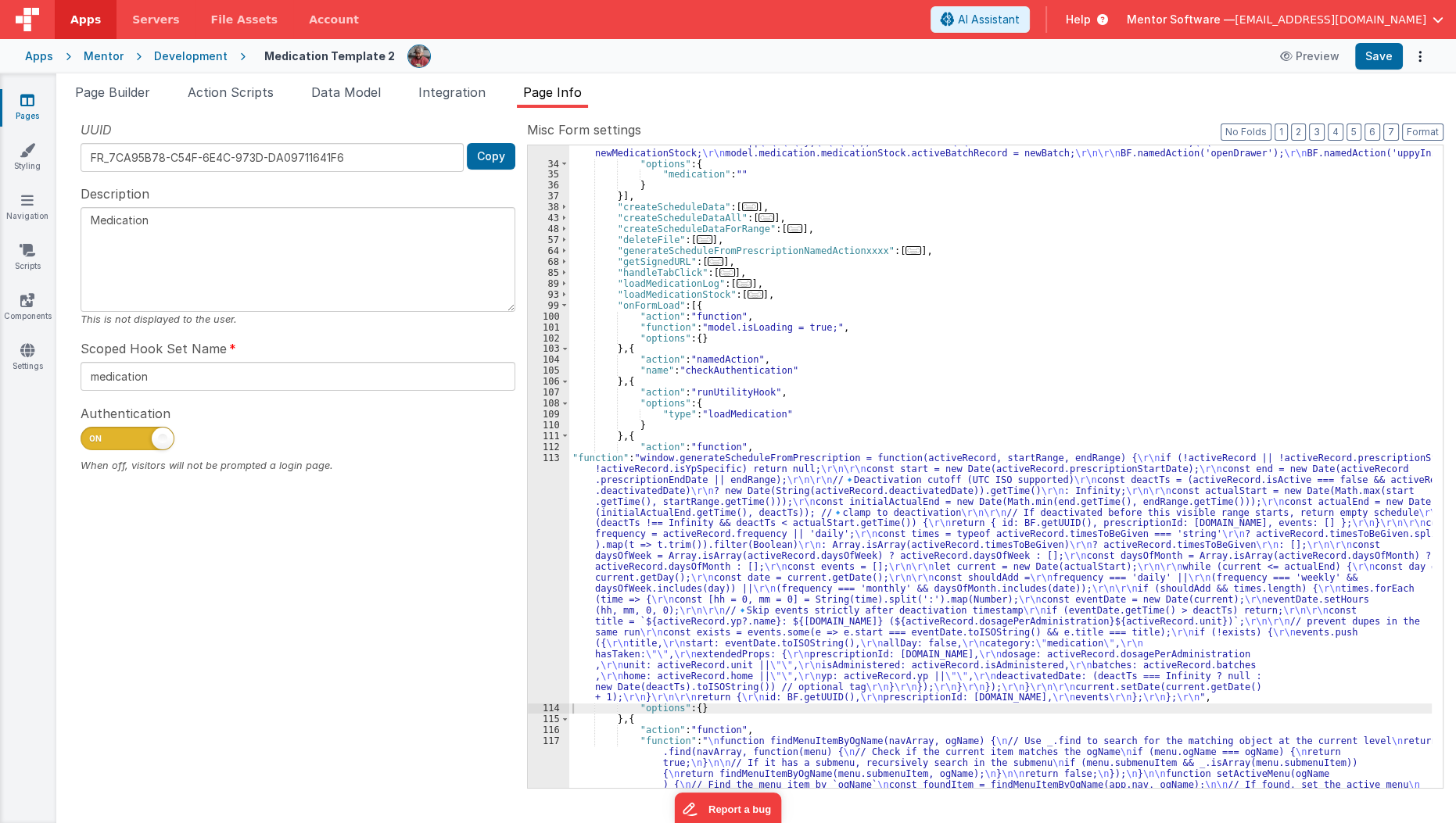
click at [891, 385] on div ""function" : "//initializing \r\n const medication = action.options.medication;…" at bounding box center [1001, 354] width 863 height 1046
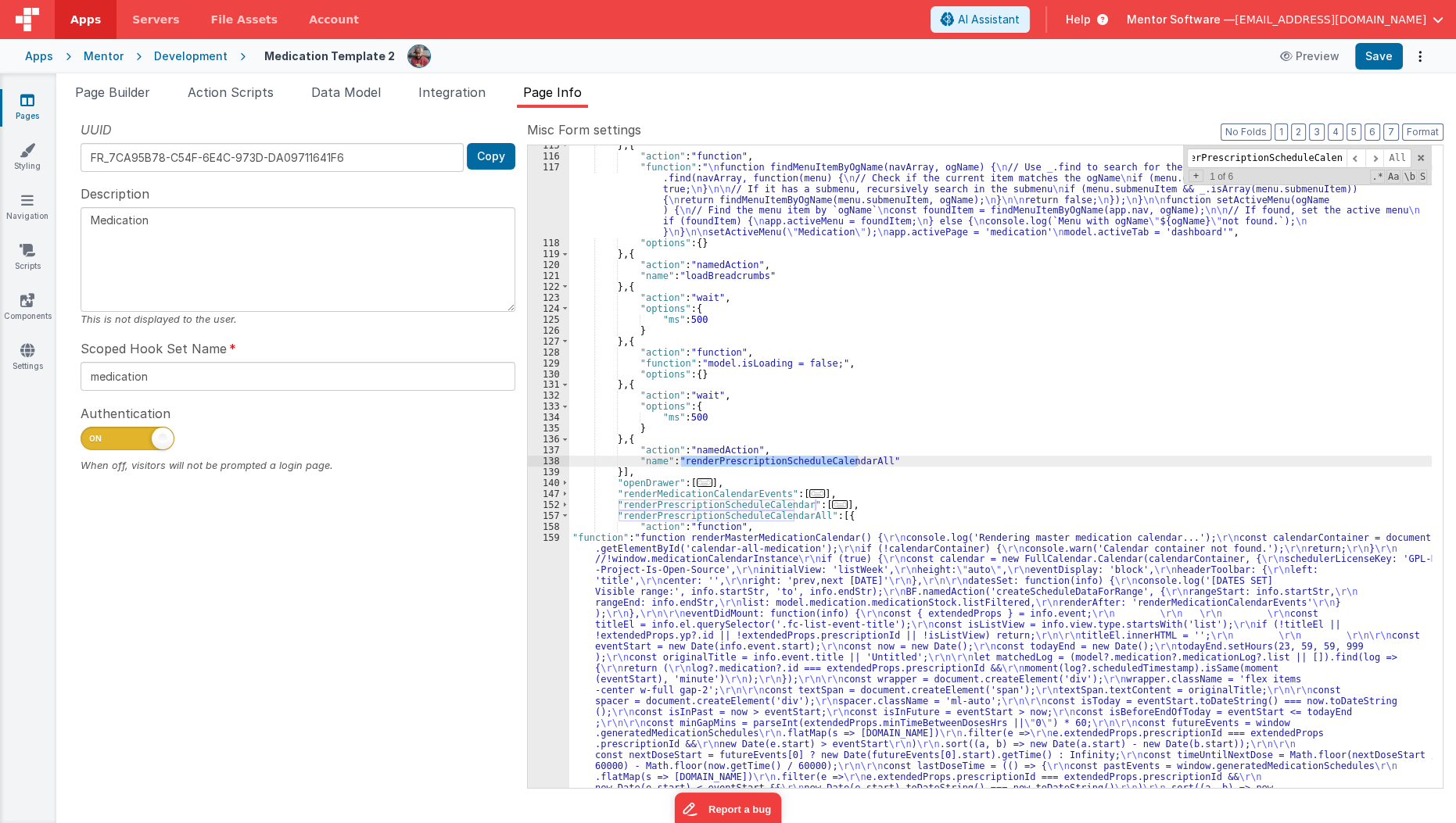
scroll to position [1029, 0]
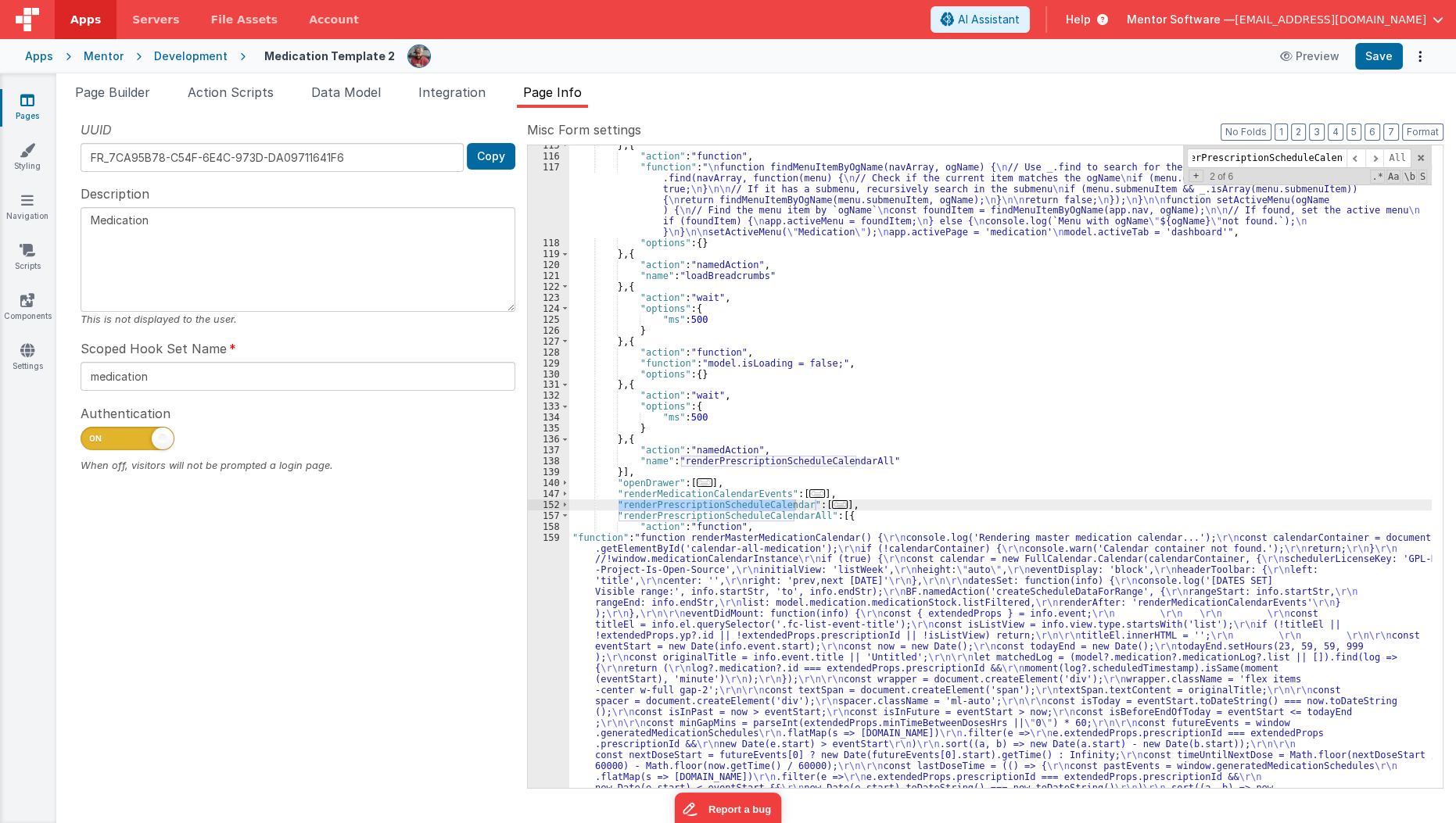
type input "renderPrescriptionScheduleCalendar"
click at [832, 500] on span "..." at bounding box center [840, 504] width 16 height 9
click at [832, 504] on span "..." at bounding box center [840, 504] width 16 height 9
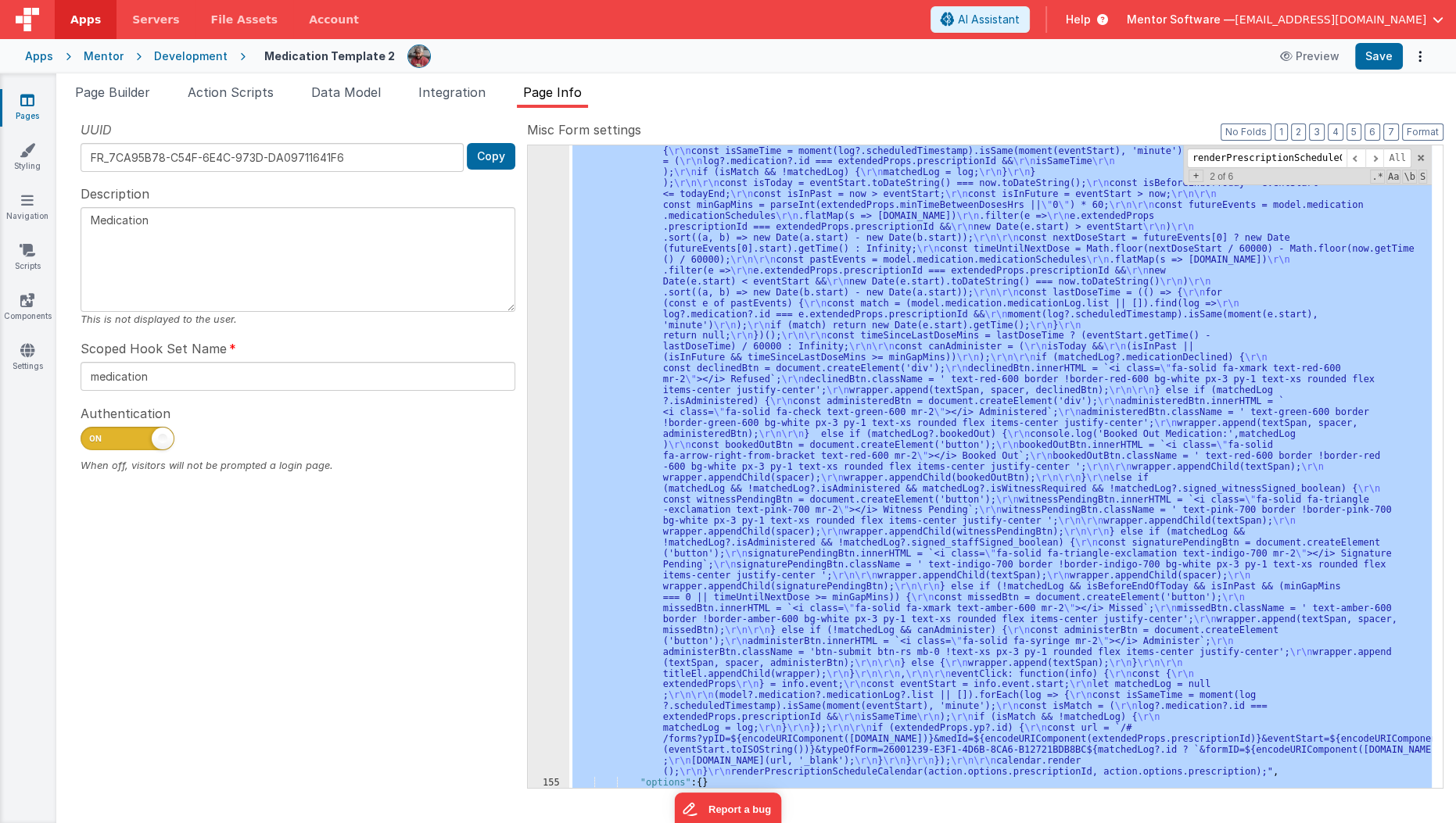
click at [541, 667] on div "154" at bounding box center [548, 368] width 41 height 817
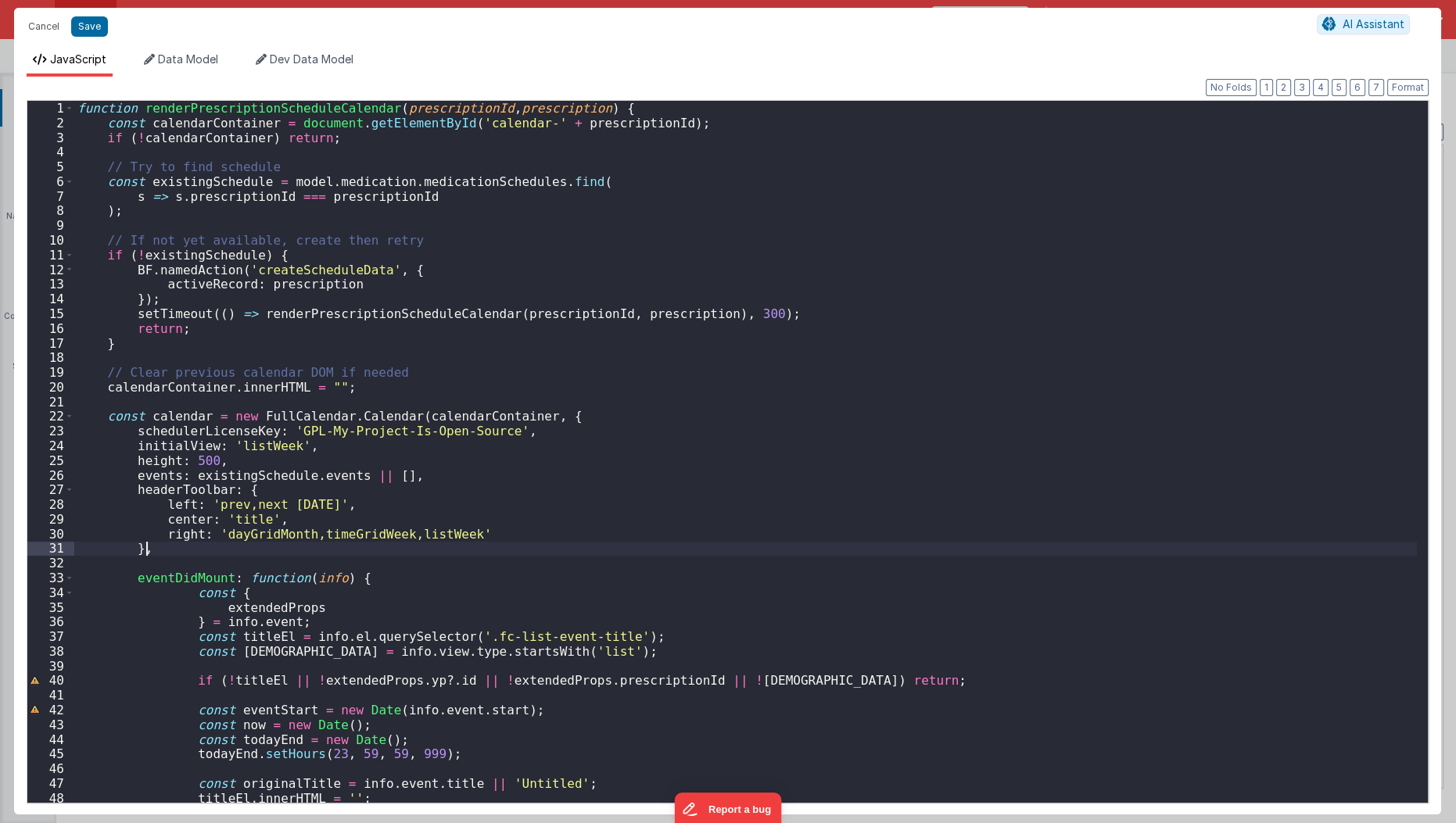
click at [658, 553] on div "function renderPrescriptionScheduleCalendar ( prescriptionId , prescription ) {…" at bounding box center [746, 467] width 1343 height 732
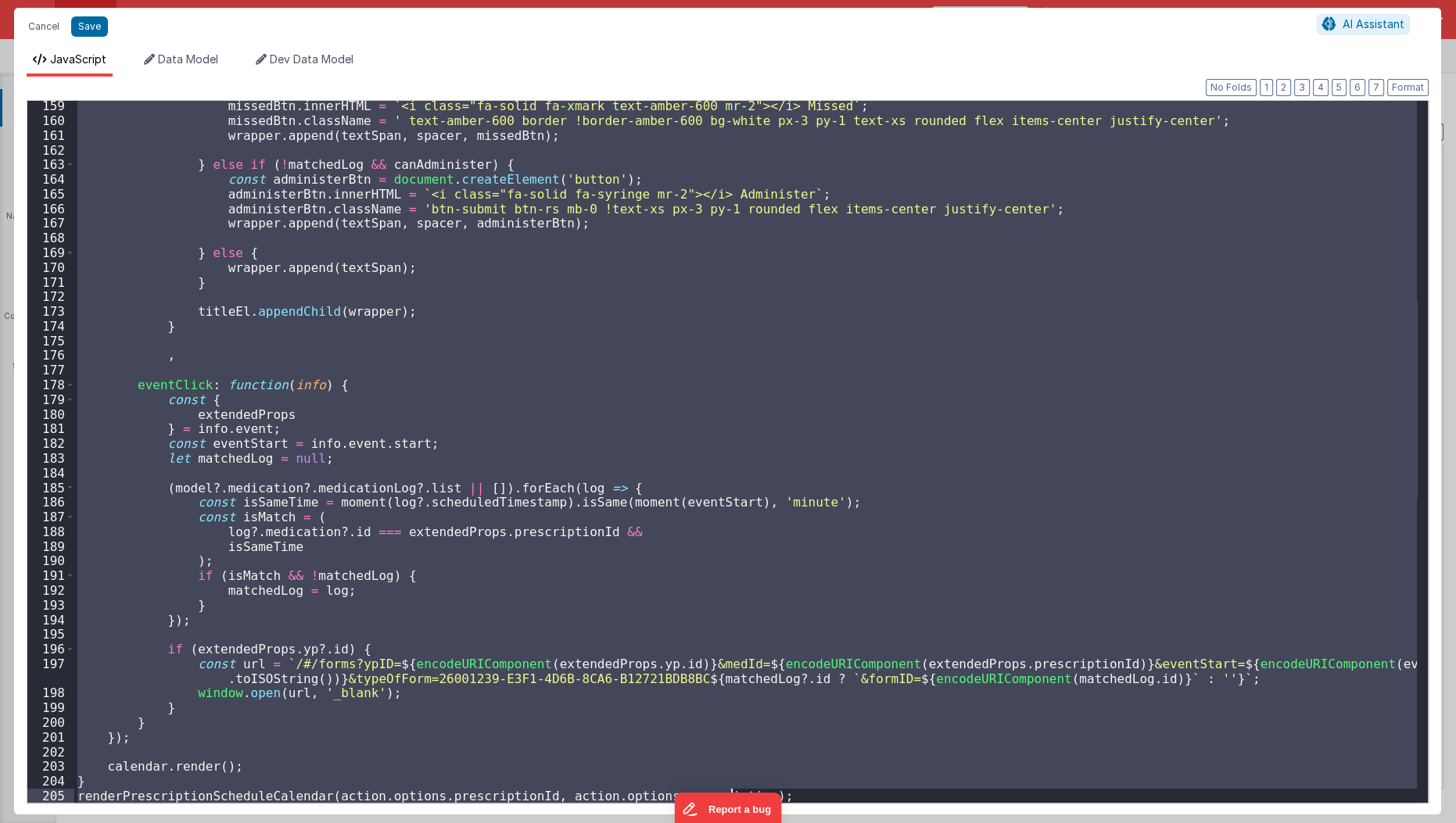
scroll to position [2321, 0]
click at [425, 444] on div "missedBtn . innerHTML = ` <i class="fa-solid fa-xmark text-amber-600 mr-2"></i>…" at bounding box center [745, 452] width 1343 height 702
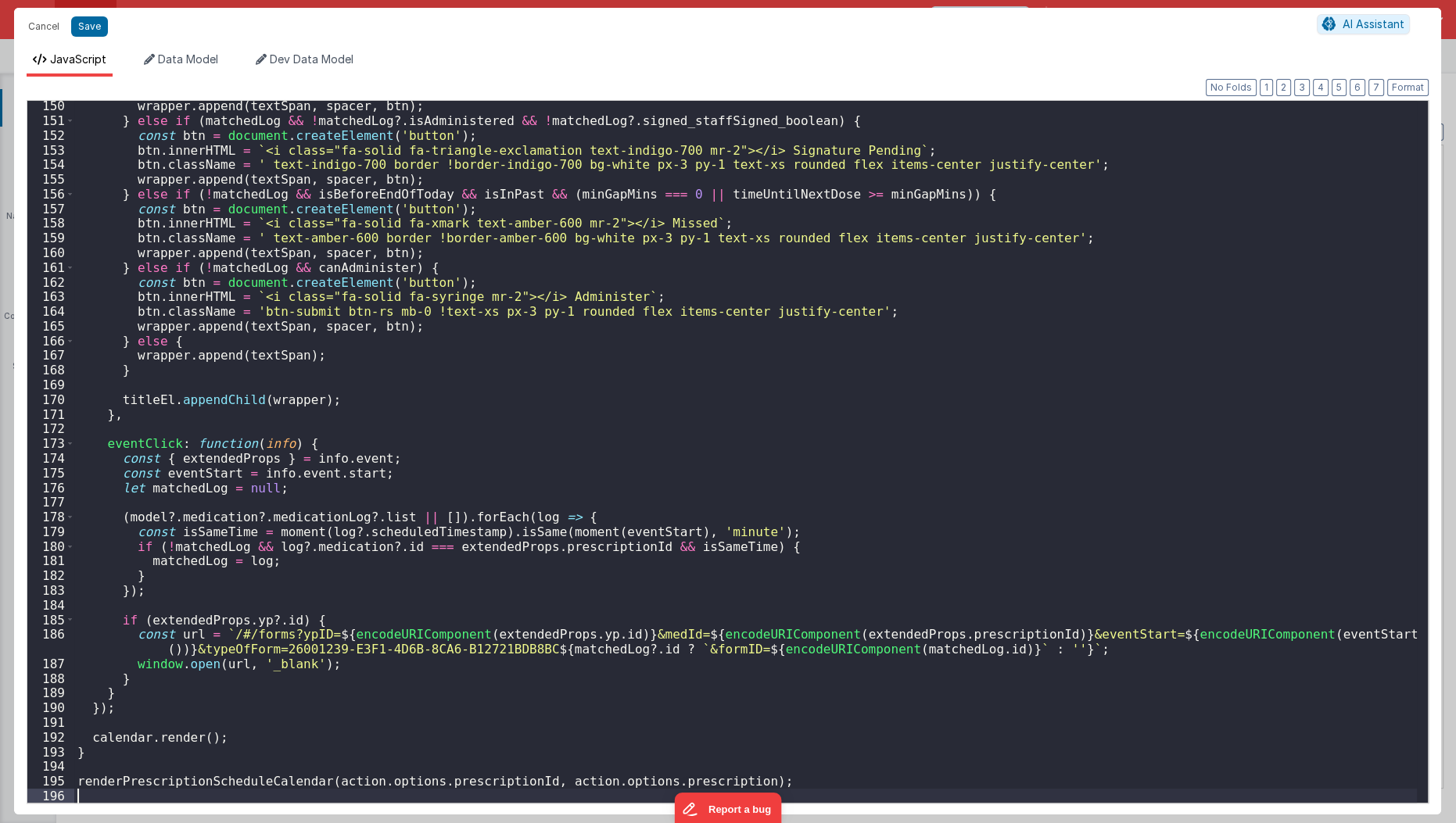
scroll to position [2189, 0]
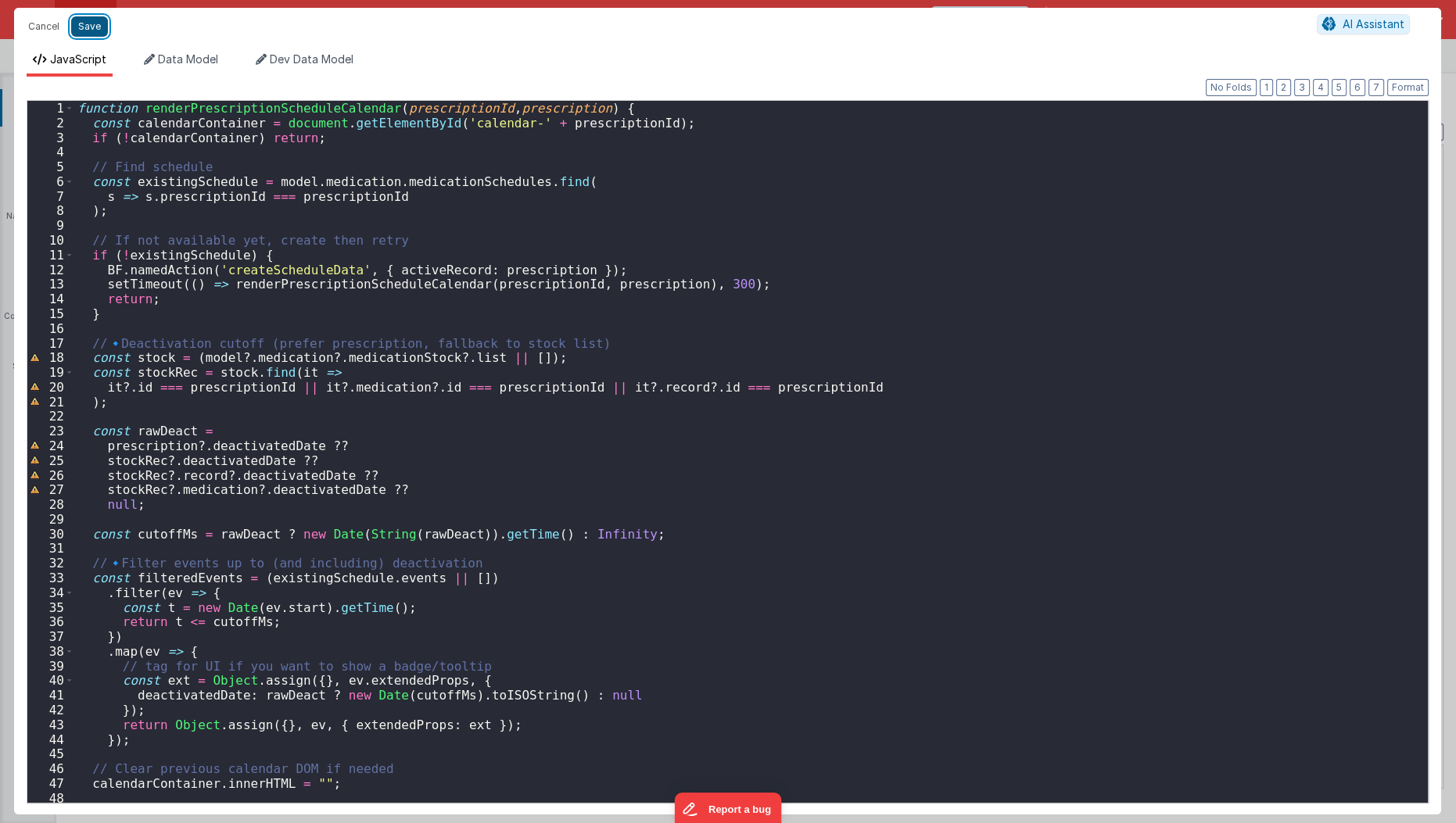
click at [85, 29] on button "Save" at bounding box center [89, 27] width 37 height 20
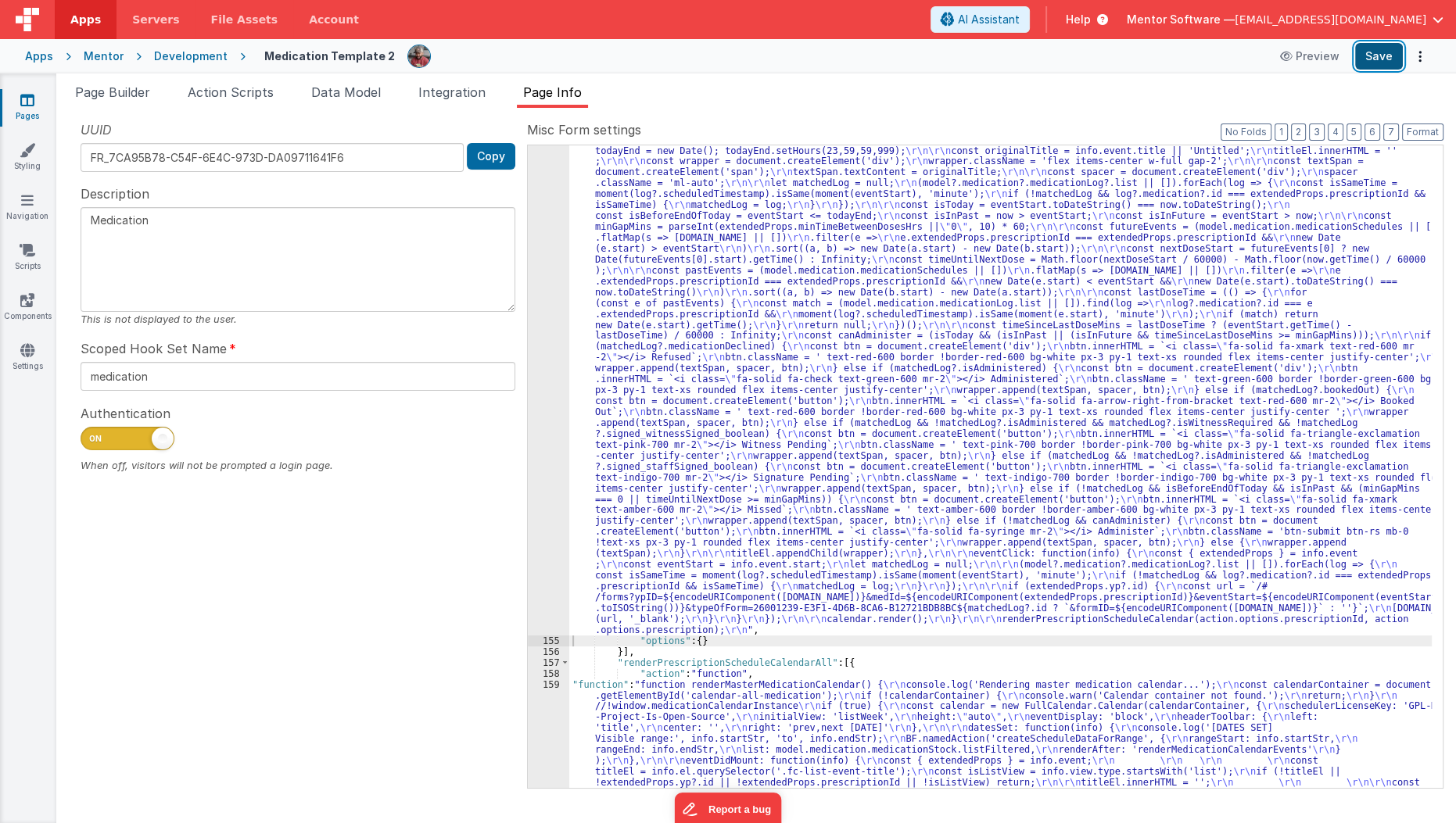
click at [1377, 66] on button "Save" at bounding box center [1379, 56] width 48 height 27
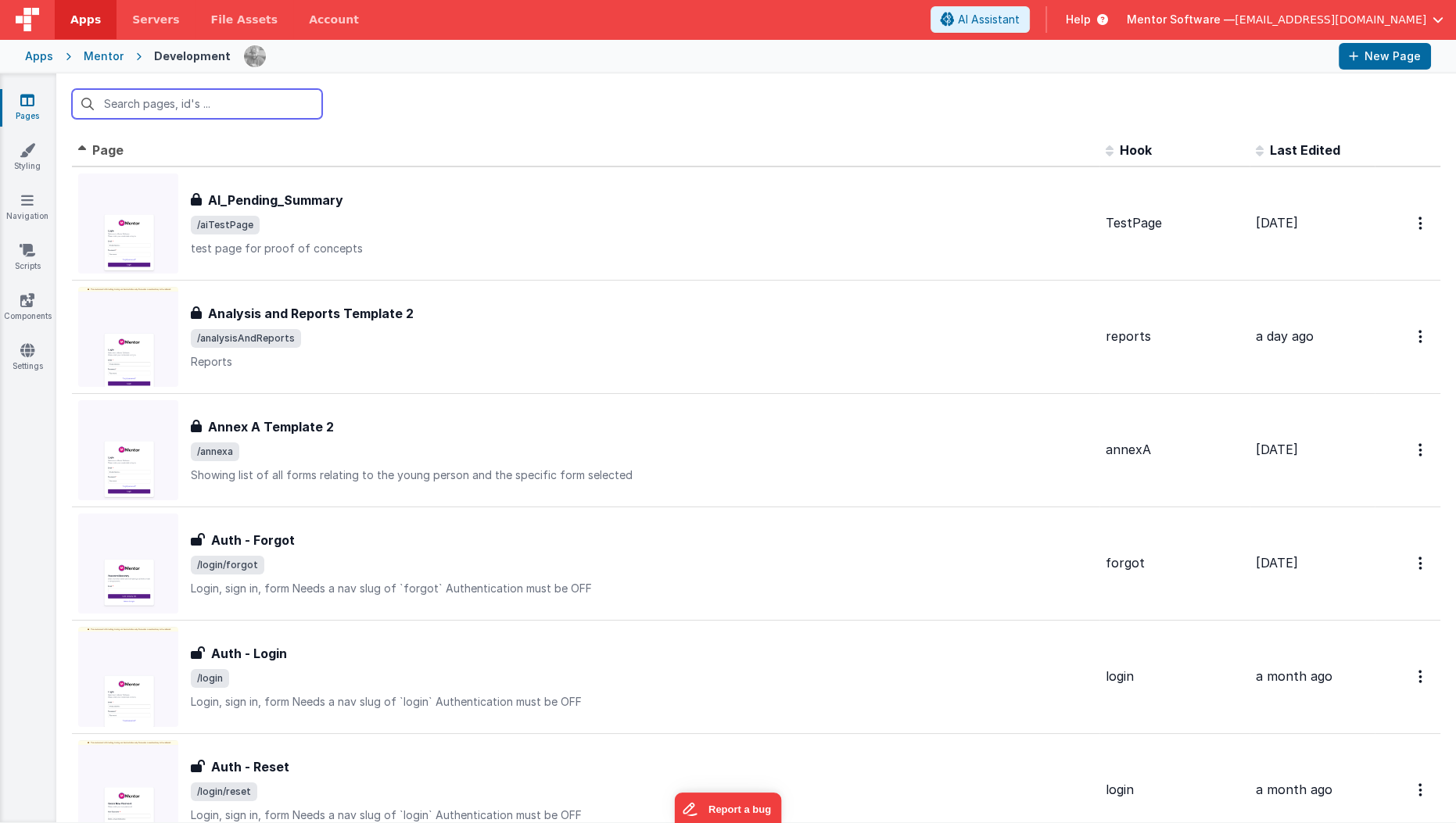
click at [195, 96] on input "text" at bounding box center [197, 104] width 250 height 30
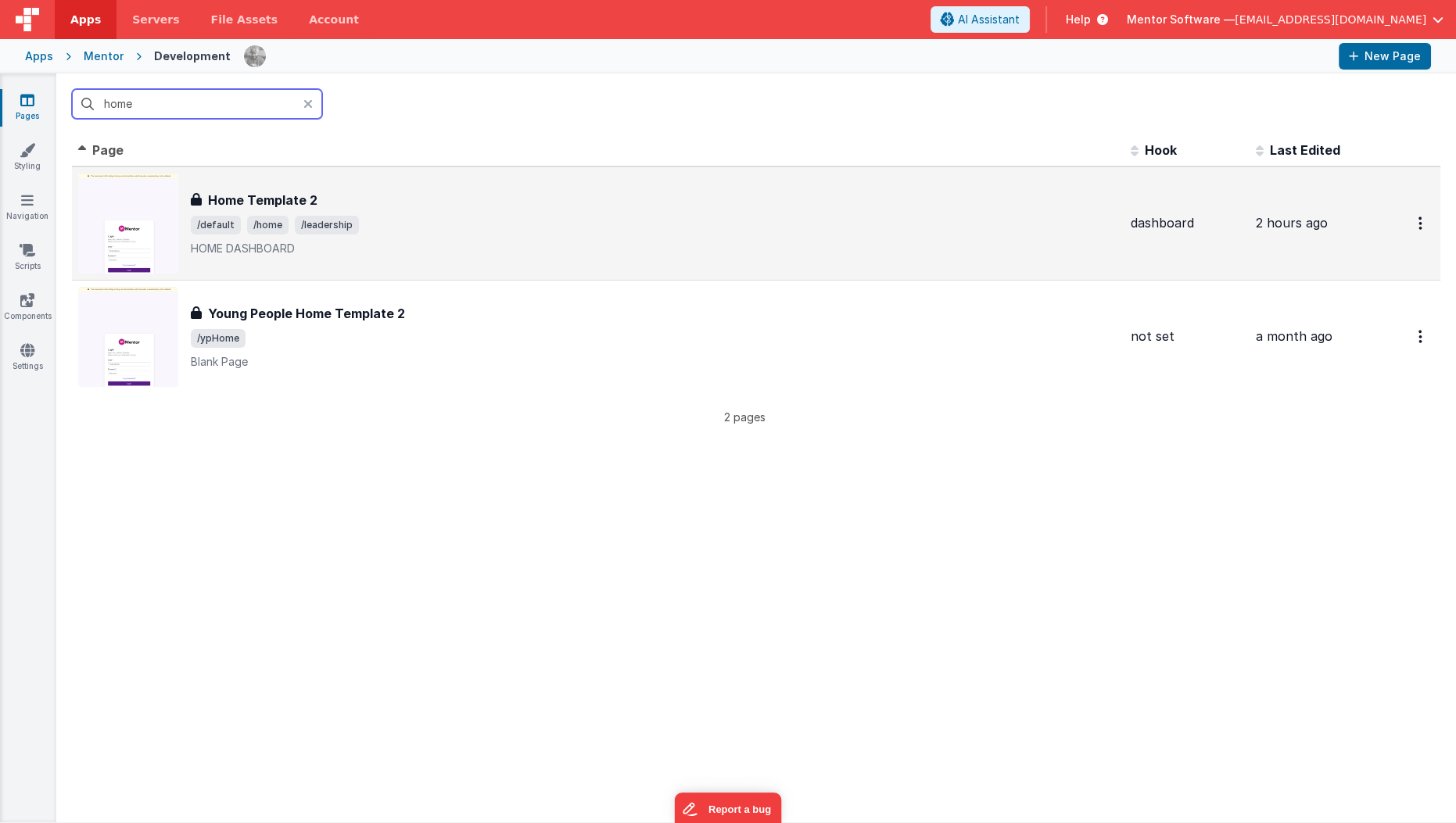
type input "home"
click at [493, 218] on span "/default /home /leadership" at bounding box center [654, 225] width 927 height 19
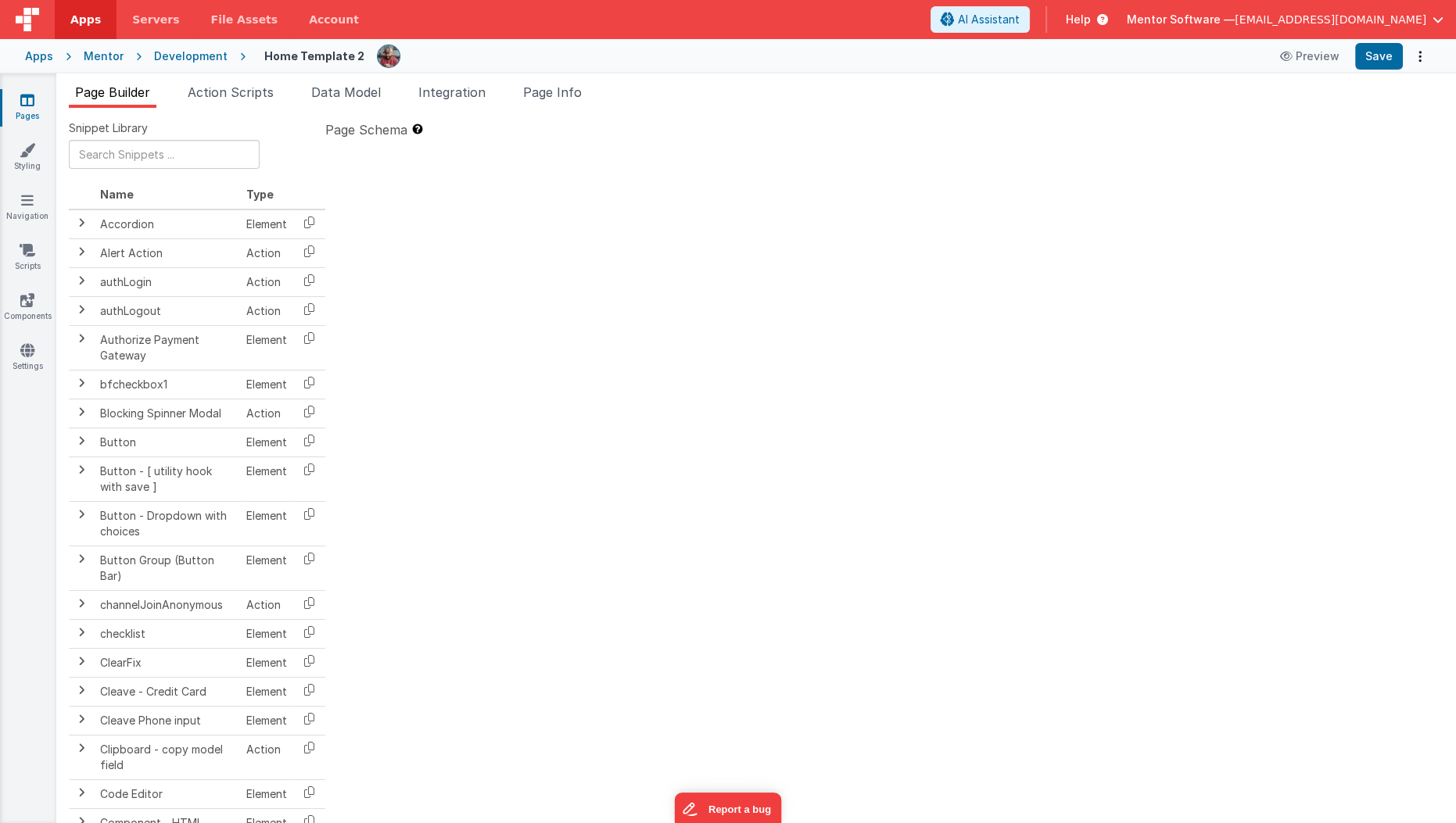
type textarea "HOME DASHBOARD"
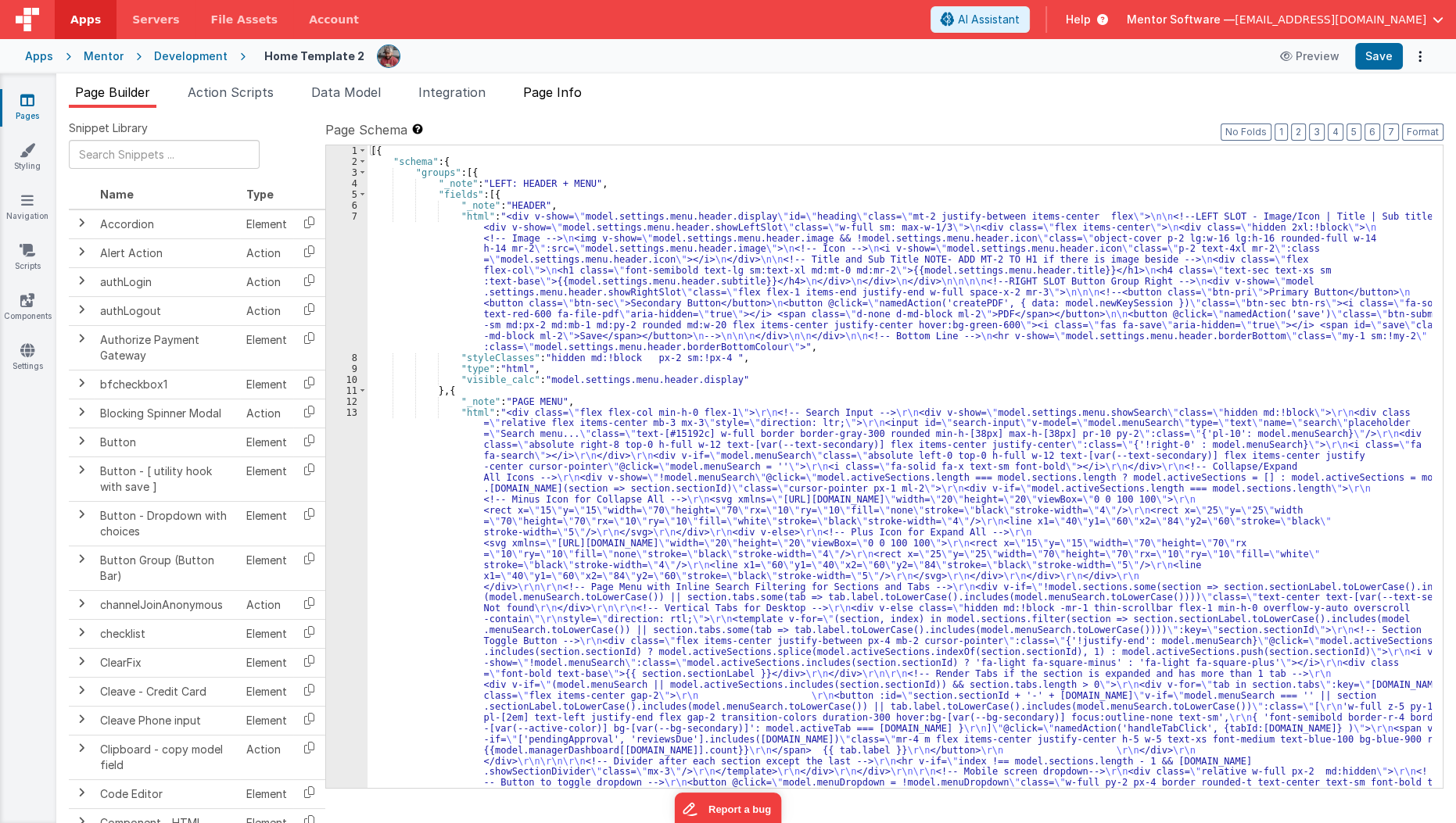
click at [546, 91] on span "Page Info" at bounding box center [552, 92] width 59 height 16
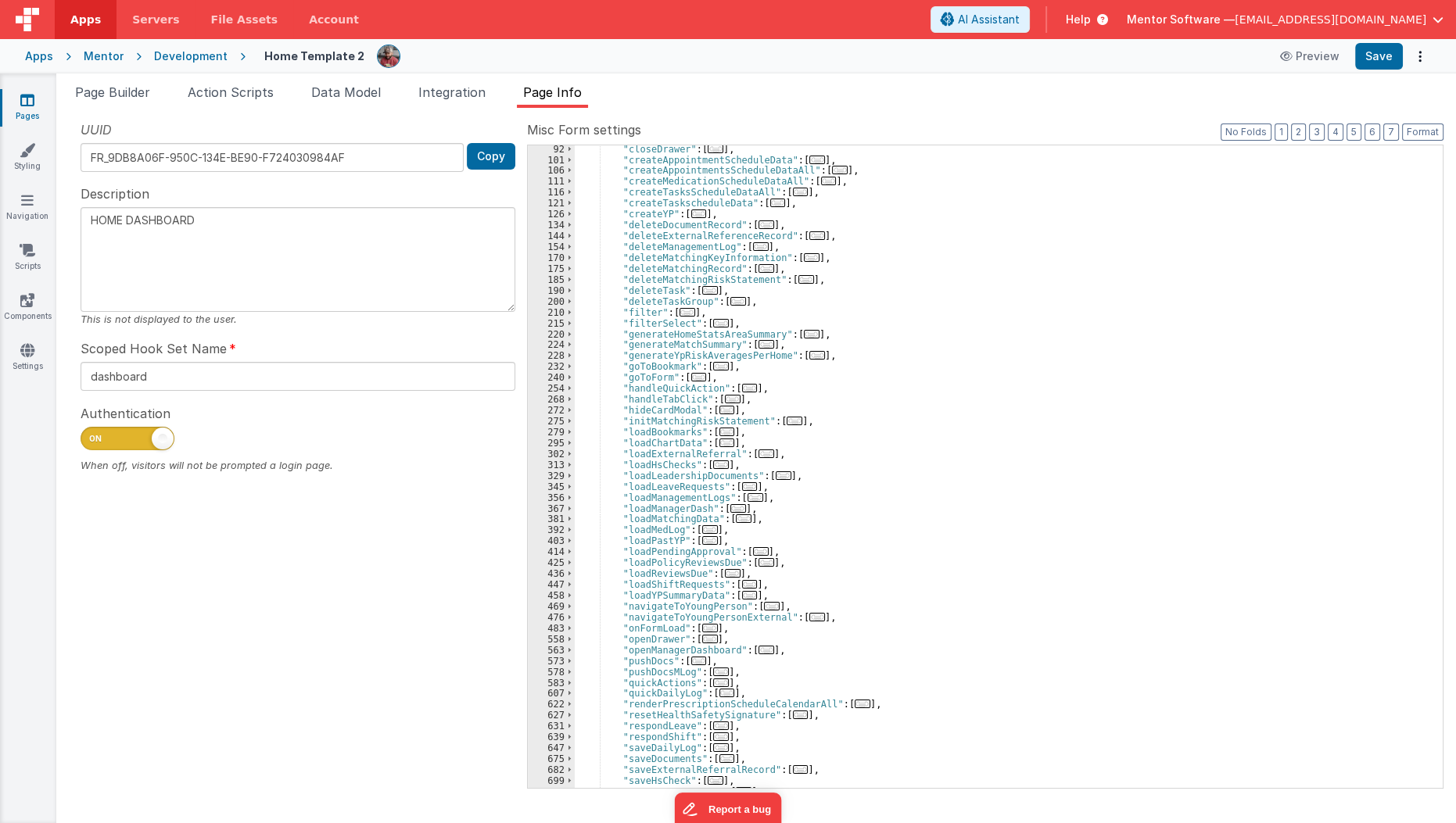
scroll to position [165, 0]
click at [702, 628] on span "..." at bounding box center [710, 628] width 16 height 9
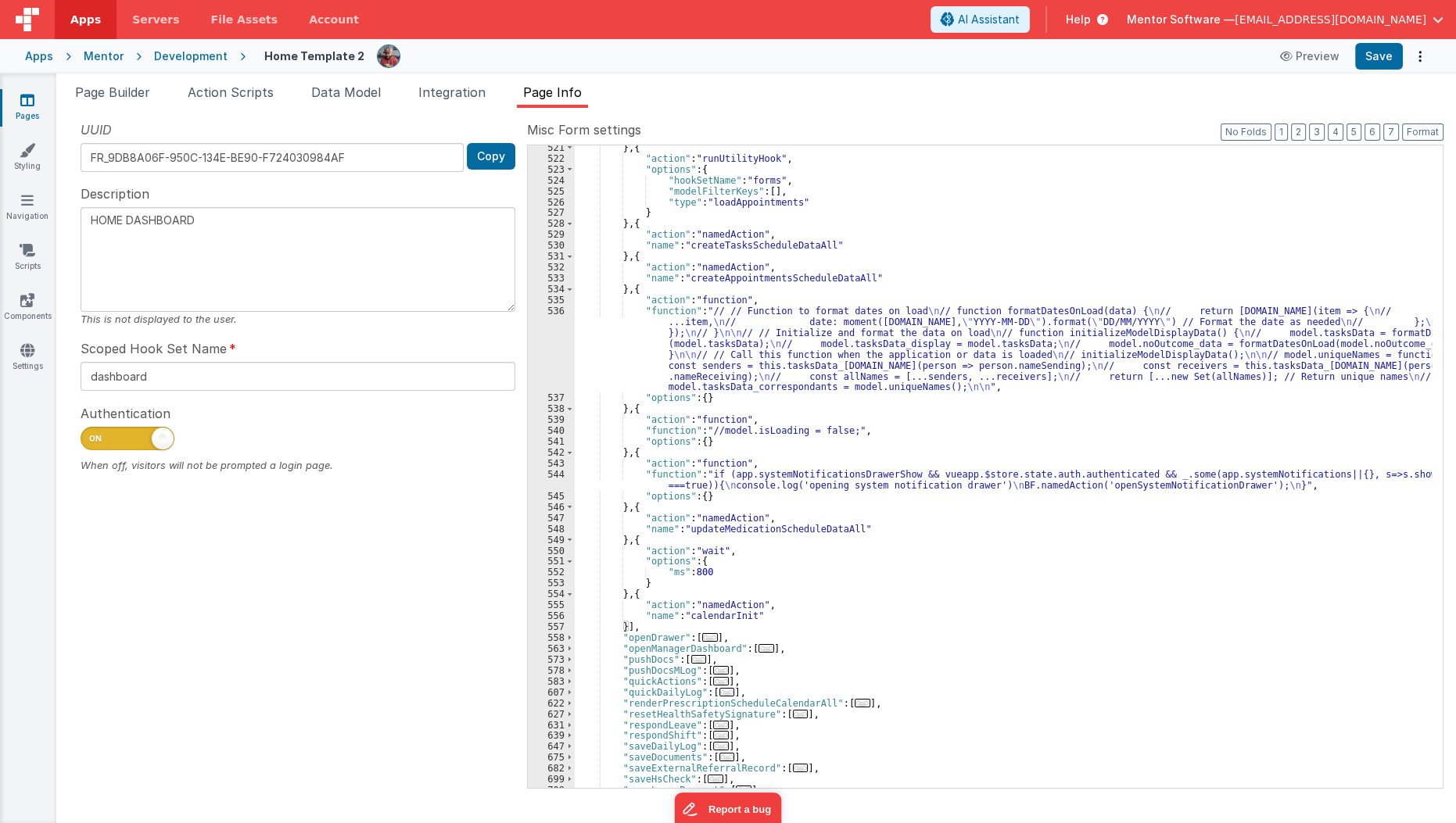
scroll to position [1201, 0]
click at [724, 535] on div "} , { "action" : "runUtilityHook" , "options" : { "hookSetName" : "forms" , "mo…" at bounding box center [1003, 474] width 858 height 664
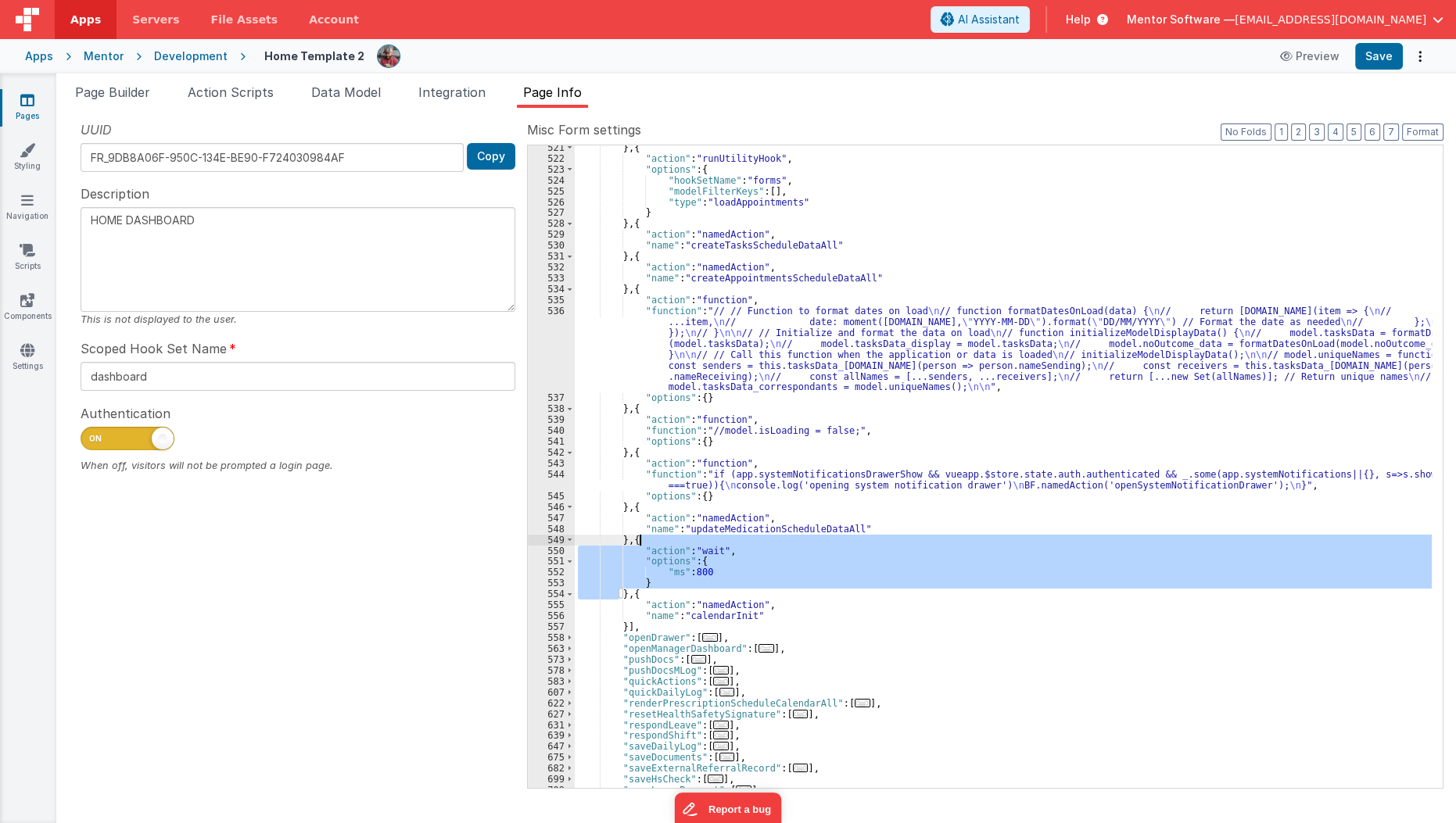
click at [724, 535] on div "} , { "action" : "runUtilityHook" , "options" : { "hookSetName" : "forms" , "mo…" at bounding box center [1003, 474] width 858 height 664
click at [727, 533] on div "} , { "action" : "runUtilityHook" , "options" : { "hookSetName" : "forms" , "mo…" at bounding box center [1003, 474] width 858 height 664
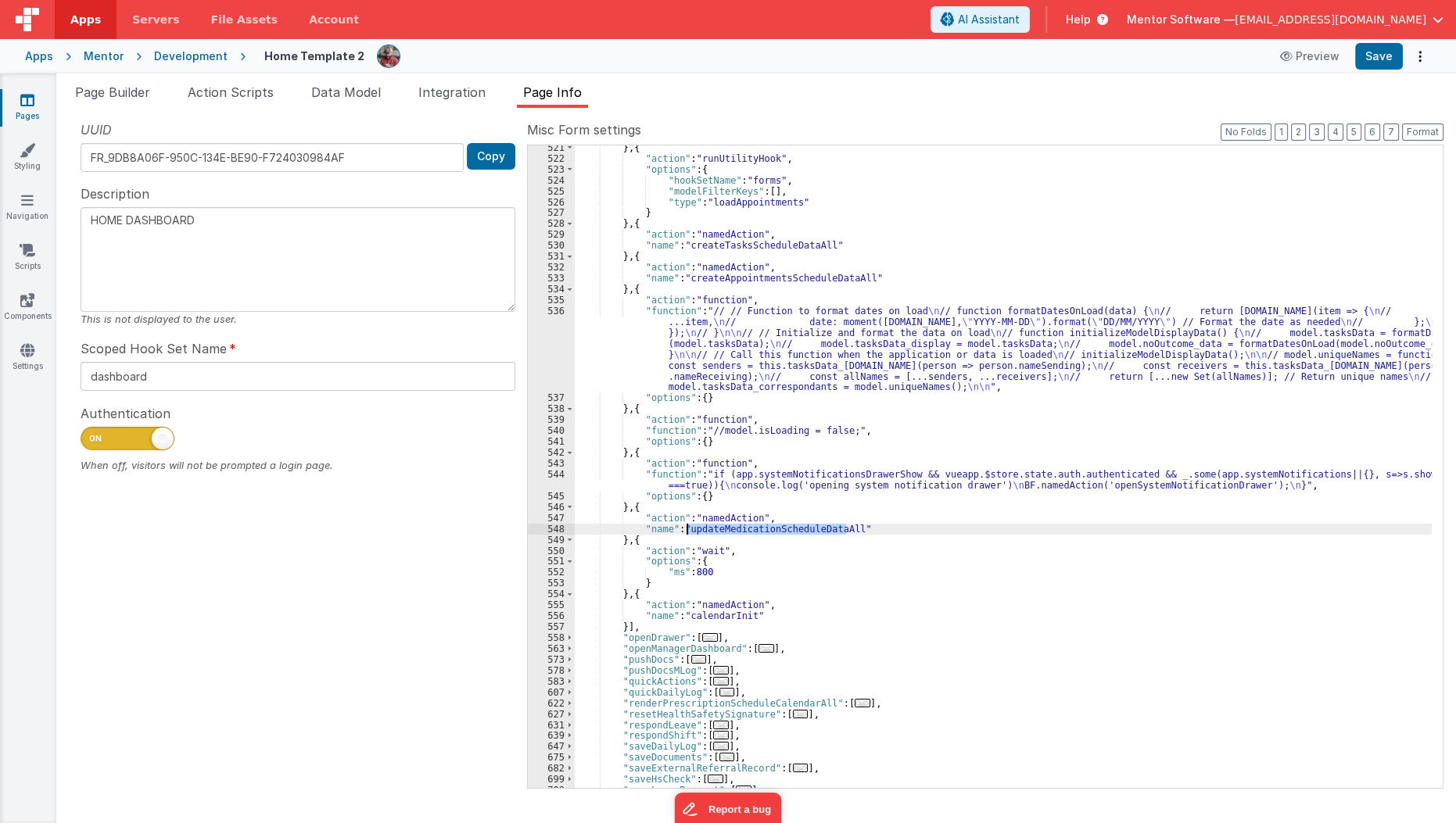
click at [727, 533] on div "} , { "action" : "runUtilityHook" , "options" : { "hookSetName" : "forms" , "mo…" at bounding box center [1003, 474] width 858 height 664
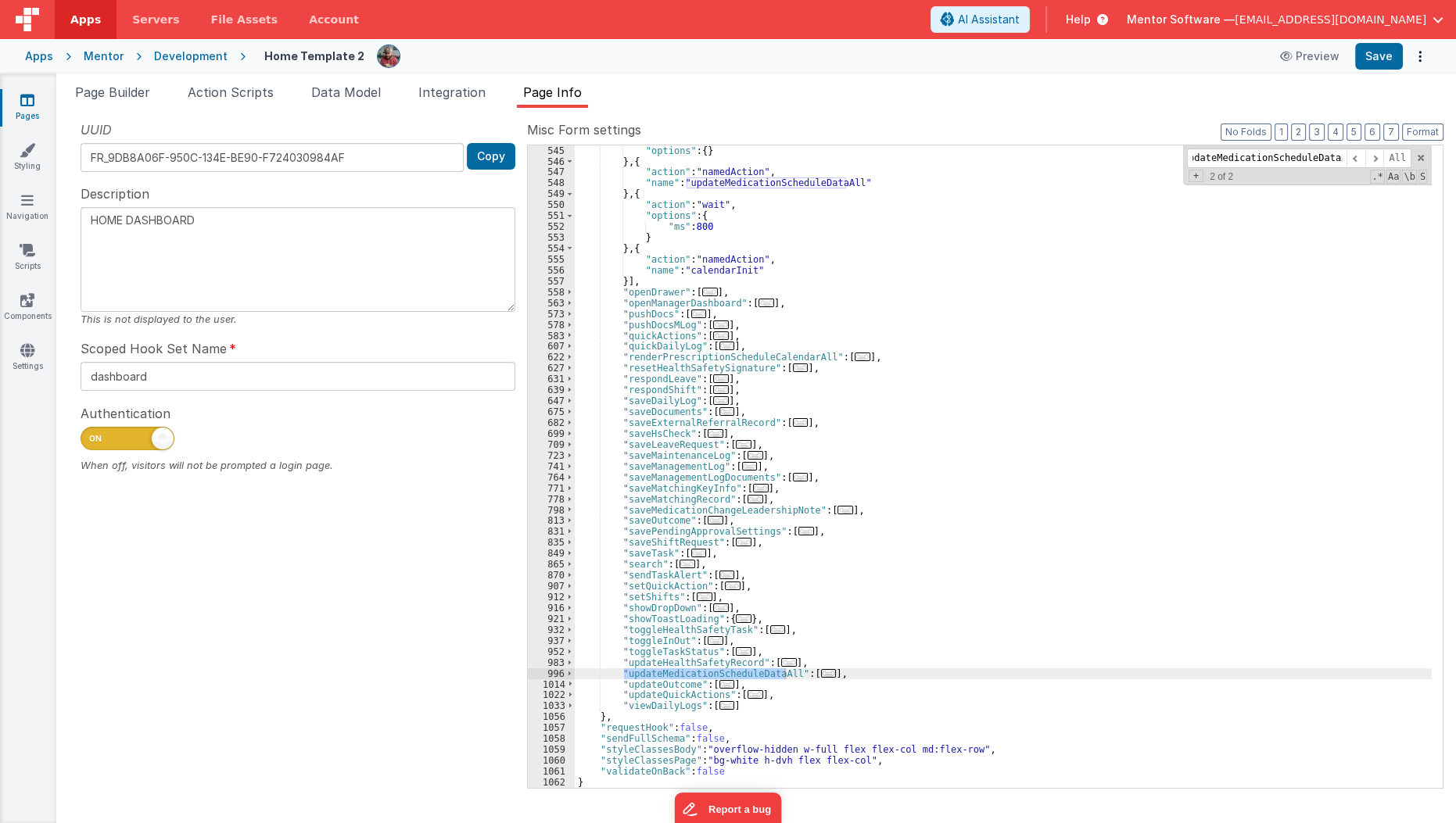
scroll to position [0, 0]
click at [821, 673] on span "..." at bounding box center [829, 673] width 16 height 9
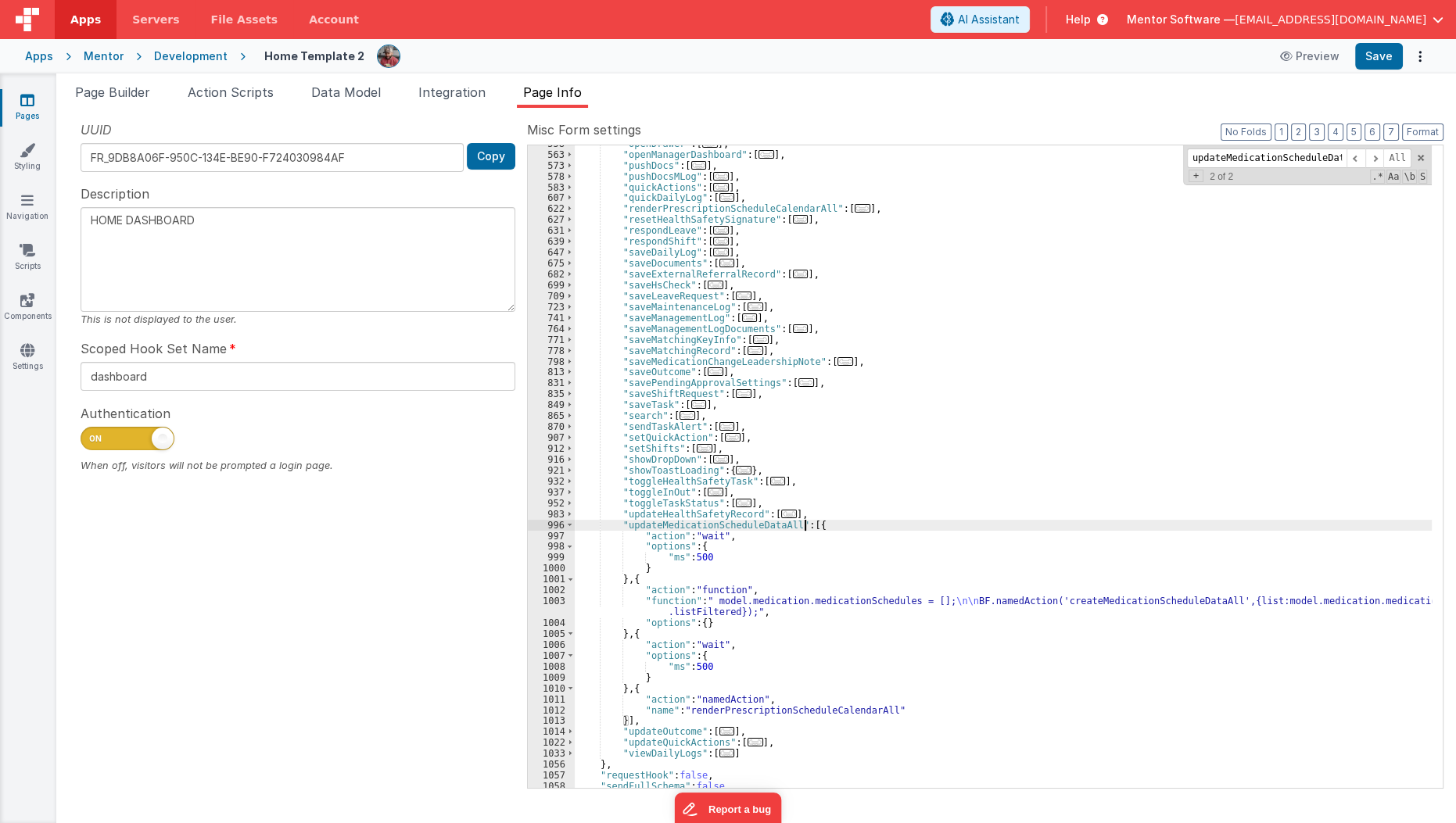
scroll to position [1742, 0]
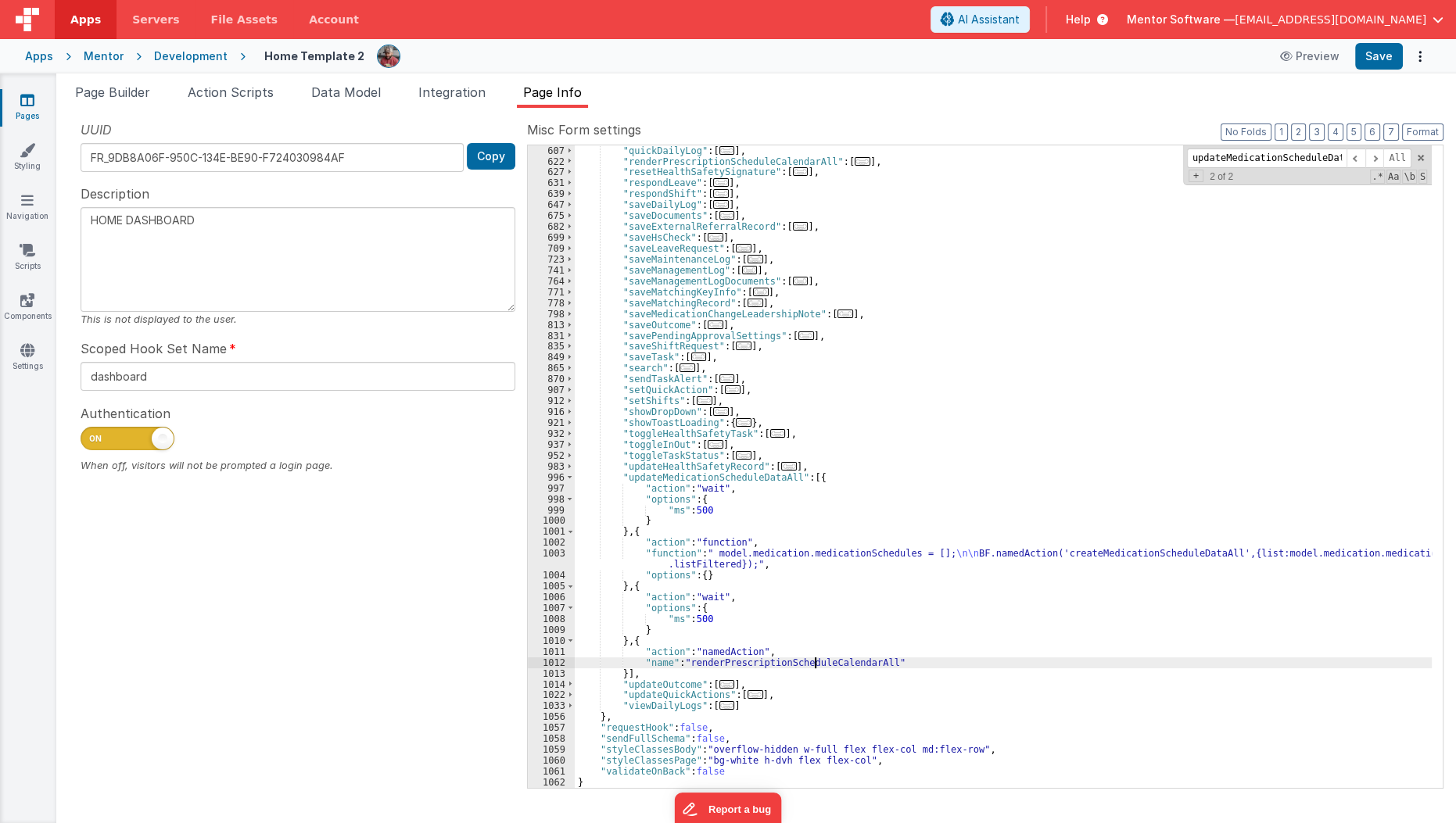
click at [812, 663] on div ""quickDailyLog" : [ ... ] , "renderPrescriptionScheduleCalendarAll" : [ ... ] ,…" at bounding box center [1003, 478] width 858 height 664
click at [1105, 559] on div ""quickDailyLog" : [ ... ] , "renderPrescriptionScheduleCalendarAll" : [ ... ] ,…" at bounding box center [1003, 478] width 858 height 664
click at [1111, 553] on div ""quickDailyLog" : [ ... ] , "renderPrescriptionScheduleCalendarAll" : [ ... ] ,…" at bounding box center [1003, 478] width 858 height 664
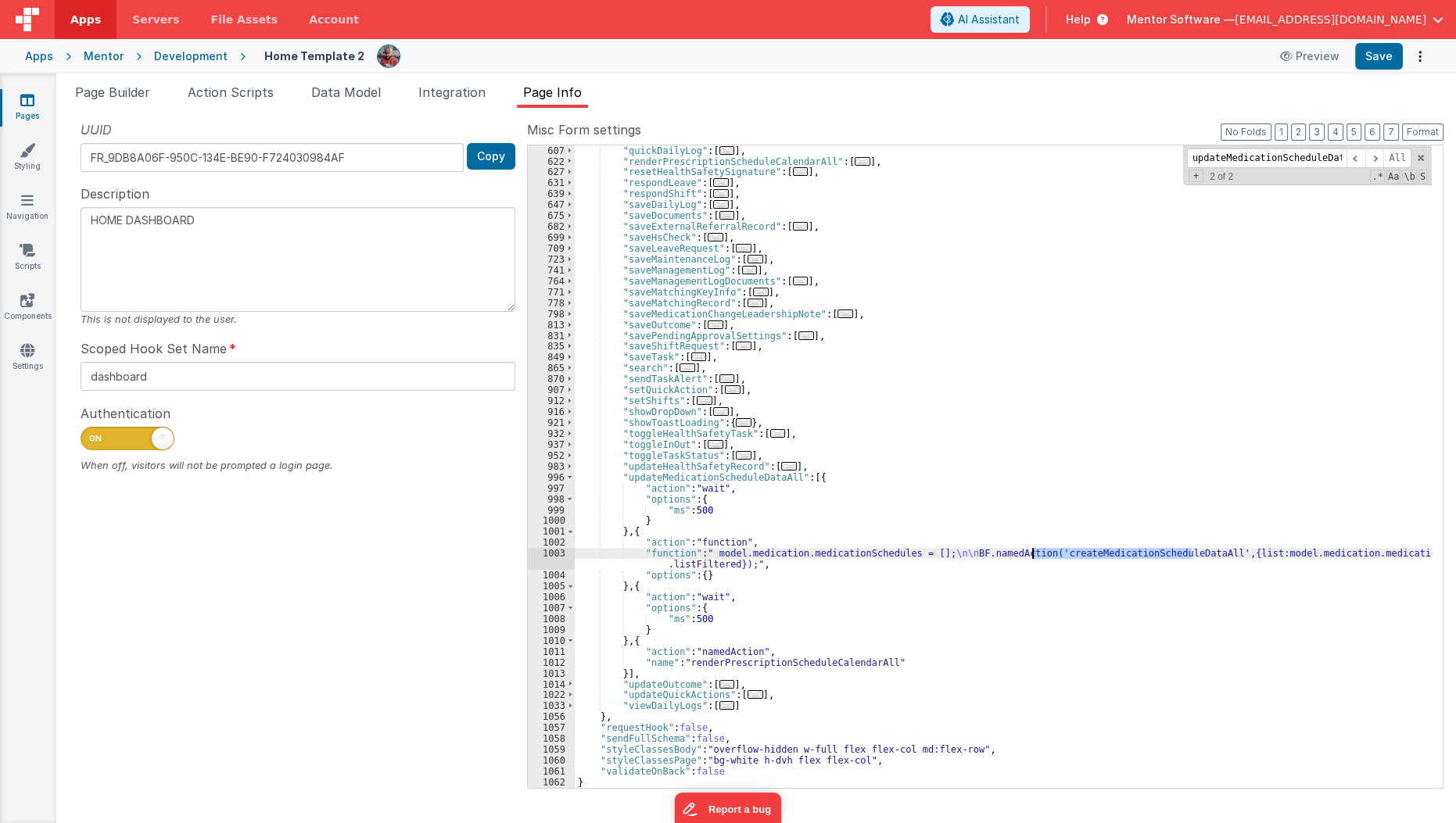
click at [1111, 553] on div ""quickDailyLog" : [ ... ] , "renderPrescriptionScheduleCalendarAll" : [ ... ] ,…" at bounding box center [1003, 478] width 858 height 664
type input "createMedicationScheduleDataAll"
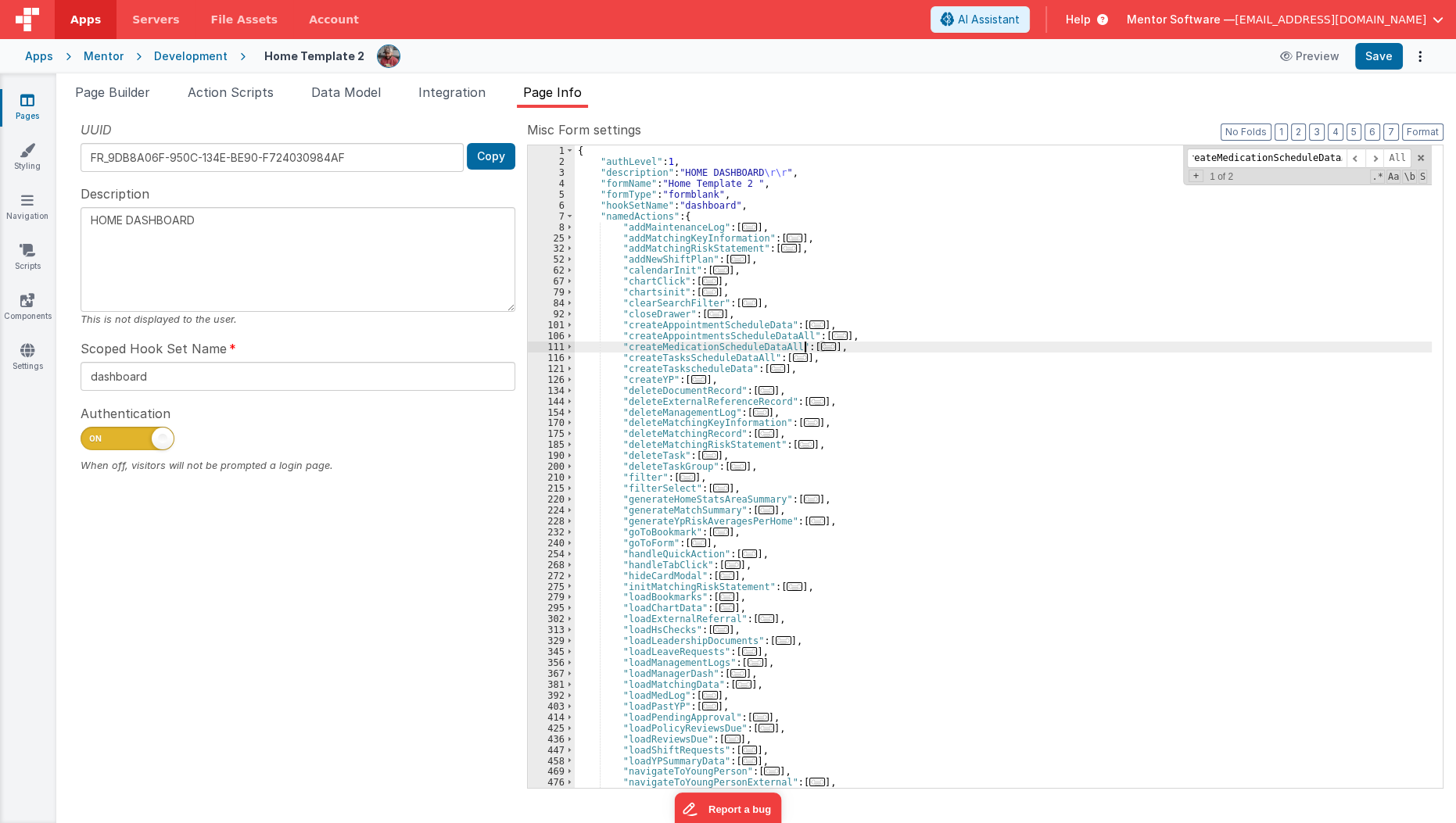
scroll to position [0, 0]
click at [821, 350] on span "..." at bounding box center [829, 346] width 16 height 9
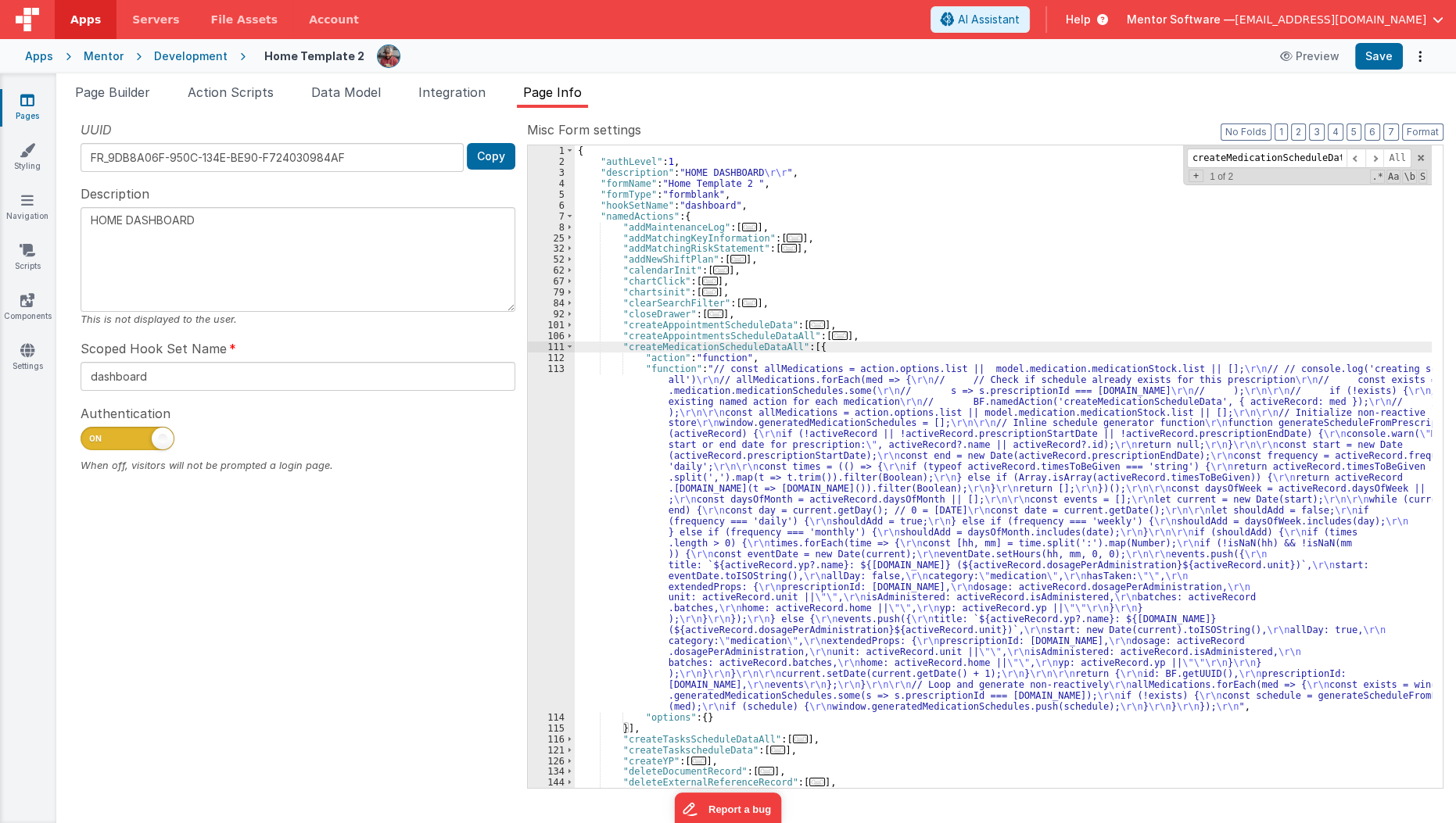
click at [669, 531] on div "{ "authLevel" : 1 , "description" : "HOME DASHBOARD \r\r " , "formName" : "Home…" at bounding box center [1003, 478] width 858 height 664
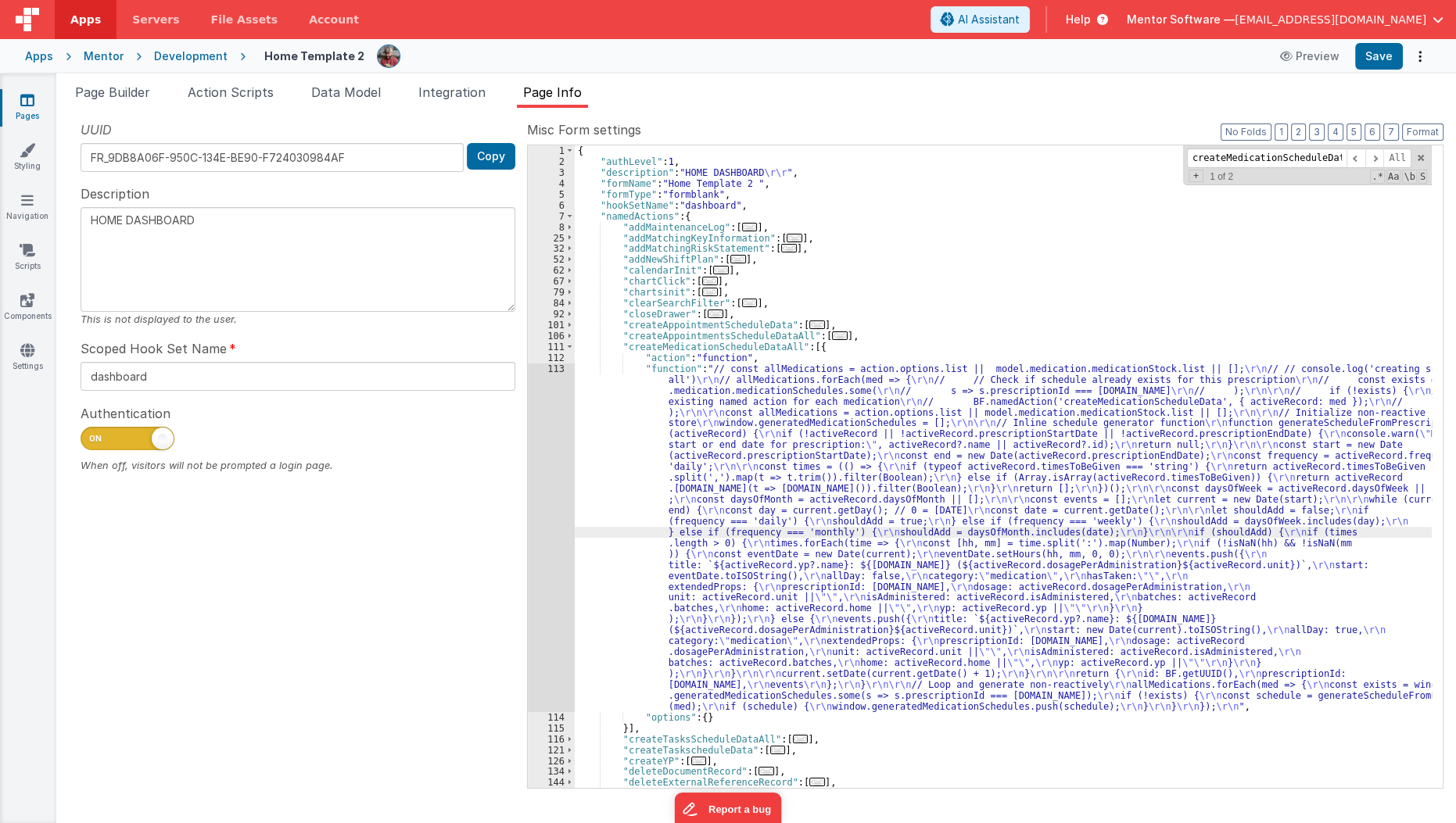
click at [548, 577] on div "113" at bounding box center [551, 538] width 47 height 349
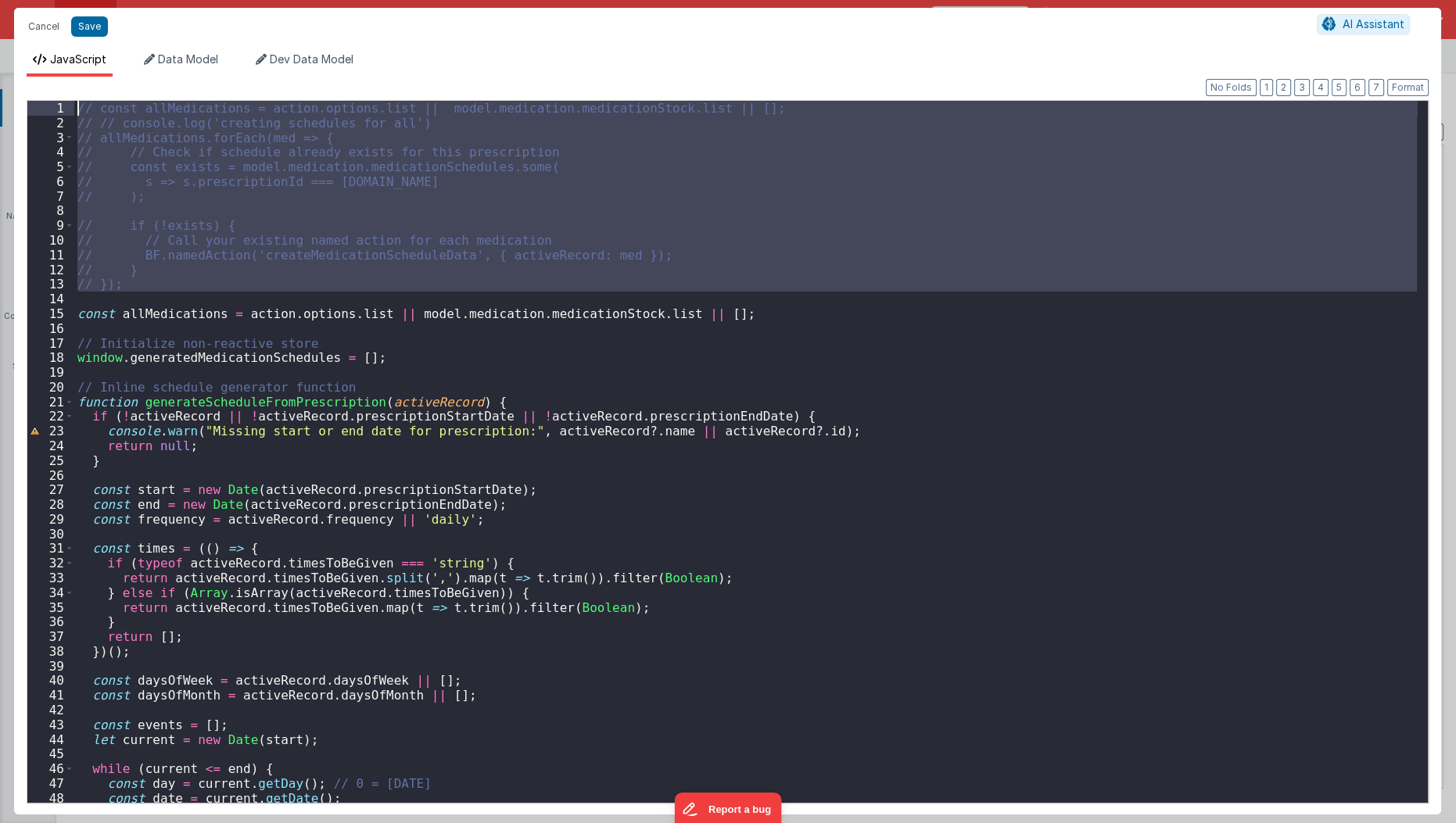
drag, startPoint x: 155, startPoint y: 299, endPoint x: 43, endPoint y: 73, distance: 252.2
click at [43, 73] on div "JavaScript Data Model Dev Data Model Format 7 6 5 4 3 2 1 No Folds 1 2 3 4 5 6 …" at bounding box center [727, 433] width 1427 height 763
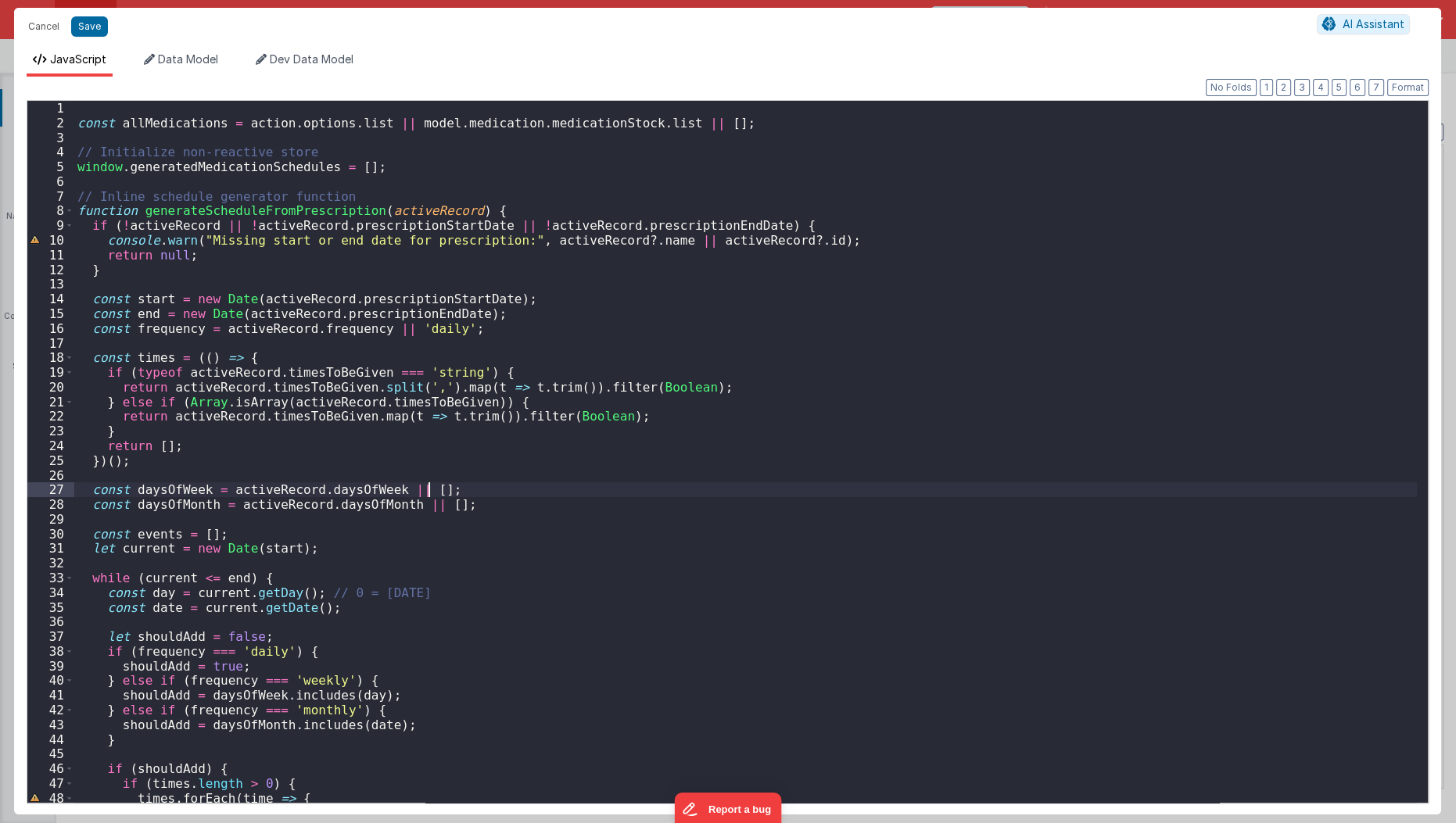
click at [626, 488] on div "const allMedications = action . options . list || model . medication . medicati…" at bounding box center [746, 467] width 1343 height 732
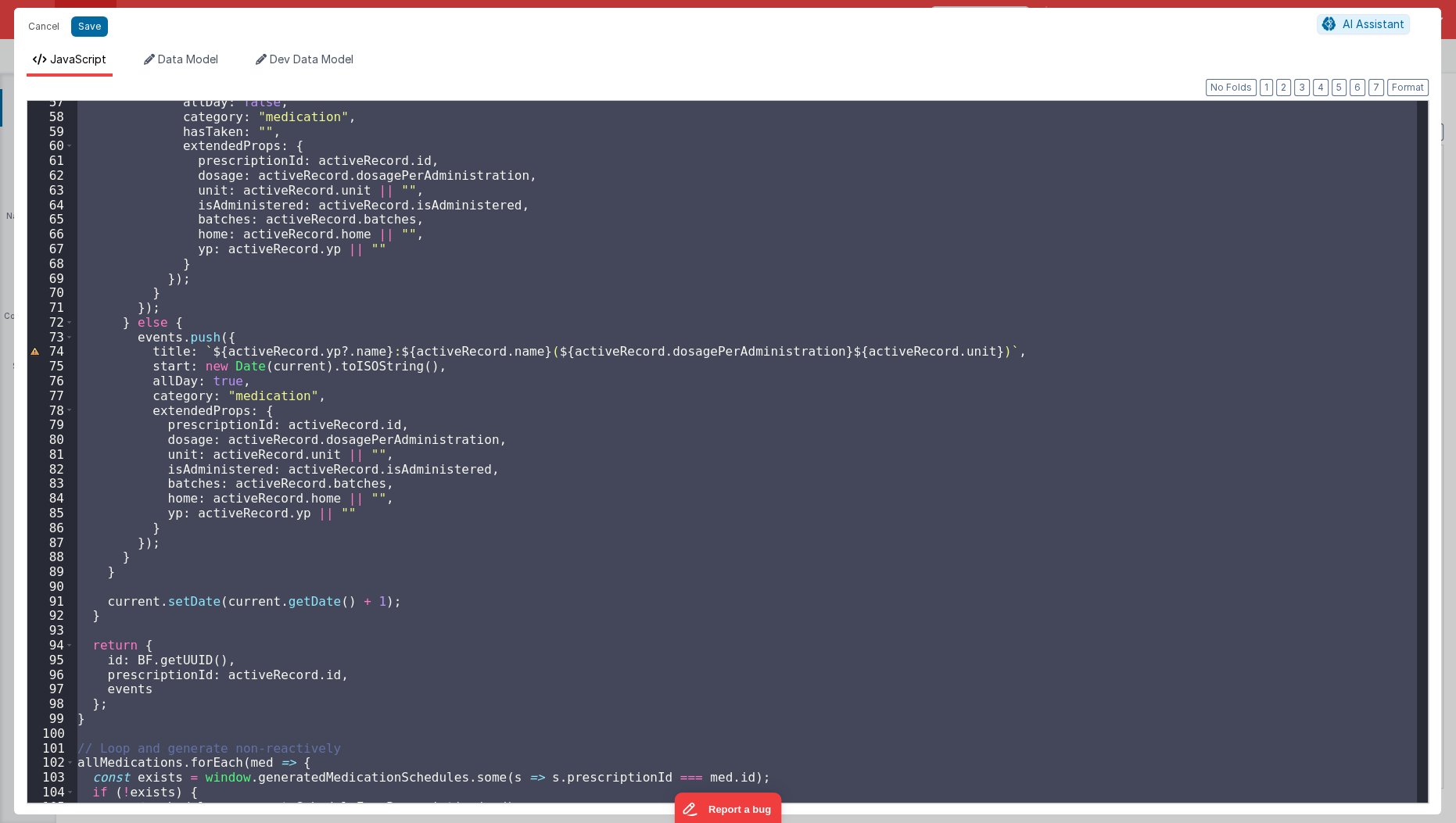
scroll to position [927, 0]
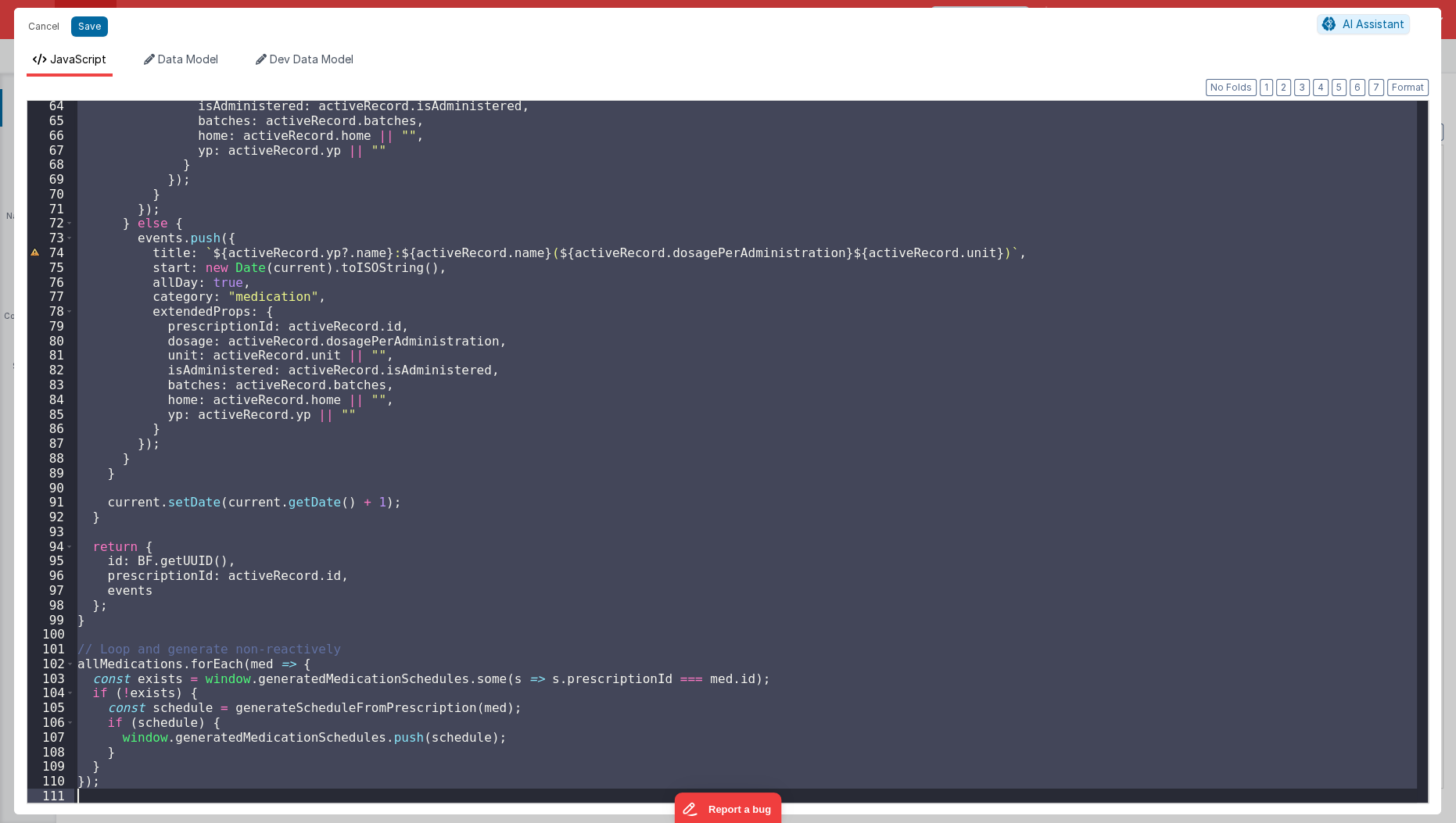
click at [550, 513] on div "isAdministered : activeRecord . isAdministered , batches : activeRecord . batch…" at bounding box center [745, 452] width 1343 height 702
click at [406, 437] on div "isAdministered : activeRecord . isAdministered , batches : activeRecord . batch…" at bounding box center [745, 452] width 1343 height 702
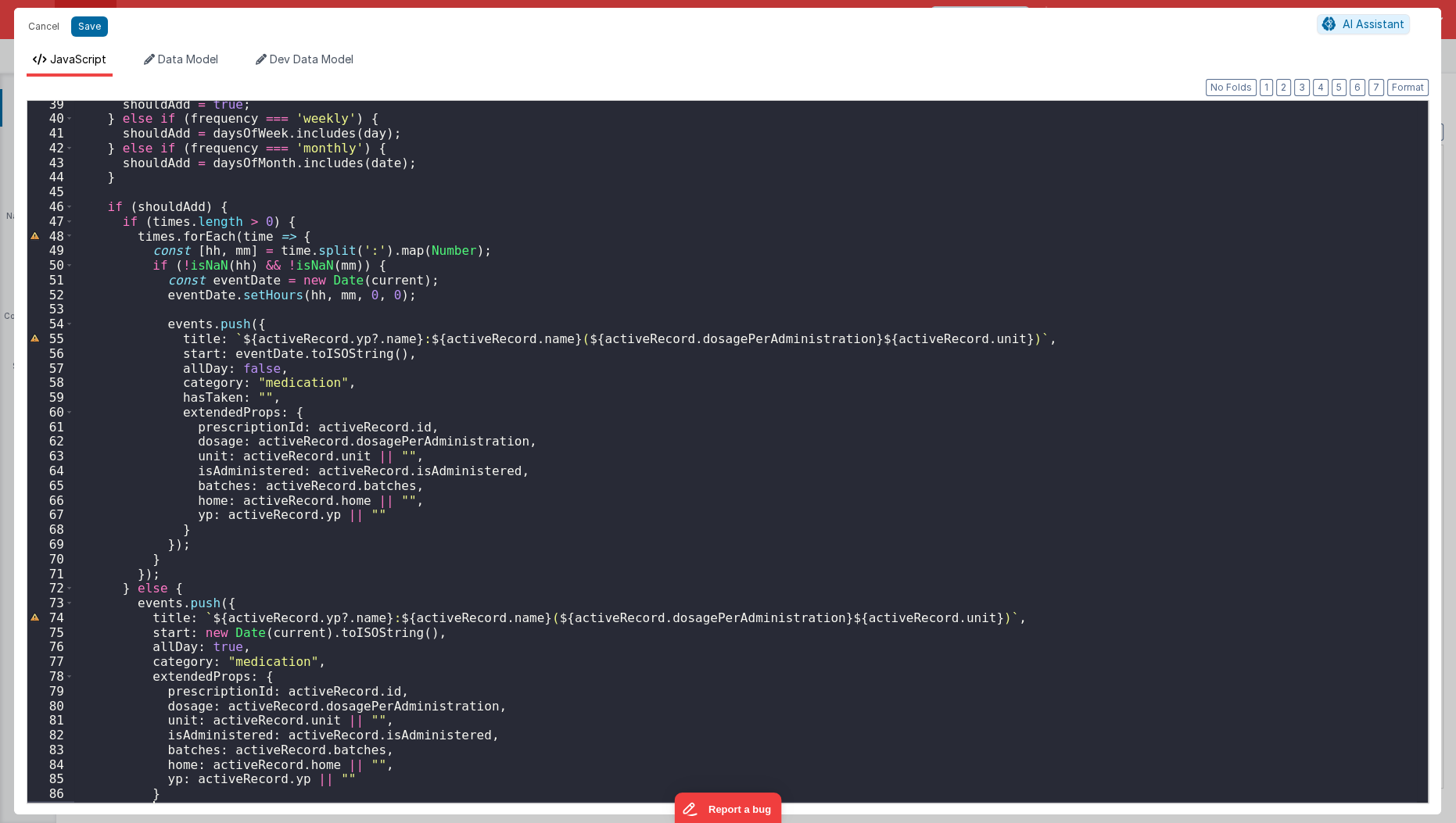
scroll to position [501, 0]
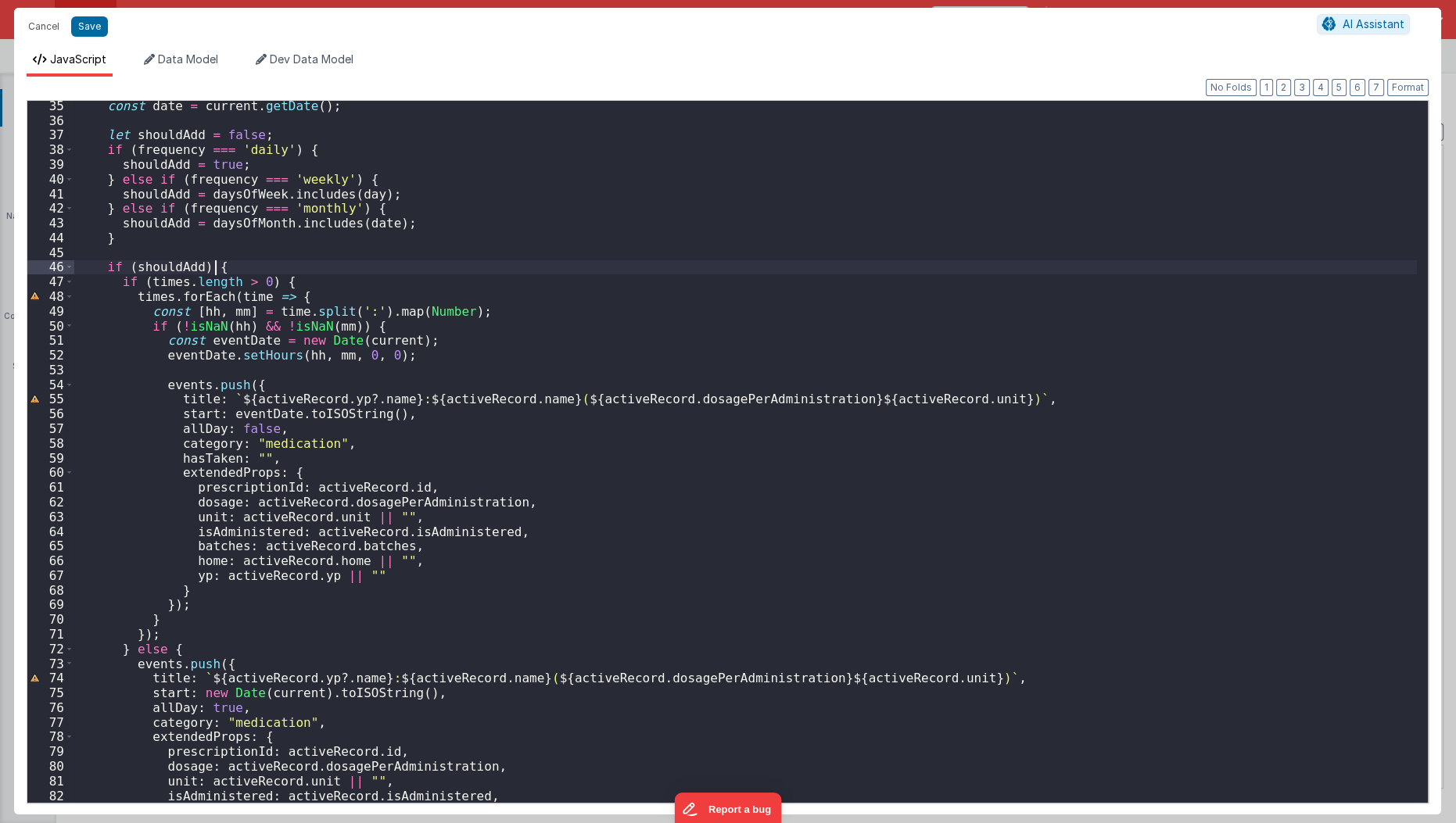
click at [607, 272] on div "const date = current . getDate ( ) ; let shouldAdd = false ; if ( frequency ===…" at bounding box center [746, 464] width 1343 height 732
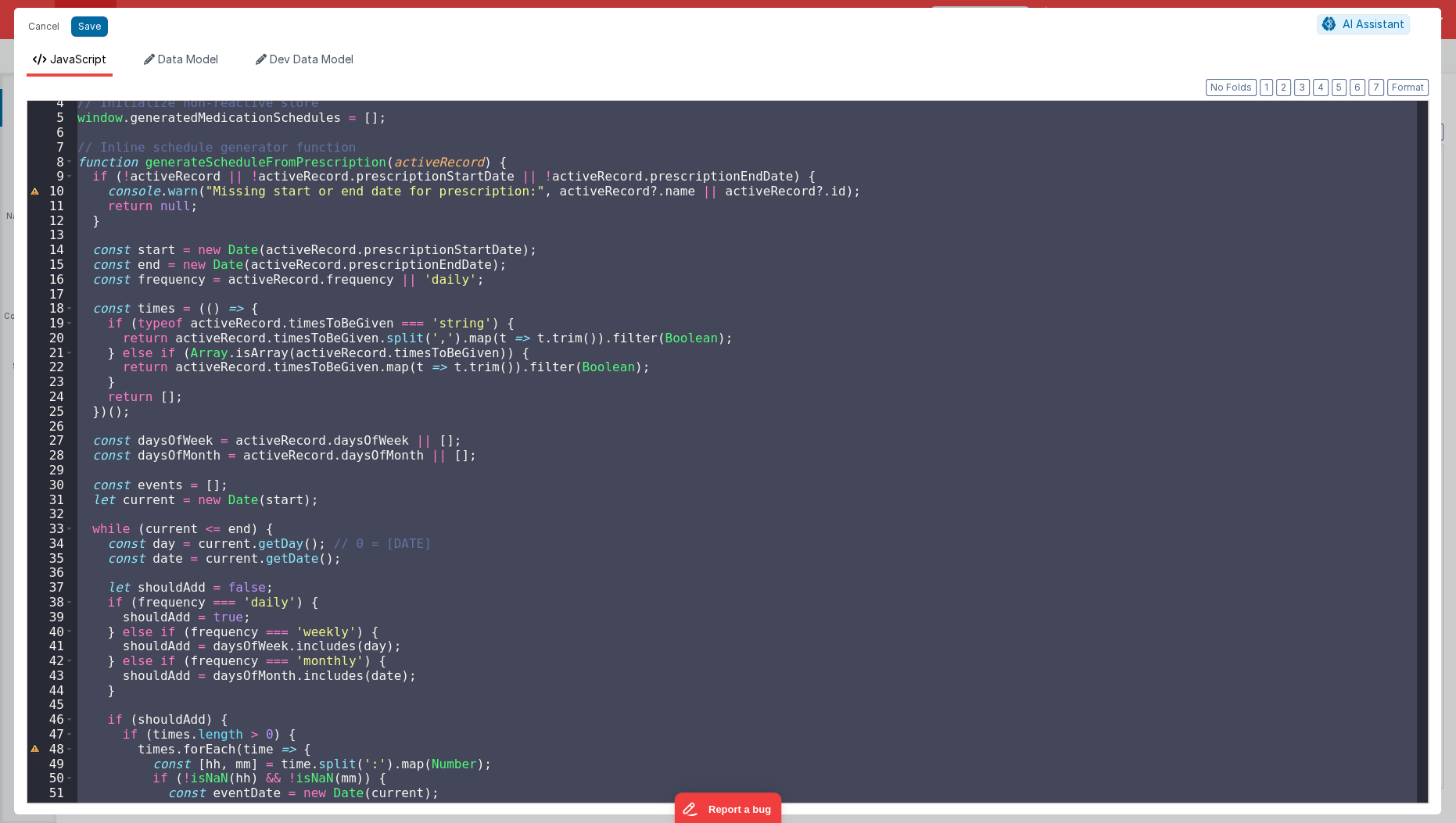
scroll to position [0, 0]
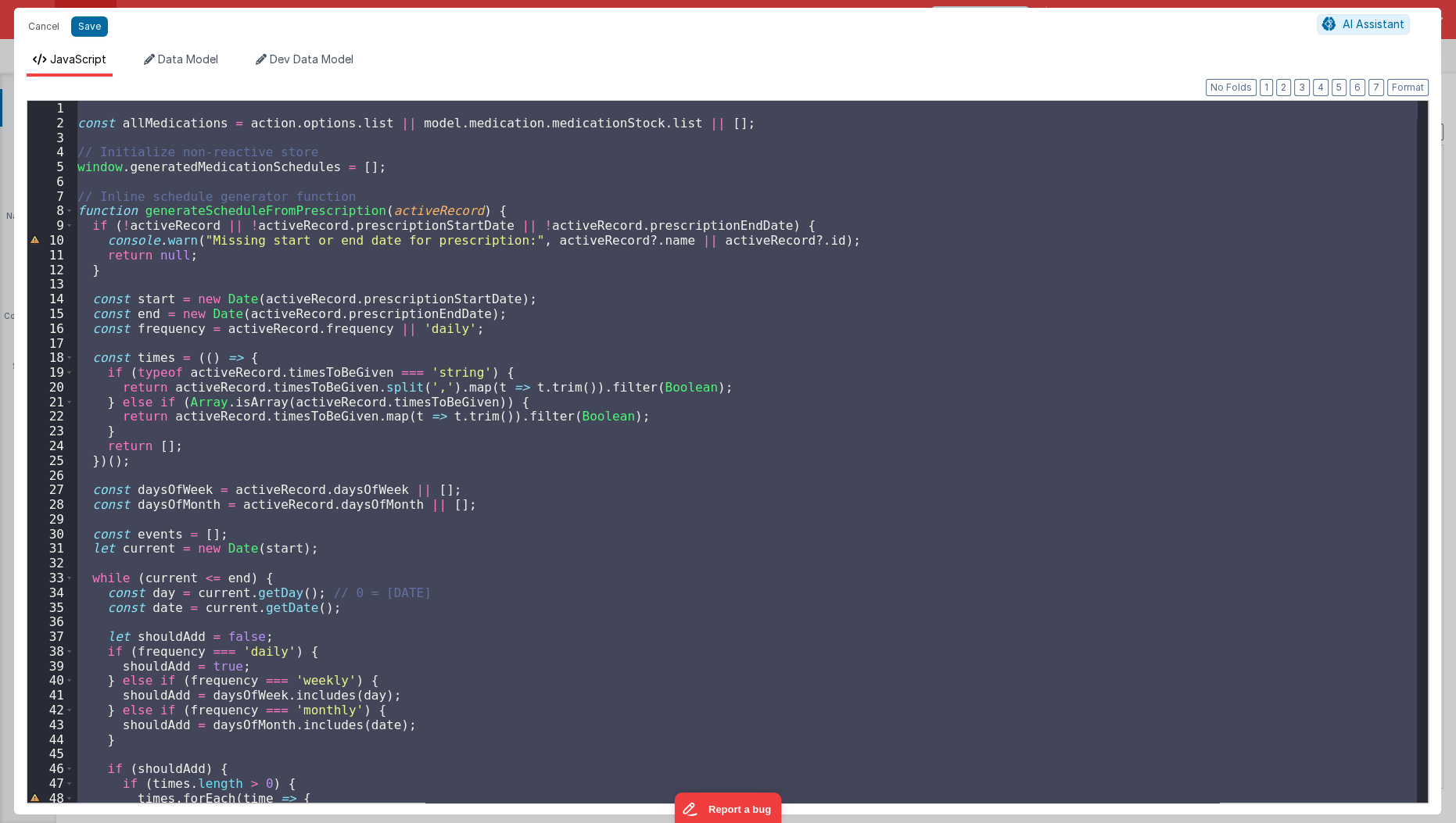
click at [458, 413] on div "const allMedications = action . options . list || model . medication . medicati…" at bounding box center [745, 452] width 1343 height 702
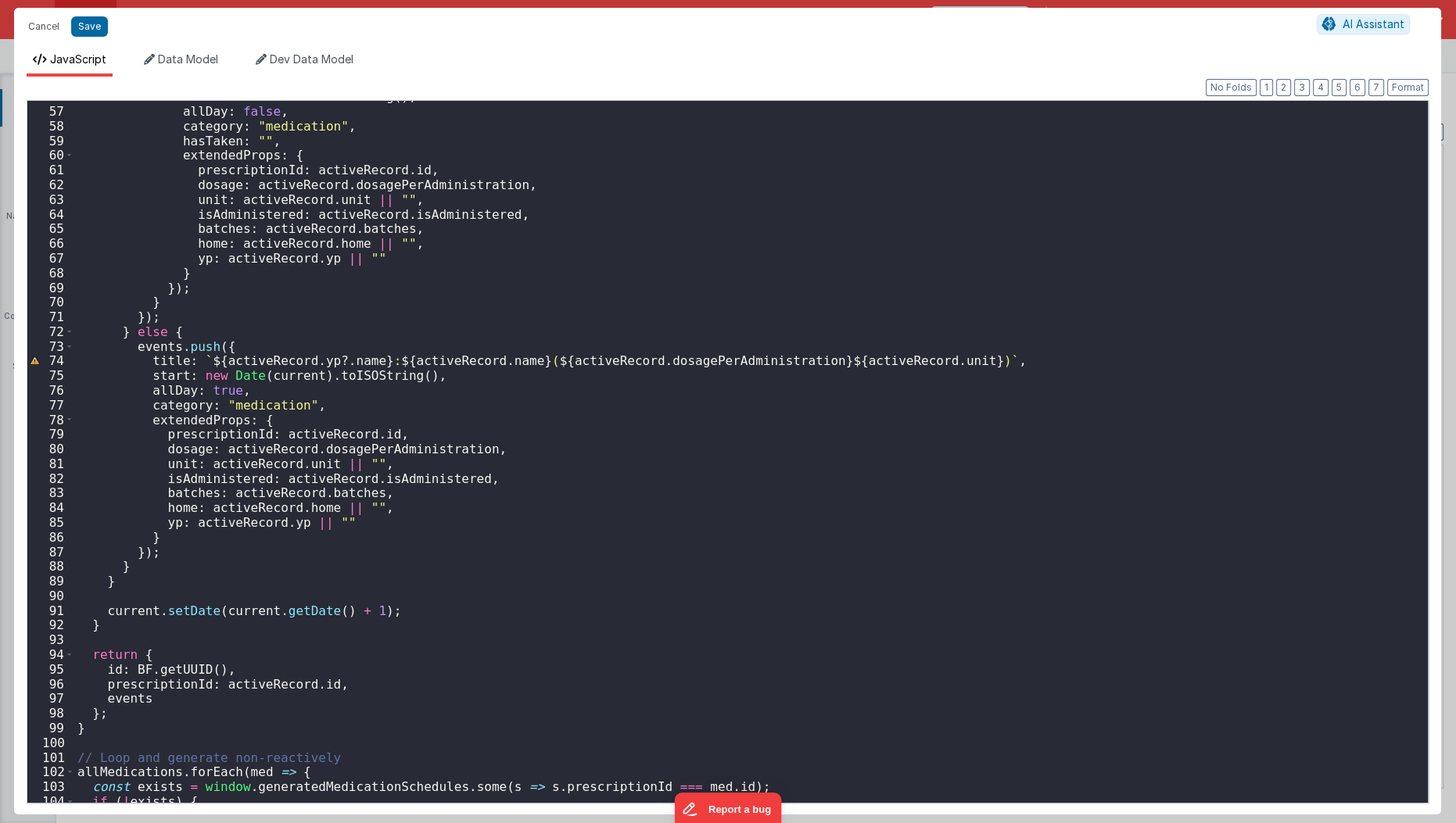
scroll to position [927, 0]
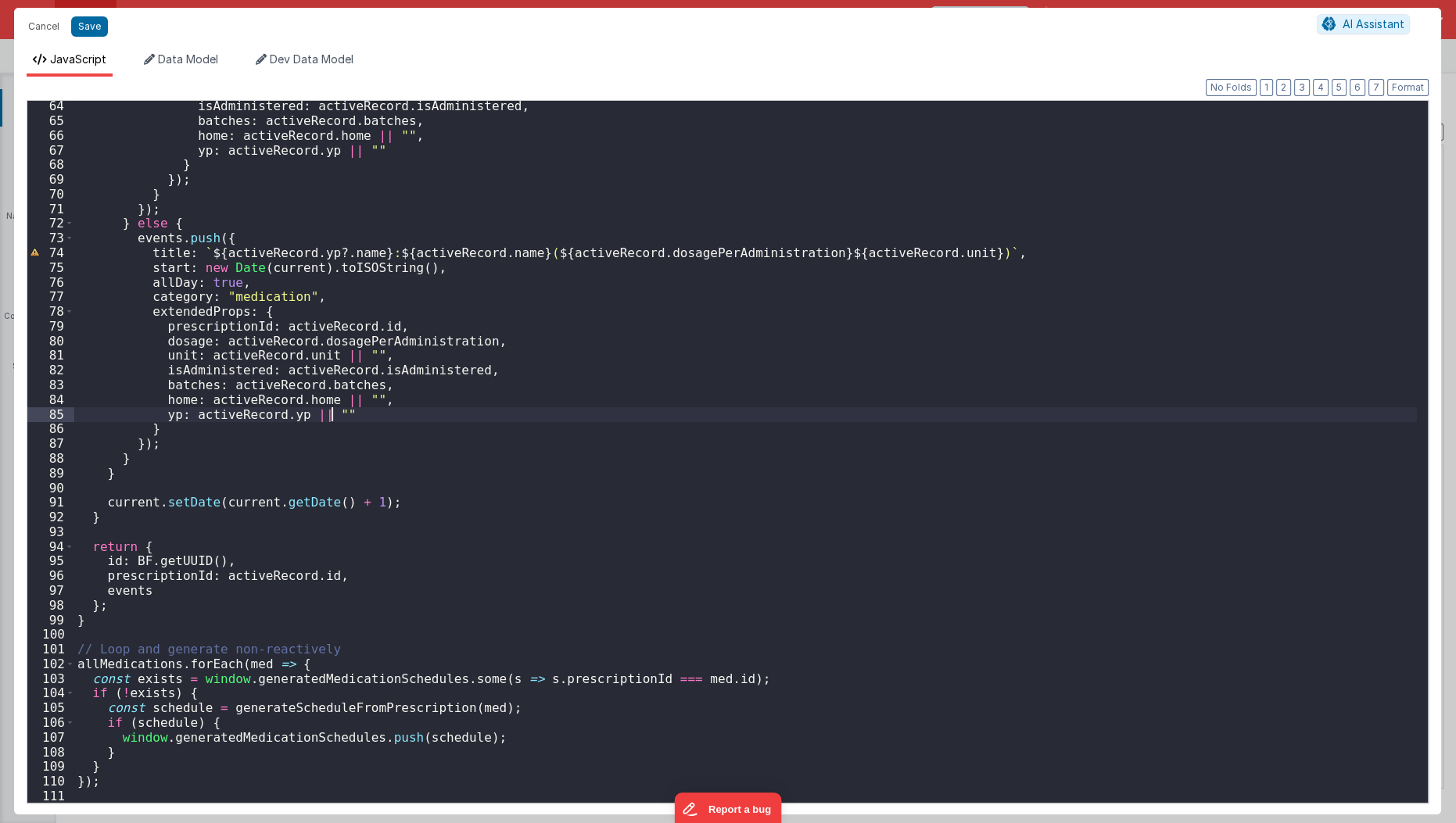
click at [459, 414] on div "isAdministered : activeRecord . isAdministered , batches : activeRecord . batch…" at bounding box center [746, 464] width 1343 height 732
click at [548, 378] on div "isAdministered : activeRecord . isAdministered , batches : activeRecord . batch…" at bounding box center [746, 464] width 1343 height 732
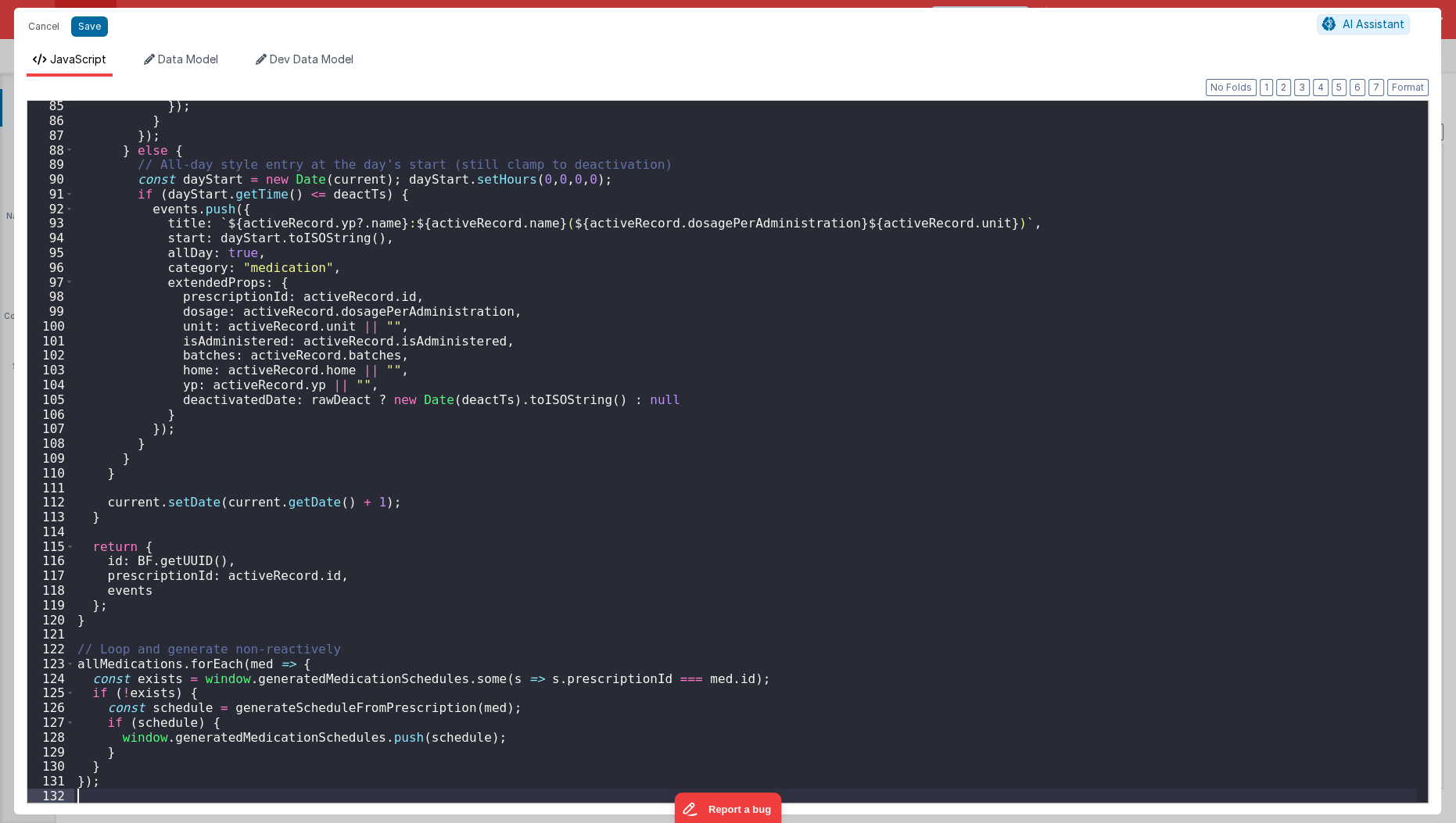
scroll to position [1236, 0]
click at [92, 30] on button "Save" at bounding box center [89, 27] width 37 height 20
type textarea "HOME DASHBOARD"
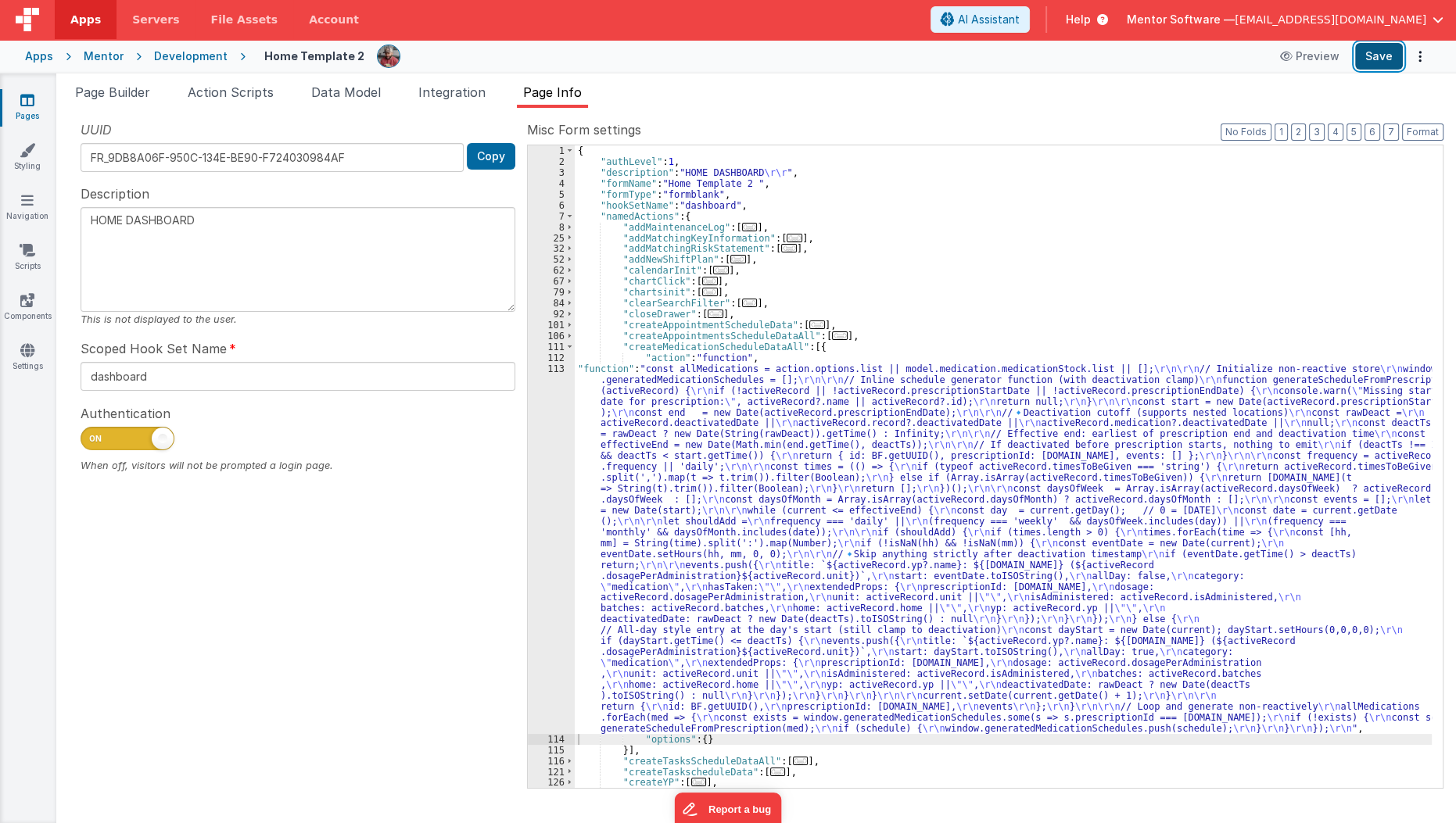
click at [1374, 65] on button "Save" at bounding box center [1379, 56] width 48 height 27
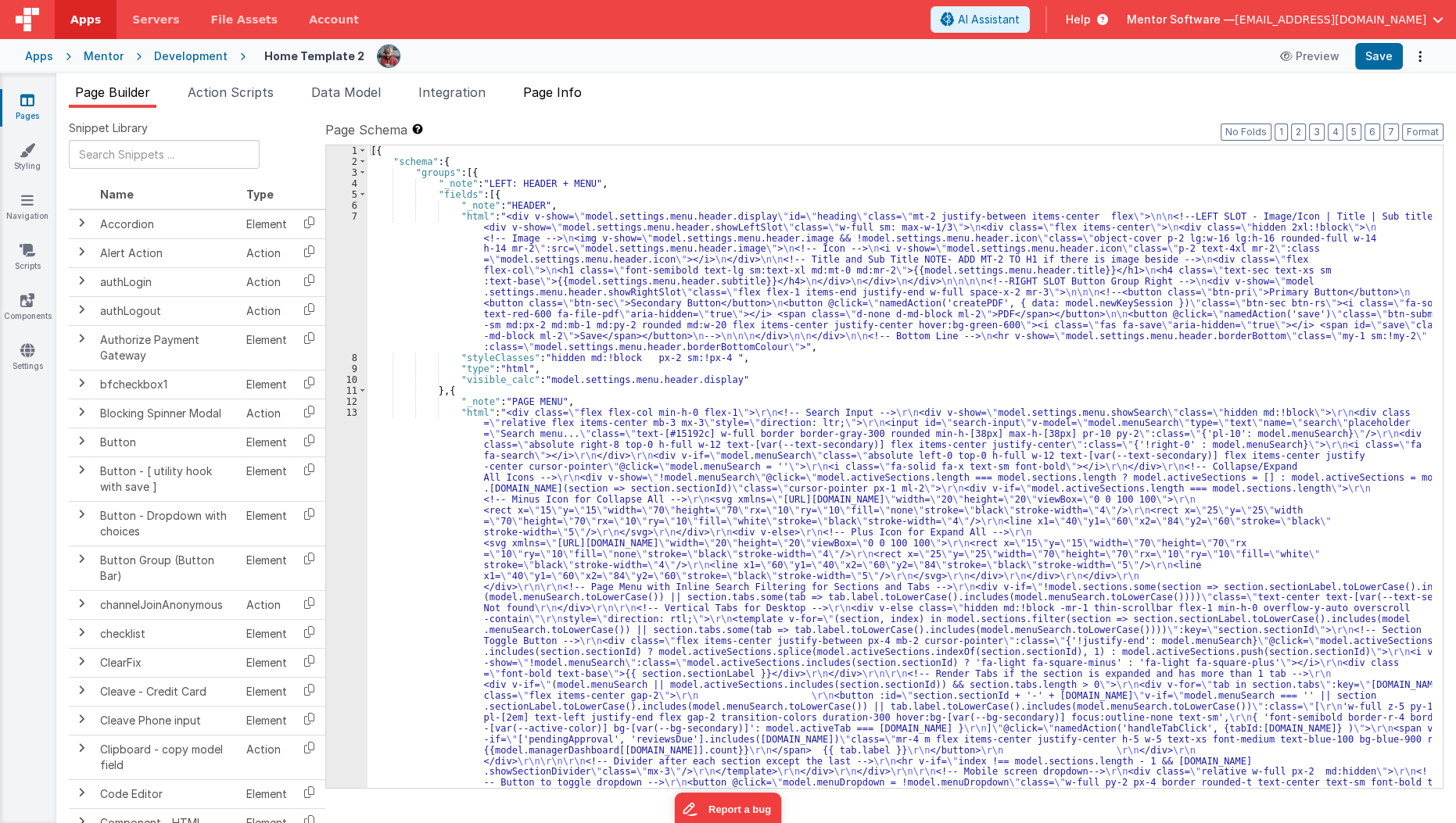
click at [581, 95] on span "Page Info" at bounding box center [552, 92] width 59 height 16
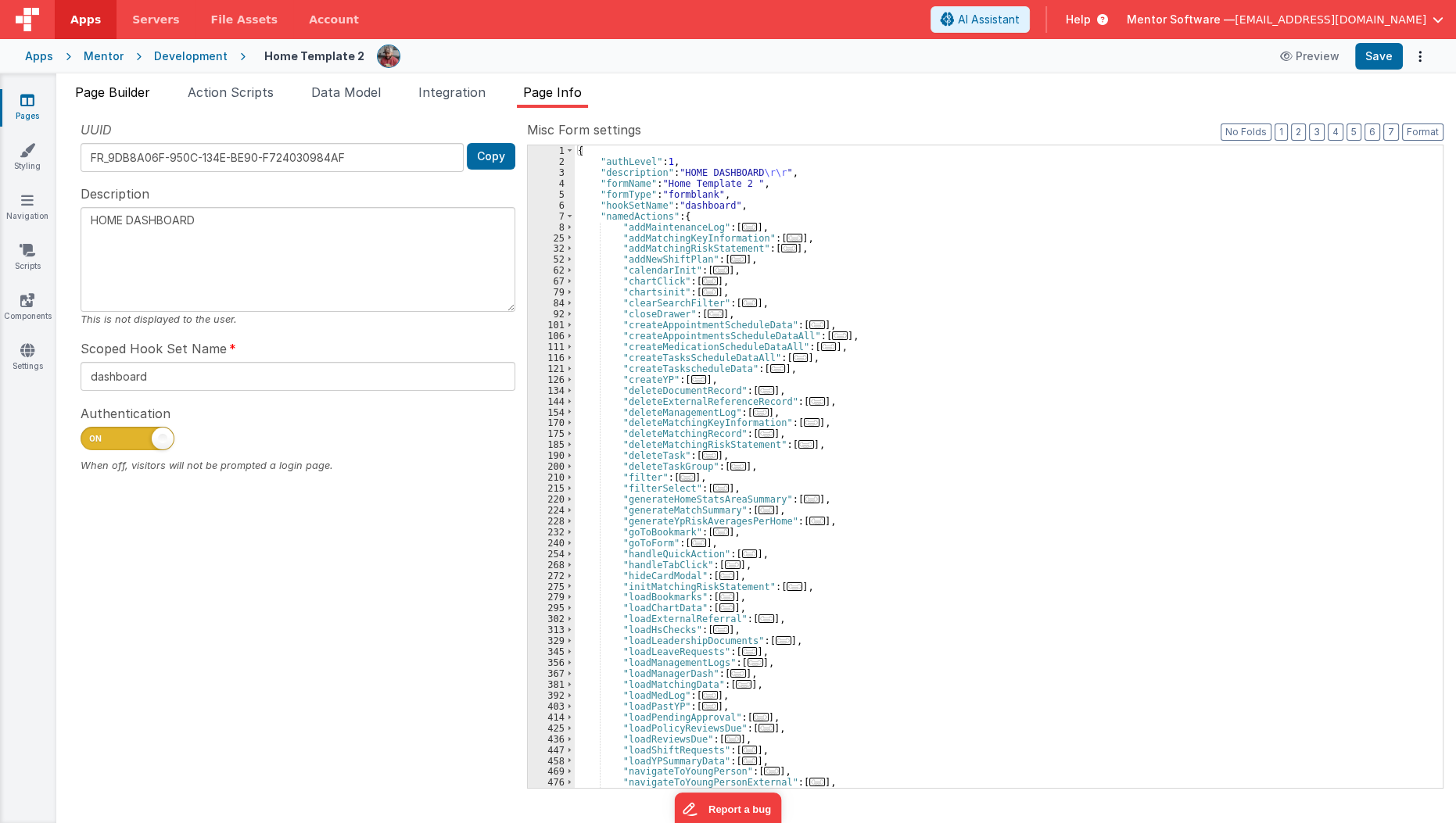
click at [142, 105] on li "Page Builder" at bounding box center [113, 95] width 88 height 25
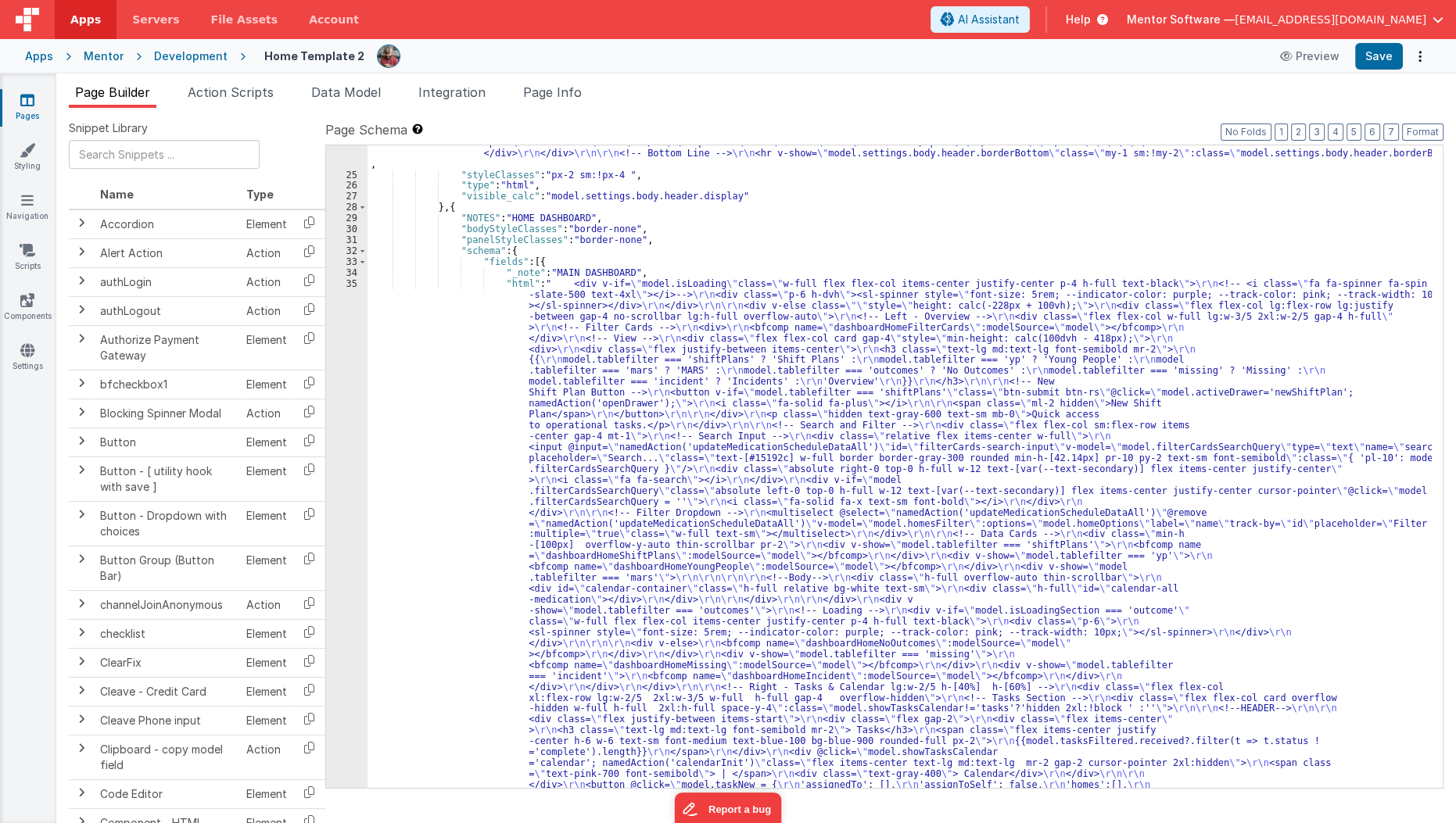
scroll to position [1374, 0]
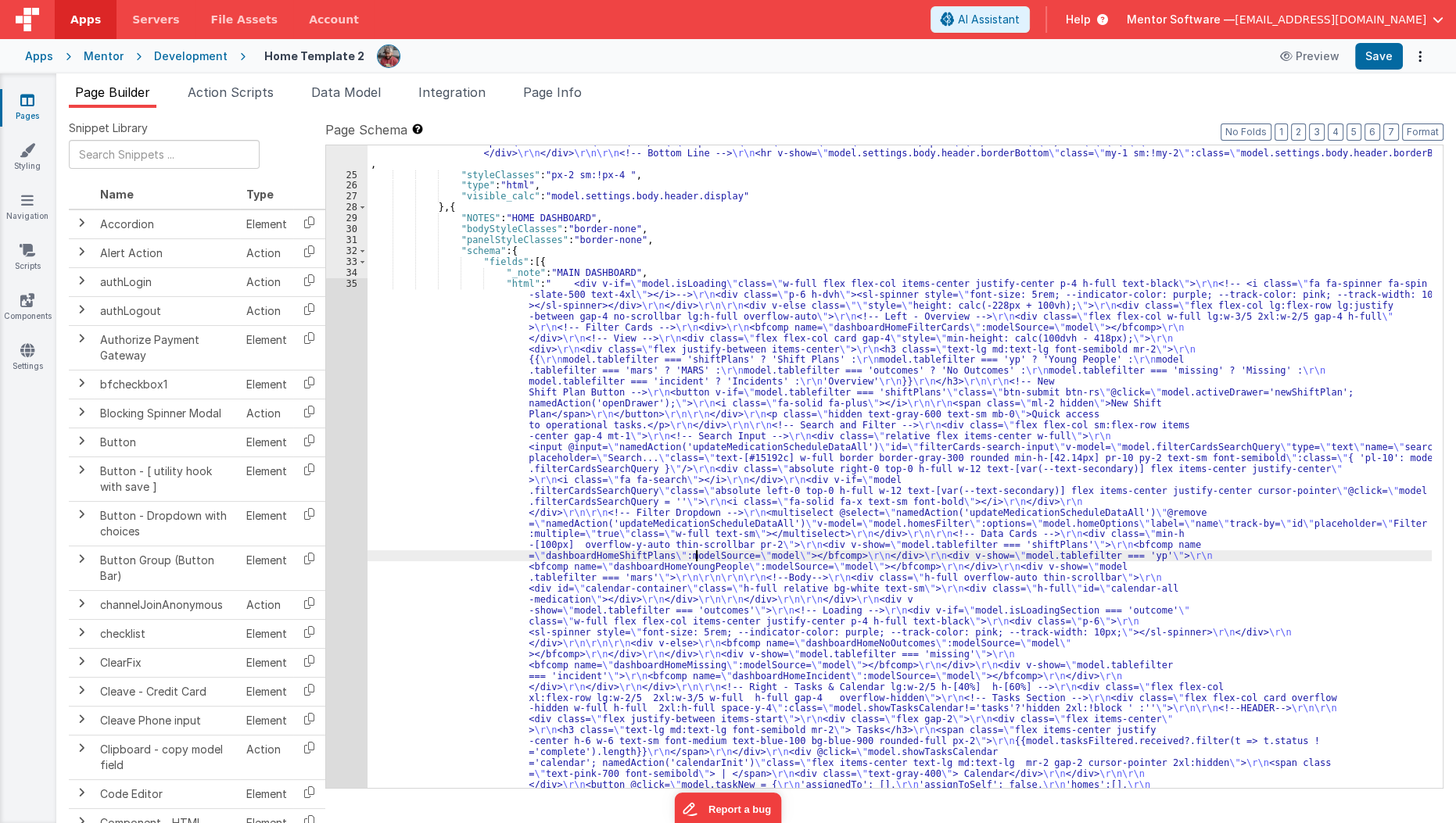
click at [695, 558] on div ""html" : "<div v-show= \" model.settings.body.header.display \" id= \" heading …" at bounding box center [900, 725] width 1065 height 2309
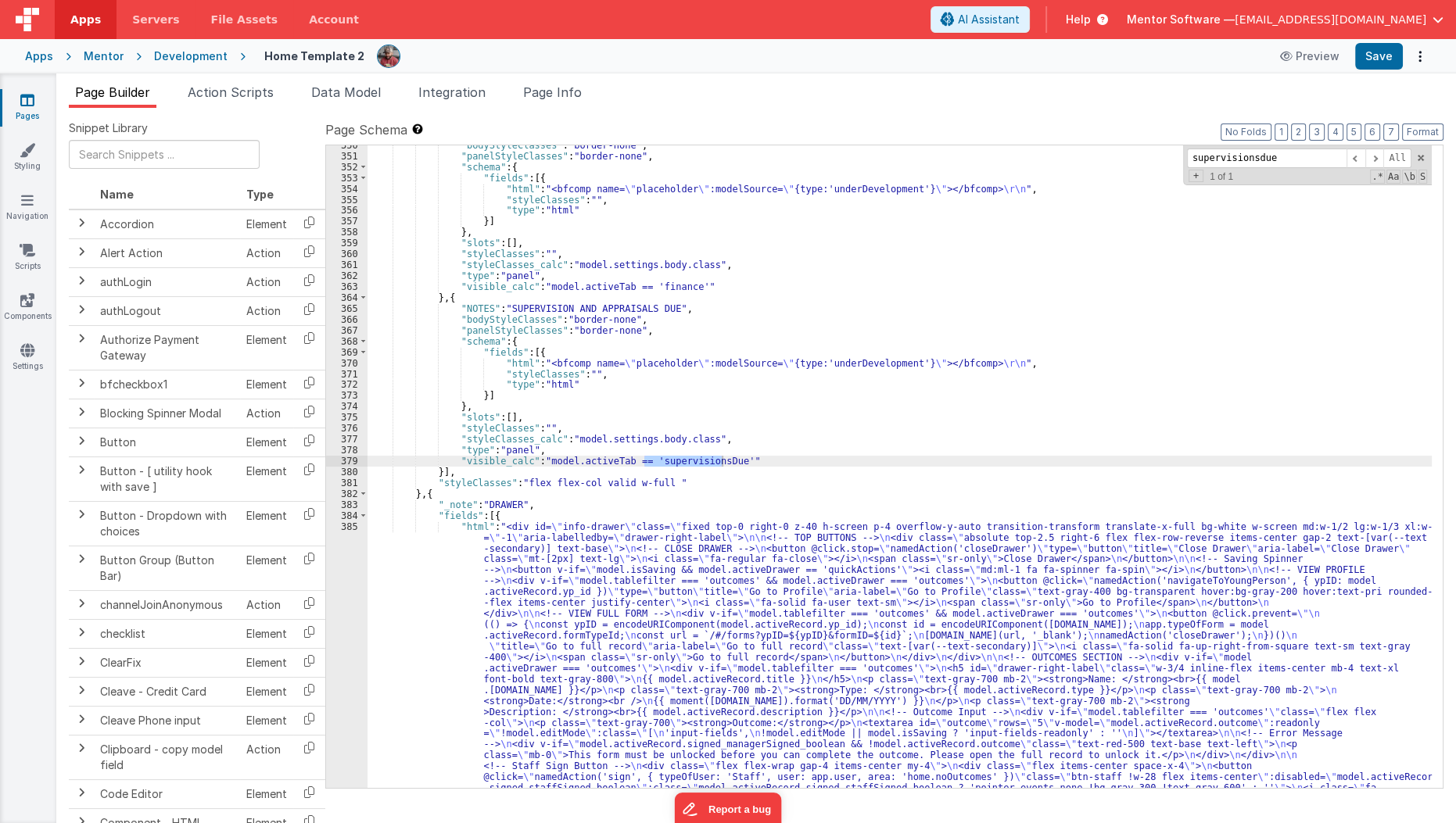
scroll to position [18268, 0]
type input "supervisionsdue"
click at [346, 358] on div "370" at bounding box center [346, 363] width 41 height 11
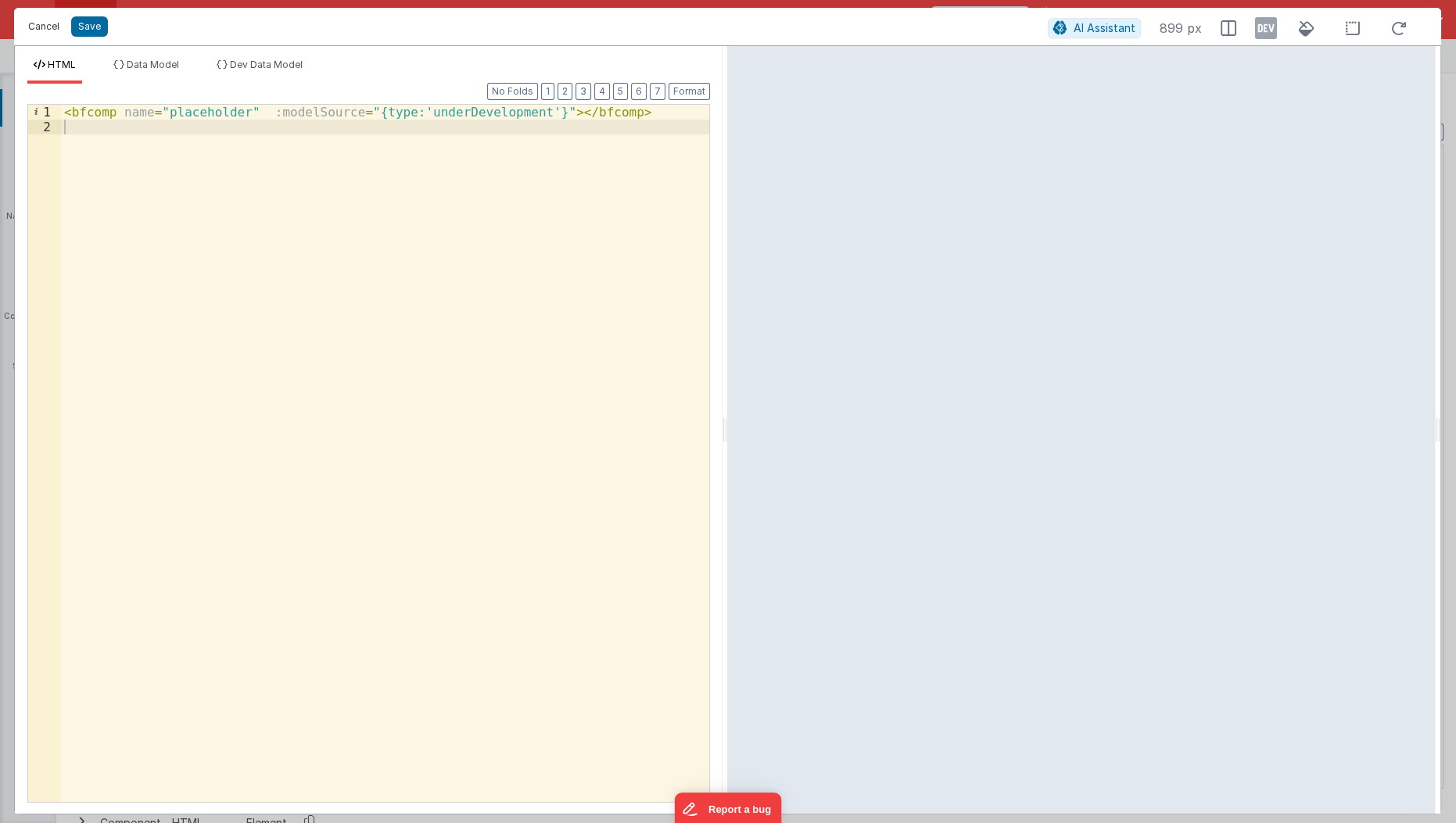
click at [30, 23] on button "Cancel" at bounding box center [44, 27] width 47 height 22
